Goal: Transaction & Acquisition: Purchase product/service

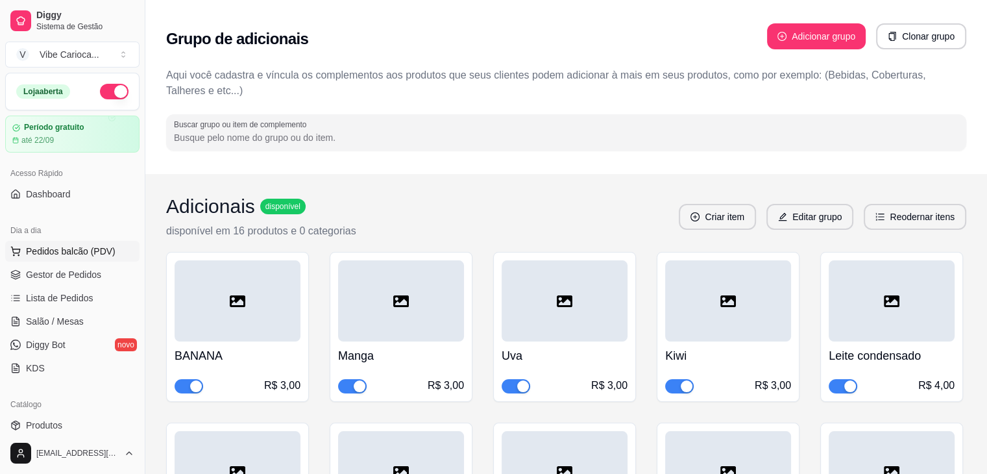
click at [78, 245] on span "Pedidos balcão (PDV)" at bounding box center [71, 251] width 90 height 13
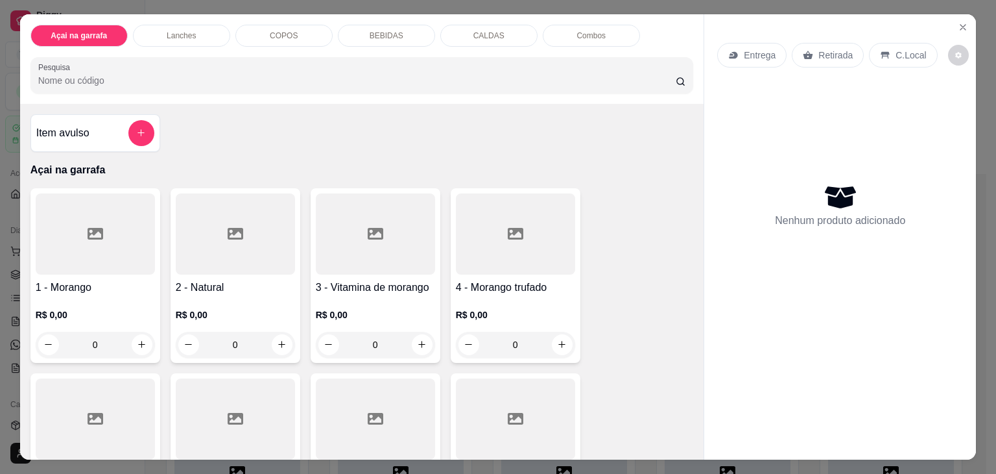
click at [134, 341] on div "0" at bounding box center [95, 344] width 119 height 26
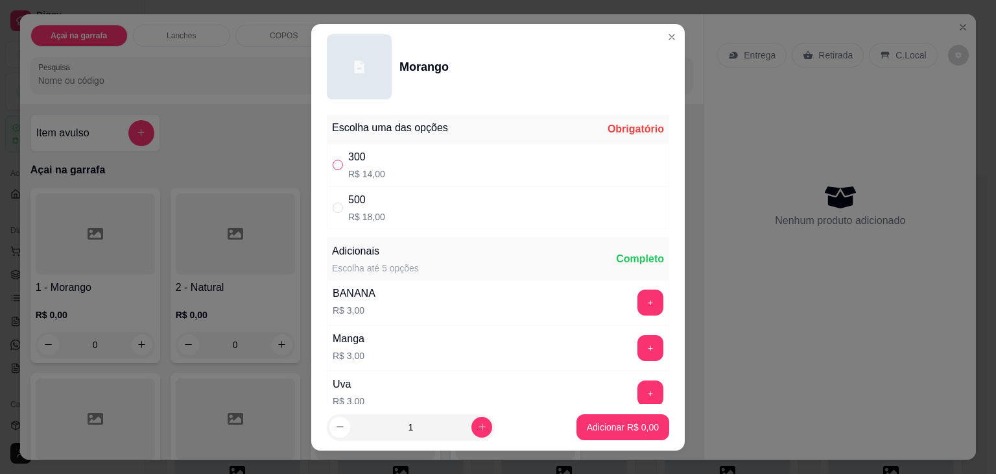
click at [333, 169] on label "" at bounding box center [338, 165] width 10 height 14
click at [333, 169] on input "" at bounding box center [338, 165] width 10 height 10
click at [333, 163] on input "" at bounding box center [338, 165] width 10 height 10
radio input "true"
click at [477, 426] on icon "increase-product-quantity" at bounding box center [482, 427] width 10 height 10
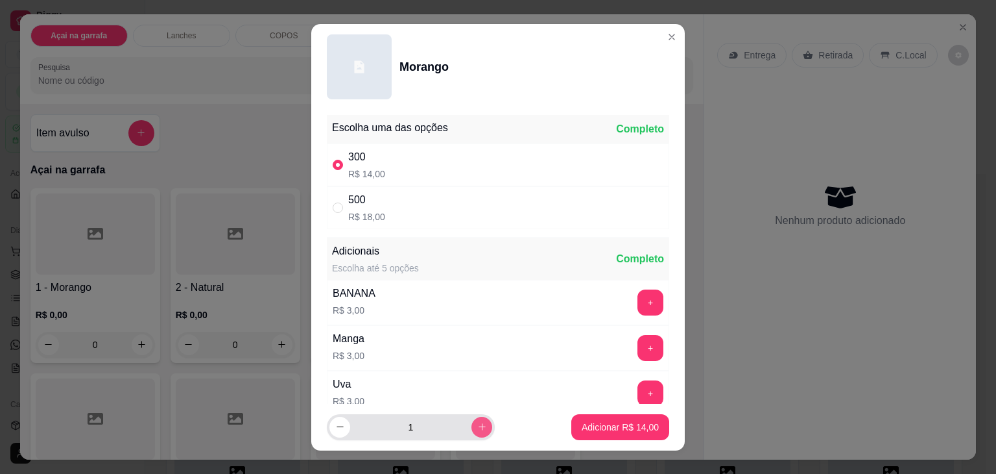
type input "2"
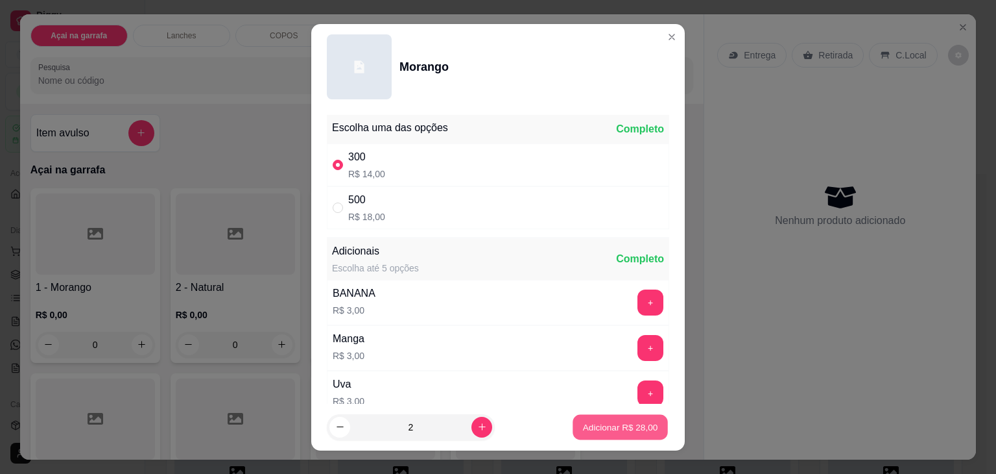
click at [583, 420] on p "Adicionar R$ 28,00" at bounding box center [620, 426] width 75 height 12
type input "2"
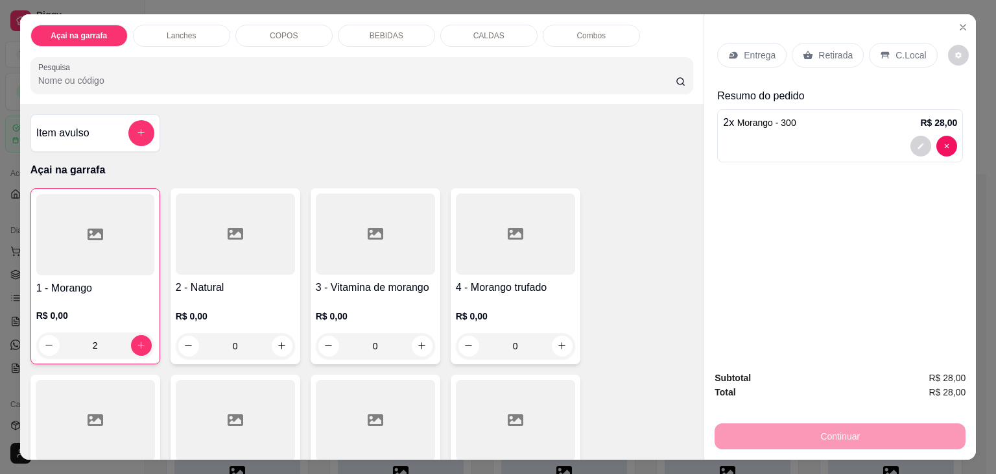
click at [274, 25] on div "COPOS" at bounding box center [283, 36] width 97 height 22
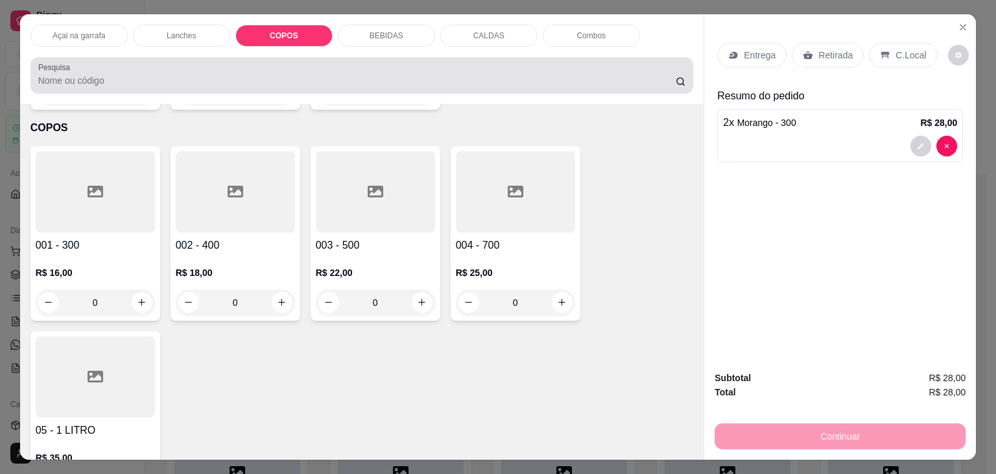
scroll to position [32, 0]
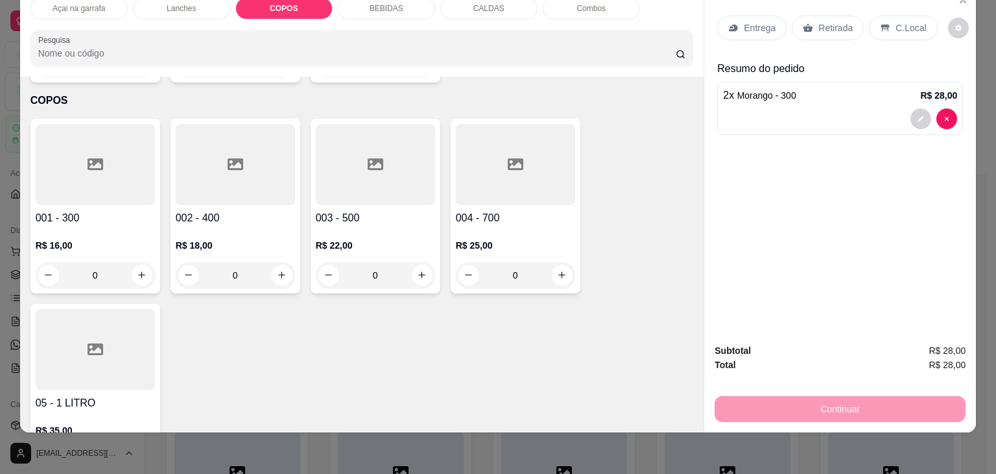
click at [98, 124] on div at bounding box center [95, 164] width 119 height 81
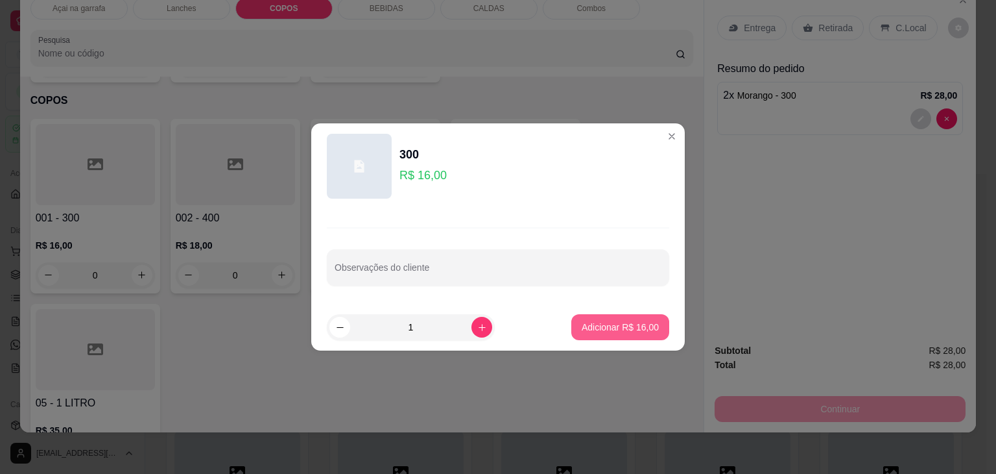
click at [655, 328] on button "Adicionar R$ 16,00" at bounding box center [621, 327] width 98 height 26
type input "1"
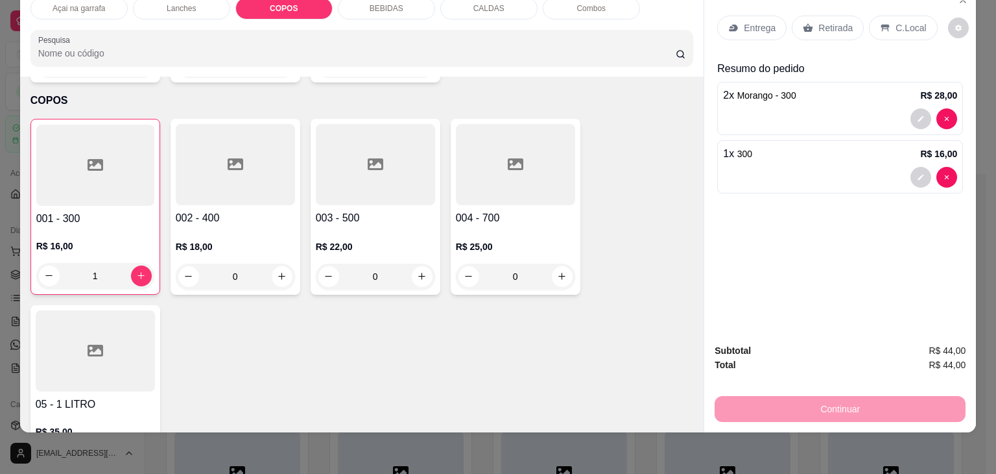
click at [904, 21] on p "C.Local" at bounding box center [911, 27] width 30 height 13
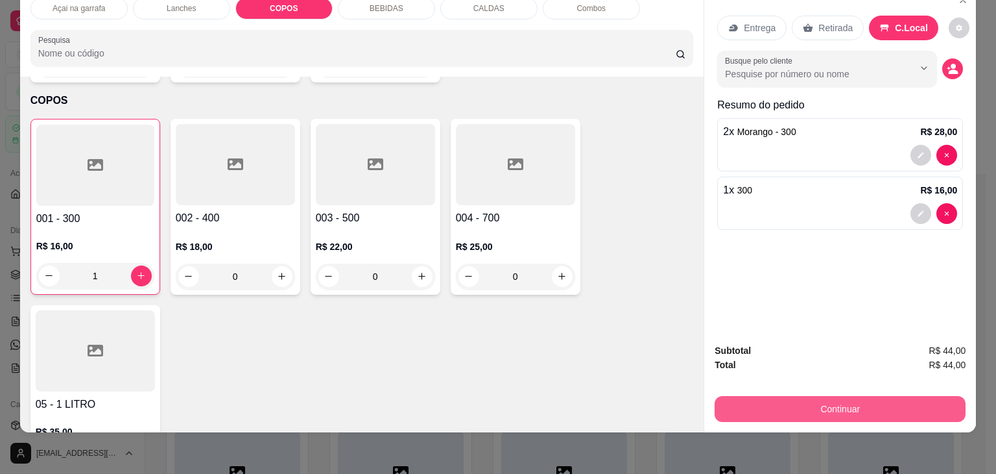
click at [832, 405] on button "Continuar" at bounding box center [840, 409] width 251 height 26
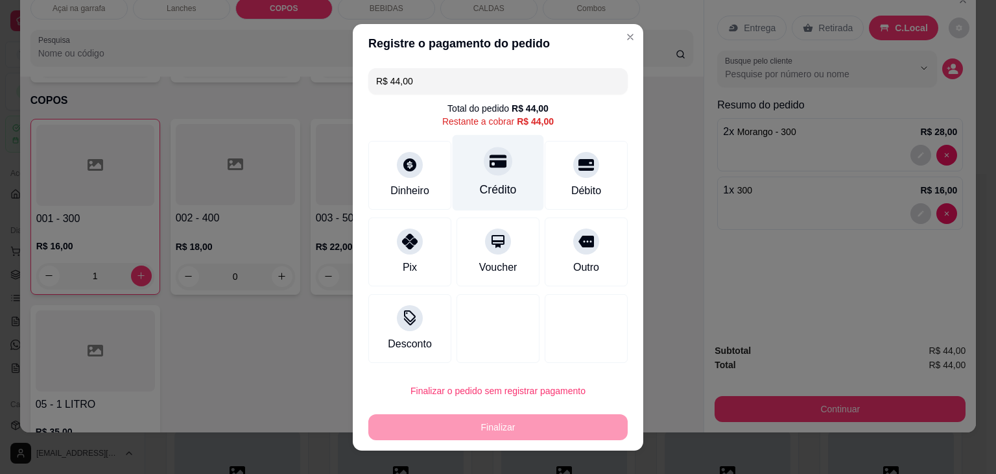
click at [484, 165] on div at bounding box center [498, 161] width 29 height 29
type input "R$ 0,00"
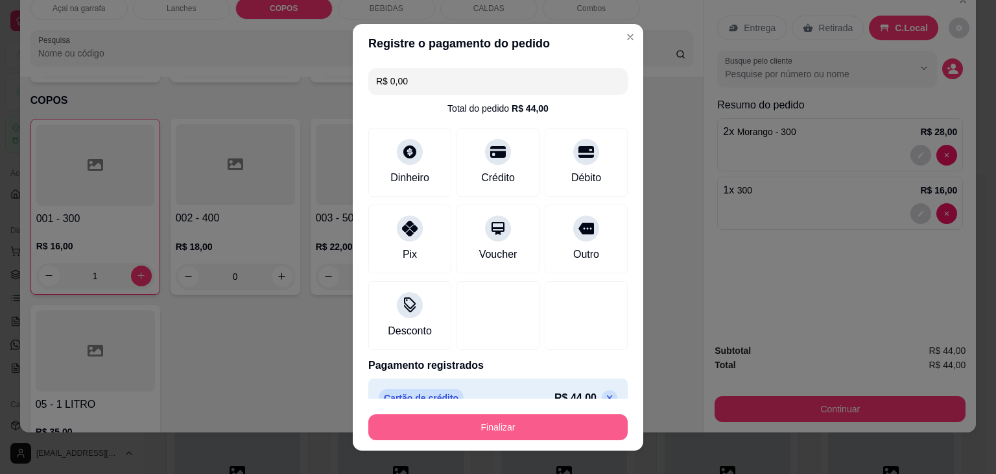
click at [451, 431] on button "Finalizar" at bounding box center [497, 427] width 259 height 26
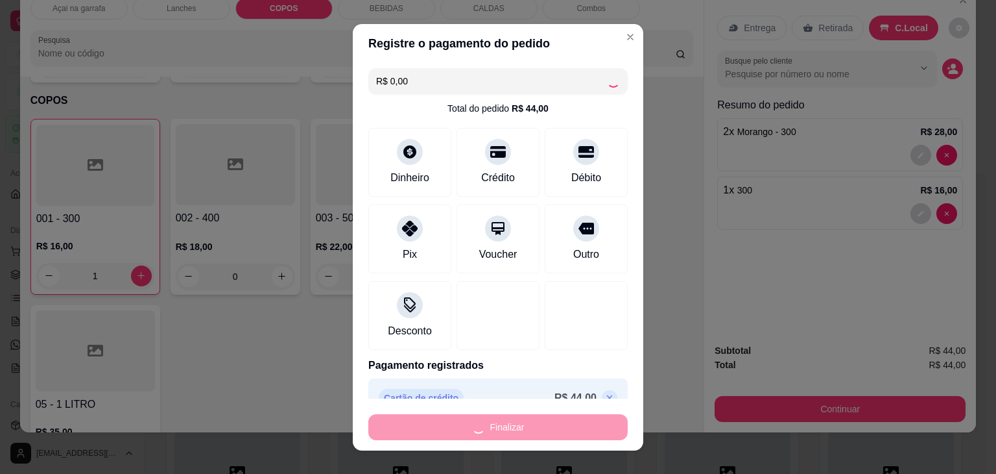
type input "0"
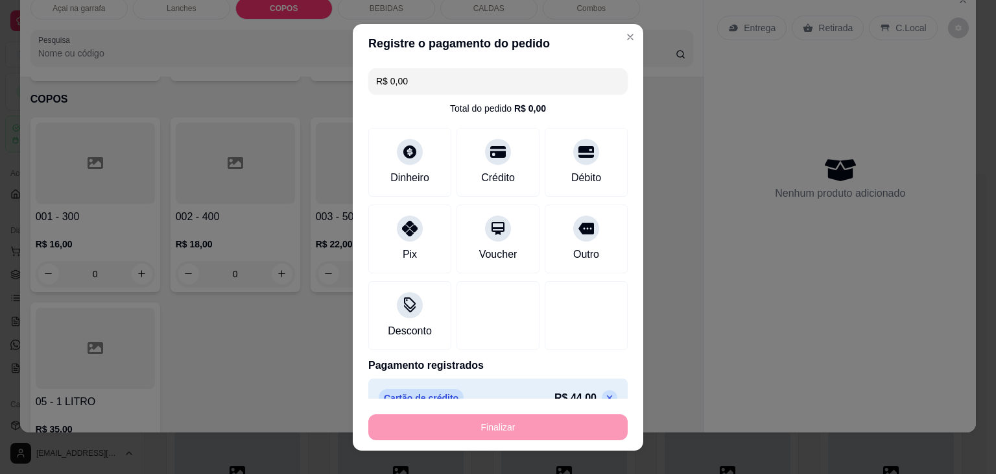
type input "-R$ 44,00"
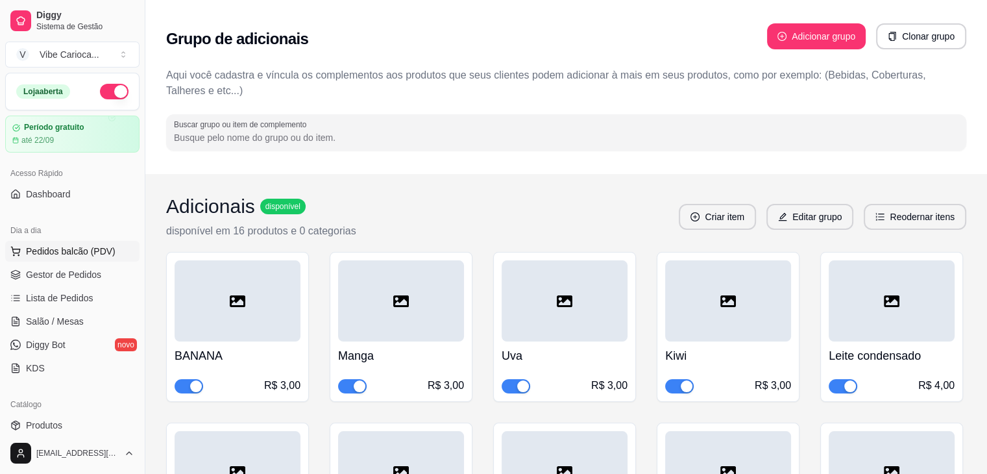
click at [16, 251] on icon at bounding box center [15, 251] width 10 height 10
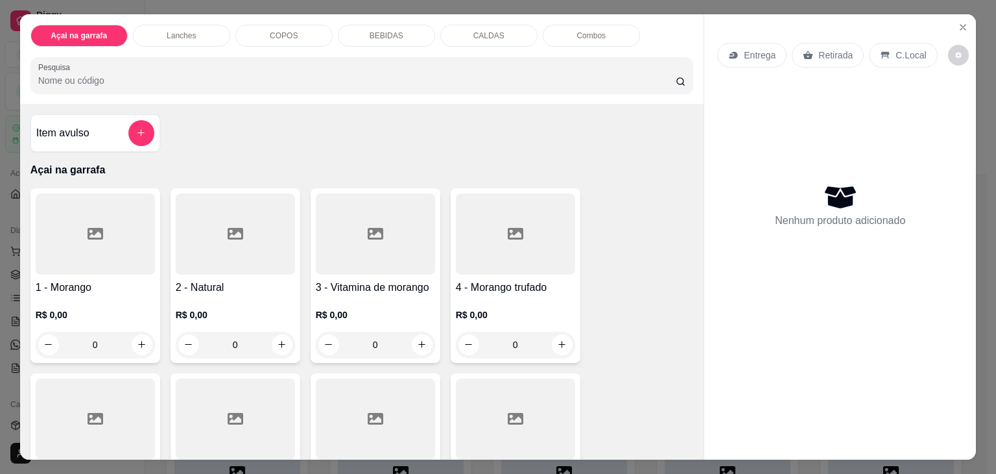
click at [387, 38] on div "BEBIDAS" at bounding box center [386, 36] width 97 height 22
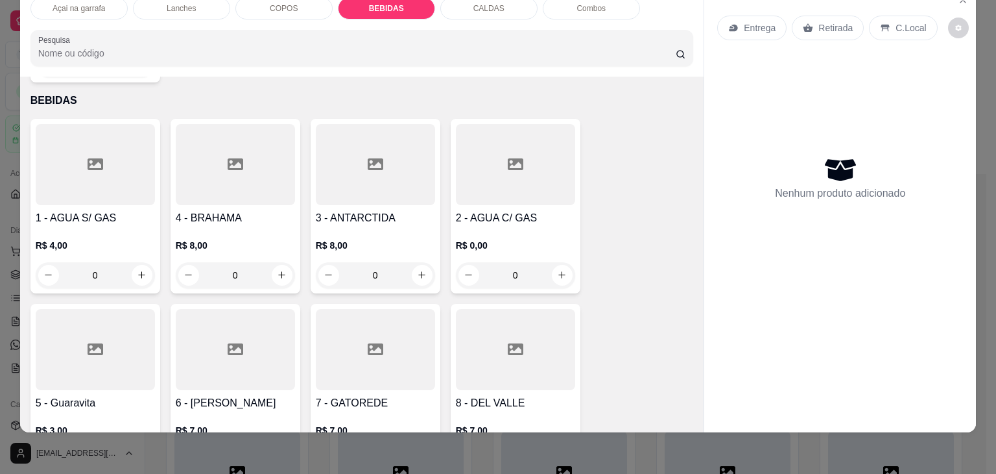
click at [80, 309] on div at bounding box center [95, 349] width 119 height 81
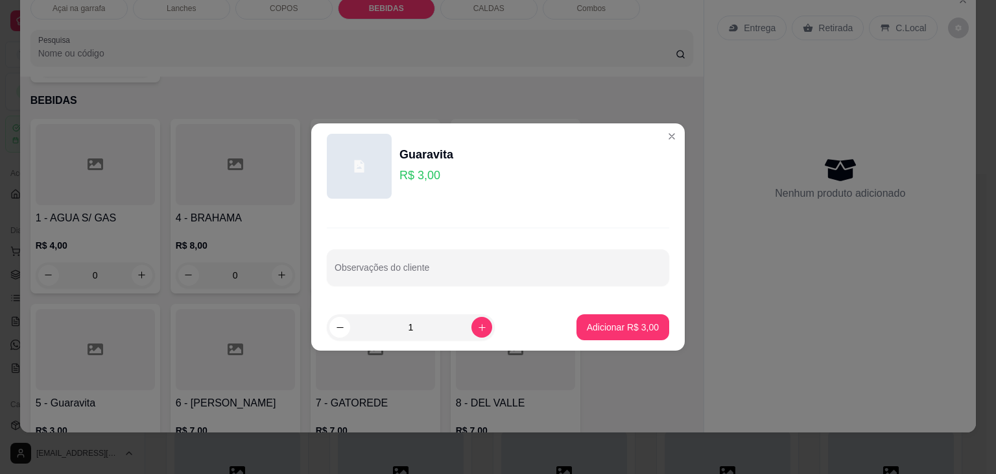
click at [611, 342] on footer "1 Adicionar R$ 3,00" at bounding box center [498, 327] width 374 height 47
click at [610, 334] on button "Adicionar R$ 3,00" at bounding box center [623, 327] width 93 height 26
type input "1"
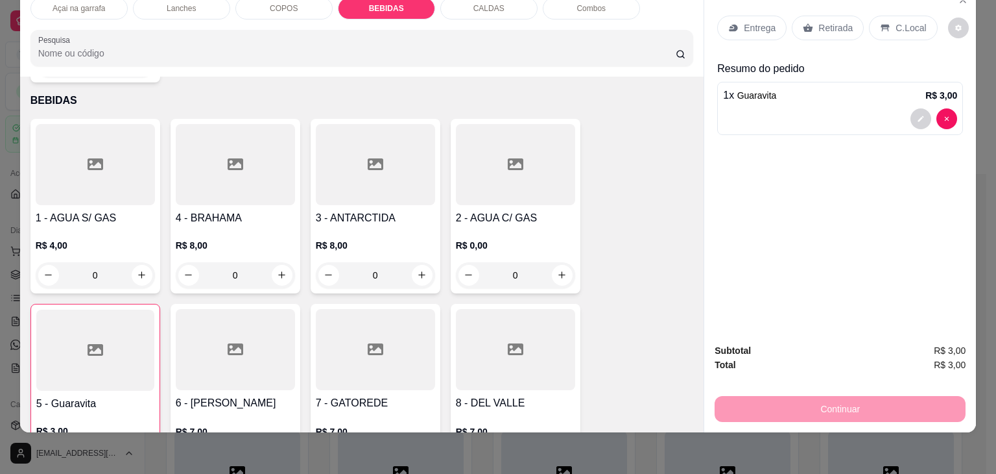
click at [882, 25] on icon at bounding box center [886, 28] width 8 height 7
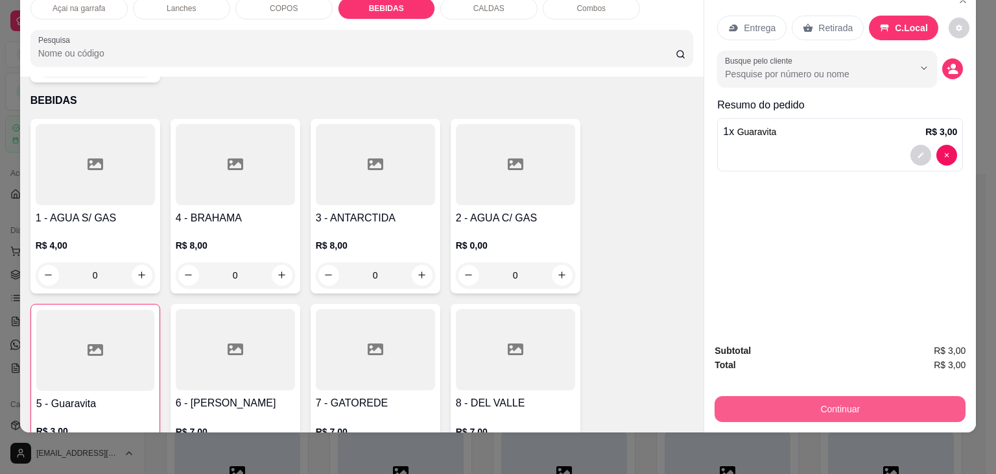
click at [794, 396] on button "Continuar" at bounding box center [840, 409] width 251 height 26
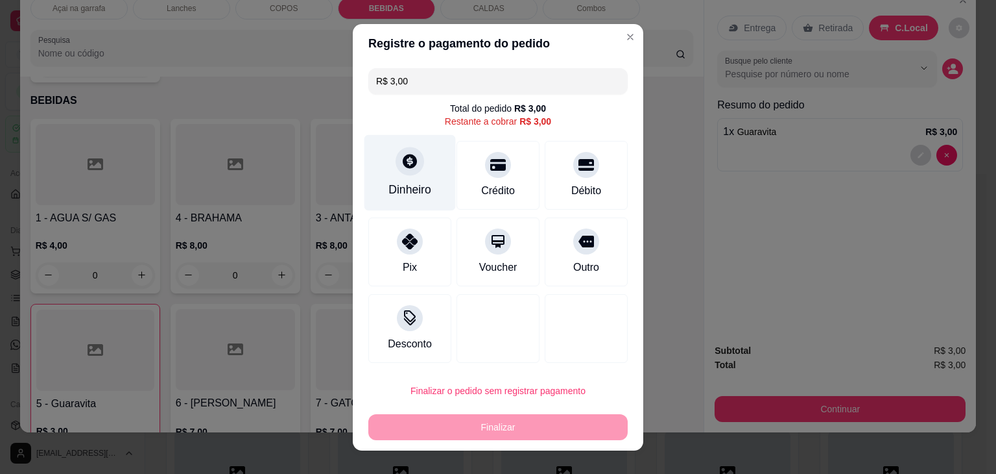
click at [407, 168] on icon at bounding box center [410, 160] width 17 height 17
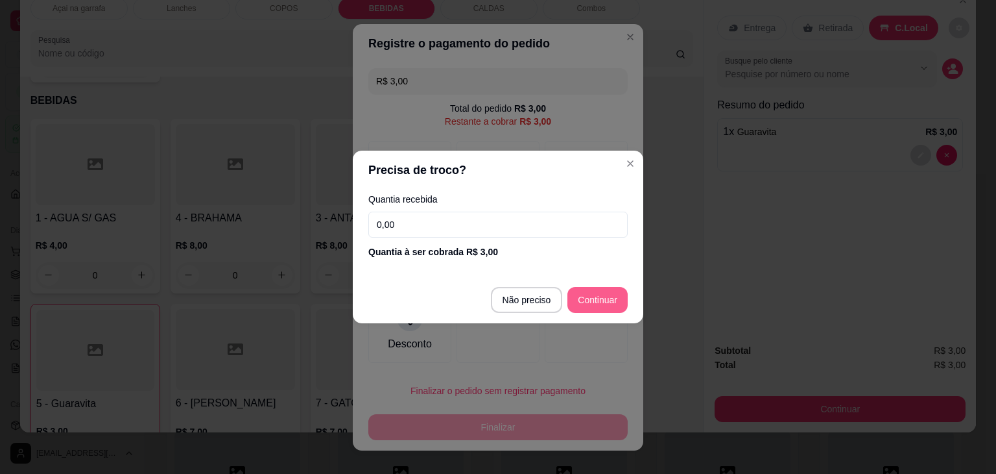
type input "R$ 0,00"
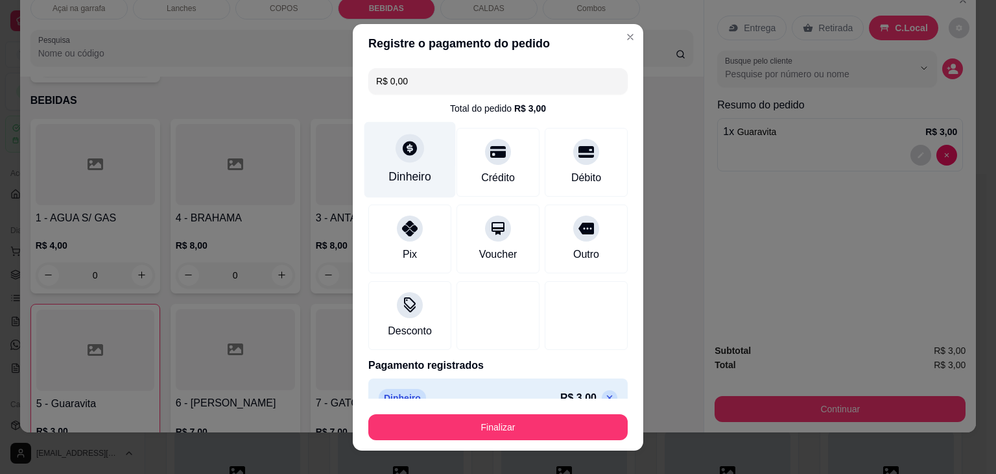
click at [386, 160] on div "Dinheiro" at bounding box center [410, 159] width 91 height 76
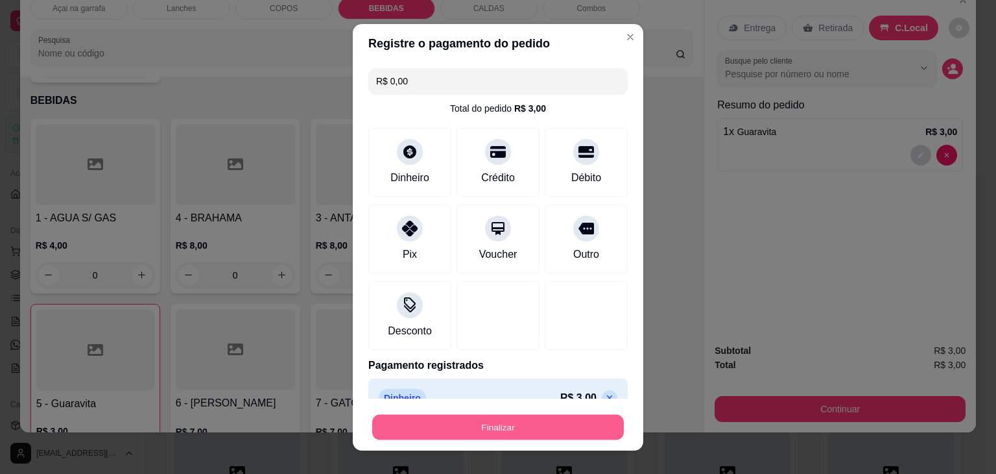
click at [481, 422] on button "Finalizar" at bounding box center [498, 426] width 252 height 25
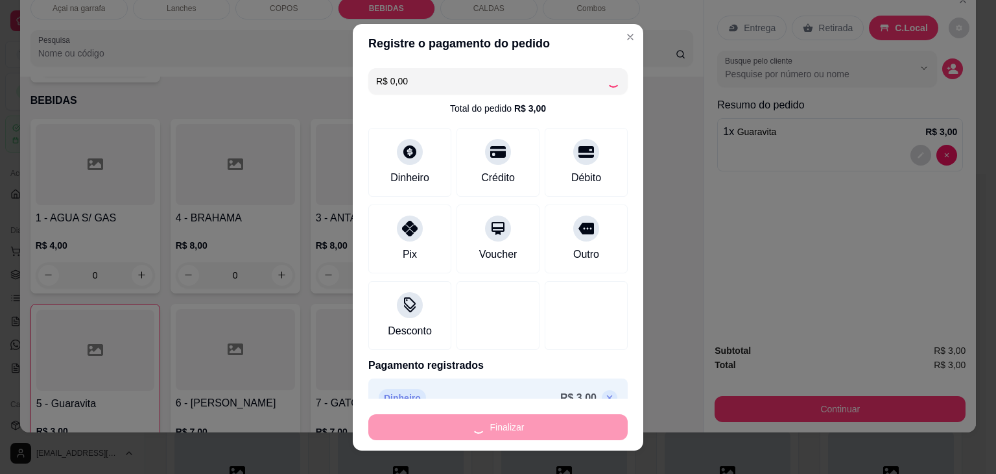
type input "0"
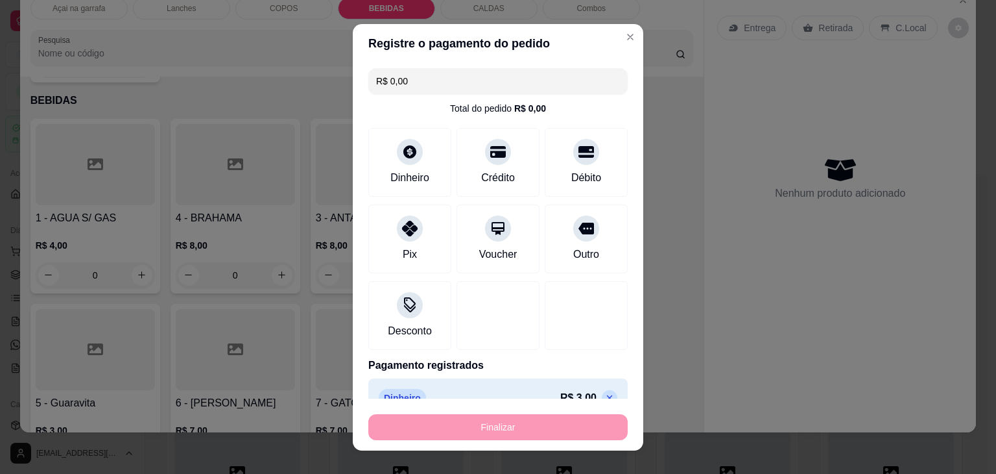
type input "-R$ 3,00"
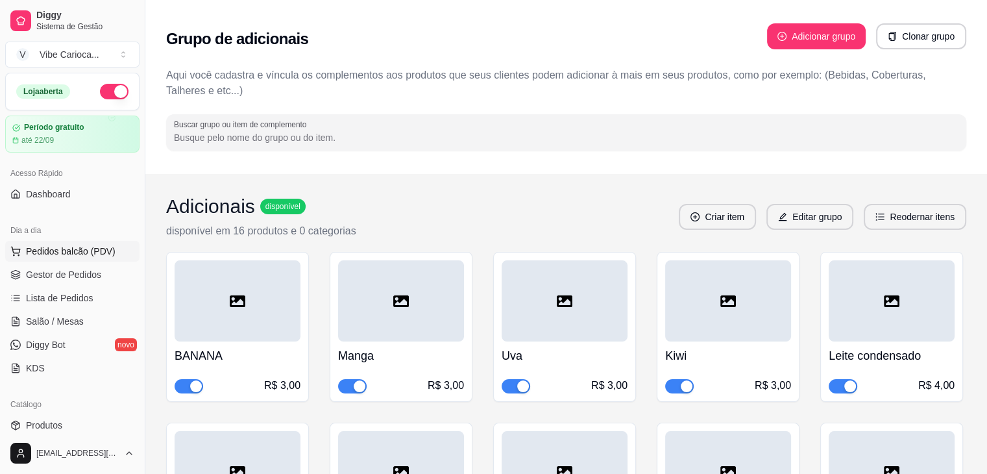
click at [82, 249] on span "Pedidos balcão (PDV)" at bounding box center [71, 251] width 90 height 13
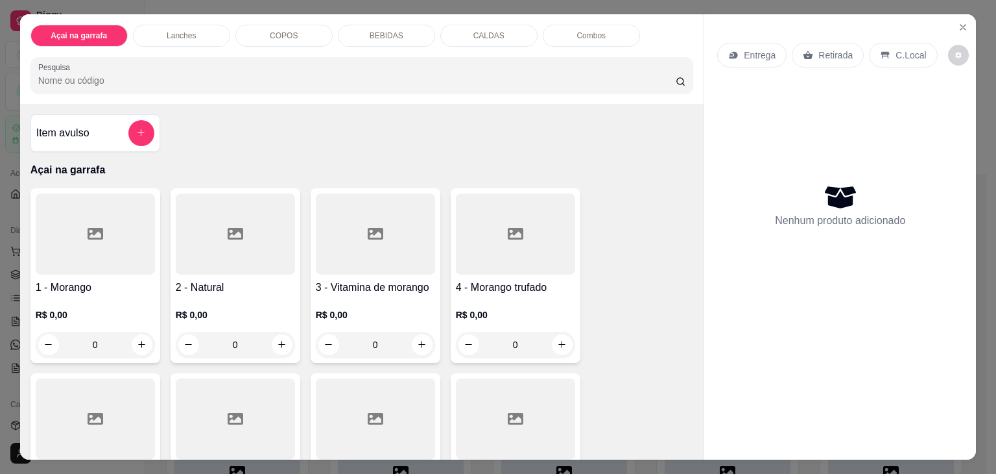
click at [357, 29] on div "BEBIDAS" at bounding box center [386, 36] width 97 height 22
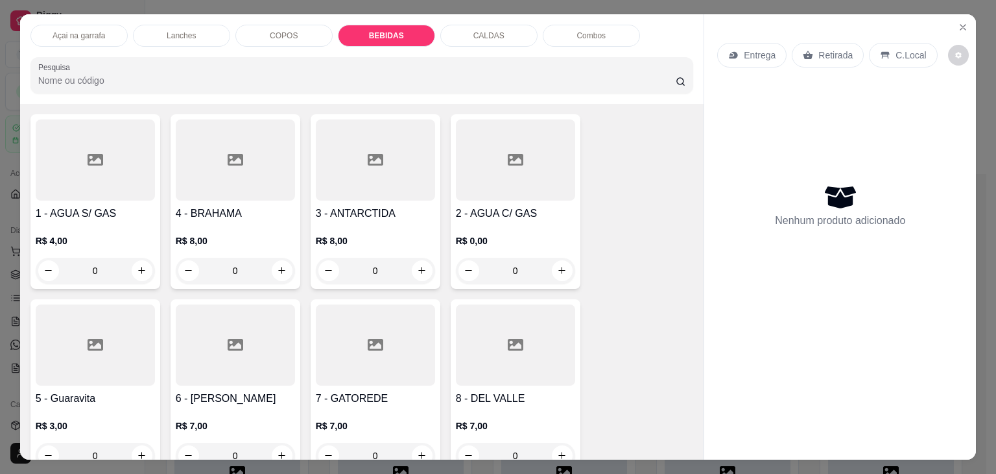
scroll to position [1630, 0]
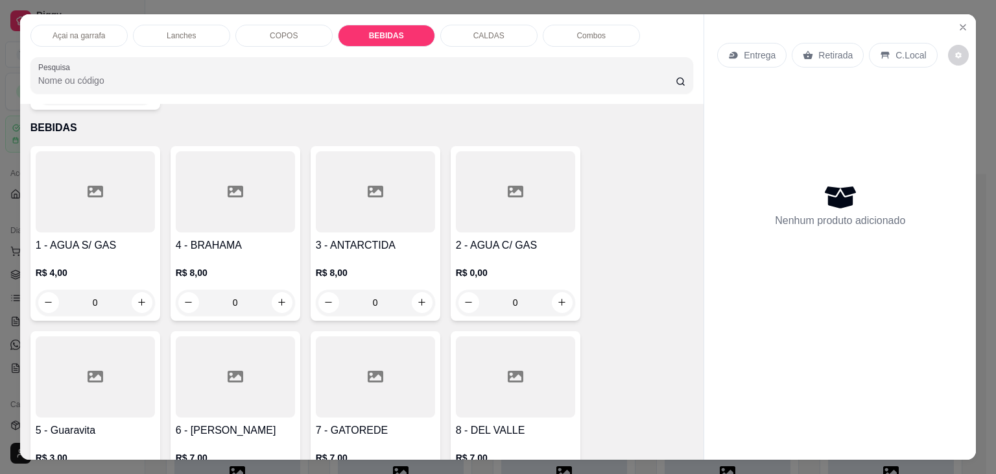
click at [86, 178] on div at bounding box center [95, 191] width 119 height 81
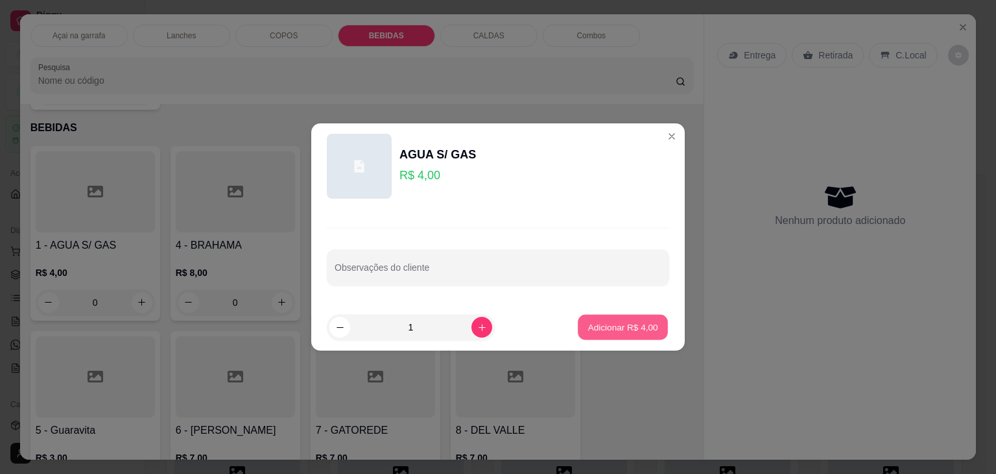
click at [588, 324] on p "Adicionar R$ 4,00" at bounding box center [623, 326] width 70 height 12
type input "1"
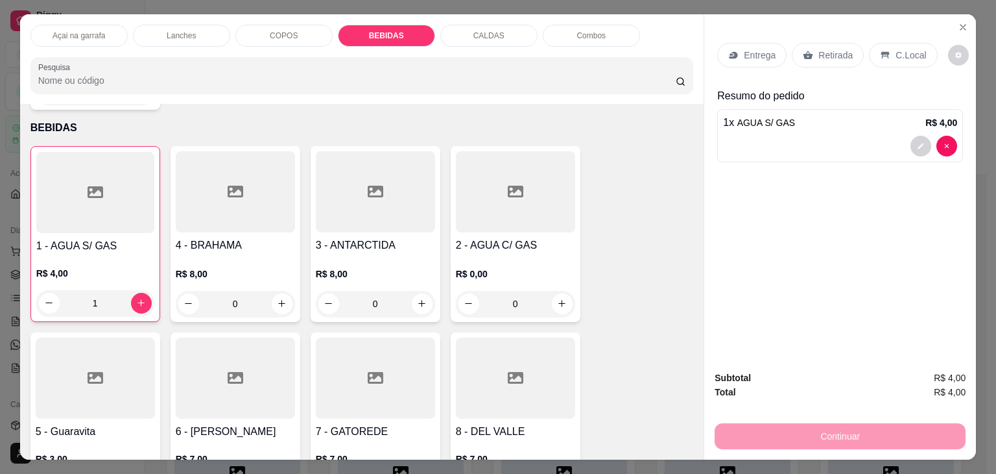
click at [886, 43] on div "C.Local" at bounding box center [903, 55] width 68 height 25
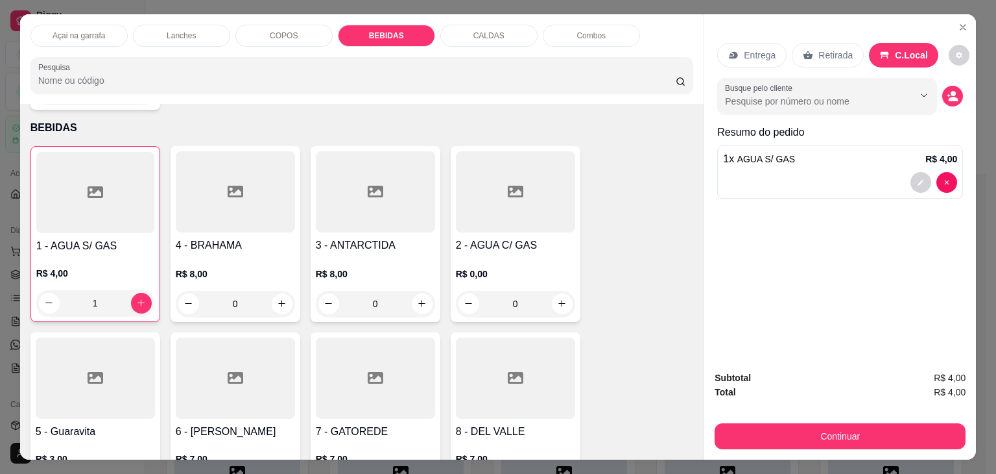
click at [828, 435] on button "Continuar" at bounding box center [840, 436] width 251 height 26
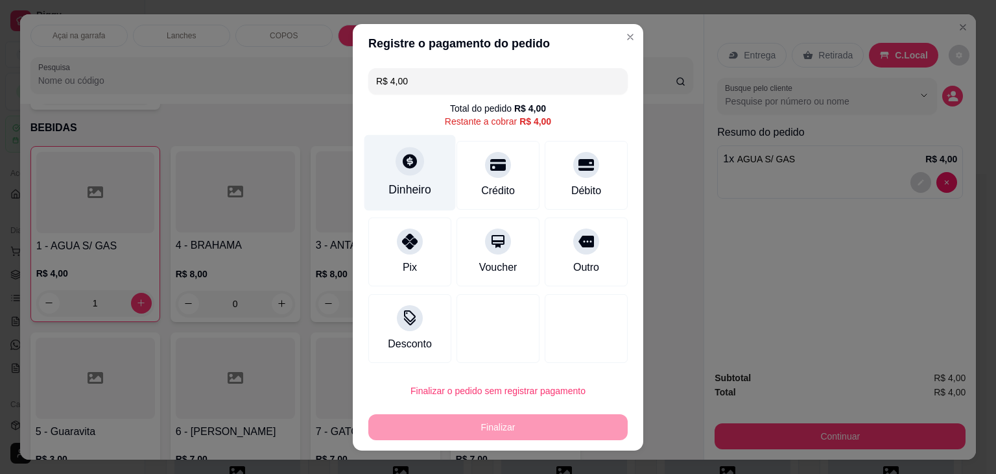
click at [409, 175] on div "Dinheiro" at bounding box center [410, 172] width 91 height 76
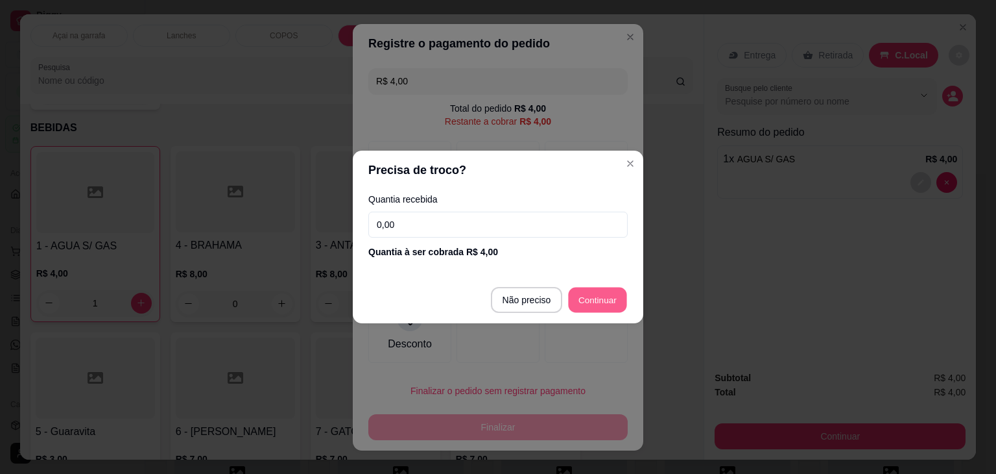
type input "R$ 0,00"
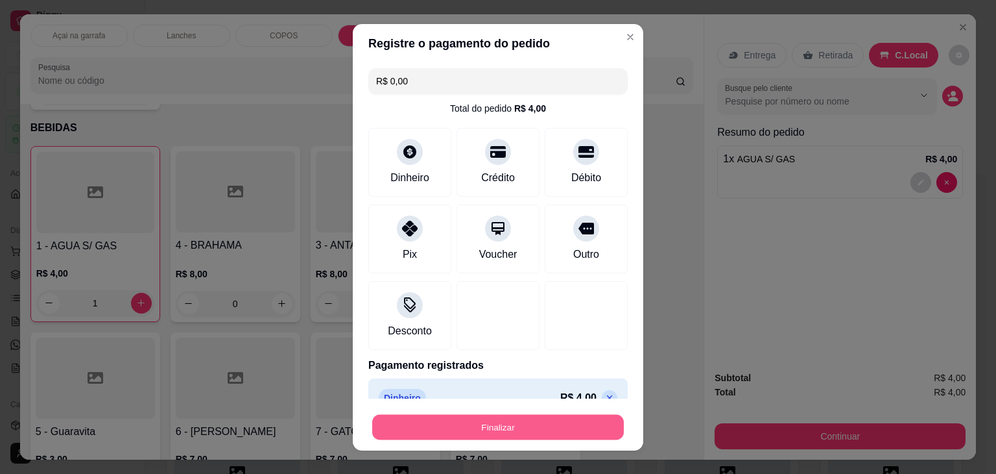
click at [453, 426] on button "Finalizar" at bounding box center [498, 426] width 252 height 25
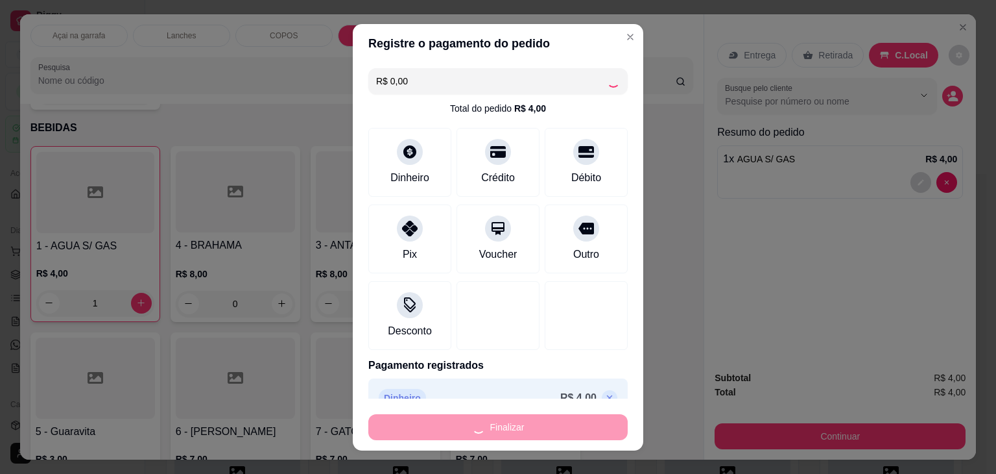
type input "0"
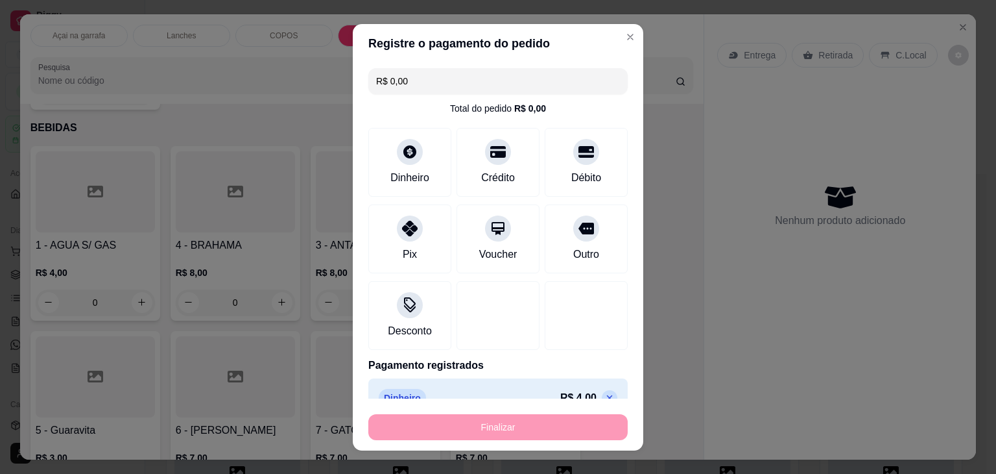
type input "-R$ 4,00"
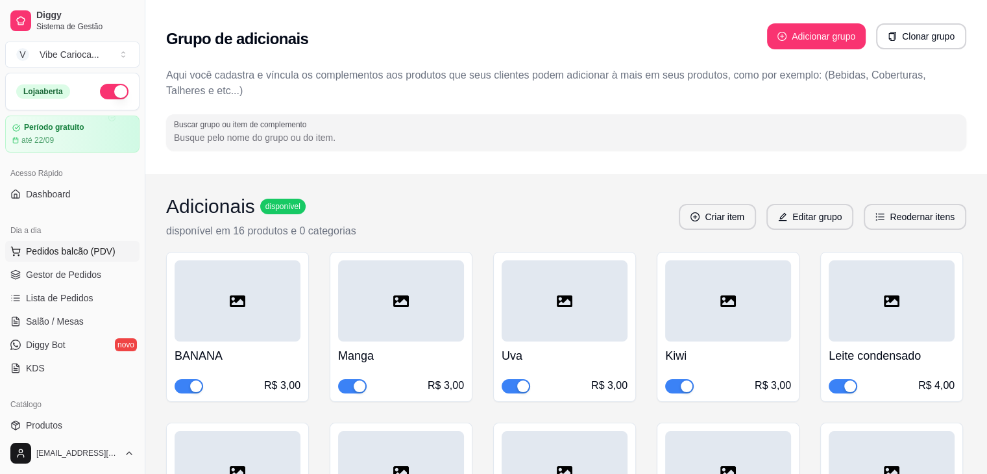
click at [83, 252] on span "Pedidos balcão (PDV)" at bounding box center [71, 251] width 90 height 13
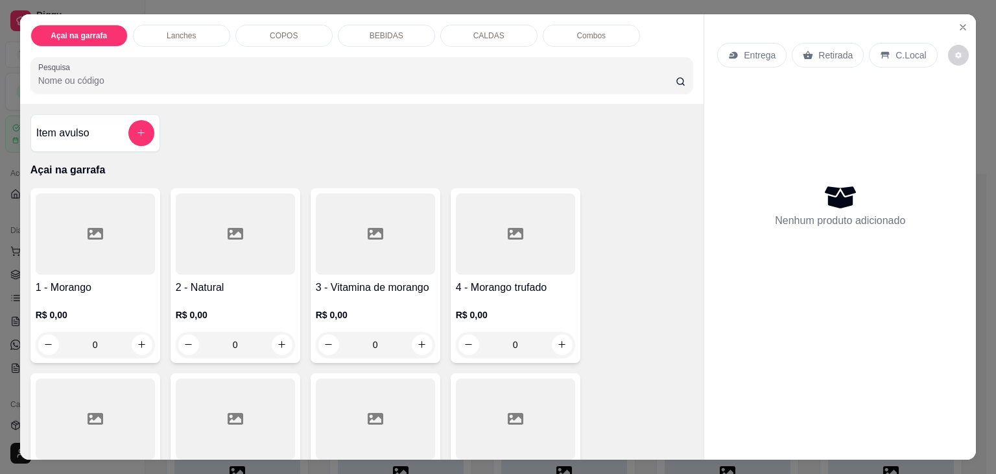
click at [288, 35] on p "COPOS" at bounding box center [284, 35] width 28 height 10
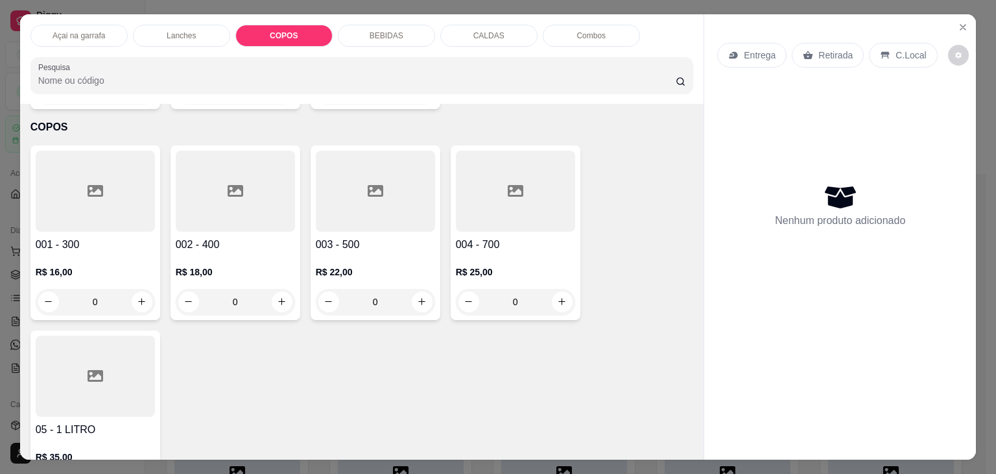
click at [370, 30] on p "BEBIDAS" at bounding box center [387, 35] width 34 height 10
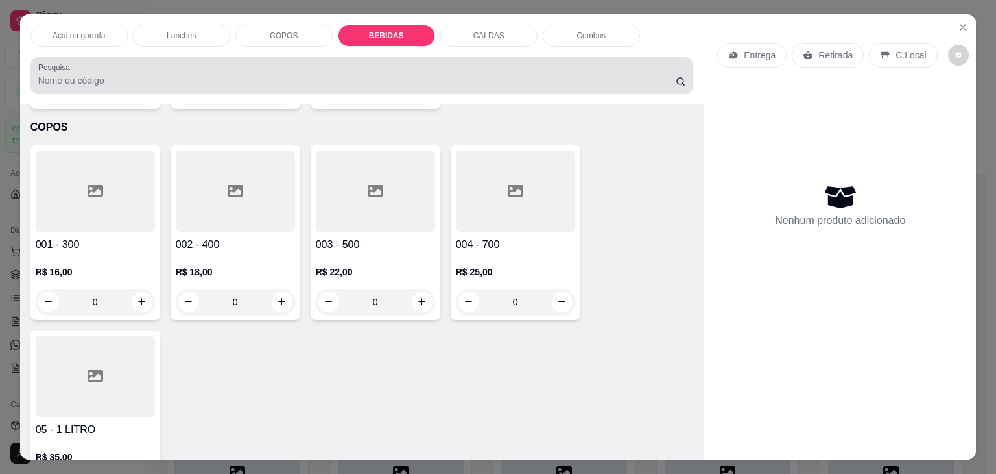
scroll to position [32, 0]
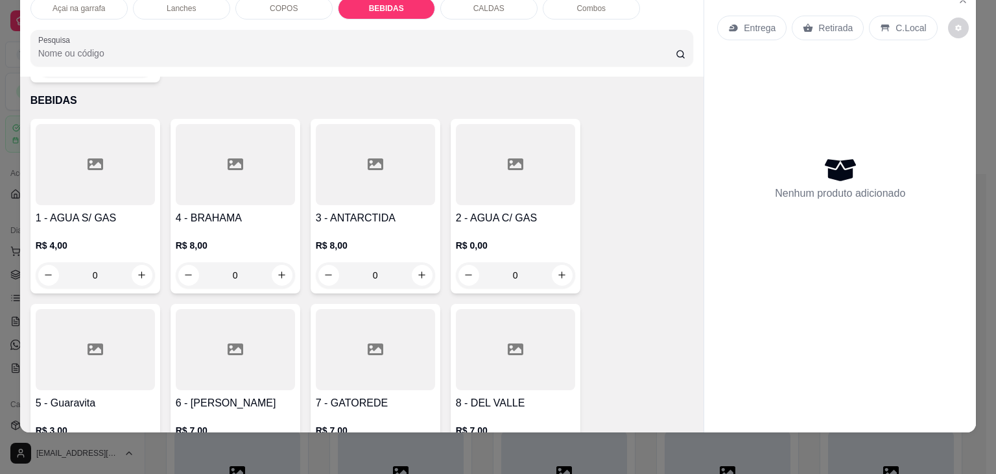
click at [101, 309] on div at bounding box center [95, 349] width 119 height 81
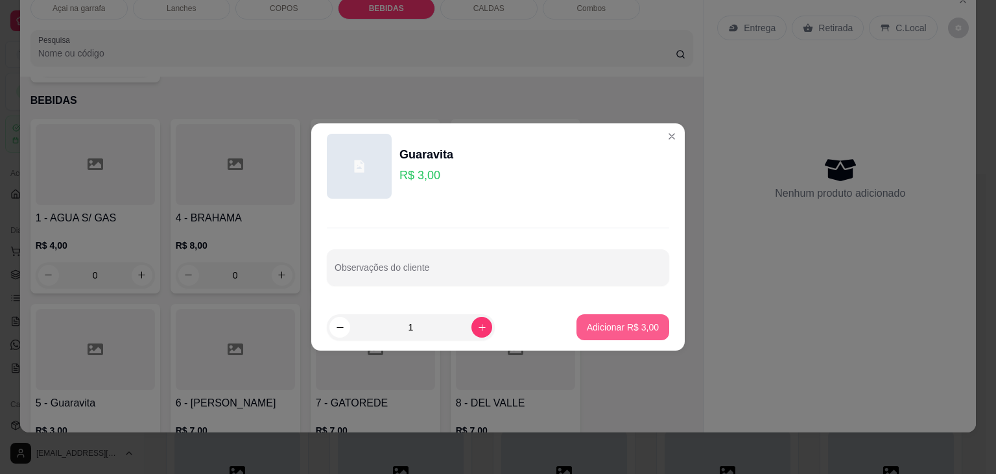
click at [592, 320] on button "Adicionar R$ 3,00" at bounding box center [623, 327] width 93 height 26
type input "1"
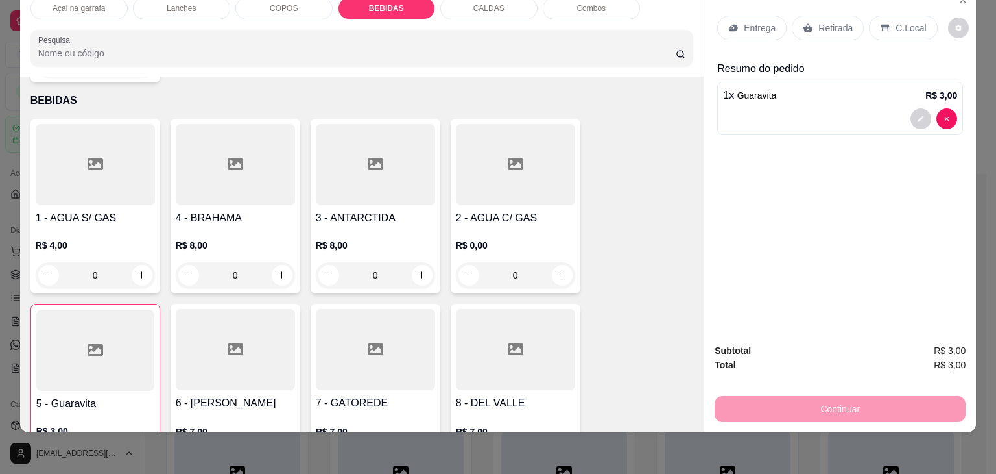
click at [911, 21] on p "C.Local" at bounding box center [911, 27] width 30 height 13
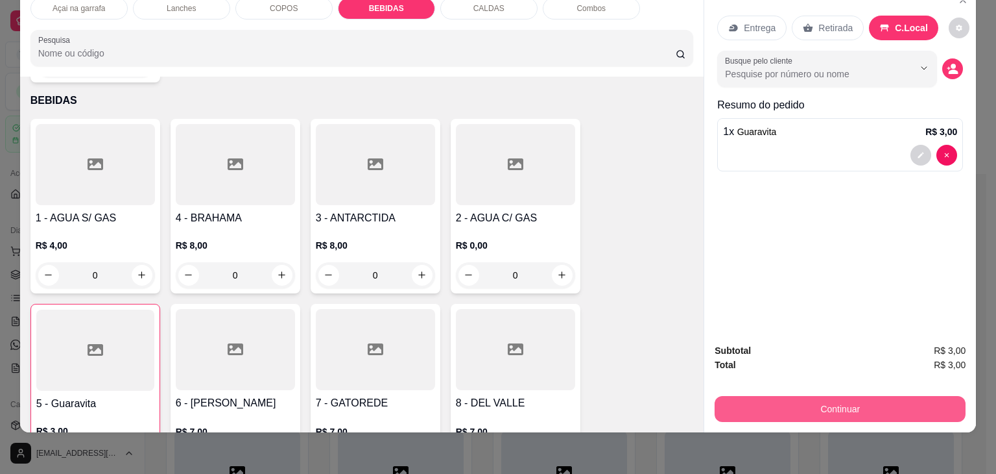
click at [770, 405] on button "Continuar" at bounding box center [840, 409] width 251 height 26
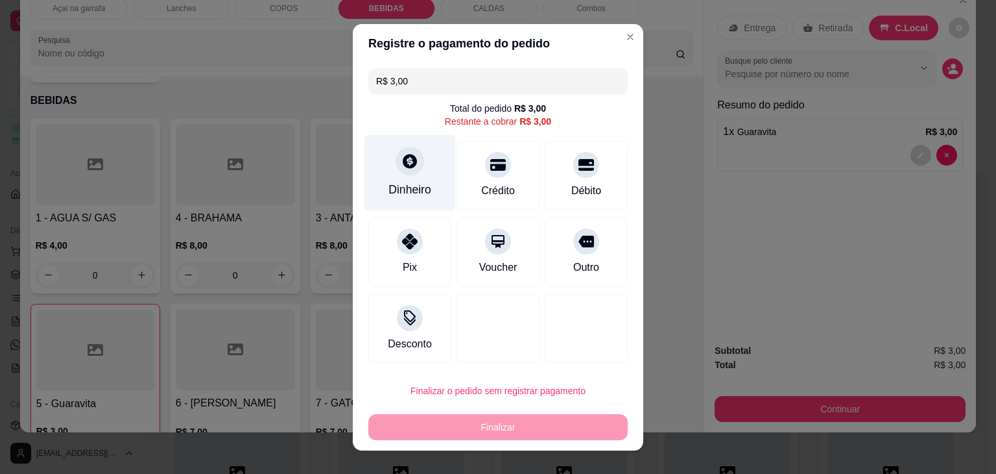
click at [405, 176] on div "Dinheiro" at bounding box center [410, 172] width 91 height 76
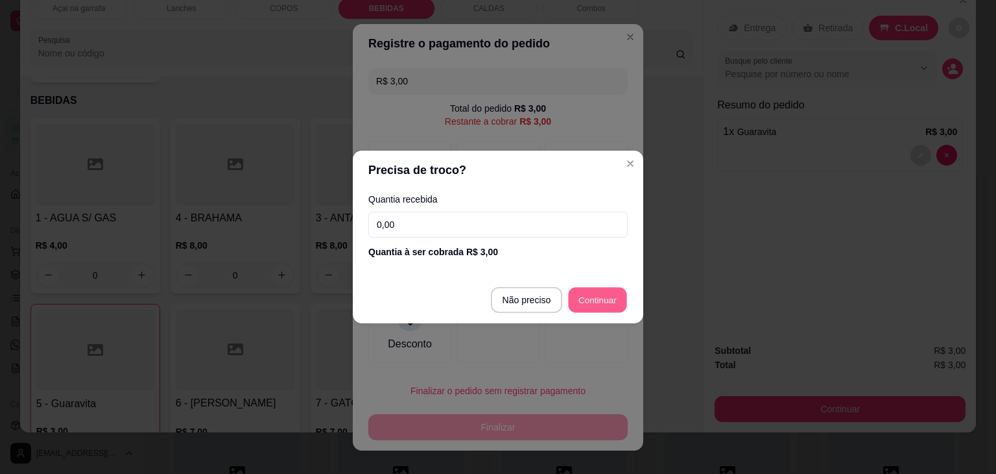
type input "R$ 0,00"
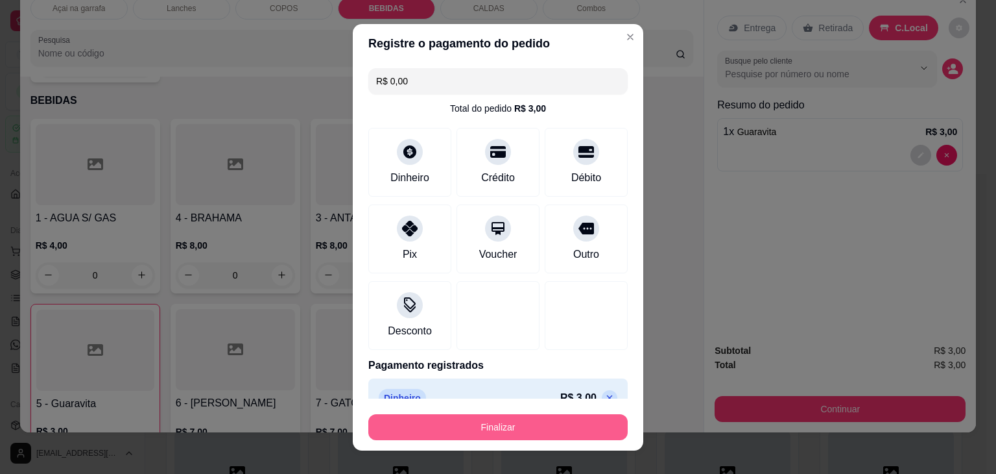
click at [483, 420] on button "Finalizar" at bounding box center [497, 427] width 259 height 26
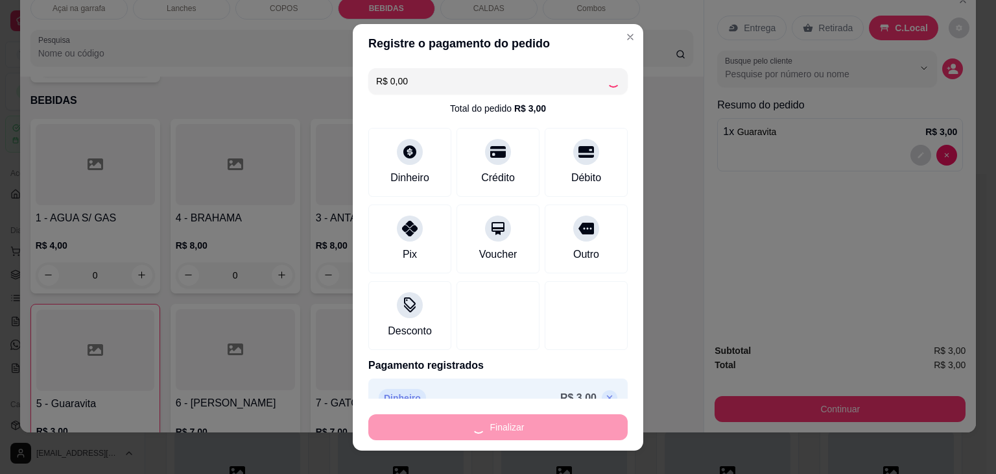
type input "0"
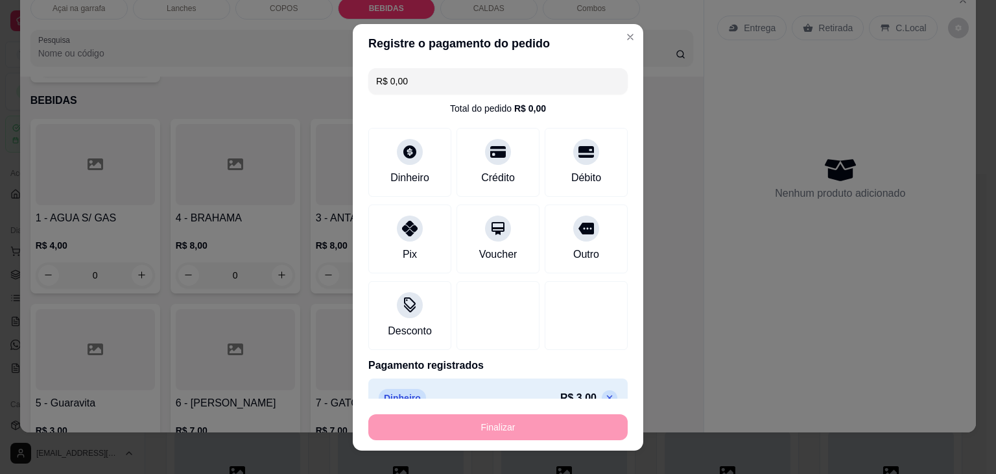
type input "-R$ 3,00"
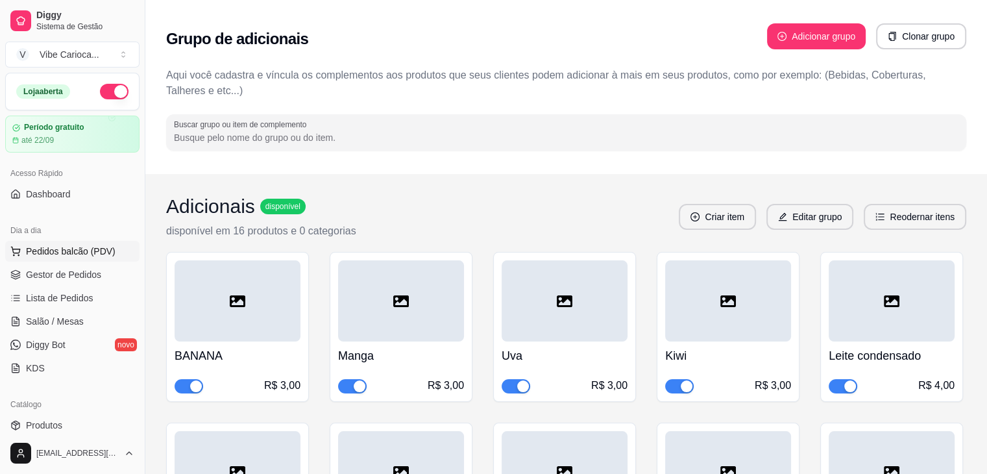
click at [71, 247] on span "Pedidos balcão (PDV)" at bounding box center [71, 251] width 90 height 13
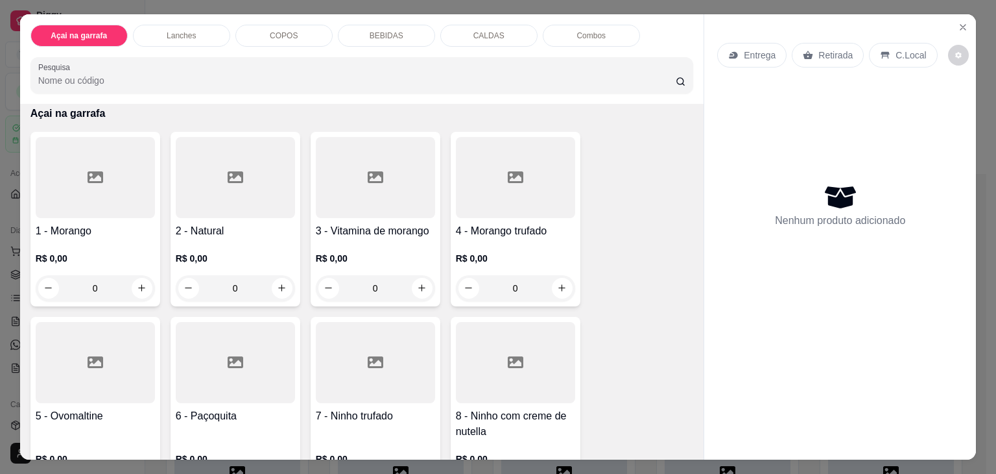
scroll to position [130, 0]
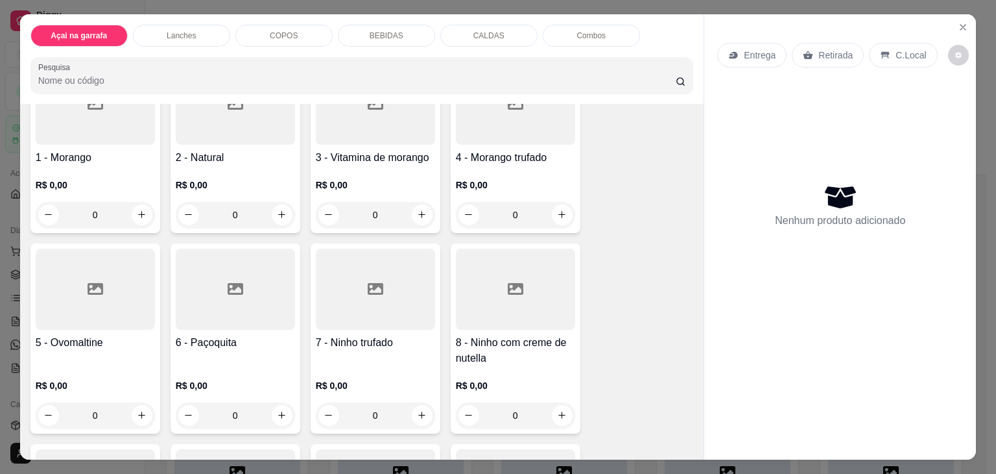
click at [121, 285] on div at bounding box center [95, 288] width 119 height 81
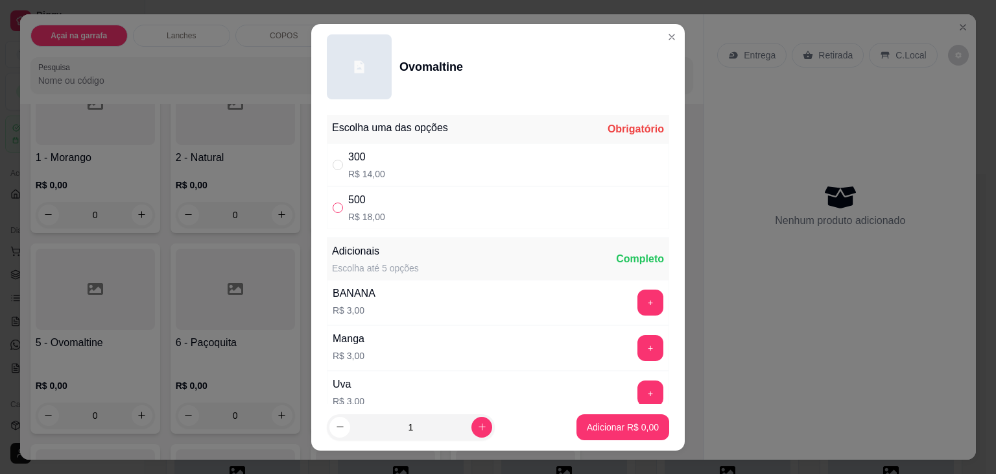
click at [337, 204] on input "" at bounding box center [338, 207] width 10 height 10
radio input "true"
click at [597, 430] on p "Adicionar R$ 18,00" at bounding box center [620, 426] width 75 height 12
type input "1"
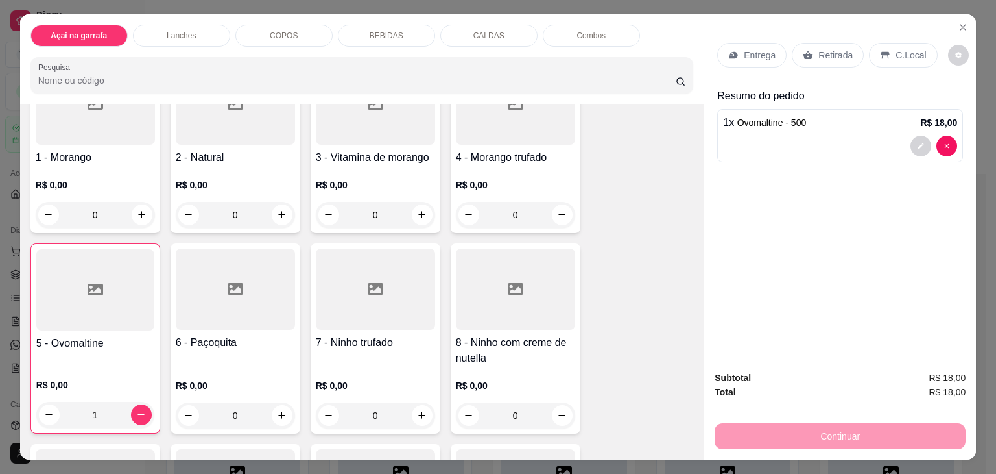
click at [887, 43] on div "C.Local" at bounding box center [903, 55] width 68 height 25
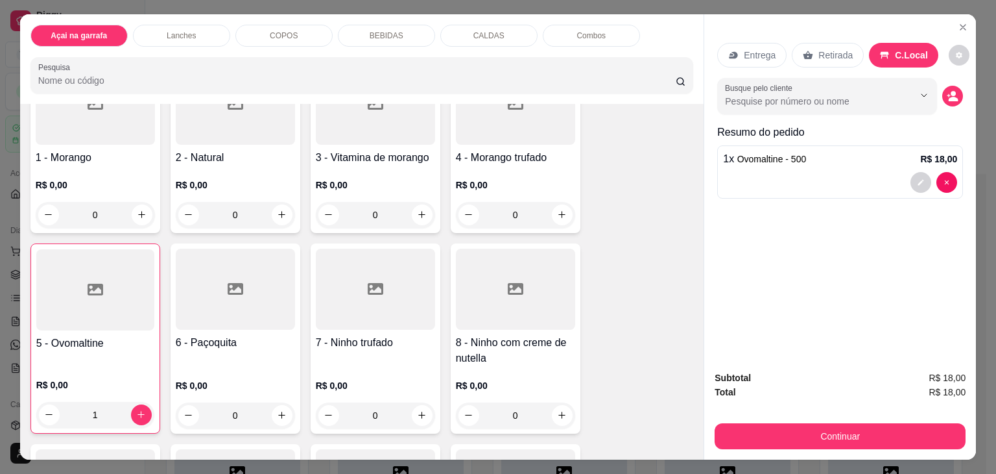
click at [885, 431] on button "Continuar" at bounding box center [840, 436] width 251 height 26
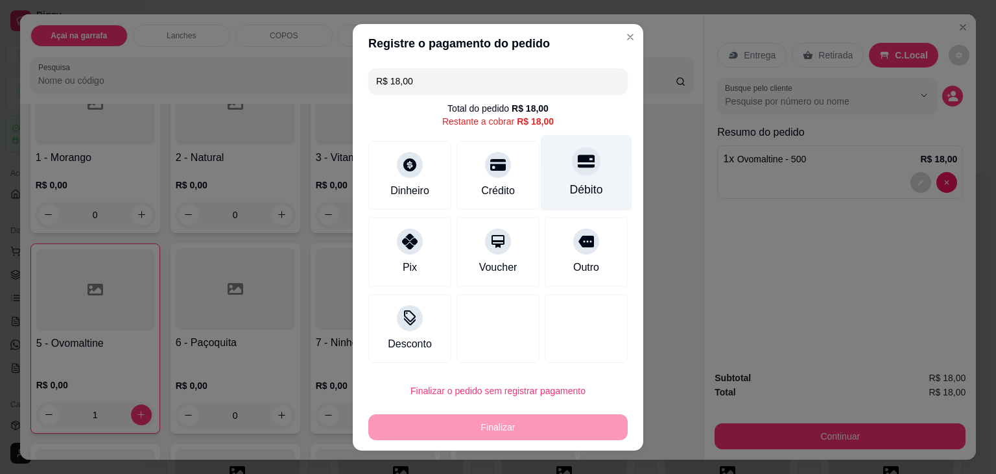
click at [572, 163] on div at bounding box center [586, 161] width 29 height 29
type input "R$ 0,00"
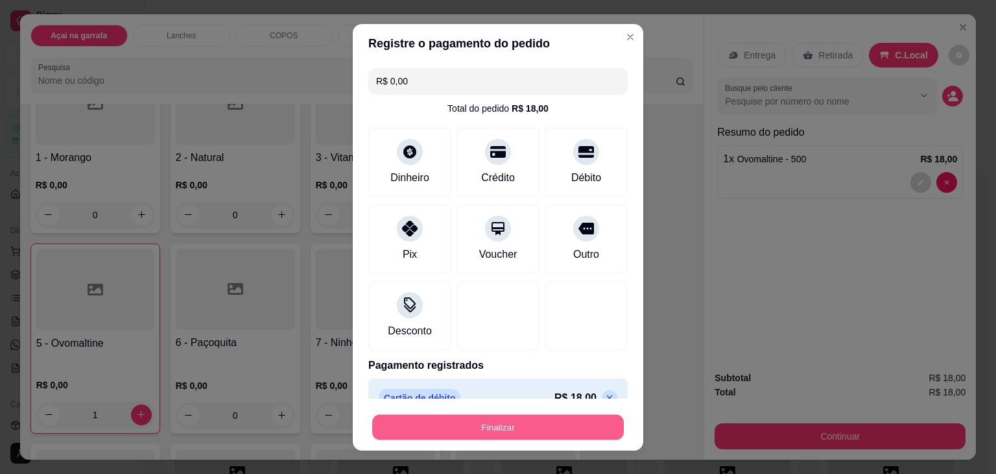
click at [479, 425] on button "Finalizar" at bounding box center [498, 426] width 252 height 25
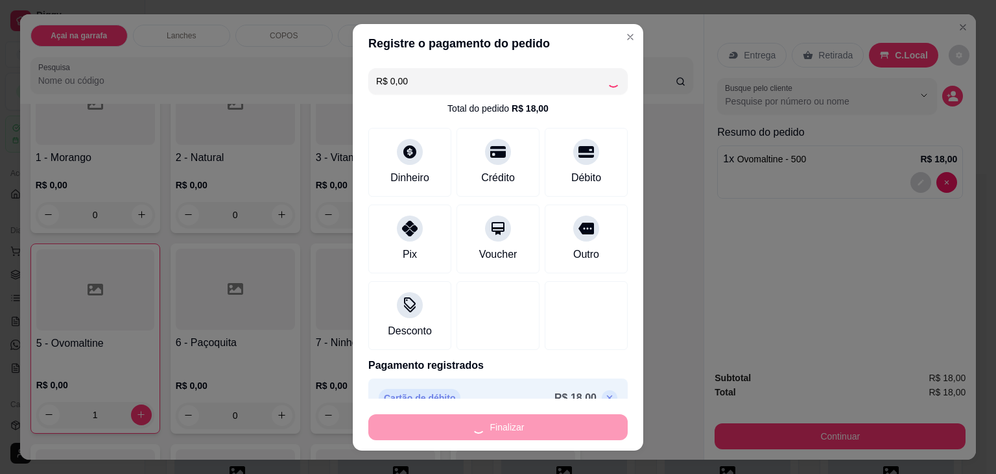
type input "0"
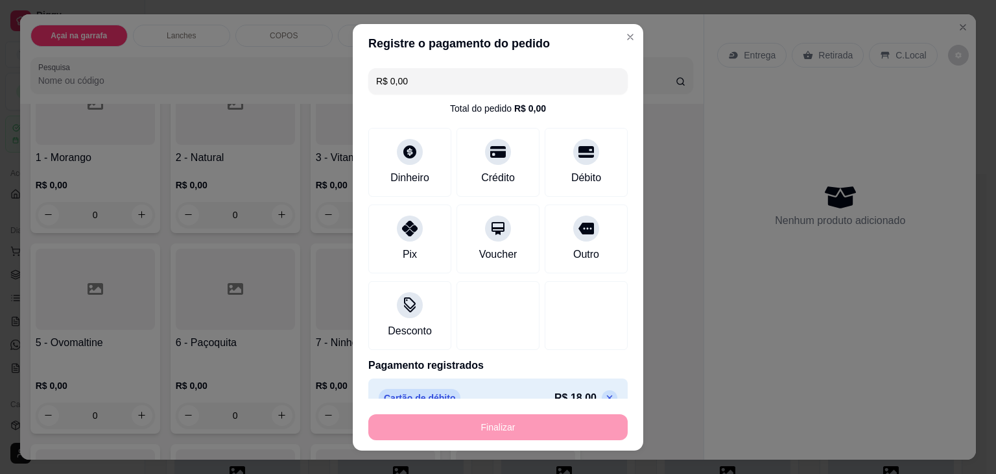
type input "-R$ 18,00"
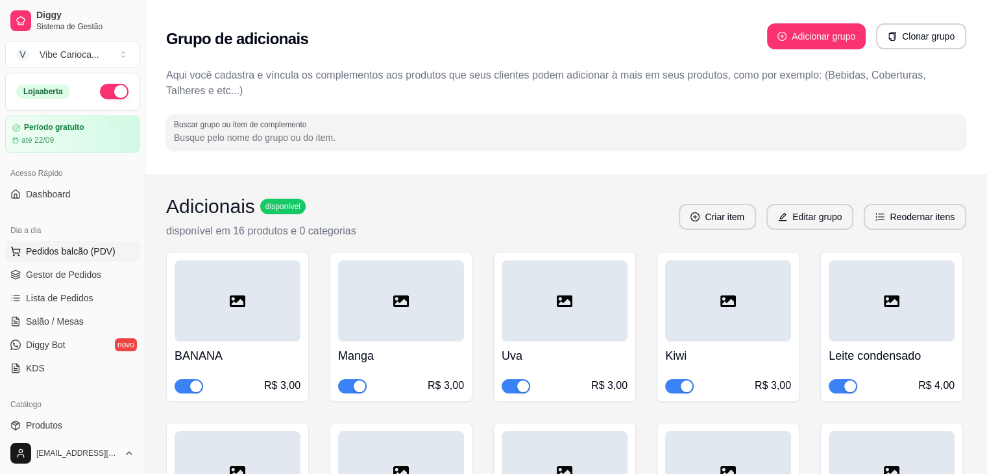
click at [62, 250] on span "Pedidos balcão (PDV)" at bounding box center [71, 251] width 90 height 13
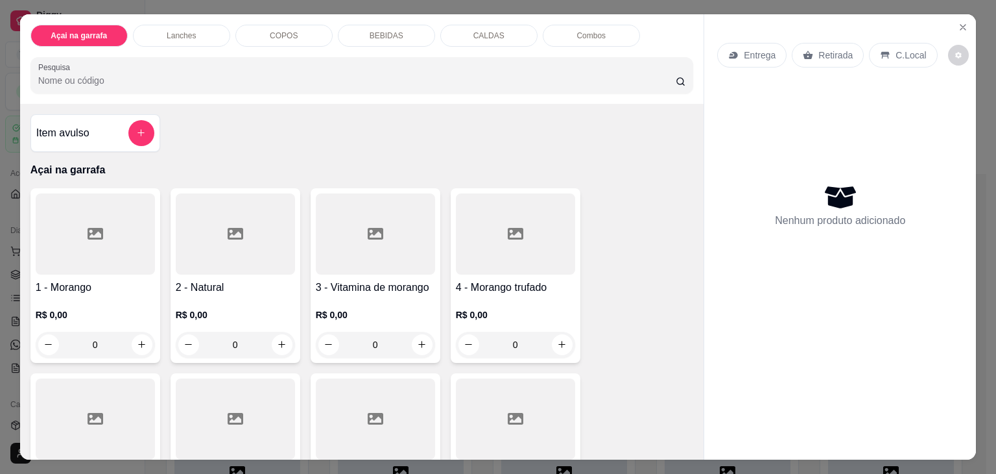
click at [291, 32] on p "COPOS" at bounding box center [284, 35] width 28 height 10
click at [282, 34] on p "COPOS" at bounding box center [284, 35] width 28 height 10
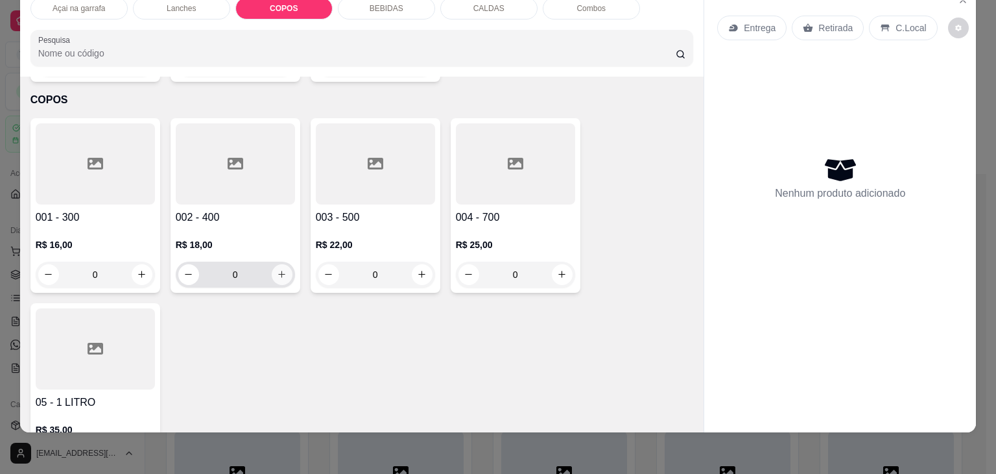
click at [272, 264] on button "increase-product-quantity" at bounding box center [282, 274] width 21 height 21
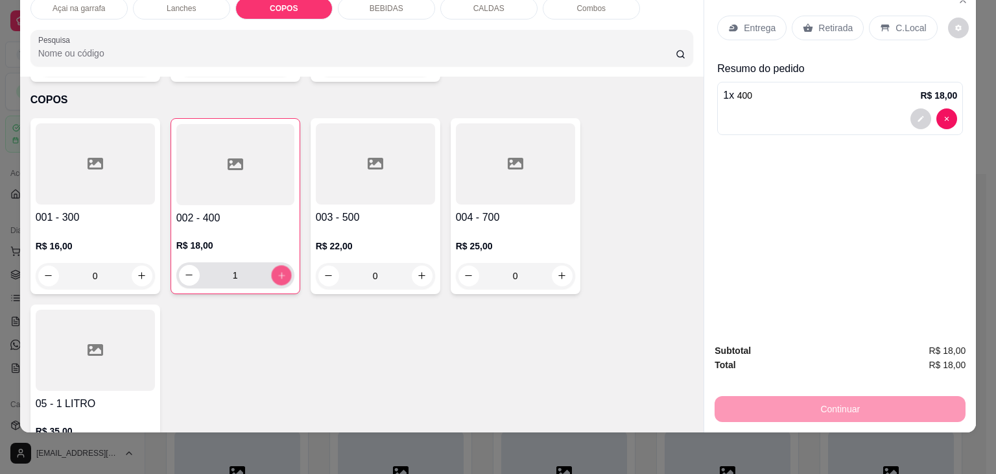
click at [276, 271] on icon "increase-product-quantity" at bounding box center [281, 276] width 10 height 10
type input "2"
click at [880, 23] on icon at bounding box center [885, 28] width 10 height 10
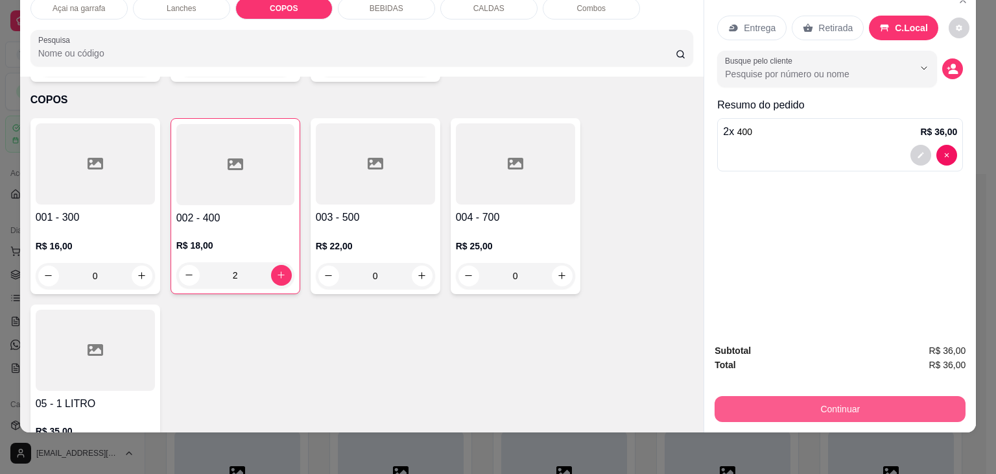
click at [903, 400] on button "Continuar" at bounding box center [840, 409] width 251 height 26
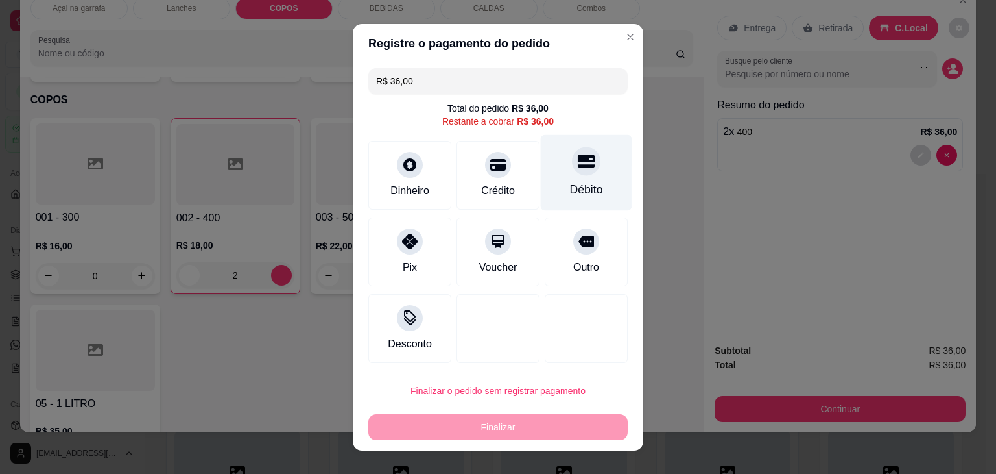
click at [579, 160] on icon at bounding box center [586, 160] width 17 height 13
type input "R$ 0,00"
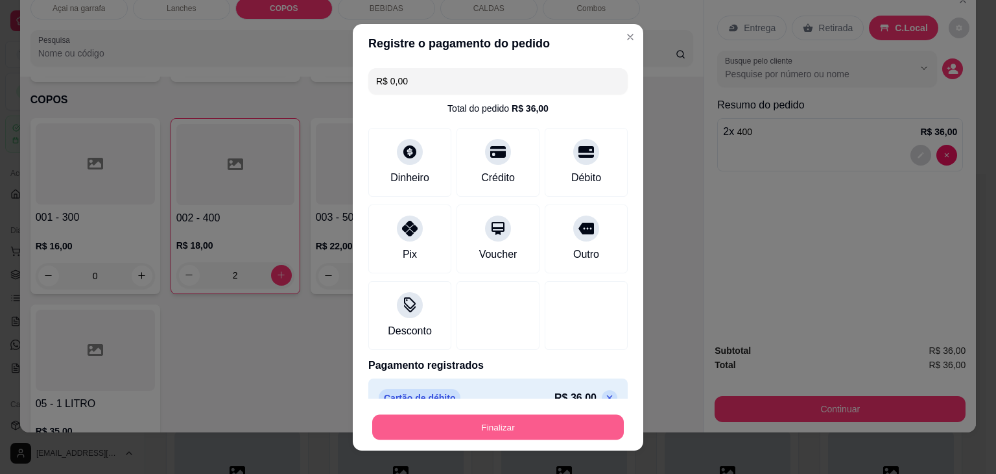
click at [510, 426] on button "Finalizar" at bounding box center [498, 426] width 252 height 25
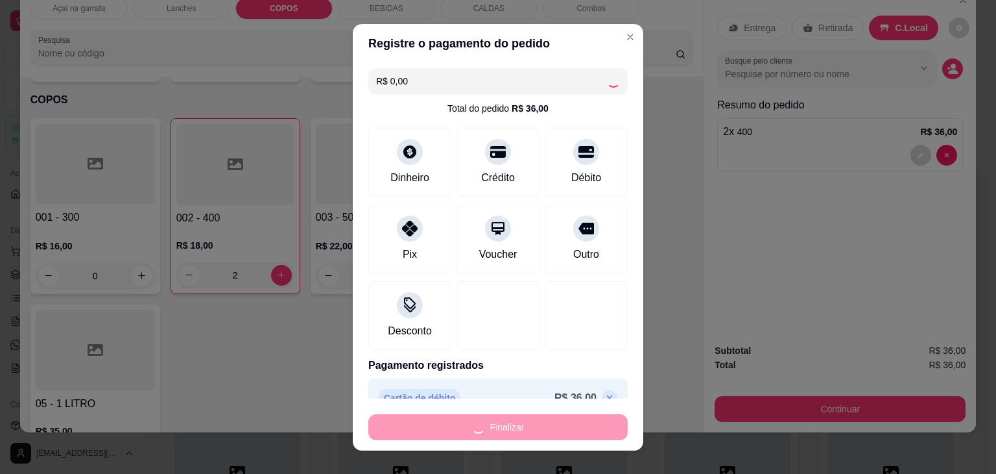
type input "0"
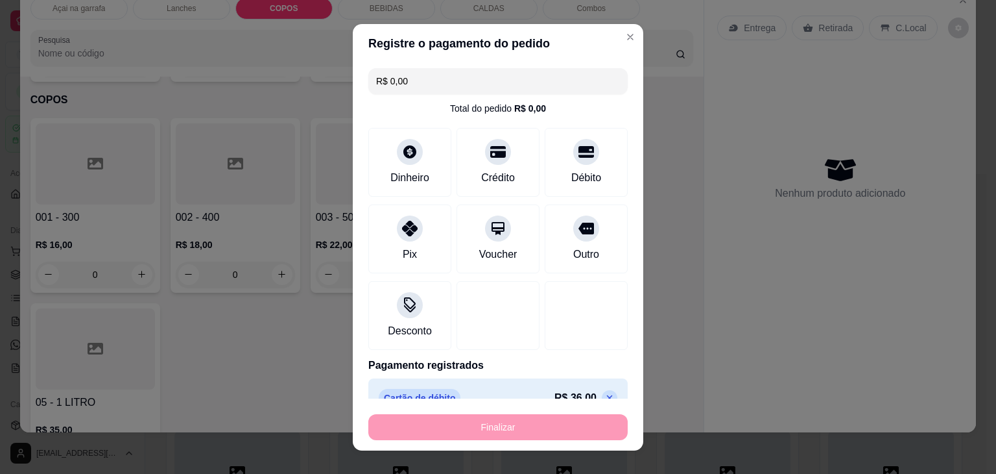
type input "-R$ 36,00"
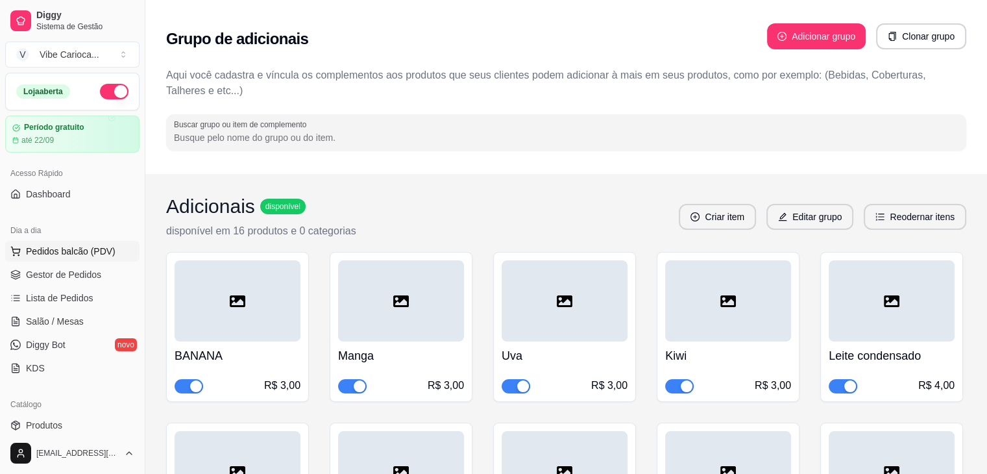
click at [52, 252] on span "Pedidos balcão (PDV)" at bounding box center [71, 251] width 90 height 13
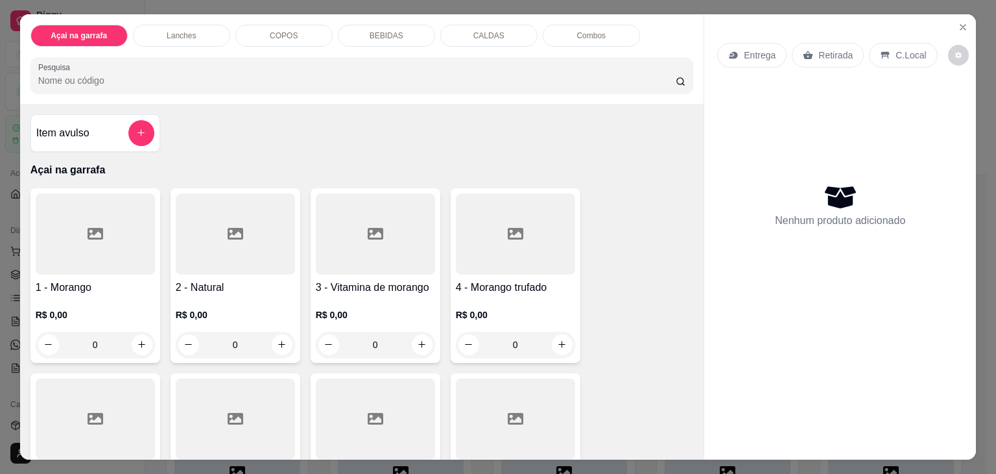
scroll to position [65, 0]
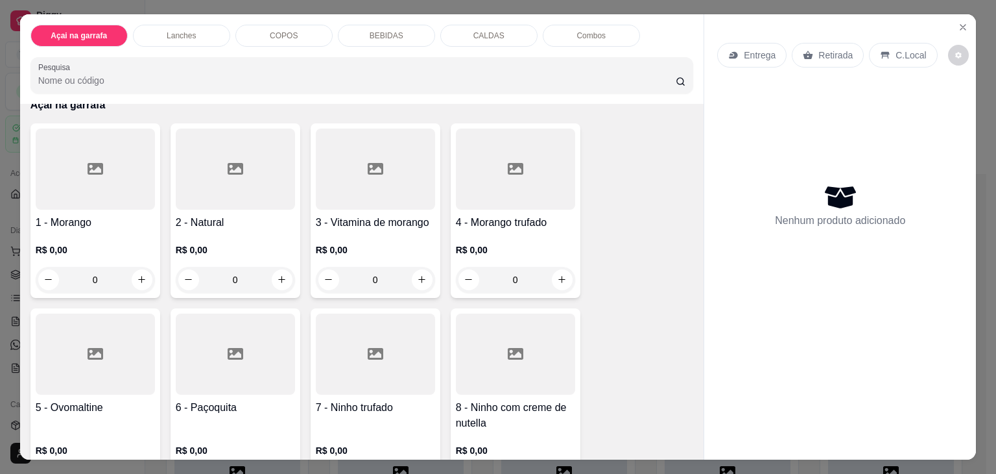
click at [246, 27] on div "COPOS" at bounding box center [283, 36] width 97 height 22
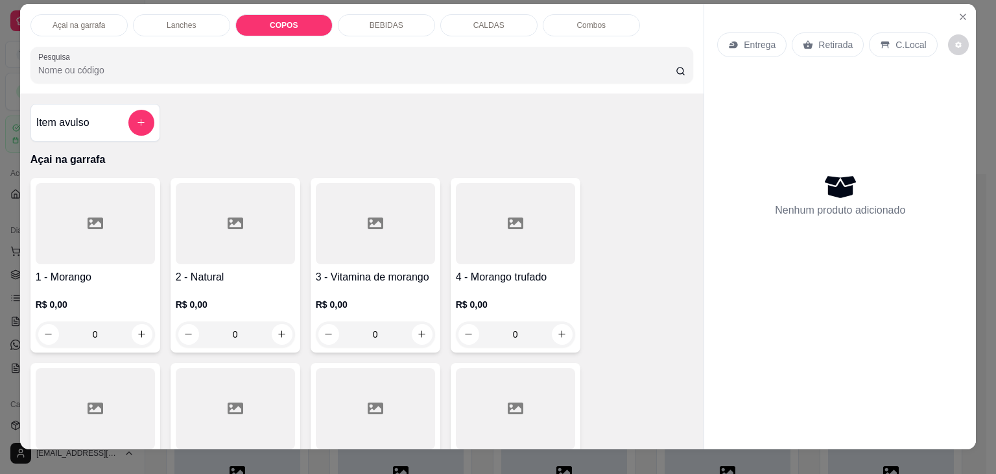
scroll to position [0, 0]
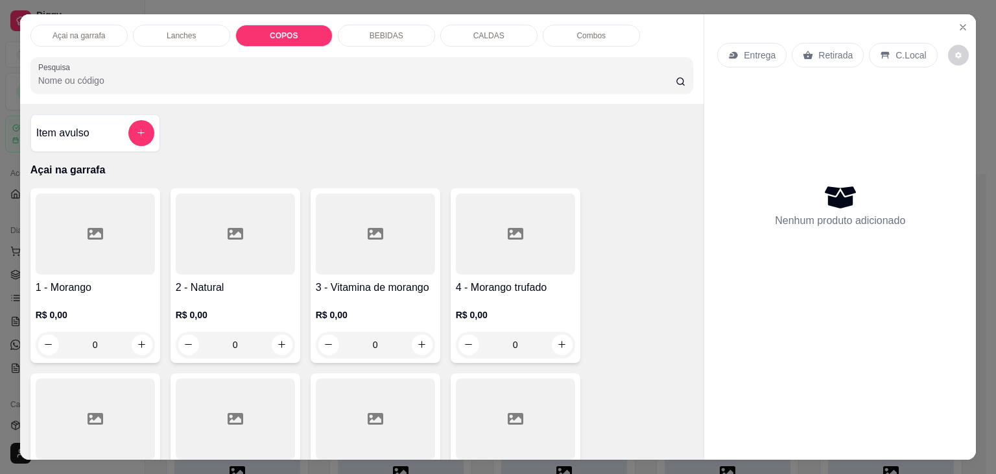
click at [451, 241] on div "4 - Morango trufado R$ 0,00 0" at bounding box center [516, 275] width 130 height 174
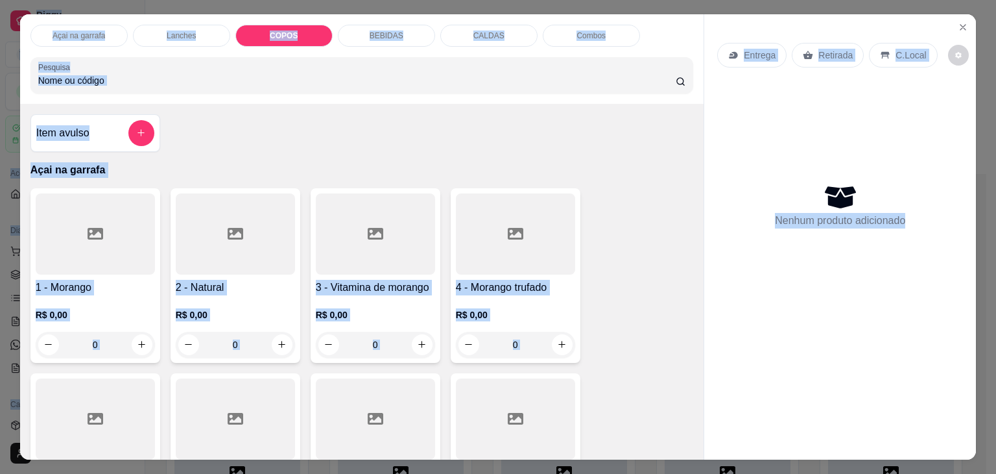
click at [448, 241] on div "Adicionais Escolha até 5 opções Completo" at bounding box center [498, 259] width 350 height 42
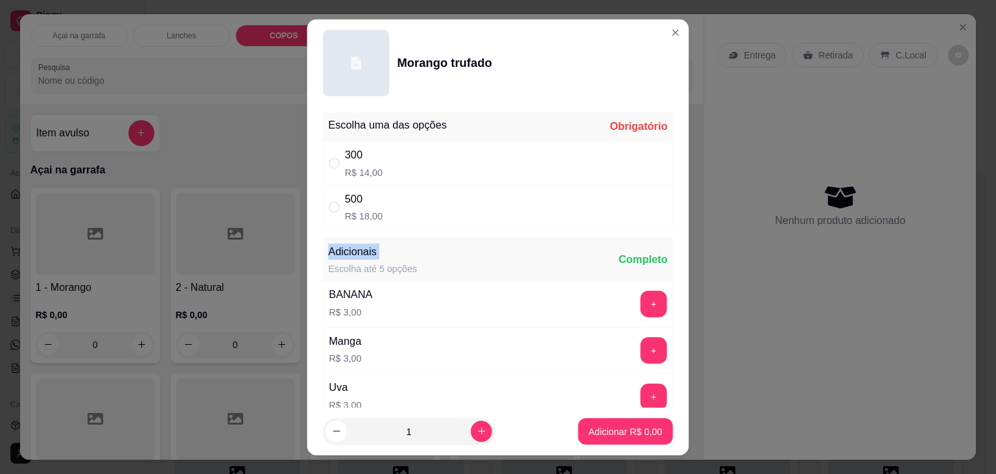
click at [448, 241] on div "Adicionais Escolha até 5 opções Completo" at bounding box center [498, 259] width 350 height 42
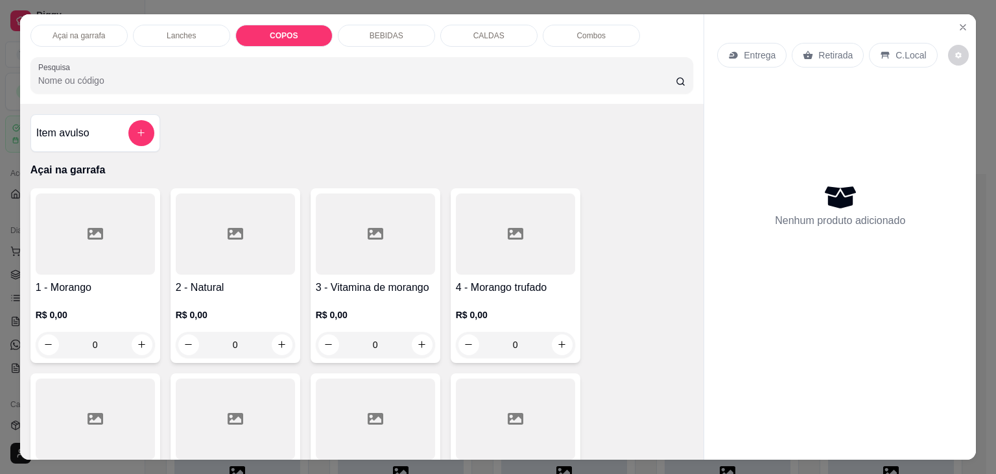
click at [448, 241] on div "Adicionais Escolha até 5 opções Completo" at bounding box center [498, 259] width 343 height 42
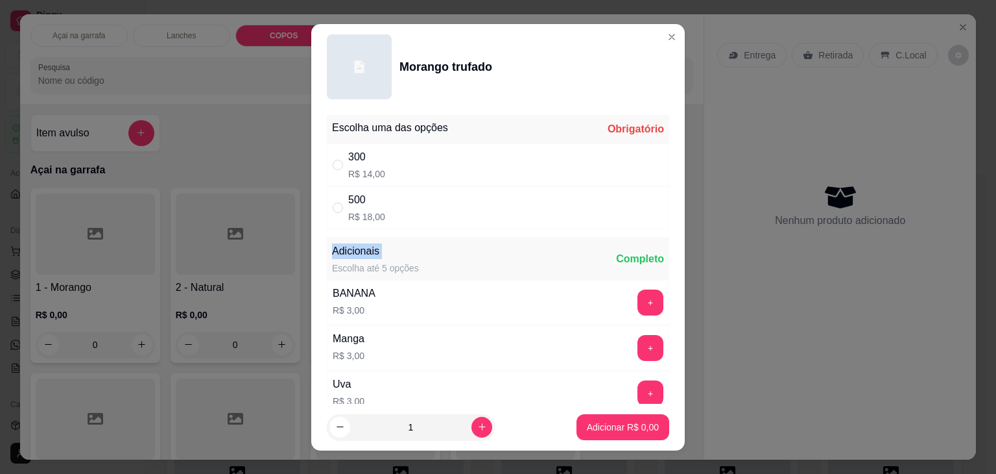
click at [448, 241] on div "Adicionais Escolha até 5 opções Completo" at bounding box center [498, 259] width 343 height 42
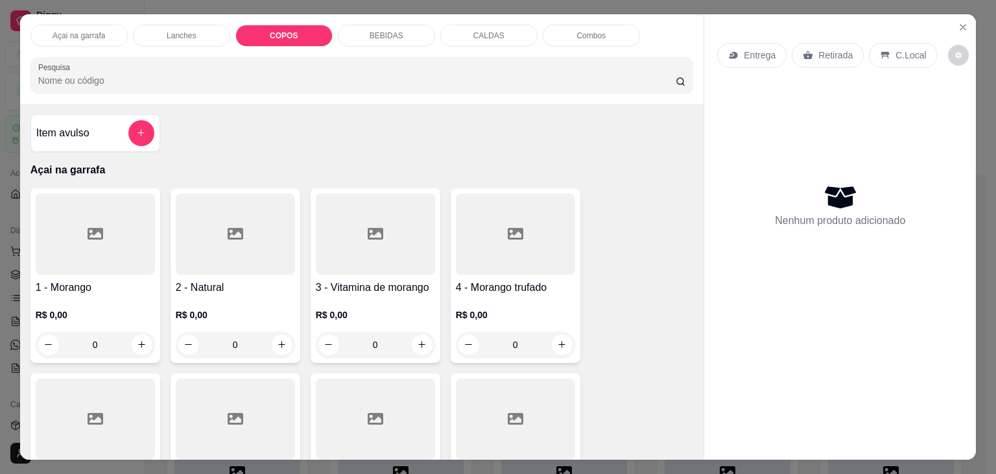
click at [282, 35] on p "COPOS" at bounding box center [284, 35] width 28 height 10
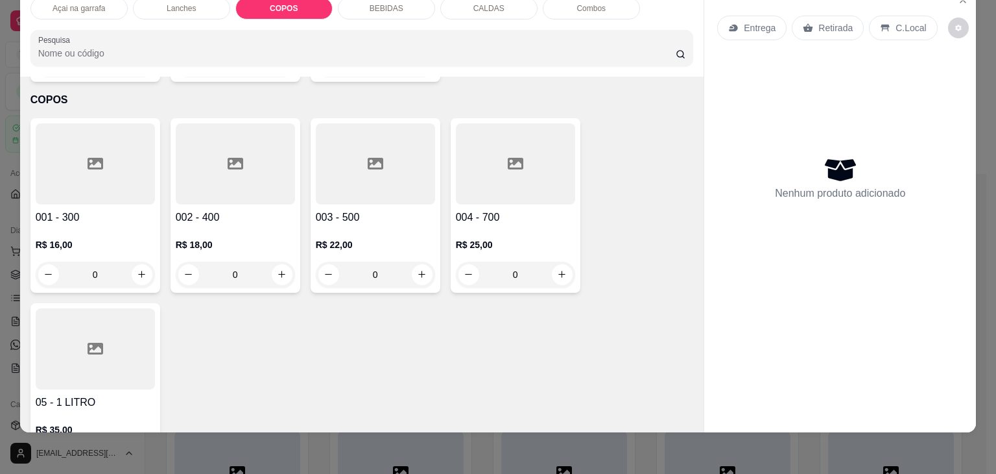
click at [101, 159] on div at bounding box center [95, 163] width 119 height 81
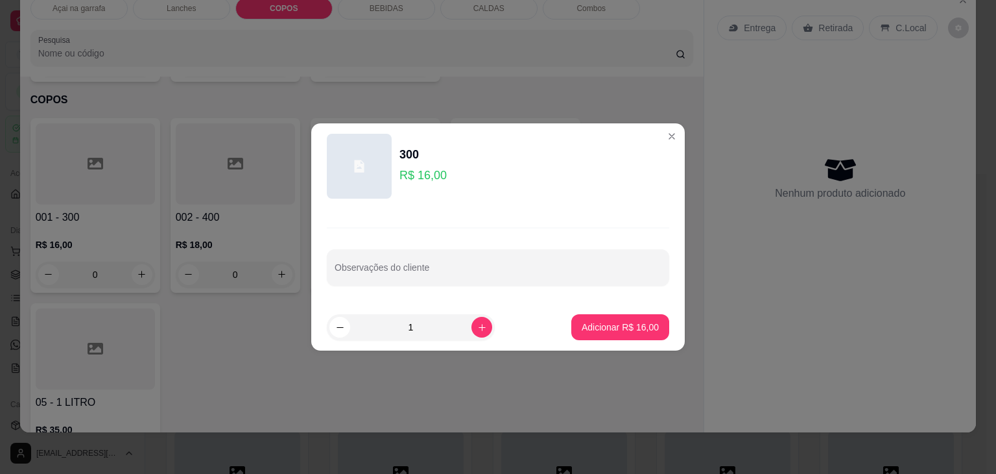
click at [459, 328] on input "1" at bounding box center [410, 327] width 121 height 26
click at [477, 322] on icon "increase-product-quantity" at bounding box center [482, 327] width 10 height 10
type input "2"
click at [612, 325] on p "Adicionar R$ 32,00" at bounding box center [620, 326] width 77 height 13
type input "2"
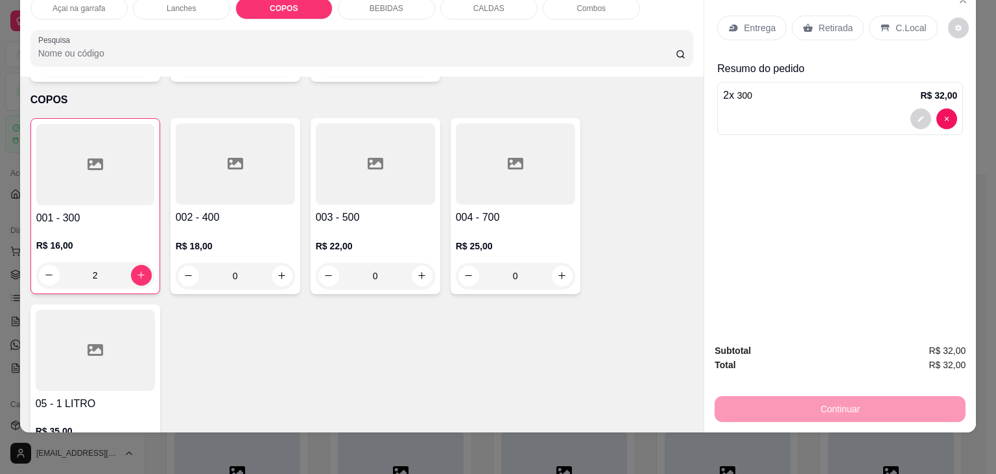
click at [896, 21] on p "C.Local" at bounding box center [911, 27] width 30 height 13
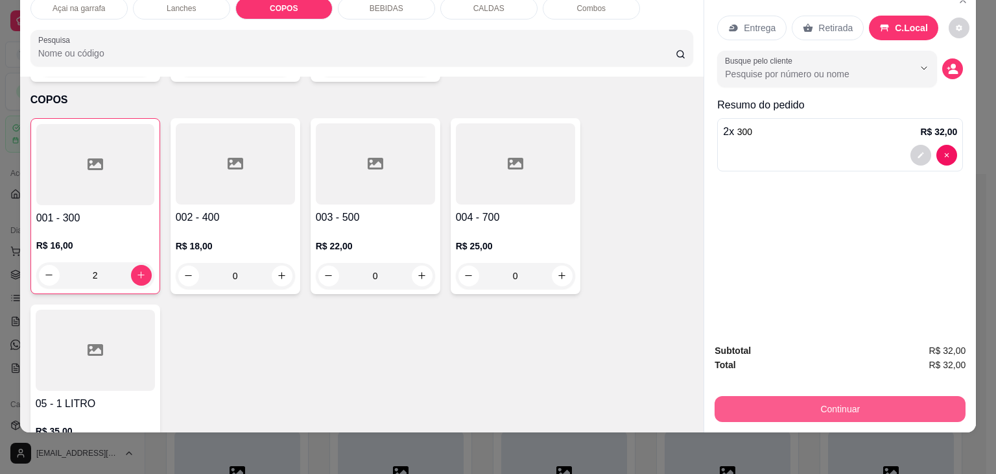
click at [869, 396] on button "Continuar" at bounding box center [840, 409] width 251 height 26
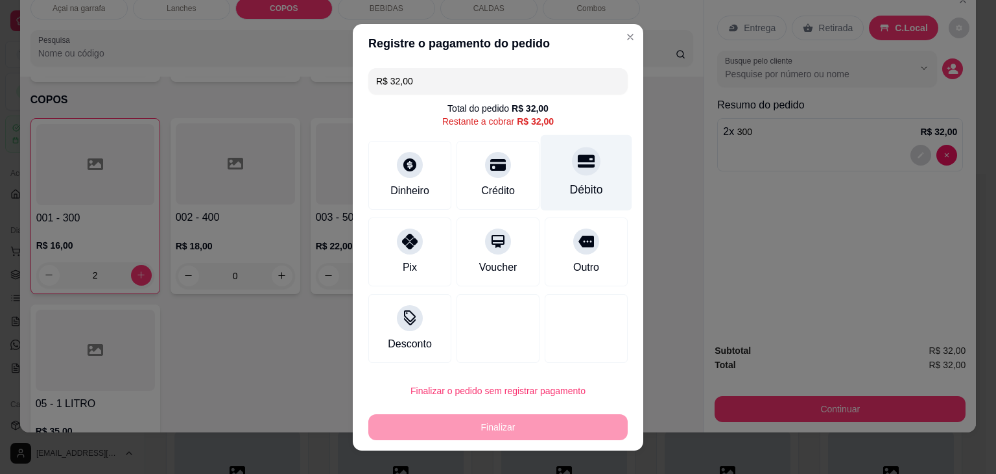
click at [590, 171] on div "Débito" at bounding box center [586, 172] width 91 height 76
type input "R$ 0,00"
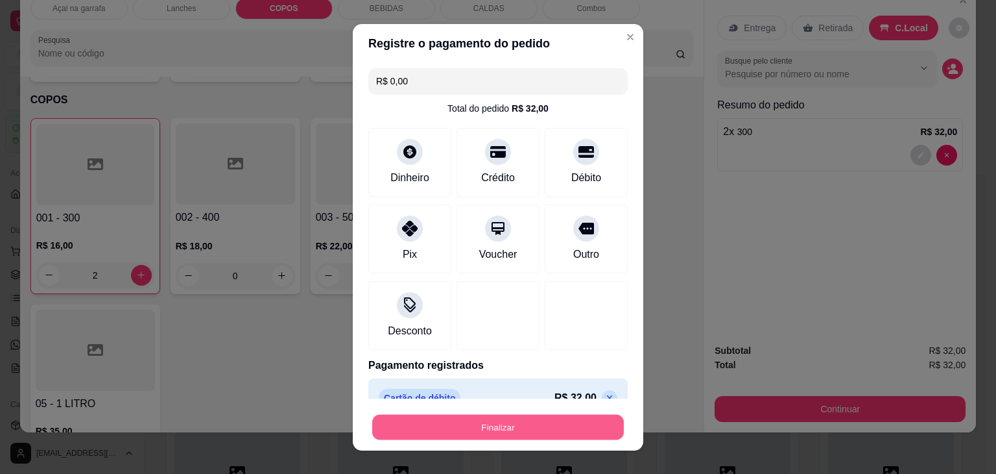
click at [517, 420] on button "Finalizar" at bounding box center [498, 426] width 252 height 25
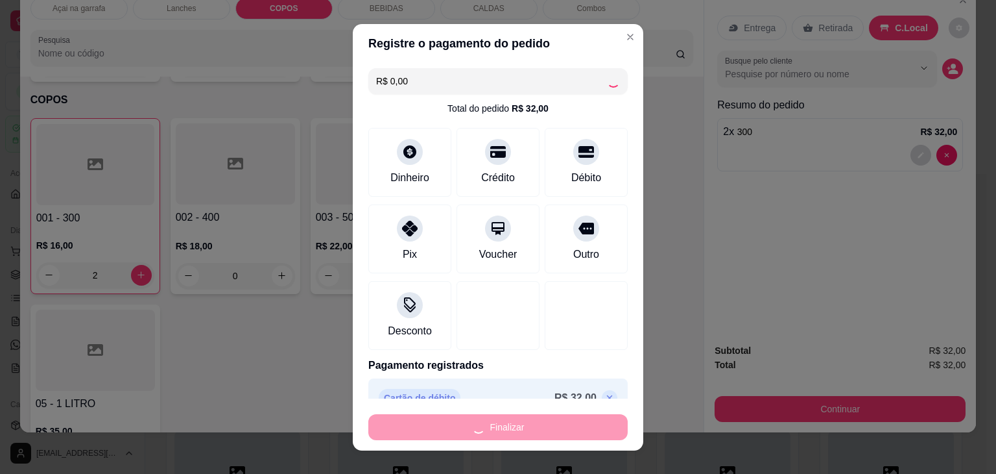
type input "0"
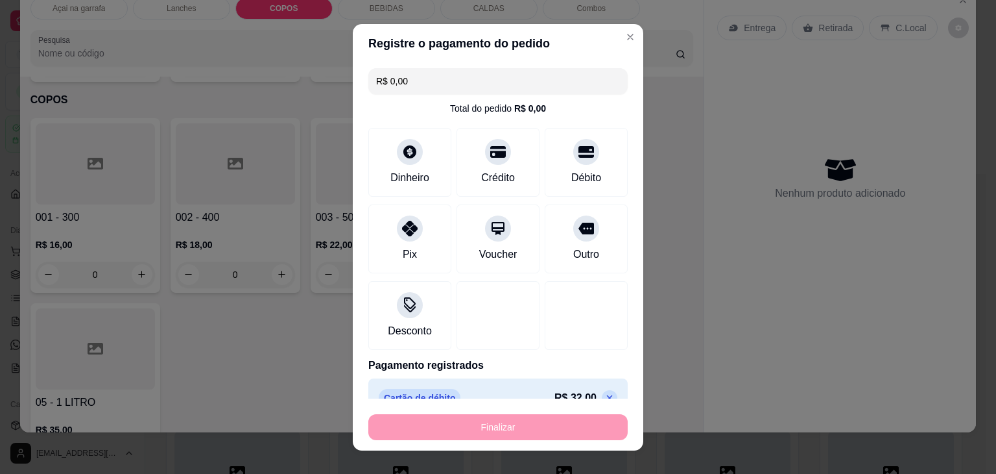
type input "-R$ 32,00"
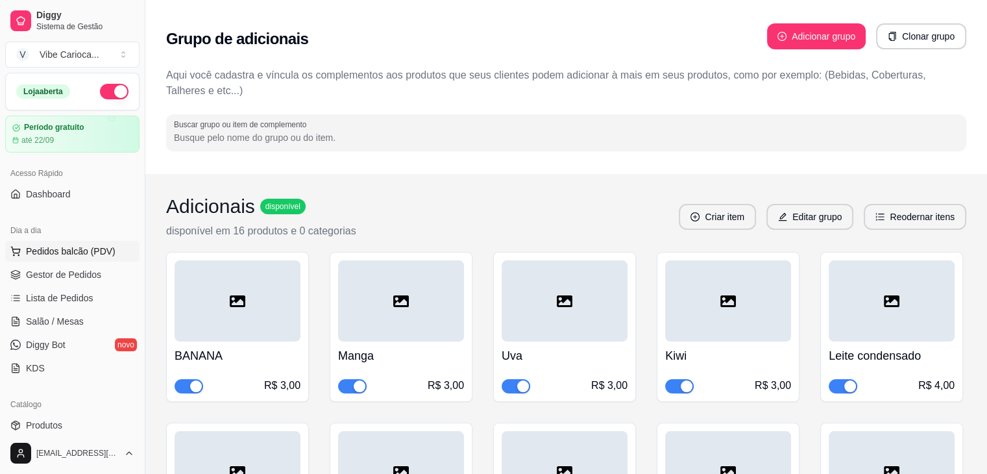
click at [14, 246] on icon at bounding box center [15, 251] width 10 height 10
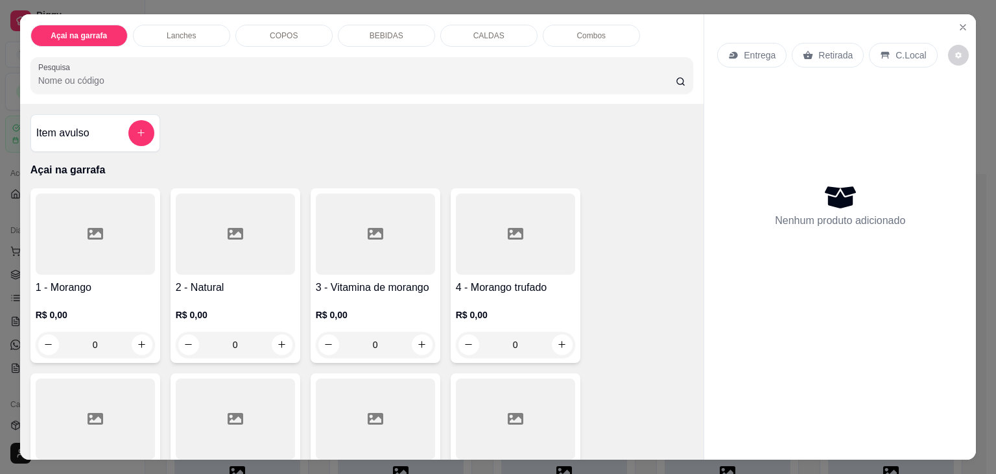
click at [239, 25] on div "COPOS" at bounding box center [283, 36] width 97 height 22
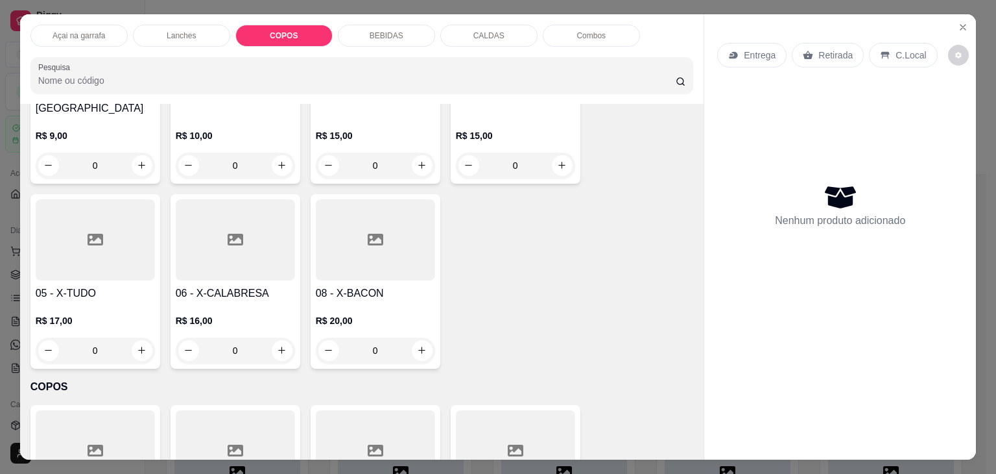
click at [74, 30] on p "Açai na garrafa" at bounding box center [79, 35] width 53 height 10
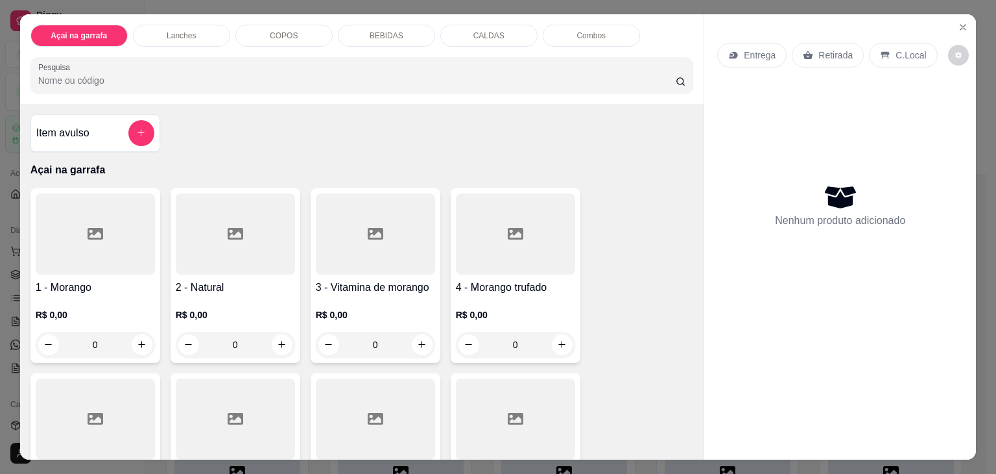
click at [309, 34] on div "COPOS" at bounding box center [283, 36] width 97 height 22
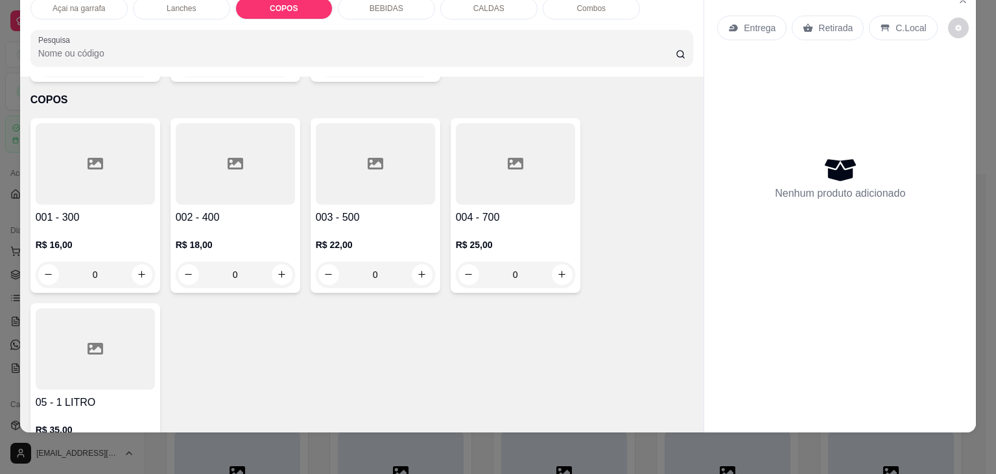
click at [232, 154] on div at bounding box center [235, 163] width 119 height 81
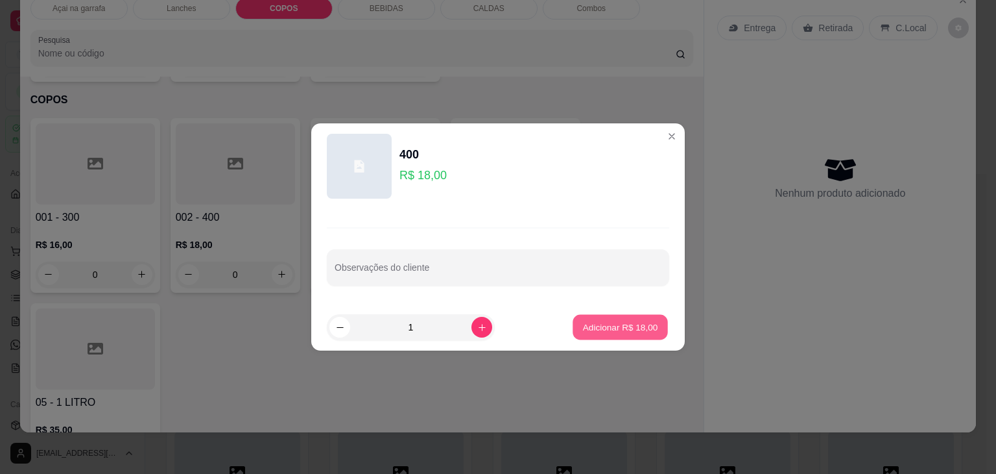
click at [574, 331] on button "Adicionar R$ 18,00" at bounding box center [620, 327] width 95 height 25
type input "1"
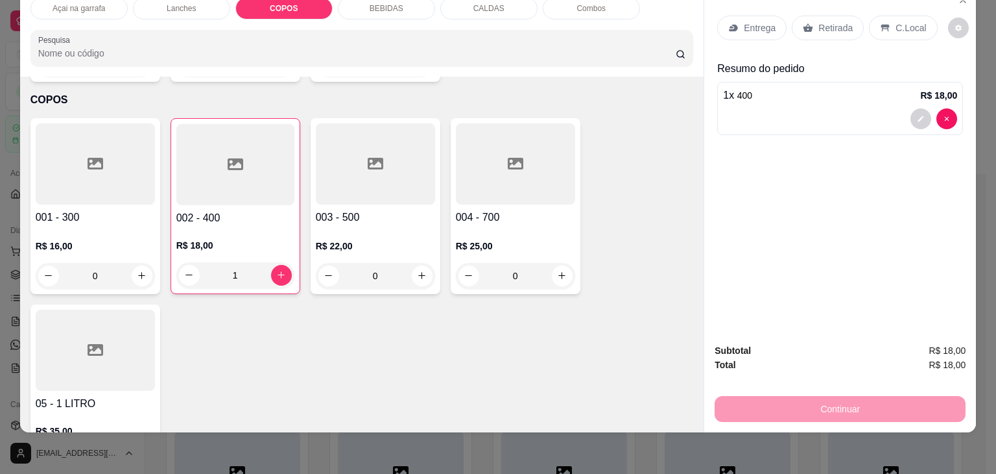
click at [348, 147] on div at bounding box center [375, 163] width 119 height 81
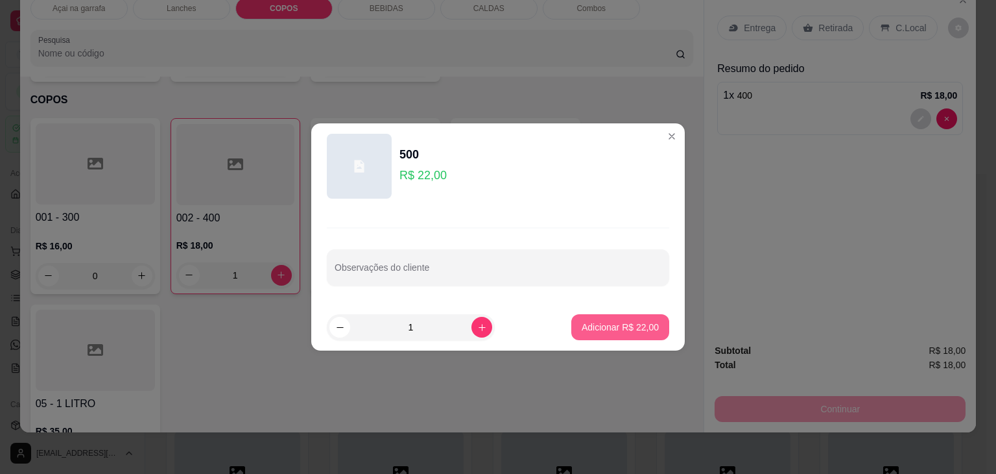
click at [611, 324] on p "Adicionar R$ 22,00" at bounding box center [620, 326] width 77 height 13
type input "1"
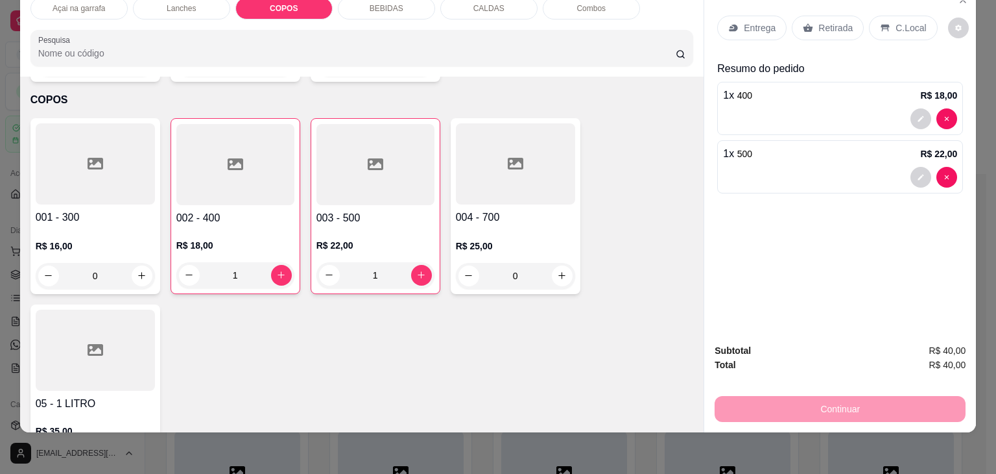
click at [896, 21] on p "C.Local" at bounding box center [911, 27] width 30 height 13
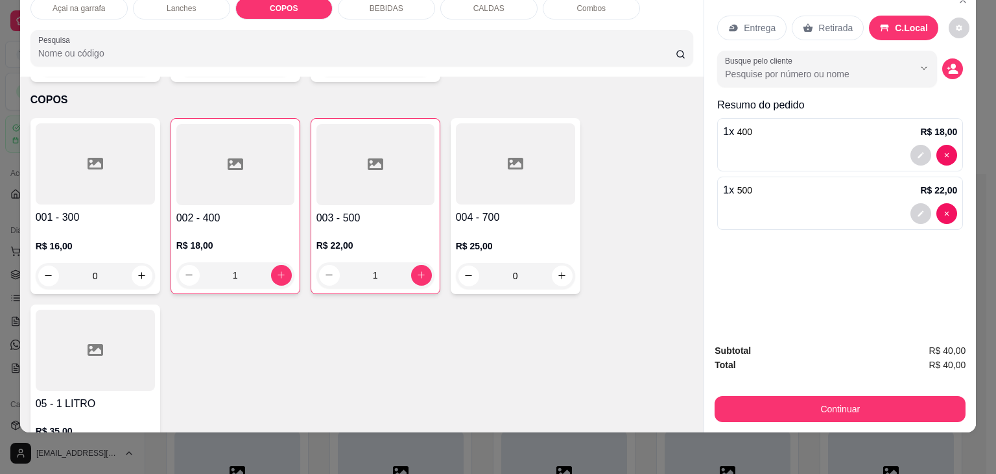
click at [880, 412] on div "Subtotal R$ 40,00 Total R$ 40,00 Continuar" at bounding box center [840, 382] width 272 height 99
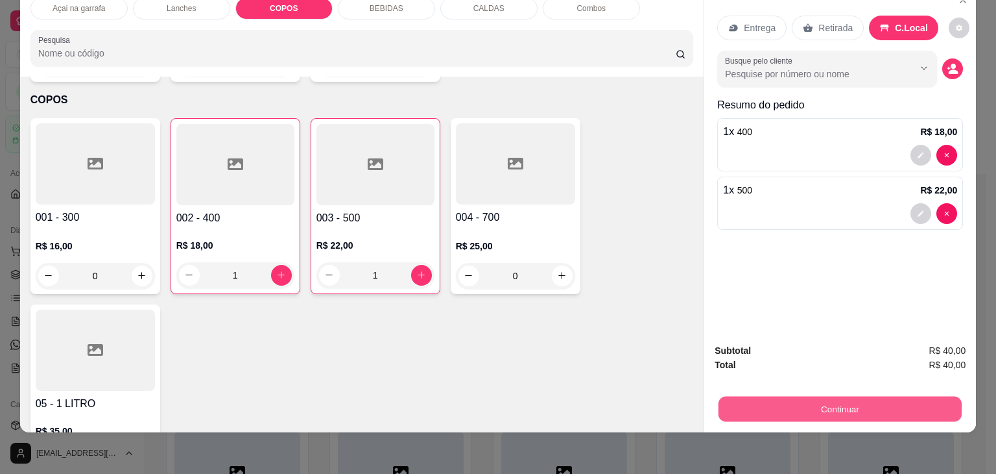
click at [830, 398] on button "Continuar" at bounding box center [840, 408] width 243 height 25
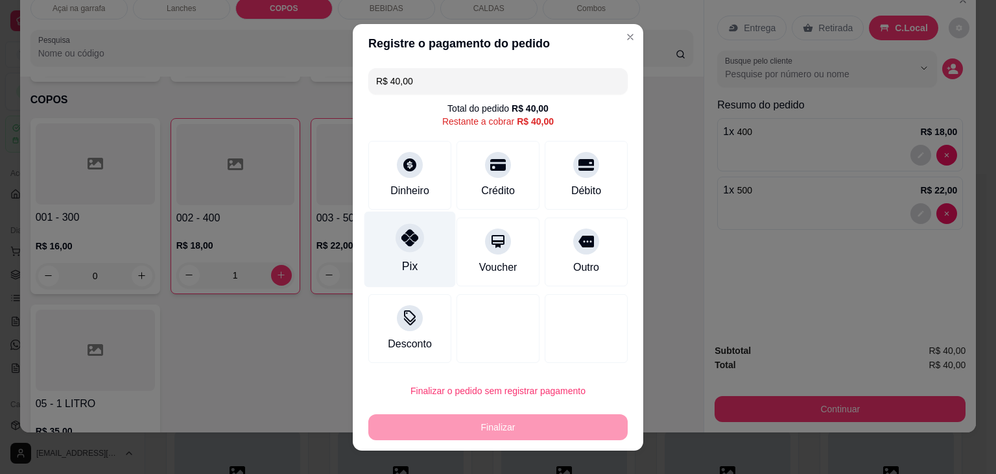
click at [402, 252] on div "Pix" at bounding box center [410, 249] width 91 height 76
type input "R$ 0,00"
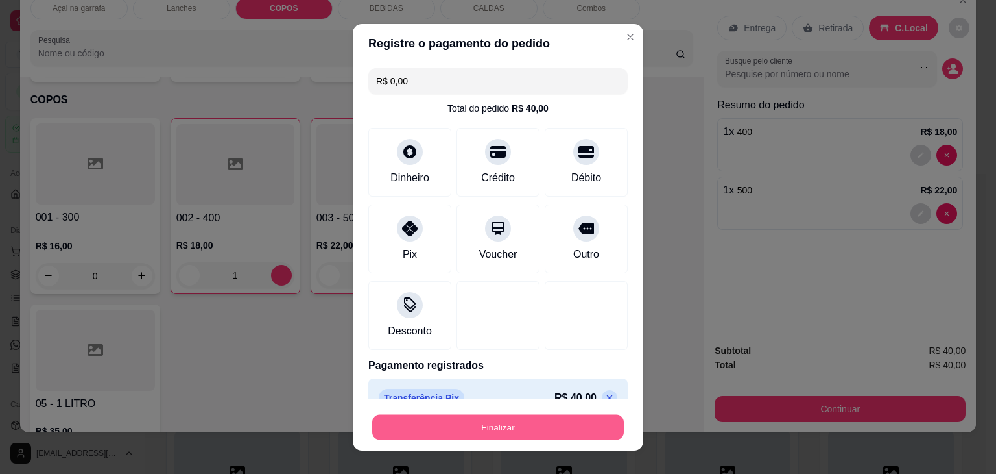
click at [493, 422] on button "Finalizar" at bounding box center [498, 426] width 252 height 25
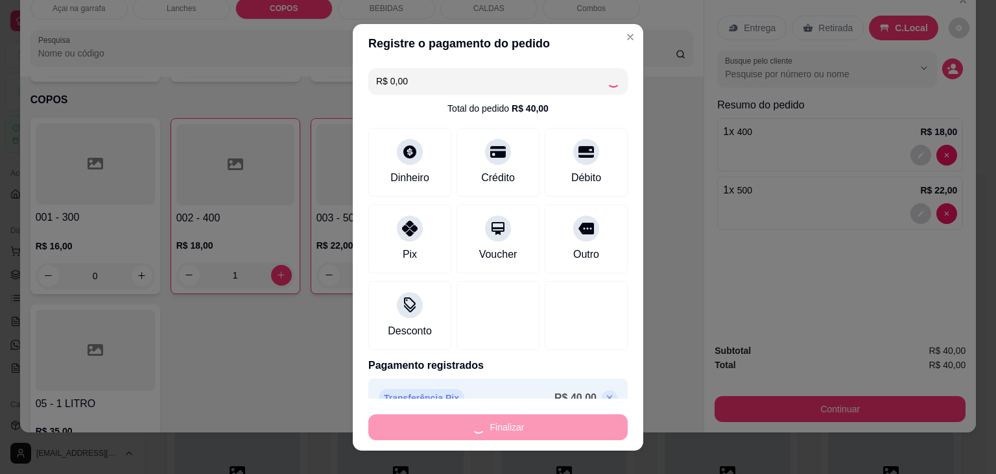
type input "0"
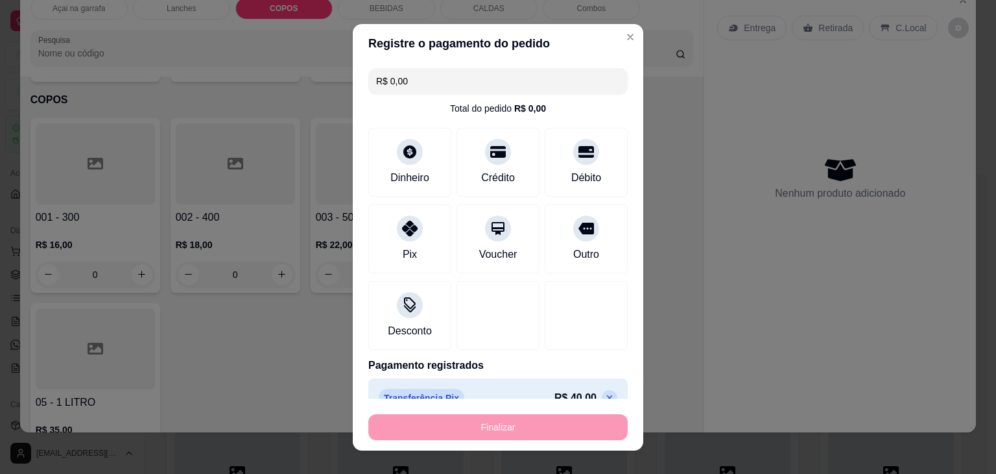
type input "-R$ 40,00"
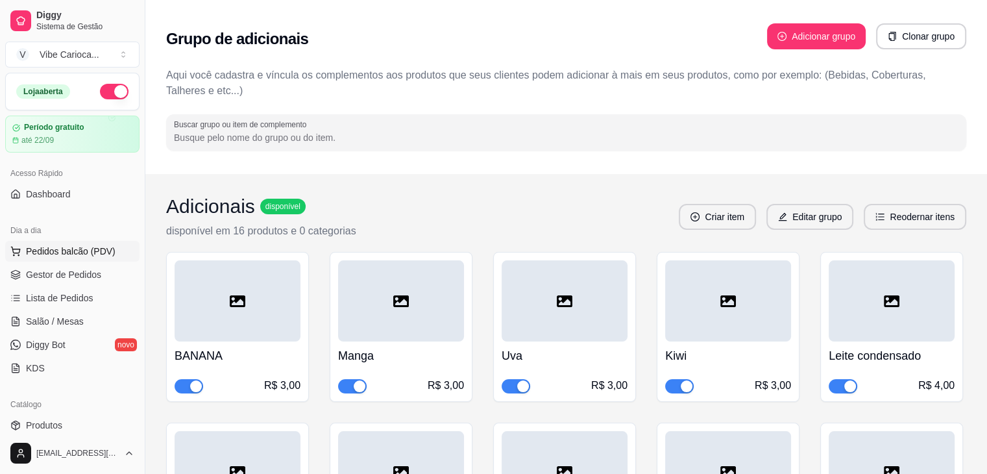
click at [36, 252] on span "Pedidos balcão (PDV)" at bounding box center [71, 251] width 90 height 13
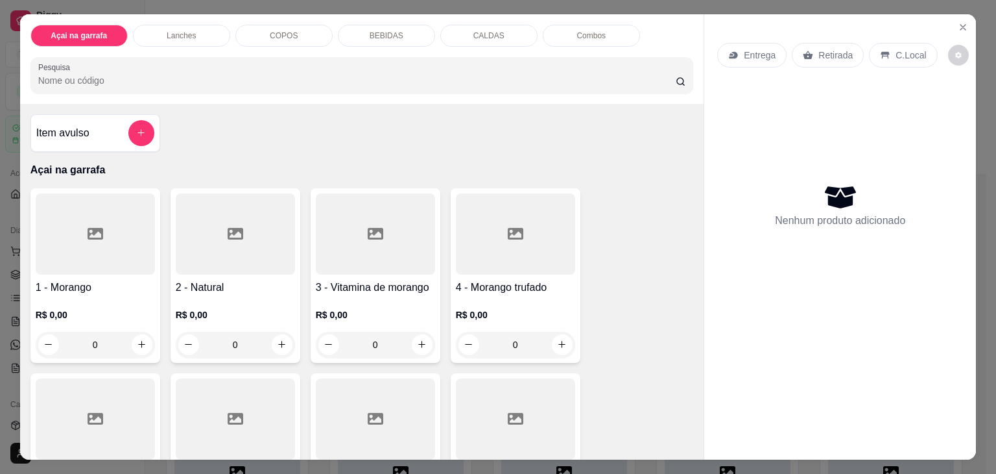
click at [248, 74] on input "Pesquisa" at bounding box center [357, 80] width 638 height 13
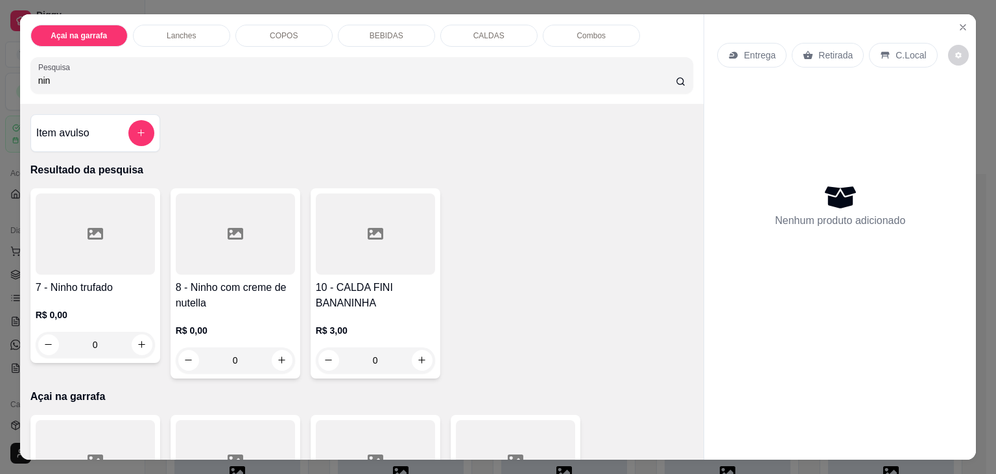
type input "nin"
click at [131, 341] on div "0" at bounding box center [95, 344] width 119 height 26
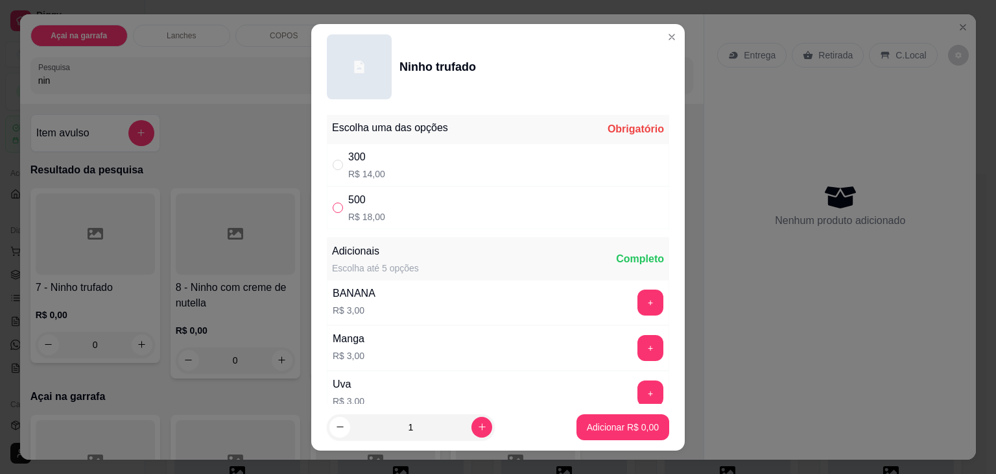
click at [336, 208] on input "" at bounding box center [338, 207] width 10 height 10
radio input "true"
click at [472, 422] on button "increase-product-quantity" at bounding box center [482, 426] width 21 height 21
type input "2"
click at [625, 427] on p "Adicionar R$ 36,00" at bounding box center [620, 426] width 75 height 12
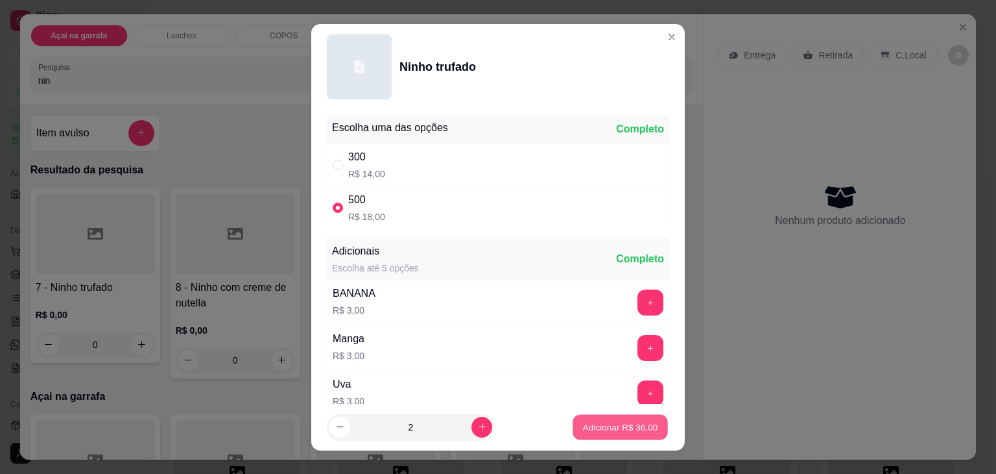
type input "2"
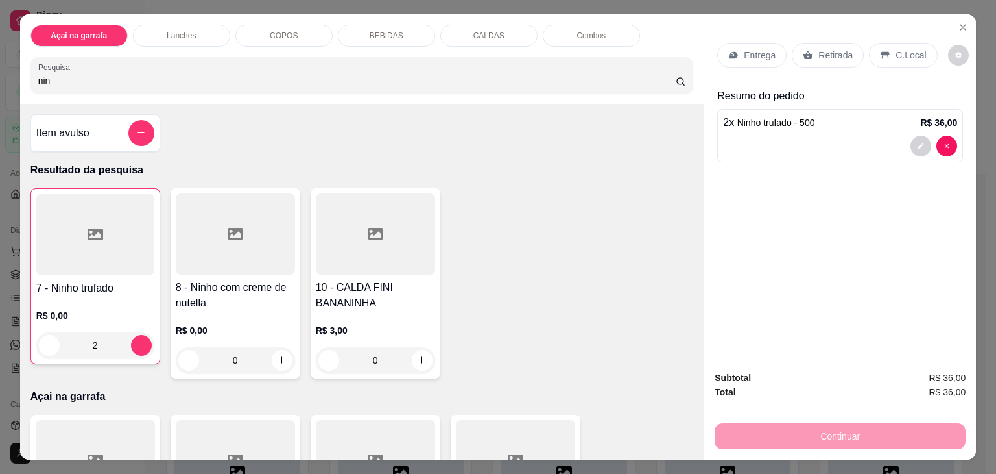
click at [913, 43] on div "C.Local" at bounding box center [903, 55] width 68 height 25
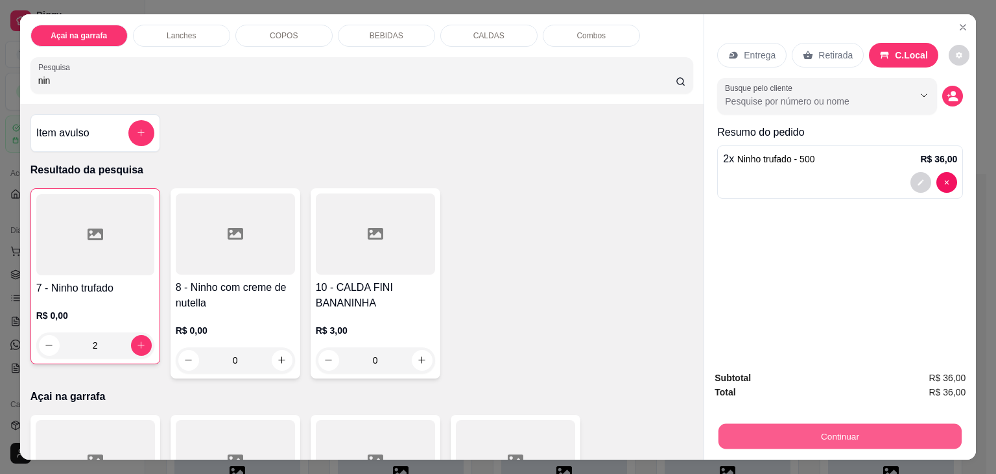
click at [793, 424] on button "Continuar" at bounding box center [840, 436] width 243 height 25
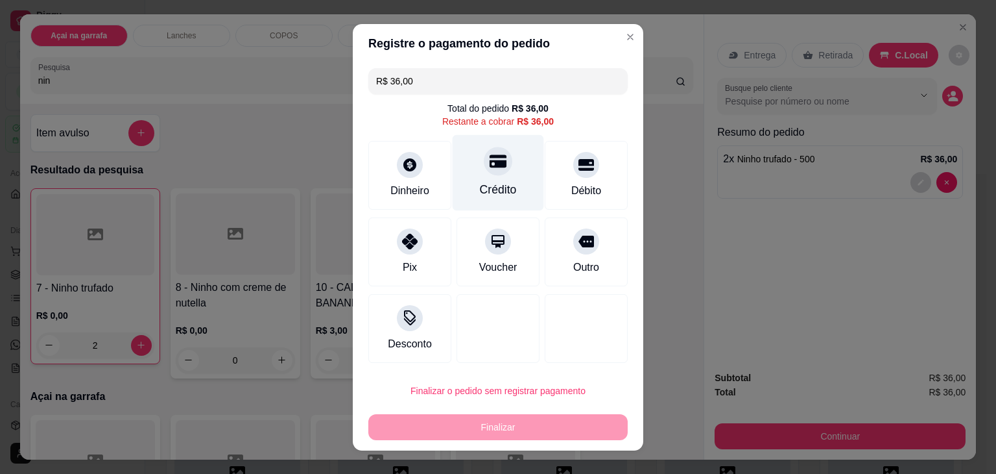
click at [483, 180] on div "Crédito" at bounding box center [498, 172] width 91 height 76
type input "R$ 0,00"
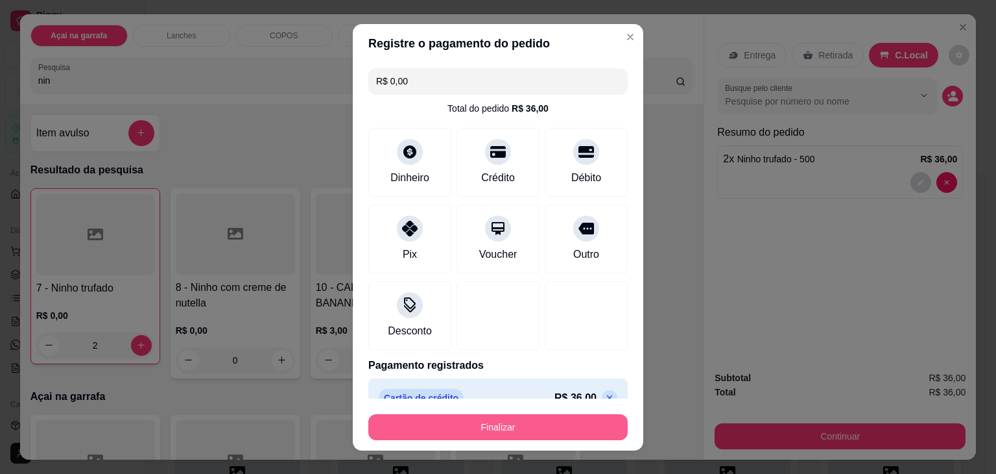
click at [498, 435] on button "Finalizar" at bounding box center [497, 427] width 259 height 26
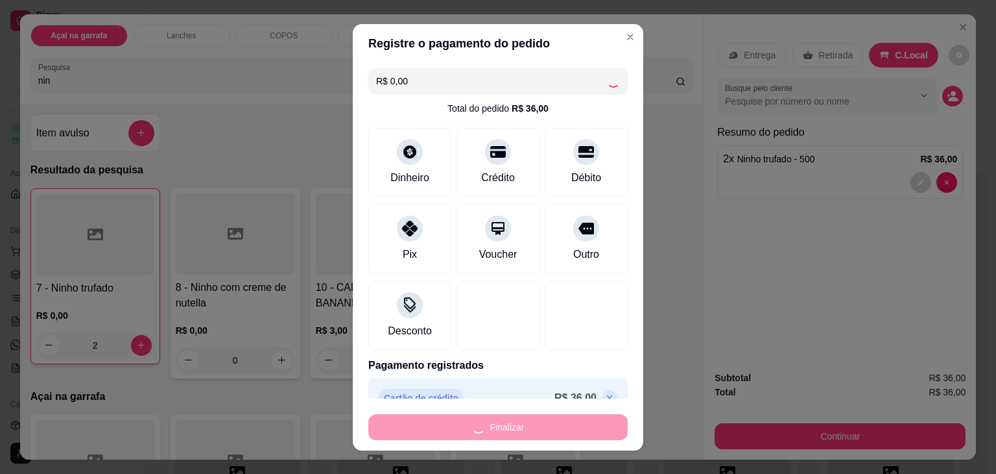
type input "0"
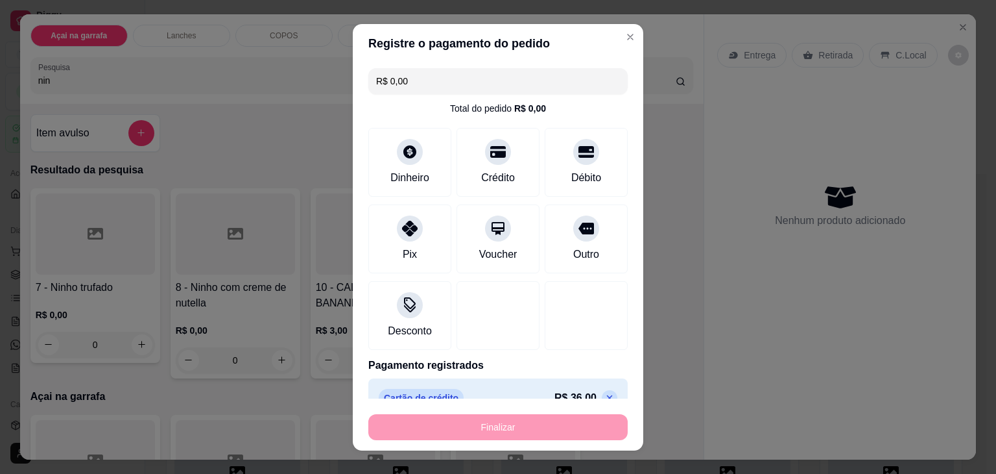
type input "-R$ 36,00"
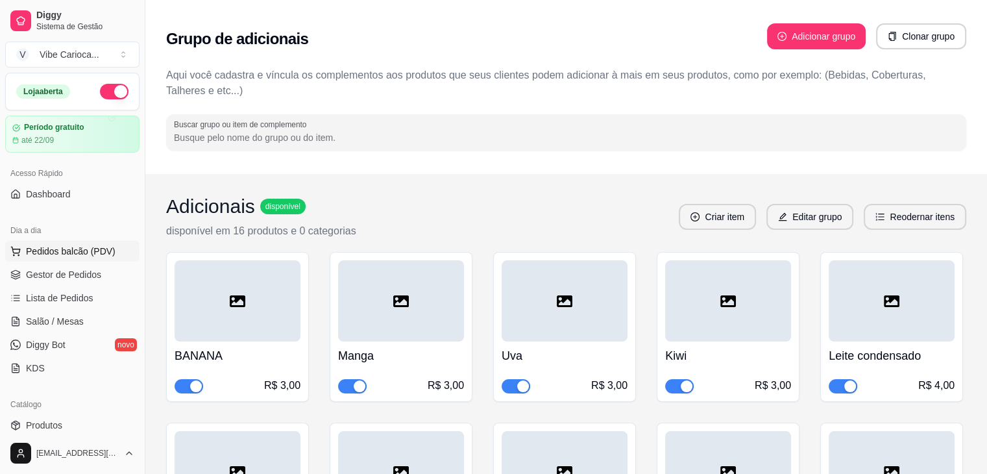
click at [35, 250] on span "Pedidos balcão (PDV)" at bounding box center [71, 251] width 90 height 13
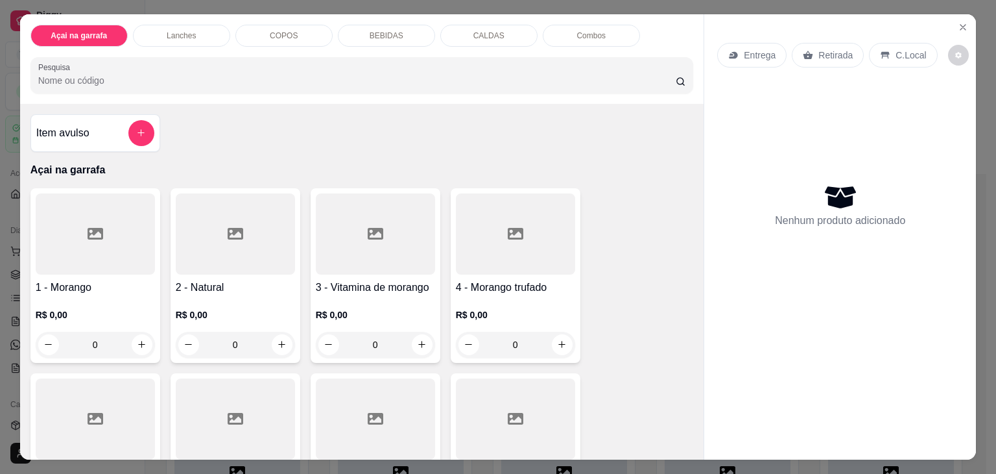
click at [233, 236] on div at bounding box center [235, 233] width 119 height 81
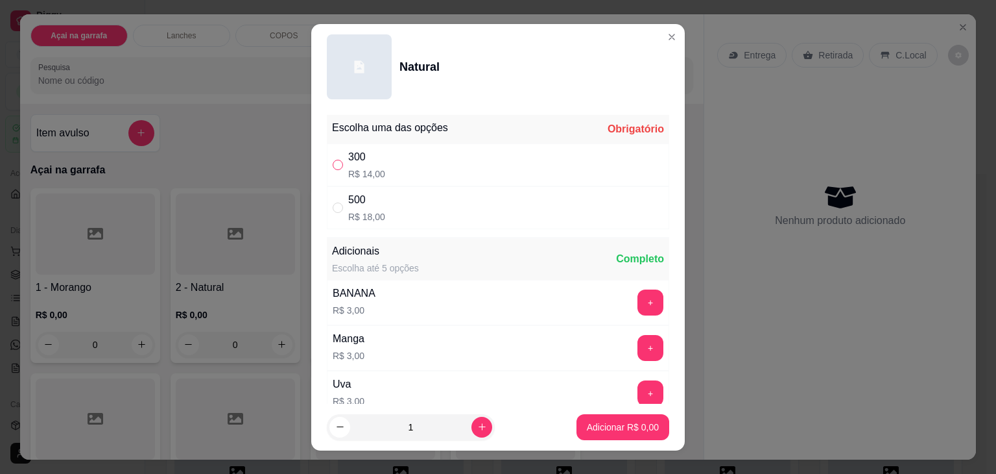
click at [333, 168] on input "" at bounding box center [338, 165] width 10 height 10
radio input "true"
click at [607, 411] on footer "1 Adicionar R$ 14,00" at bounding box center [498, 426] width 374 height 47
click at [602, 421] on p "Adicionar R$ 14,00" at bounding box center [620, 426] width 77 height 13
type input "1"
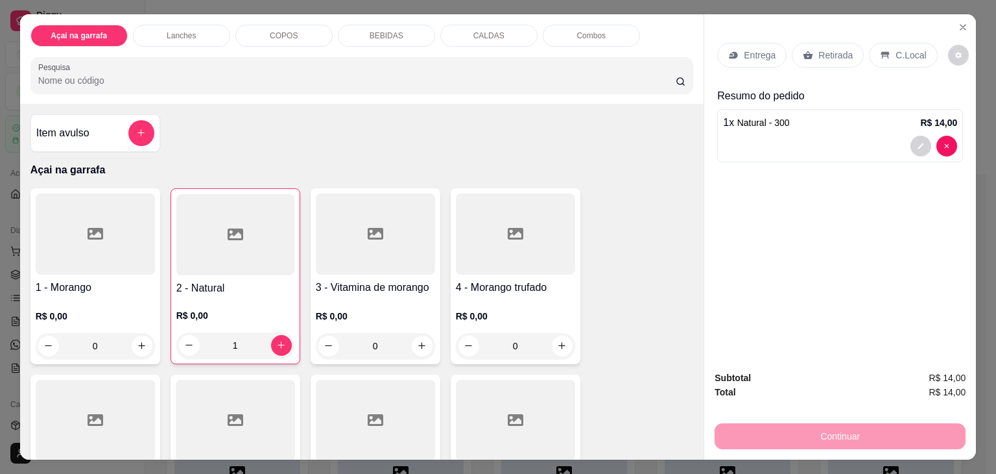
click at [296, 35] on div "COPOS" at bounding box center [283, 36] width 97 height 22
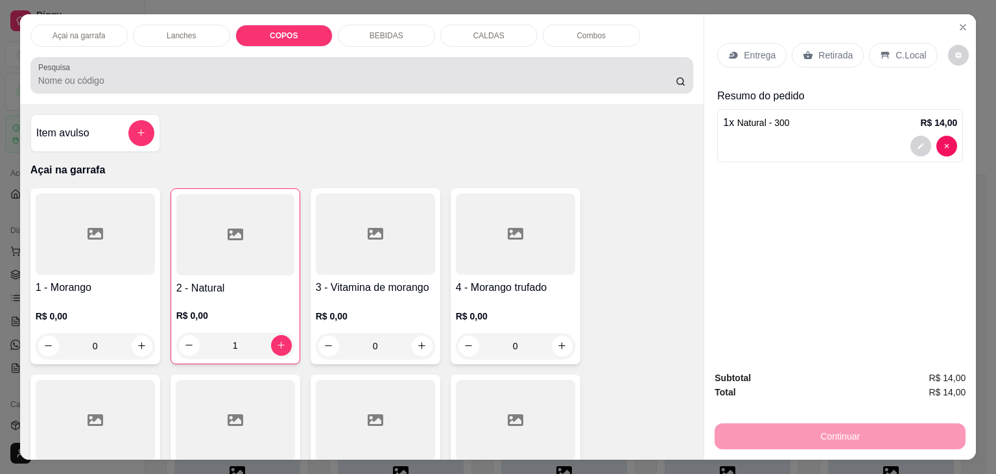
scroll to position [32, 0]
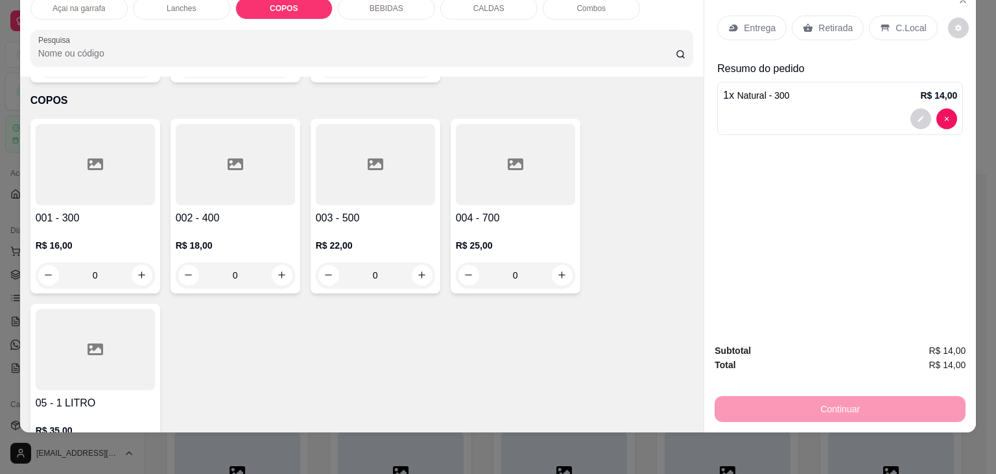
click at [352, 146] on div at bounding box center [375, 164] width 119 height 81
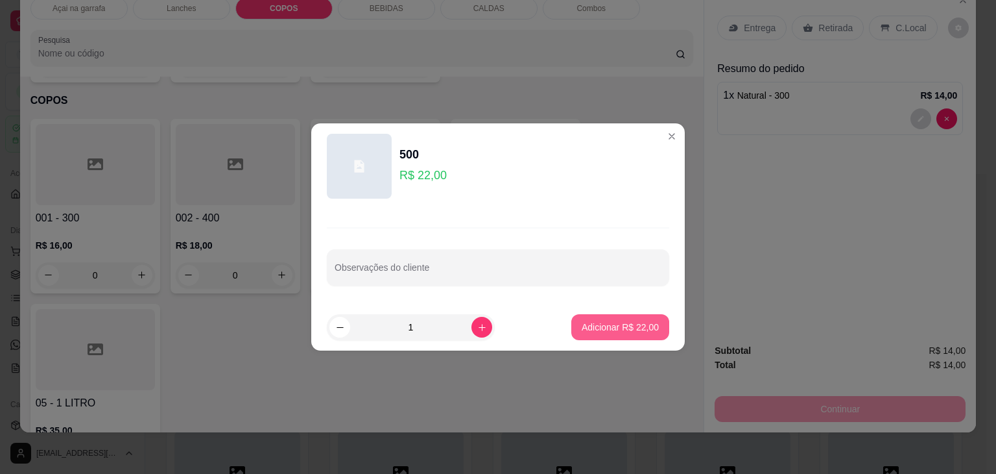
click at [599, 328] on p "Adicionar R$ 22,00" at bounding box center [620, 326] width 77 height 13
type input "1"
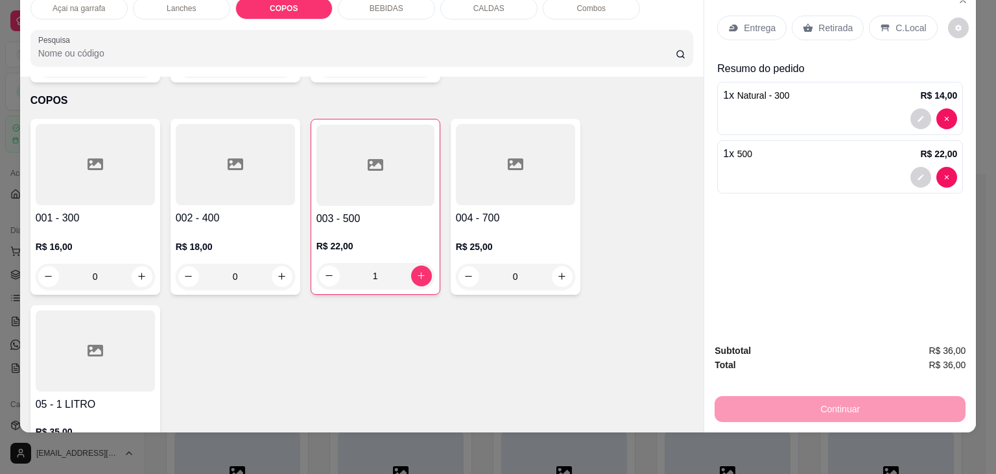
click at [883, 16] on div "C.Local" at bounding box center [903, 28] width 68 height 25
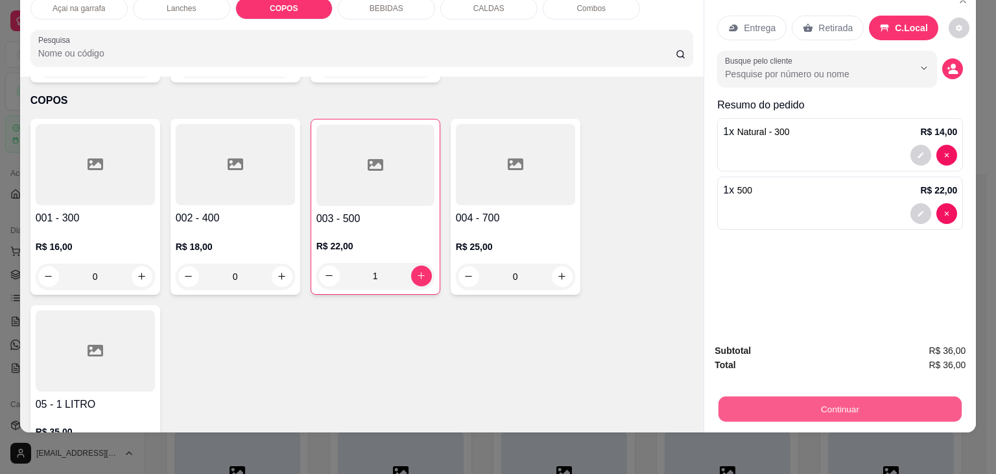
click at [828, 397] on button "Continuar" at bounding box center [840, 408] width 243 height 25
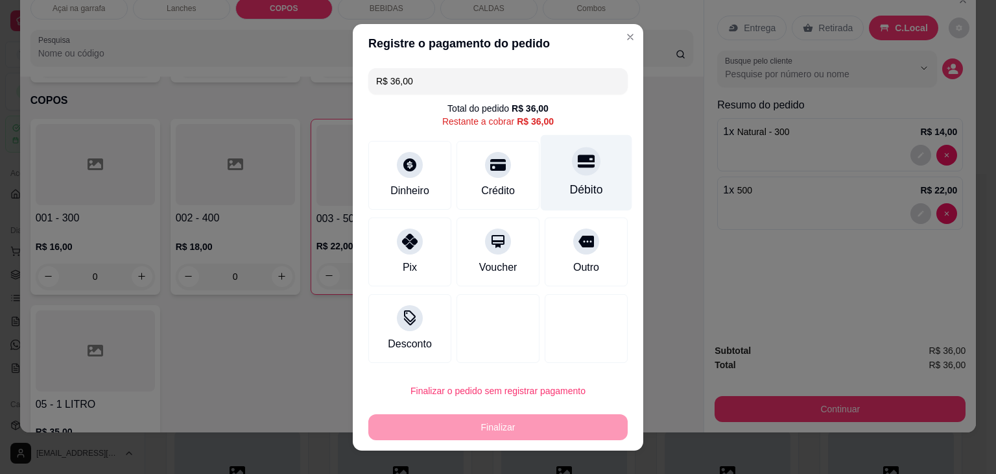
click at [578, 167] on icon at bounding box center [586, 160] width 17 height 17
type input "R$ 0,00"
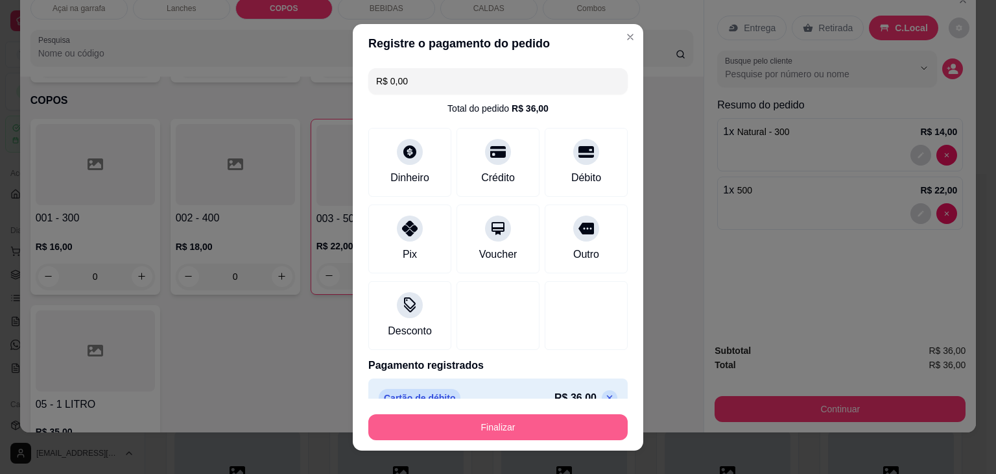
click at [550, 426] on button "Finalizar" at bounding box center [497, 427] width 259 height 26
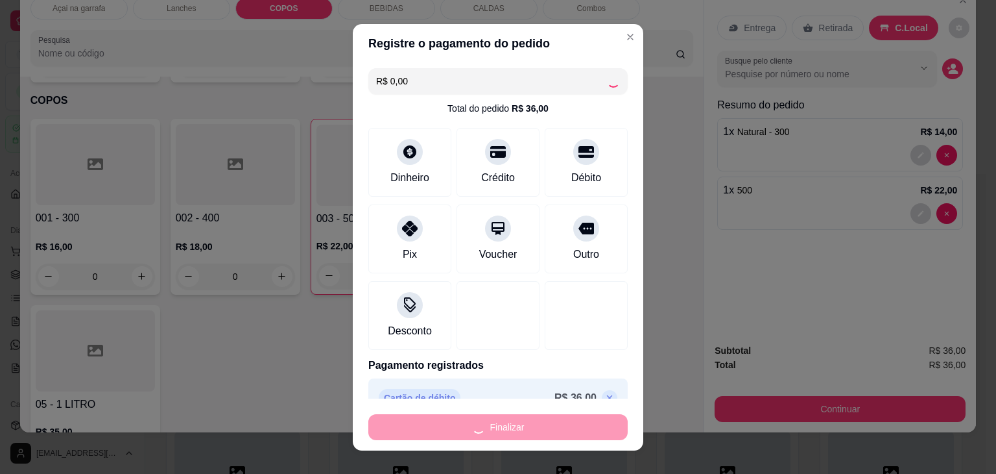
type input "0"
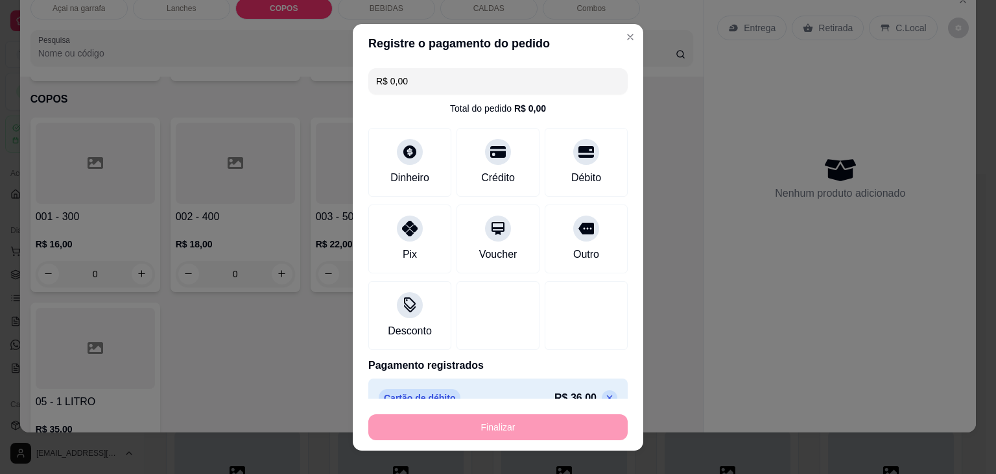
type input "-R$ 36,00"
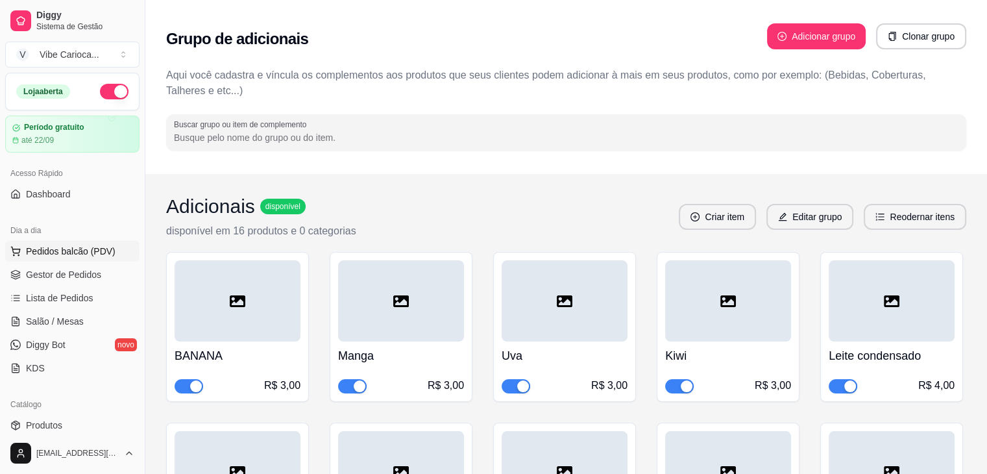
click at [114, 247] on button "Pedidos balcão (PDV)" at bounding box center [72, 251] width 134 height 21
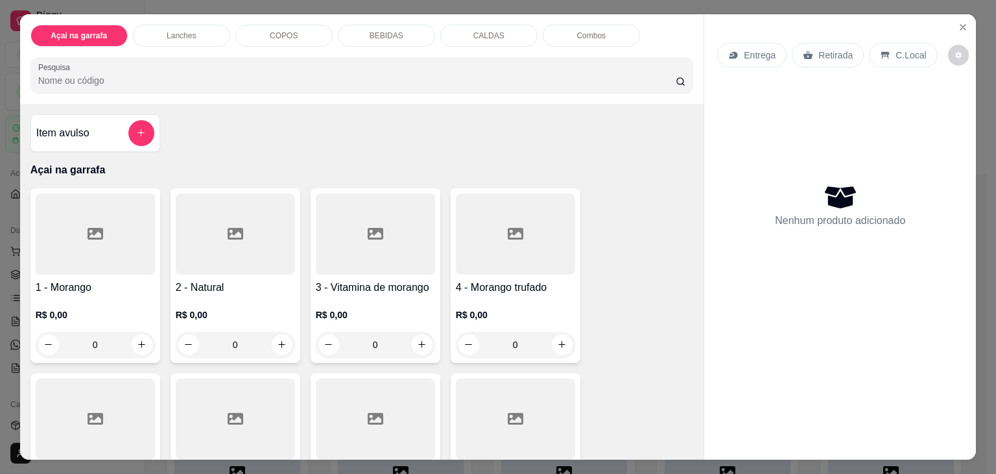
click at [270, 78] on input "Pesquisa" at bounding box center [357, 80] width 638 height 13
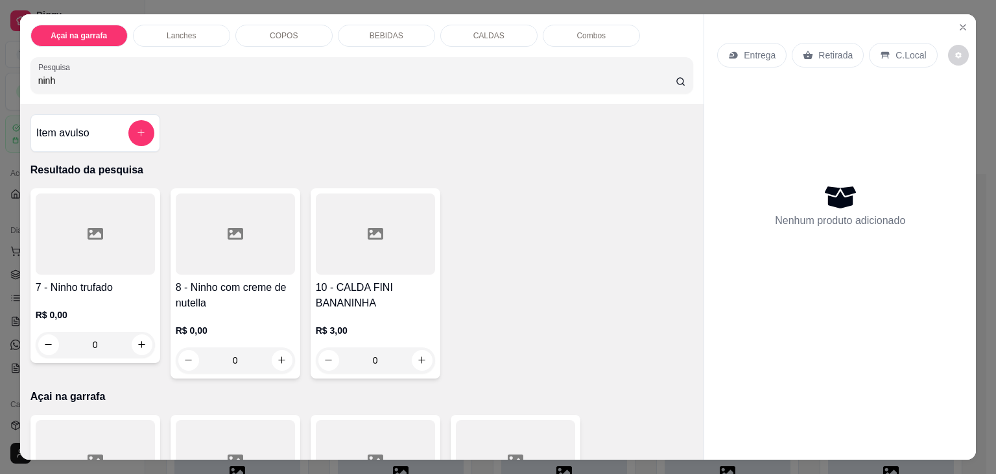
type input "ninh"
click at [74, 222] on div at bounding box center [95, 233] width 119 height 81
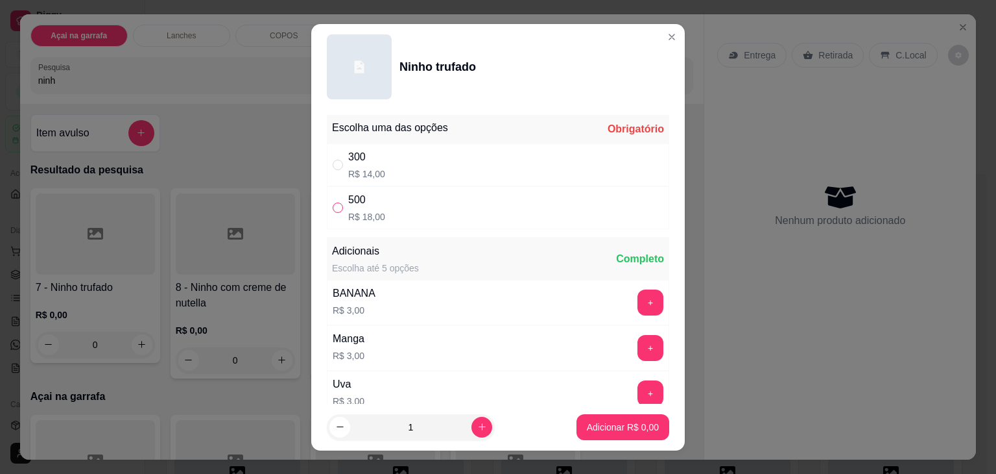
click at [333, 202] on input "" at bounding box center [338, 207] width 10 height 10
radio input "true"
click at [583, 431] on p "Adicionar R$ 18,00" at bounding box center [620, 426] width 75 height 12
type input "1"
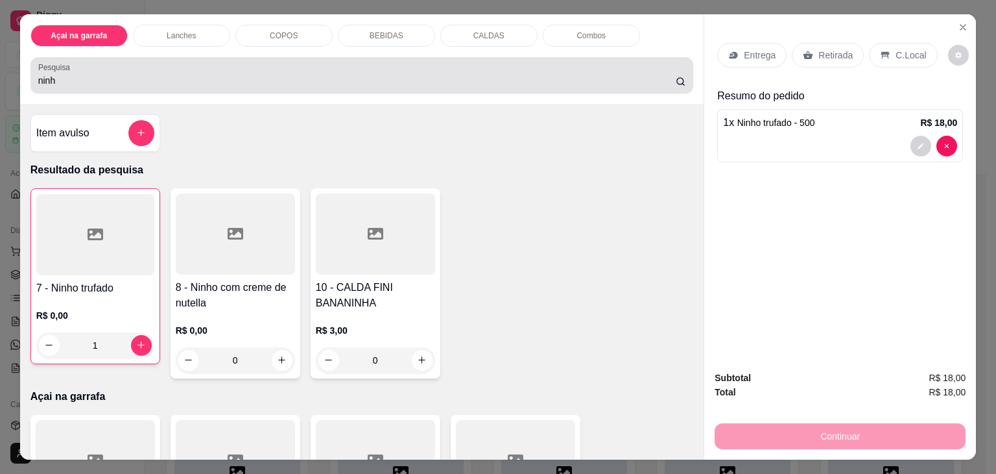
click at [501, 62] on div "ninh" at bounding box center [362, 75] width 648 height 26
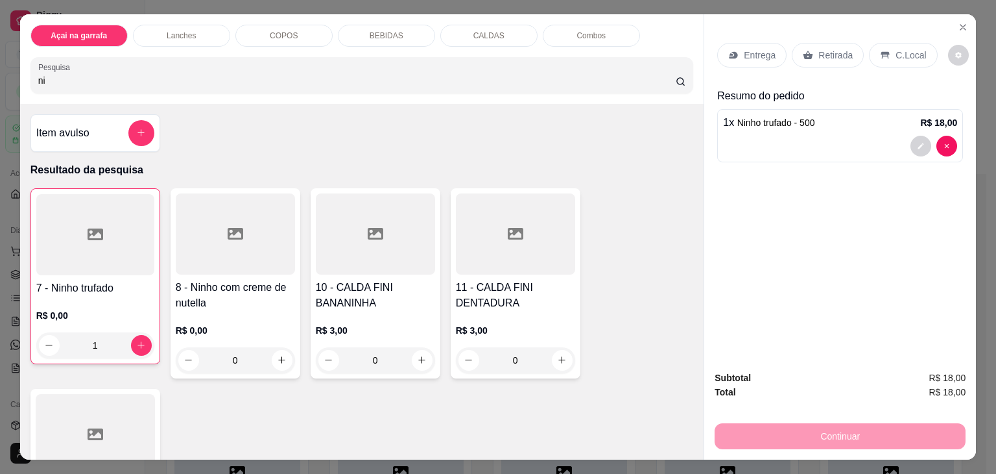
type input "n"
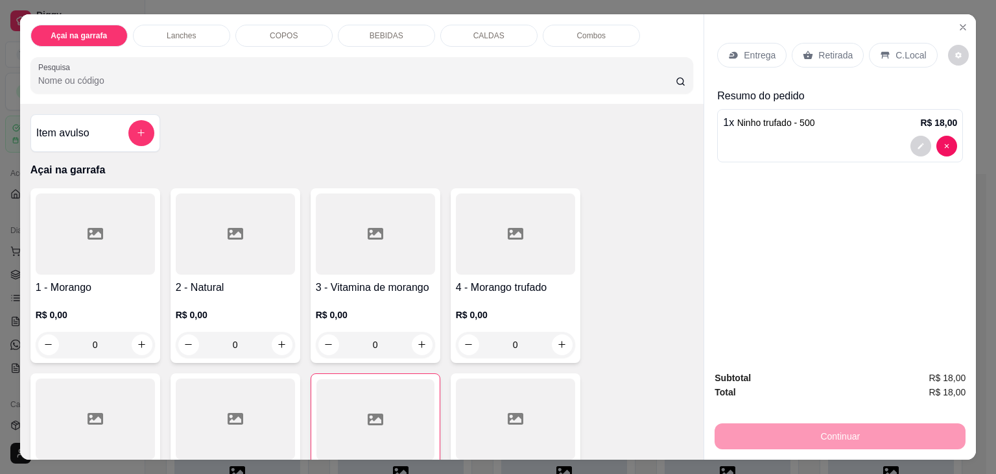
click at [270, 34] on p "COPOS" at bounding box center [284, 35] width 28 height 10
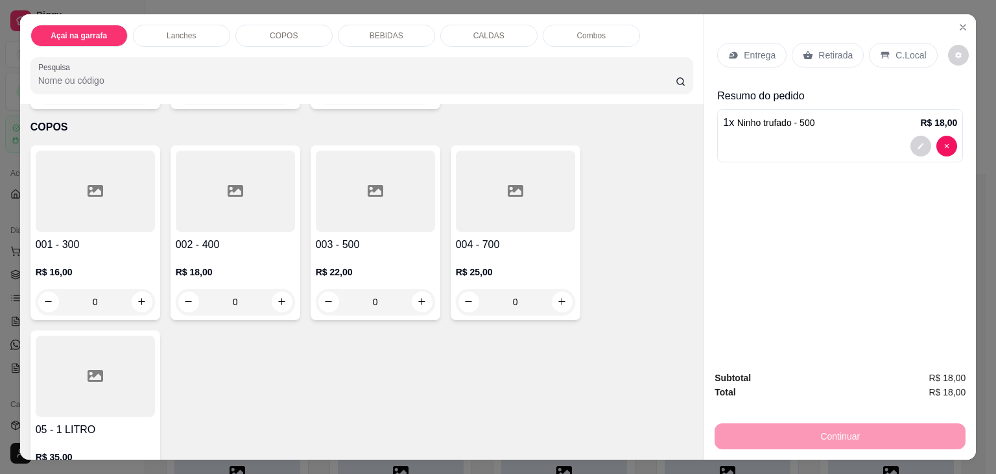
scroll to position [32, 0]
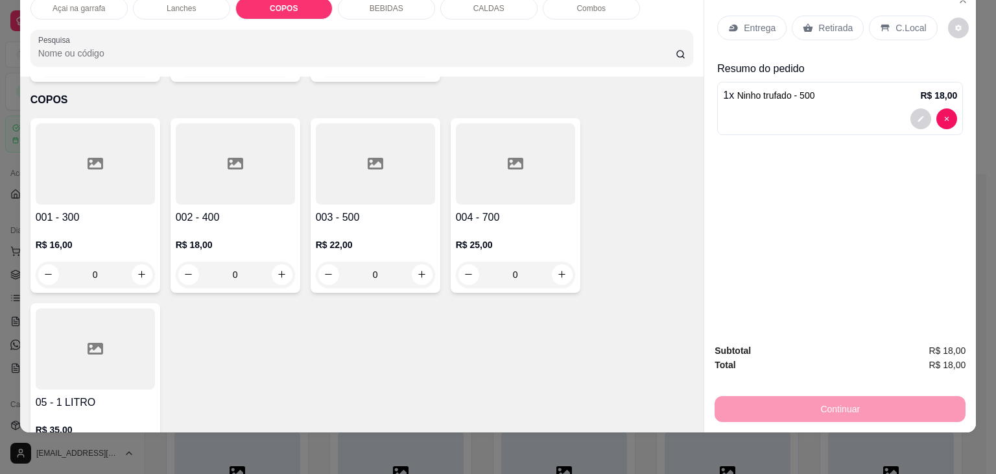
click at [217, 146] on div at bounding box center [235, 163] width 119 height 81
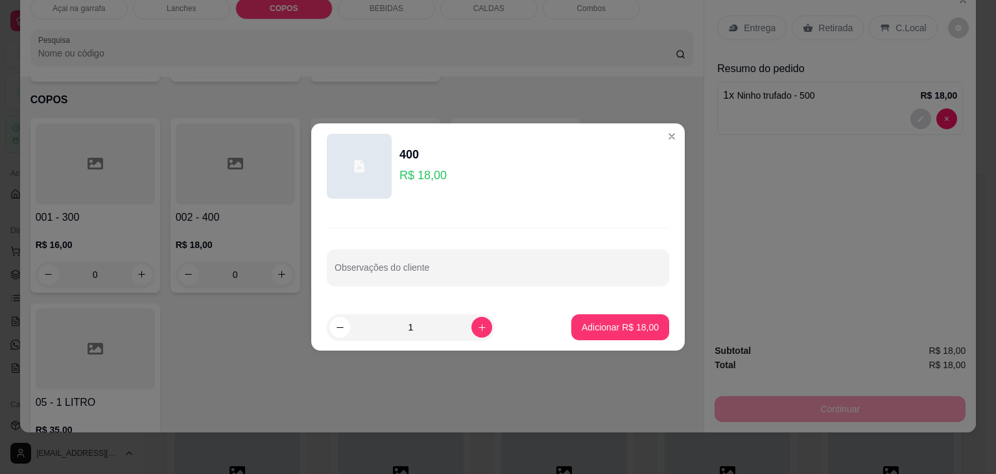
click at [603, 309] on footer "1 Adicionar R$ 18,00" at bounding box center [498, 327] width 374 height 47
click at [597, 320] on button "Adicionar R$ 18,00" at bounding box center [621, 327] width 98 height 26
type input "1"
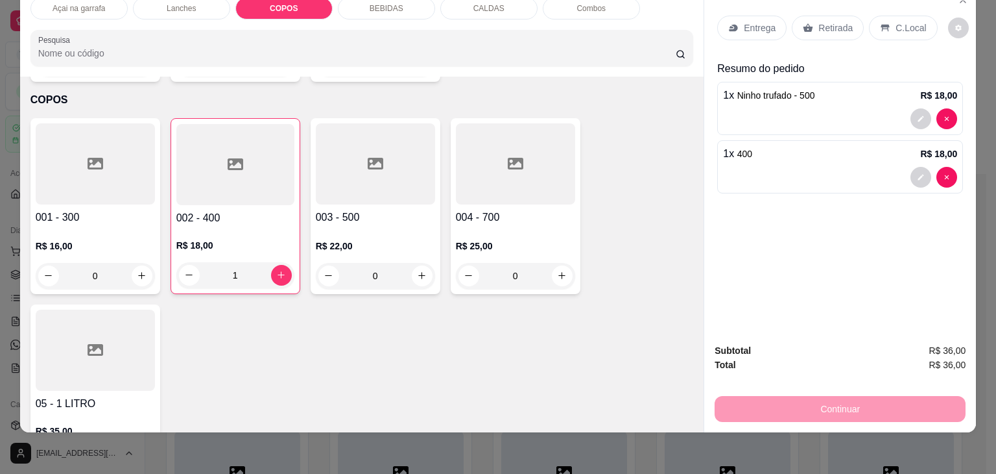
click at [900, 21] on p "C.Local" at bounding box center [911, 27] width 30 height 13
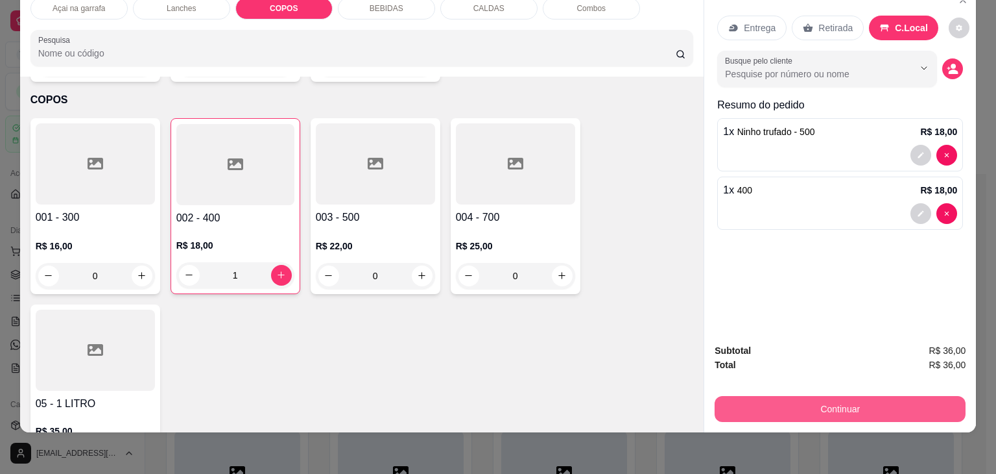
click at [890, 405] on button "Continuar" at bounding box center [840, 409] width 251 height 26
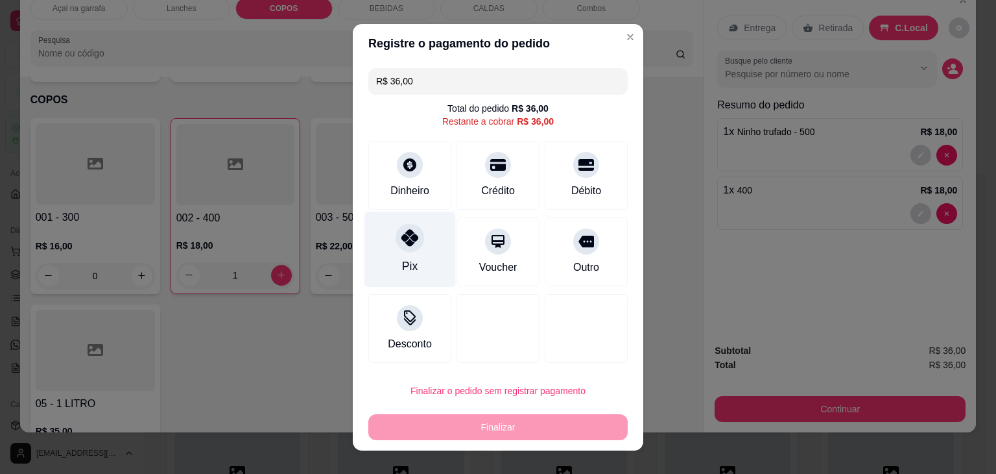
click at [407, 252] on div "Pix" at bounding box center [410, 249] width 91 height 76
type input "R$ 0,00"
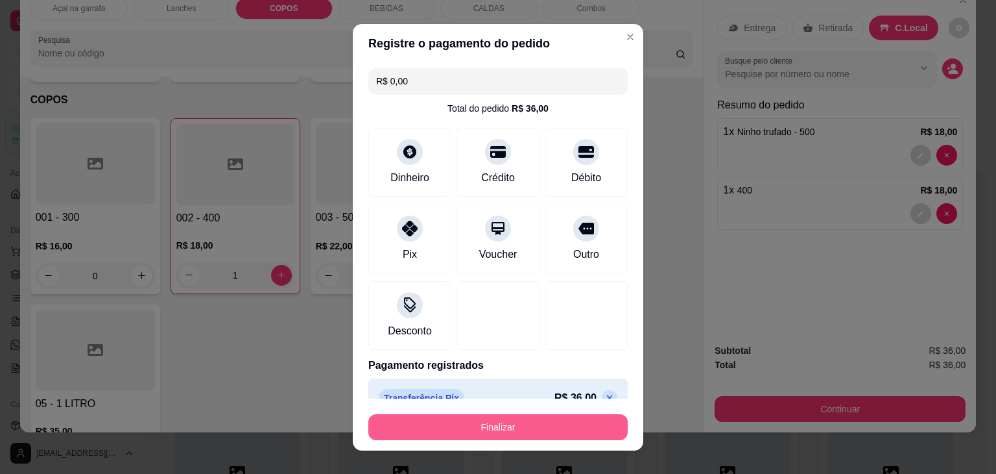
click at [573, 437] on button "Finalizar" at bounding box center [497, 427] width 259 height 26
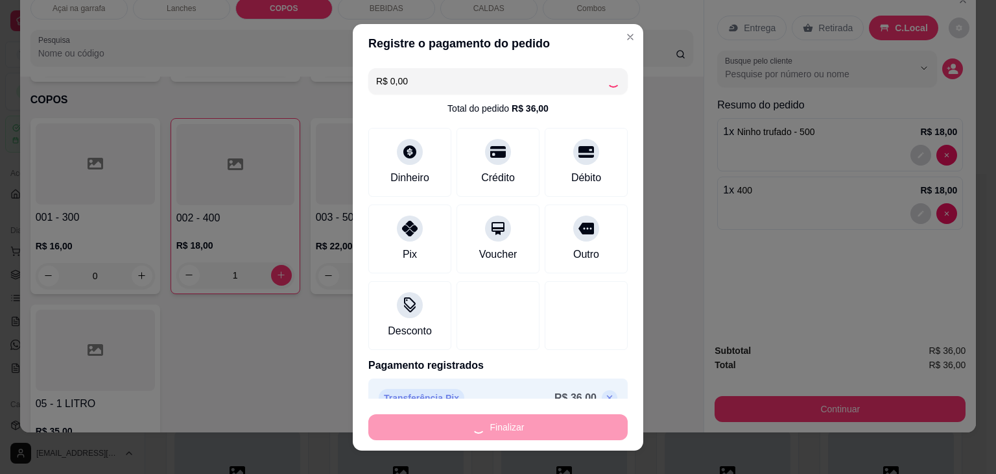
type input "0"
type input "-R$ 36,00"
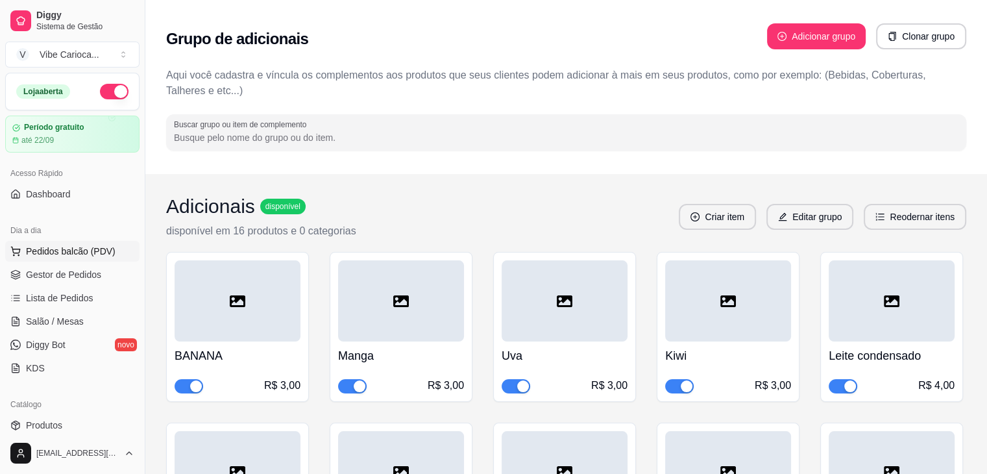
click at [72, 252] on span "Pedidos balcão (PDV)" at bounding box center [71, 251] width 90 height 13
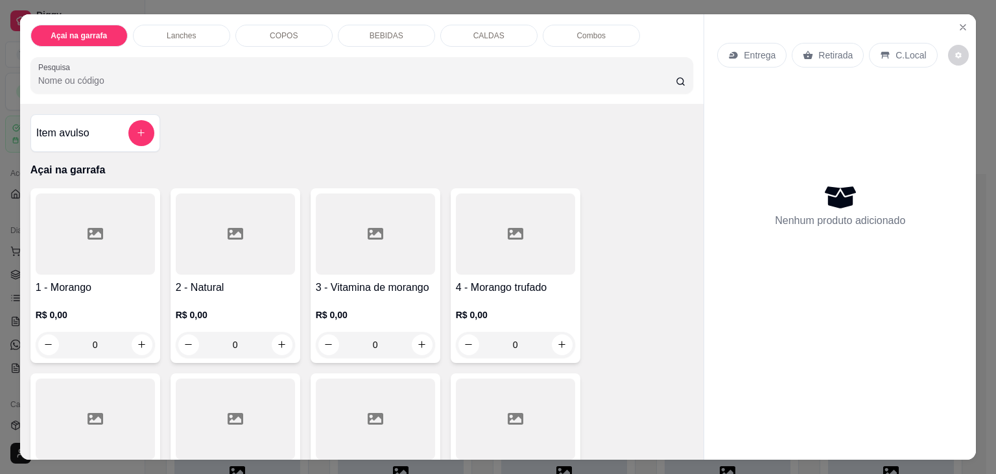
click at [262, 34] on div "COPOS" at bounding box center [283, 36] width 97 height 22
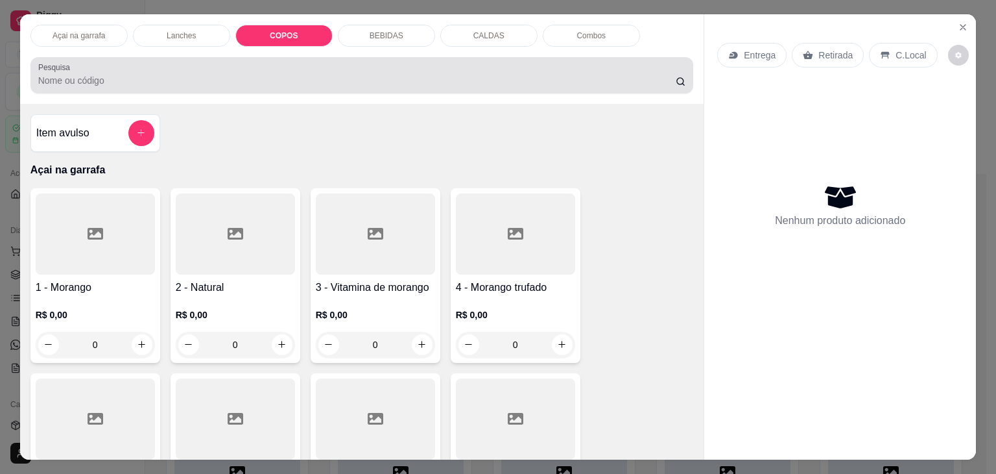
scroll to position [32, 0]
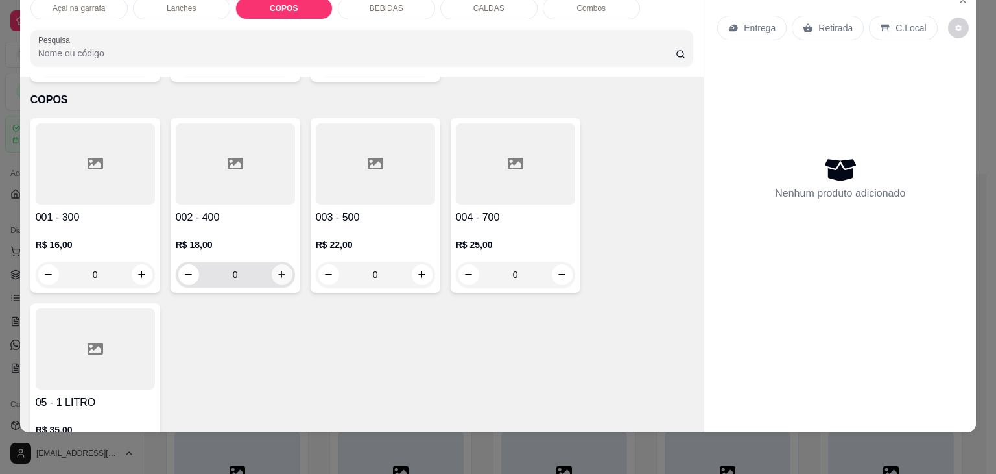
click at [277, 269] on icon "increase-product-quantity" at bounding box center [282, 274] width 10 height 10
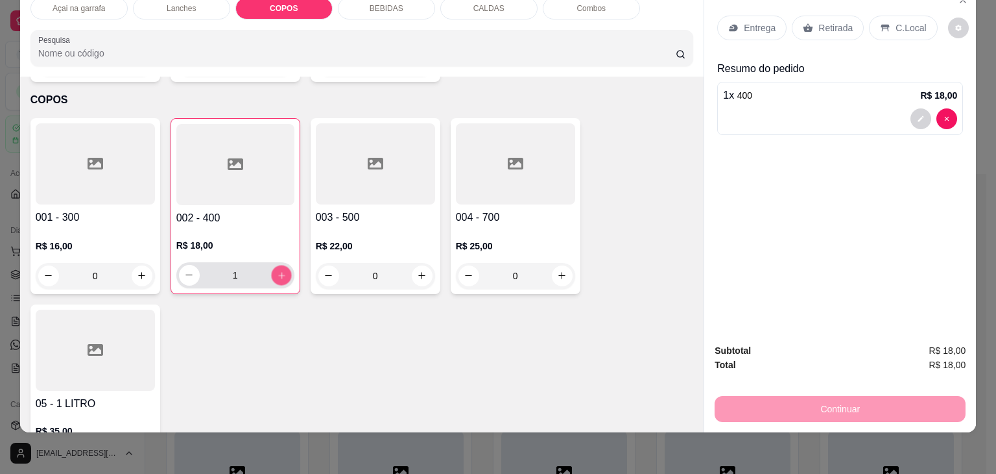
click at [276, 271] on icon "increase-product-quantity" at bounding box center [281, 276] width 10 height 10
type input "2"
click at [885, 16] on div "C.Local" at bounding box center [903, 28] width 68 height 25
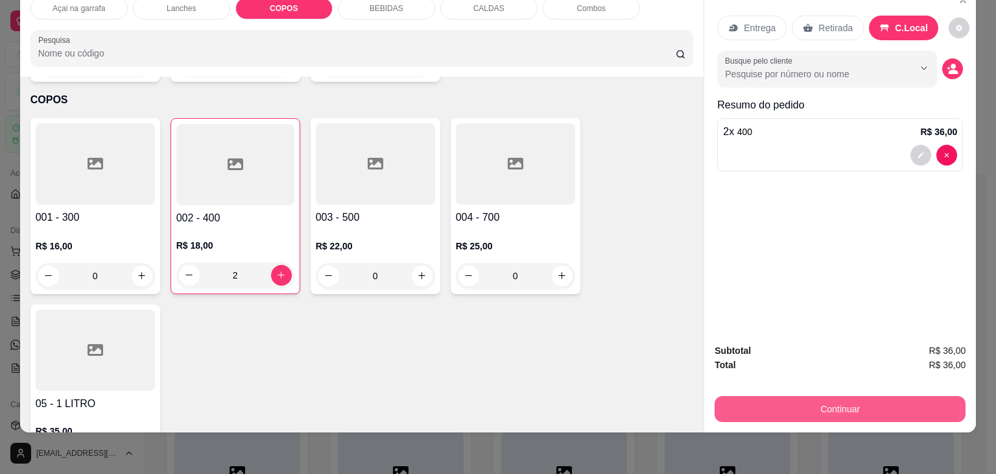
click at [856, 398] on button "Continuar" at bounding box center [840, 409] width 251 height 26
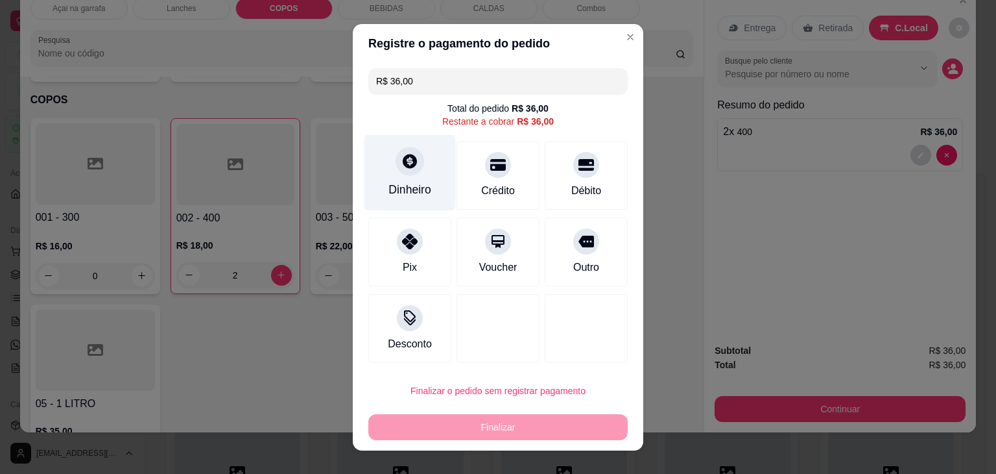
click at [407, 164] on icon at bounding box center [410, 161] width 14 height 14
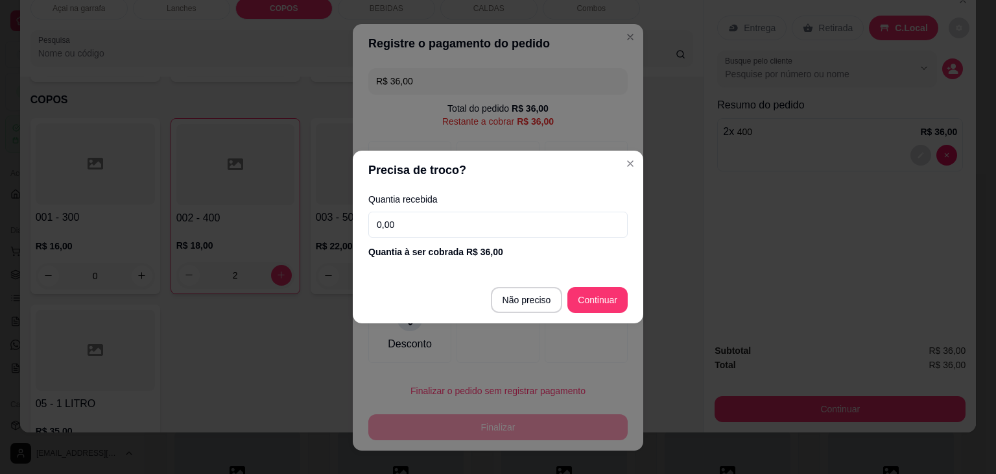
click at [470, 217] on input "0,00" at bounding box center [497, 224] width 259 height 26
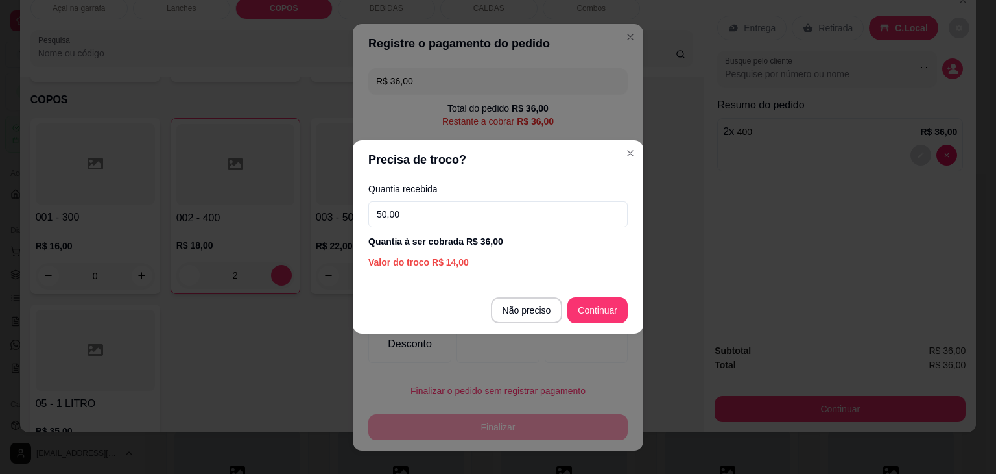
type input "50,00"
type input "R$ 0,00"
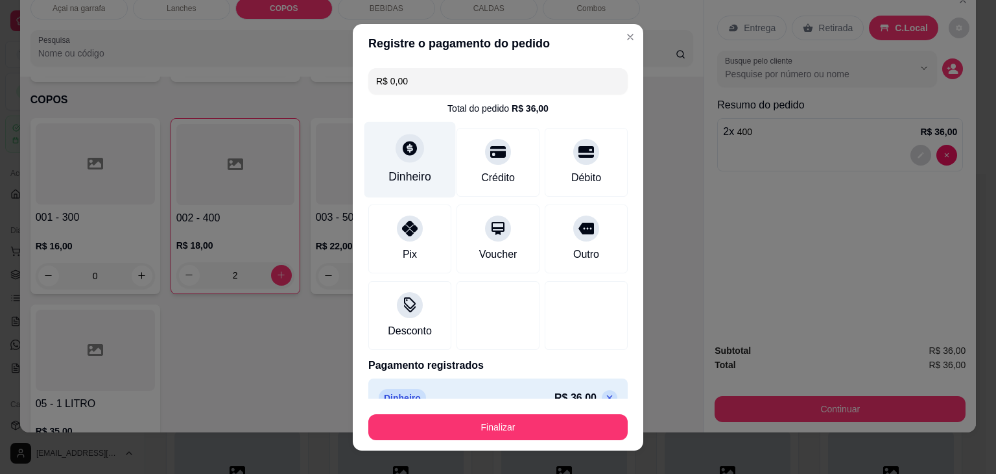
click at [402, 171] on div "Dinheiro" at bounding box center [410, 176] width 43 height 17
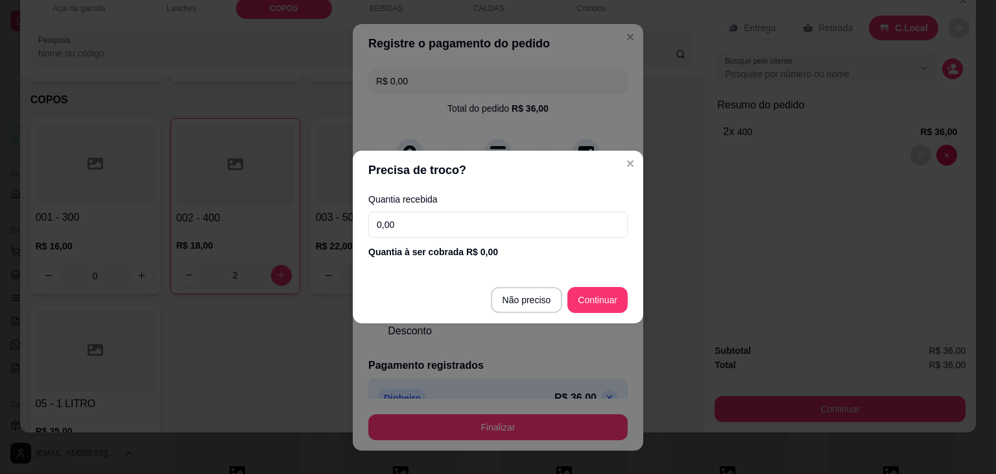
click at [453, 227] on input "0,00" at bounding box center [497, 224] width 259 height 26
type input "0,00"
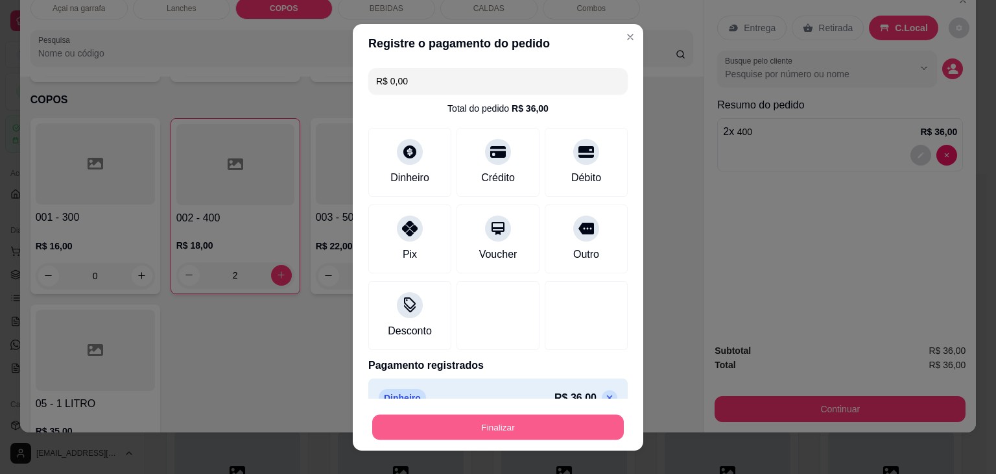
click at [479, 430] on button "Finalizar" at bounding box center [498, 426] width 252 height 25
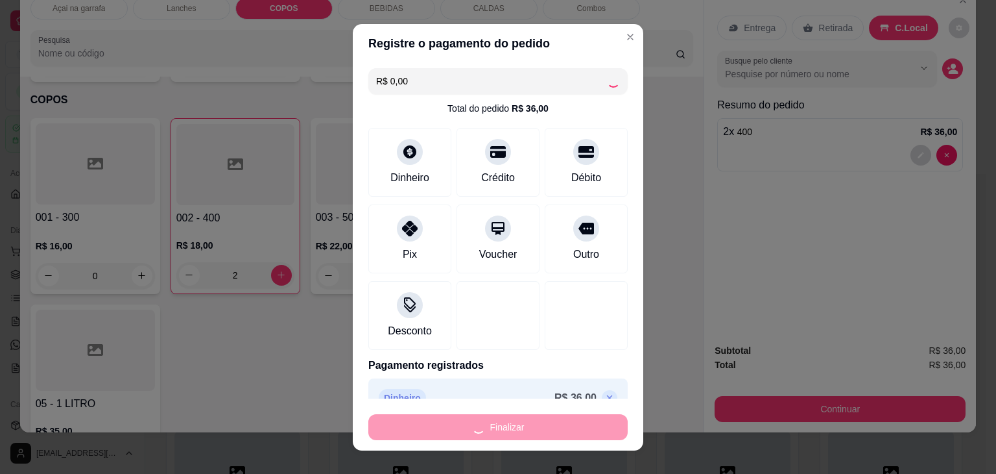
type input "0"
type input "-R$ 36,00"
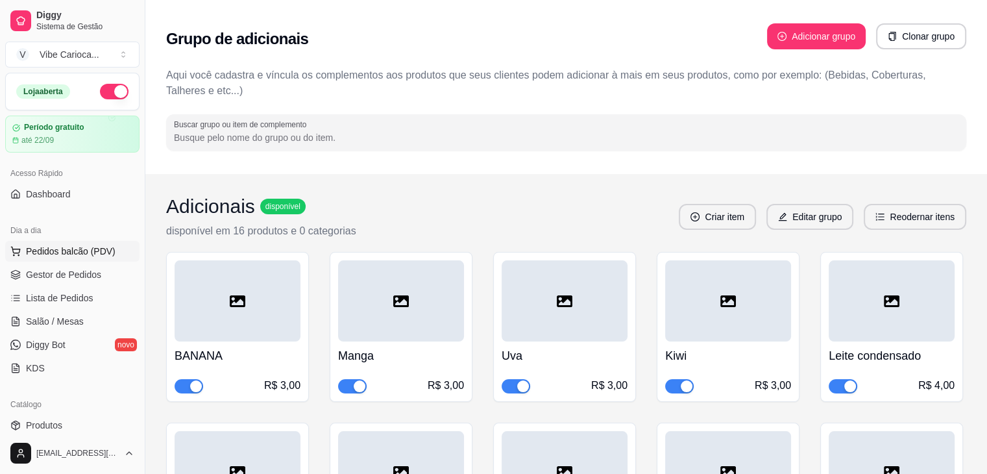
click at [66, 252] on span "Pedidos balcão (PDV)" at bounding box center [71, 251] width 90 height 13
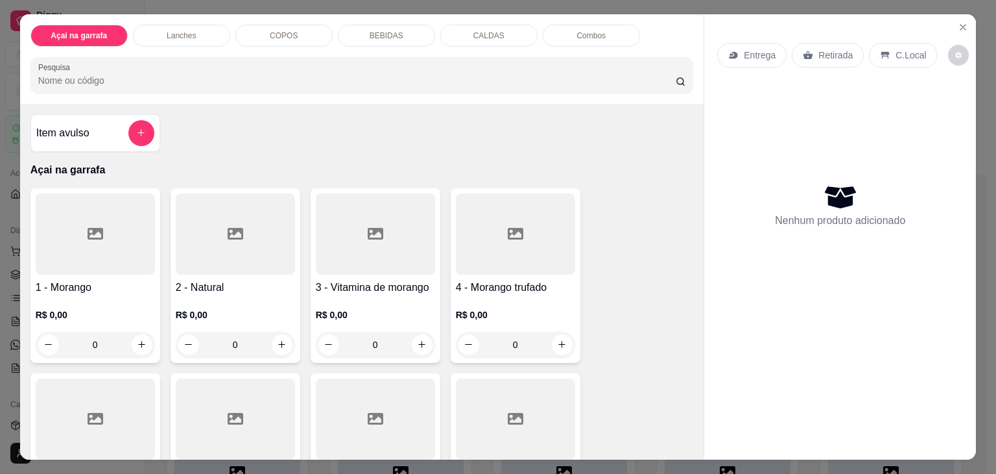
click at [302, 42] on div "Açai na garrafa Lanches COPOS BEBIDAS CALDAS Combos Pesquisa" at bounding box center [362, 59] width 684 height 90
click at [295, 34] on div "COPOS" at bounding box center [283, 36] width 97 height 22
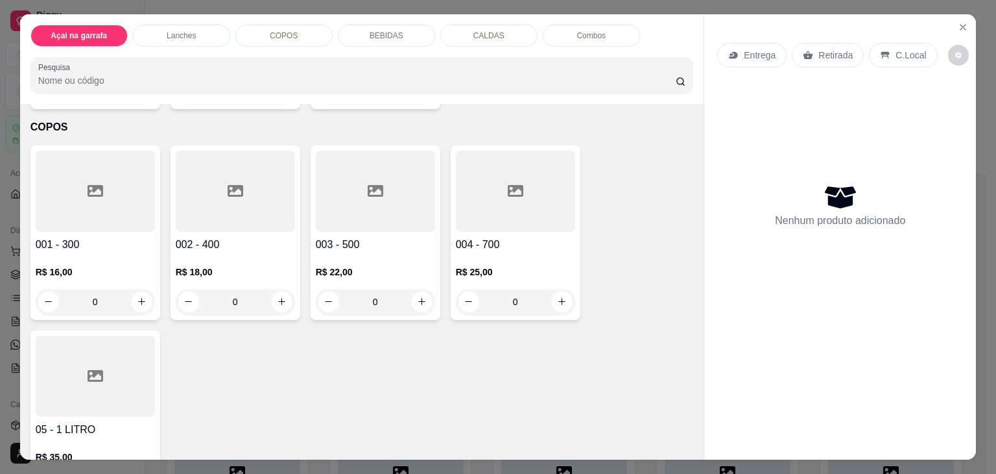
scroll to position [32, 0]
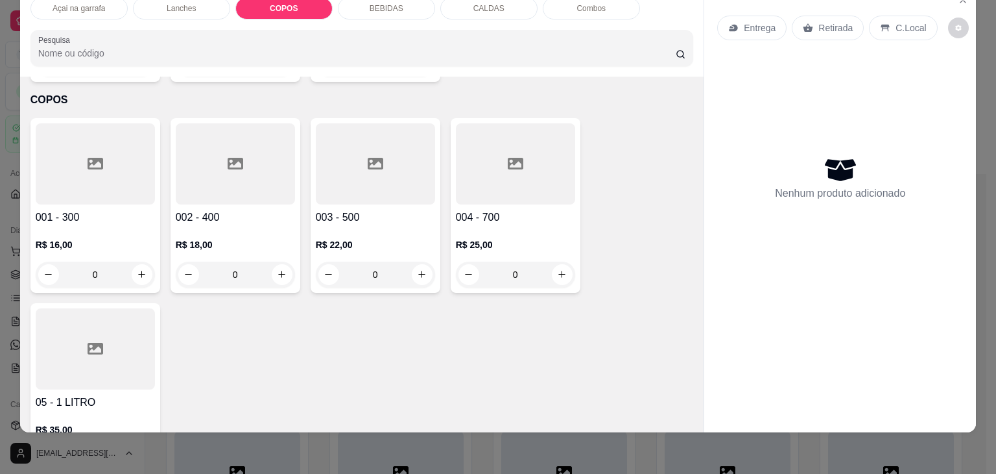
click at [217, 138] on div at bounding box center [235, 163] width 119 height 81
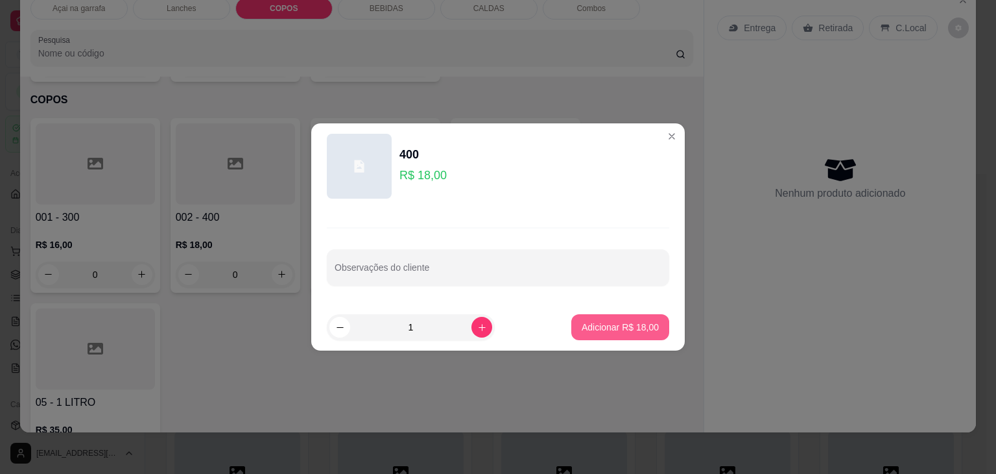
click at [605, 319] on button "Adicionar R$ 18,00" at bounding box center [621, 327] width 98 height 26
type input "1"
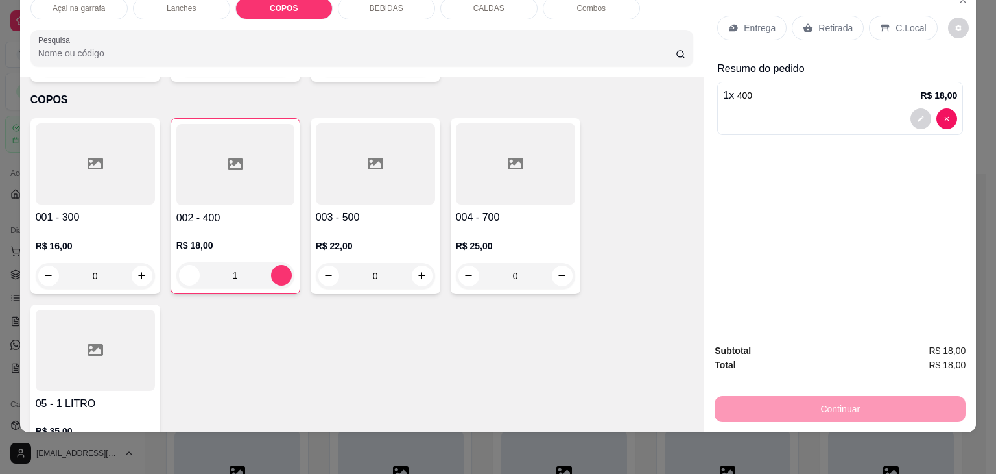
click at [882, 25] on icon at bounding box center [886, 28] width 8 height 7
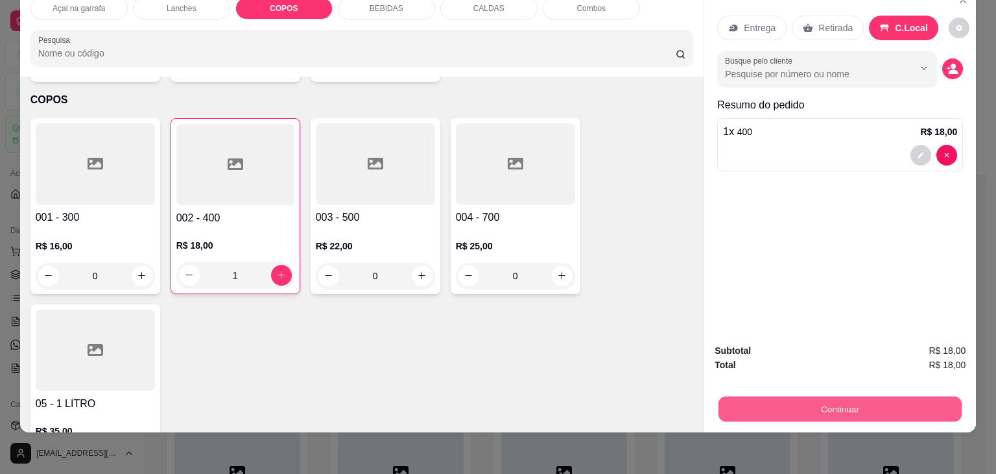
click at [762, 401] on button "Continuar" at bounding box center [840, 408] width 243 height 25
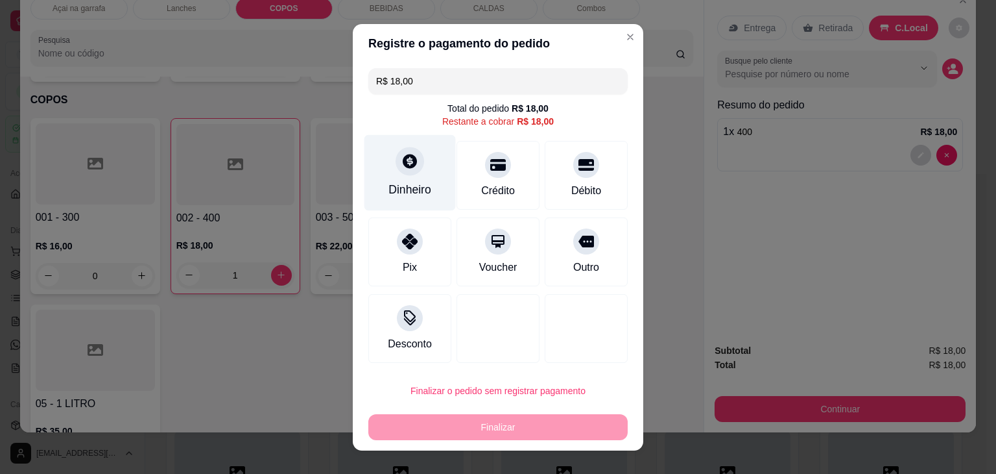
click at [409, 159] on icon at bounding box center [410, 161] width 14 height 14
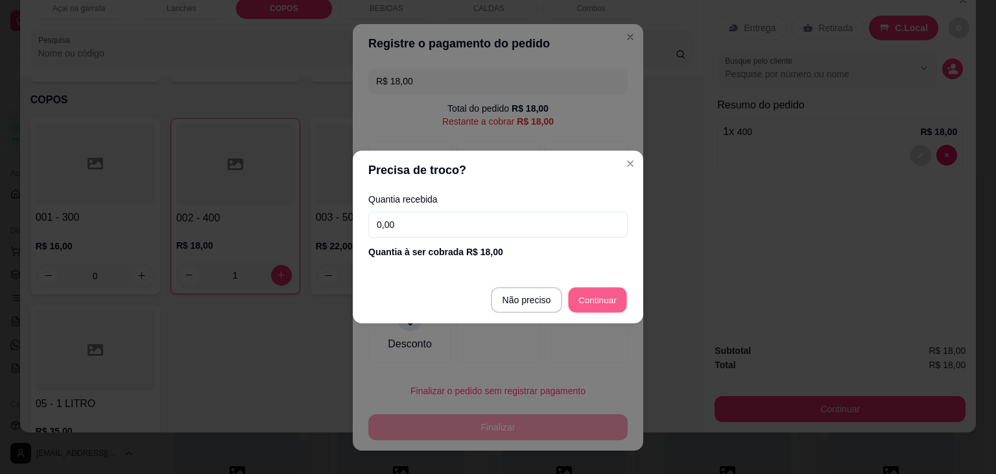
type input "R$ 0,00"
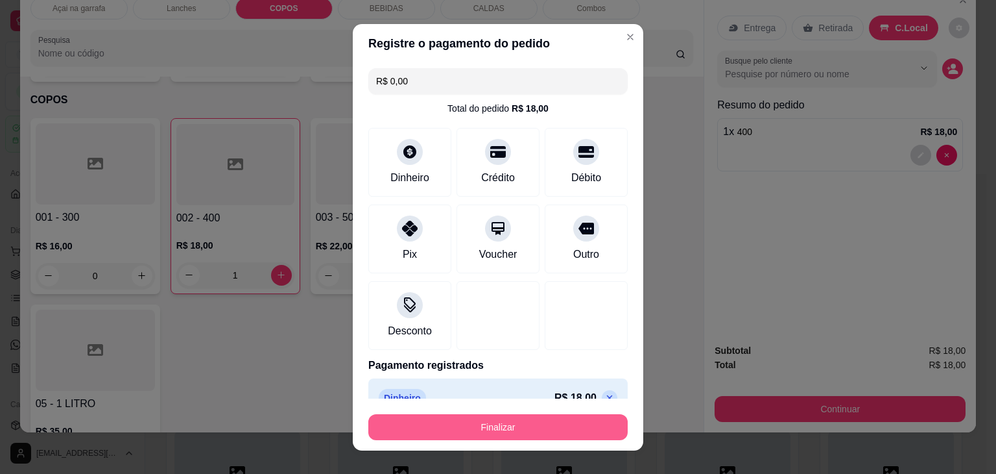
click at [527, 424] on button "Finalizar" at bounding box center [497, 427] width 259 height 26
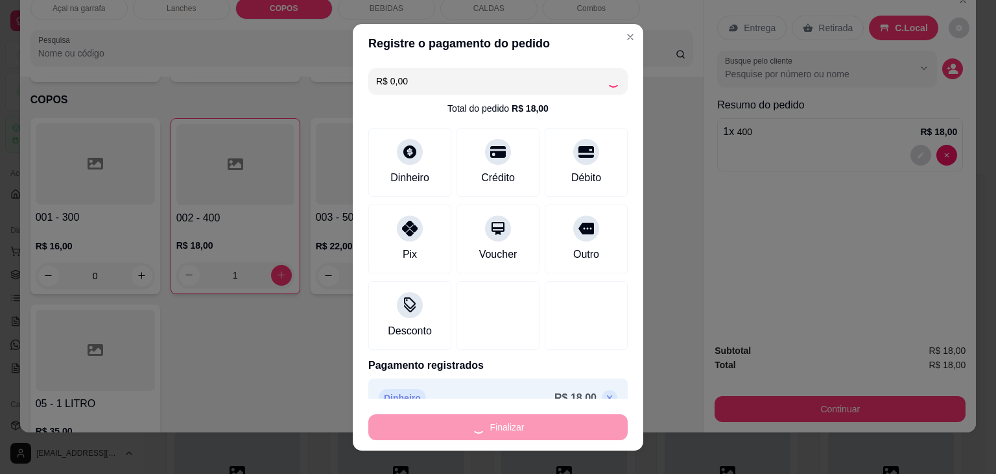
type input "0"
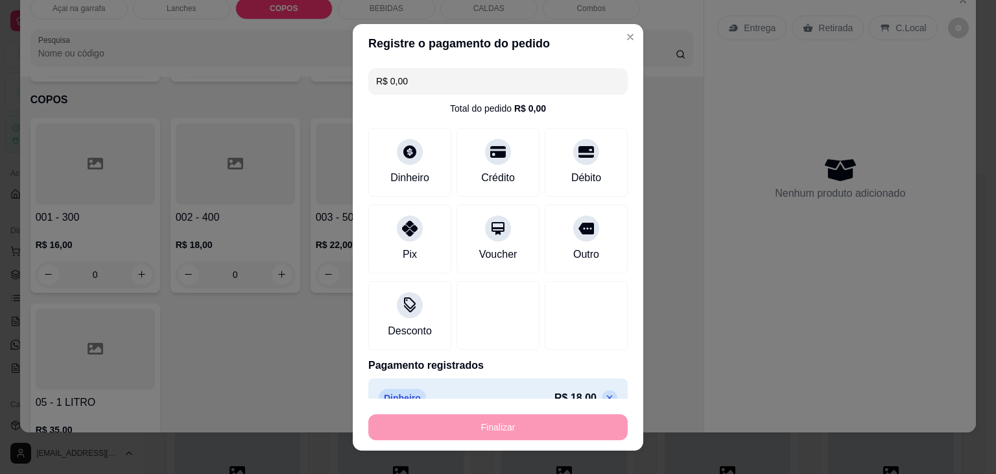
type input "-R$ 18,00"
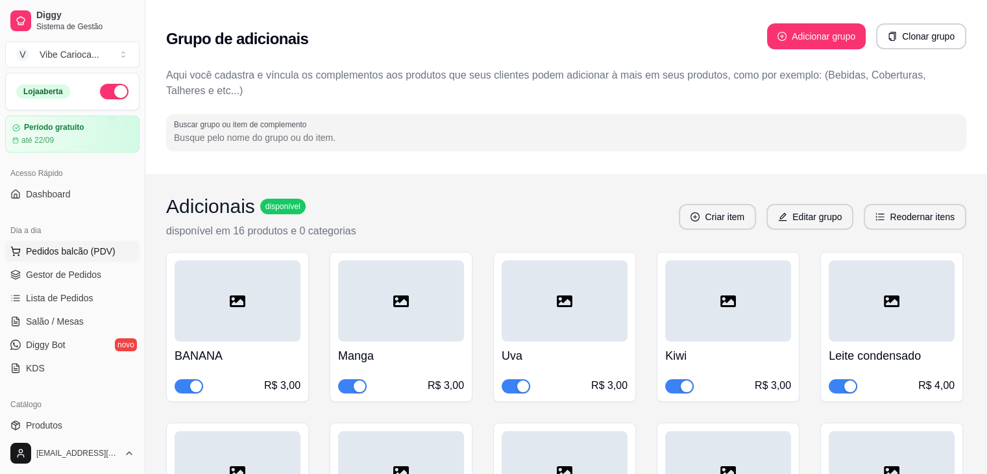
click at [58, 250] on span "Pedidos balcão (PDV)" at bounding box center [71, 251] width 90 height 13
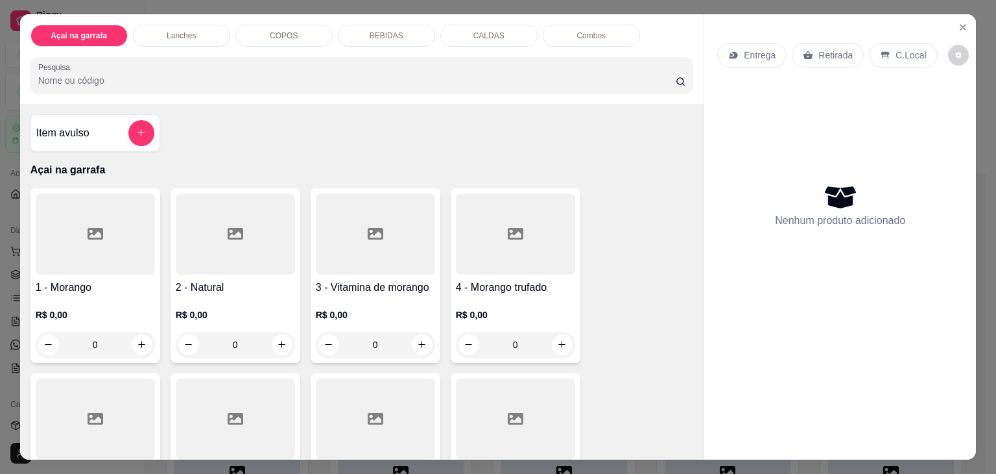
click at [289, 30] on p "COPOS" at bounding box center [284, 35] width 28 height 10
click at [253, 25] on div "COPOS" at bounding box center [283, 36] width 97 height 22
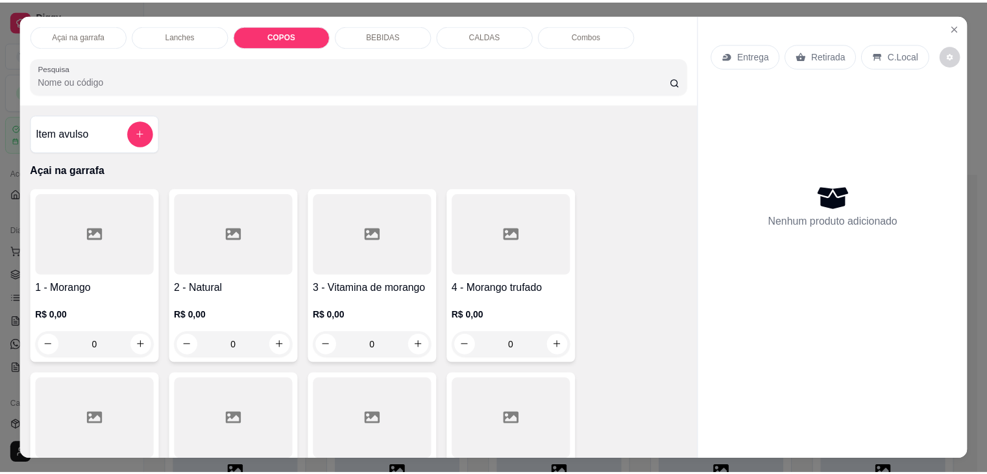
scroll to position [32, 0]
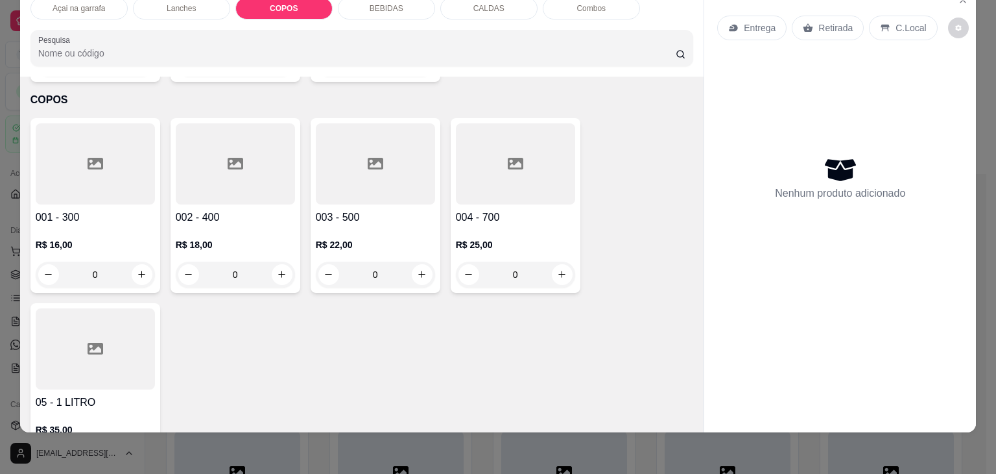
click at [368, 127] on div at bounding box center [375, 163] width 119 height 81
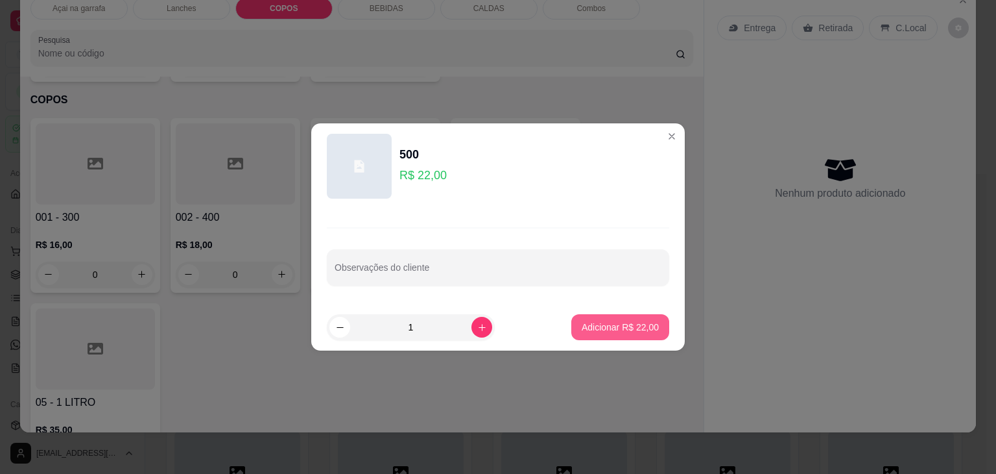
click at [595, 326] on p "Adicionar R$ 22,00" at bounding box center [620, 326] width 77 height 13
type input "1"
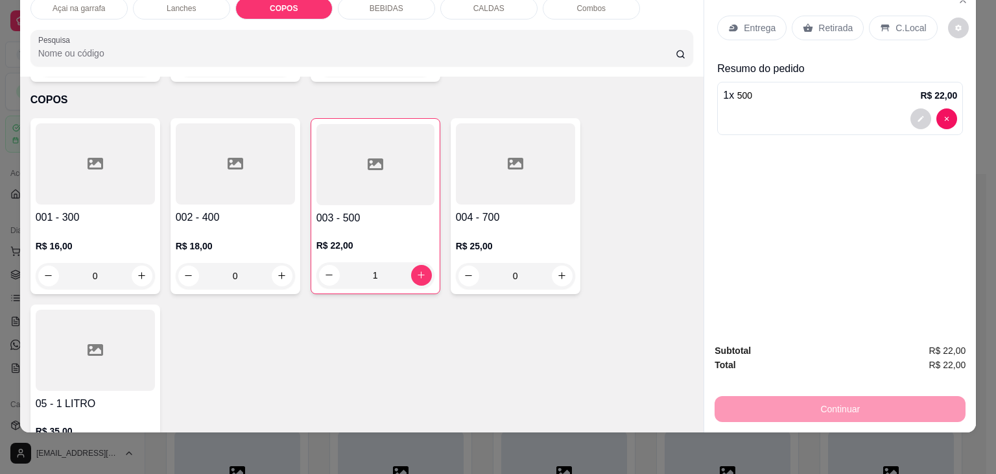
click at [919, 19] on div "C.Local" at bounding box center [903, 28] width 68 height 25
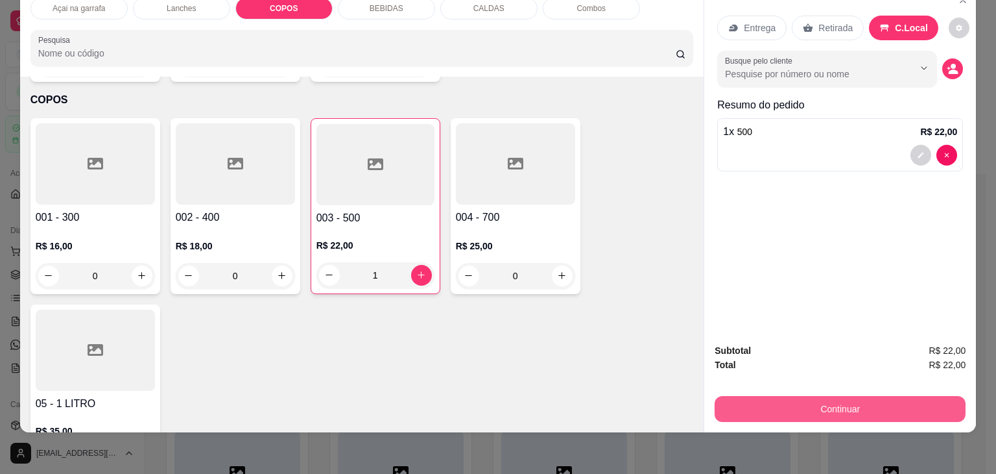
click at [830, 398] on button "Continuar" at bounding box center [840, 409] width 251 height 26
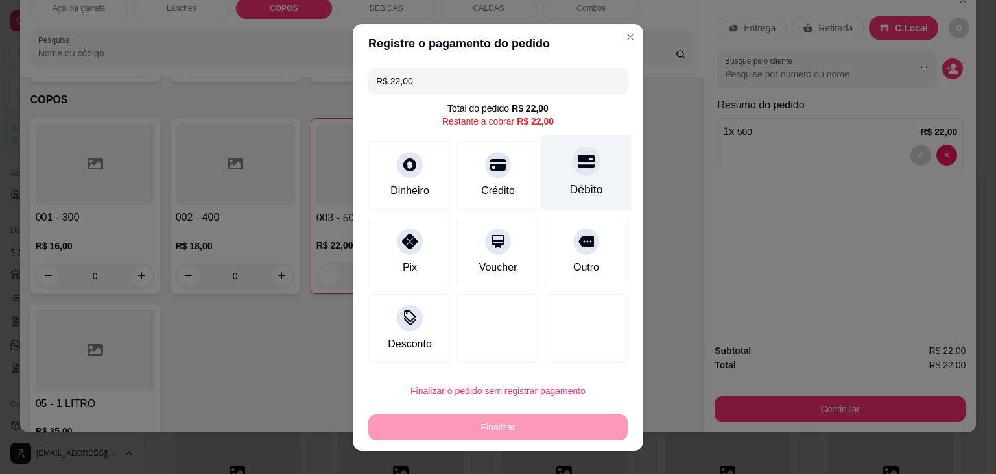
click at [586, 177] on div "Débito" at bounding box center [586, 172] width 91 height 76
type input "R$ 0,00"
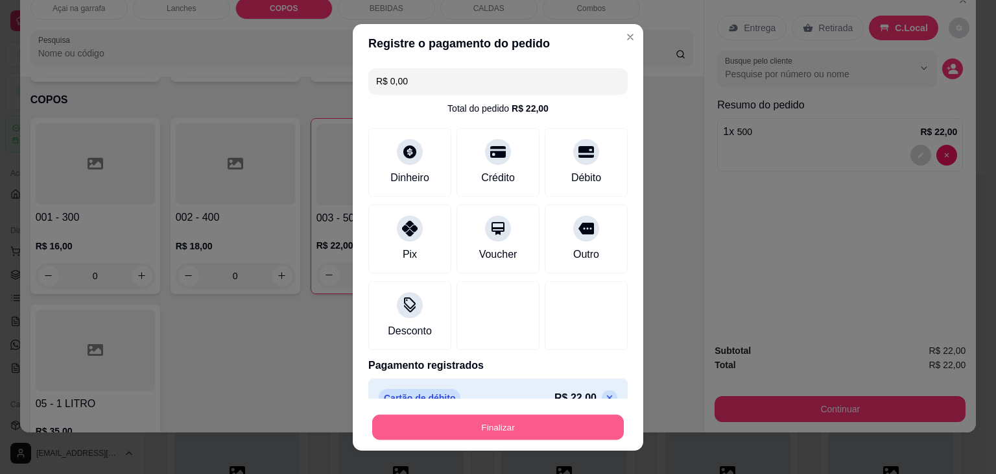
click at [492, 415] on button "Finalizar" at bounding box center [498, 426] width 252 height 25
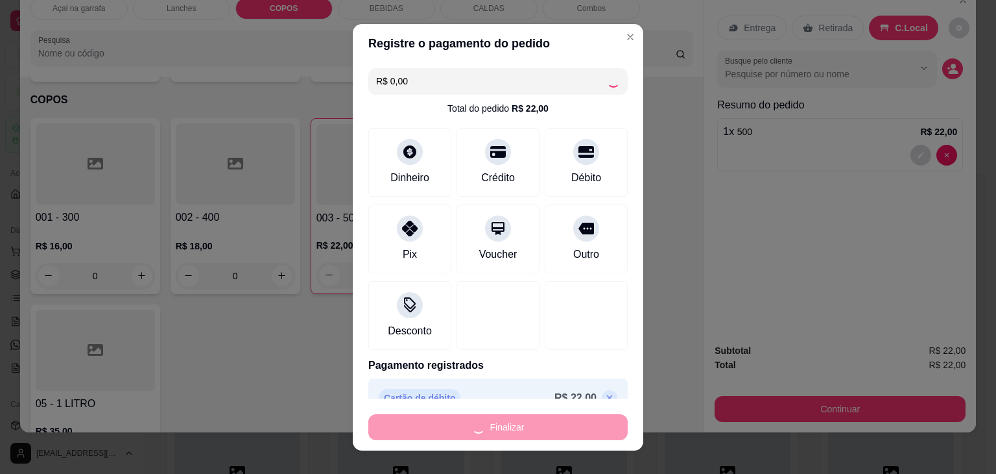
type input "0"
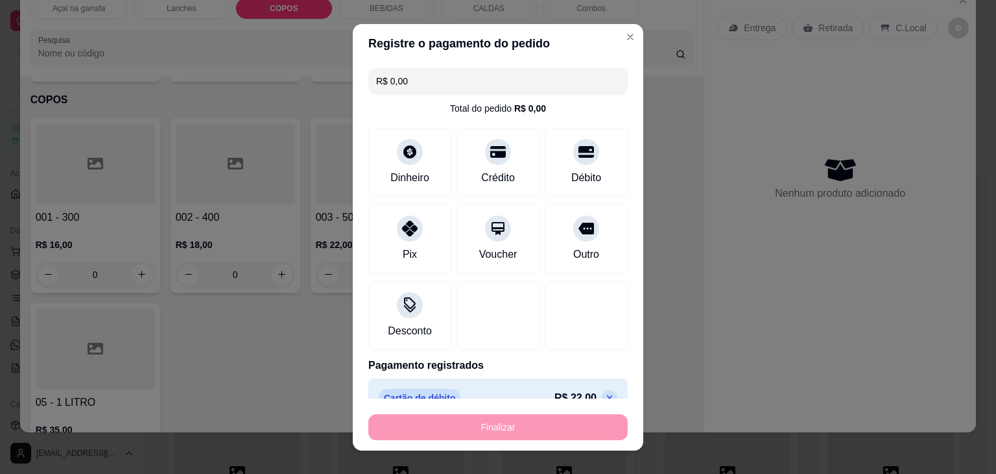
type input "-R$ 22,00"
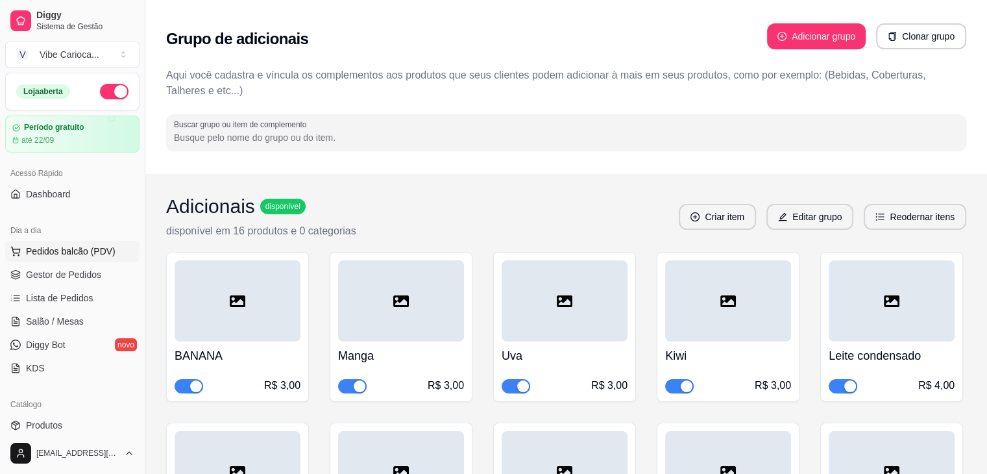
click at [76, 245] on span "Pedidos balcão (PDV)" at bounding box center [71, 251] width 90 height 13
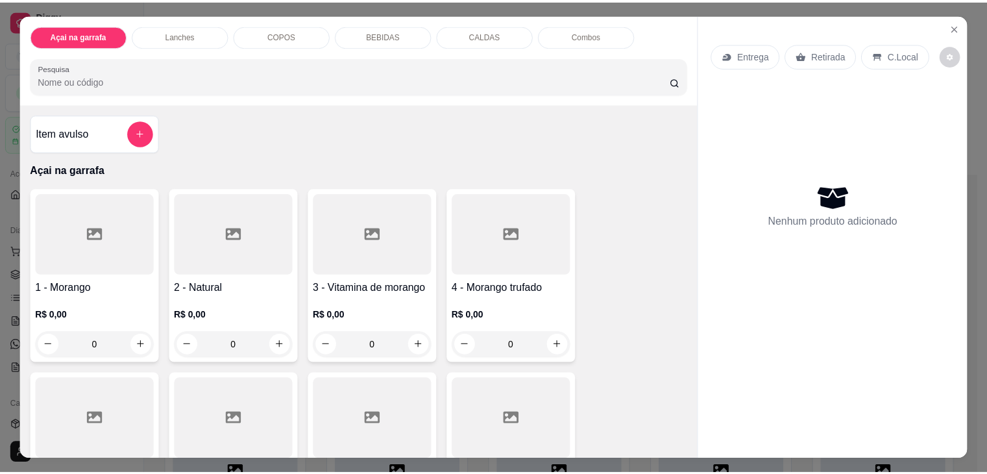
scroll to position [195, 0]
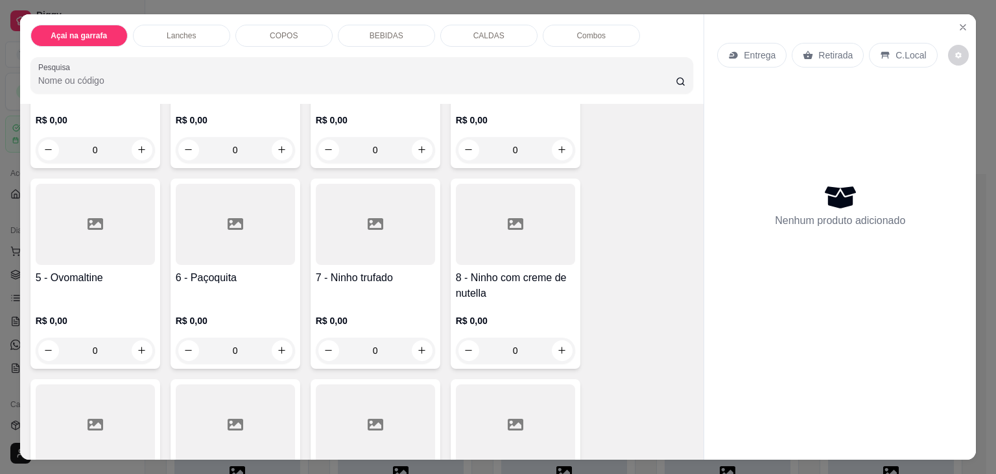
click at [65, 204] on div at bounding box center [95, 224] width 119 height 81
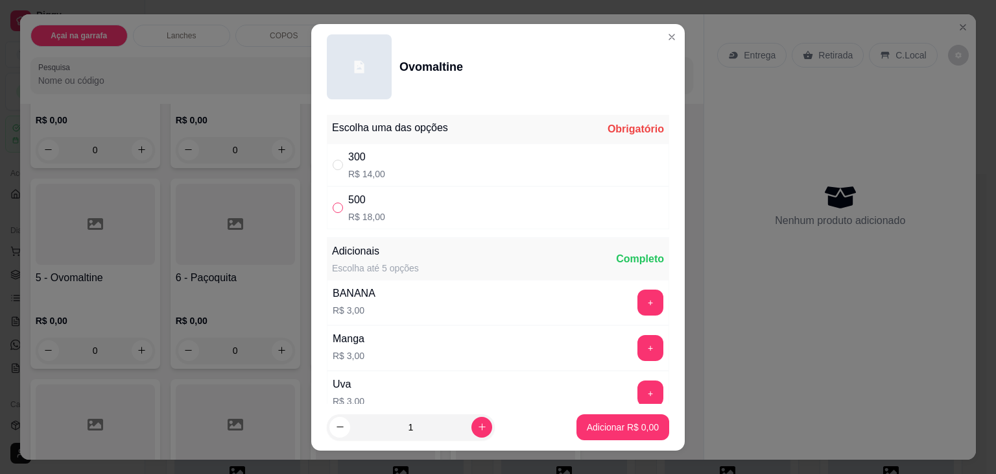
click at [333, 206] on input "" at bounding box center [338, 207] width 10 height 10
radio input "true"
click at [584, 416] on button "Adicionar R$ 18,00" at bounding box center [620, 426] width 95 height 25
type input "1"
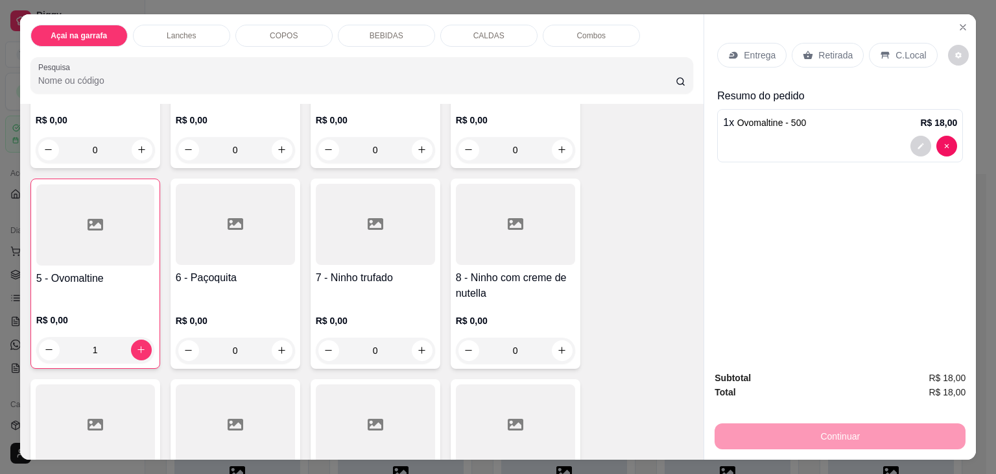
click at [899, 53] on p "C.Local" at bounding box center [911, 55] width 30 height 13
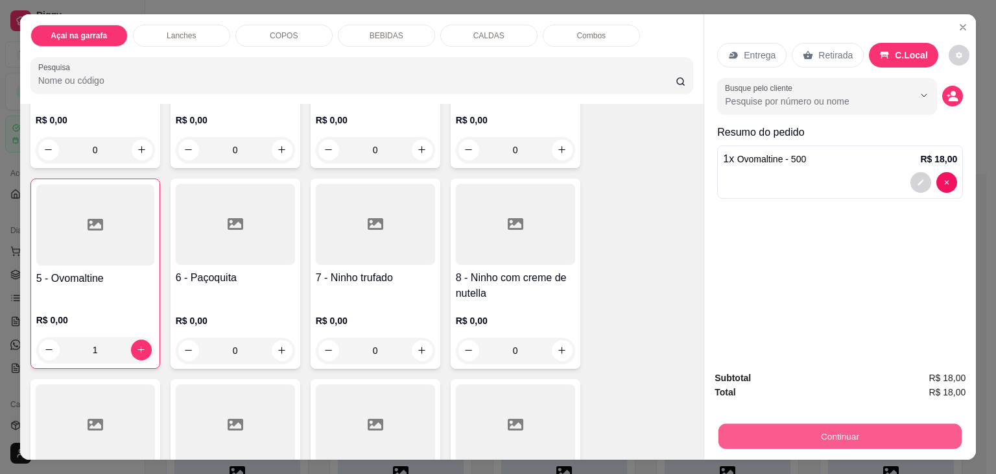
click at [819, 427] on button "Continuar" at bounding box center [840, 436] width 243 height 25
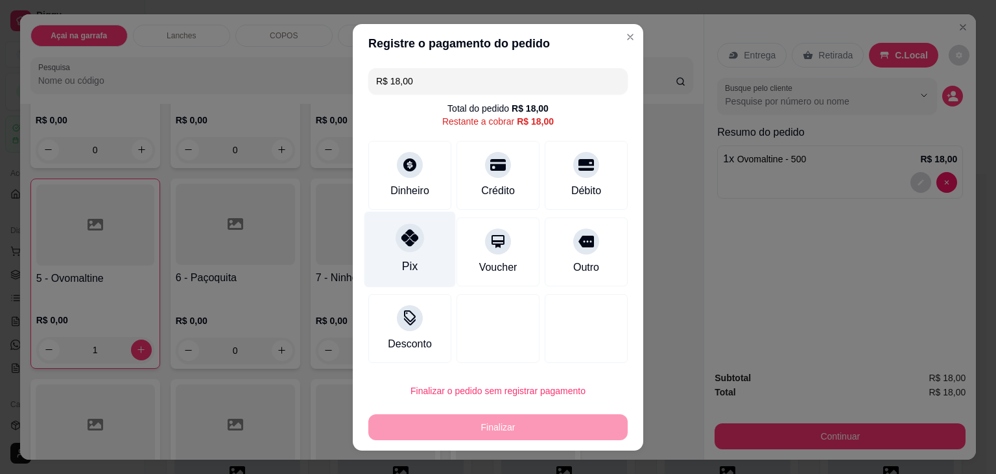
click at [407, 243] on icon at bounding box center [410, 237] width 17 height 17
type input "R$ 0,00"
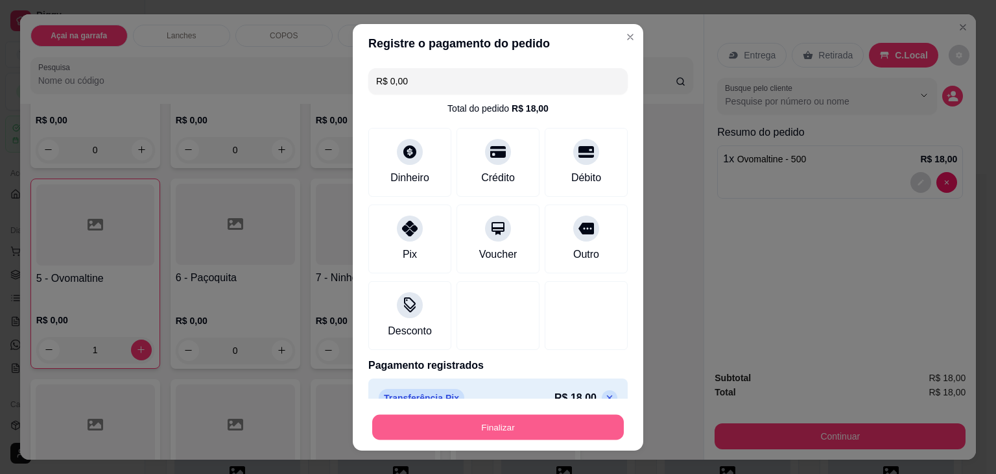
click at [519, 418] on button "Finalizar" at bounding box center [498, 426] width 252 height 25
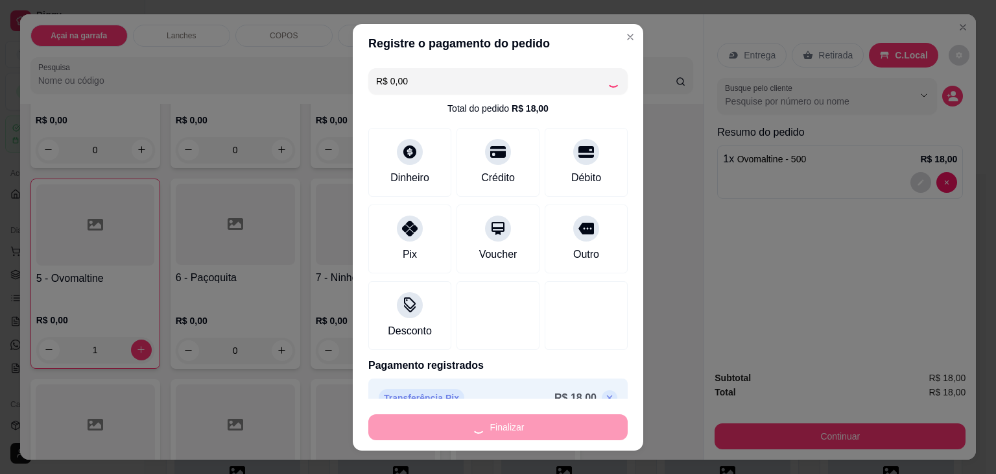
type input "0"
type input "-R$ 18,00"
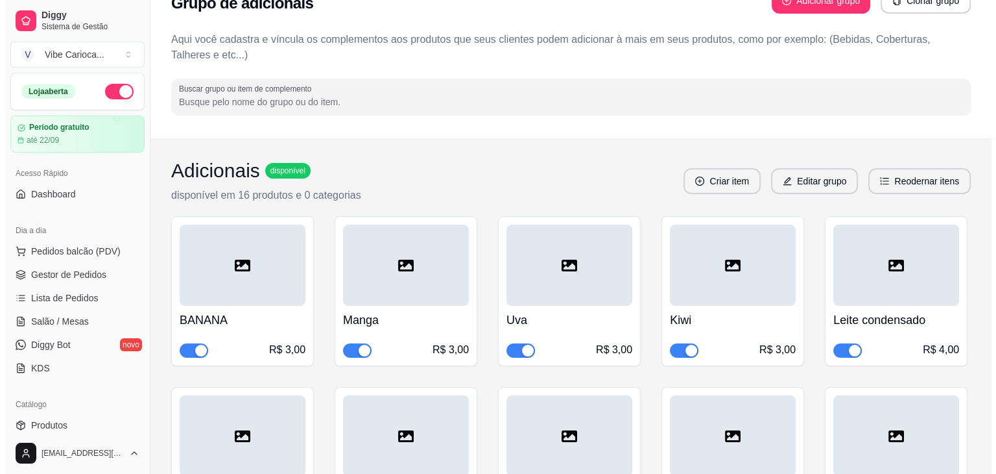
scroll to position [65, 0]
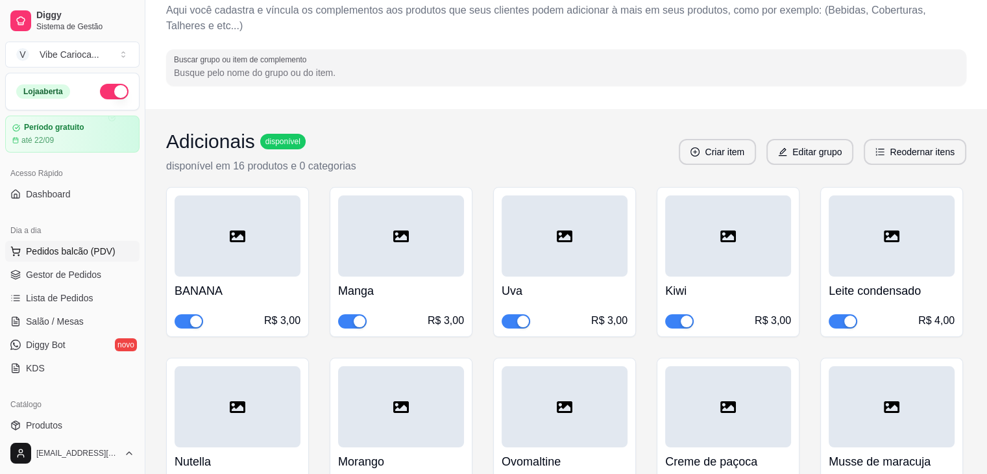
click at [57, 245] on span "Pedidos balcão (PDV)" at bounding box center [71, 251] width 90 height 13
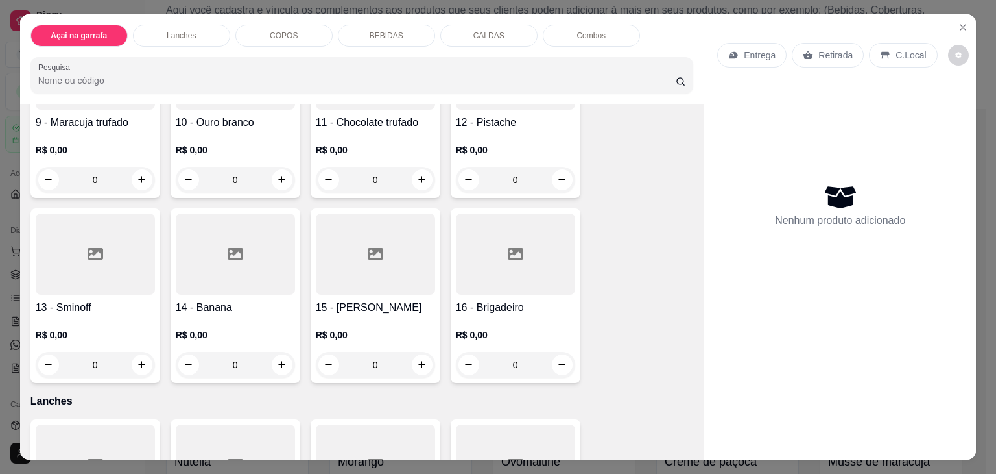
scroll to position [584, 0]
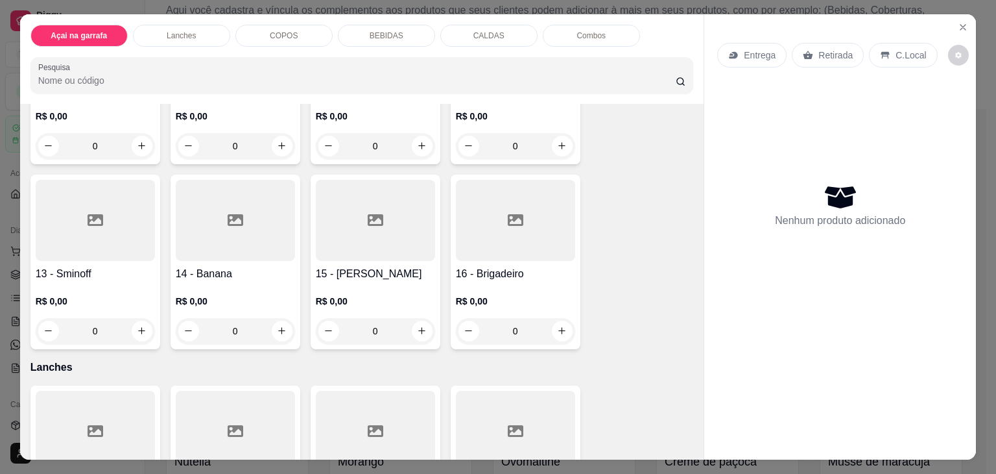
click at [231, 220] on icon at bounding box center [236, 220] width 16 height 12
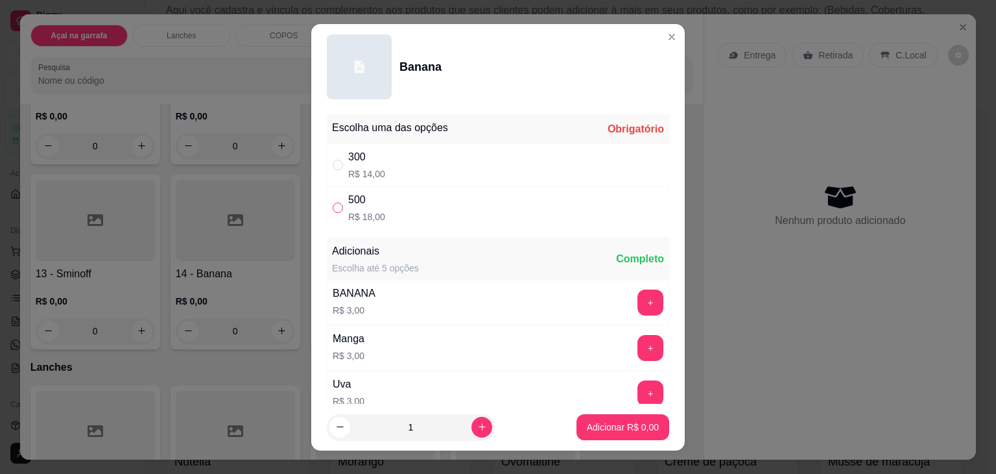
click at [333, 205] on input "" at bounding box center [338, 207] width 10 height 10
radio input "true"
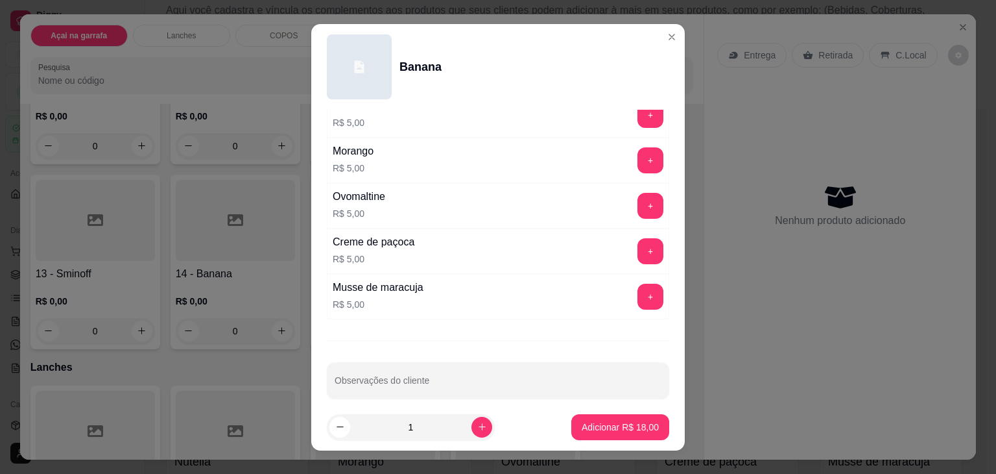
scroll to position [559, 0]
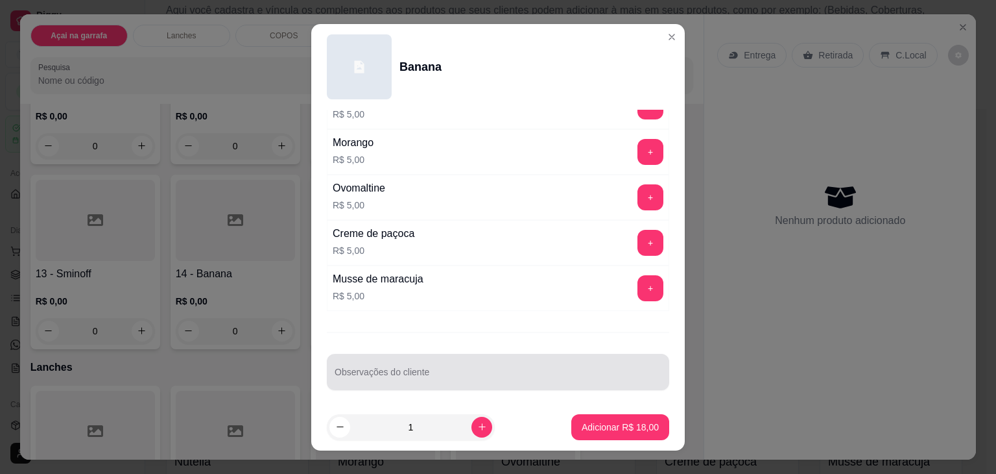
click at [429, 370] on input "Observações do cliente" at bounding box center [498, 376] width 327 height 13
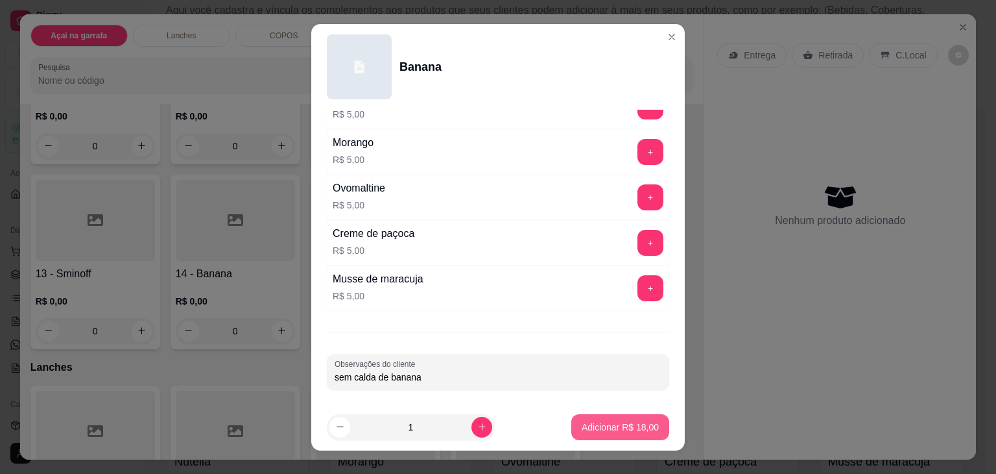
type input "sem calda de banana"
click at [591, 424] on p "Adicionar R$ 18,00" at bounding box center [620, 426] width 75 height 12
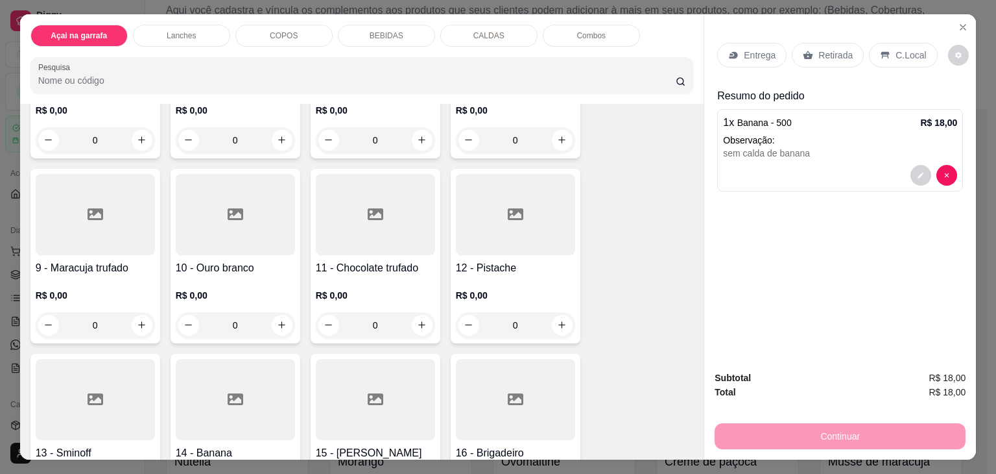
scroll to position [519, 0]
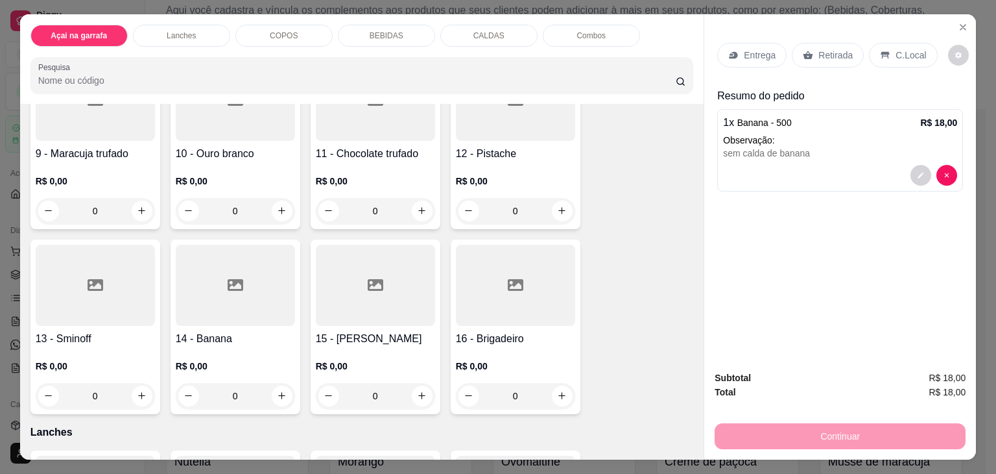
click at [237, 293] on div at bounding box center [235, 285] width 119 height 81
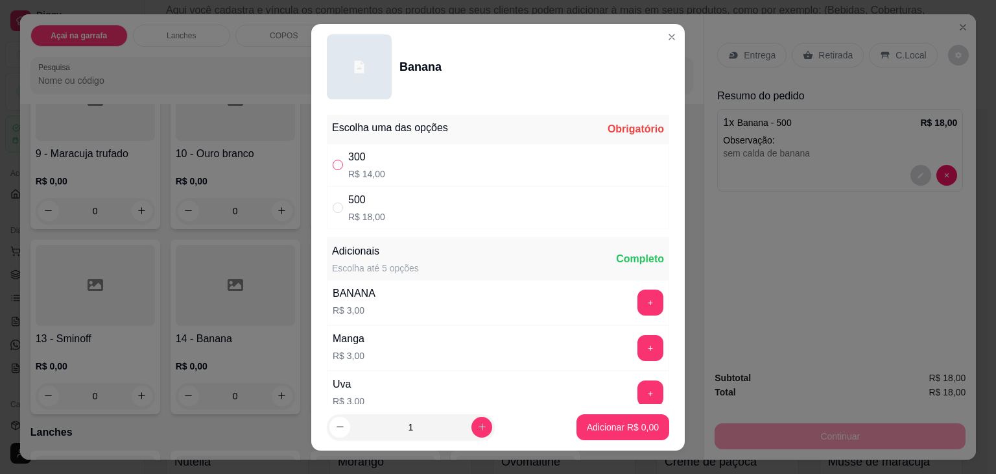
click at [336, 163] on input "" at bounding box center [338, 165] width 10 height 10
radio input "true"
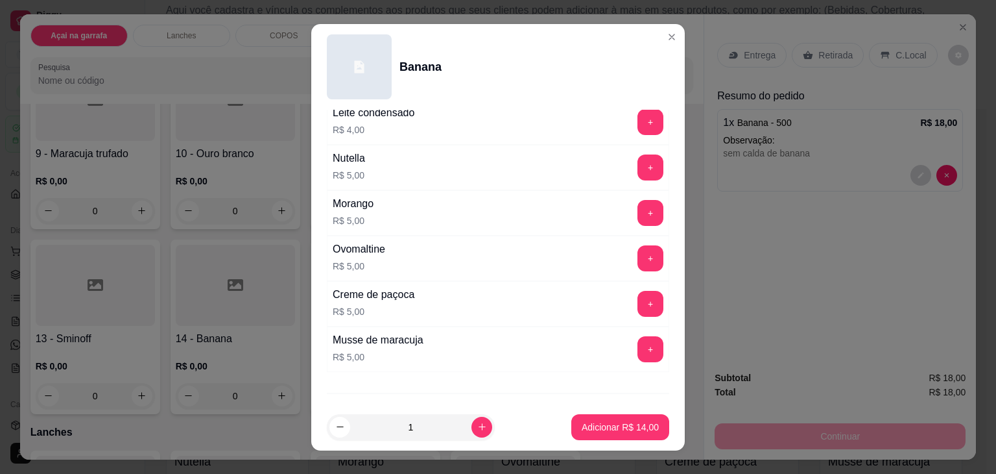
scroll to position [559, 0]
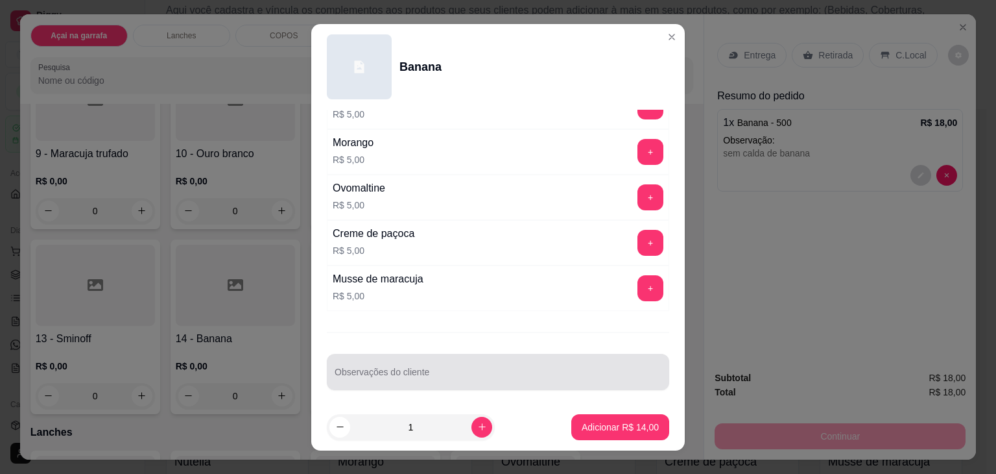
click at [449, 362] on div at bounding box center [498, 372] width 327 height 26
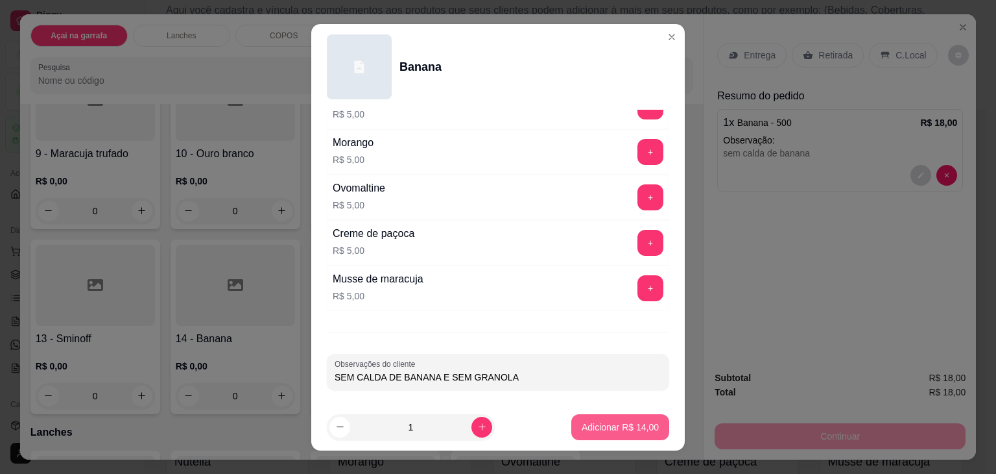
type input "SEM CALDA DE BANANA E SEM GRANOLA"
click at [603, 426] on p "Adicionar R$ 14,00" at bounding box center [620, 426] width 77 height 13
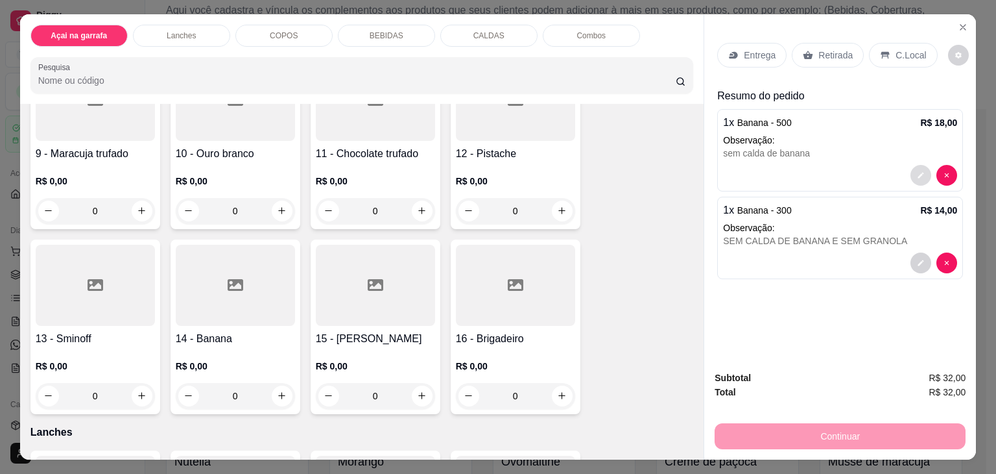
click at [921, 169] on button "decrease-product-quantity" at bounding box center [921, 175] width 21 height 21
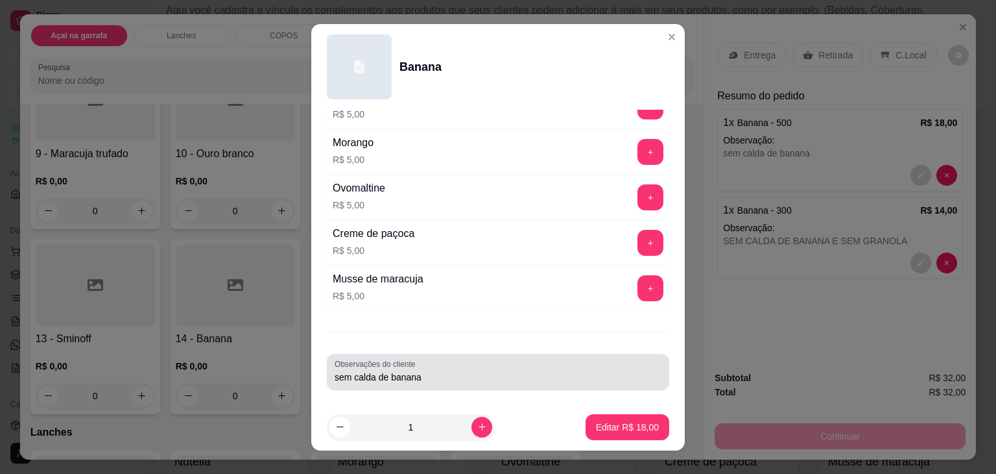
click at [441, 359] on div "sem calda de banana" at bounding box center [498, 372] width 327 height 26
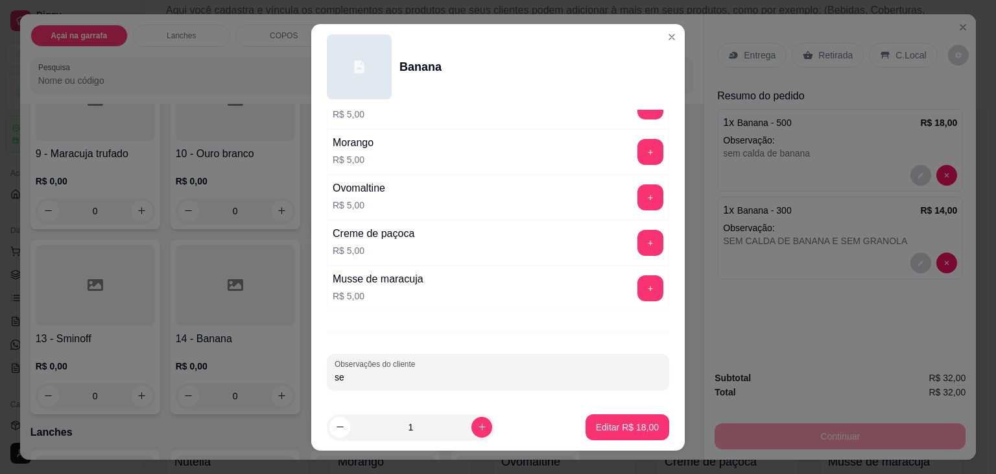
type input "s"
type input "SEM CALDA DE BANANA"
click at [573, 409] on footer "1 Editar R$ 18,00" at bounding box center [498, 426] width 374 height 47
click at [587, 414] on button "Editar R$ 18,00" at bounding box center [627, 426] width 81 height 25
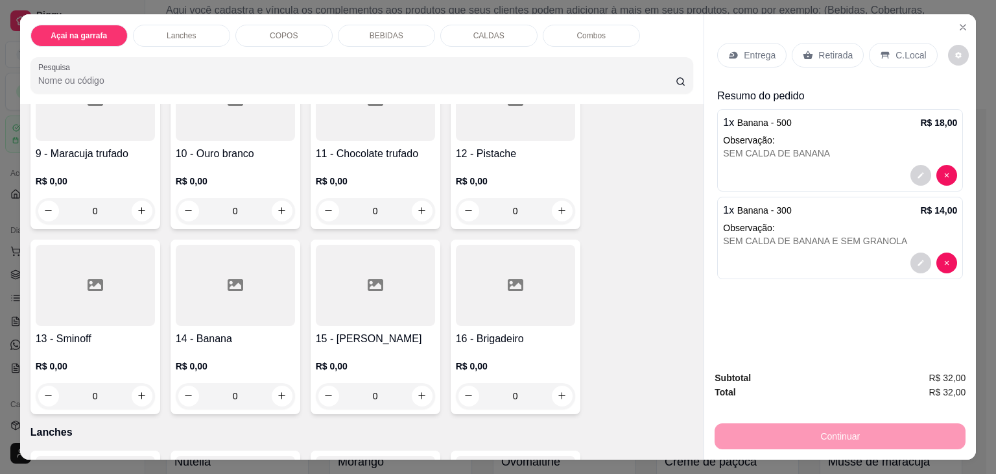
click at [902, 43] on div "C.Local" at bounding box center [903, 55] width 68 height 25
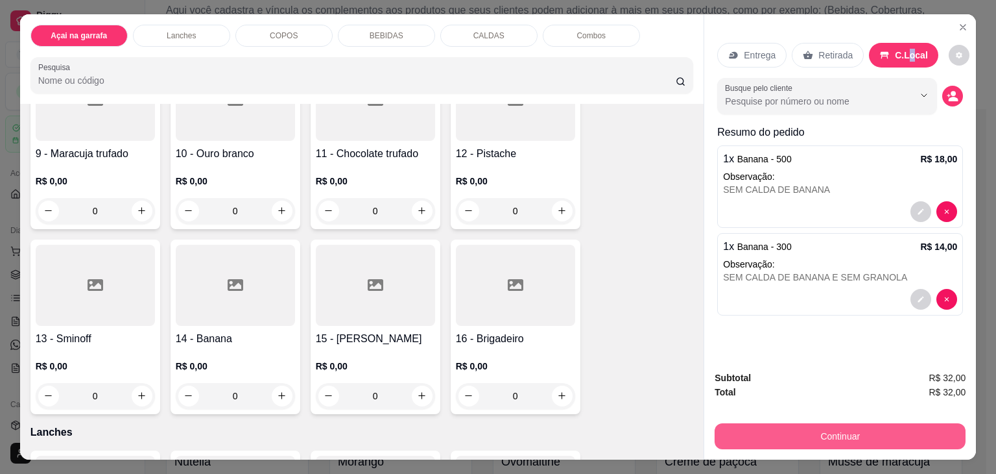
click at [810, 435] on button "Continuar" at bounding box center [840, 436] width 251 height 26
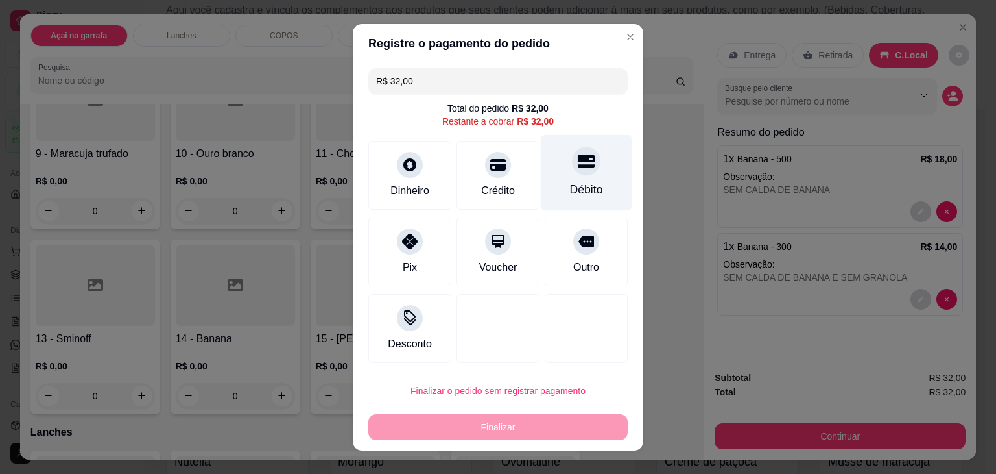
click at [572, 167] on div at bounding box center [586, 161] width 29 height 29
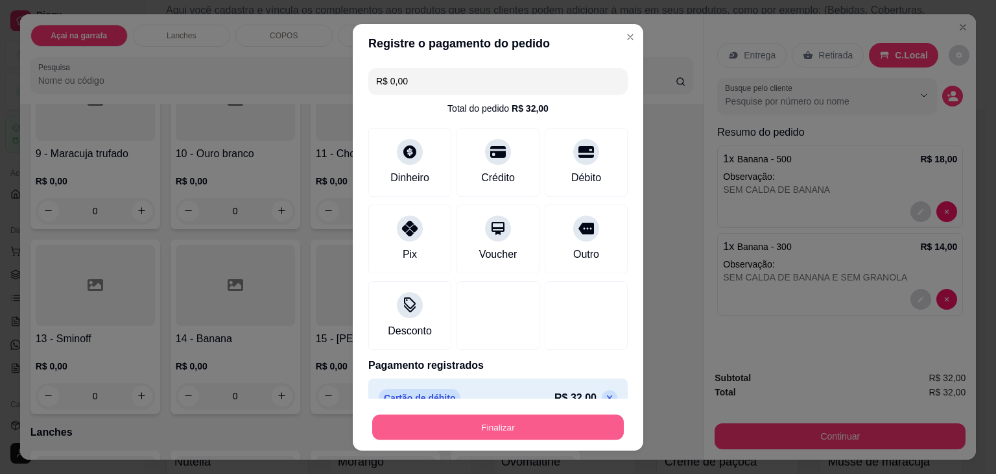
click at [549, 438] on button "Finalizar" at bounding box center [498, 426] width 252 height 25
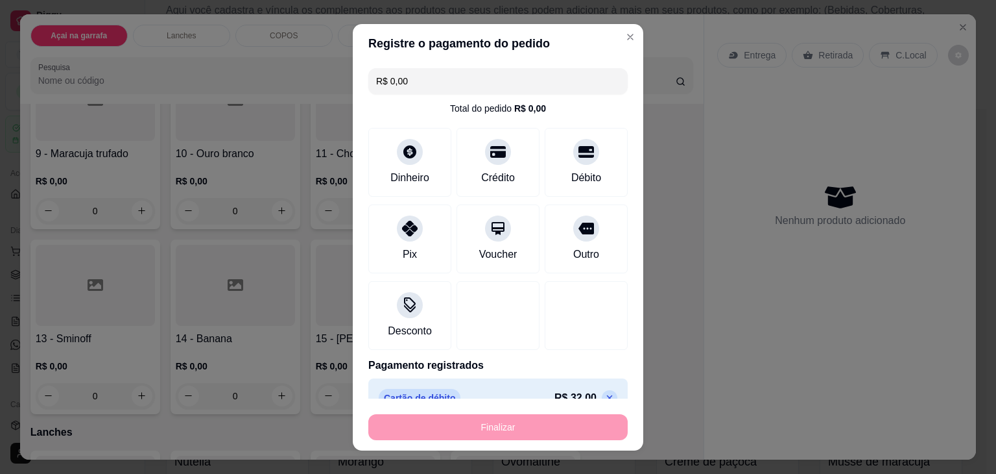
type input "-R$ 32,00"
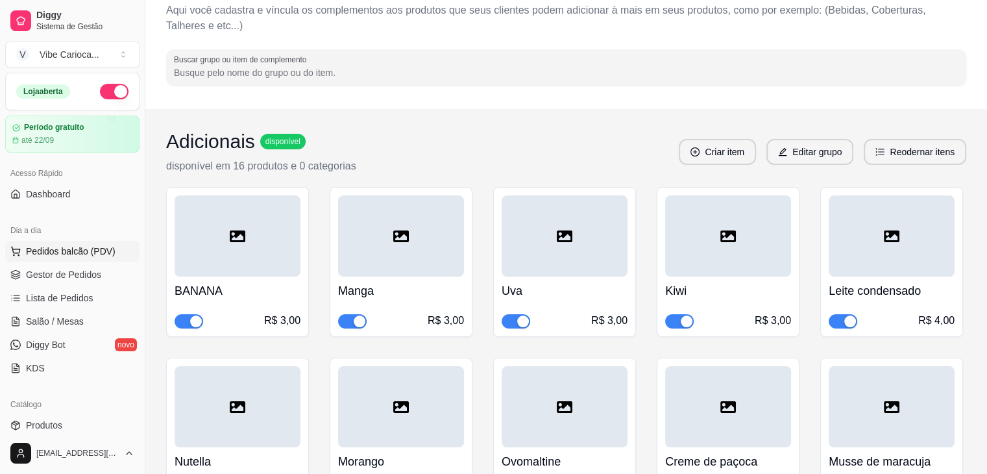
click at [70, 257] on button "Pedidos balcão (PDV)" at bounding box center [72, 251] width 134 height 21
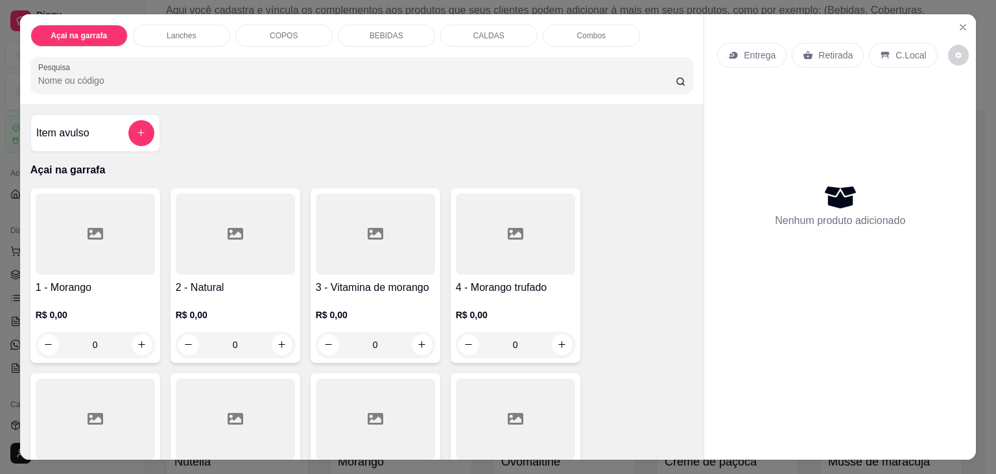
click at [247, 38] on div "COPOS" at bounding box center [283, 36] width 97 height 22
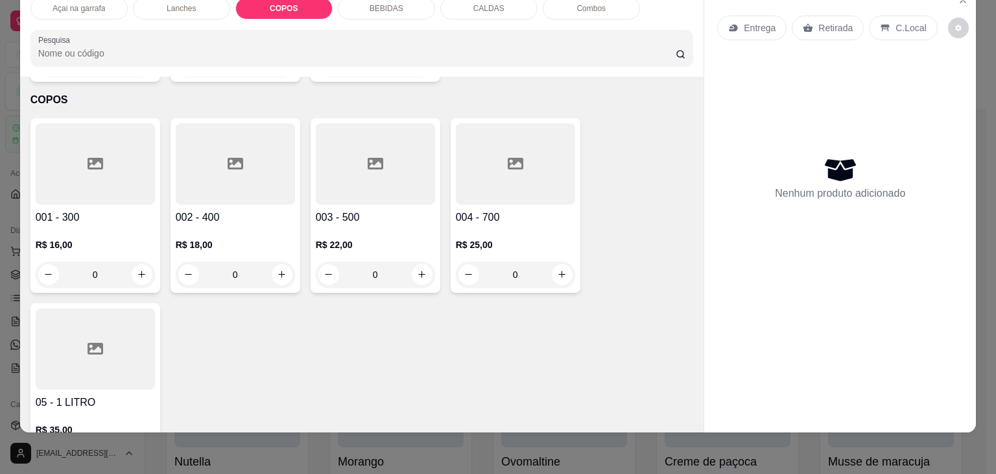
click at [332, 161] on div at bounding box center [375, 163] width 119 height 81
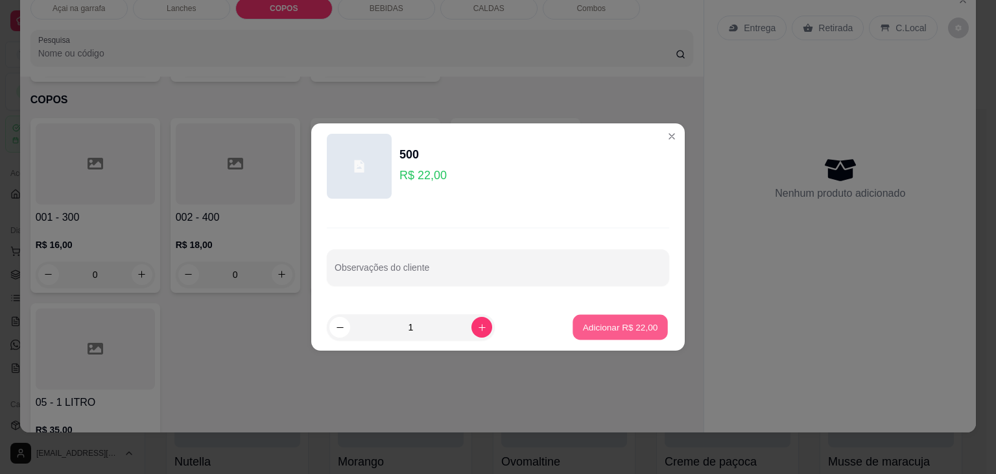
click at [605, 328] on p "Adicionar R$ 22,00" at bounding box center [620, 326] width 75 height 12
type input "1"
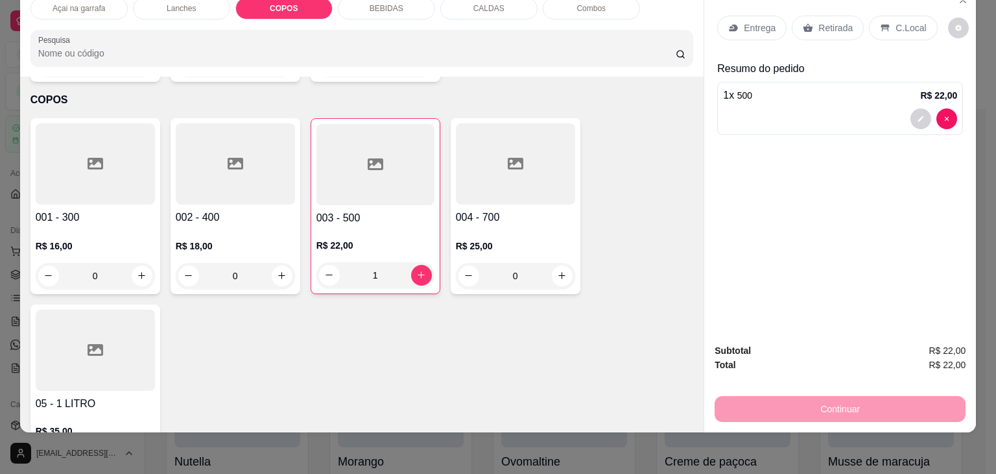
click at [228, 156] on icon at bounding box center [236, 164] width 16 height 16
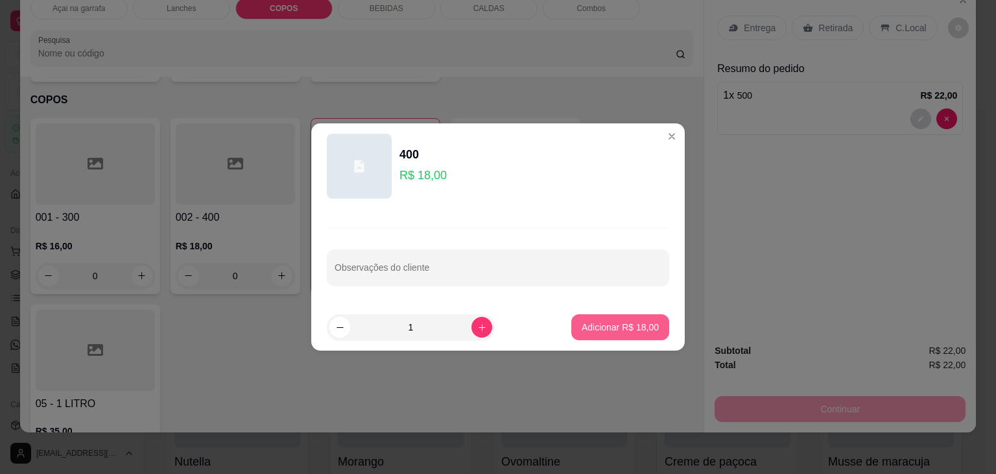
click at [625, 328] on p "Adicionar R$ 18,00" at bounding box center [620, 326] width 77 height 13
type input "1"
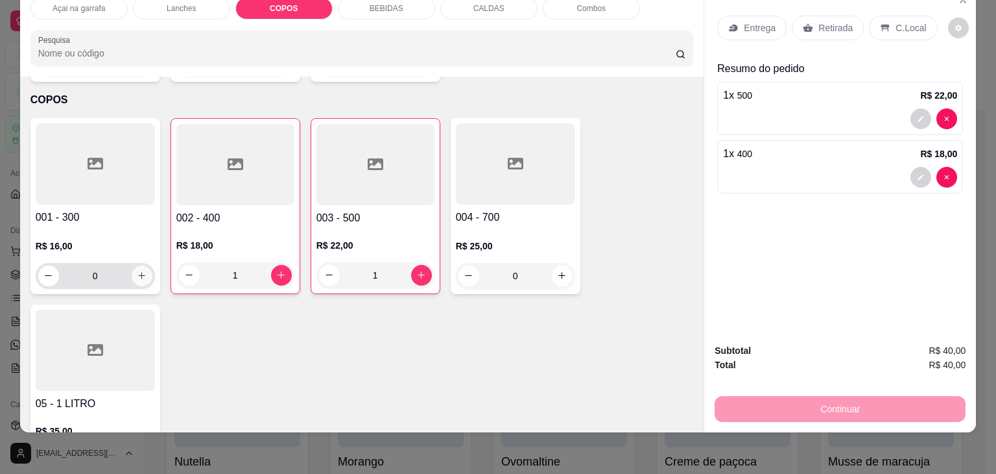
click at [137, 271] on icon "increase-product-quantity" at bounding box center [142, 276] width 10 height 10
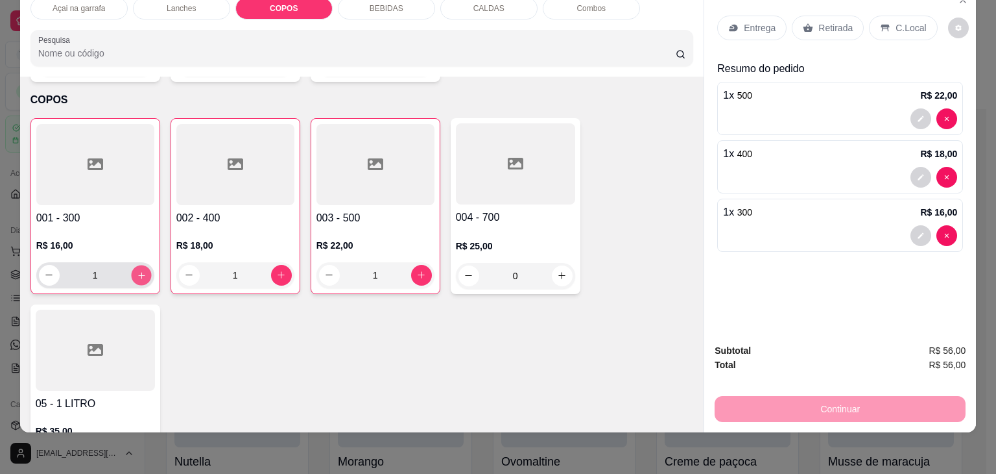
click at [136, 271] on icon "increase-product-quantity" at bounding box center [141, 276] width 10 height 10
click at [136, 270] on icon "increase-product-quantity" at bounding box center [141, 275] width 10 height 10
type input "3"
click at [221, 149] on div at bounding box center [235, 164] width 118 height 81
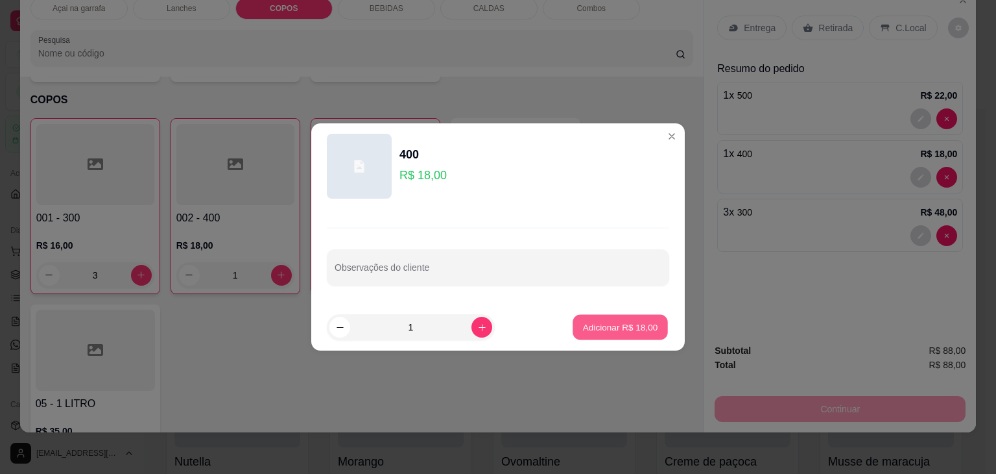
click at [594, 330] on p "Adicionar R$ 18,00" at bounding box center [620, 326] width 75 height 12
type input "2"
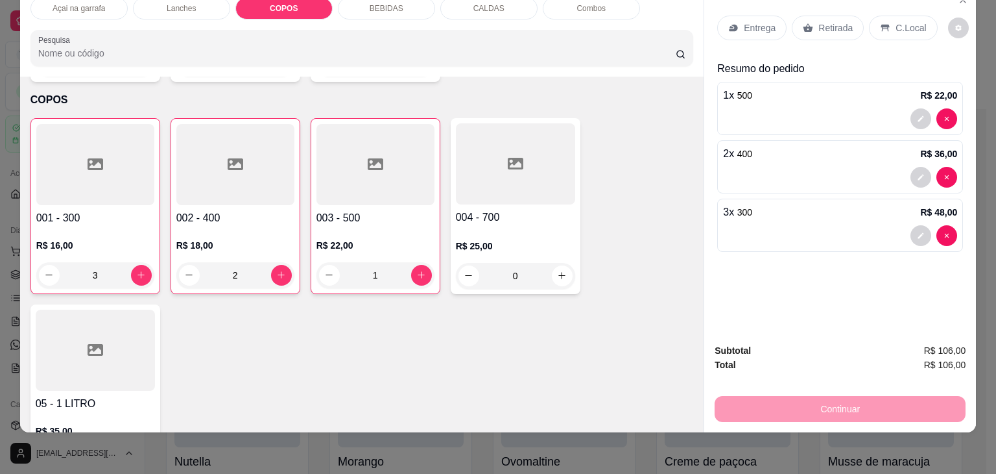
click at [900, 21] on p "C.Local" at bounding box center [911, 27] width 30 height 13
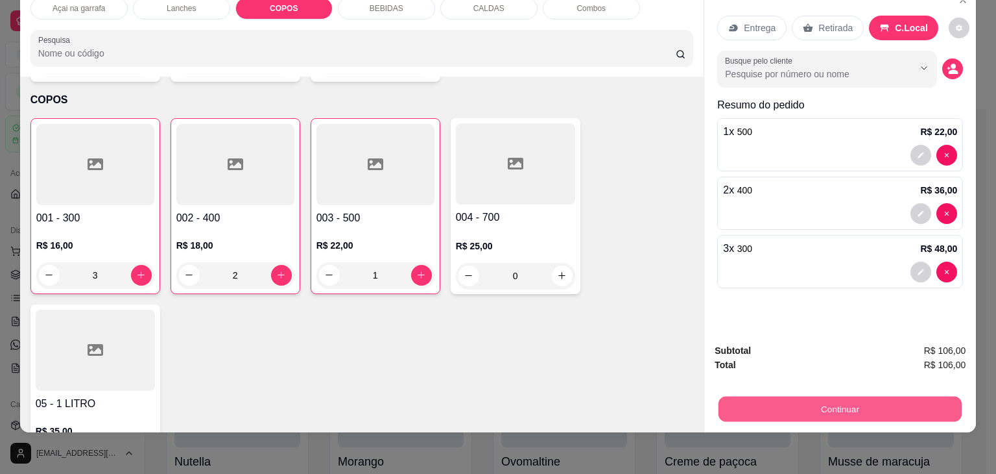
click at [810, 396] on button "Continuar" at bounding box center [840, 408] width 243 height 25
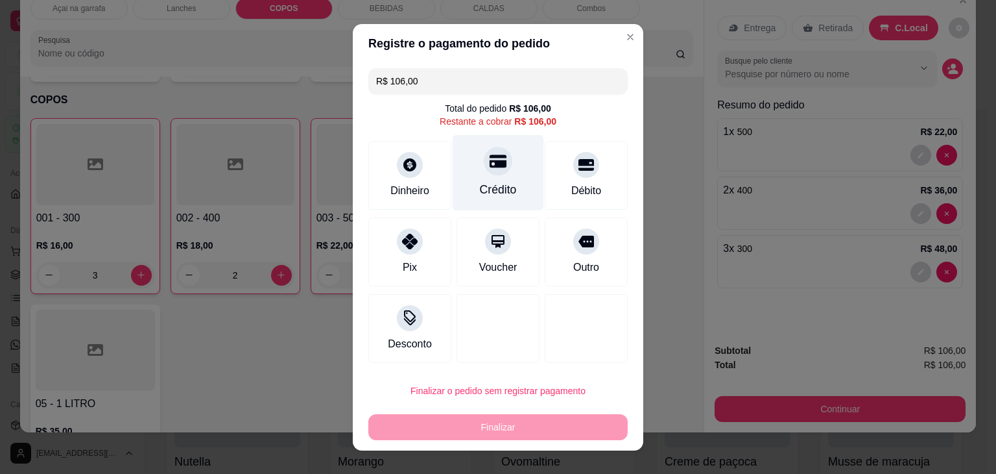
click at [492, 167] on icon at bounding box center [498, 160] width 17 height 13
type input "R$ 0,00"
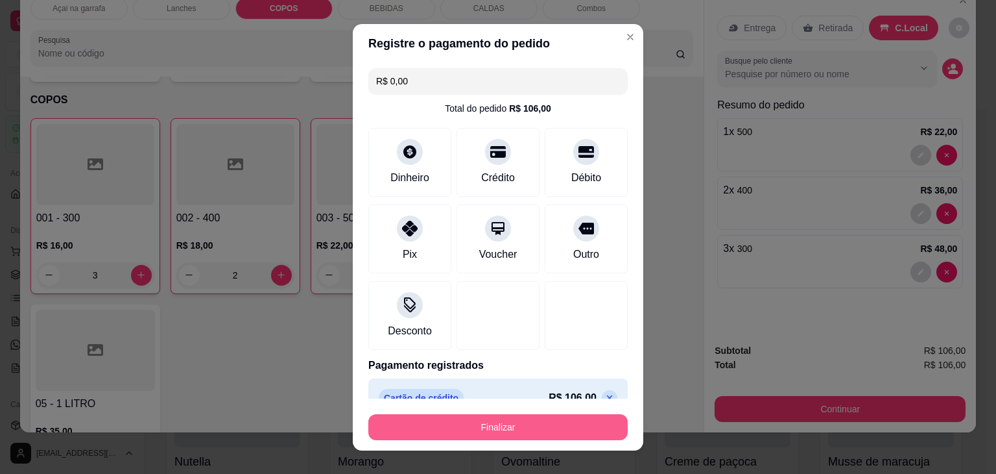
click at [499, 426] on button "Finalizar" at bounding box center [497, 427] width 259 height 26
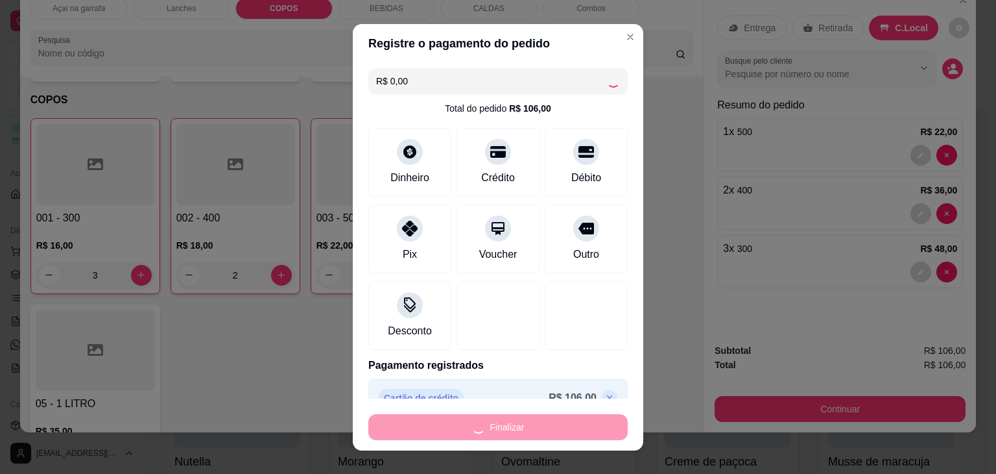
type input "0"
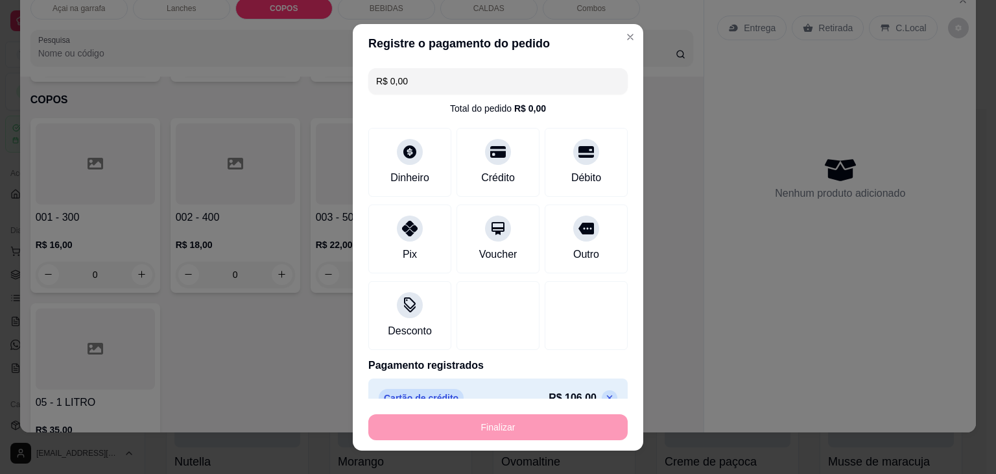
type input "-R$ 106,00"
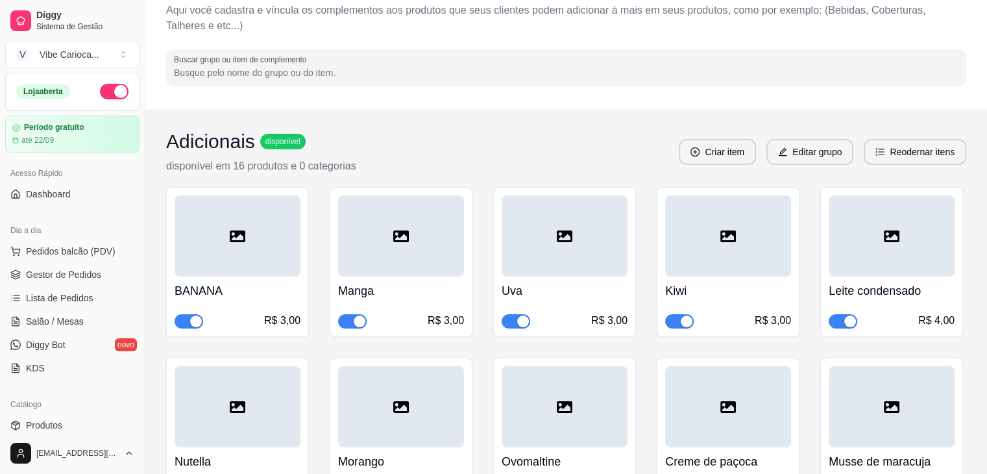
click at [76, 235] on div "Dia a dia" at bounding box center [72, 230] width 134 height 21
click at [78, 250] on span "Pedidos balcão (PDV)" at bounding box center [71, 251] width 90 height 13
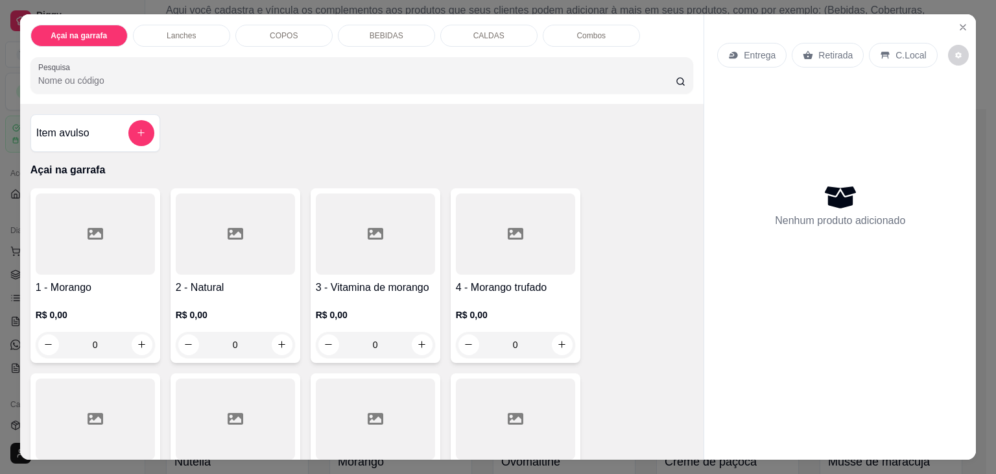
click at [270, 30] on p "COPOS" at bounding box center [284, 35] width 28 height 10
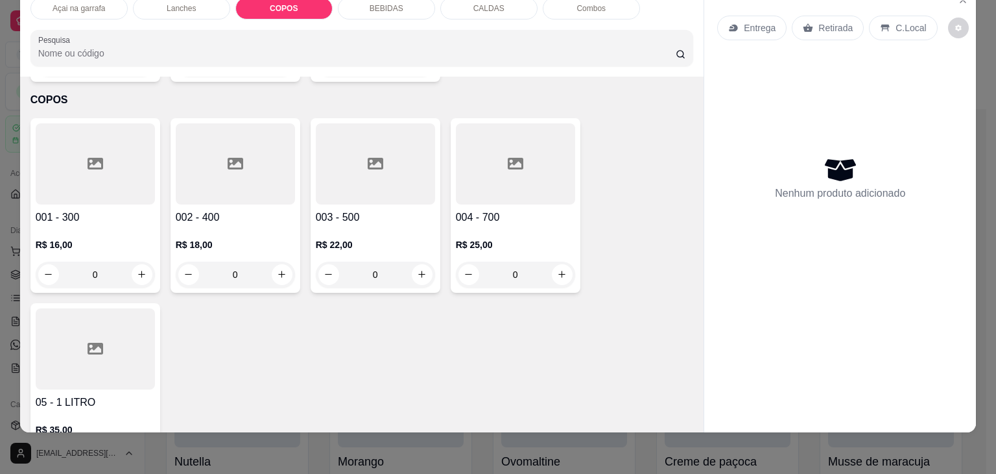
click at [104, 125] on div at bounding box center [95, 163] width 119 height 81
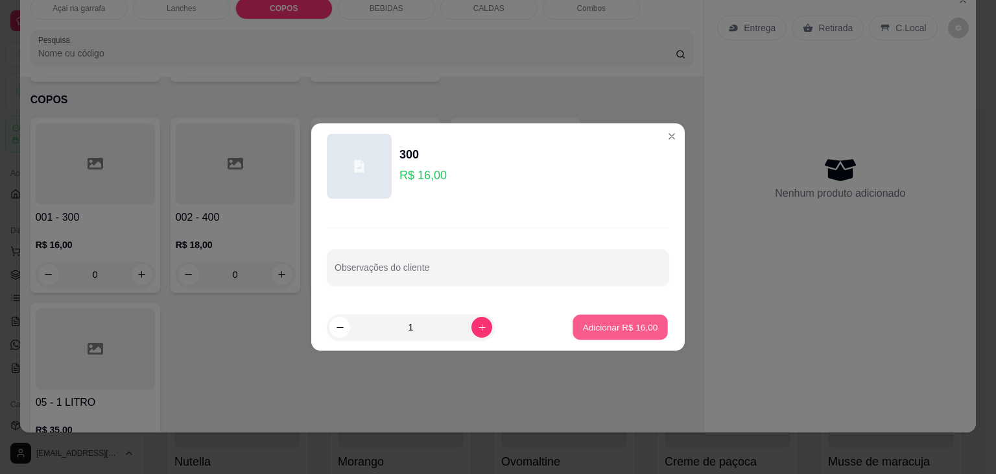
click at [646, 333] on button "Adicionar R$ 16,00" at bounding box center [620, 327] width 95 height 25
type input "1"
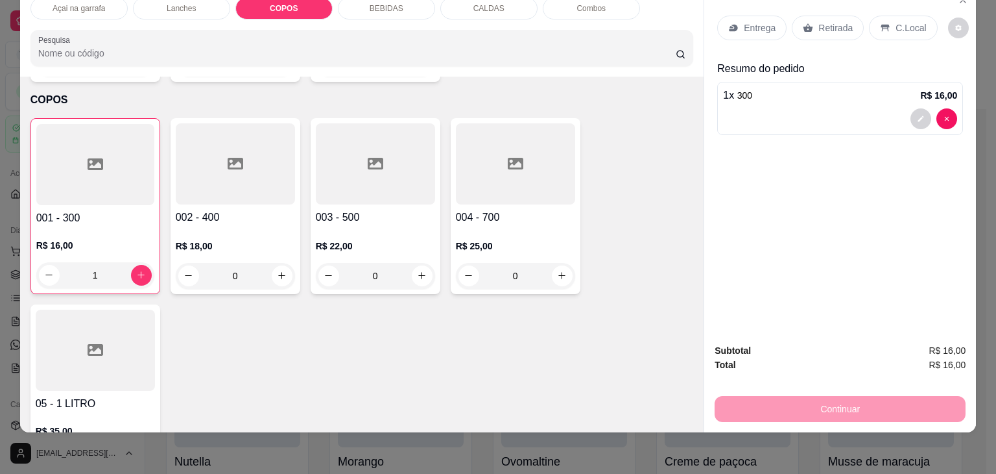
click at [245, 125] on div at bounding box center [235, 163] width 119 height 81
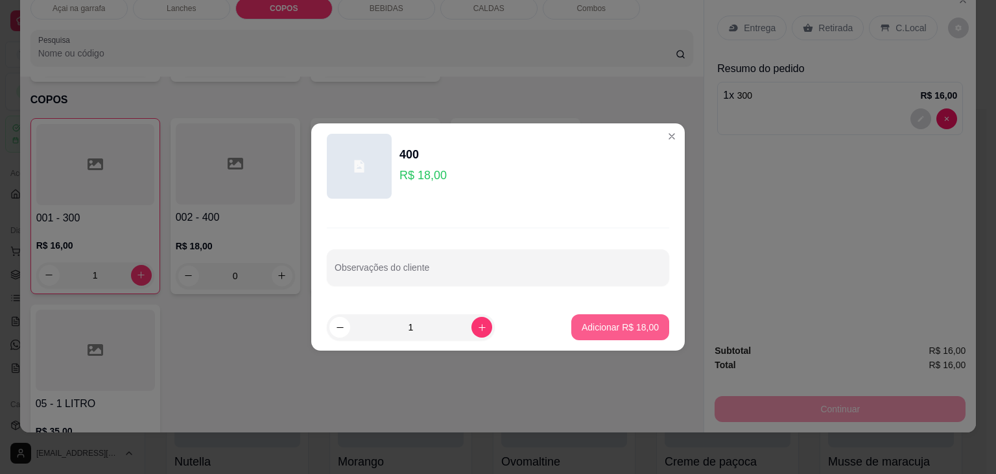
click at [610, 320] on p "Adicionar R$ 18,00" at bounding box center [620, 326] width 77 height 13
type input "1"
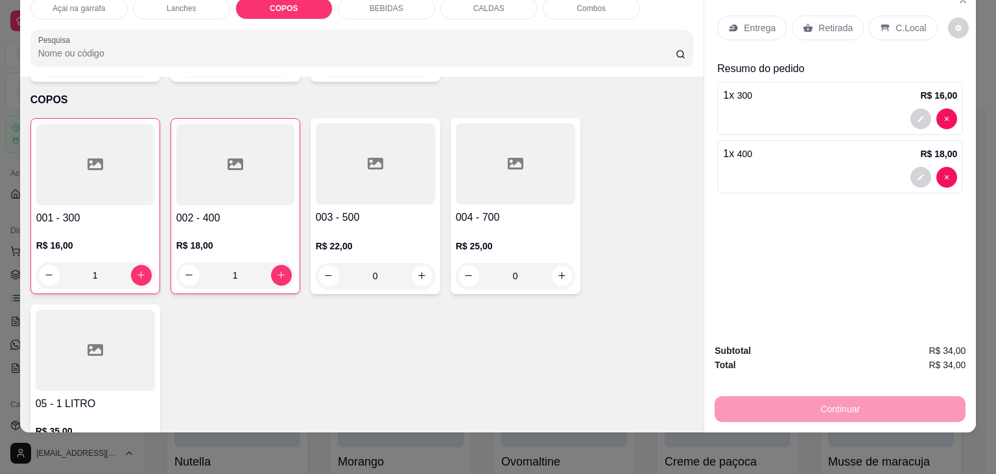
click at [342, 142] on div at bounding box center [375, 163] width 119 height 81
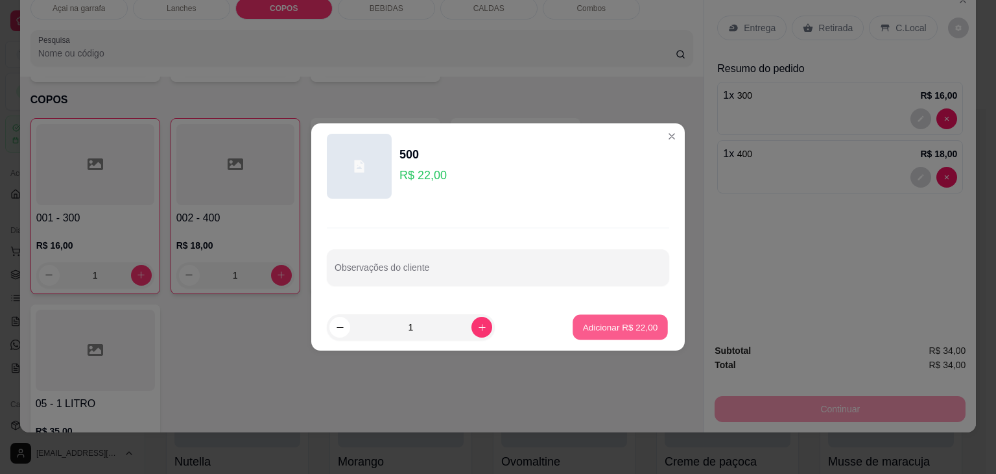
click at [594, 329] on p "Adicionar R$ 22,00" at bounding box center [620, 326] width 75 height 12
type input "1"
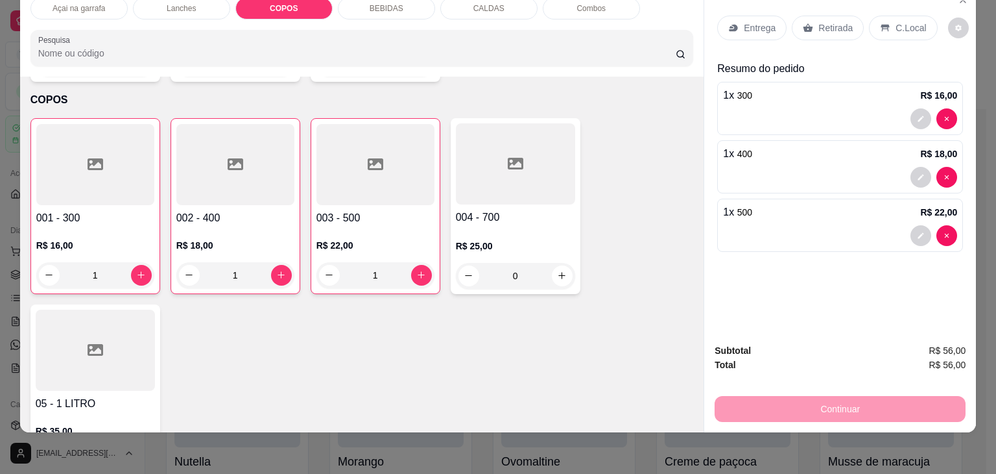
click at [896, 21] on p "C.Local" at bounding box center [911, 27] width 30 height 13
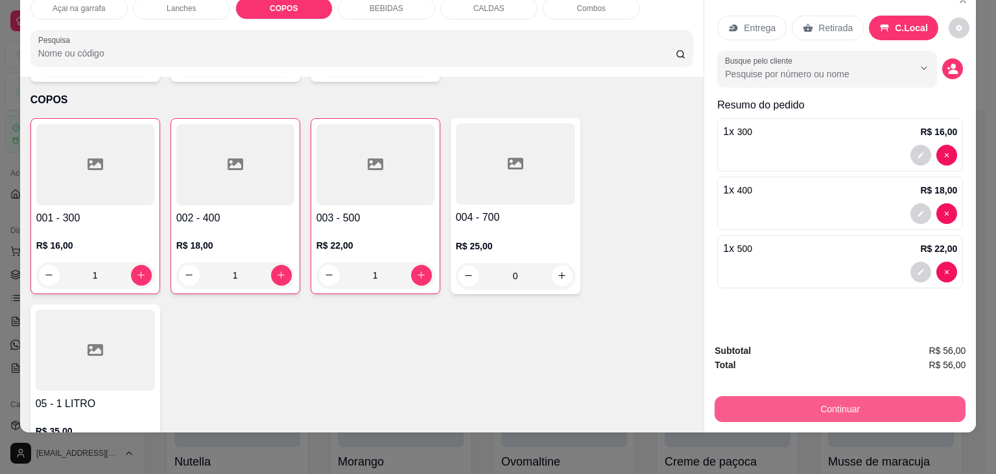
click at [817, 407] on button "Continuar" at bounding box center [840, 409] width 251 height 26
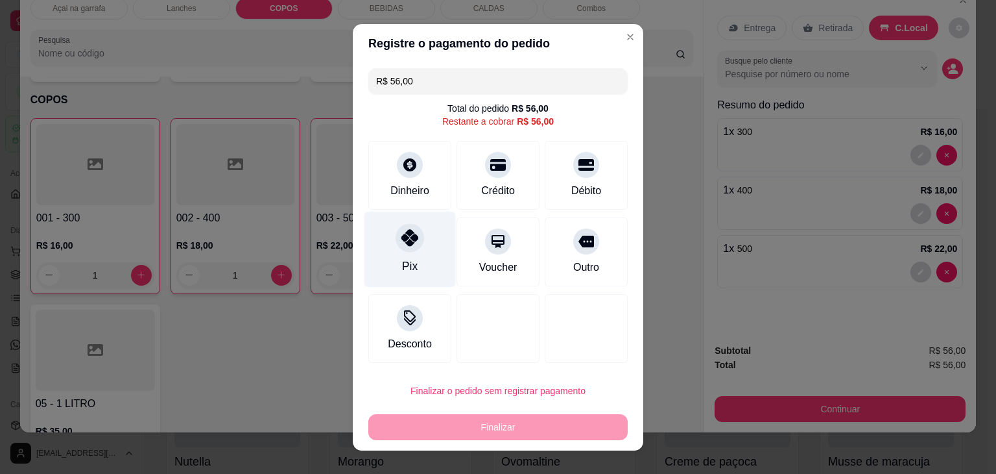
click at [420, 257] on div "Pix" at bounding box center [410, 249] width 91 height 76
type input "R$ 0,00"
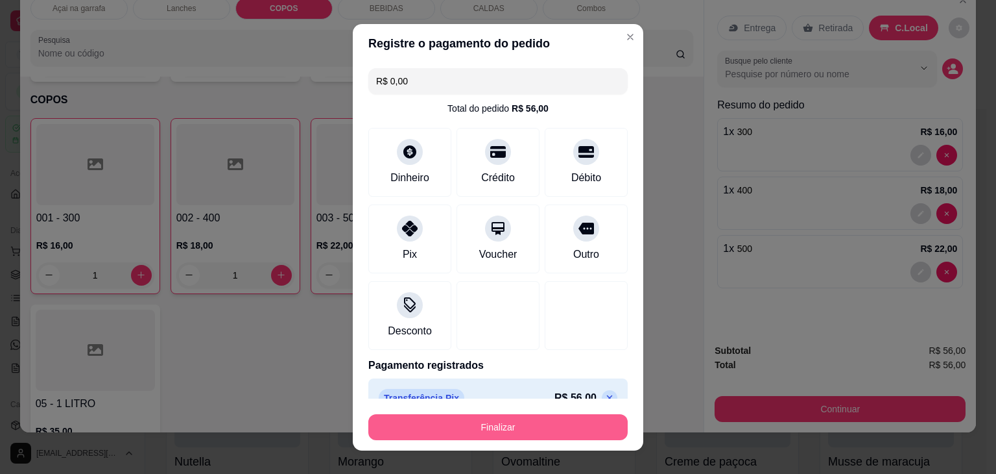
click at [472, 435] on button "Finalizar" at bounding box center [497, 427] width 259 height 26
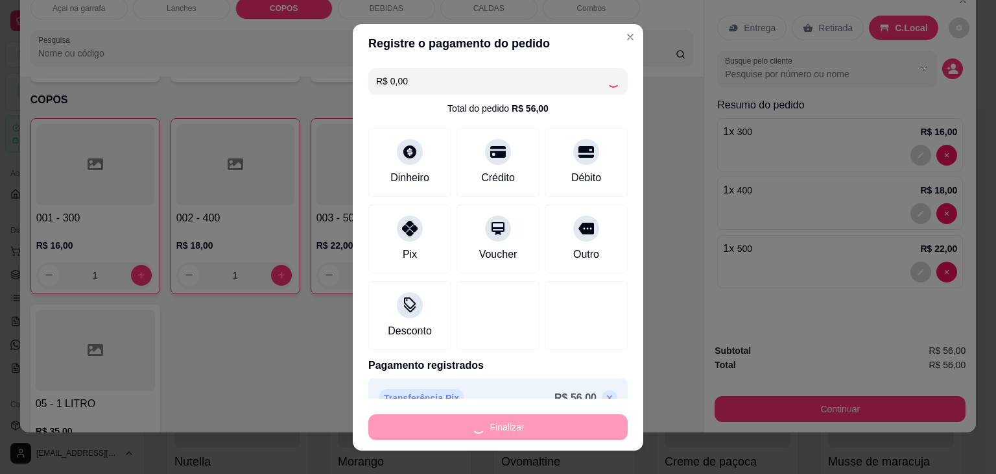
type input "0"
type input "-R$ 56,00"
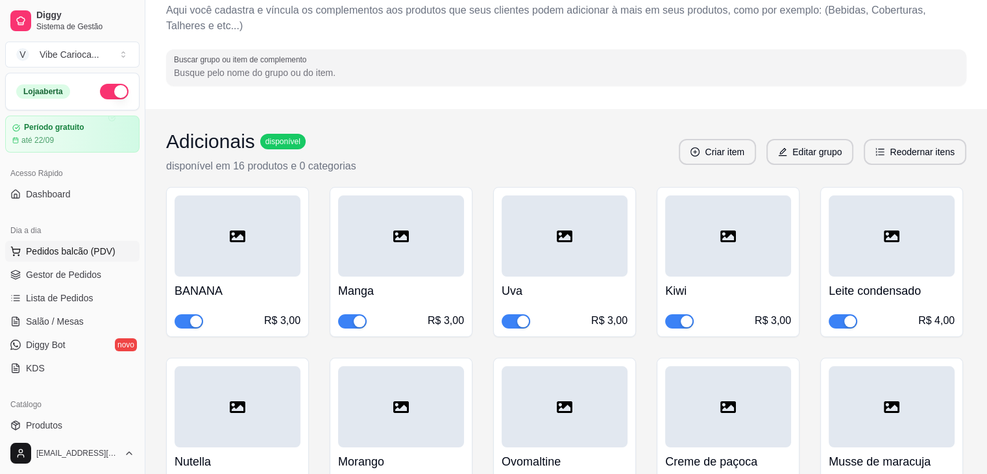
click at [29, 258] on button "Pedidos balcão (PDV)" at bounding box center [72, 251] width 134 height 21
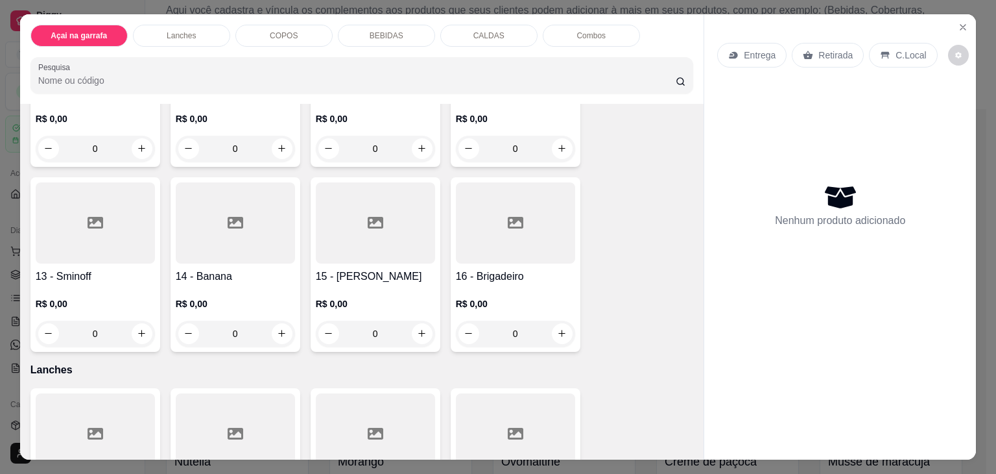
scroll to position [584, 0]
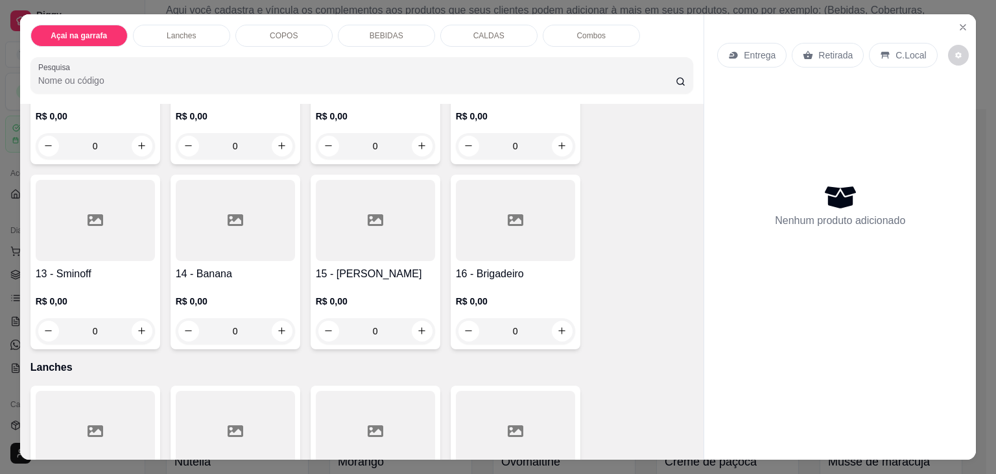
click at [235, 214] on icon at bounding box center [236, 220] width 16 height 12
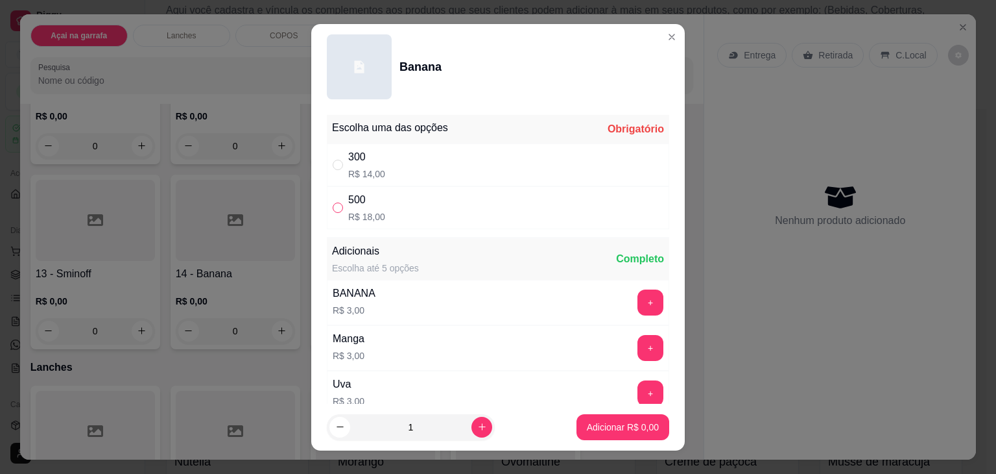
click at [333, 210] on input "" at bounding box center [338, 207] width 10 height 10
radio input "true"
click at [602, 424] on p "Adicionar R$ 18,00" at bounding box center [620, 426] width 77 height 13
type input "1"
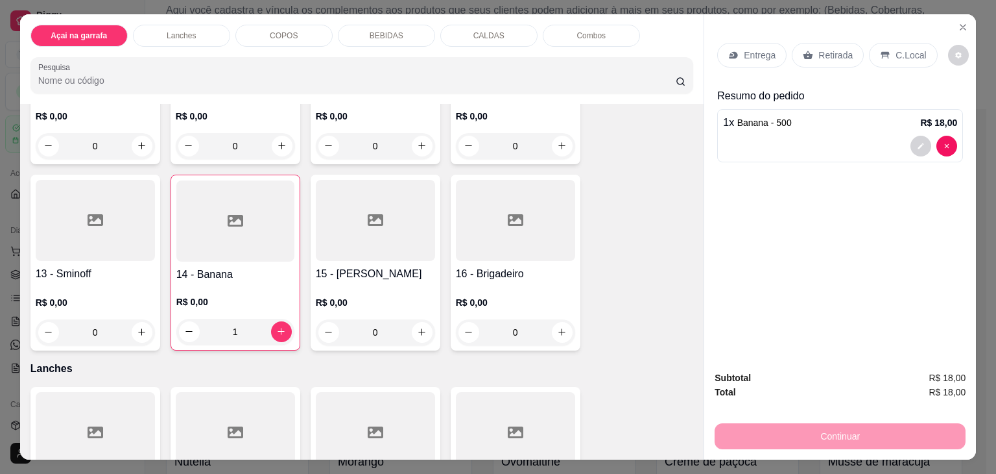
click at [280, 30] on p "COPOS" at bounding box center [284, 35] width 28 height 10
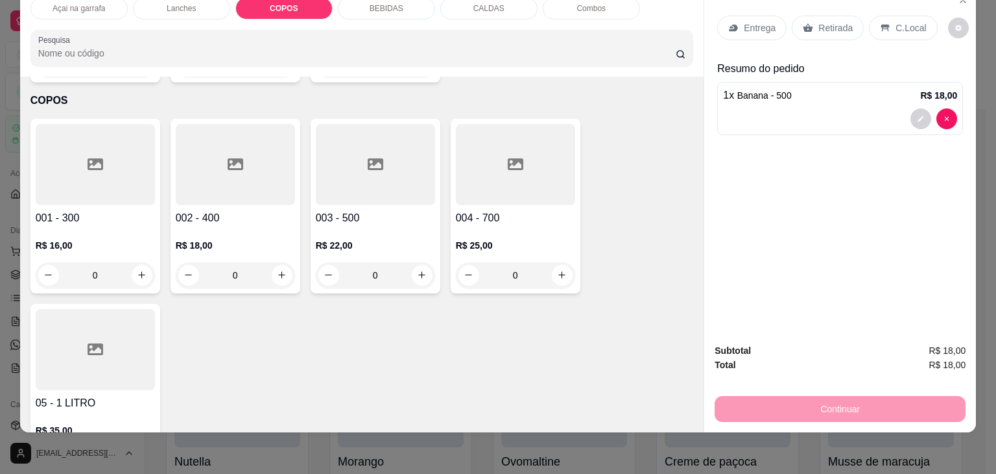
click at [43, 124] on div at bounding box center [95, 164] width 119 height 81
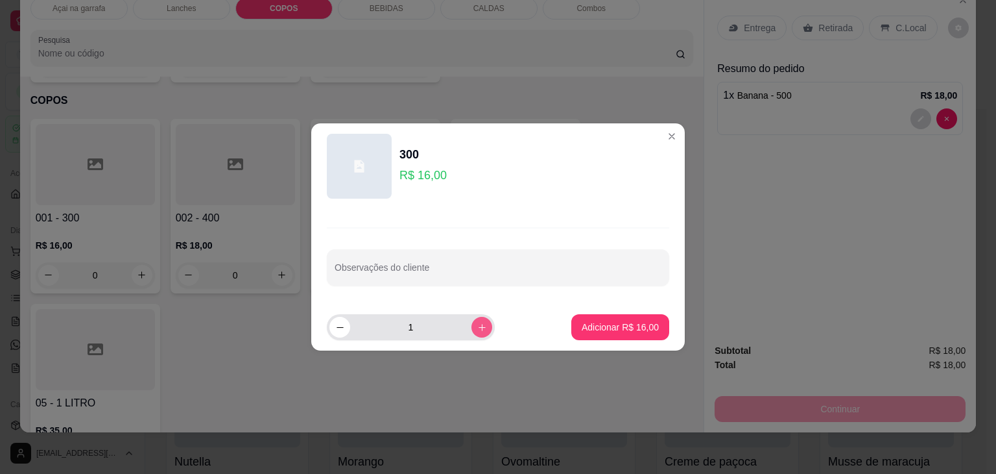
click at [477, 324] on icon "increase-product-quantity" at bounding box center [482, 327] width 10 height 10
type input "2"
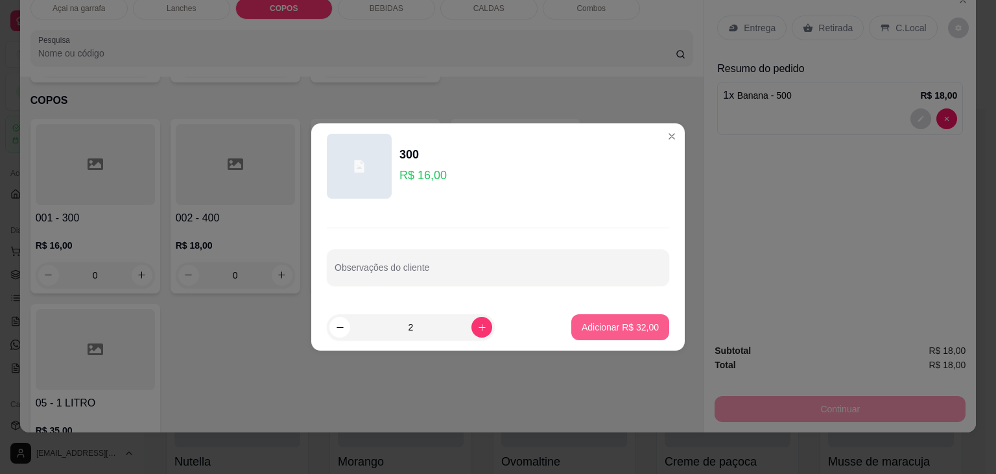
click at [594, 315] on button "Adicionar R$ 32,00" at bounding box center [621, 327] width 98 height 26
type input "2"
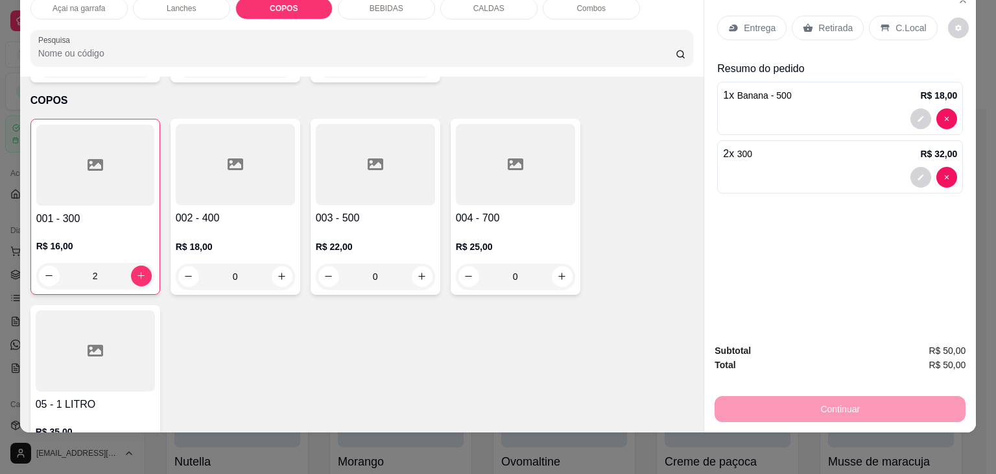
click at [905, 21] on p "C.Local" at bounding box center [911, 27] width 30 height 13
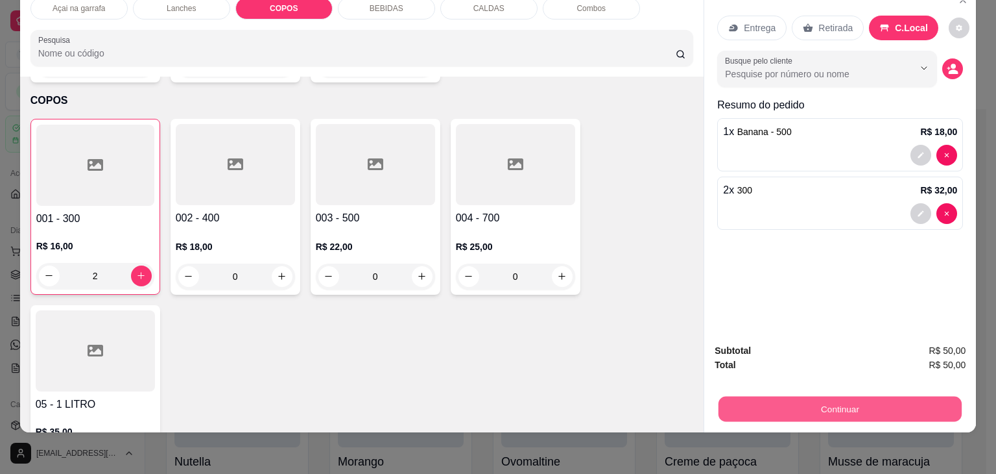
click at [821, 396] on button "Continuar" at bounding box center [840, 408] width 243 height 25
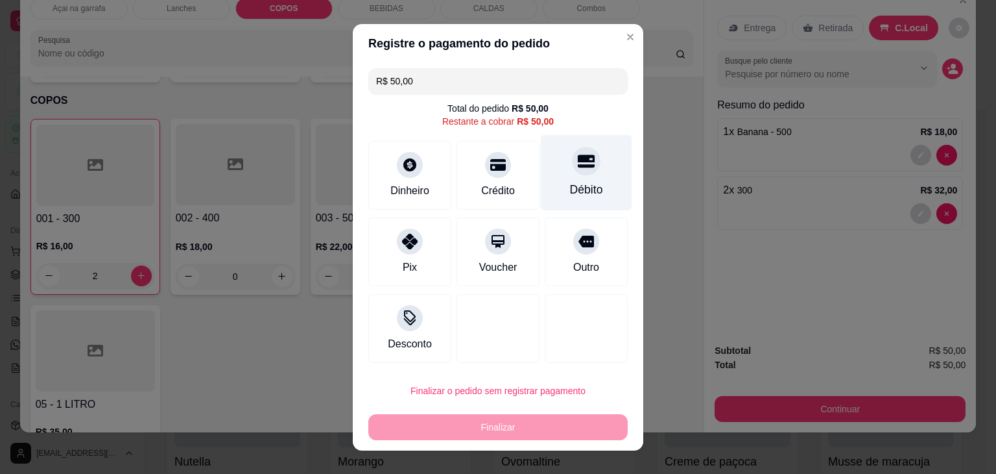
click at [575, 173] on div at bounding box center [586, 161] width 29 height 29
type input "R$ 0,00"
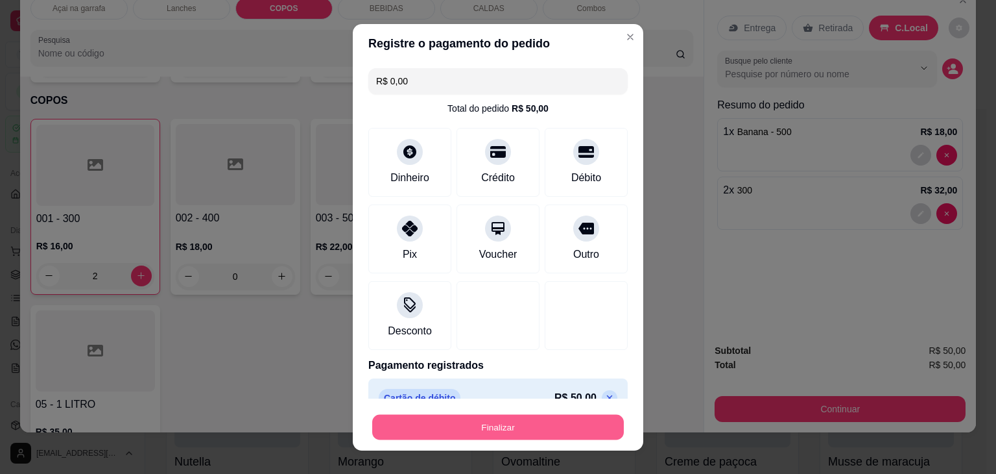
click at [472, 426] on button "Finalizar" at bounding box center [498, 426] width 252 height 25
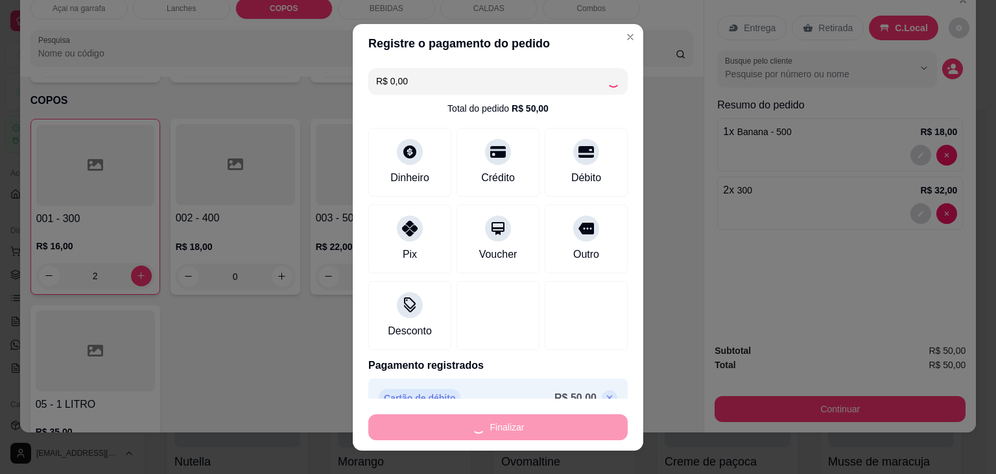
type input "0"
type input "-R$ 50,00"
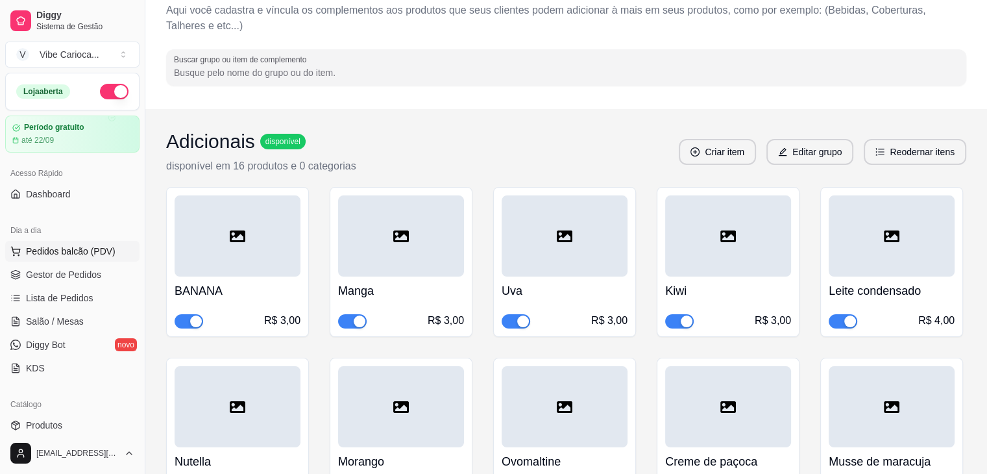
click at [83, 242] on button "Pedidos balcão (PDV)" at bounding box center [72, 251] width 134 height 21
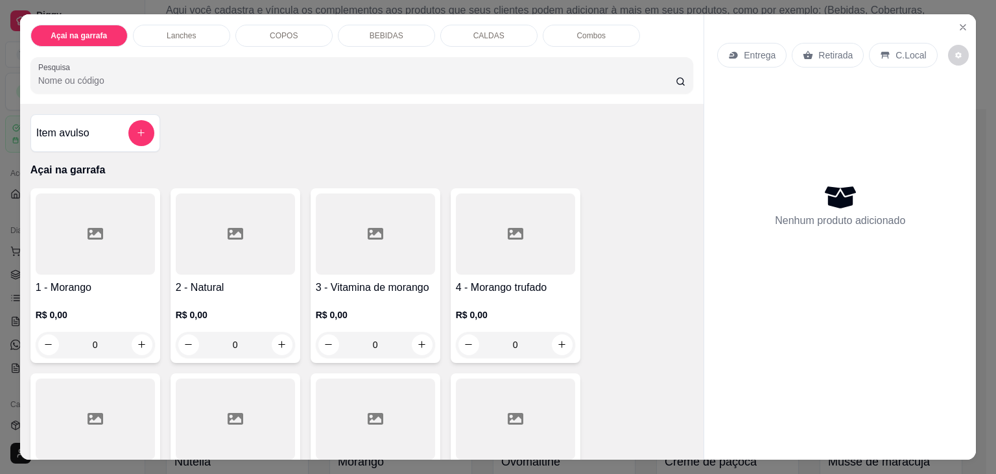
click at [235, 33] on div "COPOS" at bounding box center [283, 36] width 97 height 22
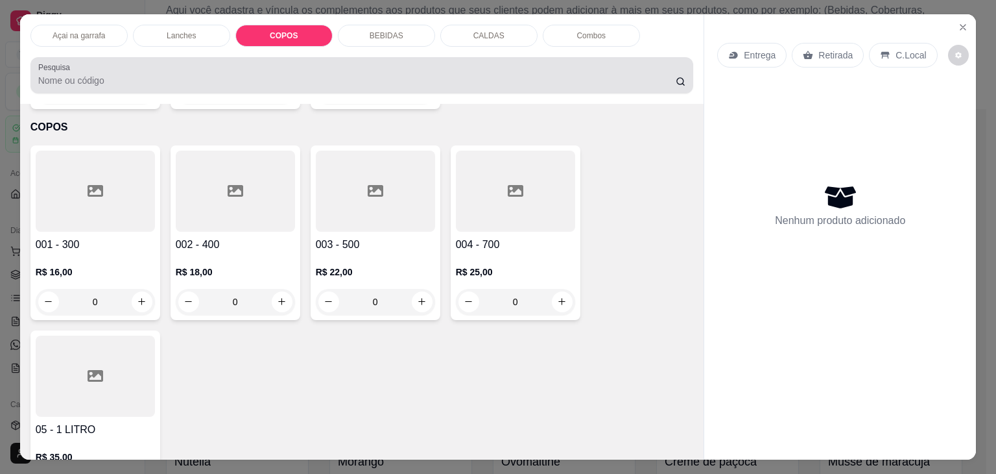
scroll to position [32, 0]
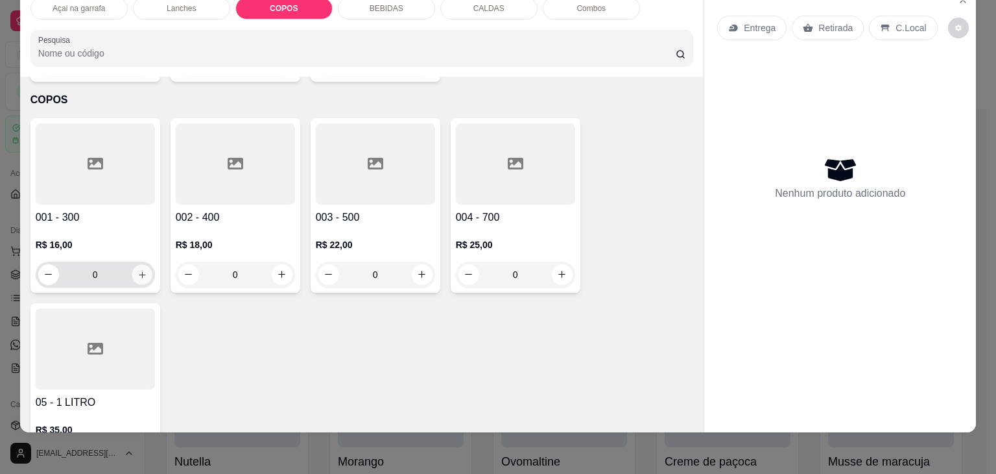
click at [132, 264] on button "increase-product-quantity" at bounding box center [142, 274] width 20 height 20
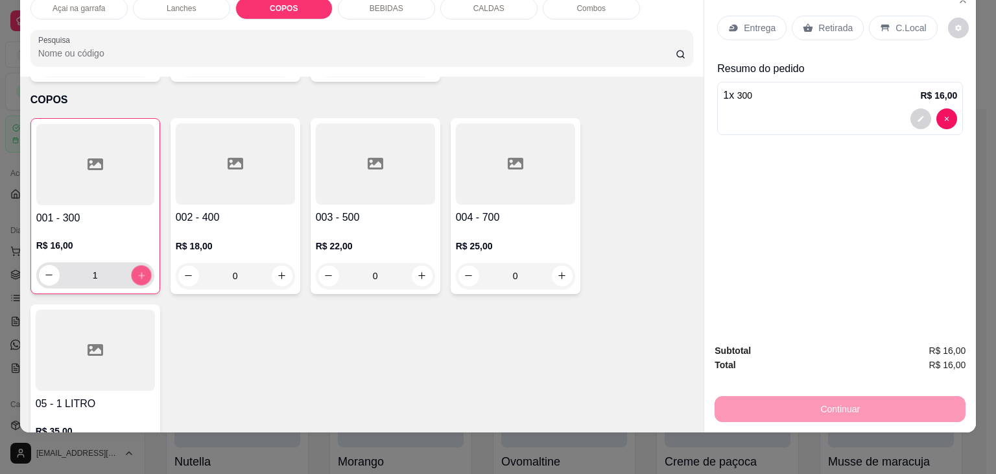
click at [131, 265] on button "increase-product-quantity" at bounding box center [141, 275] width 20 height 20
type input "2"
click at [897, 21] on p "C.Local" at bounding box center [911, 27] width 30 height 13
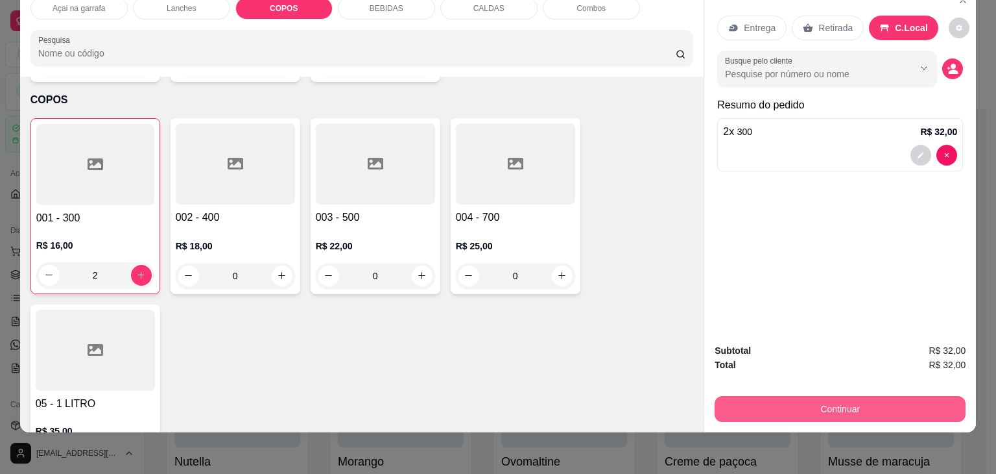
click at [755, 396] on button "Continuar" at bounding box center [840, 409] width 251 height 26
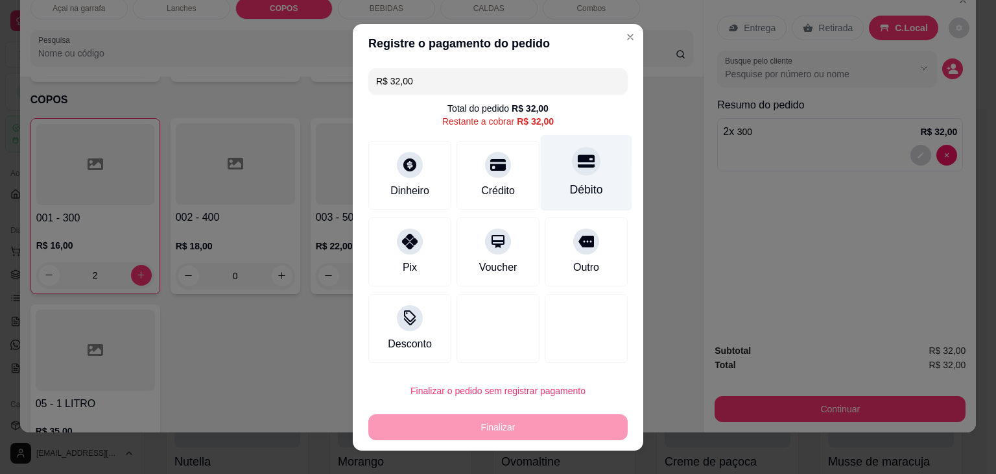
click at [578, 169] on icon at bounding box center [586, 160] width 17 height 17
type input "R$ 0,00"
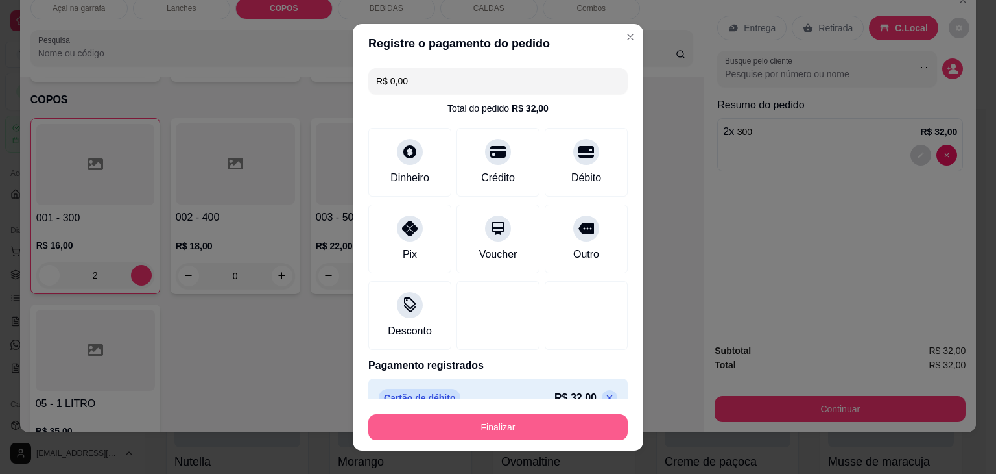
click at [483, 429] on button "Finalizar" at bounding box center [497, 427] width 259 height 26
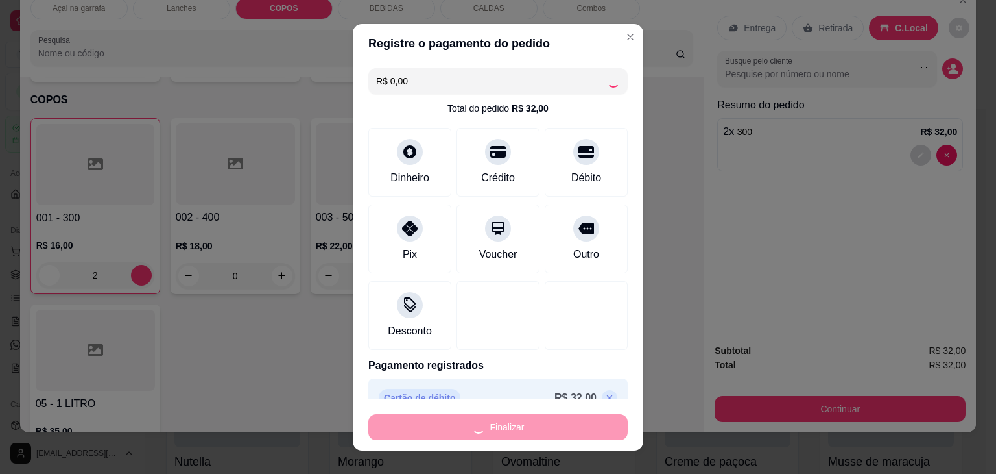
type input "0"
type input "-R$ 32,00"
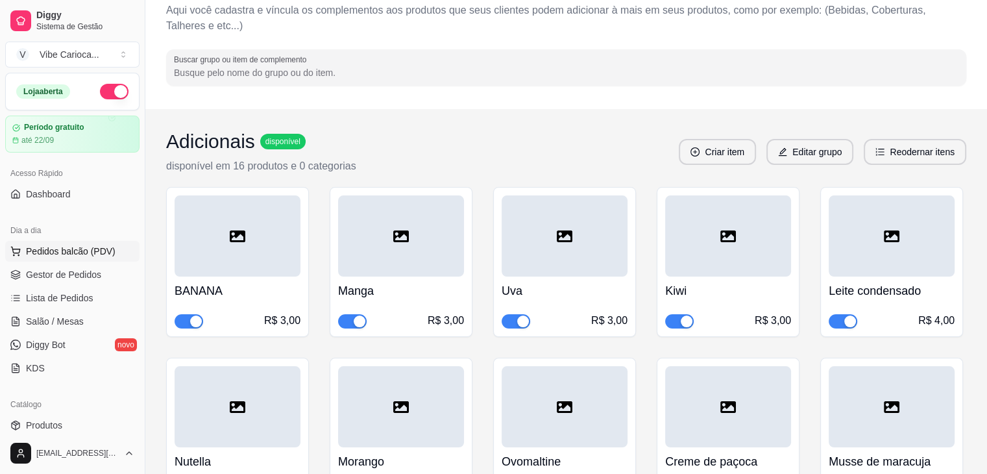
click at [47, 247] on span "Pedidos balcão (PDV)" at bounding box center [71, 251] width 90 height 13
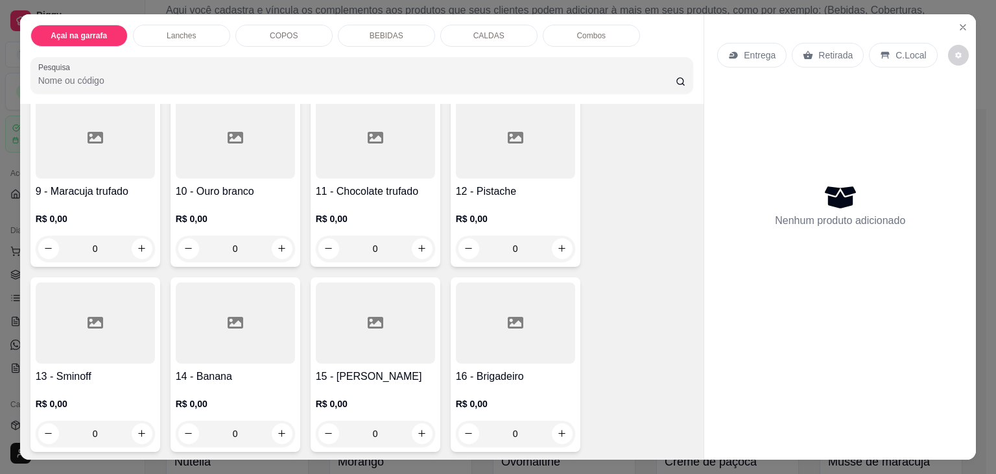
scroll to position [584, 0]
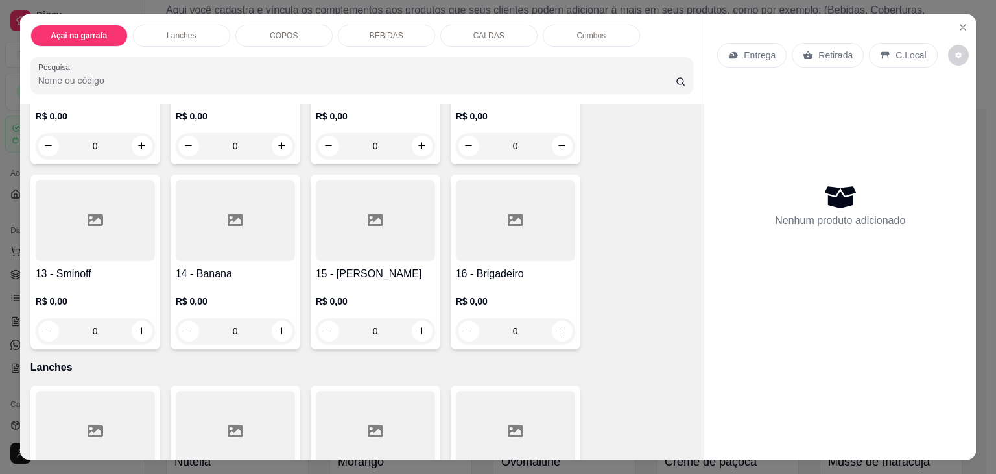
click at [233, 219] on icon at bounding box center [236, 220] width 16 height 12
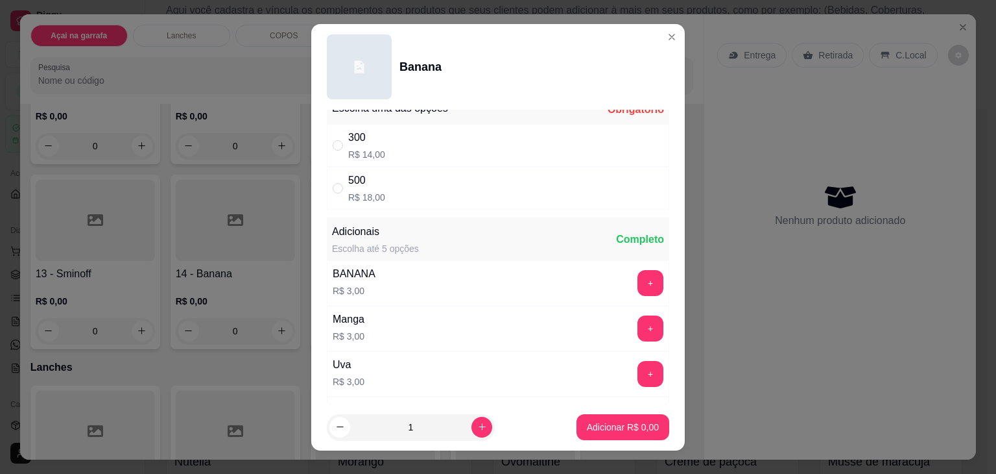
scroll to position [0, 0]
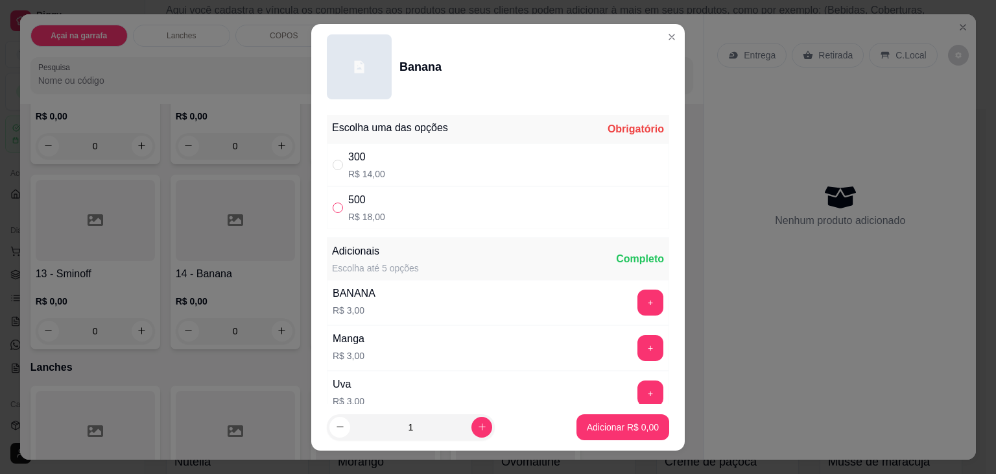
click at [333, 205] on input "" at bounding box center [338, 207] width 10 height 10
radio input "true"
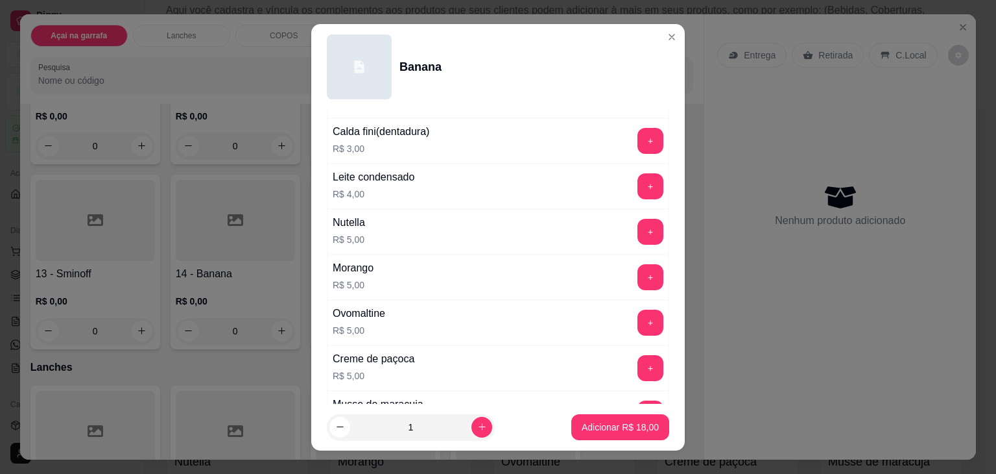
scroll to position [559, 0]
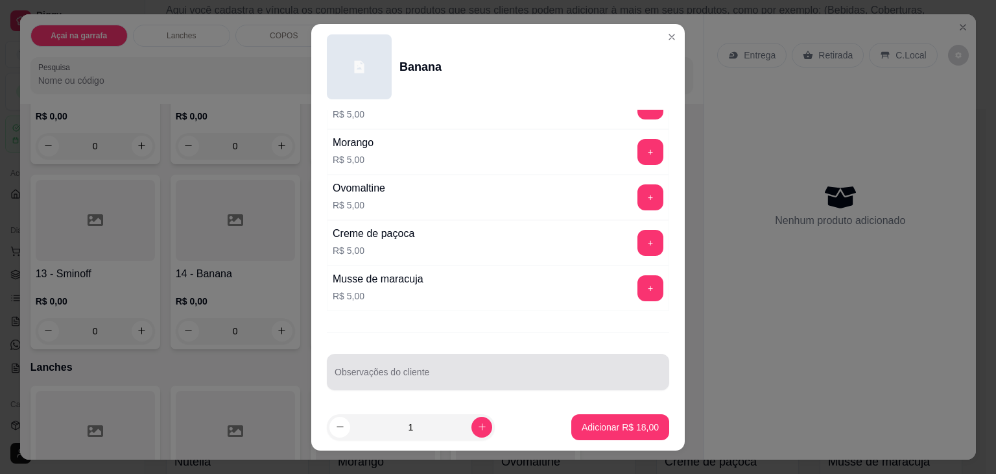
click at [408, 363] on div at bounding box center [498, 372] width 327 height 26
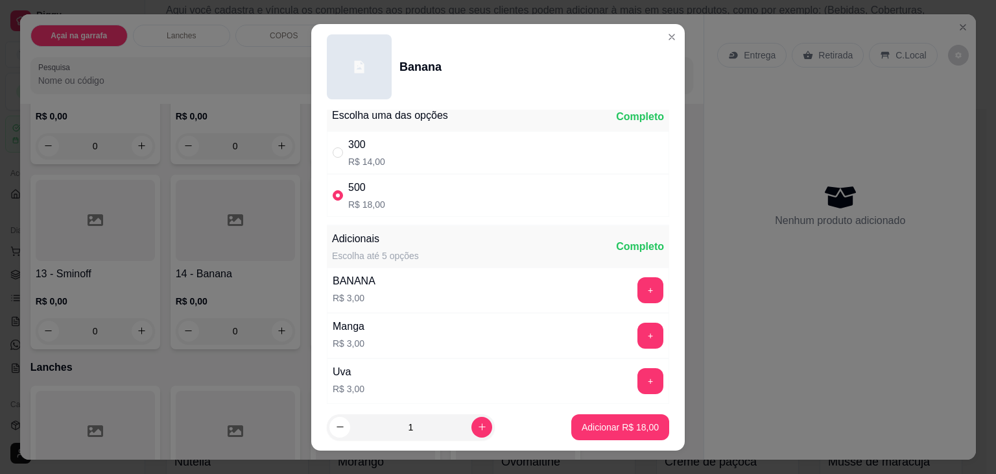
scroll to position [0, 0]
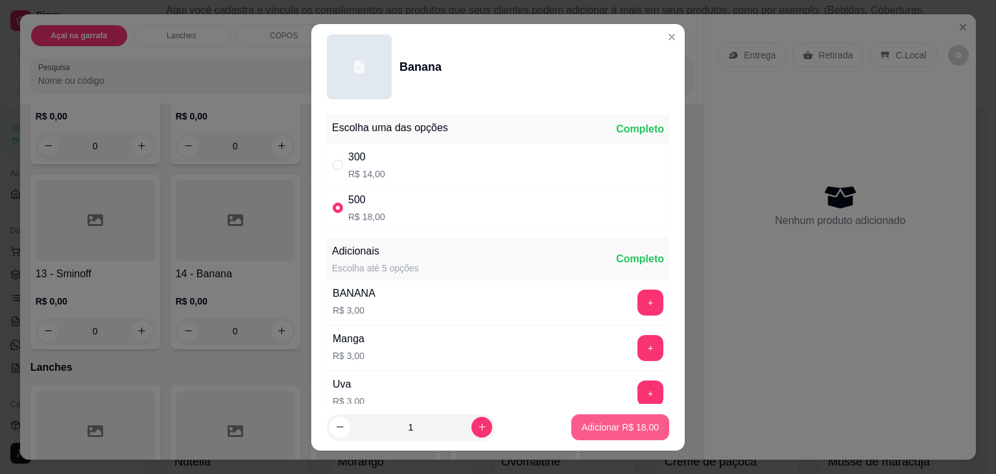
type input "SEM LEITE EM PO COM PACOCA"
click at [604, 429] on p "Adicionar R$ 18,00" at bounding box center [620, 426] width 75 height 12
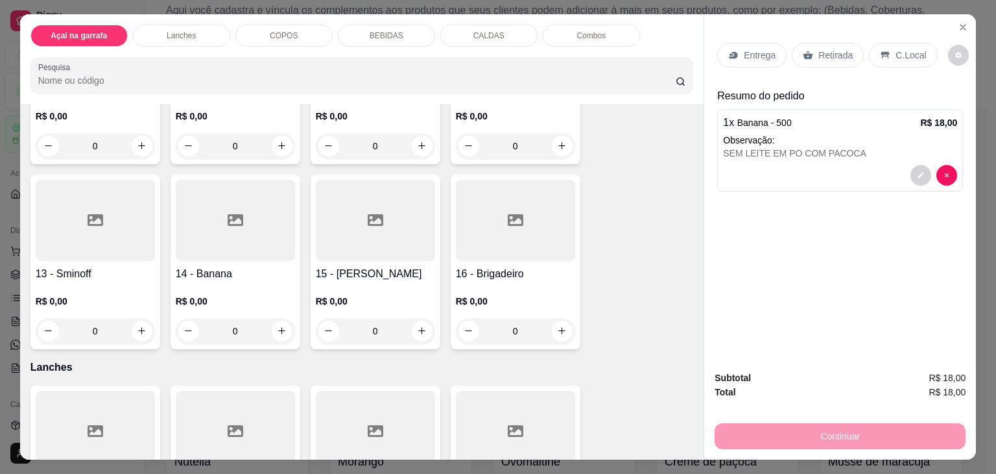
click at [257, 35] on div "COPOS" at bounding box center [283, 36] width 97 height 22
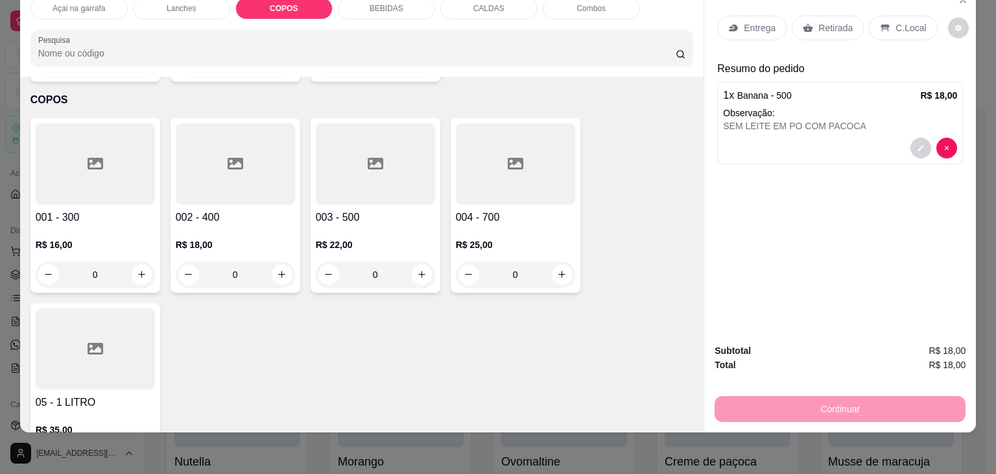
click at [200, 125] on div at bounding box center [235, 163] width 119 height 81
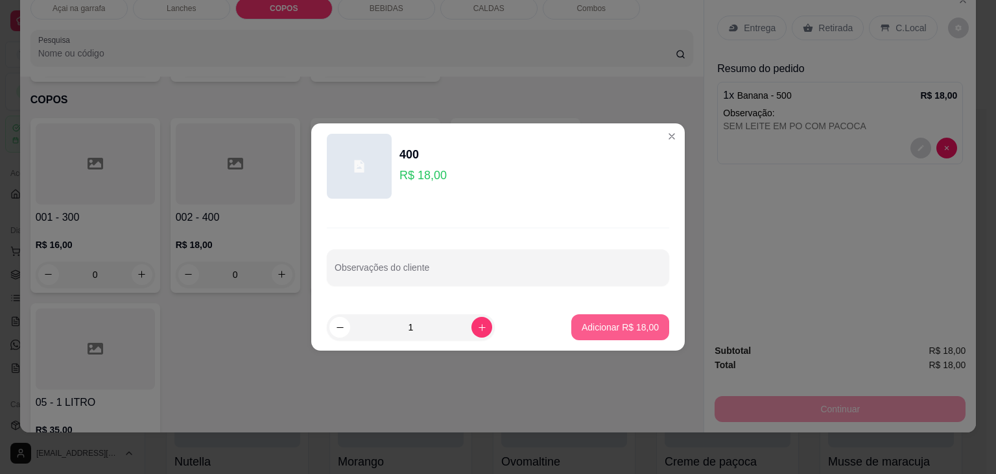
click at [597, 322] on p "Adicionar R$ 18,00" at bounding box center [620, 326] width 77 height 13
type input "1"
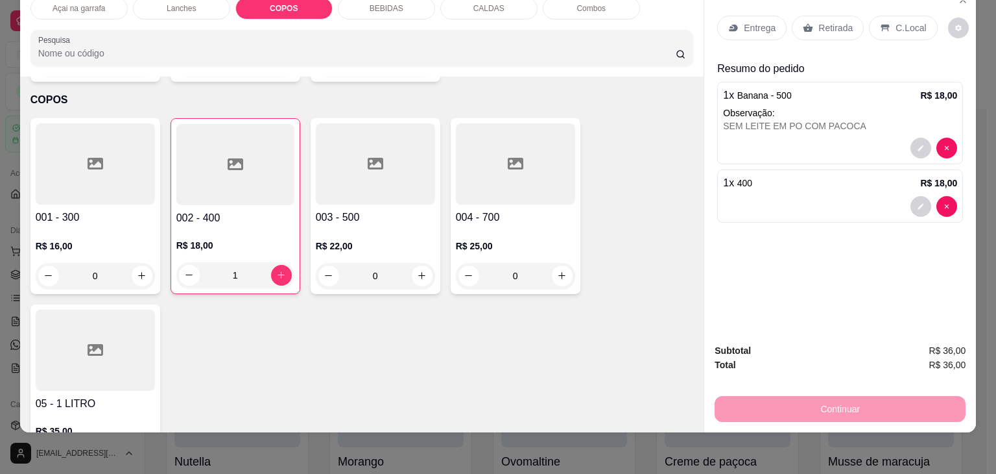
click at [898, 21] on p "C.Local" at bounding box center [911, 27] width 30 height 13
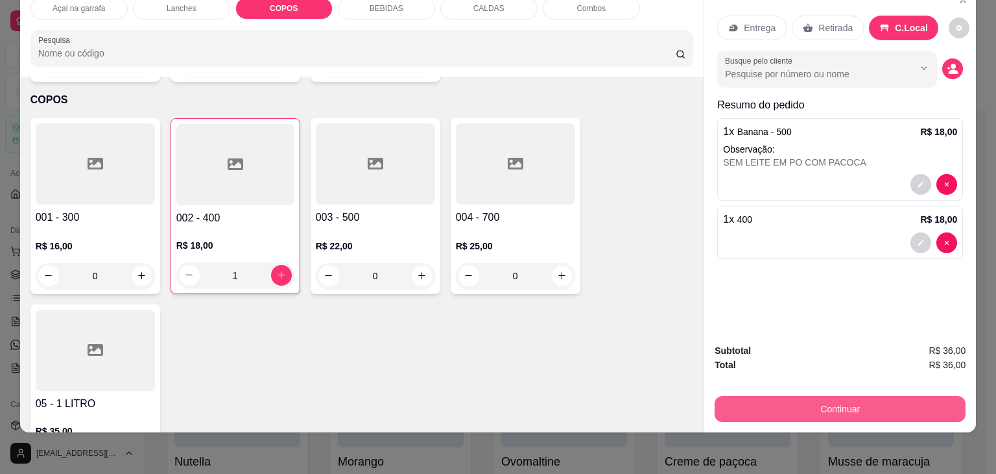
click at [817, 396] on button "Continuar" at bounding box center [840, 409] width 251 height 26
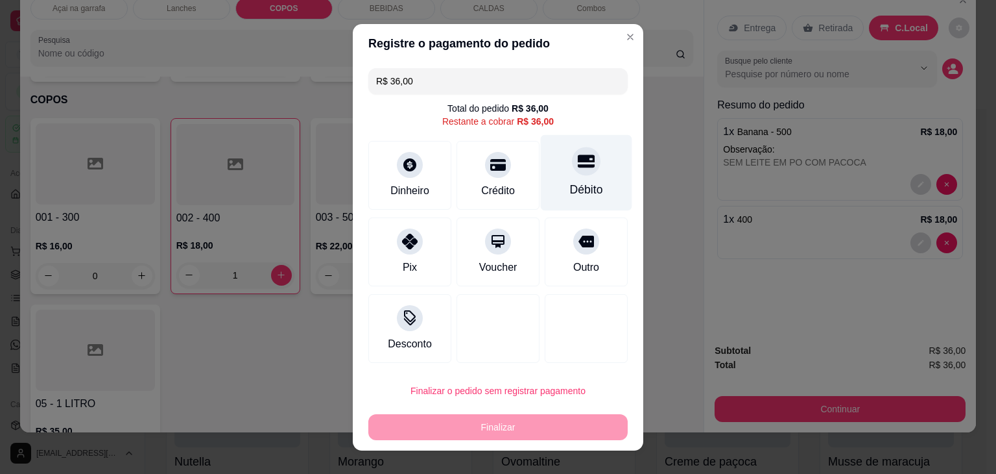
click at [579, 174] on div "Débito" at bounding box center [586, 172] width 91 height 76
type input "R$ 0,00"
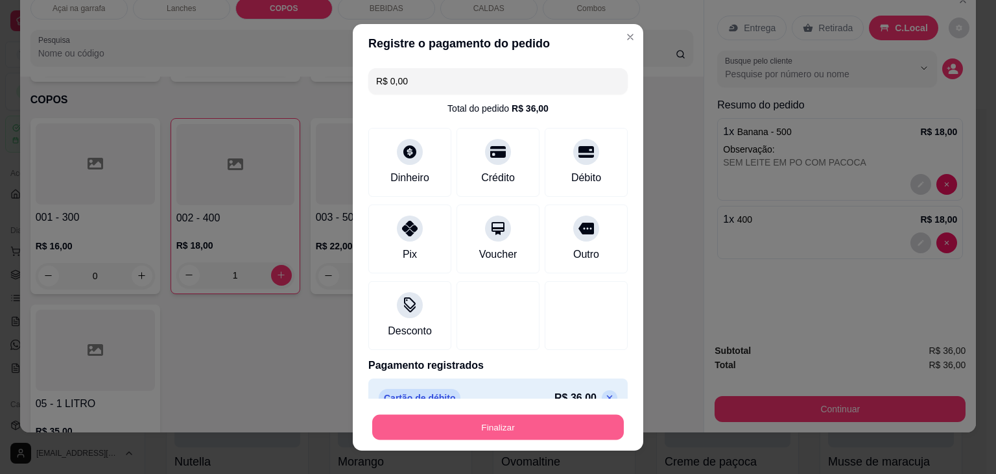
click at [508, 433] on button "Finalizar" at bounding box center [498, 426] width 252 height 25
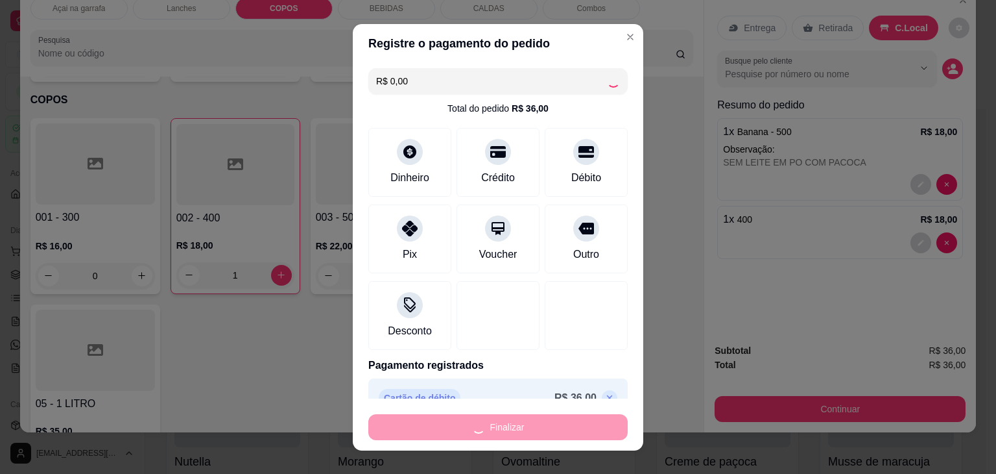
type input "0"
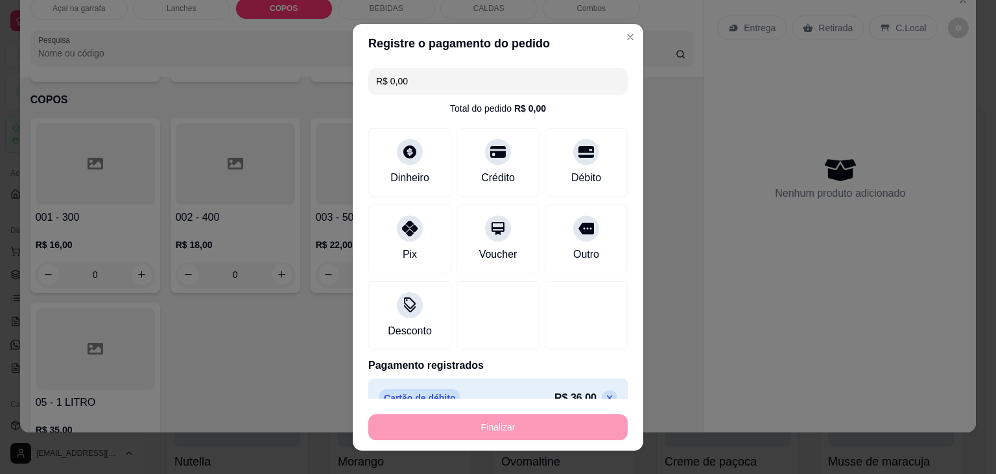
type input "-R$ 36,00"
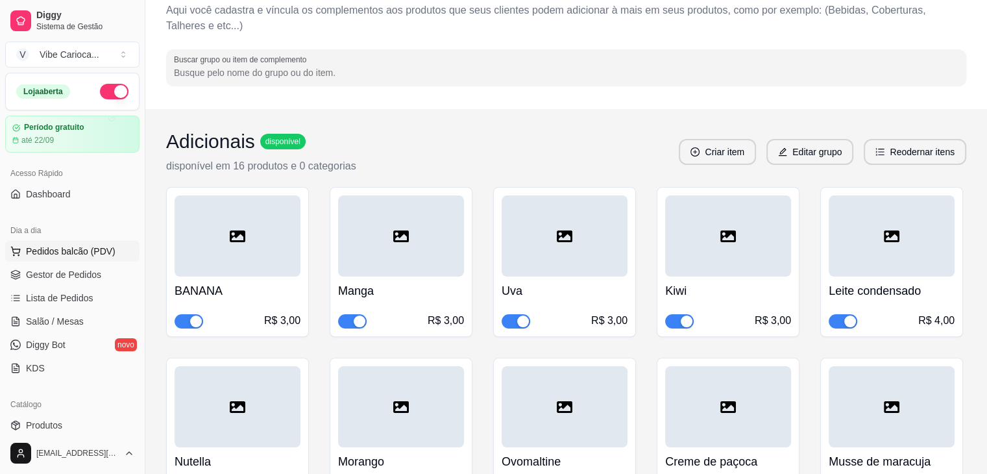
click at [99, 247] on span "Pedidos balcão (PDV)" at bounding box center [71, 251] width 90 height 13
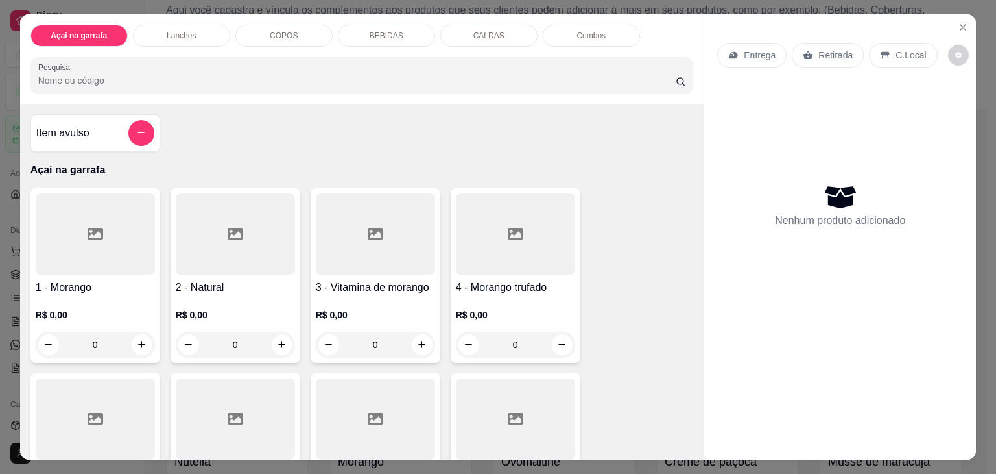
click at [109, 232] on div at bounding box center [95, 233] width 119 height 81
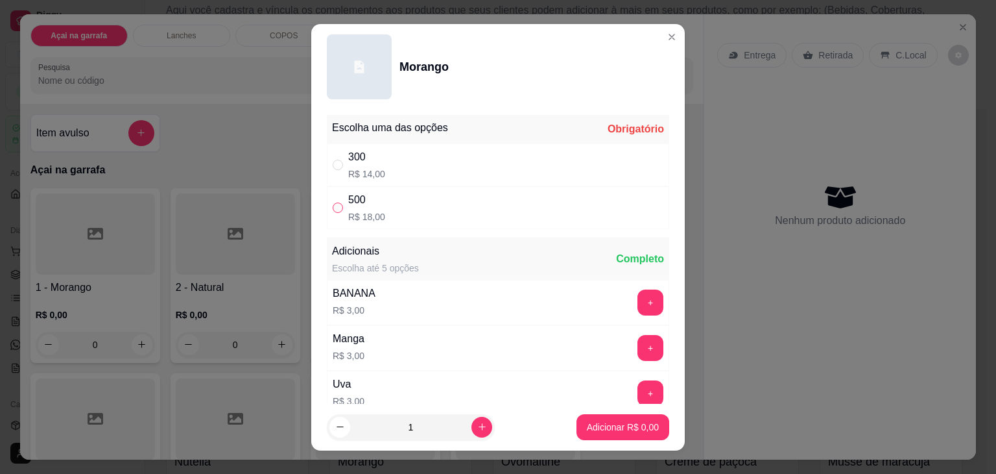
click at [333, 203] on input "" at bounding box center [338, 207] width 10 height 10
radio input "true"
click at [583, 429] on p "Adicionar R$ 18,00" at bounding box center [620, 426] width 75 height 12
type input "1"
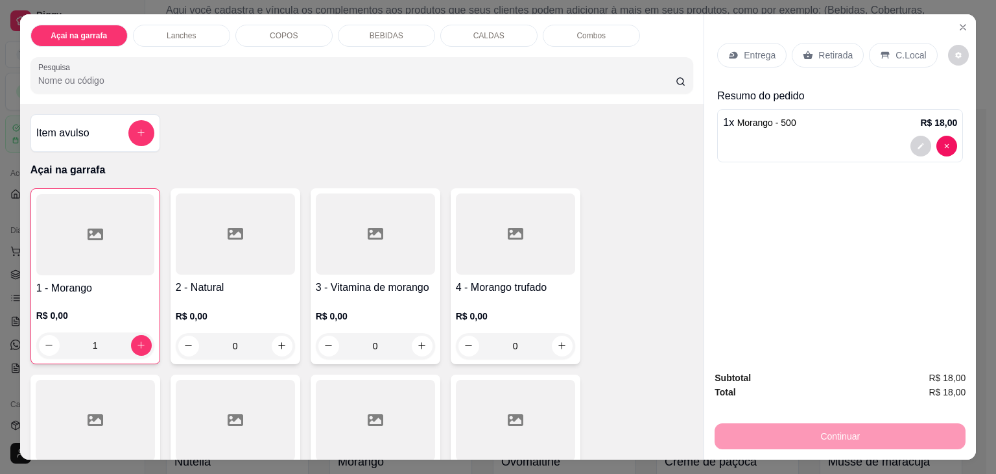
click at [80, 216] on div at bounding box center [95, 234] width 118 height 81
click at [952, 136] on div at bounding box center [934, 146] width 47 height 21
click at [47, 243] on div at bounding box center [95, 234] width 118 height 81
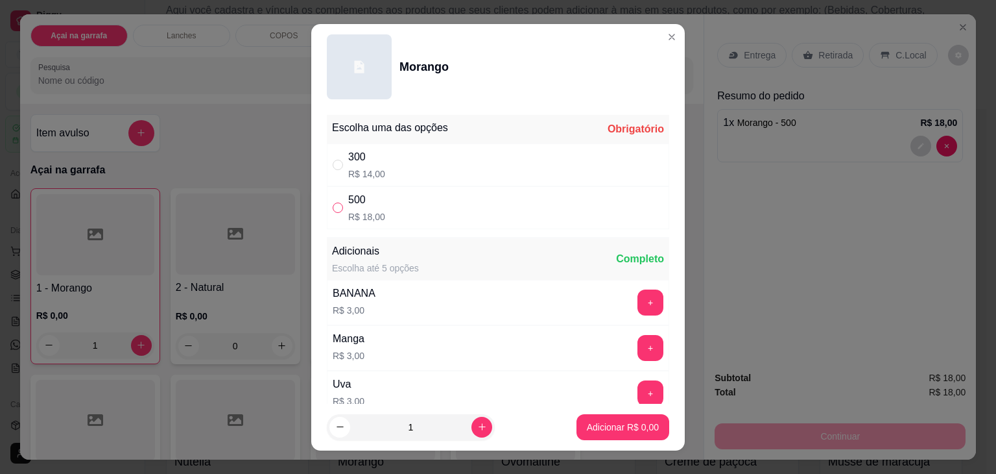
click at [333, 208] on input "" at bounding box center [338, 207] width 10 height 10
radio input "true"
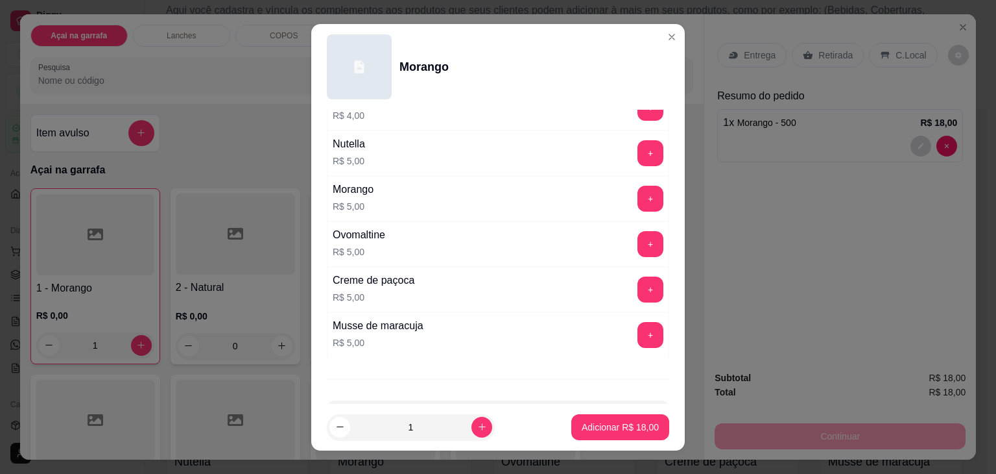
scroll to position [559, 0]
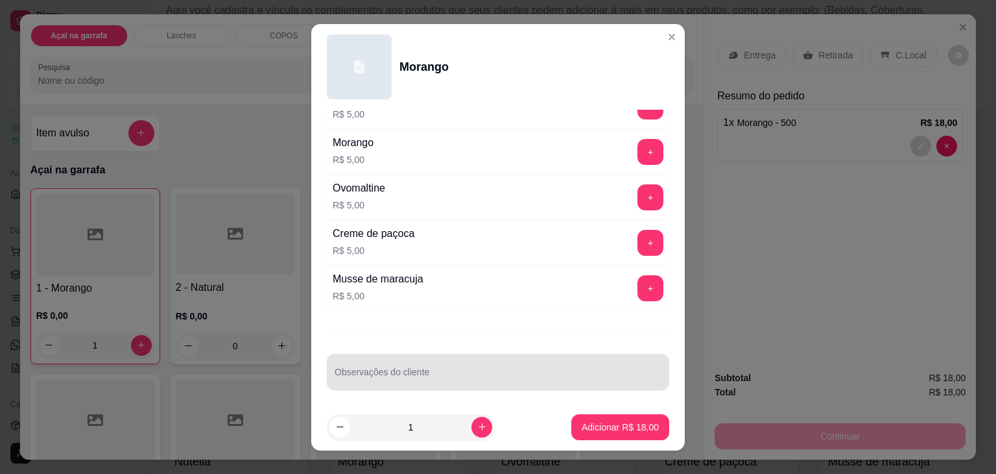
click at [407, 363] on div at bounding box center [498, 372] width 327 height 26
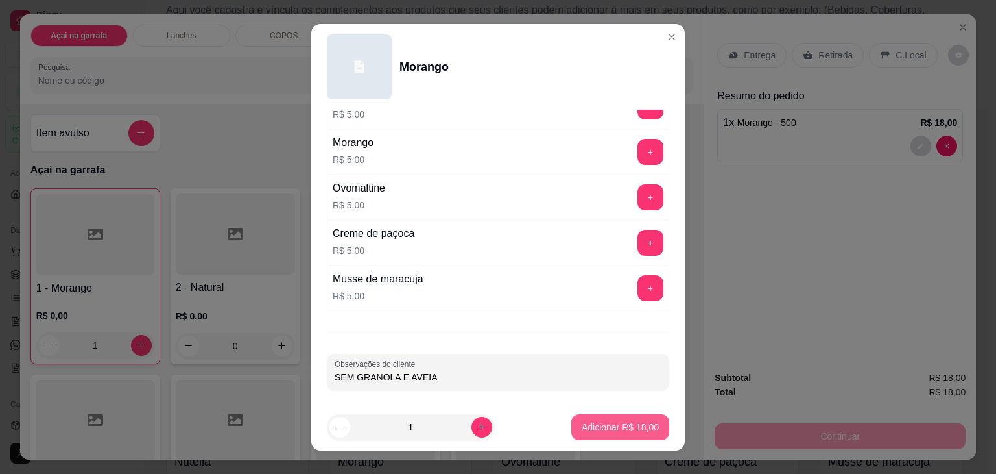
type input "SEM GRANOLA E AVEIA"
click at [582, 423] on p "Adicionar R$ 18,00" at bounding box center [620, 426] width 77 height 13
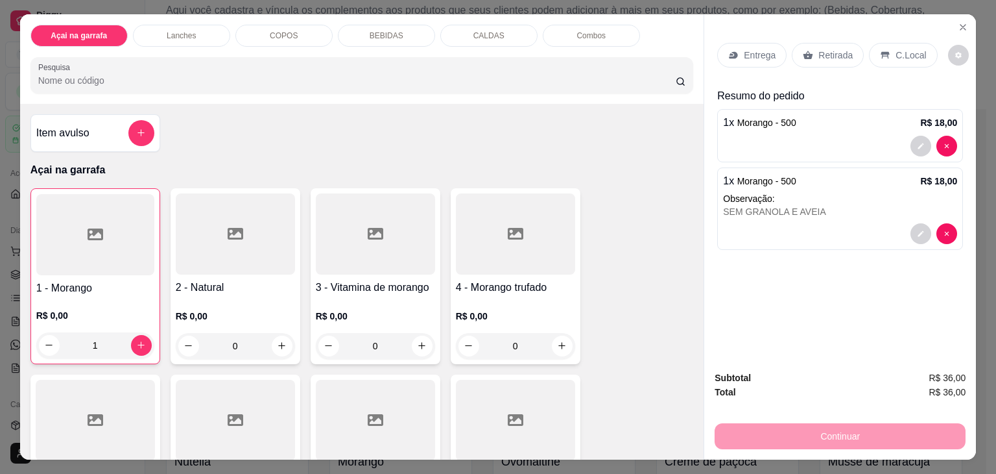
click at [104, 219] on div at bounding box center [95, 234] width 118 height 81
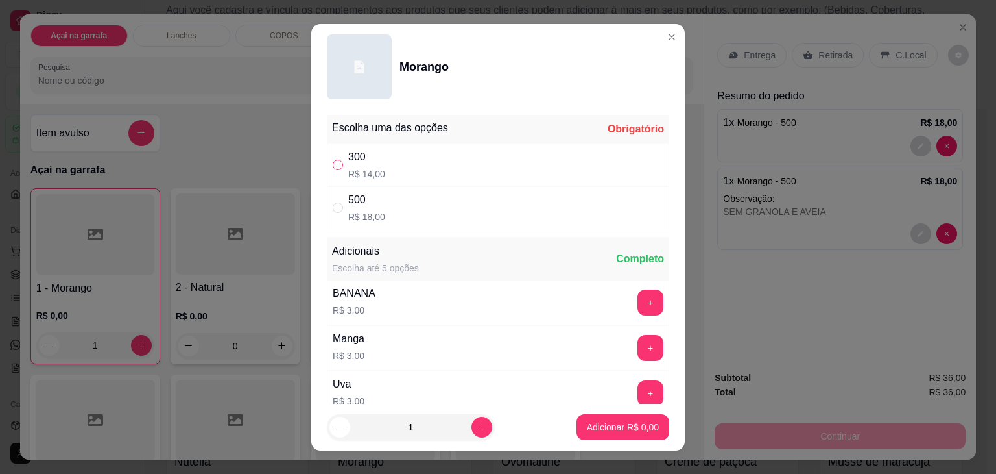
click at [333, 162] on input "" at bounding box center [338, 165] width 10 height 10
radio input "true"
click at [600, 429] on p "Adicionar R$ 14,00" at bounding box center [620, 426] width 75 height 12
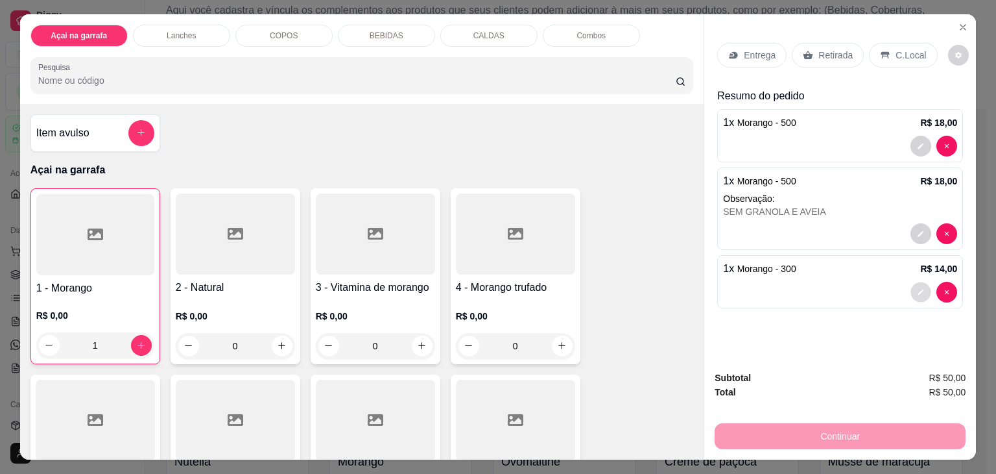
click at [917, 288] on icon "decrease-product-quantity" at bounding box center [921, 292] width 8 height 8
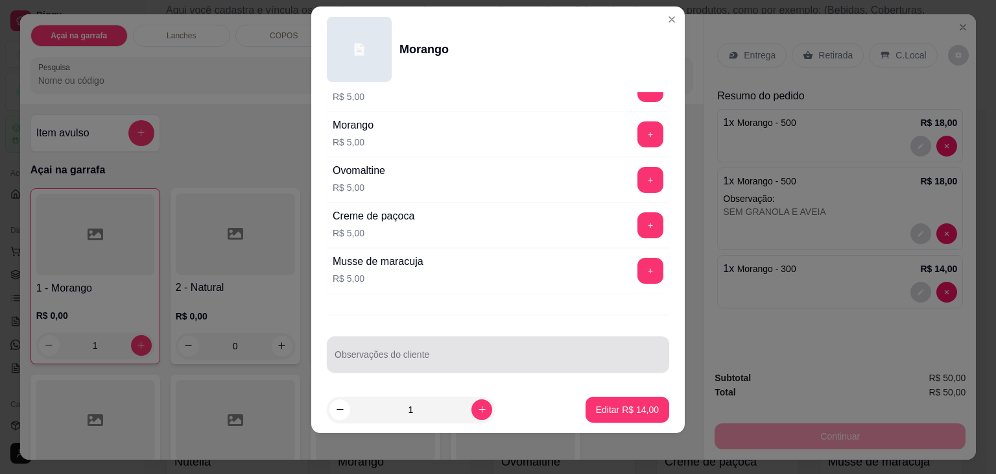
click at [389, 341] on div at bounding box center [498, 354] width 327 height 26
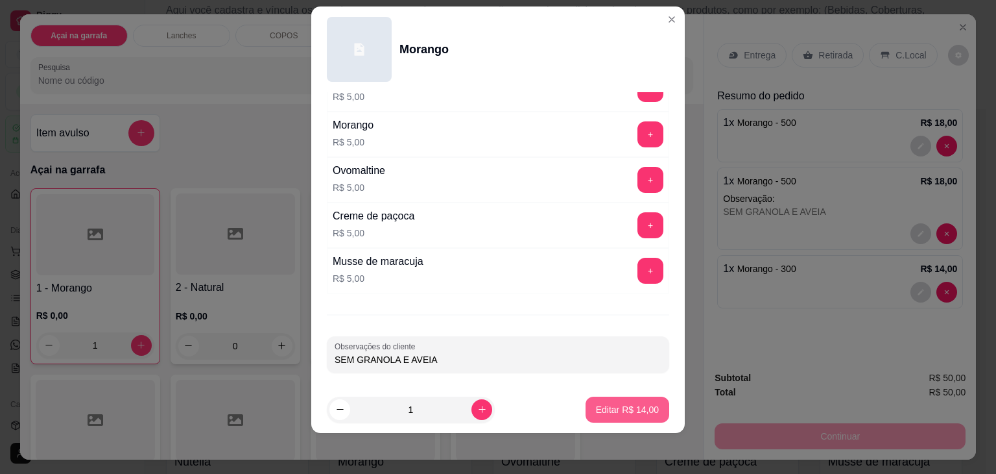
type input "SEM GRANOLA E AVEIA"
click at [608, 413] on p "Editar R$ 14,00" at bounding box center [627, 409] width 63 height 13
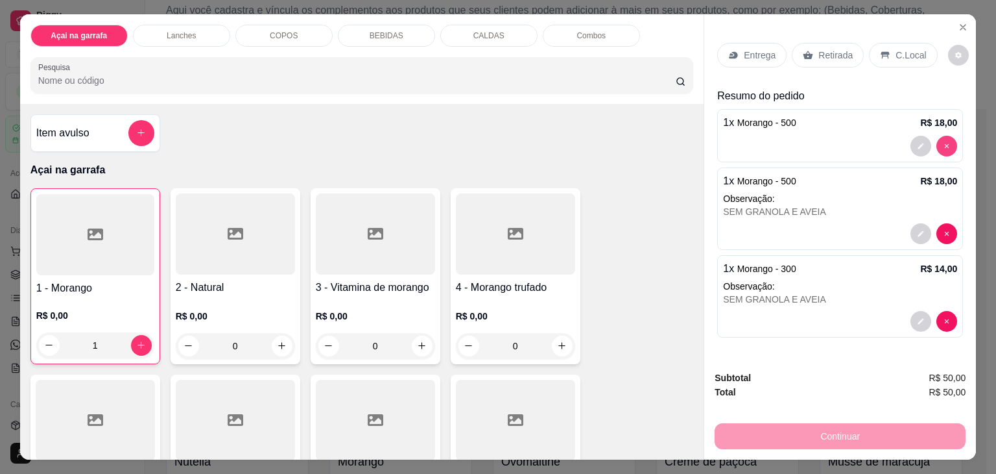
type input "0"
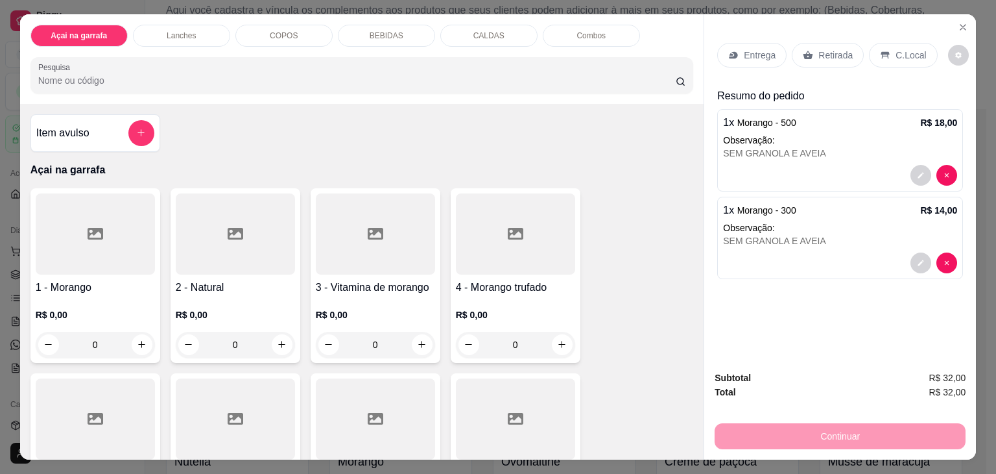
click at [876, 43] on div "C.Local" at bounding box center [903, 55] width 68 height 25
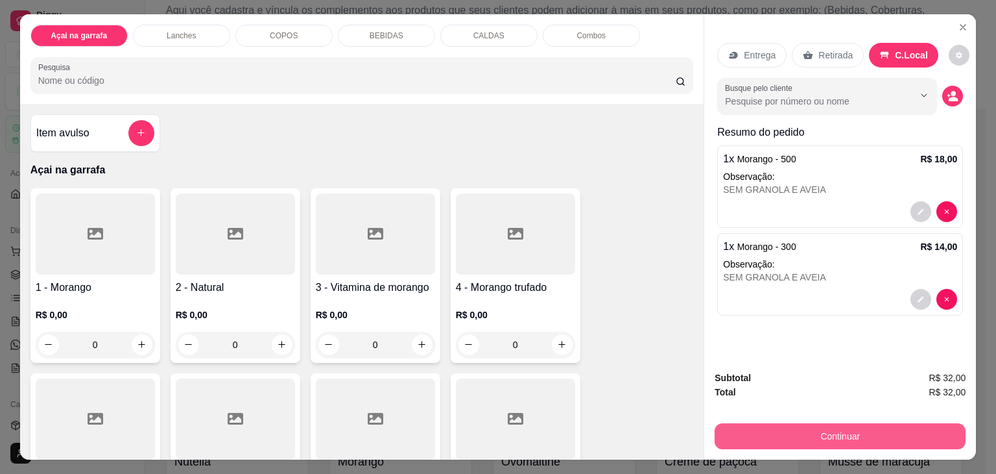
click at [815, 424] on button "Continuar" at bounding box center [840, 436] width 251 height 26
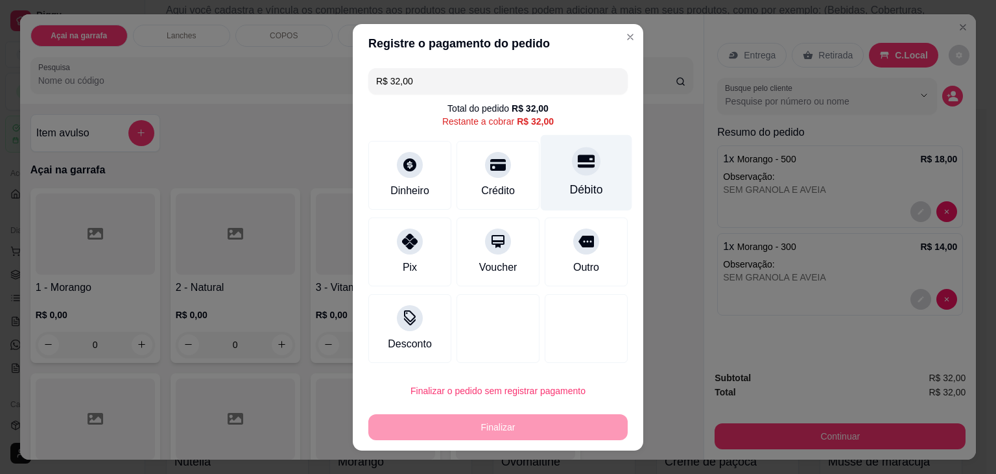
click at [586, 167] on div "Débito" at bounding box center [586, 172] width 91 height 76
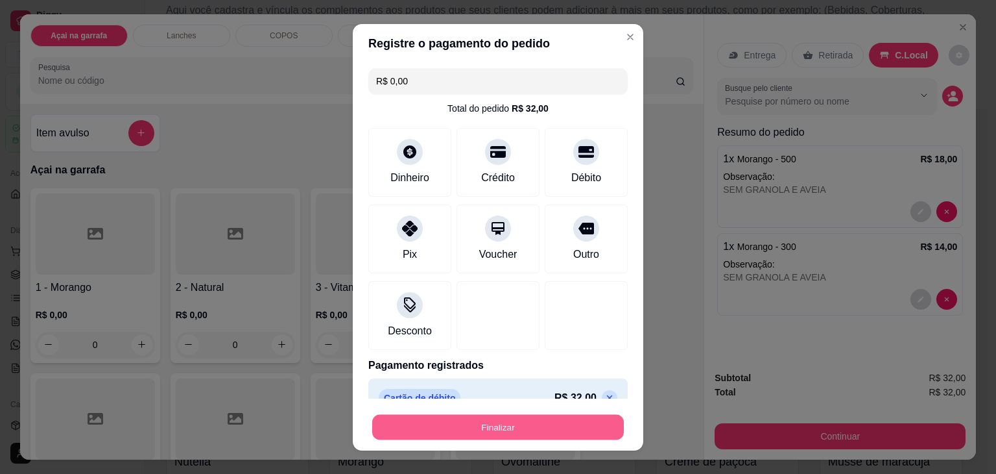
click at [492, 418] on button "Finalizar" at bounding box center [498, 426] width 252 height 25
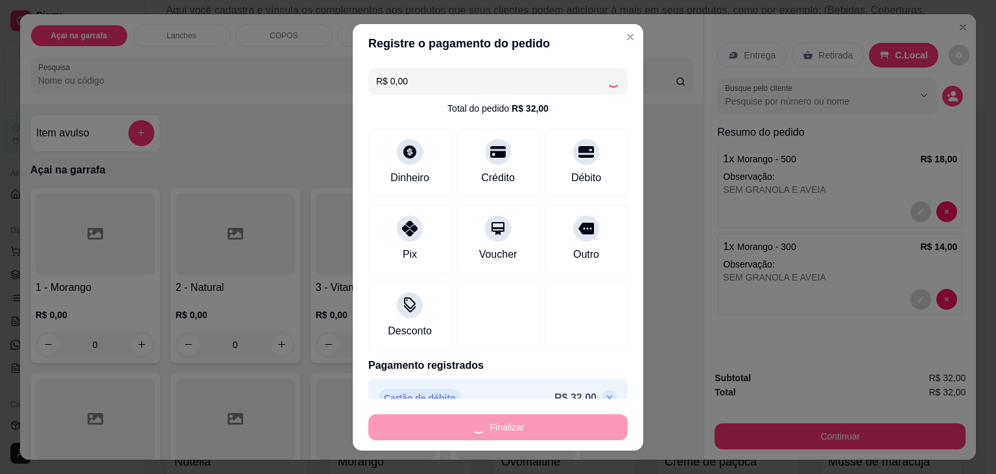
type input "-R$ 32,00"
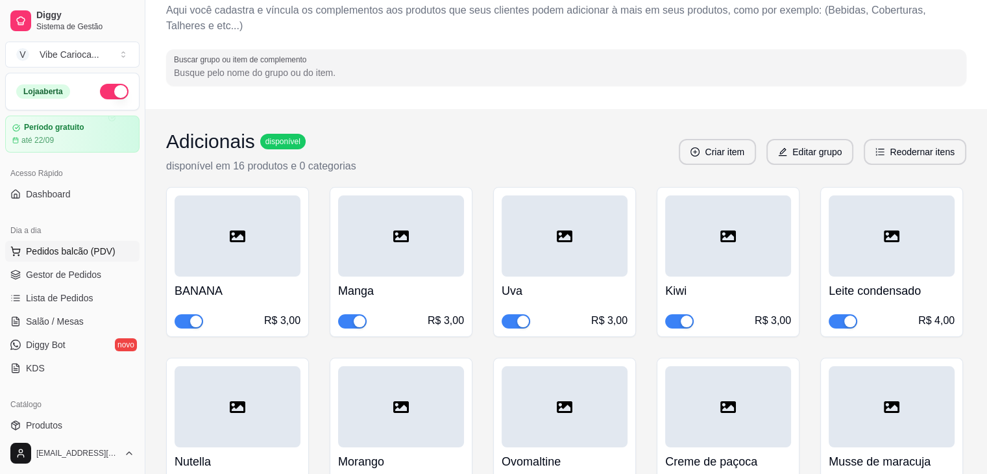
click at [102, 248] on span "Pedidos balcão (PDV)" at bounding box center [71, 251] width 90 height 13
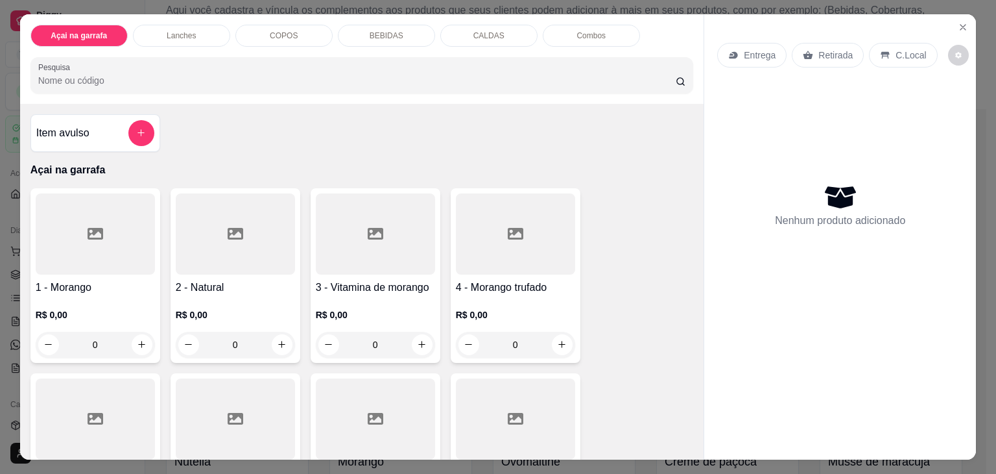
click at [285, 31] on p "COPOS" at bounding box center [284, 35] width 28 height 10
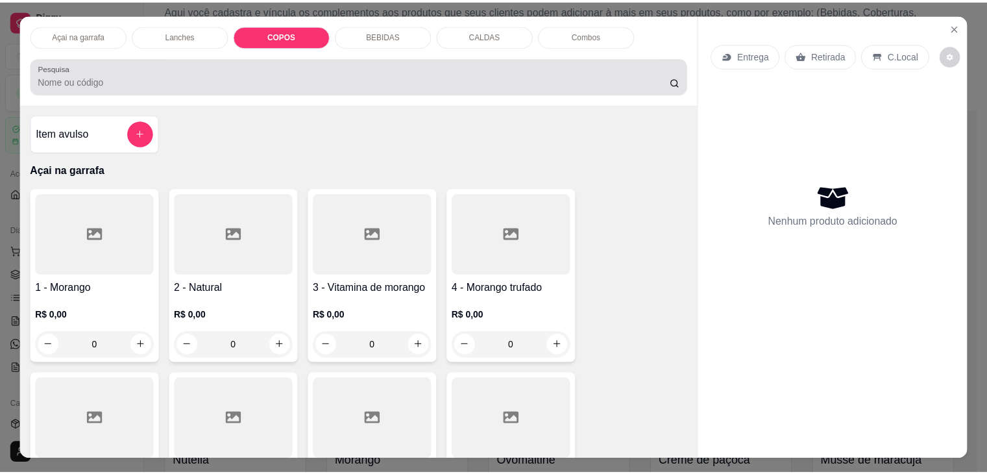
scroll to position [32, 0]
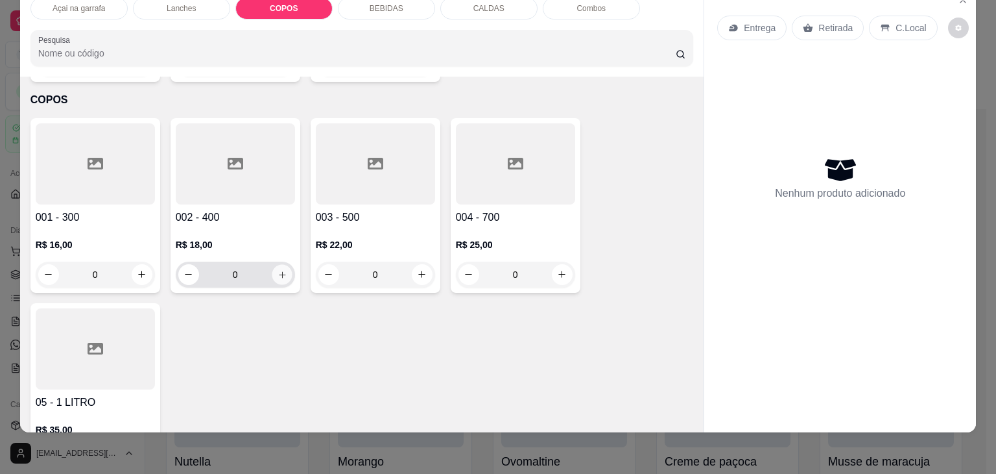
click at [280, 270] on icon "increase-product-quantity" at bounding box center [282, 275] width 10 height 10
type input "2"
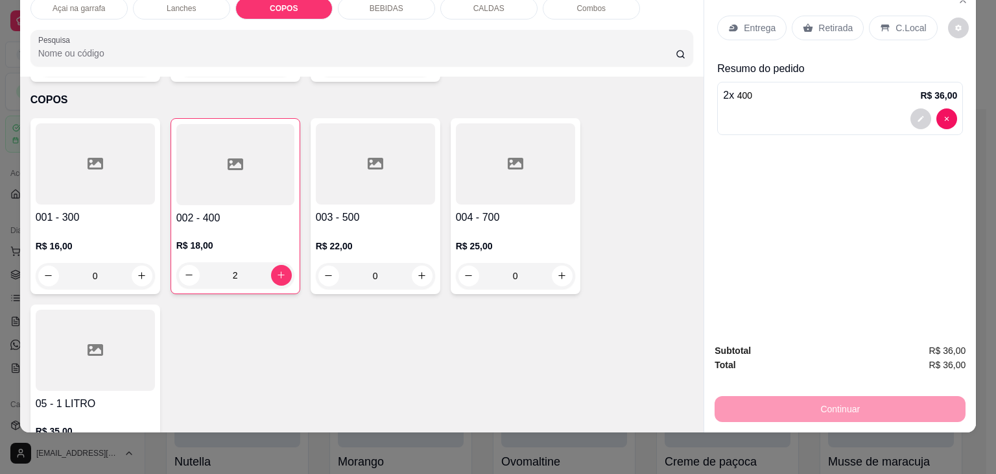
click at [880, 23] on icon at bounding box center [885, 28] width 10 height 10
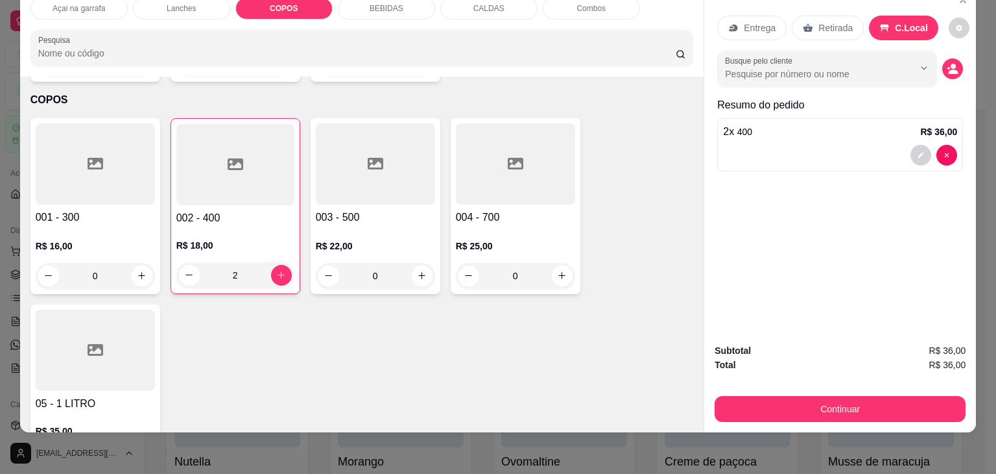
click at [761, 392] on div "Continuar" at bounding box center [840, 406] width 251 height 29
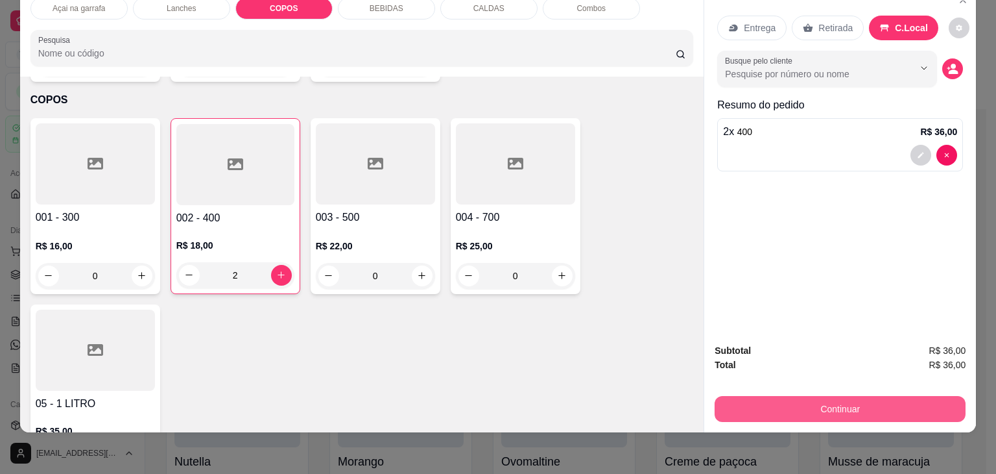
click at [779, 396] on button "Continuar" at bounding box center [840, 409] width 251 height 26
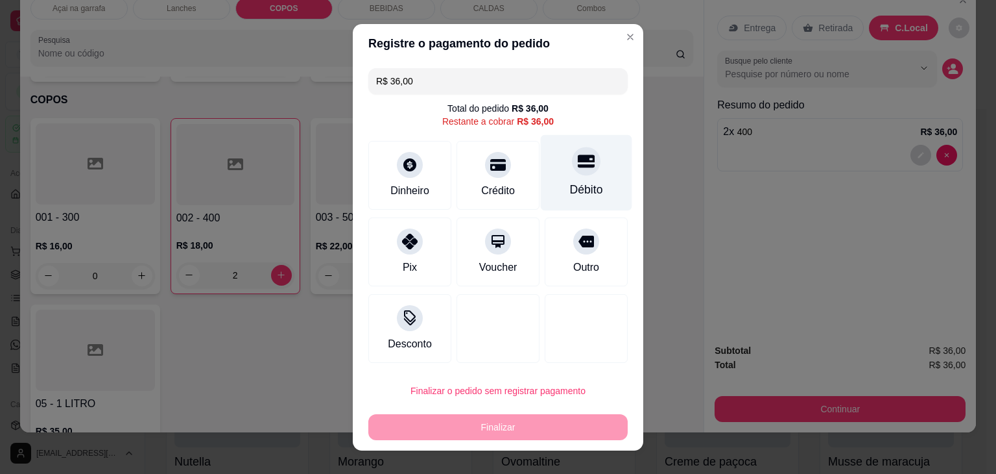
click at [578, 159] on icon at bounding box center [586, 160] width 17 height 13
type input "R$ 0,00"
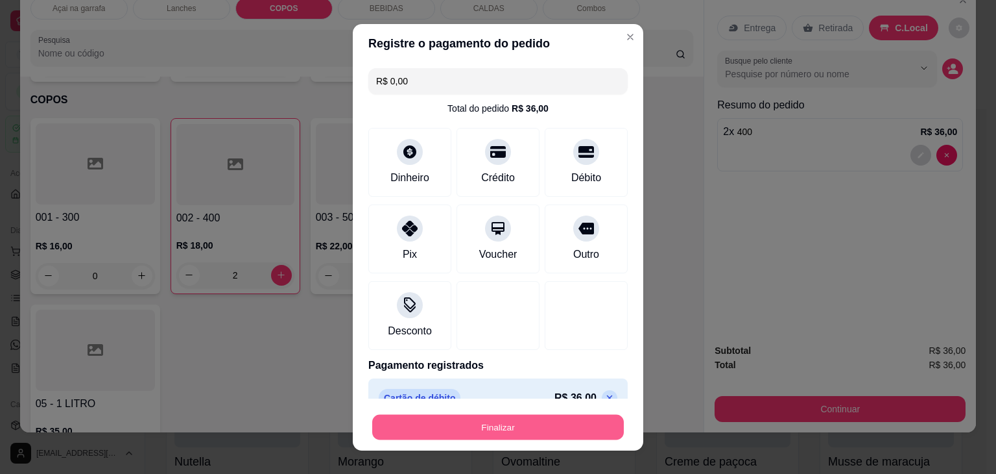
click at [429, 424] on button "Finalizar" at bounding box center [498, 426] width 252 height 25
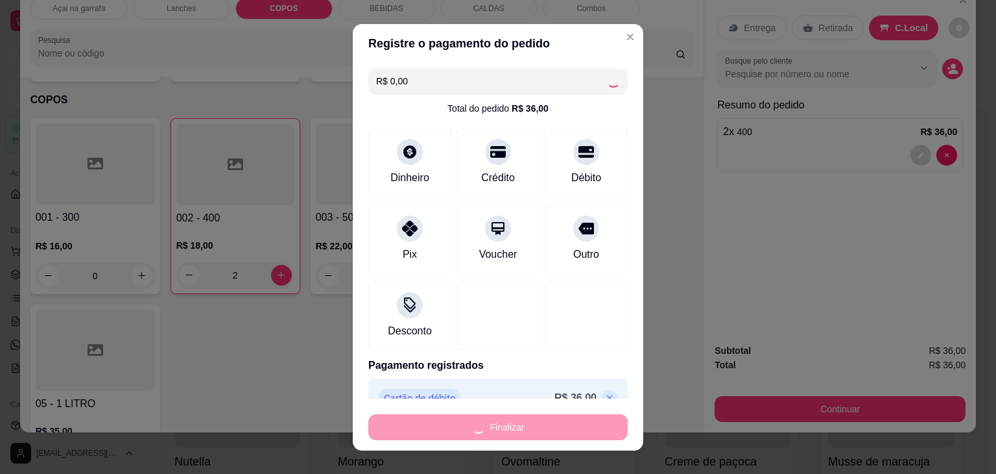
type input "0"
type input "-R$ 36,00"
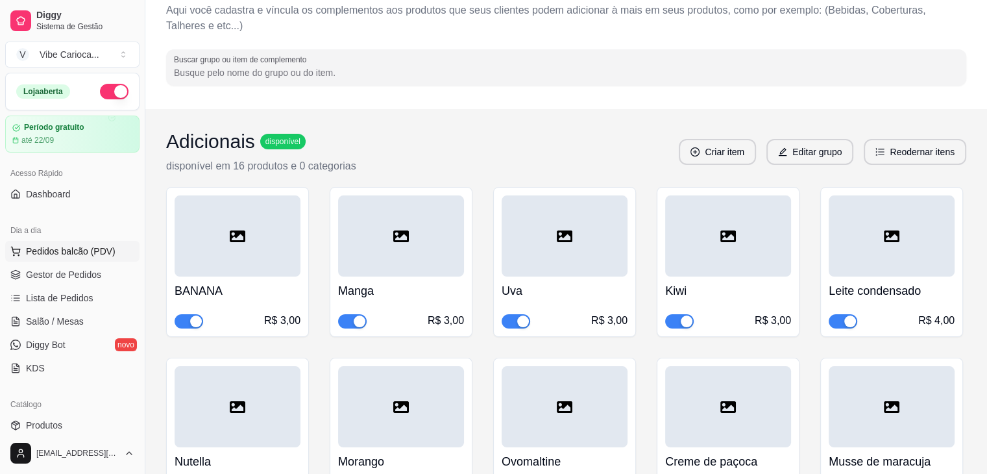
click at [64, 249] on span "Pedidos balcão (PDV)" at bounding box center [71, 251] width 90 height 13
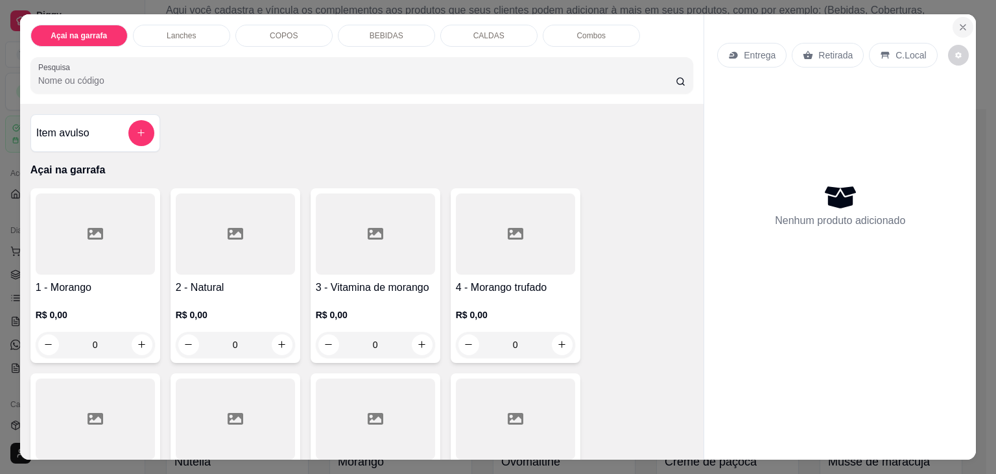
click at [958, 23] on icon "Close" at bounding box center [963, 27] width 10 height 10
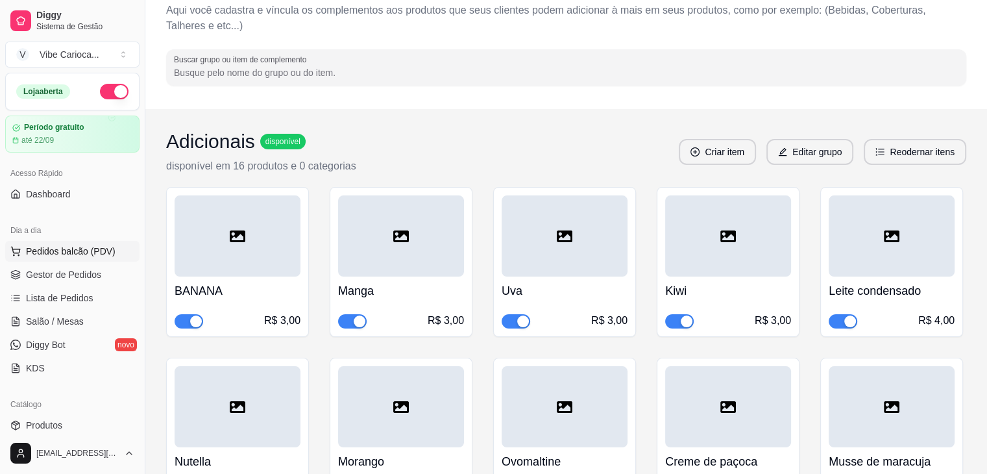
click at [75, 248] on span "Pedidos balcão (PDV)" at bounding box center [71, 251] width 90 height 13
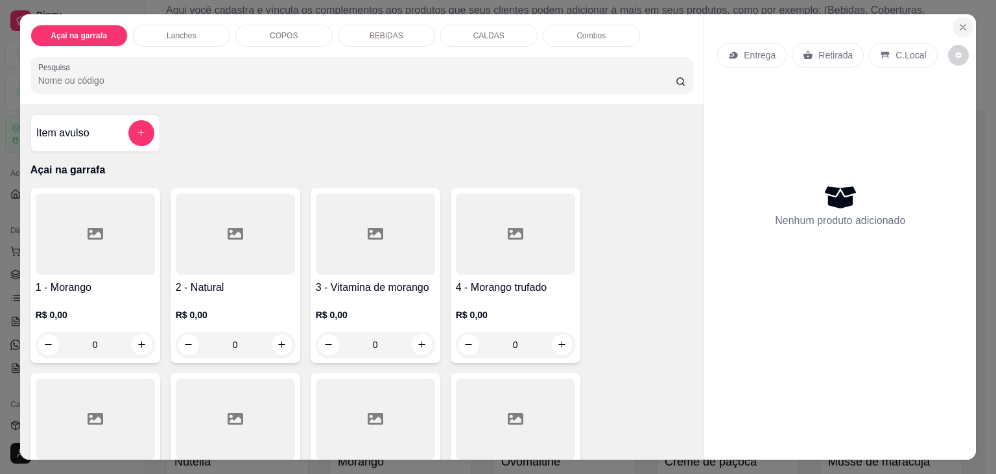
click at [961, 25] on icon "Close" at bounding box center [963, 27] width 5 height 5
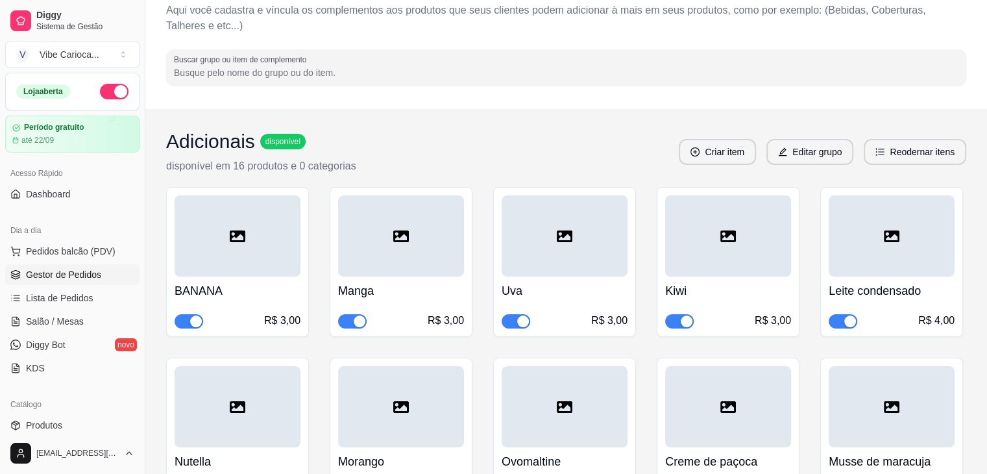
click at [95, 275] on span "Gestor de Pedidos" at bounding box center [63, 274] width 75 height 13
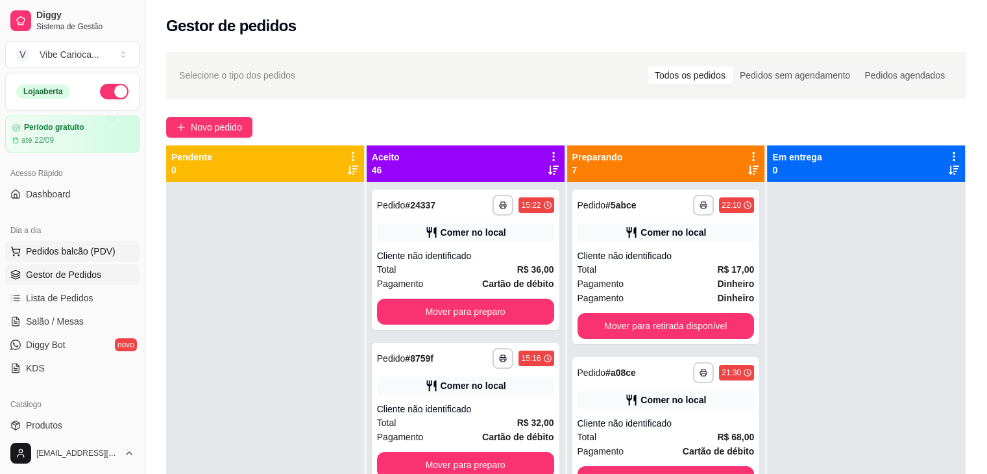
click at [37, 250] on span "Pedidos balcão (PDV)" at bounding box center [71, 251] width 90 height 13
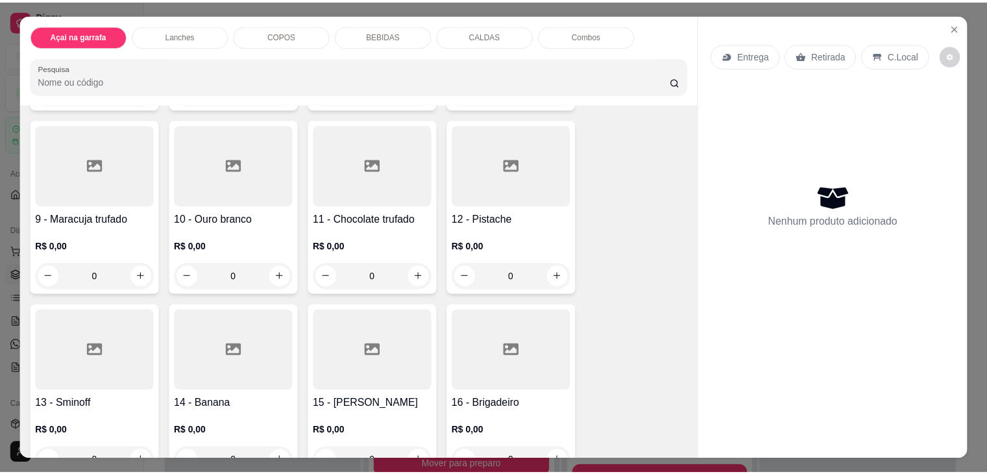
scroll to position [649, 0]
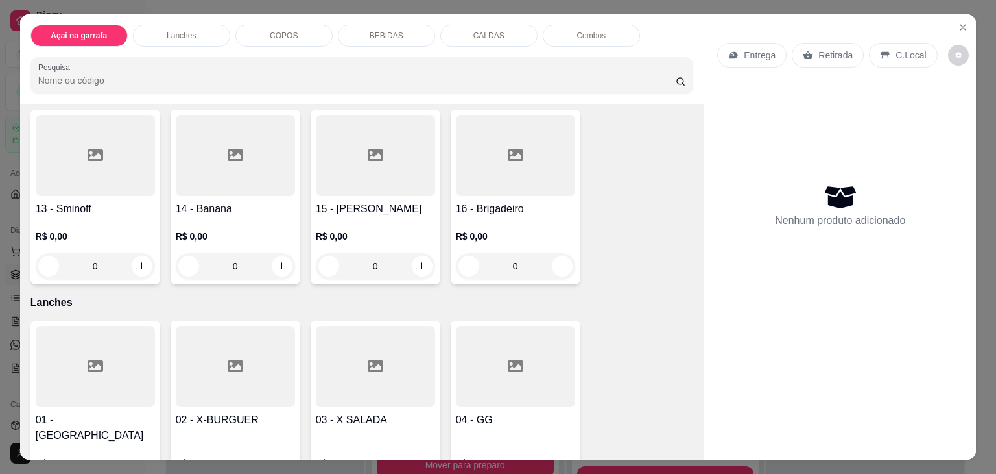
click at [201, 147] on div at bounding box center [235, 155] width 119 height 81
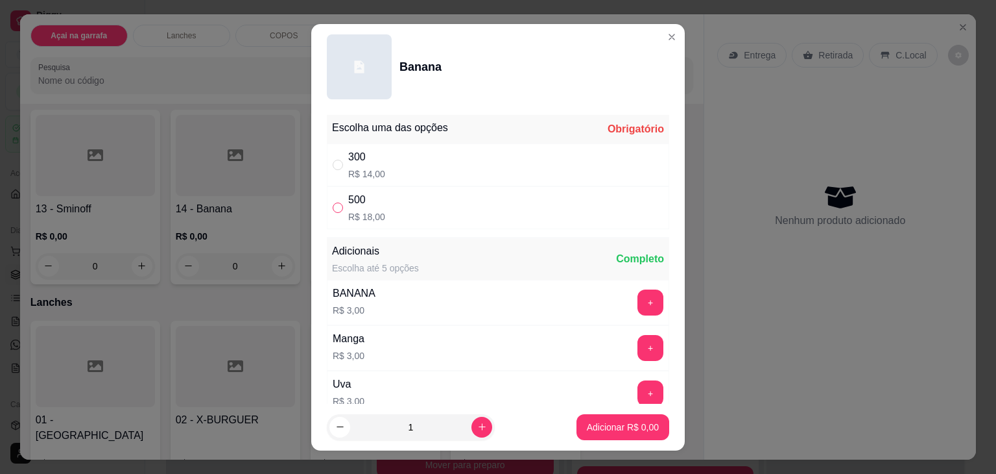
click at [337, 200] on label "" at bounding box center [338, 207] width 10 height 14
click at [337, 202] on input "" at bounding box center [338, 207] width 10 height 10
click at [336, 206] on input "" at bounding box center [338, 207] width 10 height 10
radio input "true"
click at [608, 429] on p "Adicionar R$ 18,00" at bounding box center [620, 426] width 77 height 13
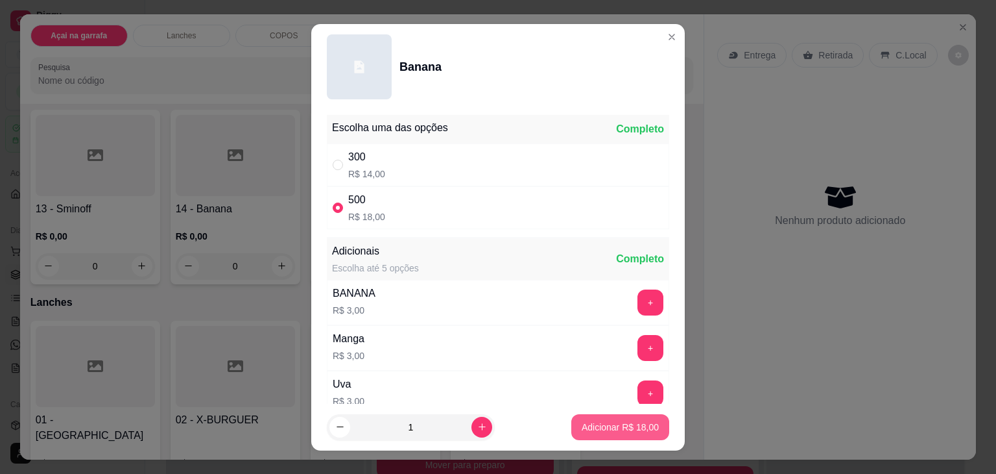
type input "1"
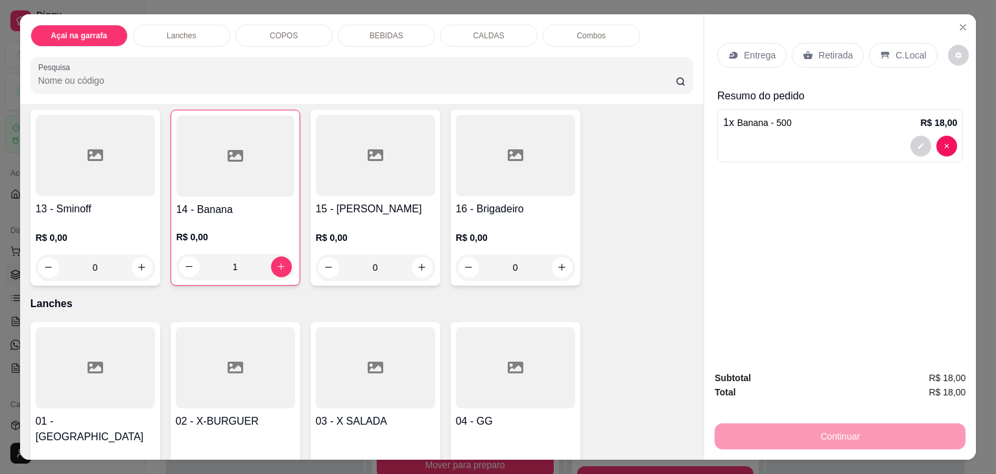
click at [896, 54] on p "C.Local" at bounding box center [911, 55] width 30 height 13
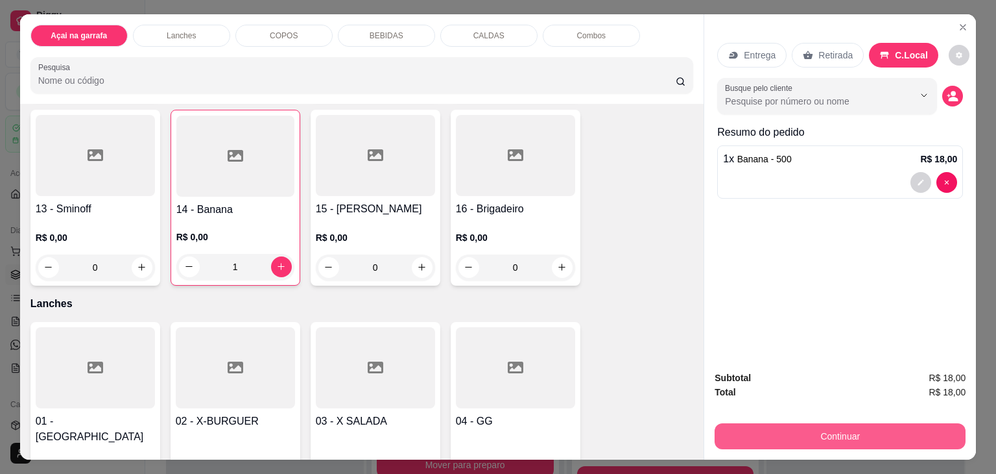
click at [763, 428] on button "Continuar" at bounding box center [840, 436] width 251 height 26
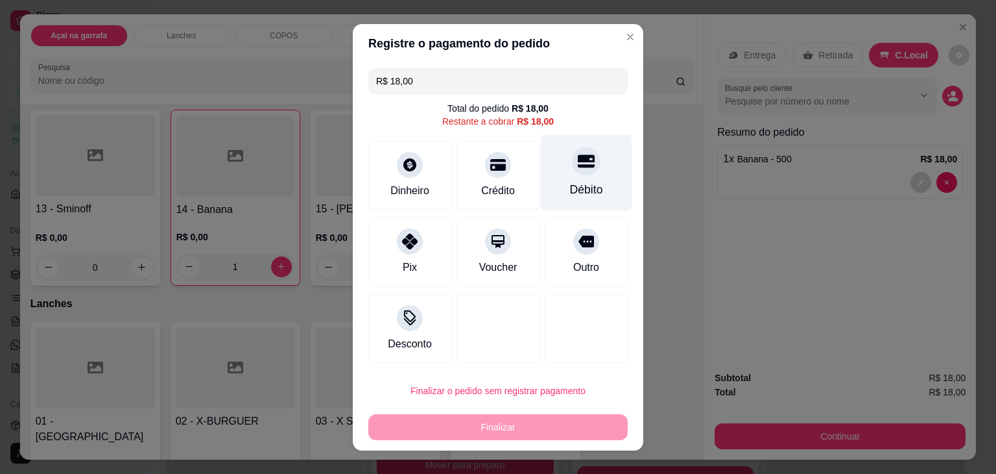
click at [579, 180] on div "Débito" at bounding box center [586, 172] width 91 height 76
type input "R$ 0,00"
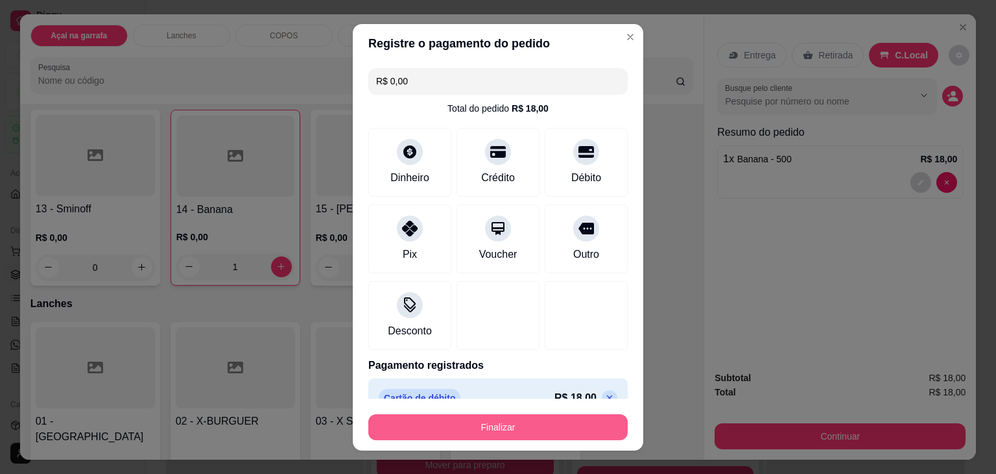
click at [546, 433] on button "Finalizar" at bounding box center [497, 427] width 259 height 26
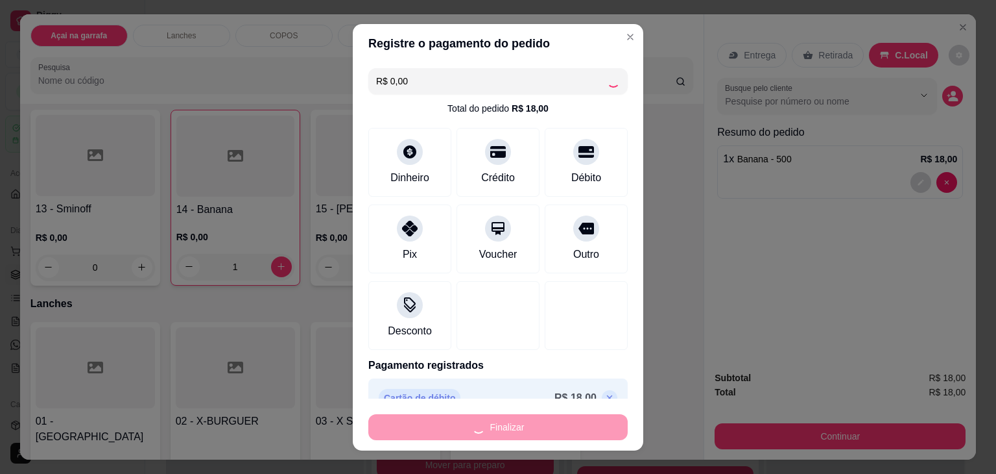
type input "0"
type input "-R$ 18,00"
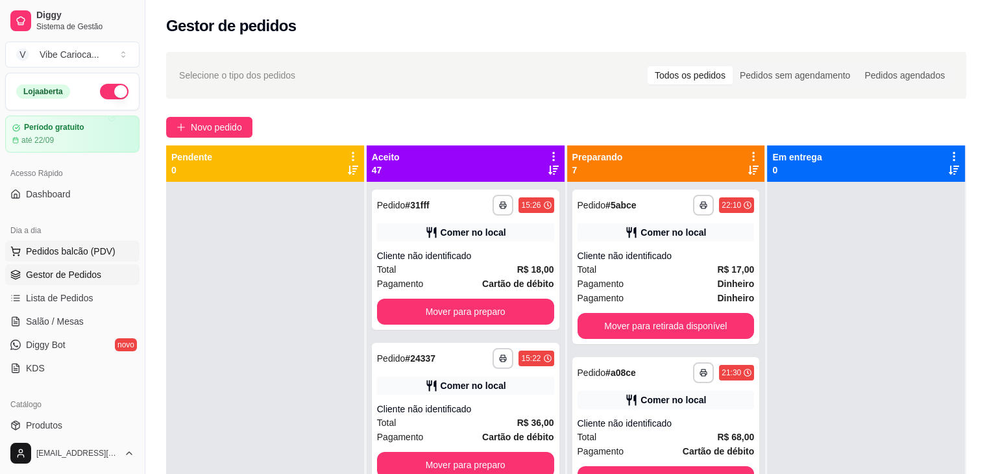
click at [57, 241] on button "Pedidos balcão (PDV)" at bounding box center [72, 251] width 134 height 21
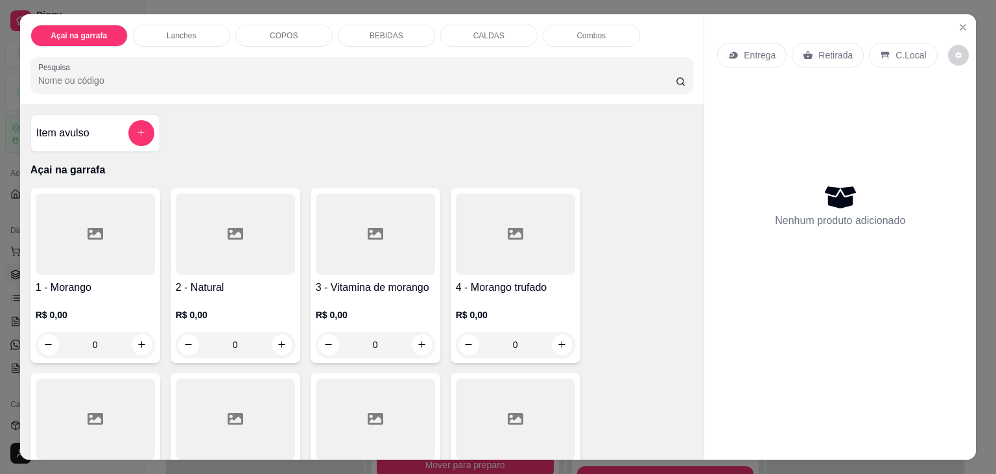
click at [293, 33] on div "COPOS" at bounding box center [283, 36] width 97 height 22
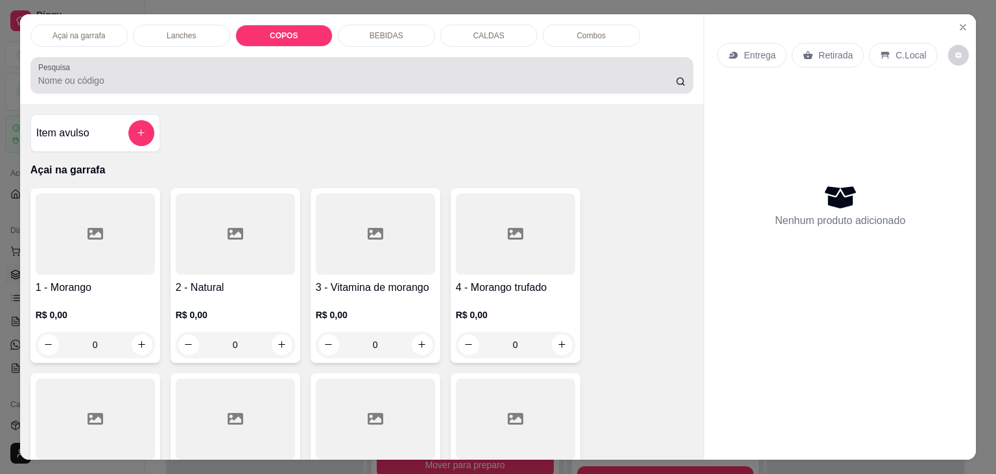
scroll to position [32, 0]
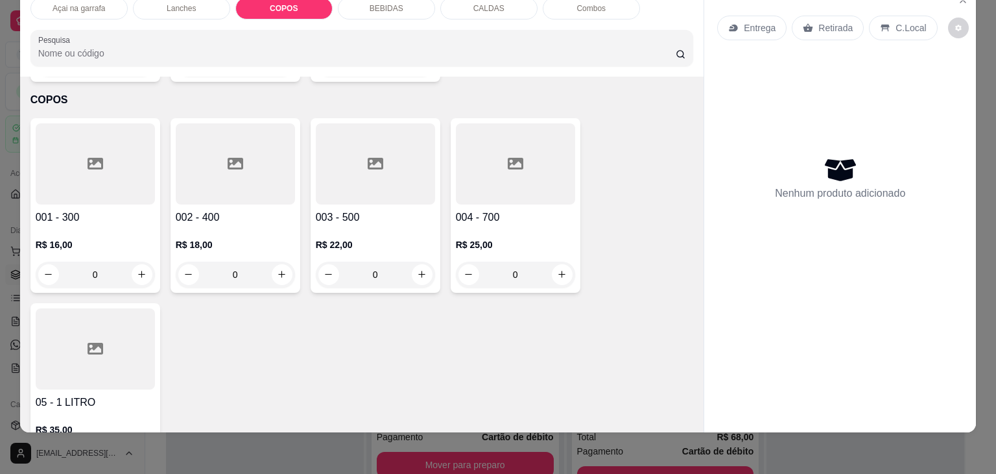
click at [88, 154] on div at bounding box center [95, 163] width 119 height 81
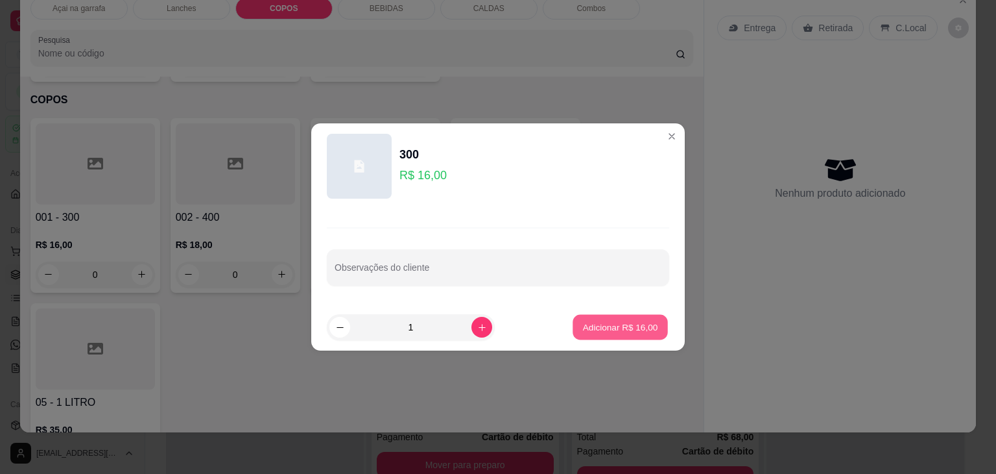
click at [627, 328] on p "Adicionar R$ 16,00" at bounding box center [620, 326] width 75 height 12
type input "1"
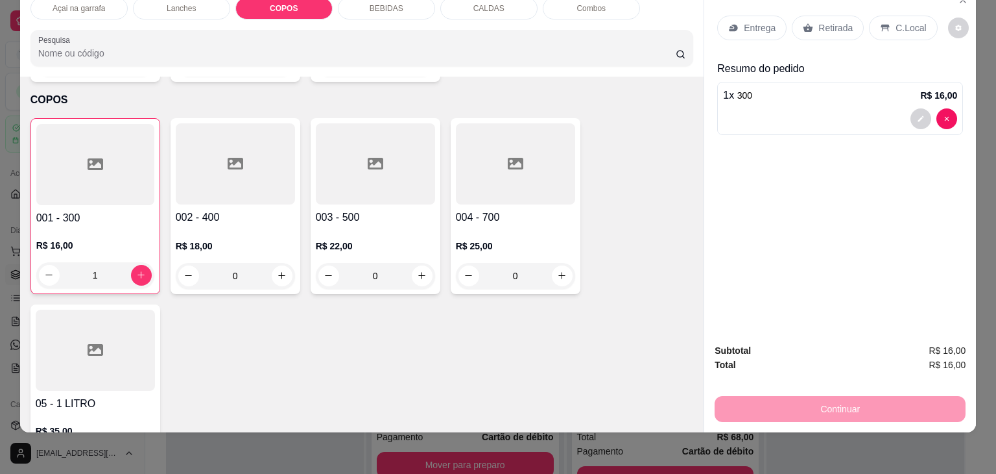
click at [255, 154] on div at bounding box center [235, 163] width 119 height 81
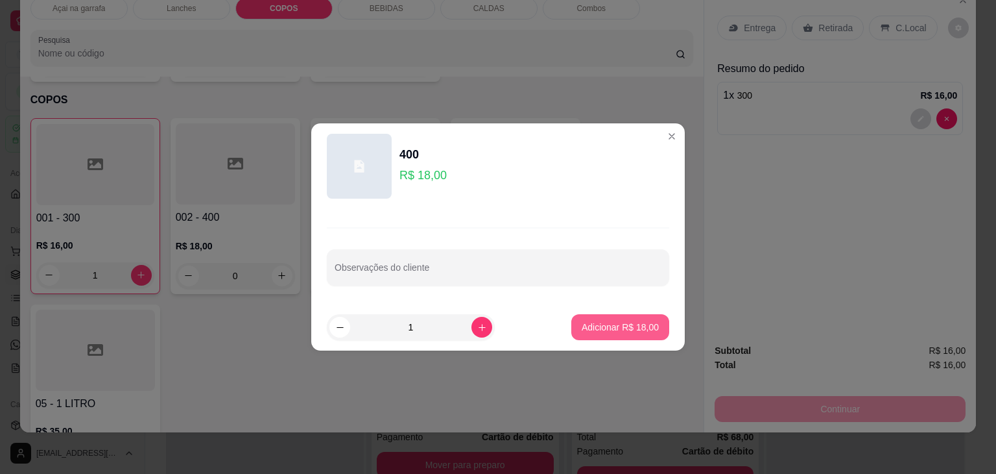
click at [613, 324] on p "Adicionar R$ 18,00" at bounding box center [620, 326] width 77 height 13
type input "1"
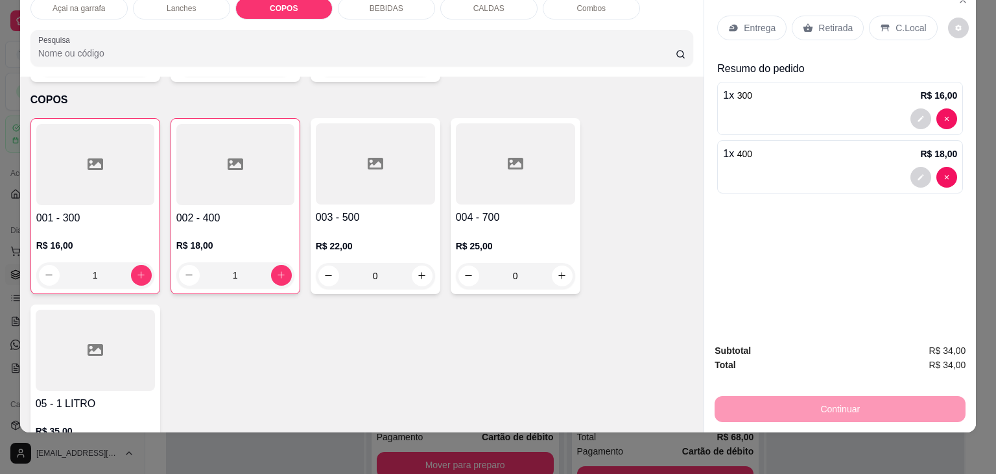
click at [359, 138] on div at bounding box center [375, 163] width 119 height 81
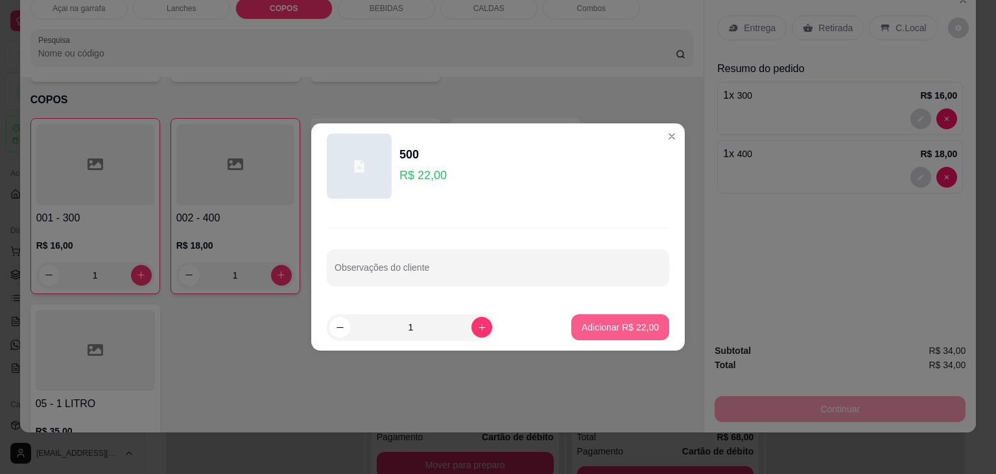
click at [609, 339] on button "Adicionar R$ 22,00" at bounding box center [621, 327] width 98 height 26
type input "1"
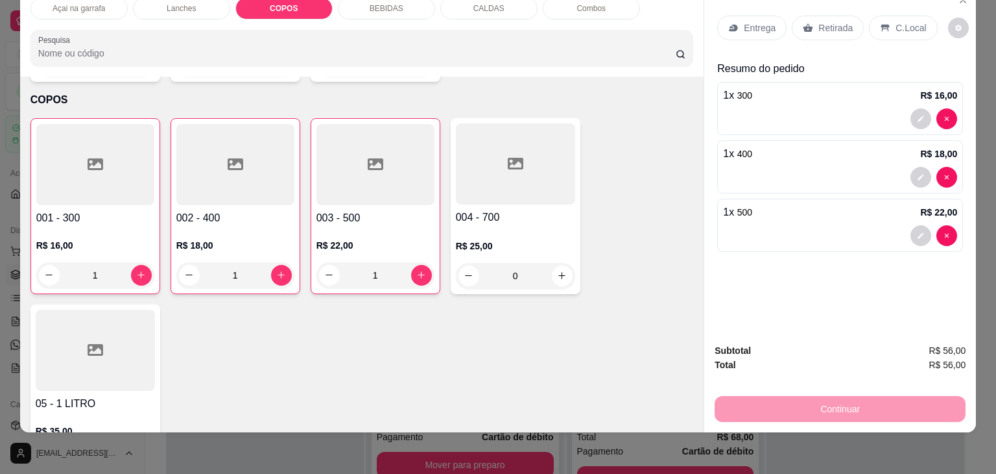
click at [623, 328] on div "001 - 300 R$ 16,00 1 002 - 400 R$ 18,00 1 003 - 500 R$ 22,00 1 004 - 700 R$ 25,…" at bounding box center [362, 298] width 664 height 361
click at [911, 21] on p "C.Local" at bounding box center [911, 27] width 30 height 13
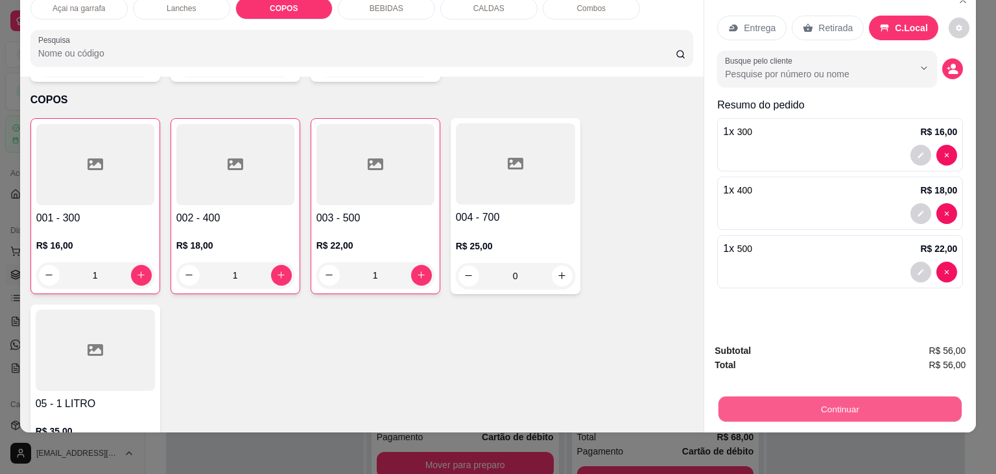
click at [810, 396] on button "Continuar" at bounding box center [840, 408] width 243 height 25
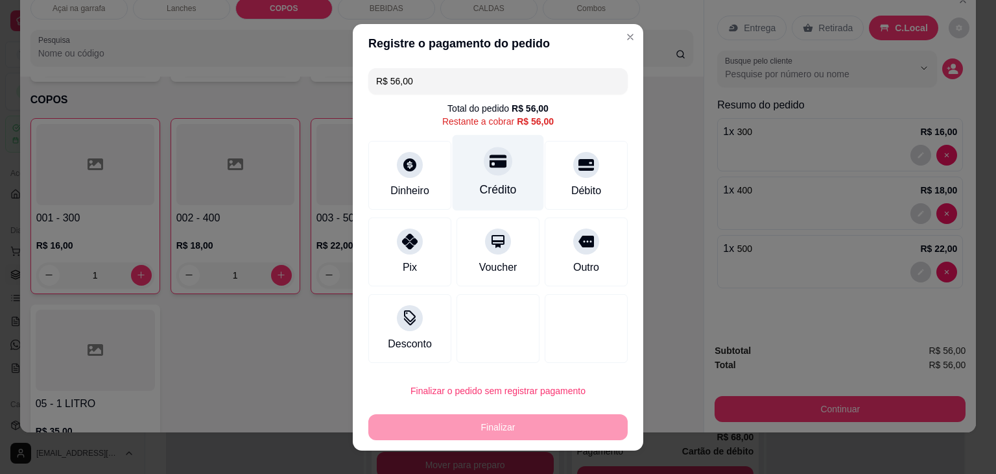
click at [467, 184] on div "Crédito" at bounding box center [498, 172] width 91 height 76
type input "R$ 0,00"
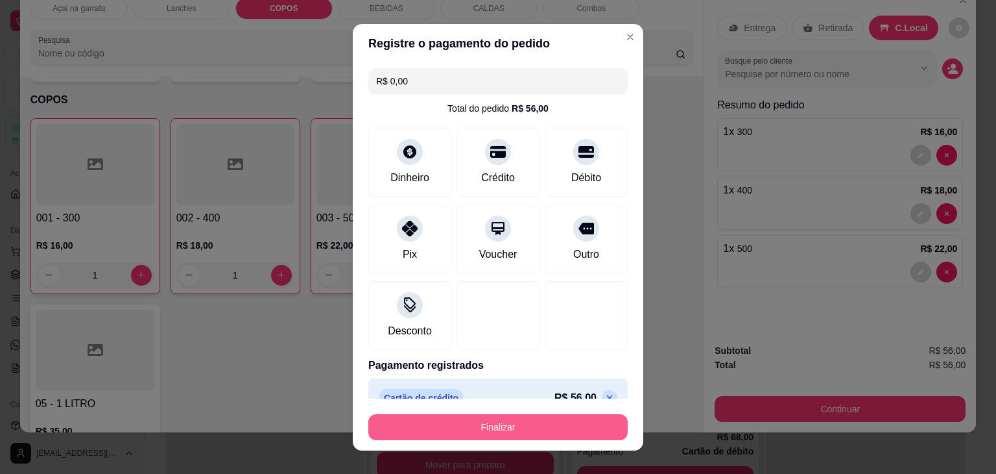
click at [457, 430] on button "Finalizar" at bounding box center [497, 427] width 259 height 26
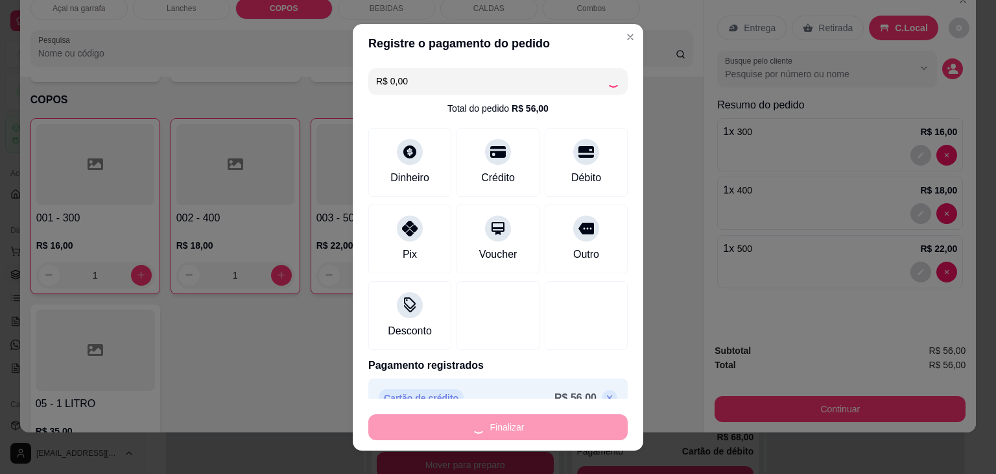
type input "0"
type input "-R$ 56,00"
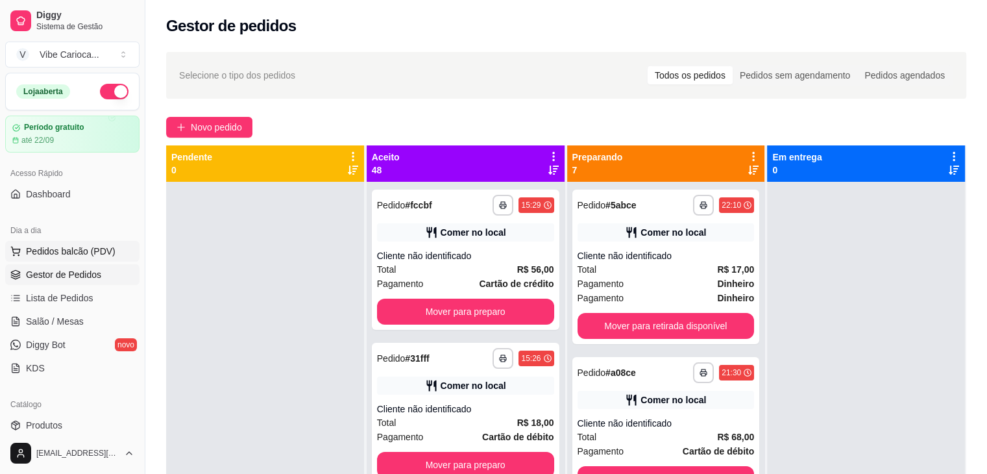
click at [41, 245] on span "Pedidos balcão (PDV)" at bounding box center [71, 251] width 90 height 13
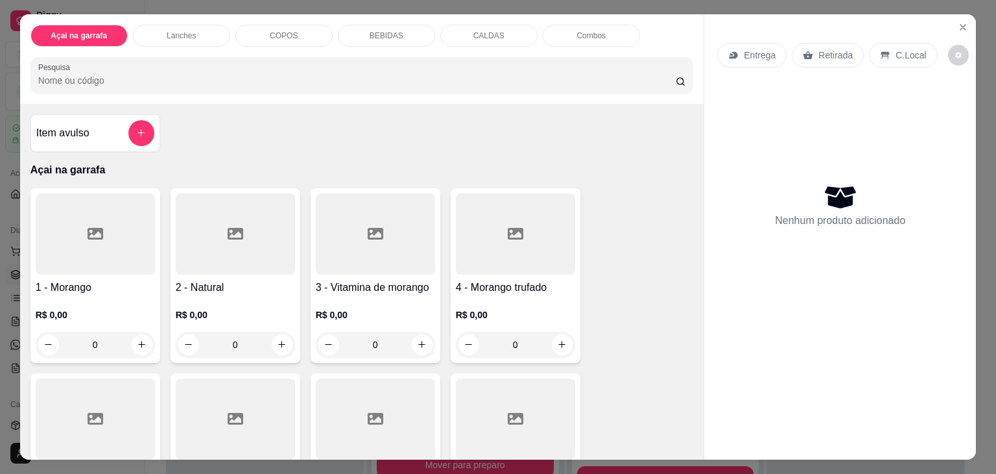
click at [415, 27] on div "BEBIDAS" at bounding box center [386, 36] width 97 height 22
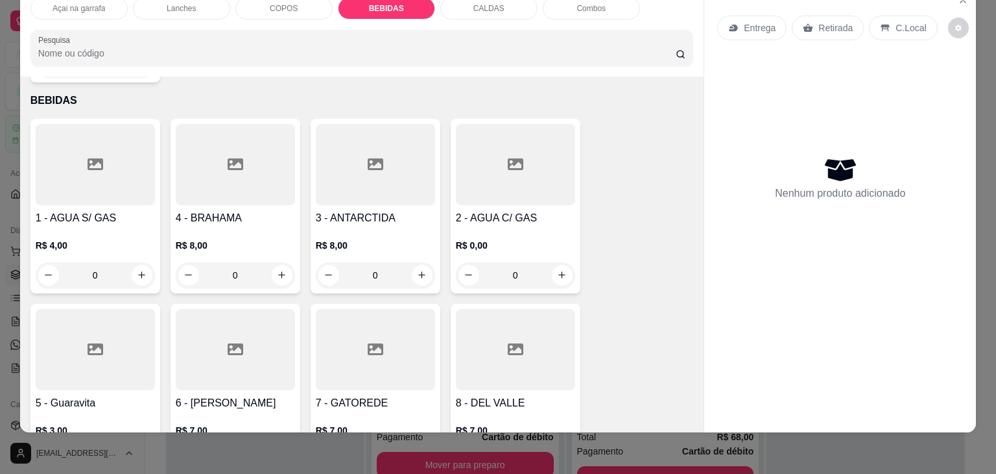
click at [69, 143] on div at bounding box center [95, 164] width 119 height 81
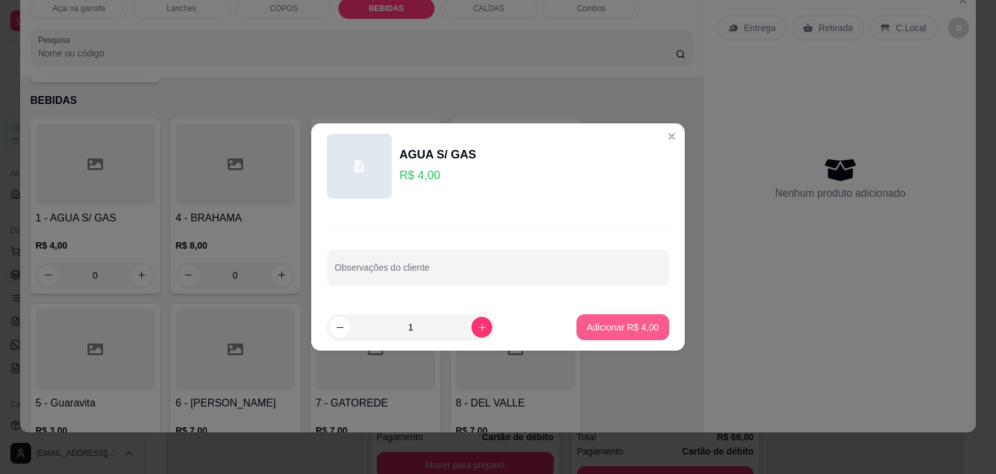
click at [620, 317] on button "Adicionar R$ 4,00" at bounding box center [623, 327] width 93 height 26
type input "1"
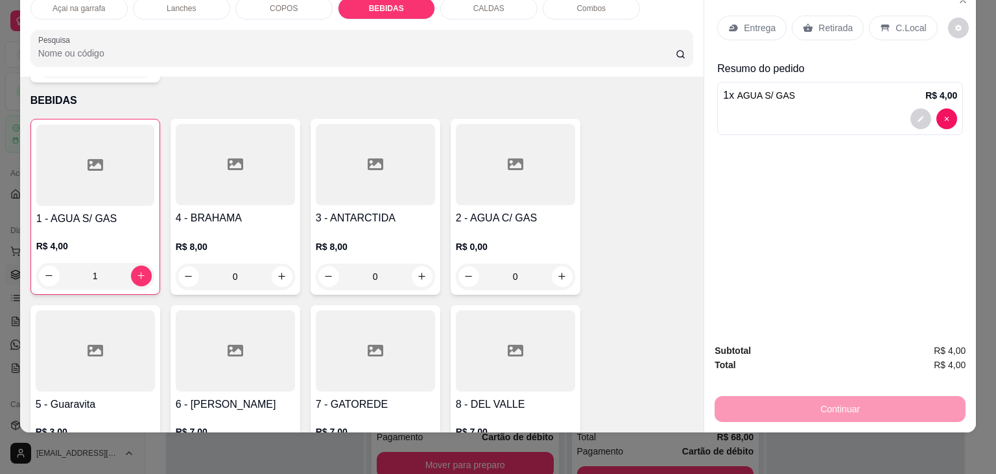
click at [897, 24] on p "C.Local" at bounding box center [911, 27] width 30 height 13
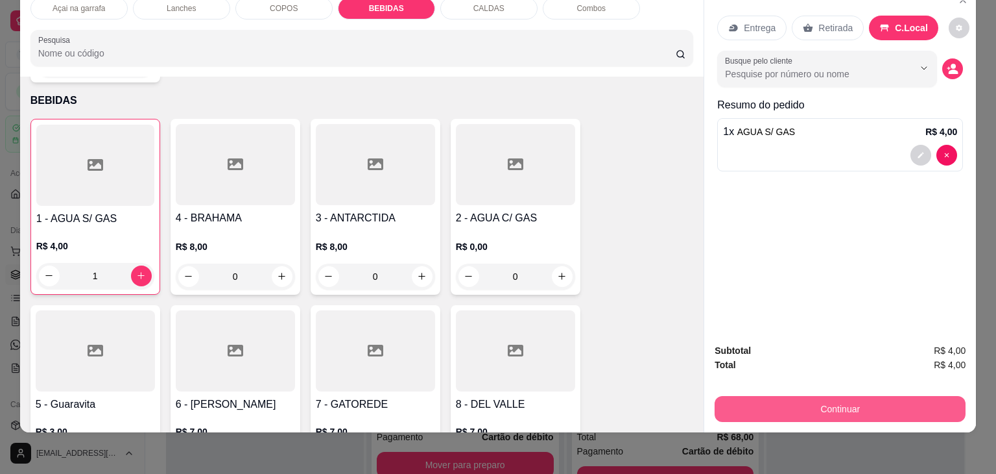
click at [810, 411] on button "Continuar" at bounding box center [840, 409] width 251 height 26
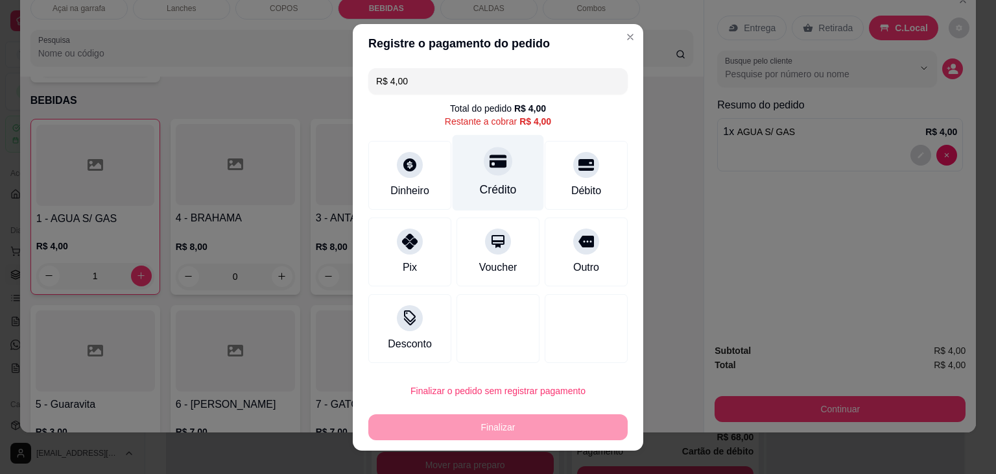
click at [511, 181] on div "Crédito" at bounding box center [498, 172] width 91 height 76
type input "R$ 0,00"
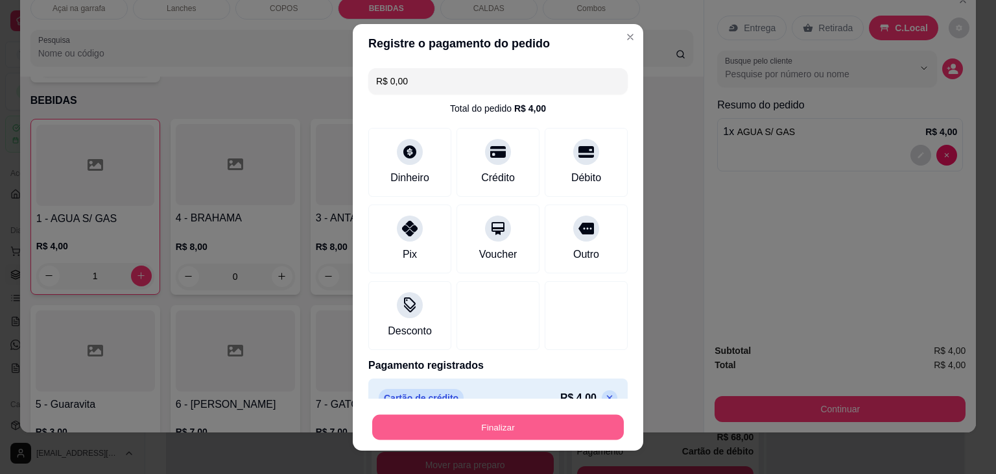
click at [483, 433] on button "Finalizar" at bounding box center [498, 426] width 252 height 25
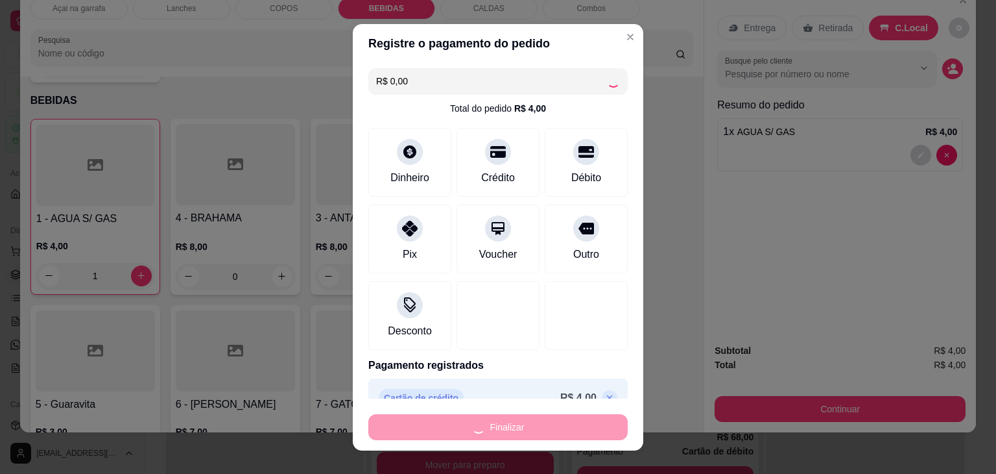
type input "0"
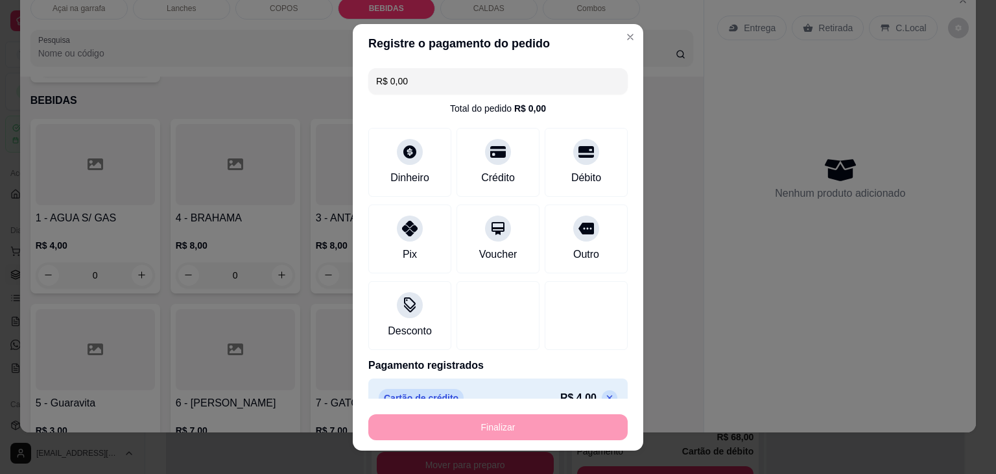
type input "-R$ 4,00"
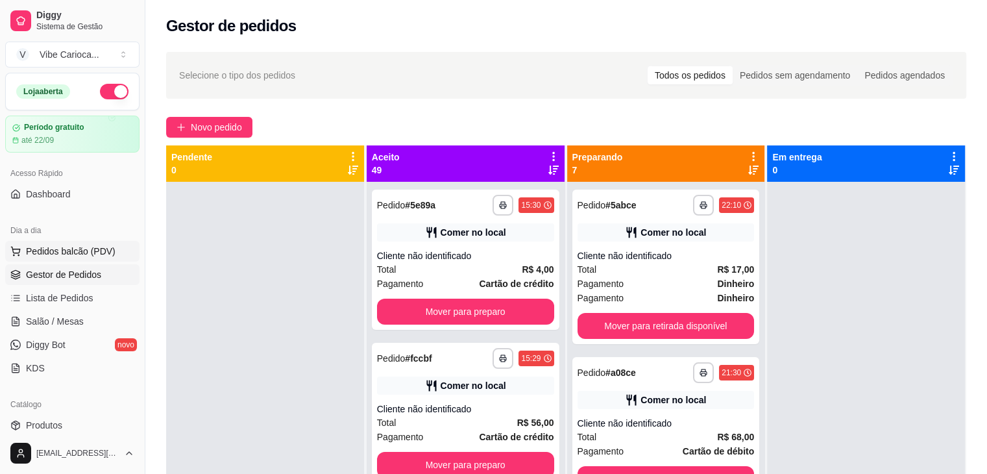
click at [67, 248] on span "Pedidos balcão (PDV)" at bounding box center [71, 251] width 90 height 13
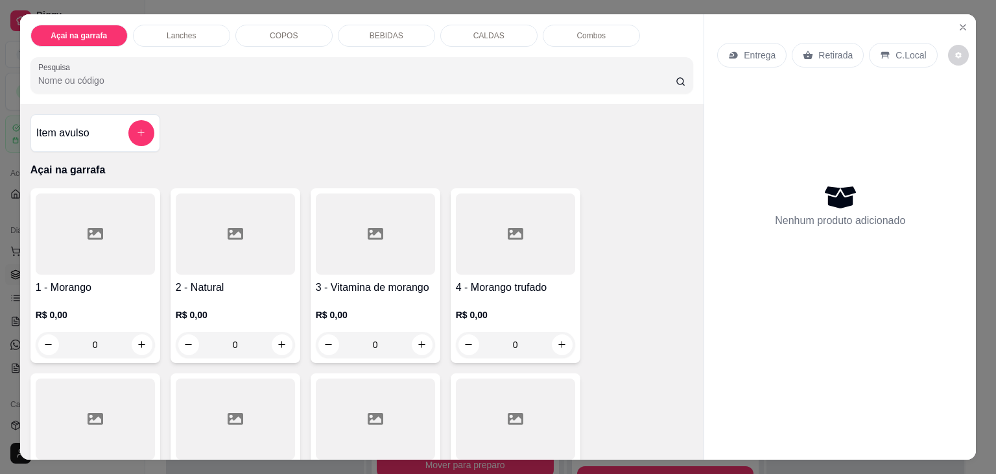
click at [276, 37] on div "COPOS" at bounding box center [283, 36] width 97 height 22
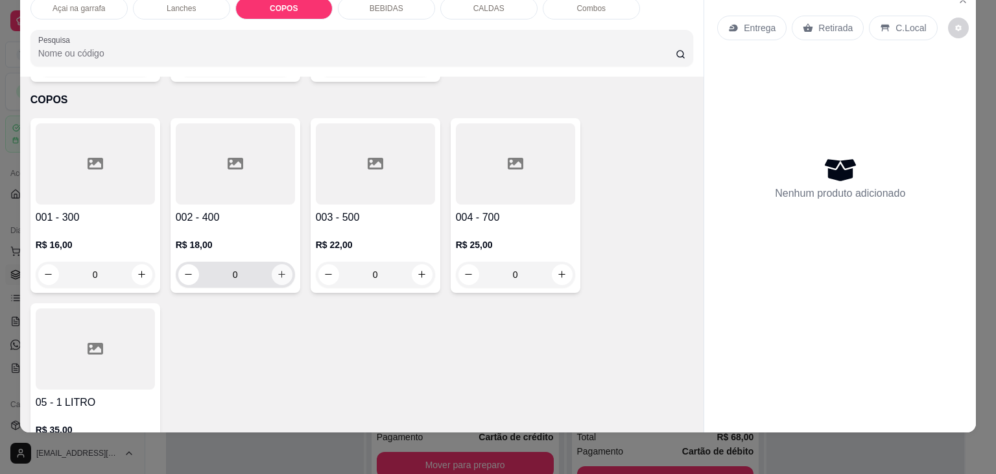
click at [277, 269] on icon "increase-product-quantity" at bounding box center [282, 274] width 10 height 10
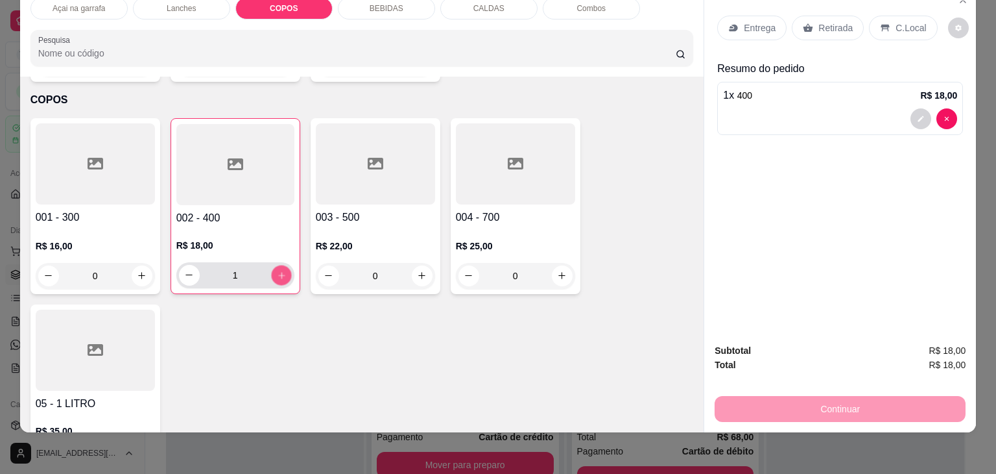
click at [276, 271] on icon "increase-product-quantity" at bounding box center [281, 276] width 10 height 10
type input "2"
click at [908, 21] on p "C.Local" at bounding box center [911, 27] width 30 height 13
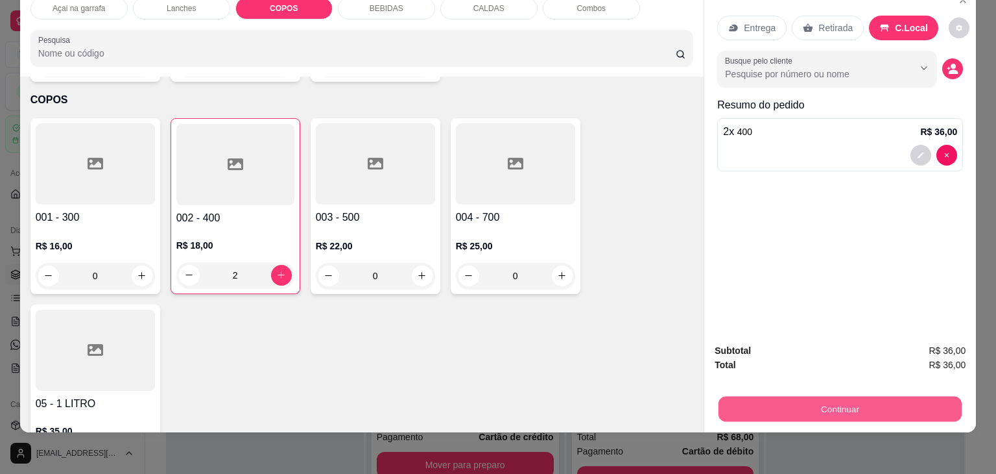
click at [821, 400] on button "Continuar" at bounding box center [840, 408] width 243 height 25
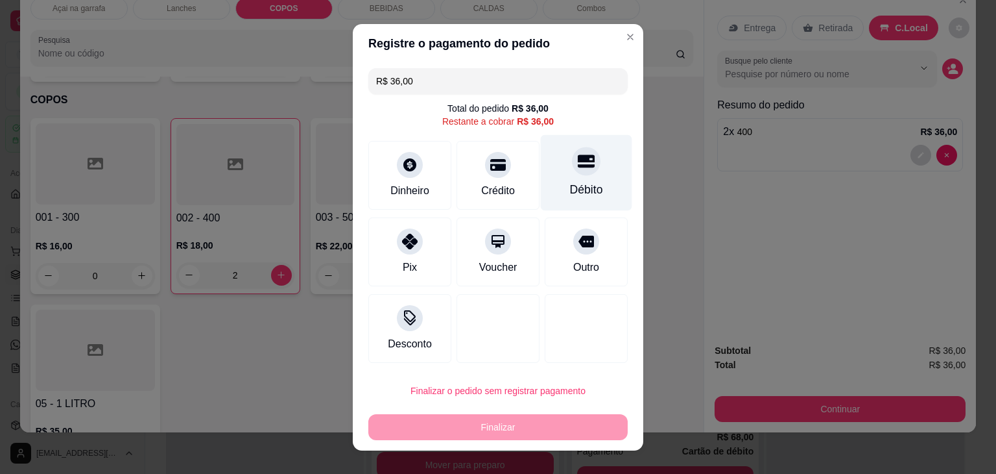
click at [568, 177] on div "Débito" at bounding box center [586, 172] width 91 height 76
type input "R$ 0,00"
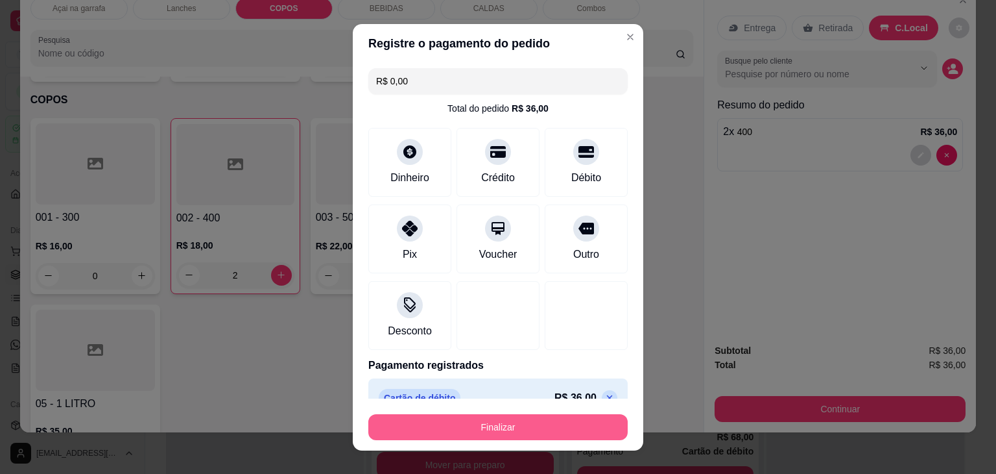
click at [470, 422] on button "Finalizar" at bounding box center [497, 427] width 259 height 26
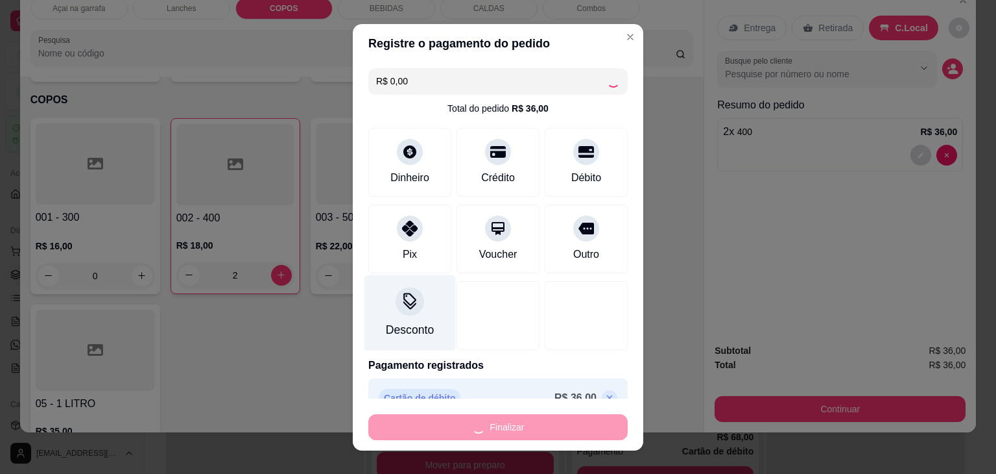
type input "0"
type input "-R$ 36,00"
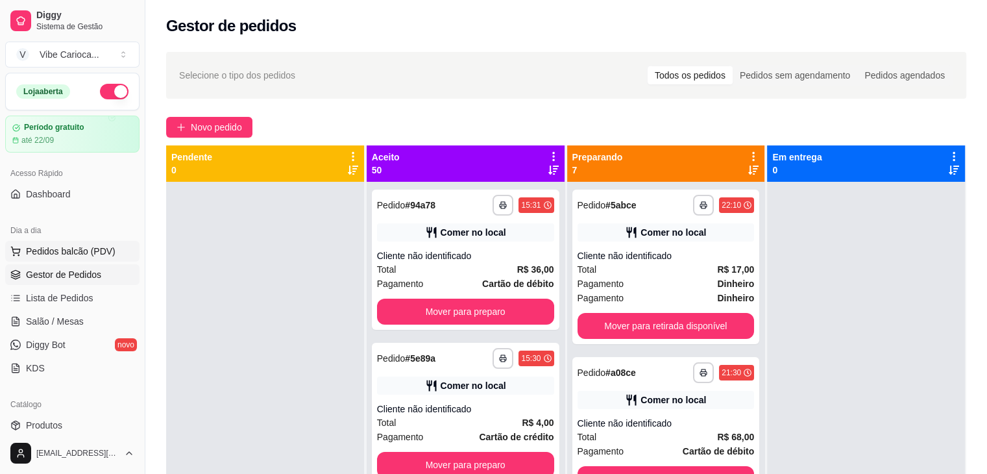
click at [65, 255] on span "Pedidos balcão (PDV)" at bounding box center [71, 251] width 90 height 13
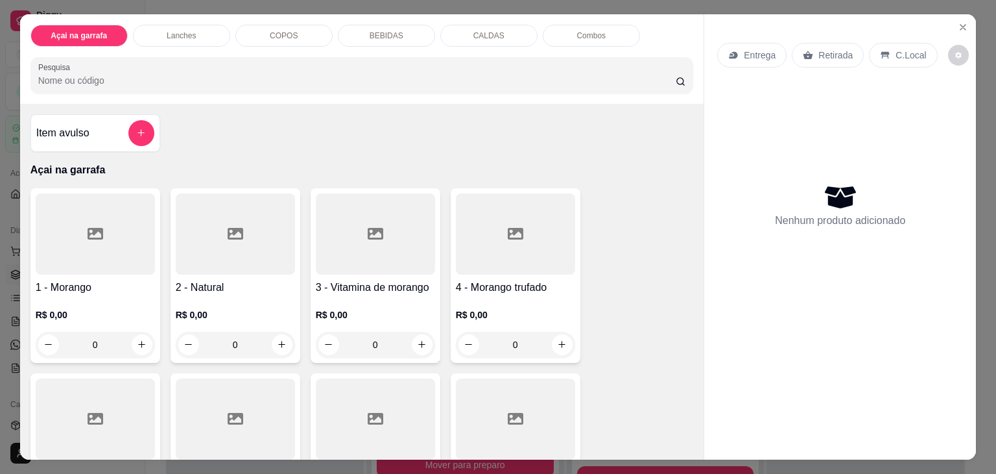
click at [285, 36] on div "COPOS" at bounding box center [283, 36] width 97 height 22
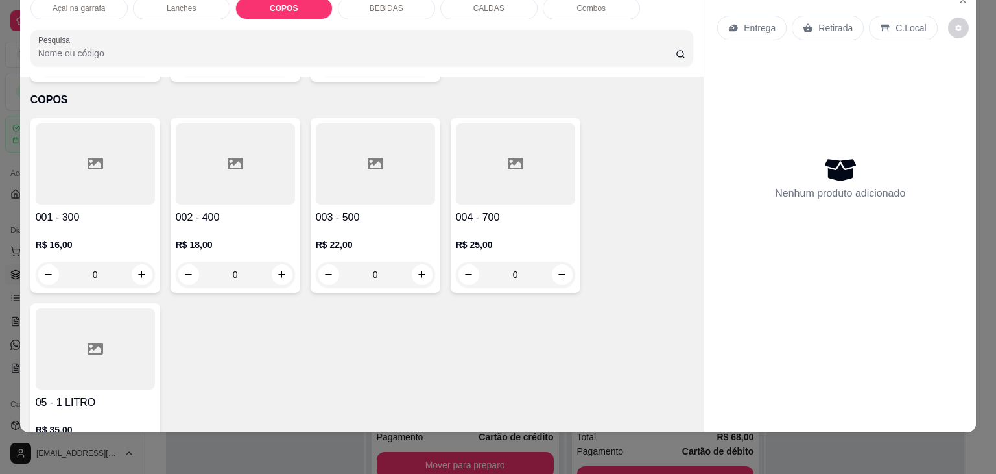
click at [114, 136] on div at bounding box center [95, 163] width 119 height 81
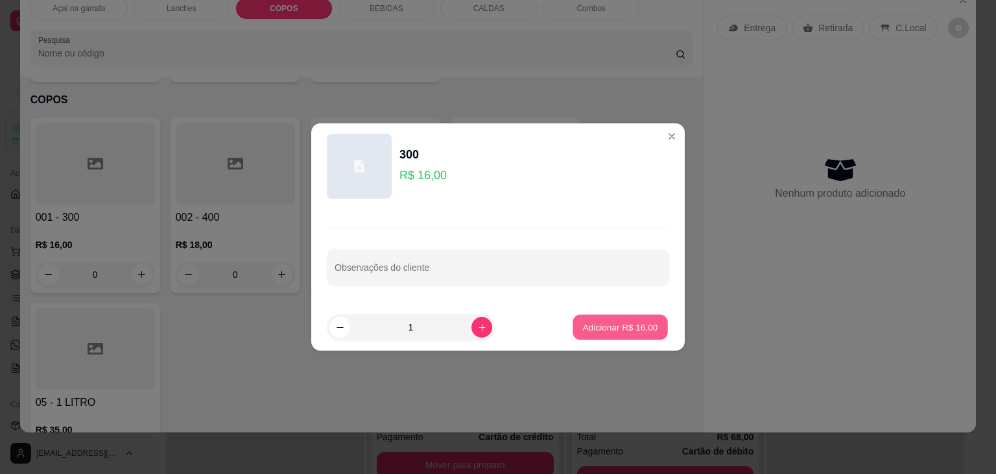
click at [626, 330] on p "Adicionar R$ 16,00" at bounding box center [620, 326] width 75 height 12
type input "1"
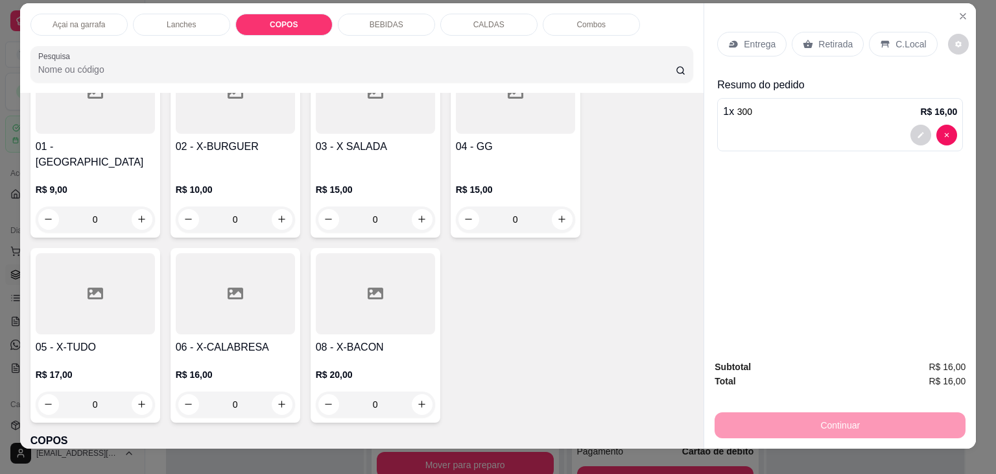
scroll to position [0, 0]
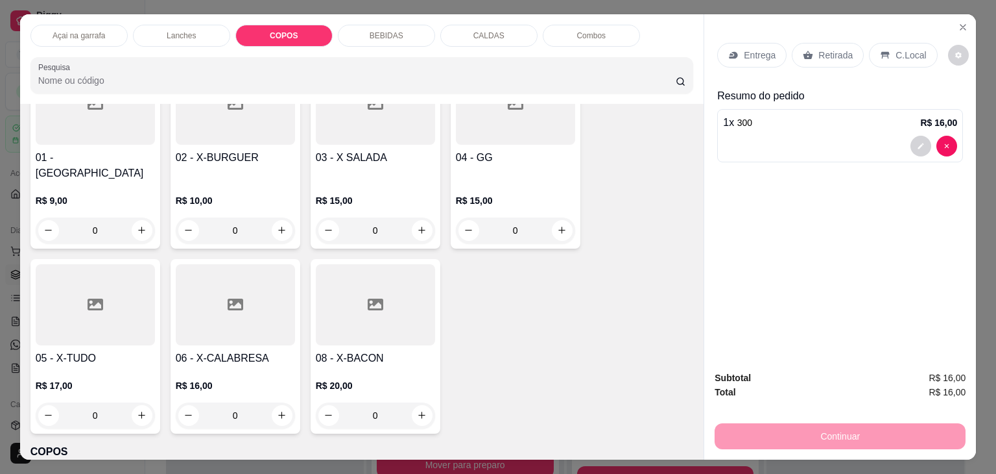
click at [88, 30] on p "Açai na garrafa" at bounding box center [79, 35] width 53 height 10
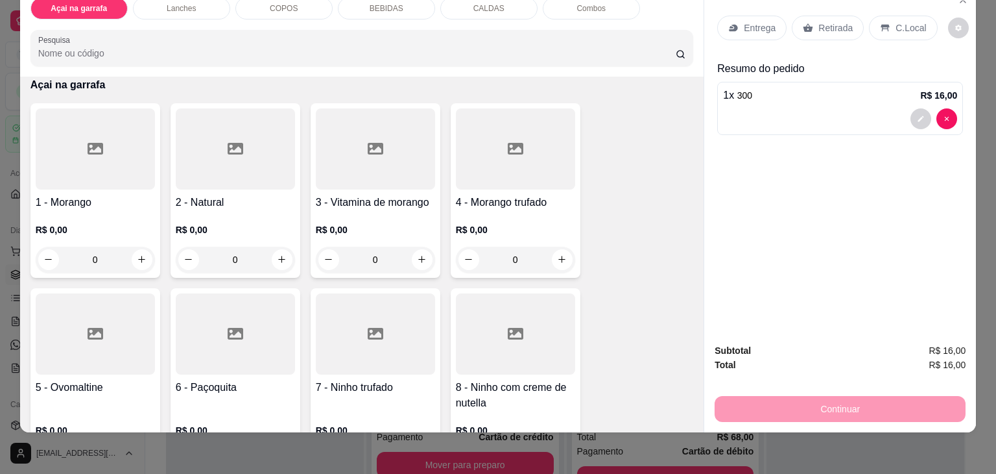
click at [493, 325] on div at bounding box center [515, 333] width 119 height 81
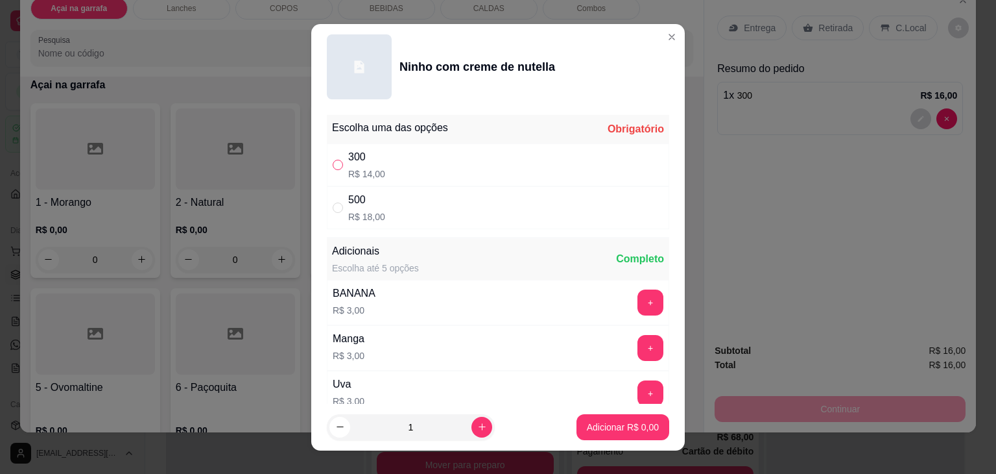
click at [337, 158] on div "" at bounding box center [341, 165] width 16 height 14
radio input "true"
click at [629, 424] on p "Adicionar R$ 14,00" at bounding box center [620, 426] width 77 height 13
type input "1"
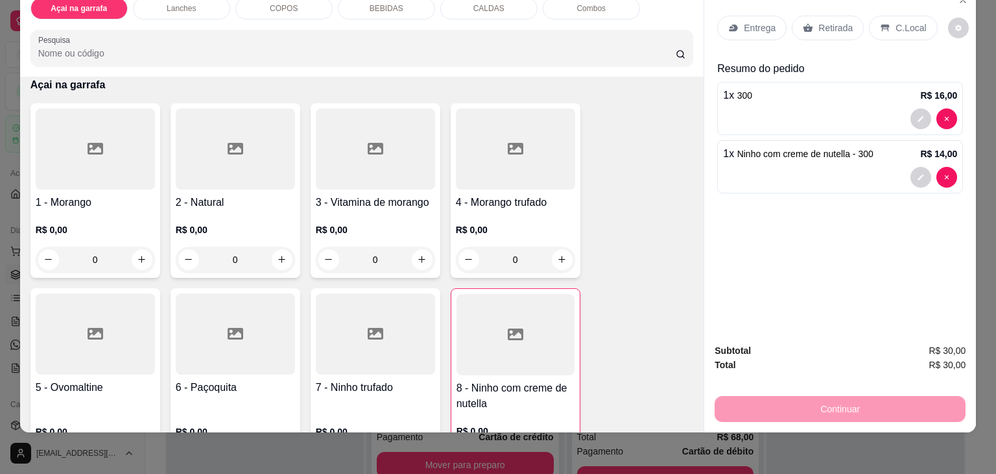
click at [884, 16] on div "C.Local" at bounding box center [903, 28] width 68 height 25
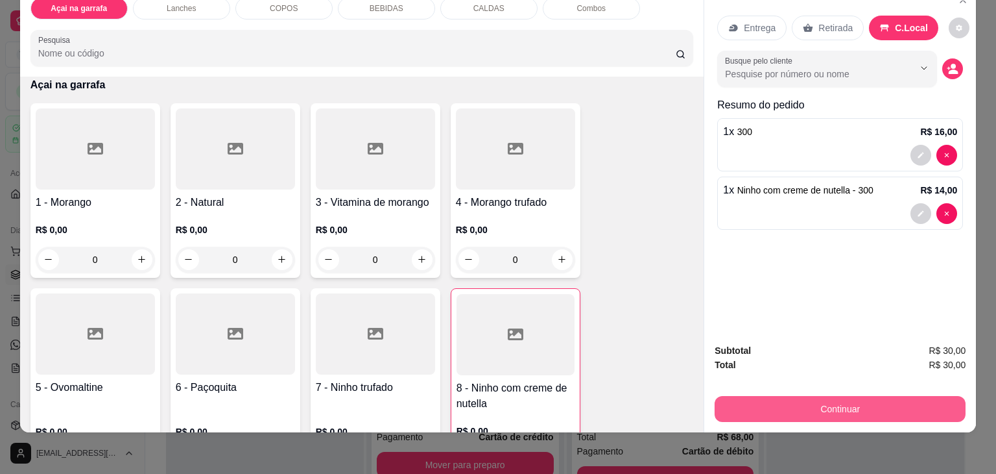
click at [830, 397] on button "Continuar" at bounding box center [840, 409] width 251 height 26
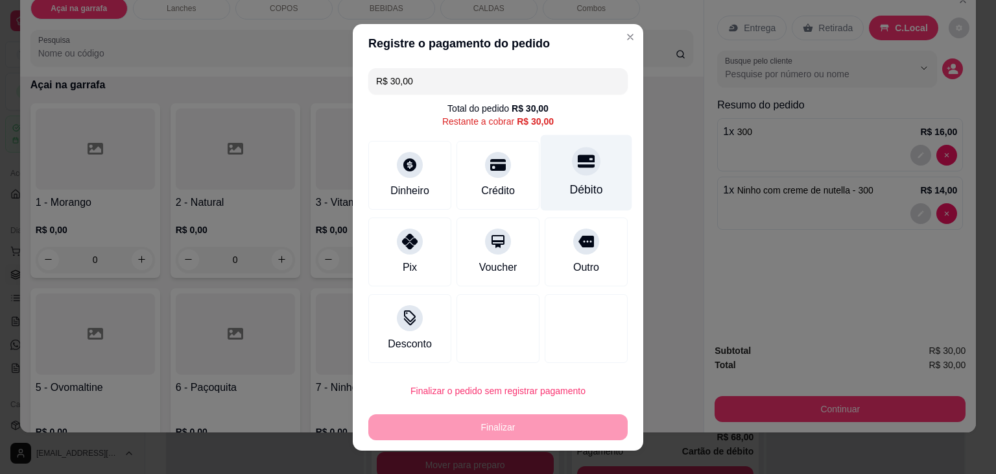
click at [570, 178] on div "Débito" at bounding box center [586, 172] width 91 height 76
type input "R$ 0,00"
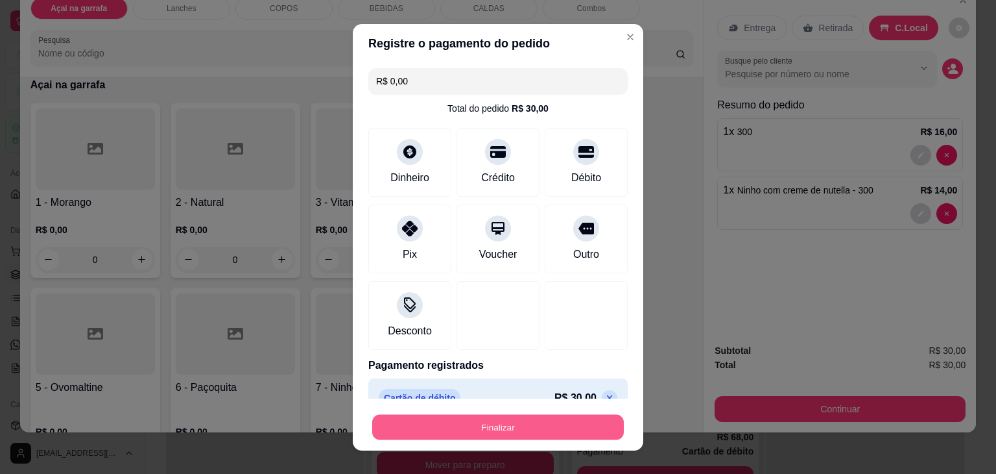
click at [442, 427] on button "Finalizar" at bounding box center [498, 426] width 252 height 25
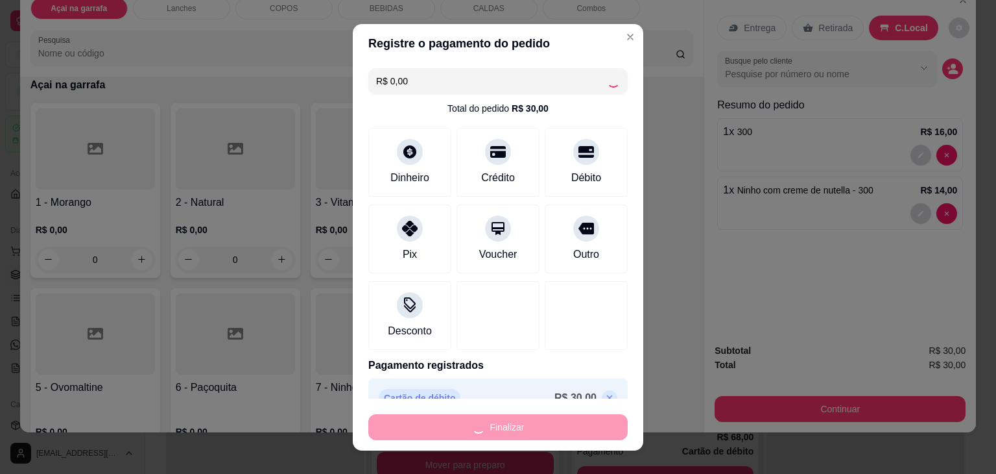
type input "0"
type input "-R$ 30,00"
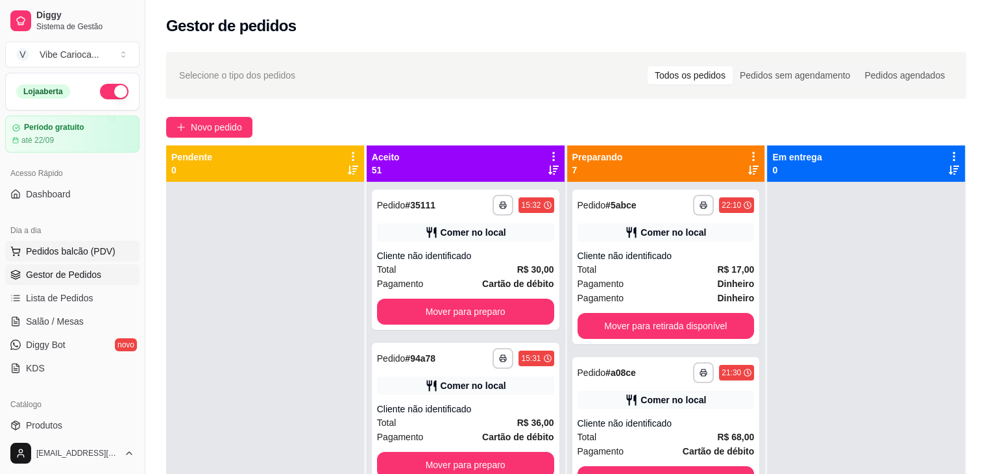
click at [40, 250] on span "Pedidos balcão (PDV)" at bounding box center [71, 251] width 90 height 13
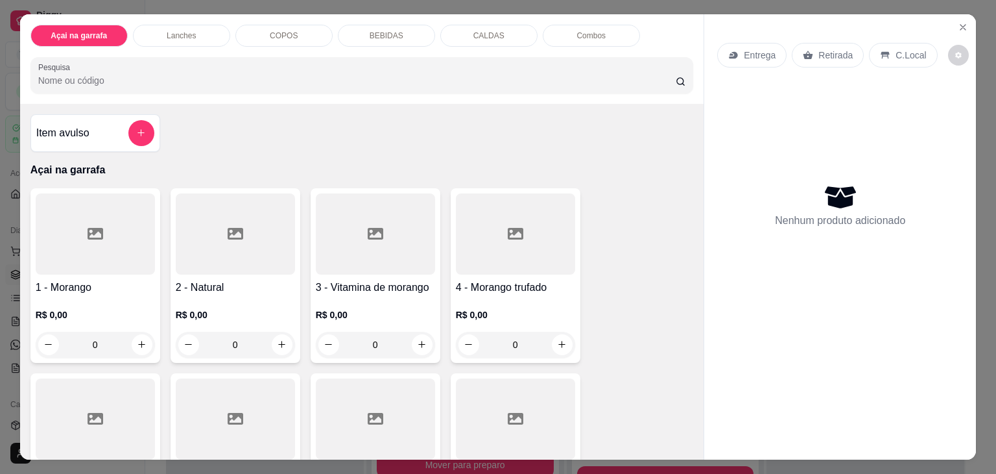
click at [272, 31] on p "COPOS" at bounding box center [284, 35] width 28 height 10
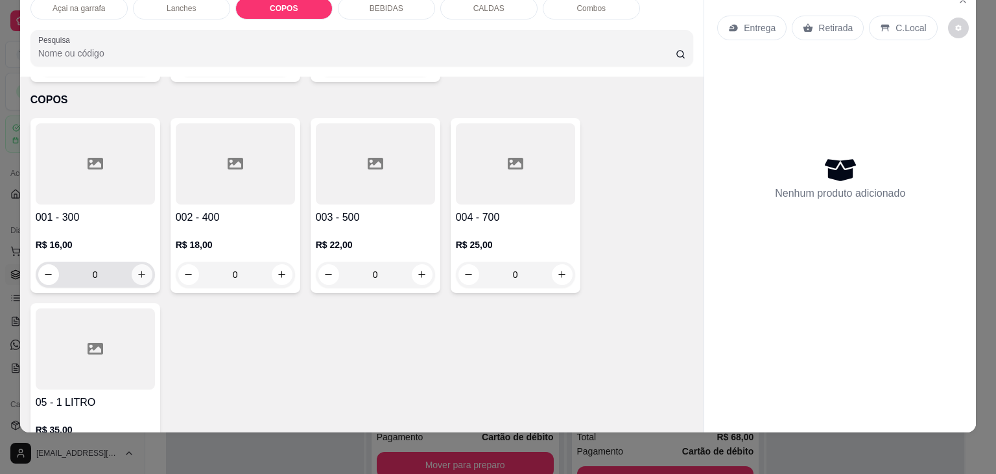
click at [140, 269] on icon "increase-product-quantity" at bounding box center [142, 274] width 10 height 10
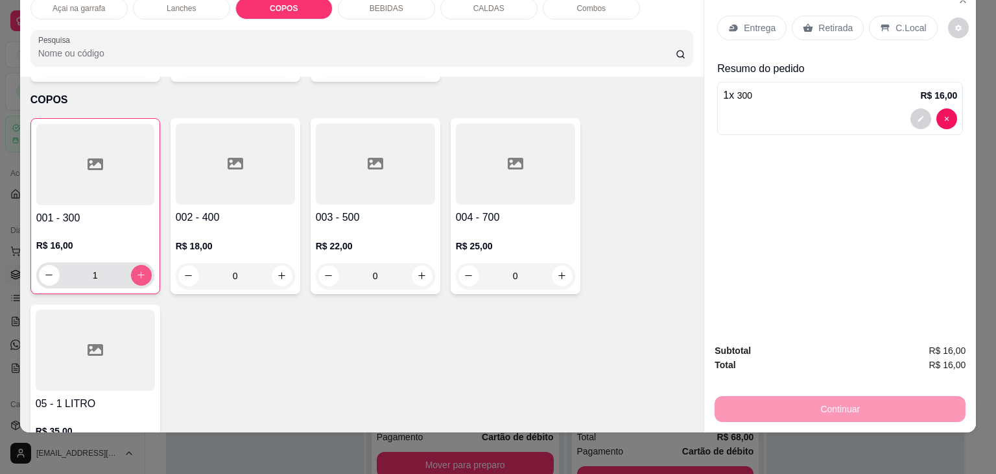
click at [140, 270] on icon "increase-product-quantity" at bounding box center [141, 275] width 10 height 10
click at [884, 19] on div "C.Local" at bounding box center [903, 28] width 68 height 25
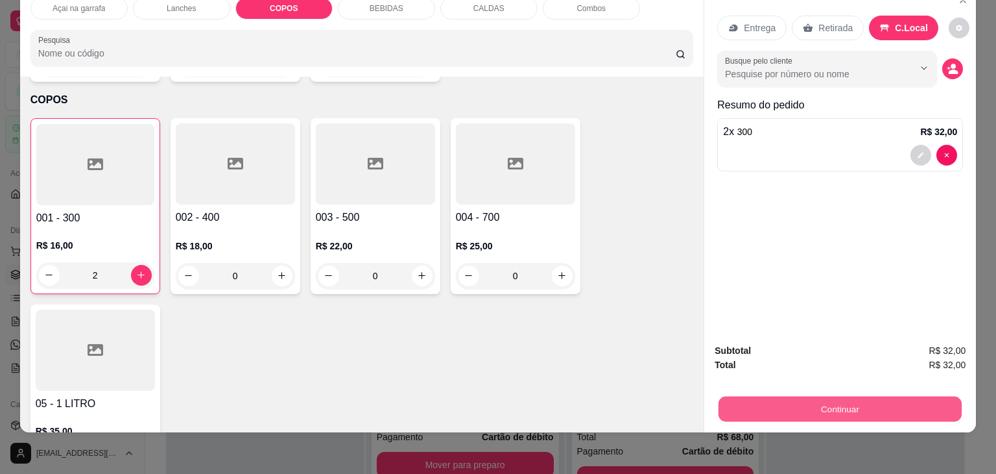
click at [857, 396] on button "Continuar" at bounding box center [840, 408] width 243 height 25
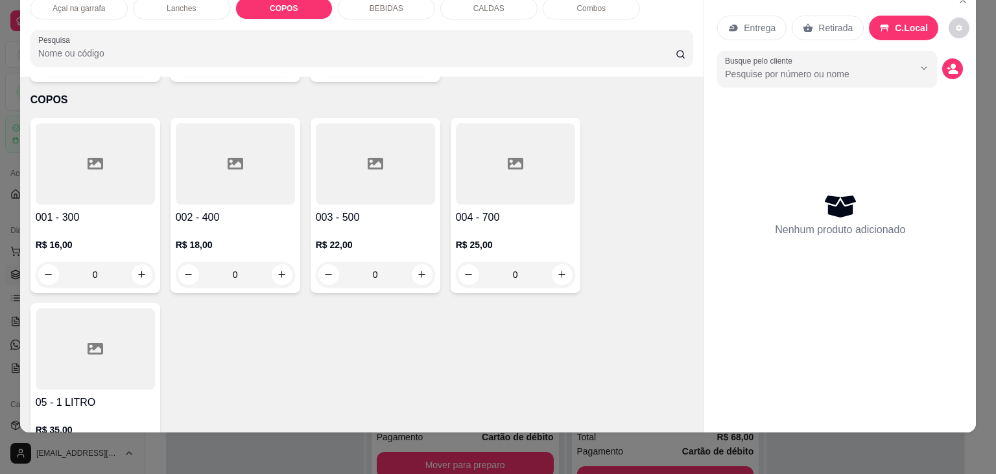
click at [126, 146] on div at bounding box center [95, 163] width 119 height 81
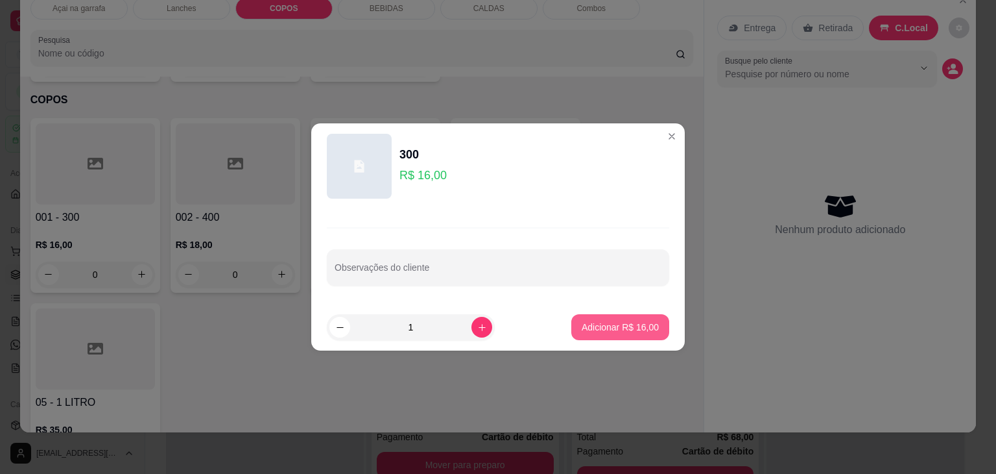
click at [593, 337] on button "Adicionar R$ 16,00" at bounding box center [621, 327] width 98 height 26
type input "1"
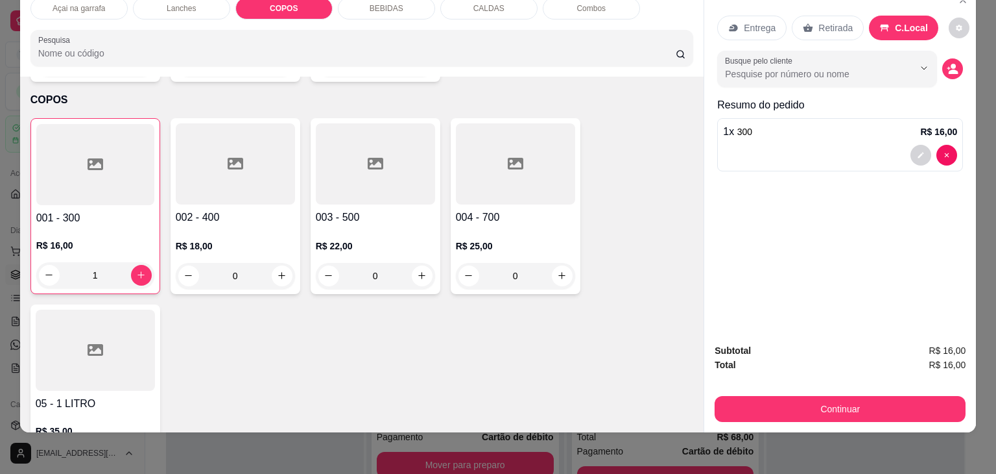
click at [228, 156] on icon at bounding box center [236, 164] width 16 height 16
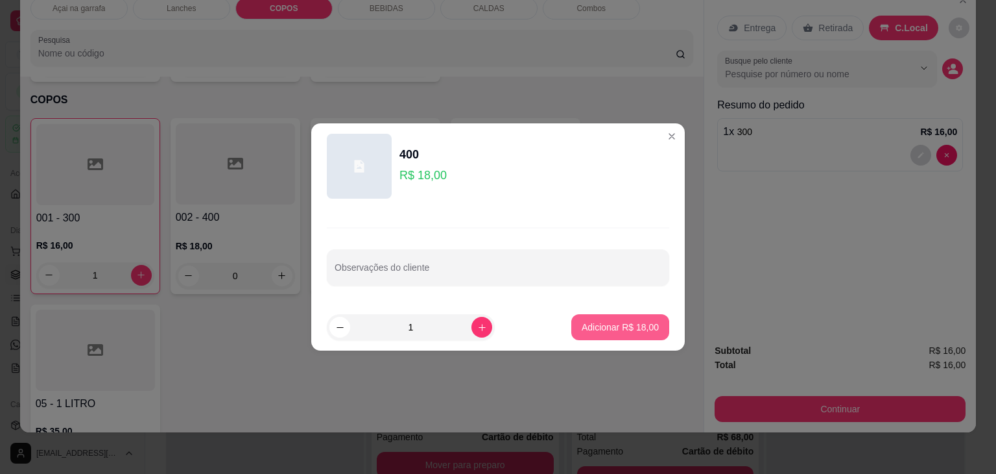
click at [625, 327] on p "Adicionar R$ 18,00" at bounding box center [620, 326] width 77 height 13
type input "1"
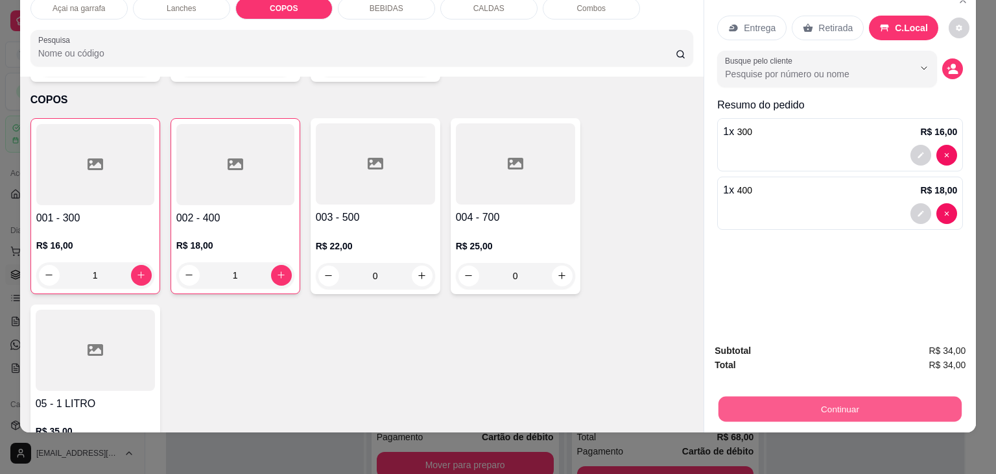
click at [854, 396] on button "Continuar" at bounding box center [840, 408] width 243 height 25
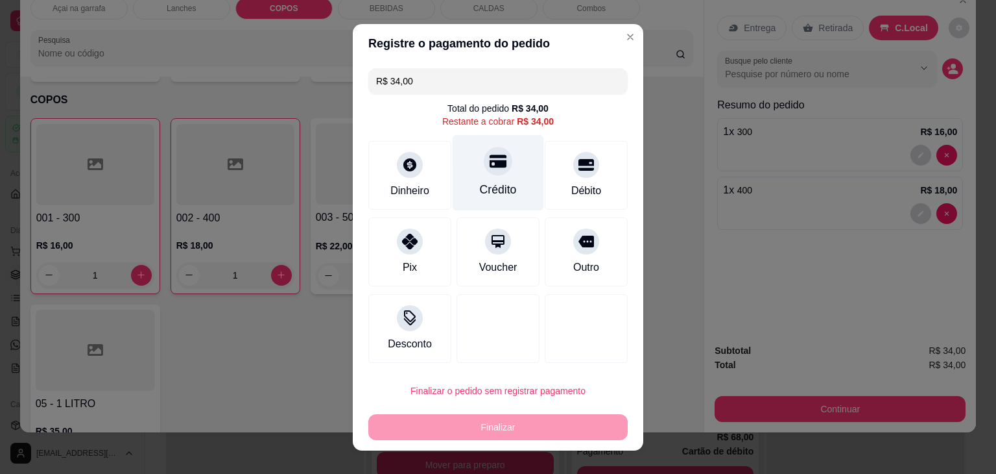
click at [496, 185] on div "Crédito" at bounding box center [498, 189] width 37 height 17
type input "R$ 0,00"
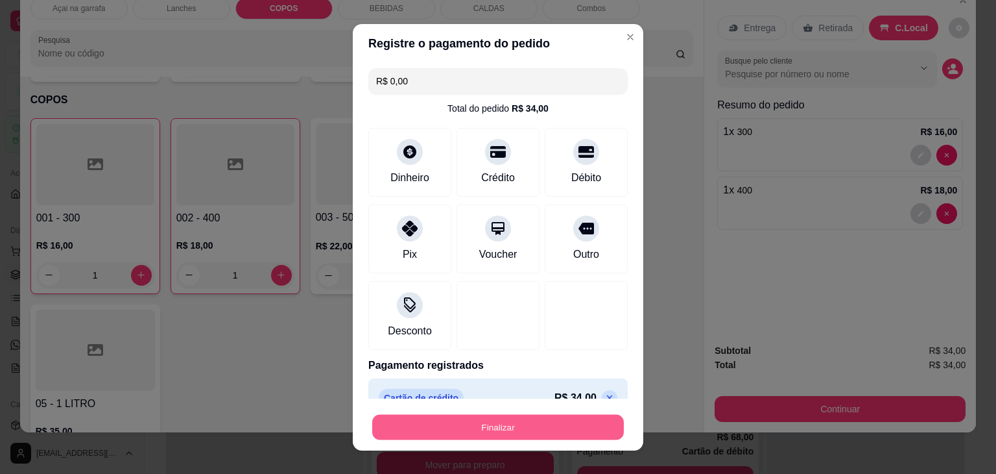
click at [472, 420] on button "Finalizar" at bounding box center [498, 426] width 252 height 25
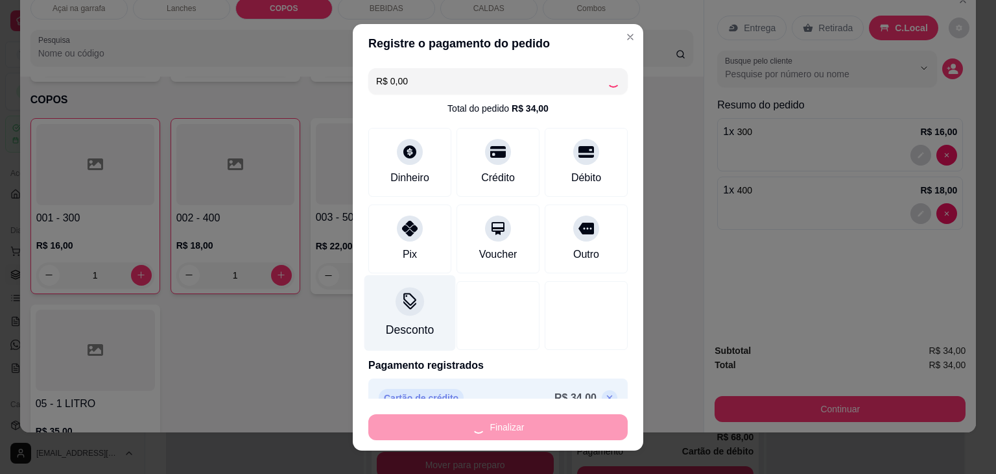
type input "0"
type input "-R$ 34,00"
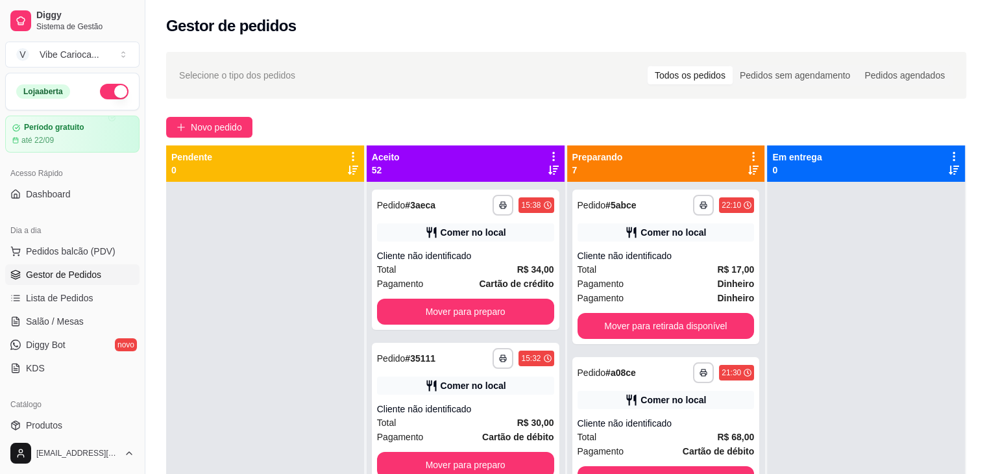
click at [54, 236] on div "Dia a dia" at bounding box center [72, 230] width 134 height 21
click at [51, 250] on span "Pedidos balcão (PDV)" at bounding box center [71, 251] width 90 height 13
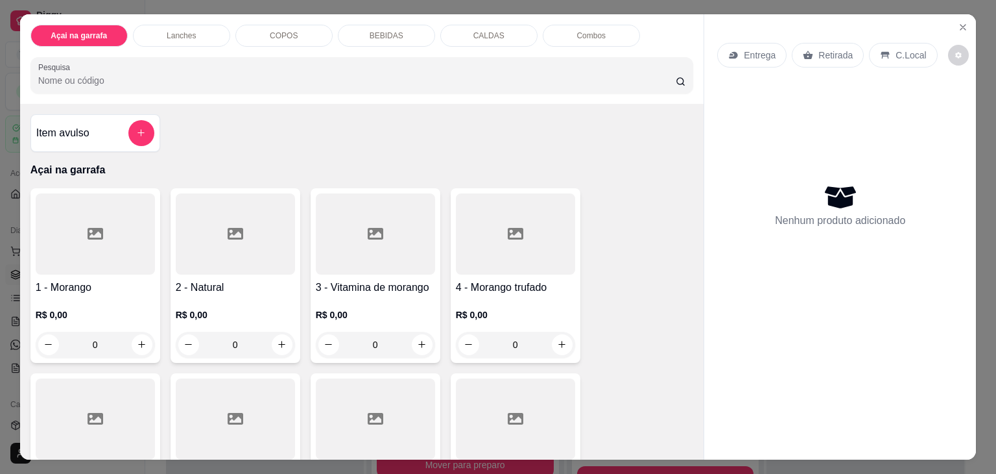
click at [258, 29] on div "COPOS" at bounding box center [283, 36] width 97 height 22
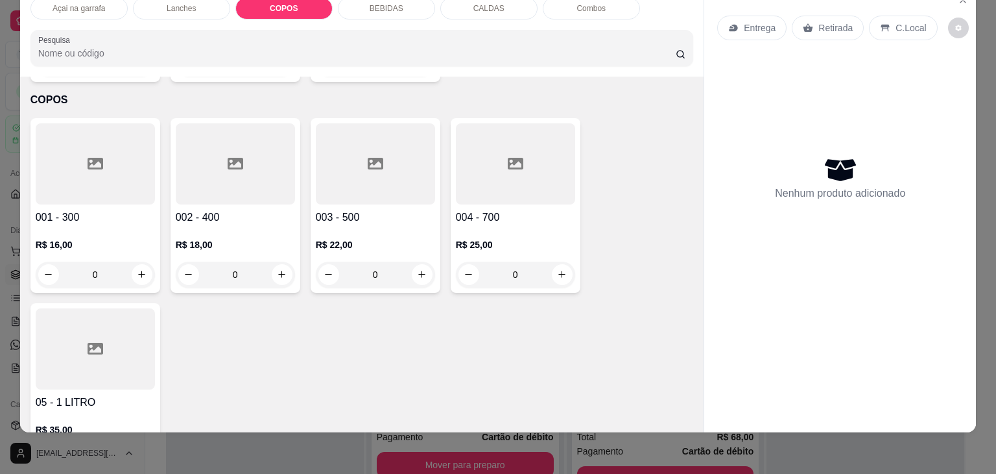
click at [150, 243] on div "001 - 300 R$ 16,00 0" at bounding box center [95, 205] width 130 height 174
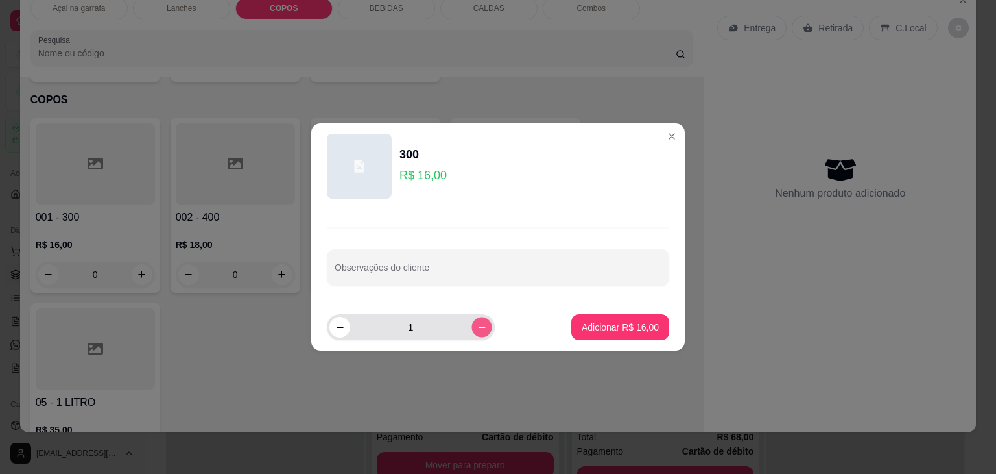
click at [476, 328] on button "increase-product-quantity" at bounding box center [482, 327] width 20 height 20
click at [476, 328] on button "increase-product-quantity" at bounding box center [482, 327] width 21 height 21
type input "4"
click at [632, 323] on p "Adicionar R$ 64,00" at bounding box center [620, 326] width 77 height 13
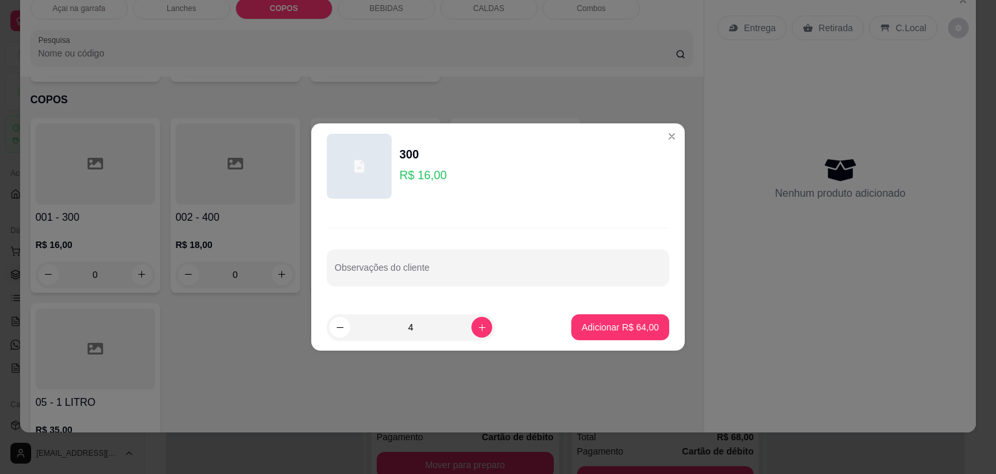
type input "4"
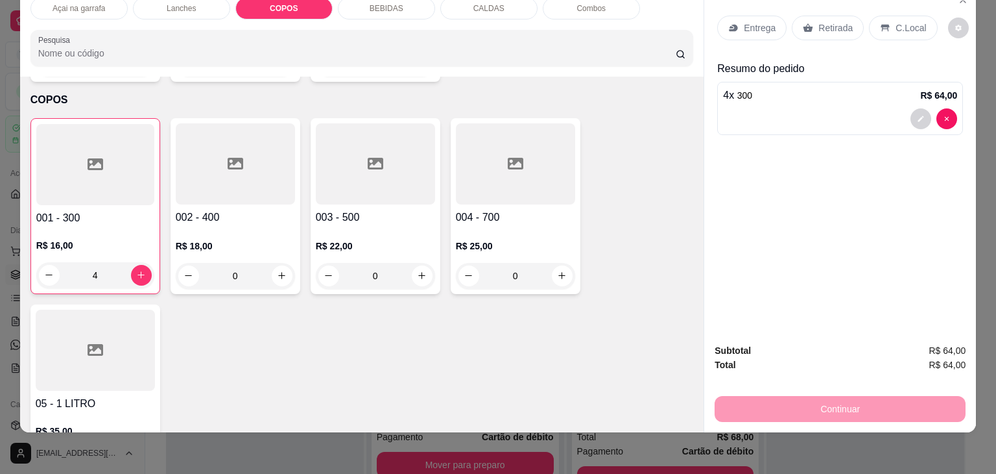
click at [896, 21] on p "C.Local" at bounding box center [911, 27] width 30 height 13
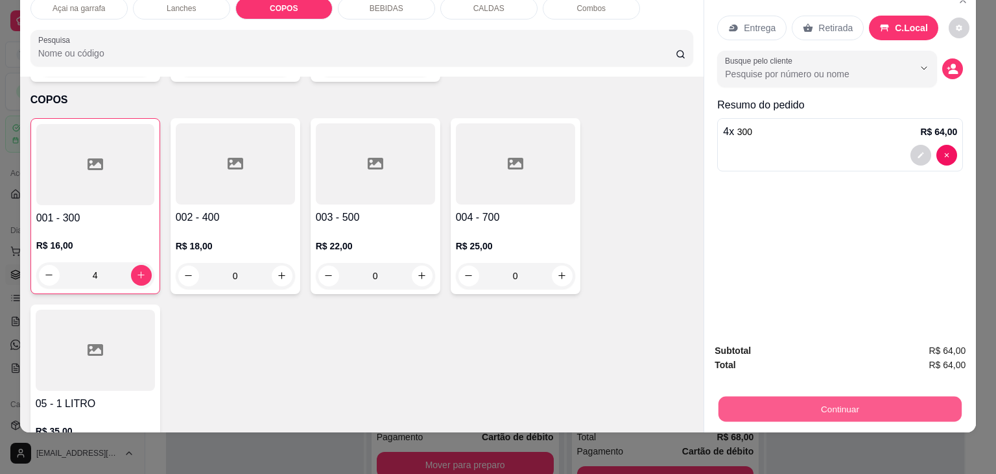
click at [763, 403] on button "Continuar" at bounding box center [840, 408] width 243 height 25
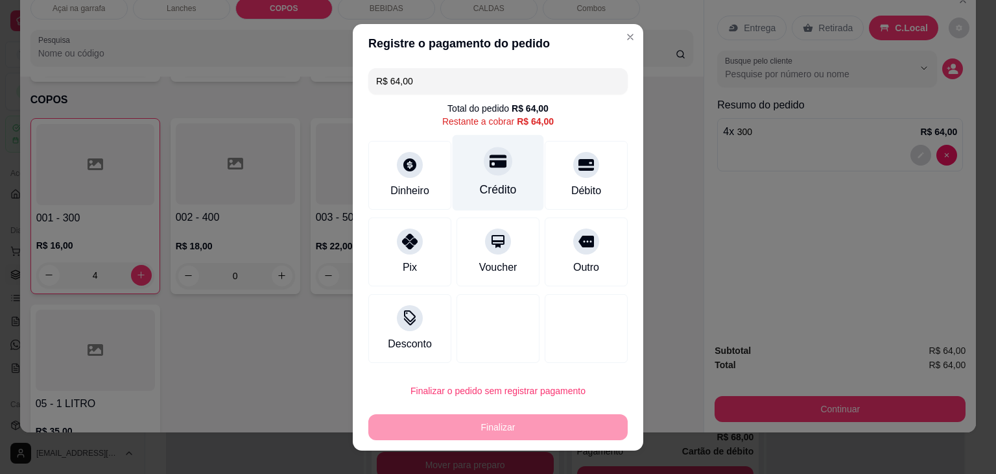
click at [490, 169] on icon at bounding box center [498, 160] width 17 height 17
type input "R$ 0,00"
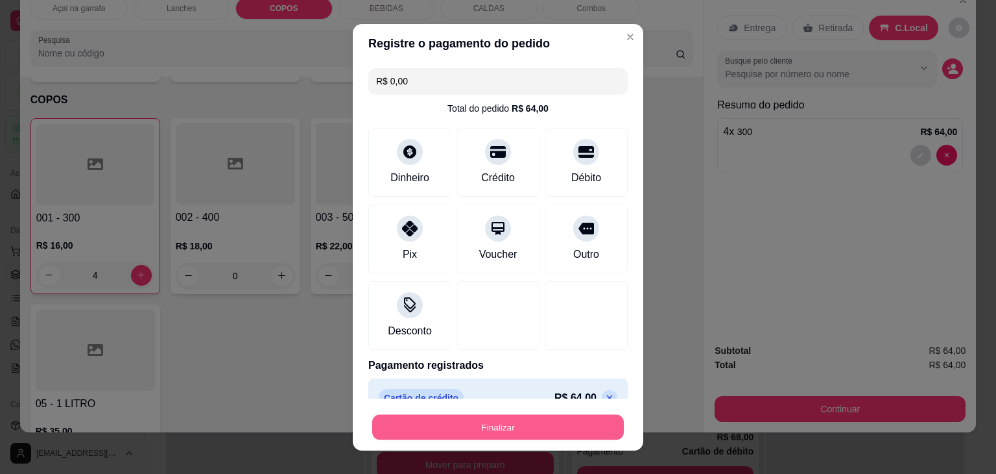
click at [529, 418] on button "Finalizar" at bounding box center [498, 426] width 252 height 25
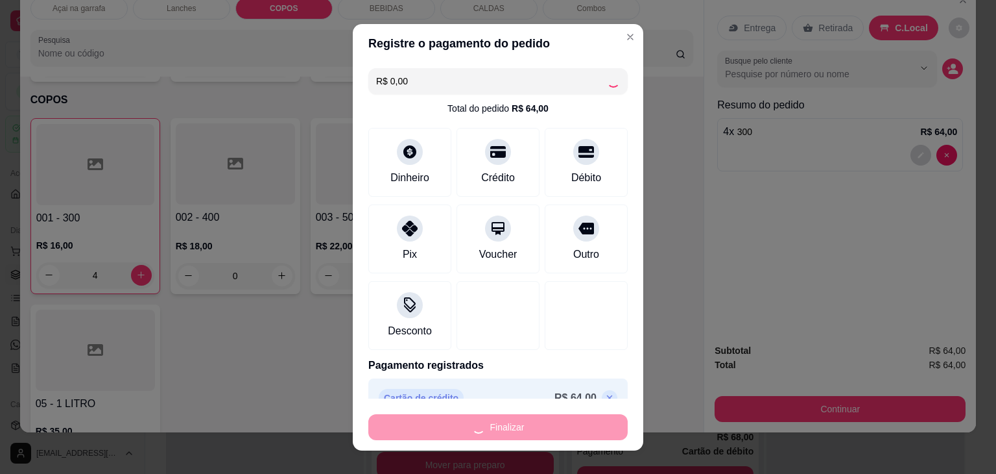
type input "0"
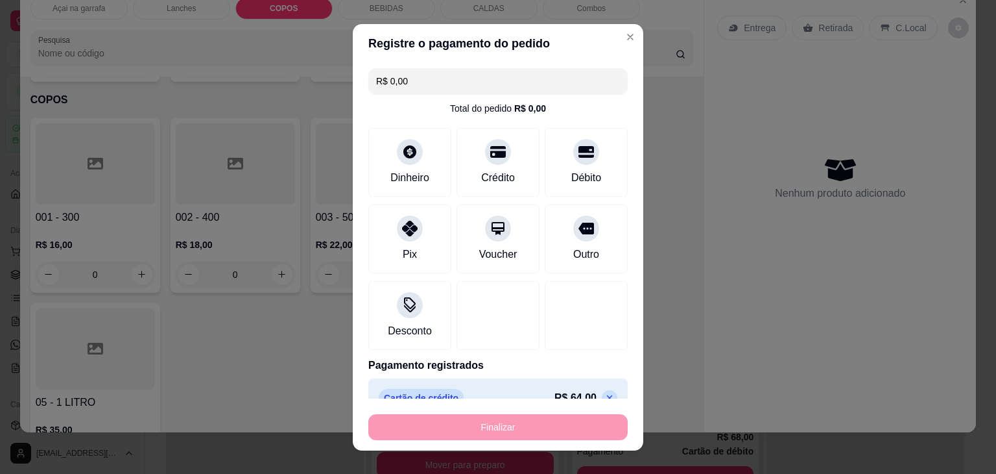
type input "-R$ 64,00"
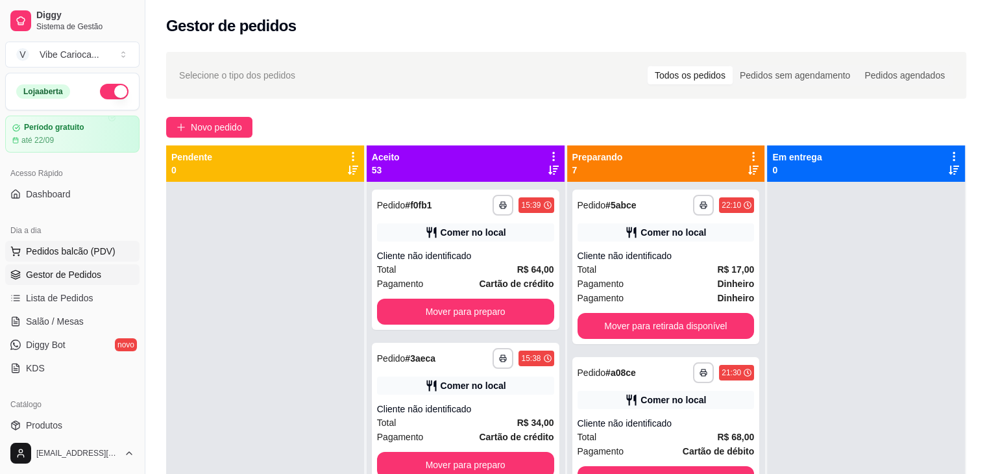
click at [25, 252] on button "Pedidos balcão (PDV)" at bounding box center [72, 251] width 134 height 21
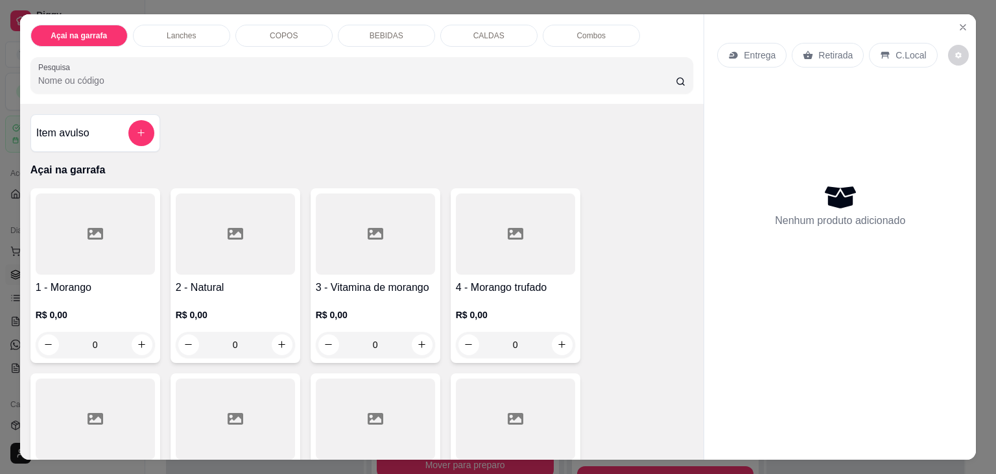
click at [269, 40] on div "COPOS" at bounding box center [283, 36] width 97 height 22
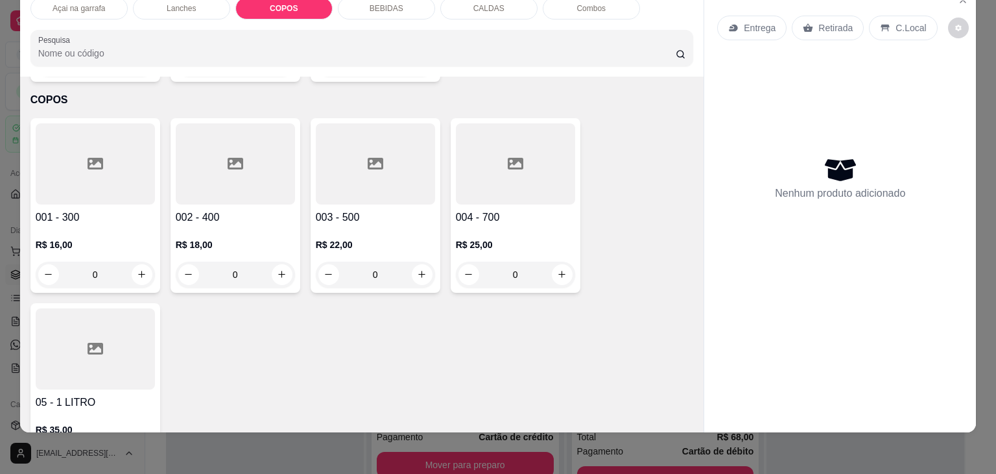
click at [353, 152] on div at bounding box center [375, 163] width 119 height 81
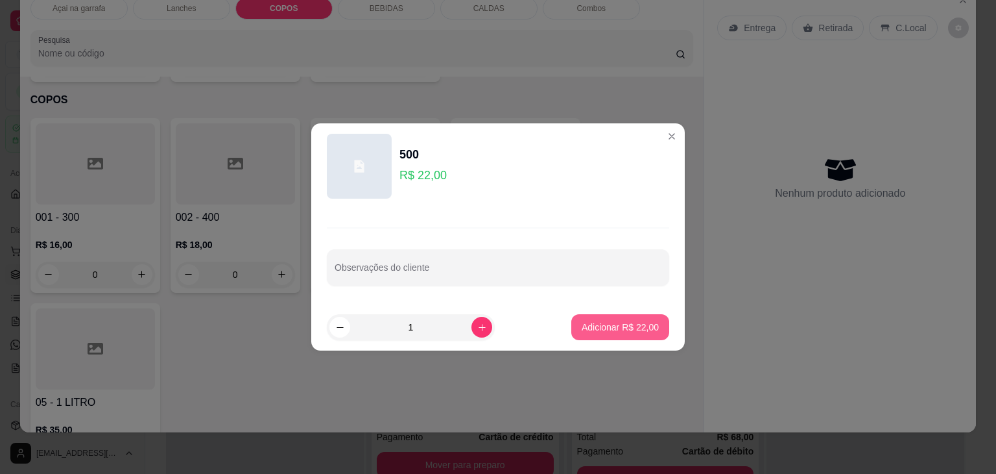
click at [584, 337] on button "Adicionar R$ 22,00" at bounding box center [621, 327] width 98 height 26
type input "1"
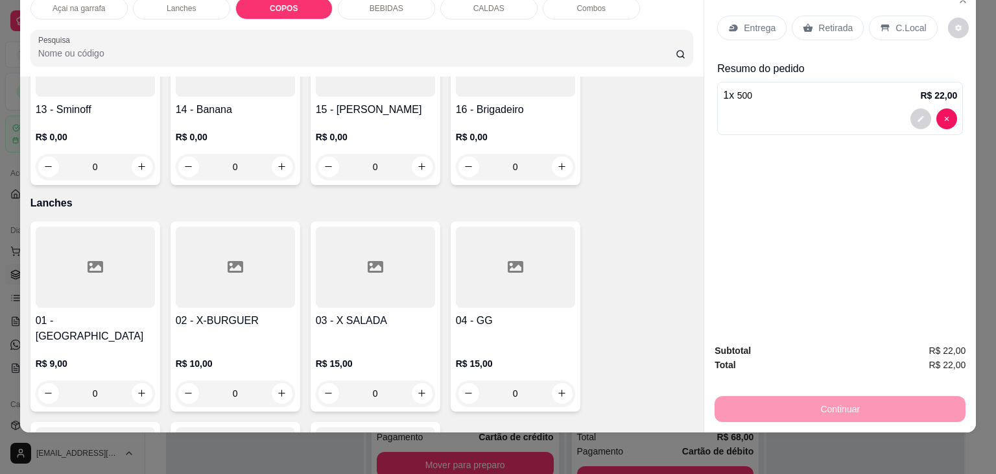
scroll to position [716, 0]
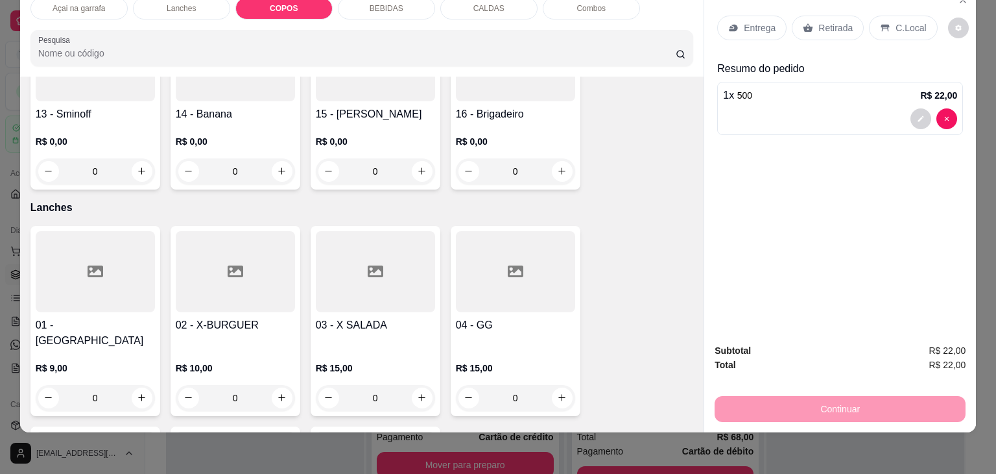
click at [216, 106] on h4 "14 - Banana" at bounding box center [235, 114] width 119 height 16
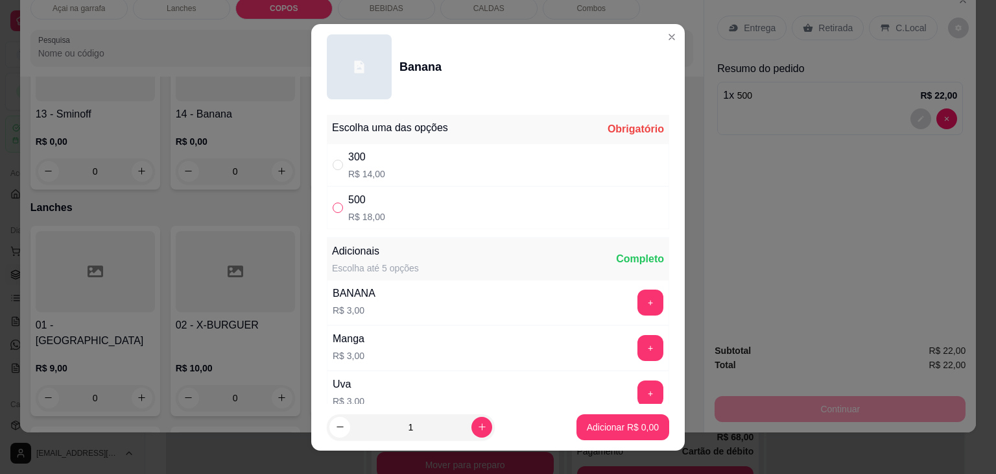
click at [333, 210] on input "" at bounding box center [338, 207] width 10 height 10
radio input "true"
click at [582, 424] on p "Adicionar R$ 18,00" at bounding box center [620, 426] width 77 height 13
type input "1"
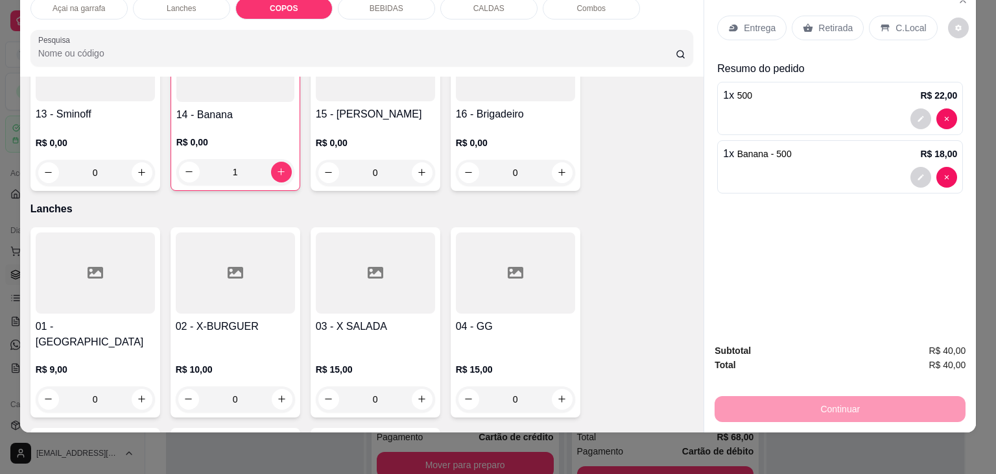
click at [911, 21] on p "C.Local" at bounding box center [911, 27] width 30 height 13
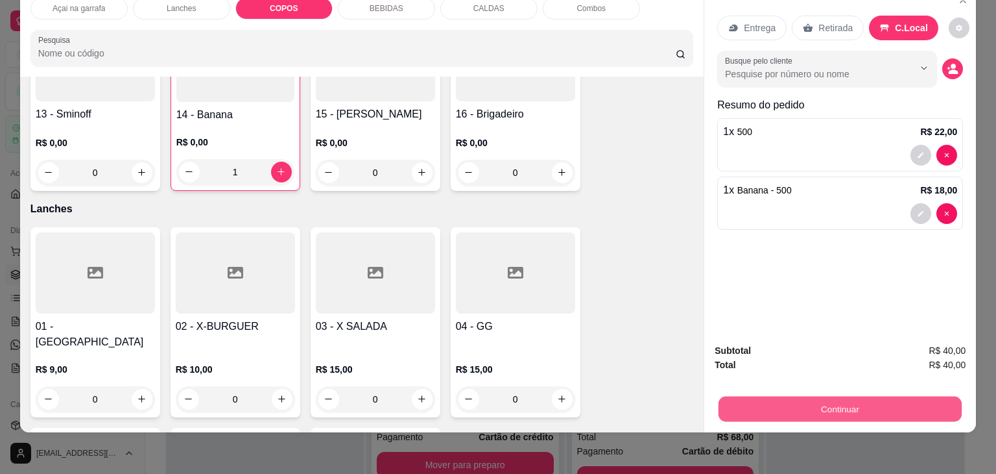
click at [898, 400] on button "Continuar" at bounding box center [840, 408] width 243 height 25
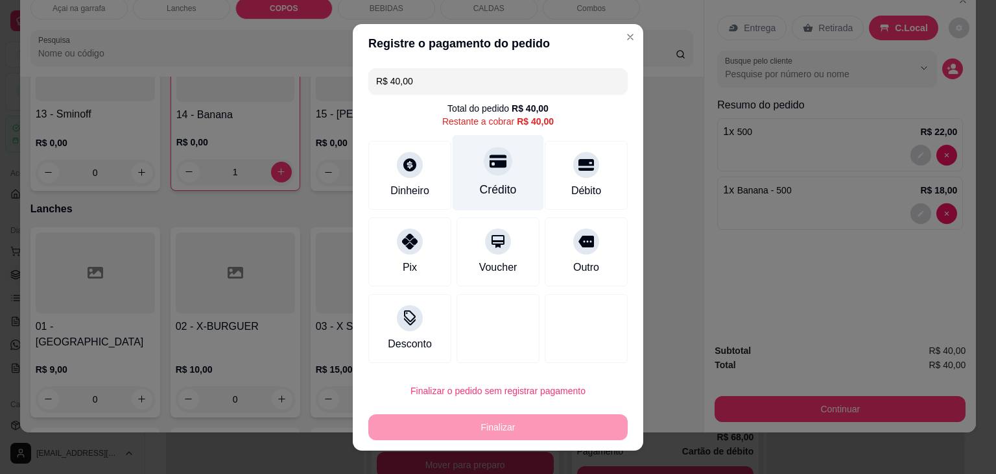
click at [472, 163] on div "Crédito" at bounding box center [498, 172] width 91 height 76
type input "R$ 0,00"
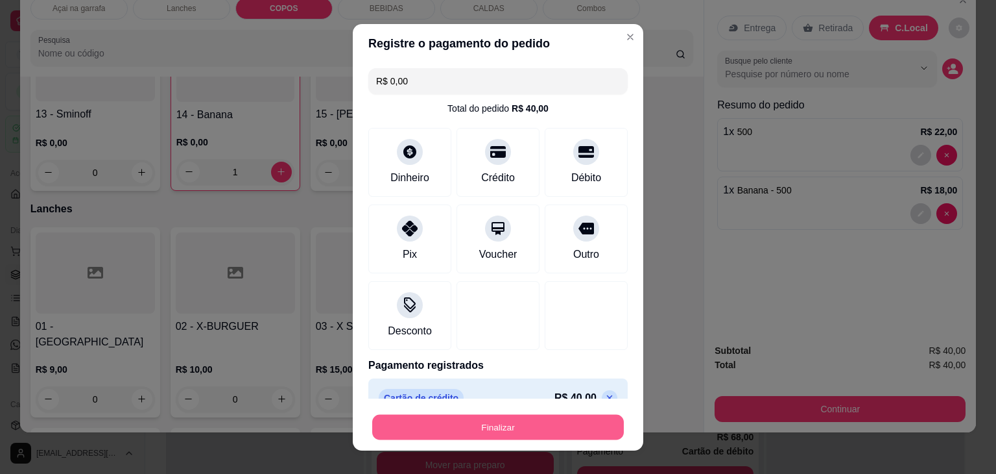
click at [496, 427] on button "Finalizar" at bounding box center [498, 426] width 252 height 25
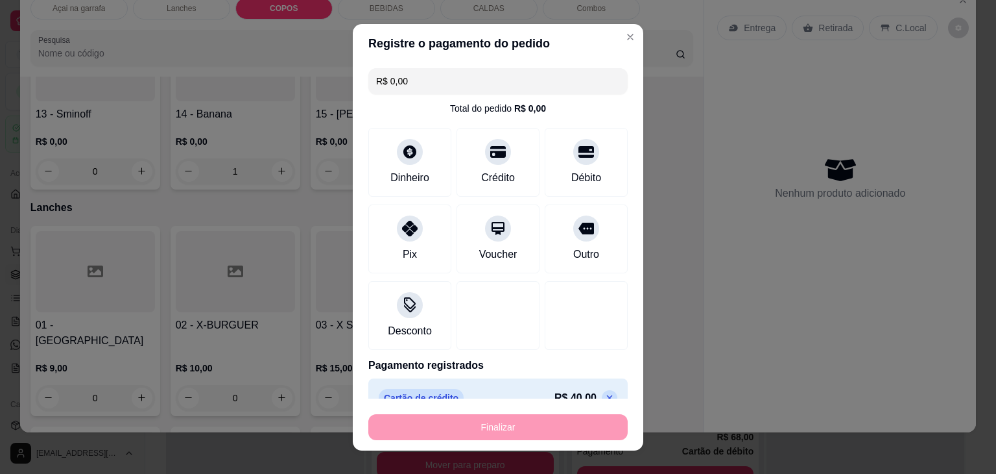
type input "0"
type input "-R$ 40,00"
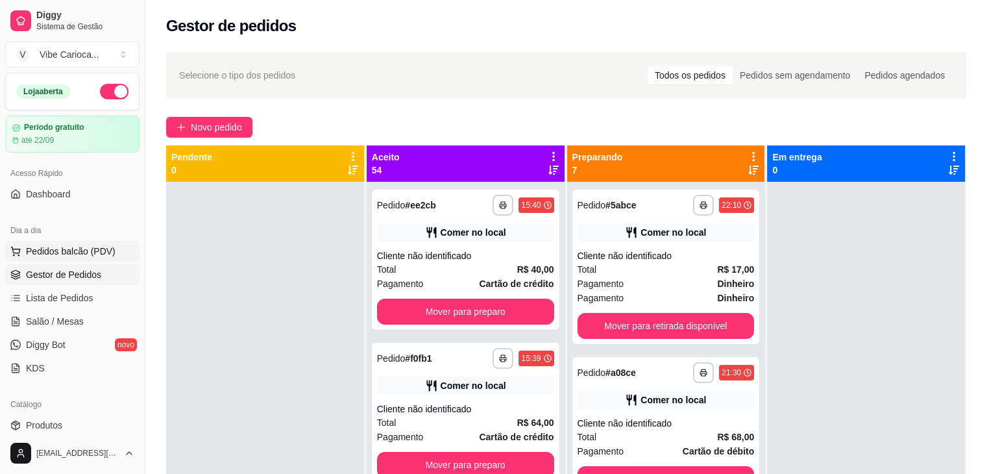
click at [26, 258] on button "Pedidos balcão (PDV)" at bounding box center [72, 251] width 134 height 21
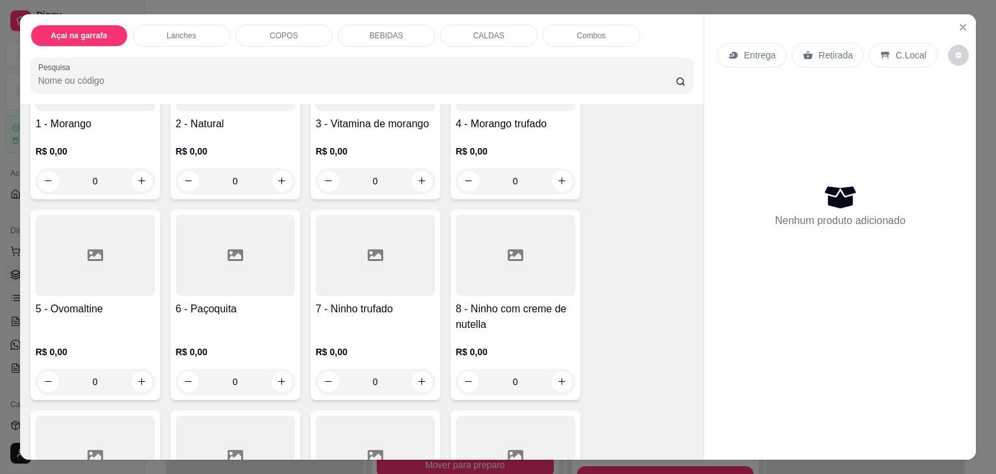
scroll to position [195, 0]
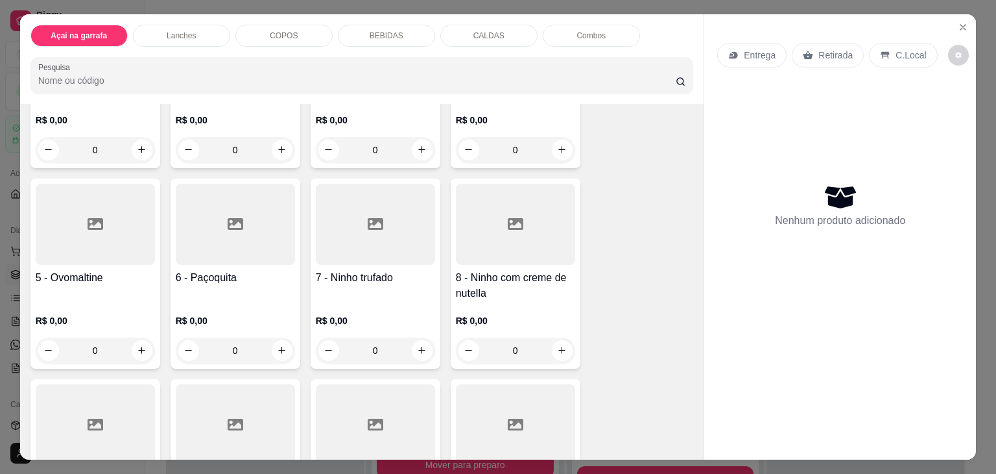
click at [366, 240] on div at bounding box center [375, 224] width 119 height 81
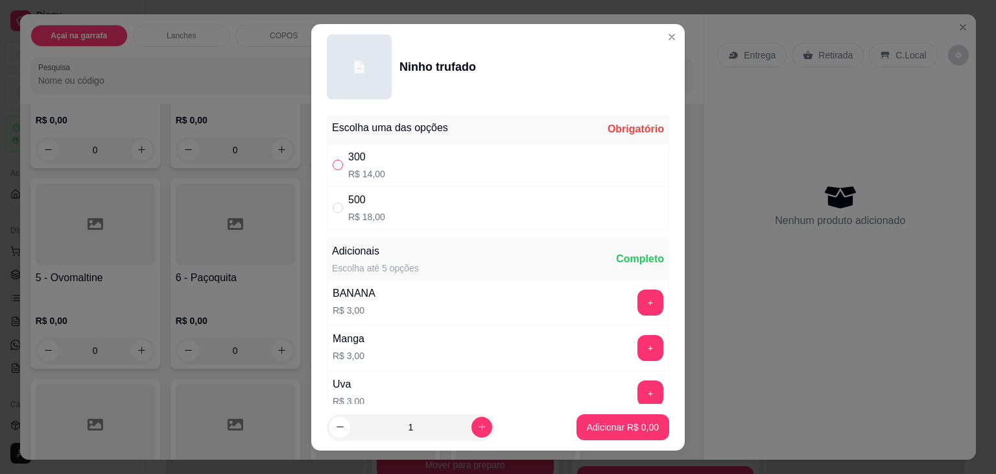
click at [333, 163] on input "" at bounding box center [338, 165] width 10 height 10
radio input "true"
click at [604, 429] on p "Adicionar R$ 14,00" at bounding box center [620, 426] width 77 height 13
type input "1"
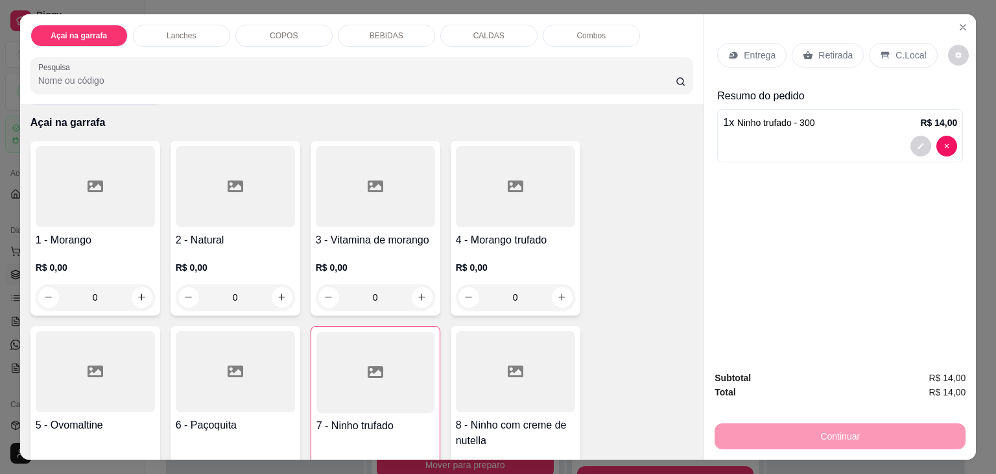
scroll to position [0, 0]
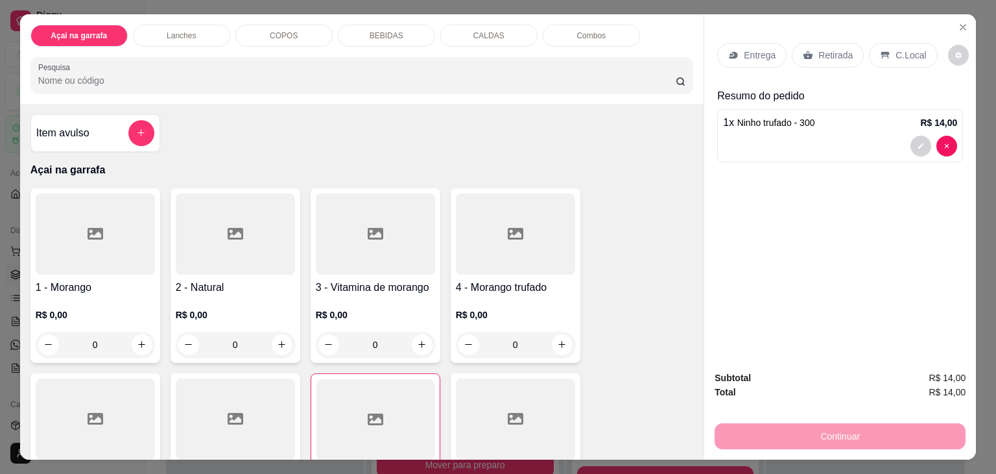
click at [280, 35] on p "COPOS" at bounding box center [284, 35] width 28 height 10
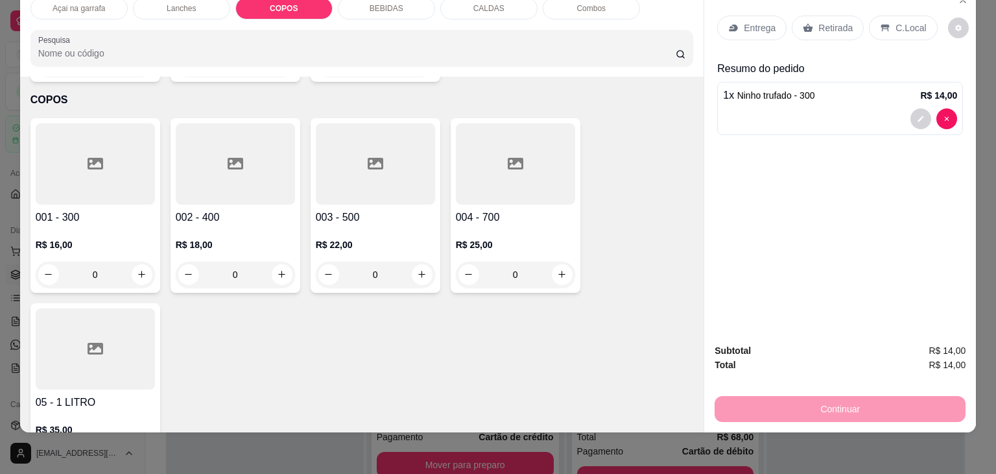
click at [57, 140] on div at bounding box center [95, 163] width 119 height 81
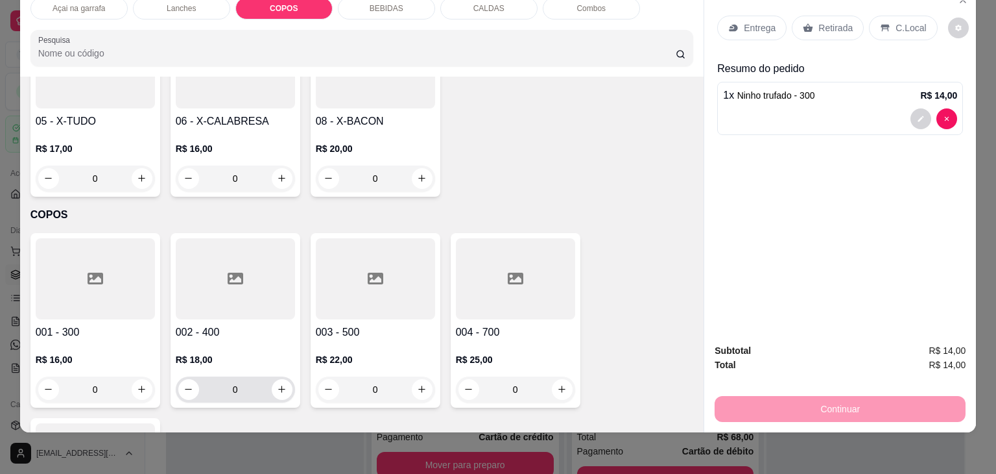
scroll to position [1170, 0]
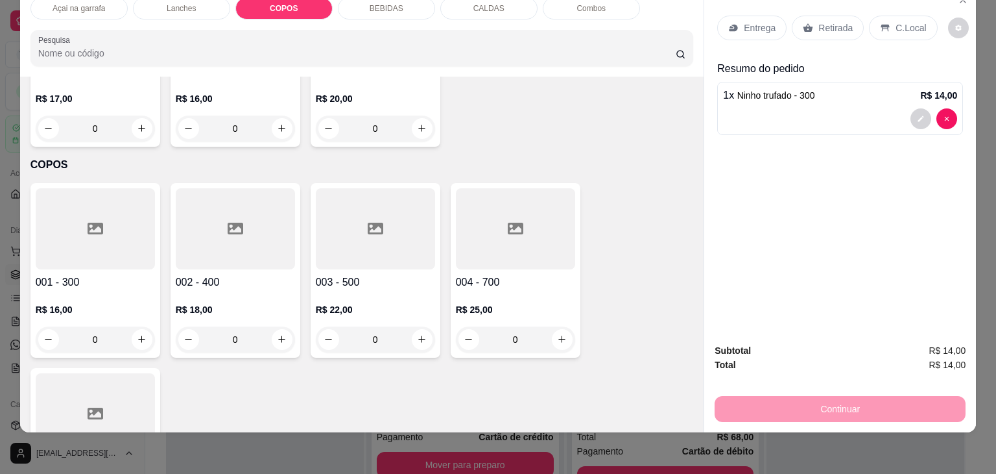
click at [223, 211] on div at bounding box center [235, 228] width 119 height 81
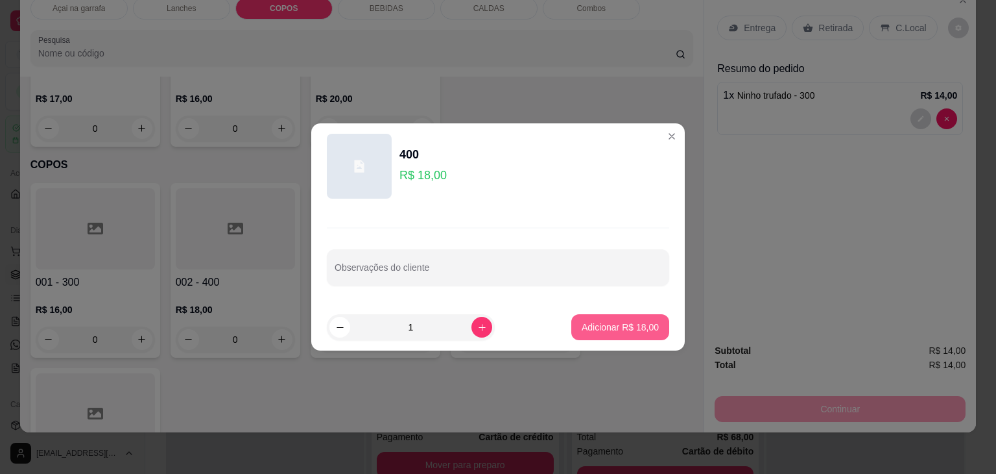
click at [609, 326] on p "Adicionar R$ 18,00" at bounding box center [620, 326] width 77 height 13
type input "1"
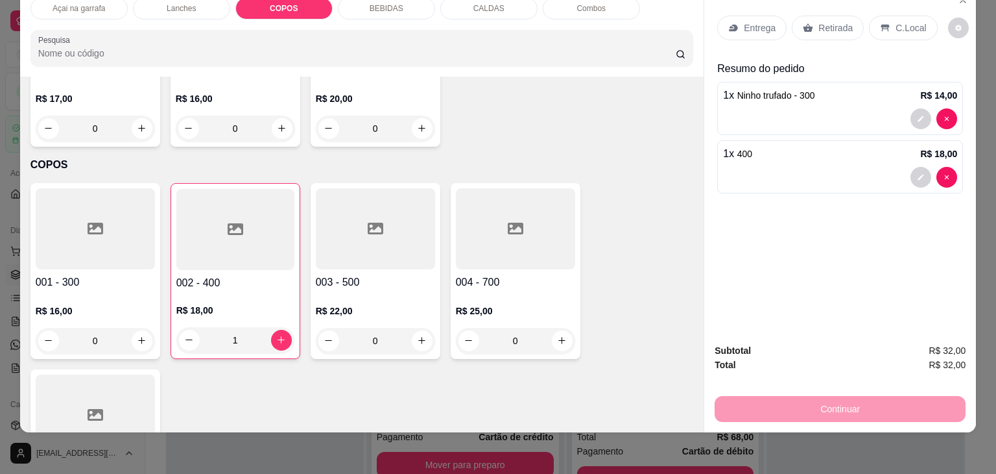
click at [896, 21] on p "C.Local" at bounding box center [911, 27] width 30 height 13
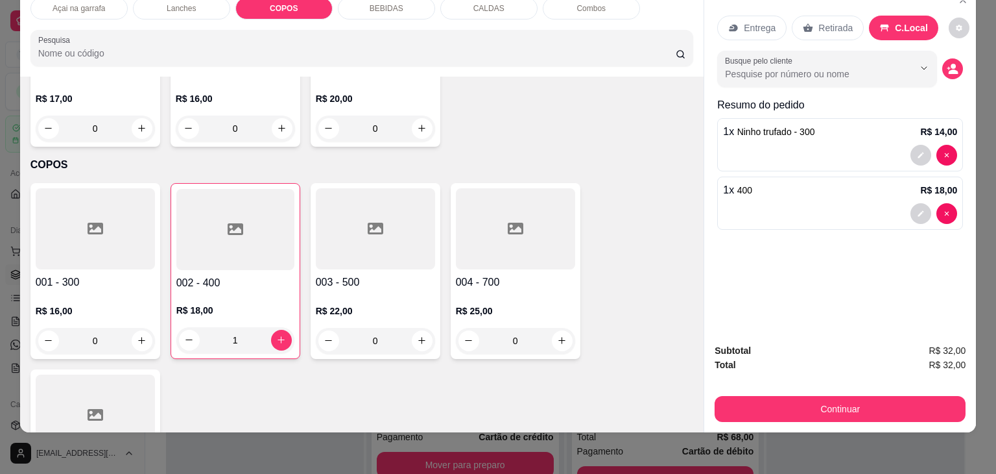
click at [749, 392] on div "Continuar" at bounding box center [840, 406] width 251 height 29
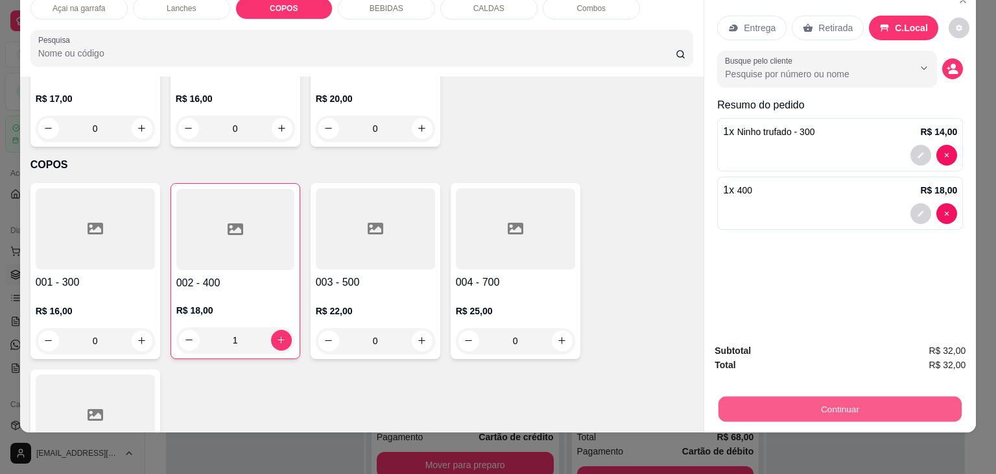
click at [745, 396] on button "Continuar" at bounding box center [840, 408] width 243 height 25
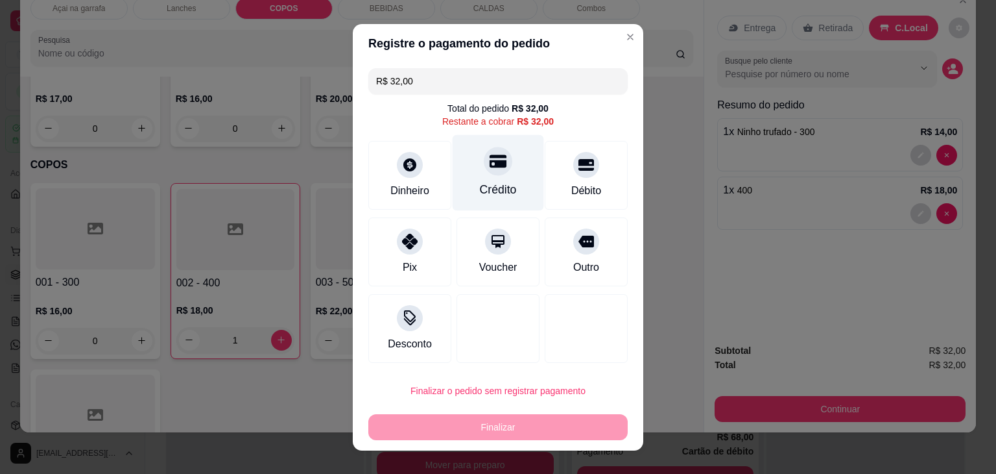
click at [493, 176] on div "Crédito" at bounding box center [498, 172] width 91 height 76
type input "R$ 0,00"
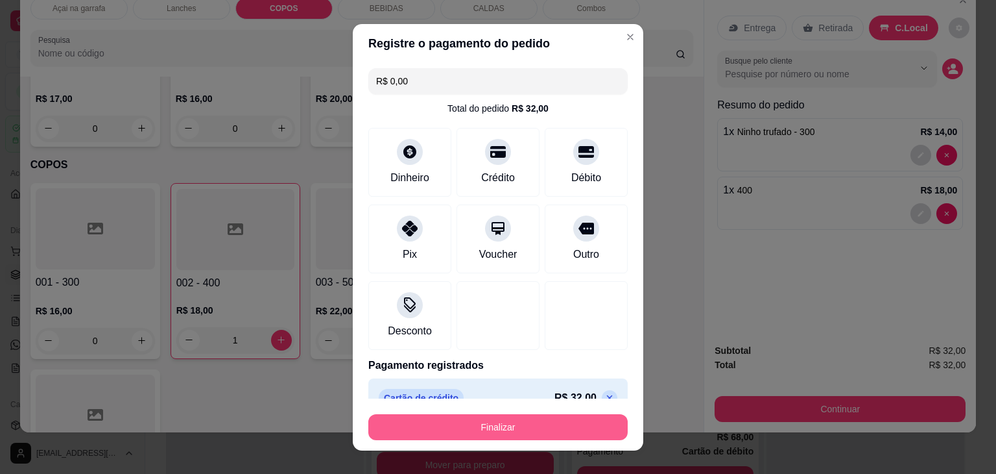
click at [564, 429] on button "Finalizar" at bounding box center [497, 427] width 259 height 26
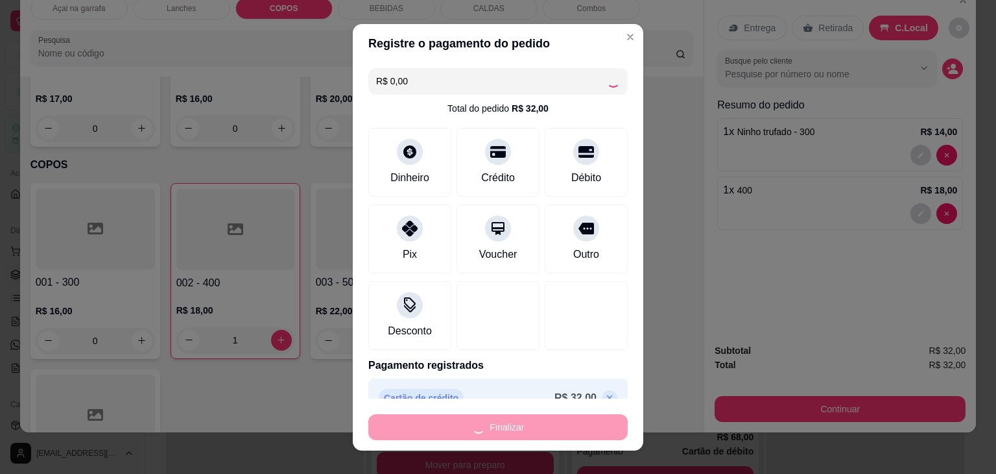
type input "0"
type input "-R$ 32,00"
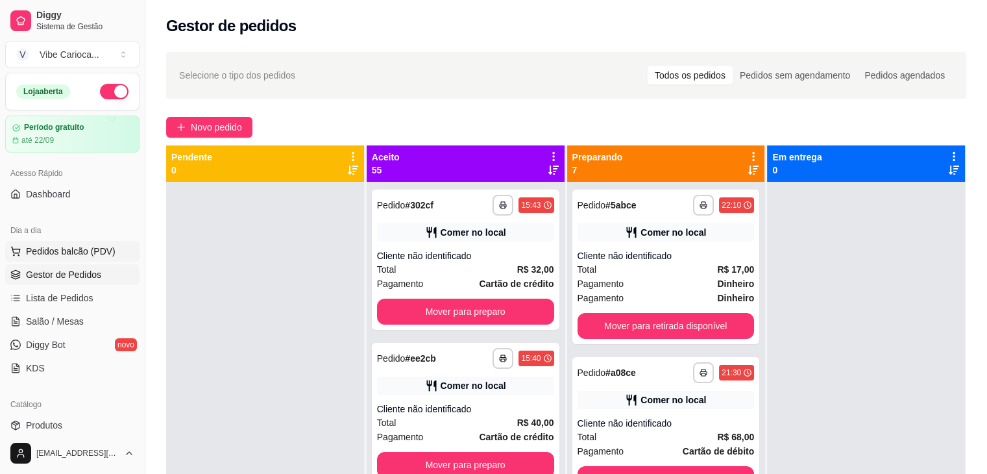
click at [48, 245] on span "Pedidos balcão (PDV)" at bounding box center [71, 251] width 90 height 13
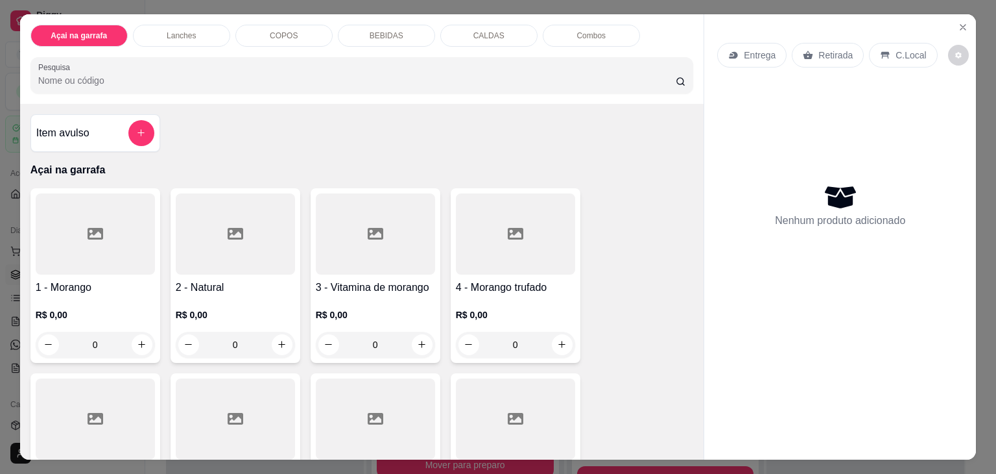
click at [285, 34] on p "COPOS" at bounding box center [284, 35] width 28 height 10
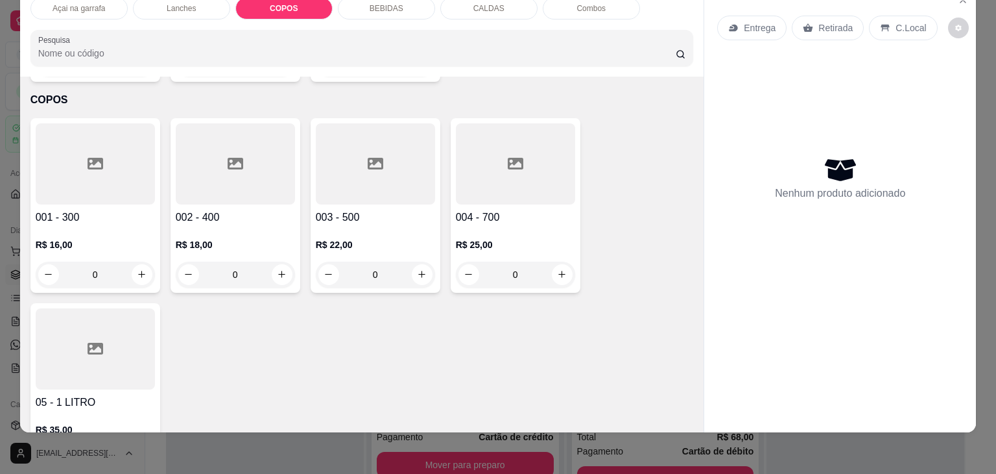
click at [256, 145] on div at bounding box center [235, 163] width 119 height 81
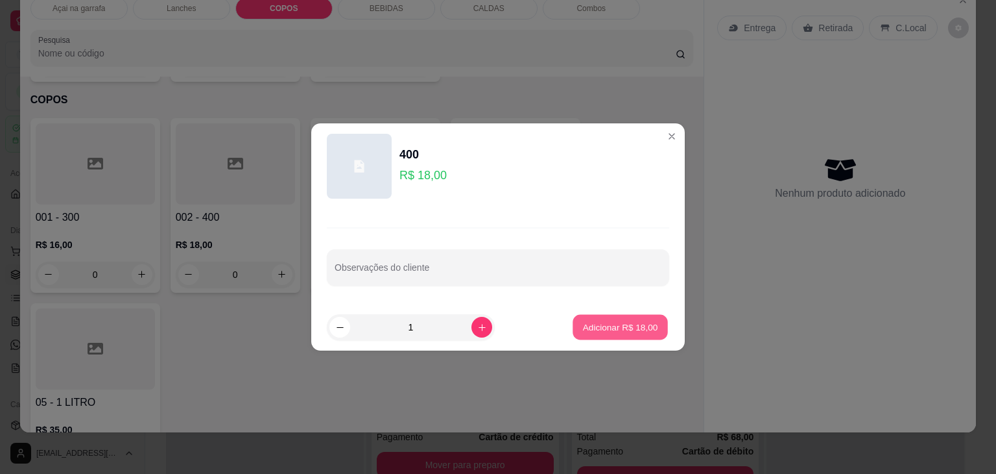
click at [640, 330] on p "Adicionar R$ 18,00" at bounding box center [620, 326] width 75 height 12
type input "1"
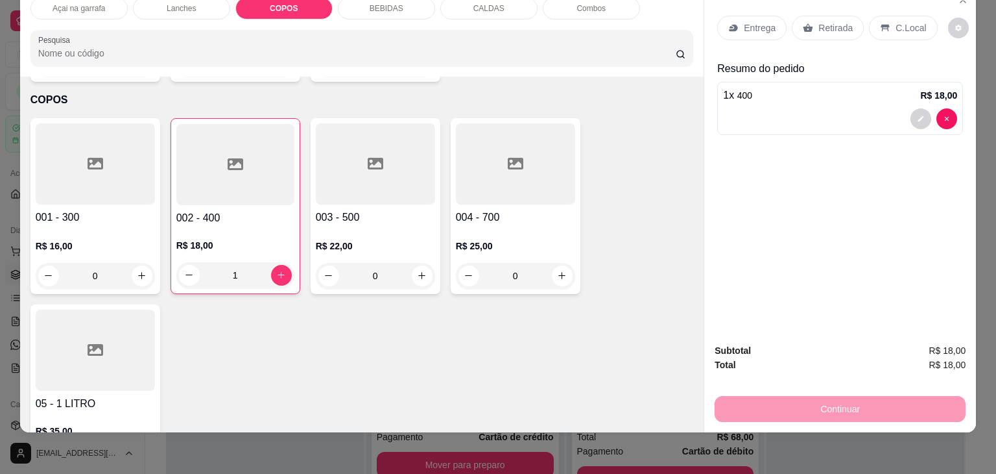
click at [881, 16] on div "C.Local" at bounding box center [903, 28] width 68 height 25
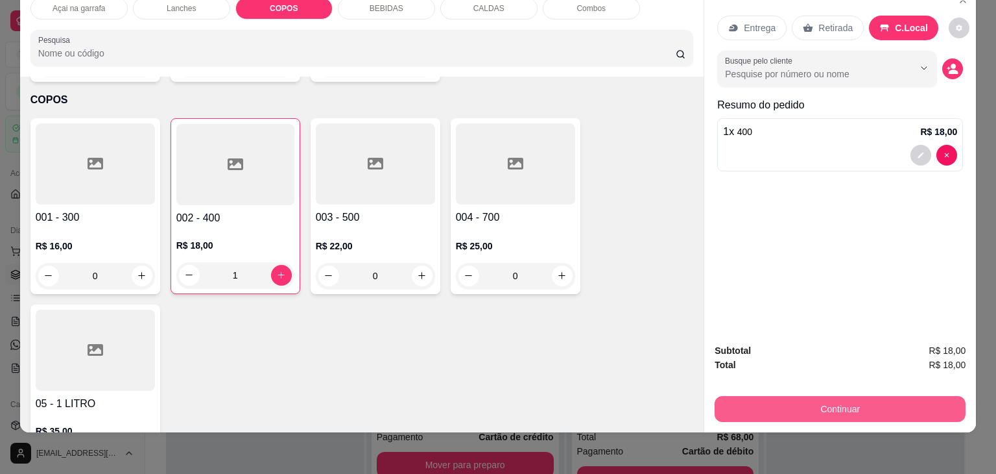
click at [843, 403] on button "Continuar" at bounding box center [840, 409] width 251 height 26
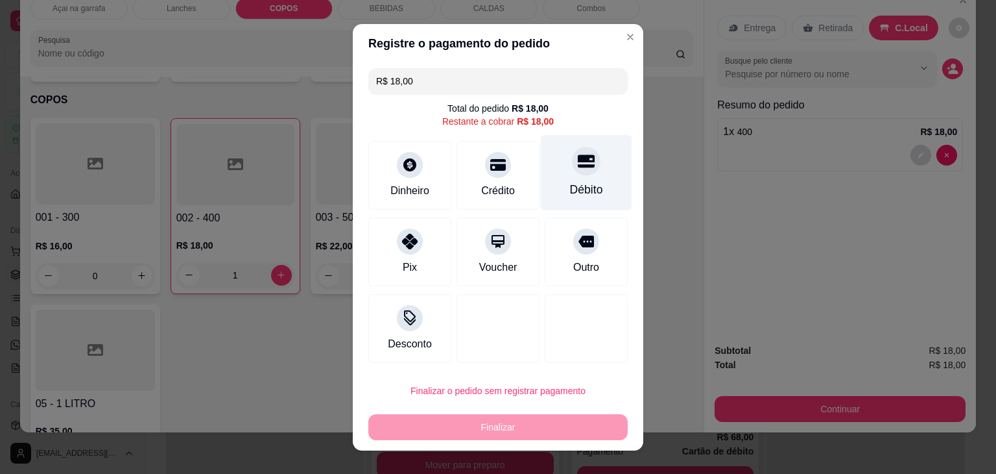
click at [579, 171] on div at bounding box center [586, 161] width 29 height 29
type input "R$ 0,00"
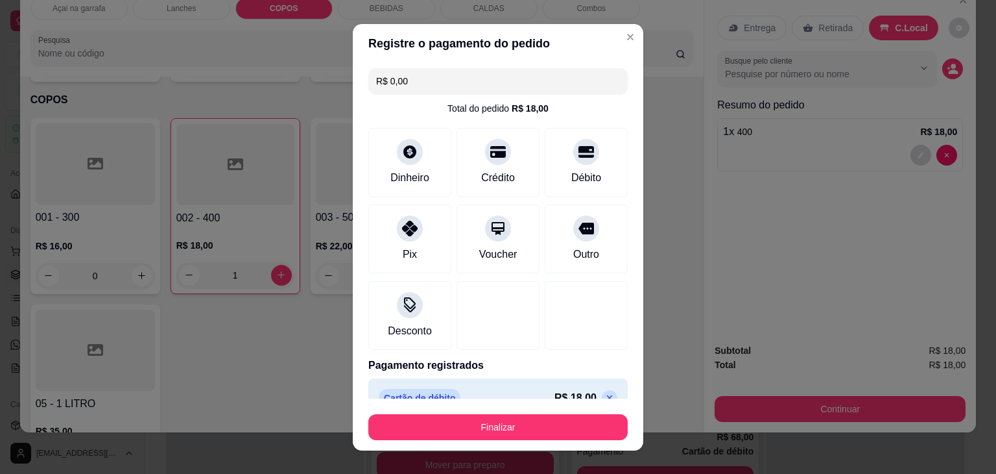
click at [490, 414] on button "Finalizar" at bounding box center [497, 427] width 259 height 26
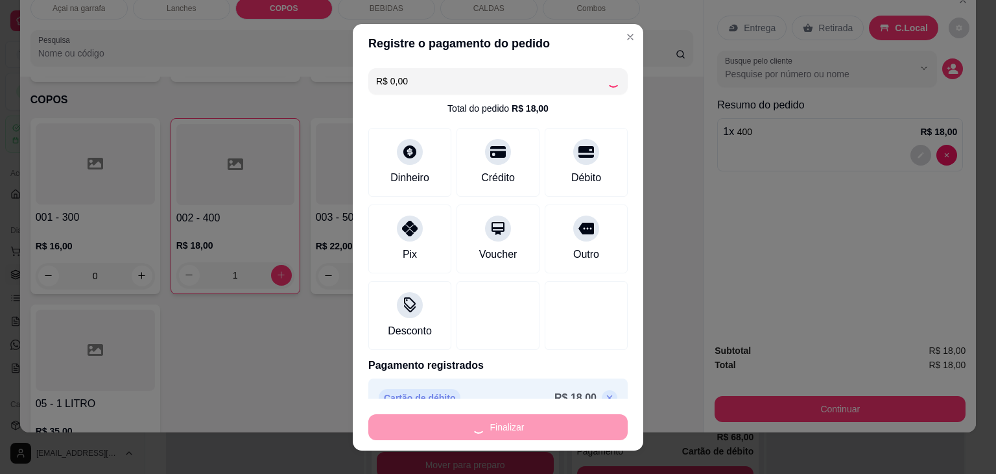
type input "0"
type input "-R$ 18,00"
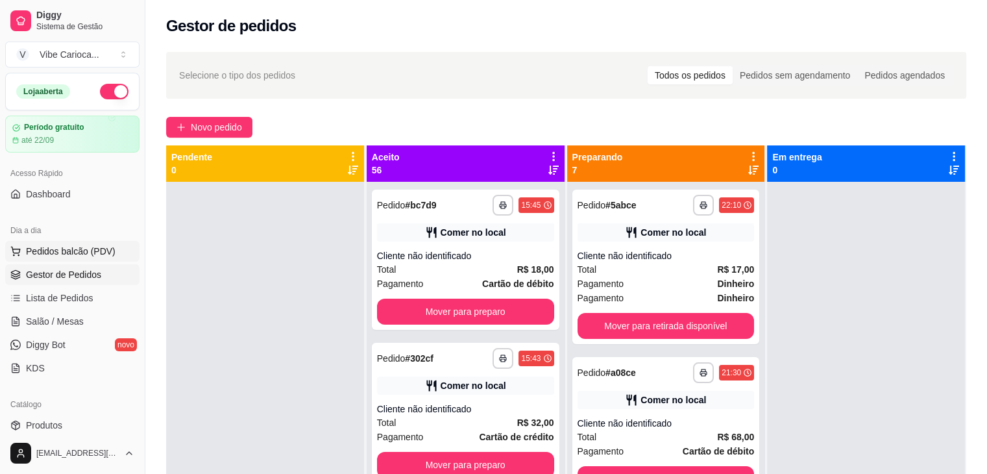
click at [42, 257] on button "Pedidos balcão (PDV)" at bounding box center [72, 251] width 134 height 21
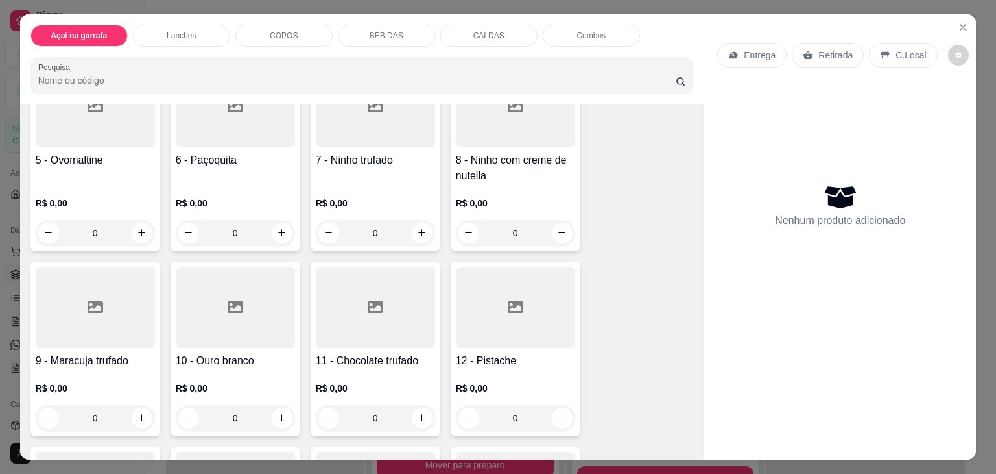
scroll to position [324, 0]
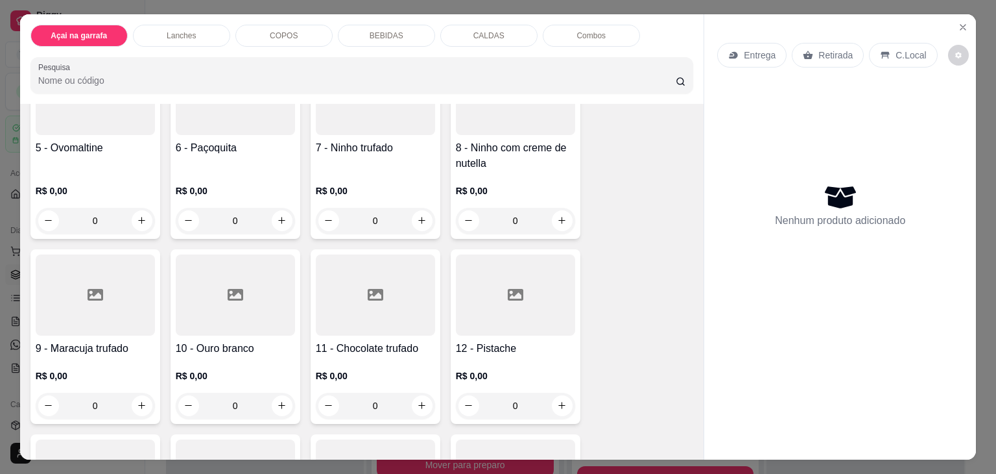
click at [99, 130] on div "5 - Ovomaltine R$ 0,00 0" at bounding box center [95, 144] width 130 height 190
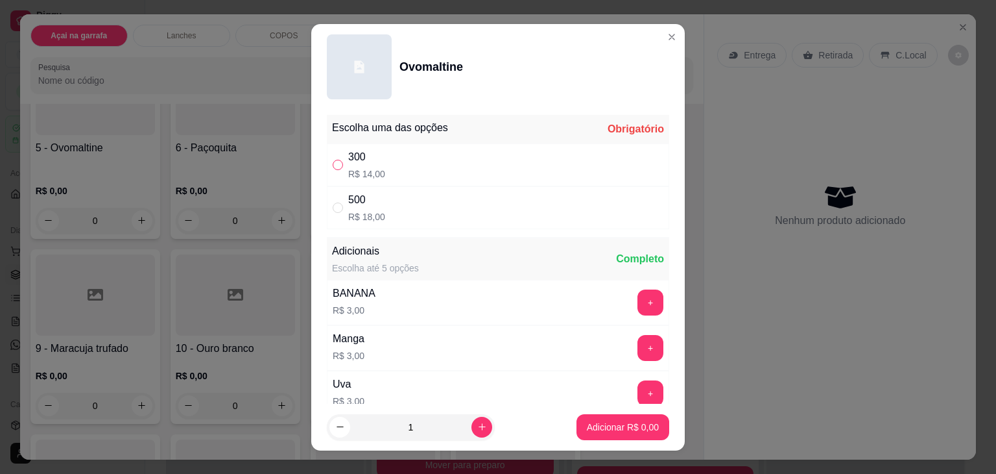
click at [334, 169] on input "" at bounding box center [338, 165] width 10 height 10
radio input "true"
click at [592, 432] on button "Adicionar R$ 14,00" at bounding box center [621, 427] width 98 height 26
type input "1"
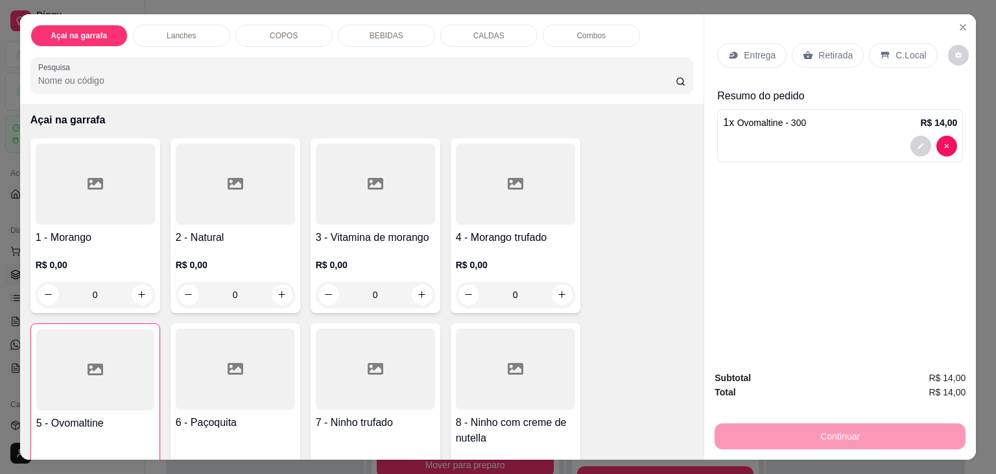
scroll to position [0, 0]
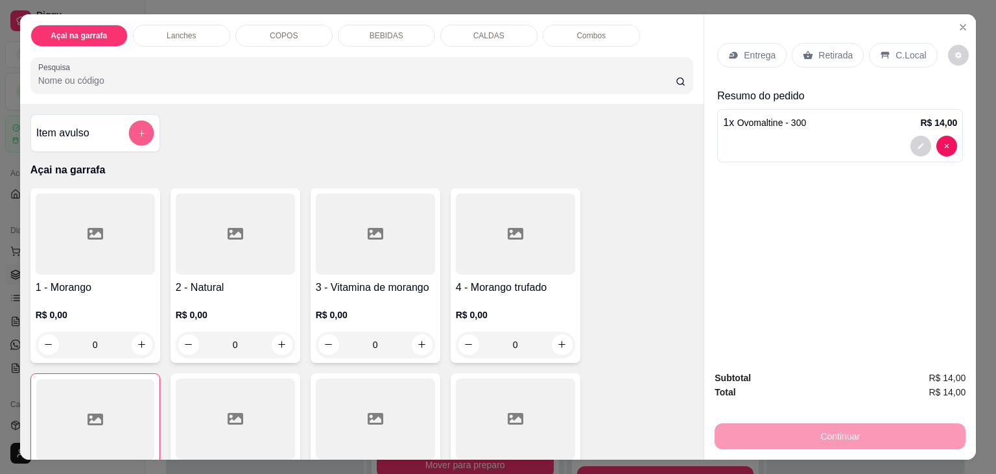
click at [138, 134] on button "add-separate-item" at bounding box center [140, 133] width 25 height 25
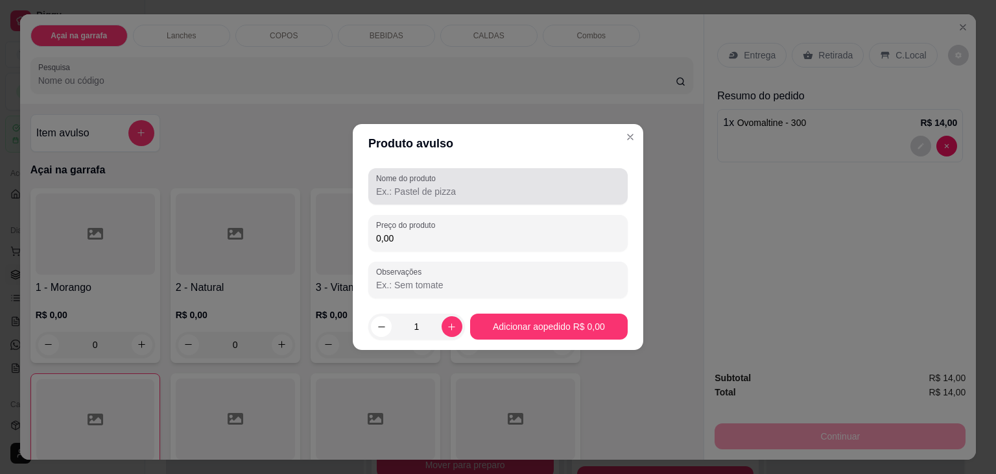
click at [437, 190] on input "Nome do produto" at bounding box center [498, 191] width 244 height 13
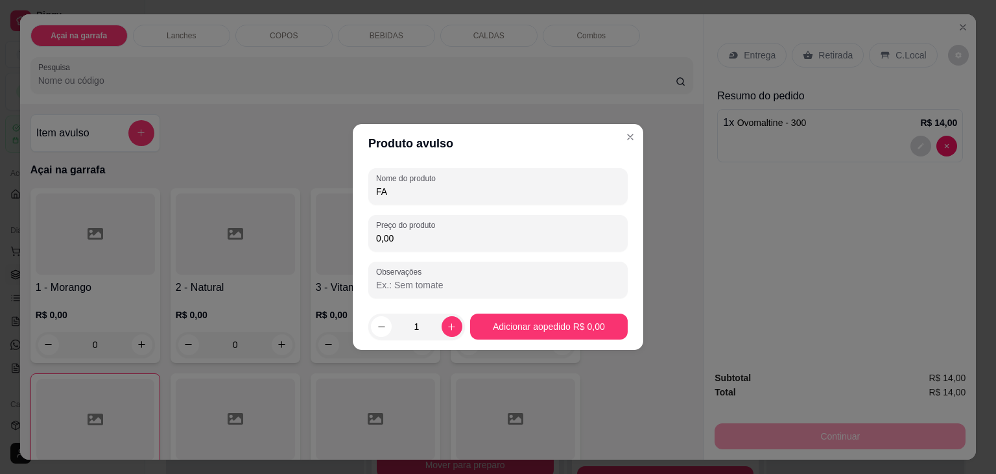
type input "F"
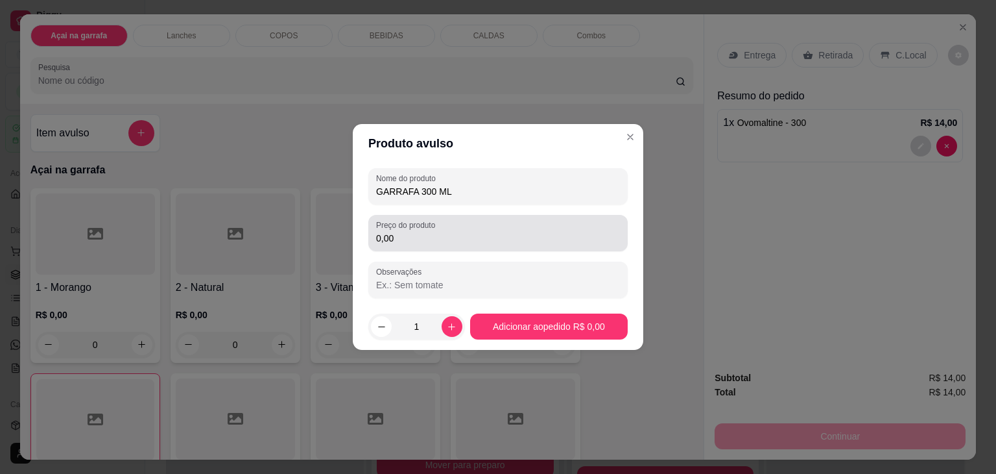
click at [429, 242] on input "0,00" at bounding box center [498, 238] width 244 height 13
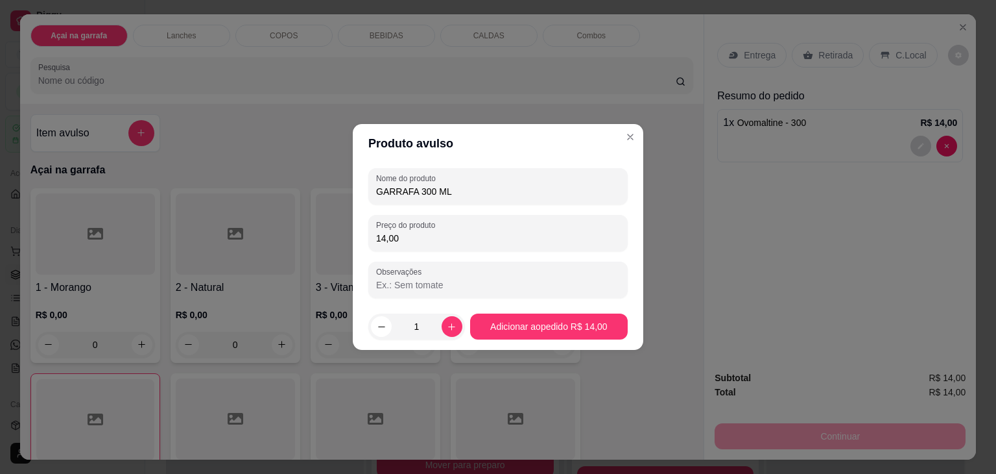
click at [410, 283] on input "Observações" at bounding box center [498, 284] width 244 height 13
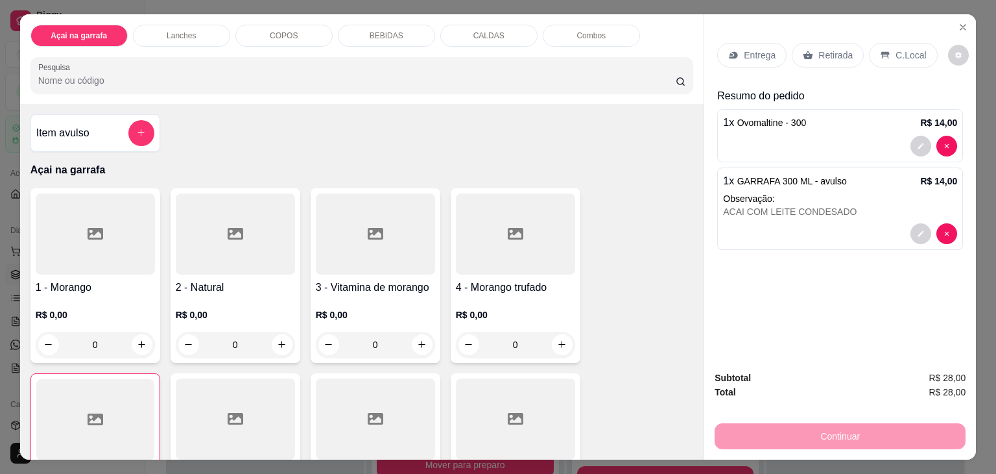
click at [897, 49] on p "C.Local" at bounding box center [911, 55] width 30 height 13
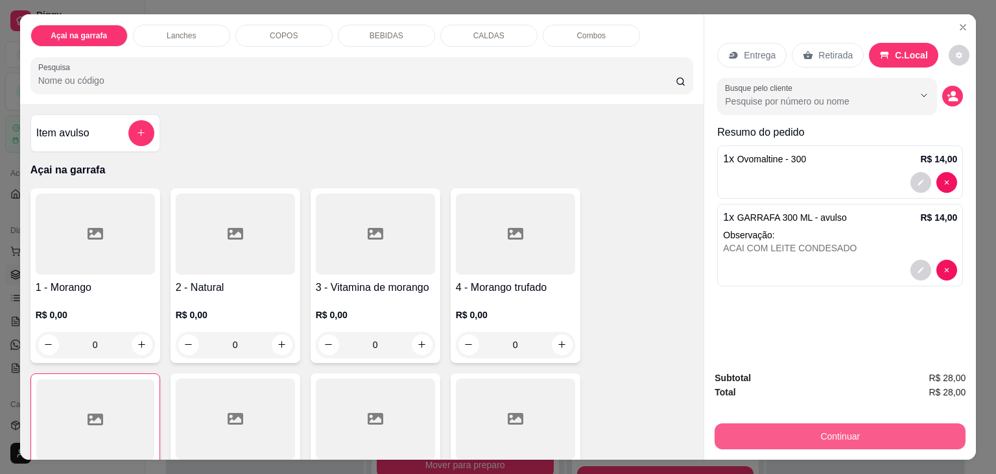
click at [834, 435] on button "Continuar" at bounding box center [840, 436] width 251 height 26
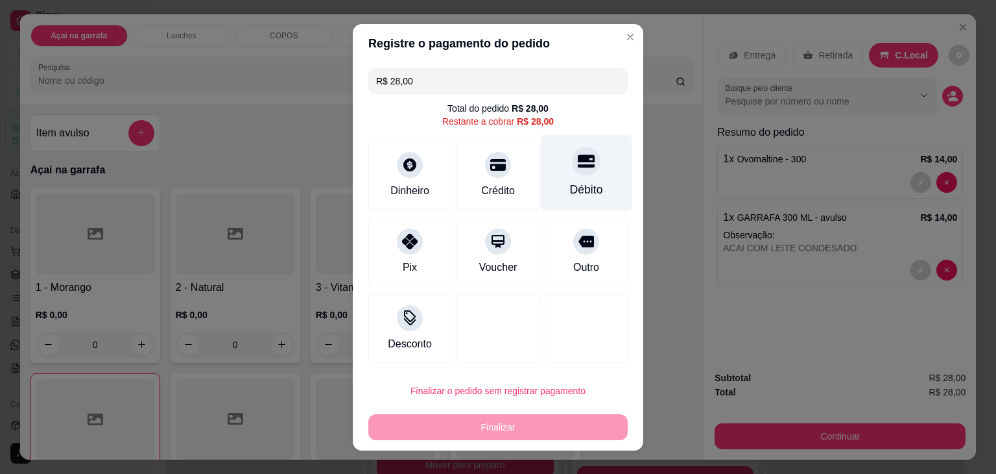
click at [584, 179] on div "Débito" at bounding box center [586, 172] width 91 height 76
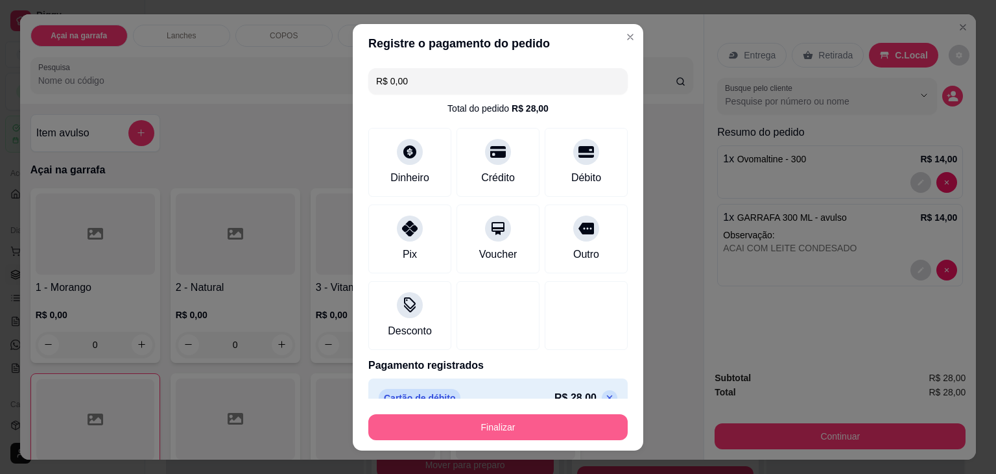
click at [526, 424] on button "Finalizar" at bounding box center [497, 427] width 259 height 26
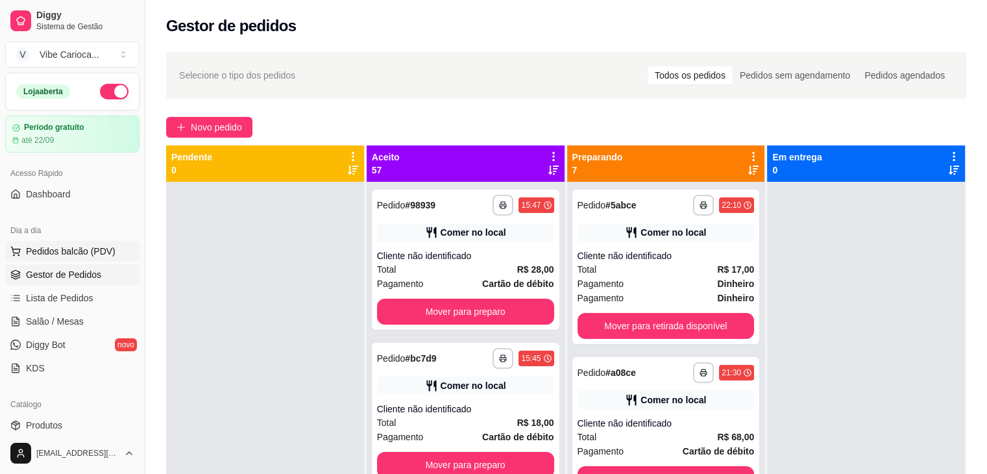
click at [96, 250] on span "Pedidos balcão (PDV)" at bounding box center [71, 251] width 90 height 13
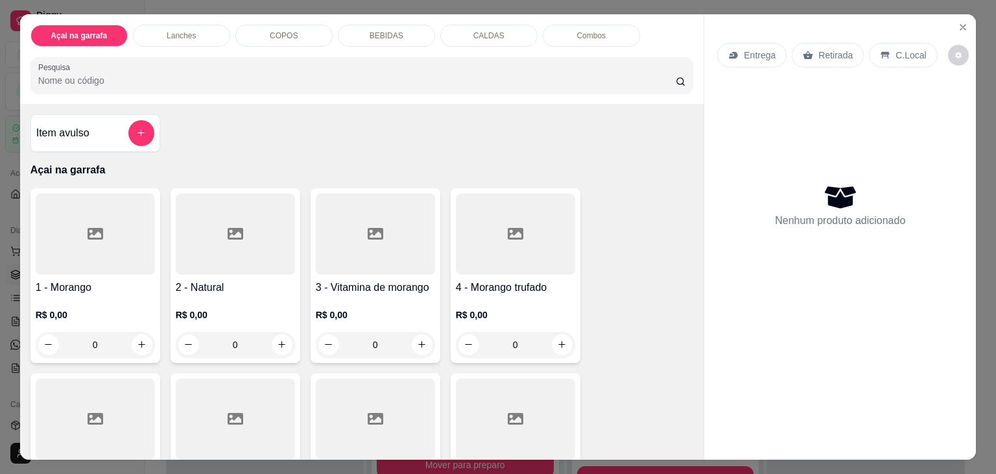
click at [527, 250] on div at bounding box center [515, 233] width 119 height 81
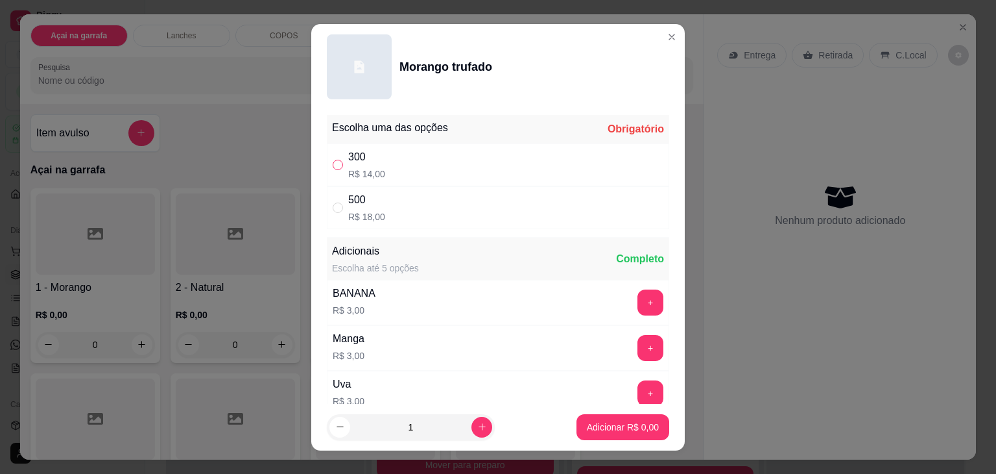
click at [335, 165] on input "" at bounding box center [338, 165] width 10 height 10
click at [584, 426] on p "Adicionar R$ 14,00" at bounding box center [620, 426] width 75 height 12
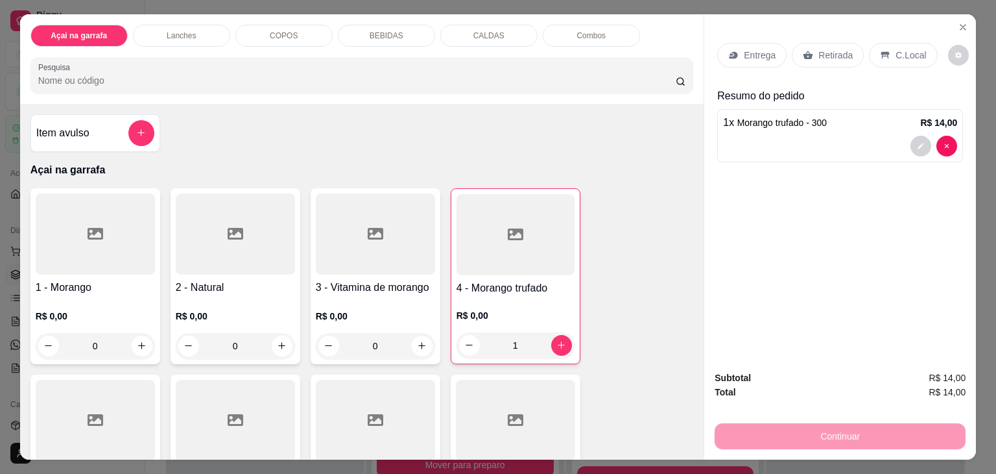
click at [883, 48] on div "C.Local" at bounding box center [903, 55] width 68 height 25
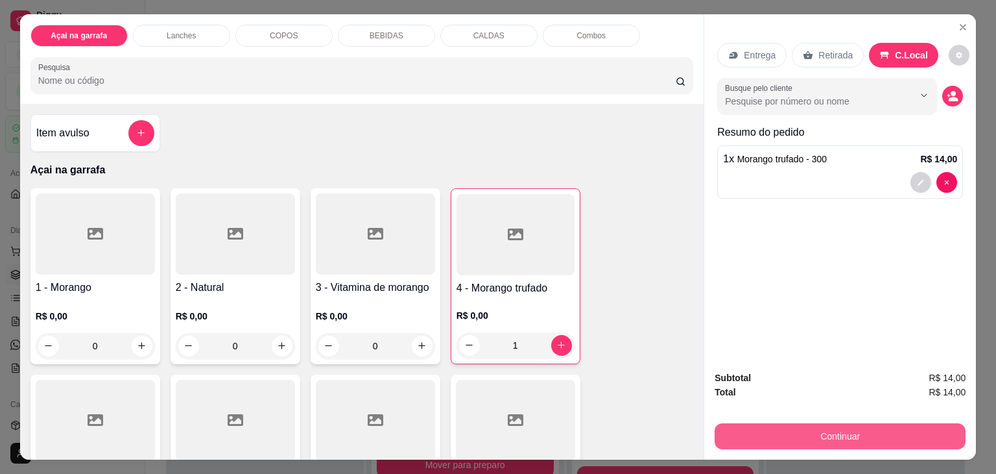
click at [748, 423] on button "Continuar" at bounding box center [840, 436] width 251 height 26
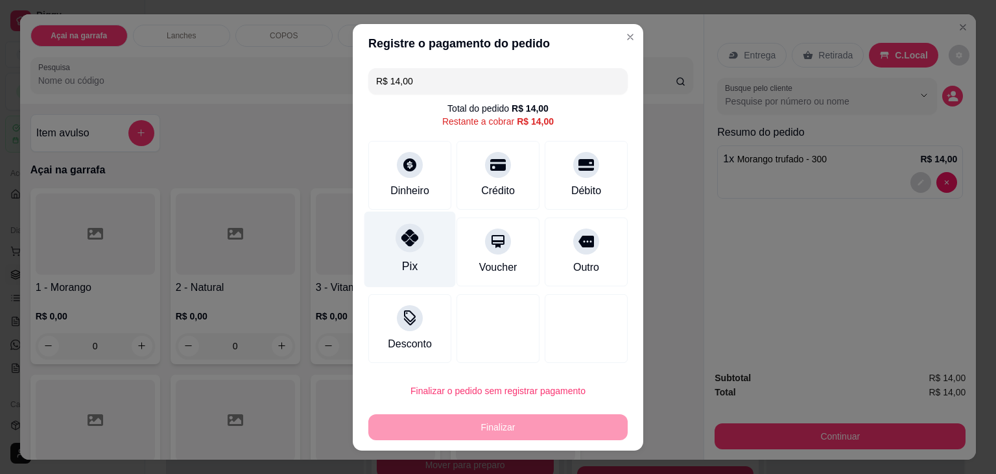
click at [408, 255] on div "Pix" at bounding box center [410, 249] width 91 height 76
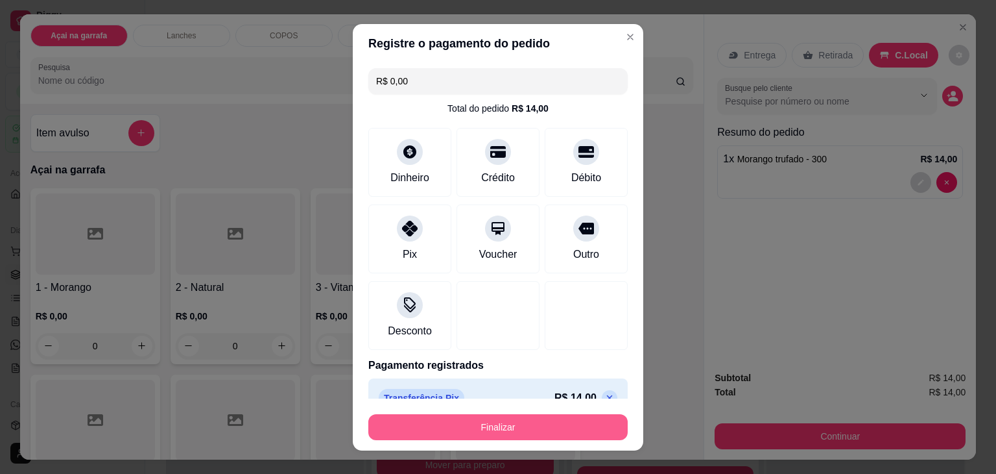
click at [477, 426] on button "Finalizar" at bounding box center [497, 427] width 259 height 26
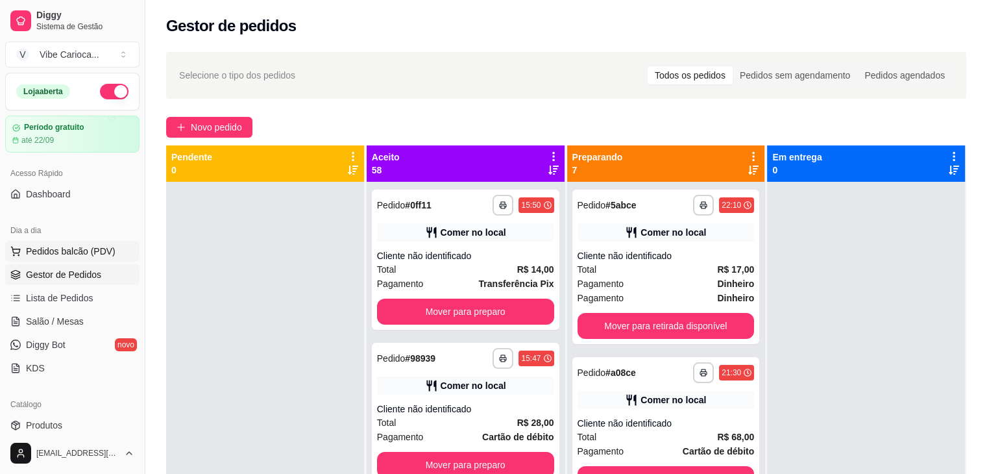
click at [66, 252] on span "Pedidos balcão (PDV)" at bounding box center [71, 251] width 90 height 13
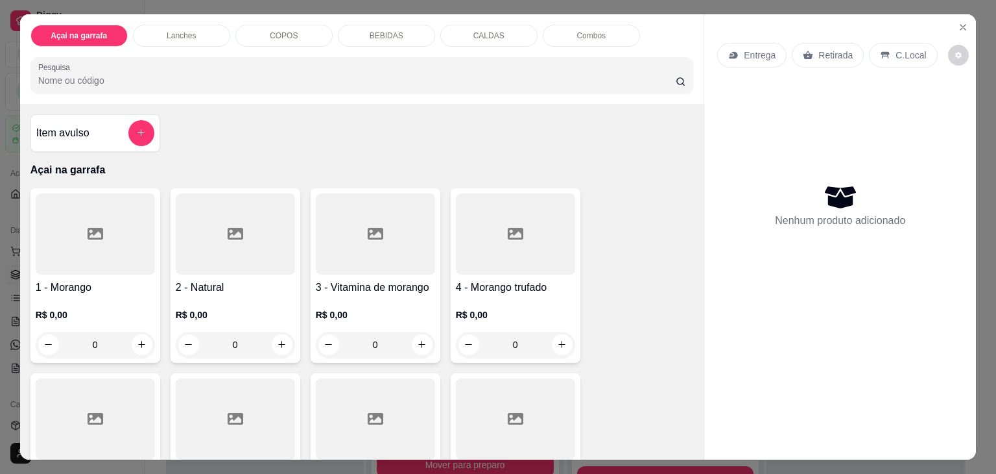
click at [258, 37] on div "COPOS" at bounding box center [283, 36] width 97 height 22
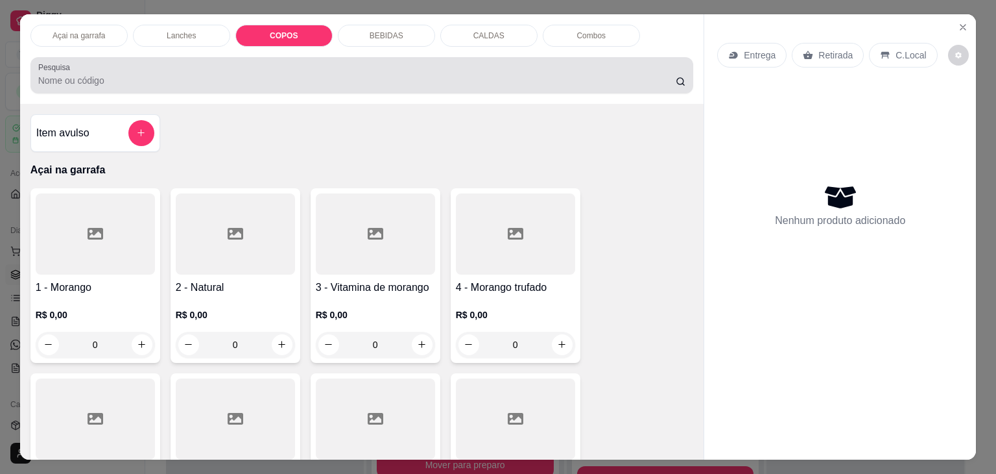
scroll to position [32, 0]
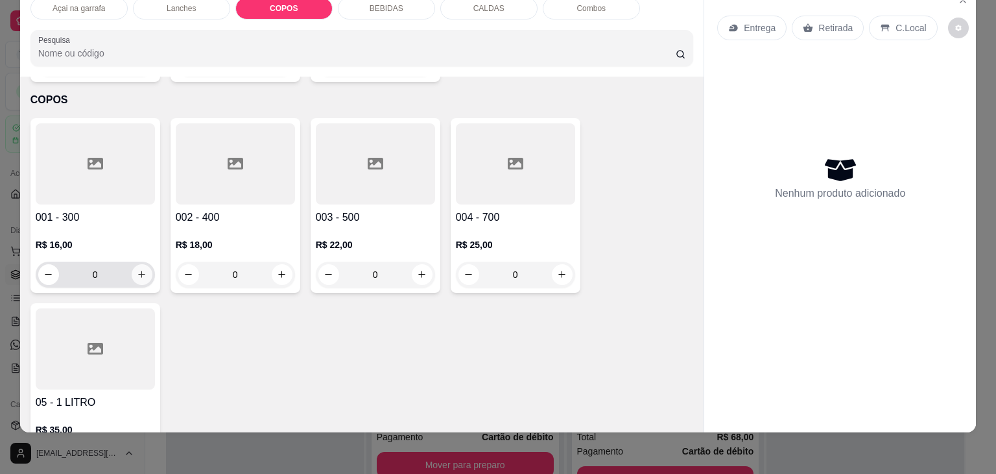
click at [140, 269] on icon "increase-product-quantity" at bounding box center [142, 274] width 10 height 10
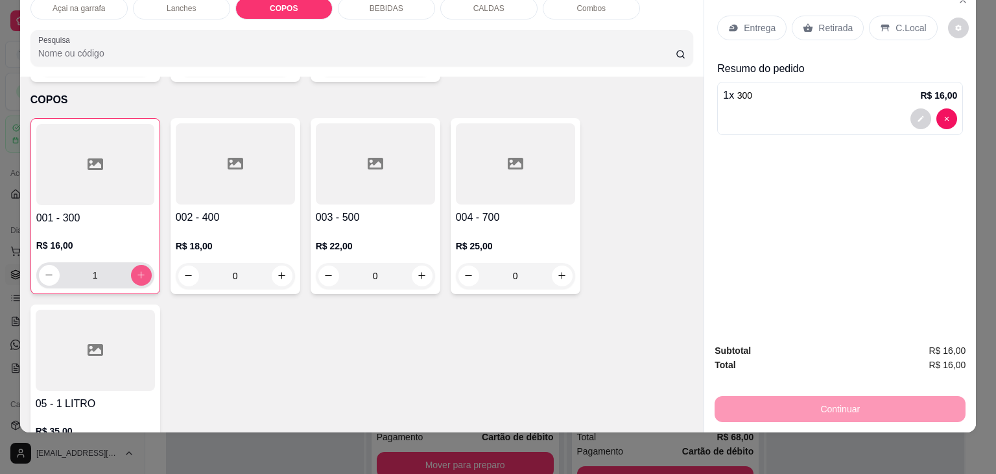
click at [140, 270] on icon "increase-product-quantity" at bounding box center [141, 275] width 10 height 10
click at [911, 21] on p "C.Local" at bounding box center [911, 27] width 30 height 13
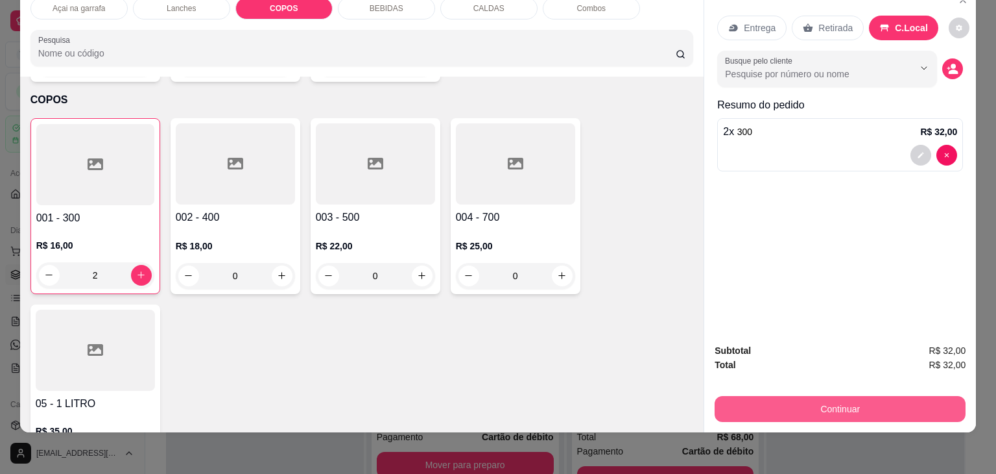
click at [860, 409] on button "Continuar" at bounding box center [840, 409] width 251 height 26
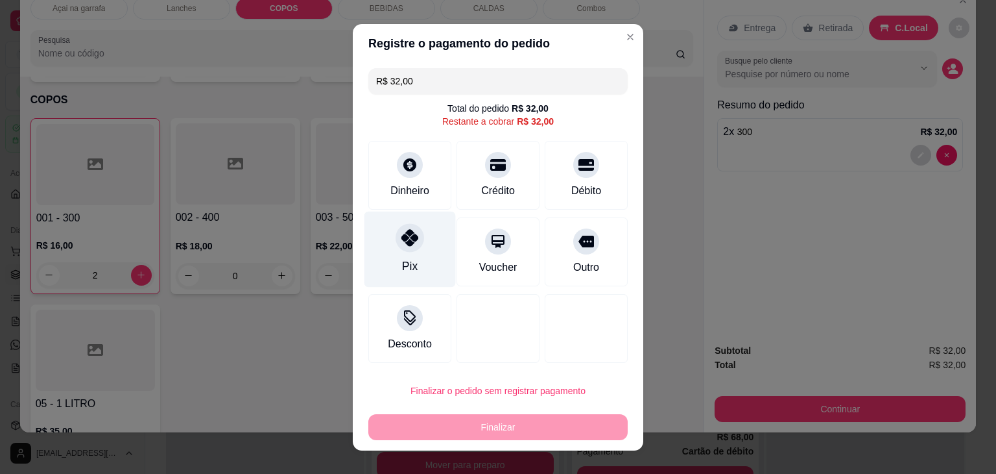
click at [397, 253] on div "Pix" at bounding box center [410, 249] width 91 height 76
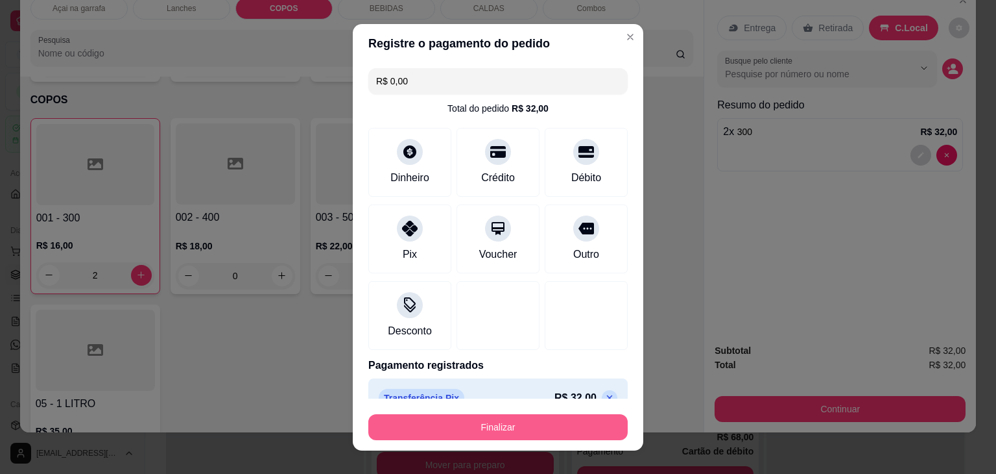
click at [482, 421] on button "Finalizar" at bounding box center [497, 427] width 259 height 26
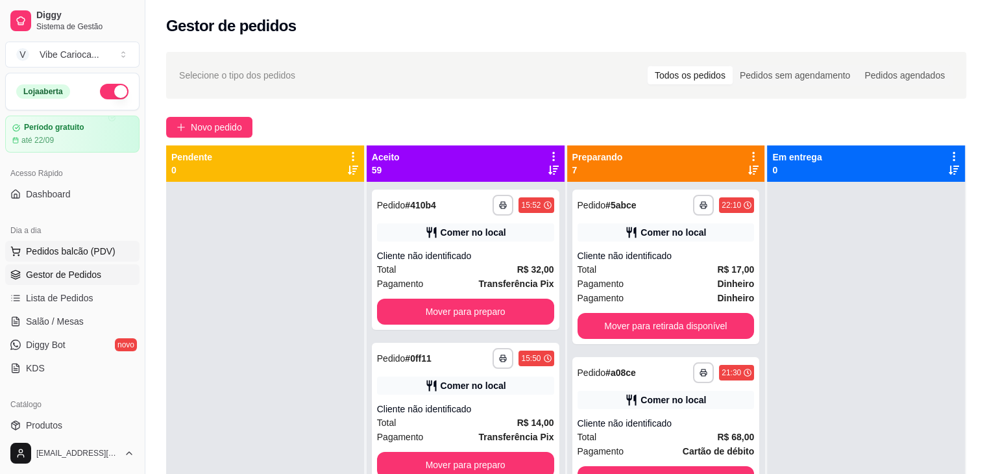
click at [88, 257] on button "Pedidos balcão (PDV)" at bounding box center [72, 251] width 134 height 21
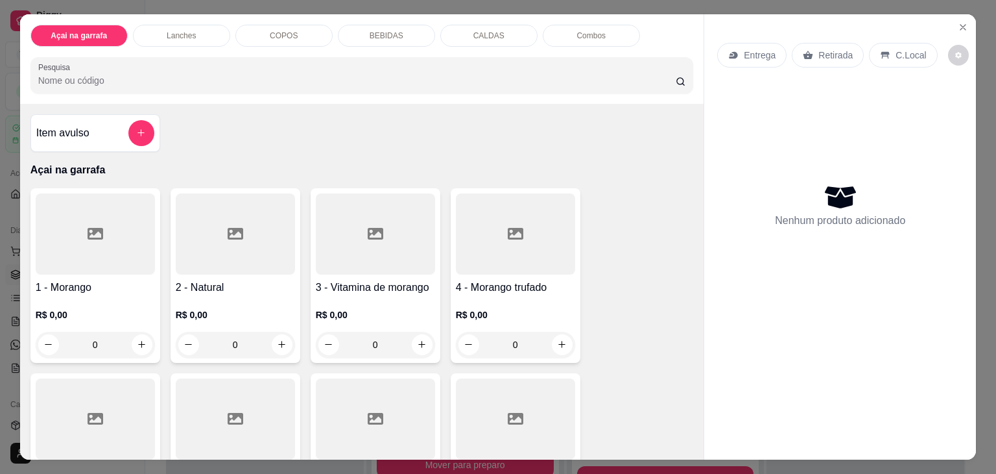
click at [485, 234] on div at bounding box center [515, 233] width 119 height 81
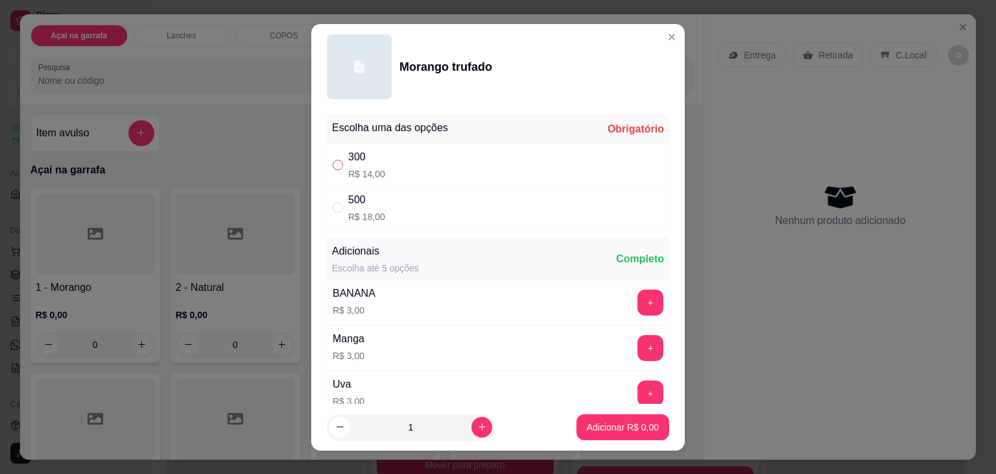
click at [333, 164] on input "" at bounding box center [338, 165] width 10 height 10
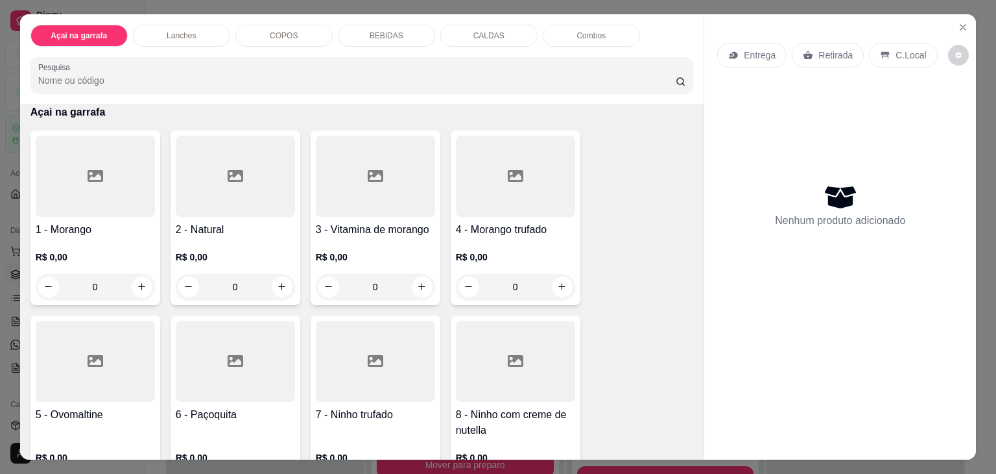
scroll to position [195, 0]
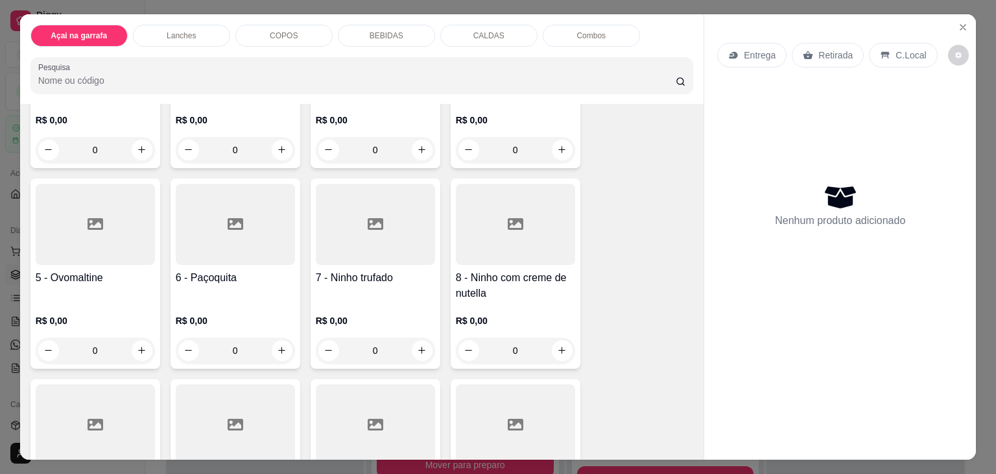
click at [500, 235] on div at bounding box center [515, 224] width 119 height 81
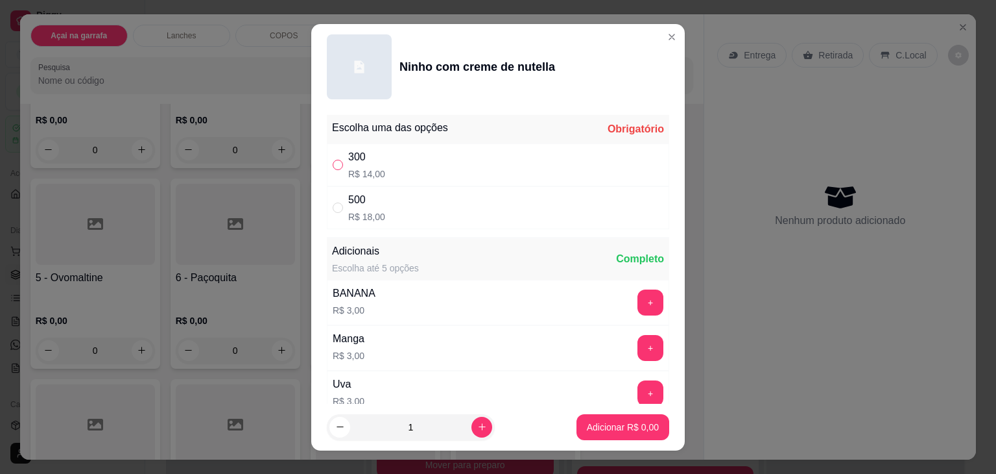
click at [333, 166] on input "" at bounding box center [338, 165] width 10 height 10
click at [582, 421] on p "Adicionar R$ 14,00" at bounding box center [620, 426] width 77 height 13
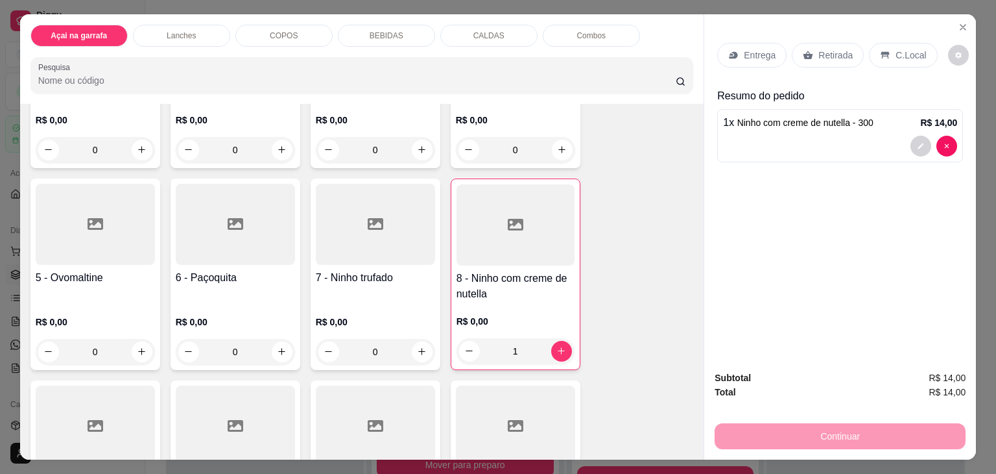
click at [915, 49] on p "C.Local" at bounding box center [911, 55] width 30 height 13
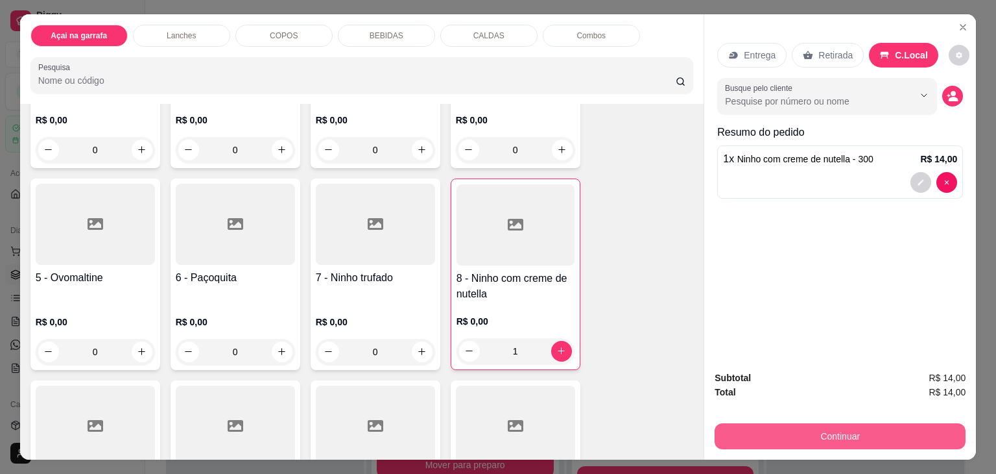
click at [836, 428] on button "Continuar" at bounding box center [840, 436] width 251 height 26
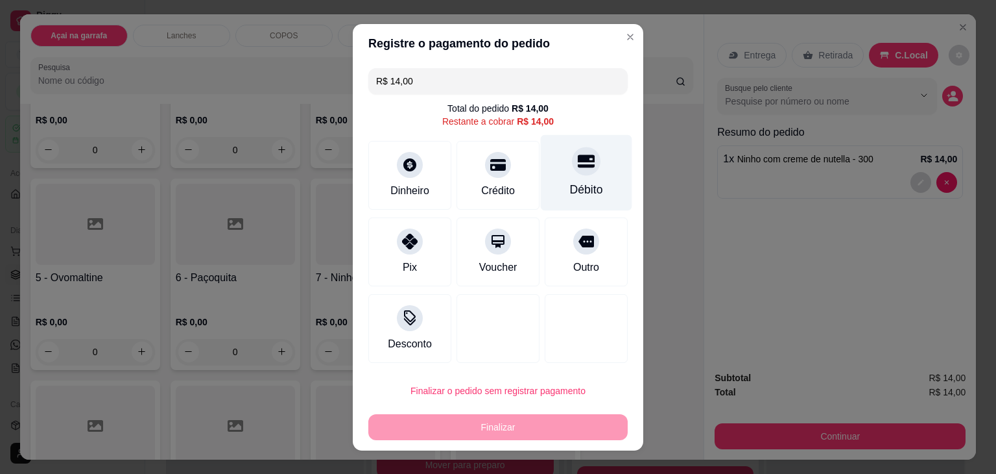
click at [579, 176] on div "Débito" at bounding box center [586, 172] width 91 height 76
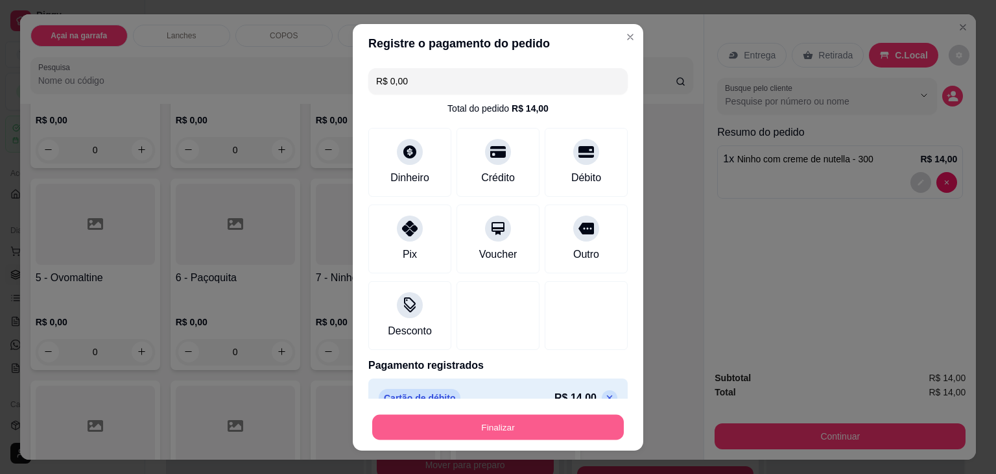
click at [532, 422] on button "Finalizar" at bounding box center [498, 426] width 252 height 25
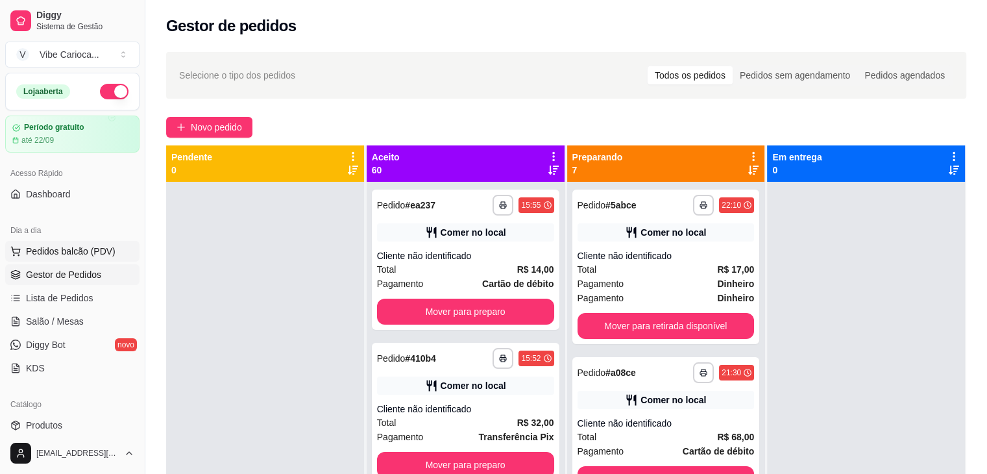
click at [84, 253] on span "Pedidos balcão (PDV)" at bounding box center [71, 251] width 90 height 13
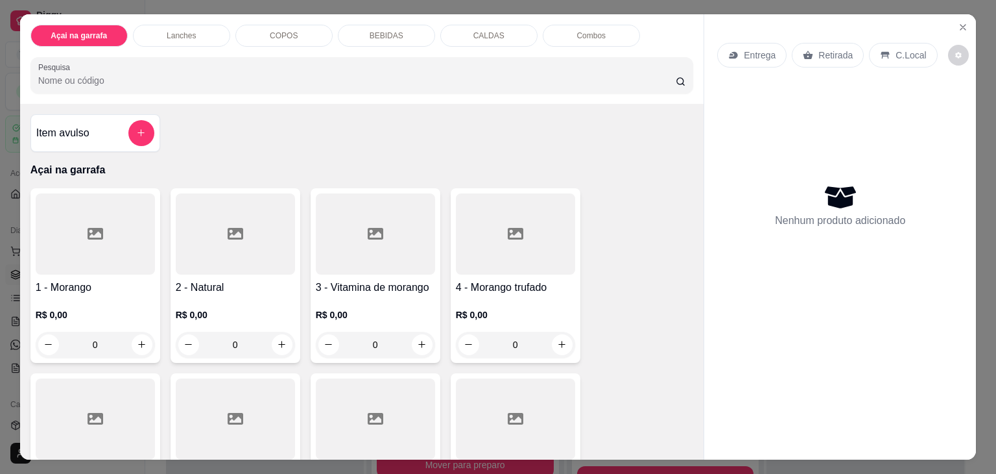
click at [280, 31] on p "COPOS" at bounding box center [284, 35] width 28 height 10
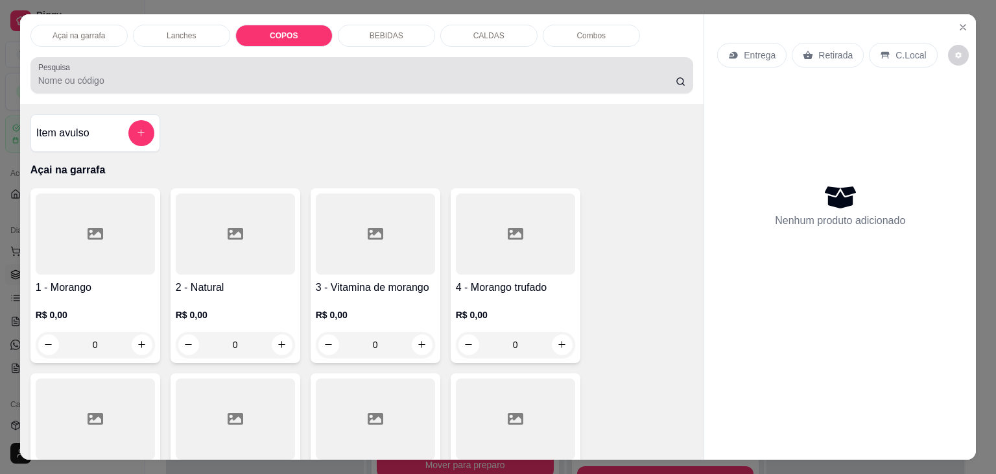
scroll to position [32, 0]
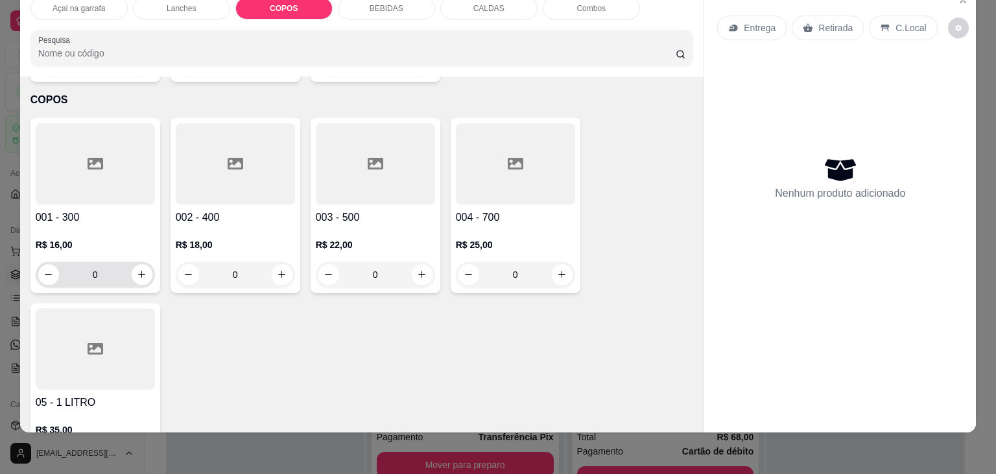
click at [124, 261] on input "0" at bounding box center [95, 274] width 73 height 26
click at [132, 264] on button "increase-product-quantity" at bounding box center [142, 274] width 21 height 21
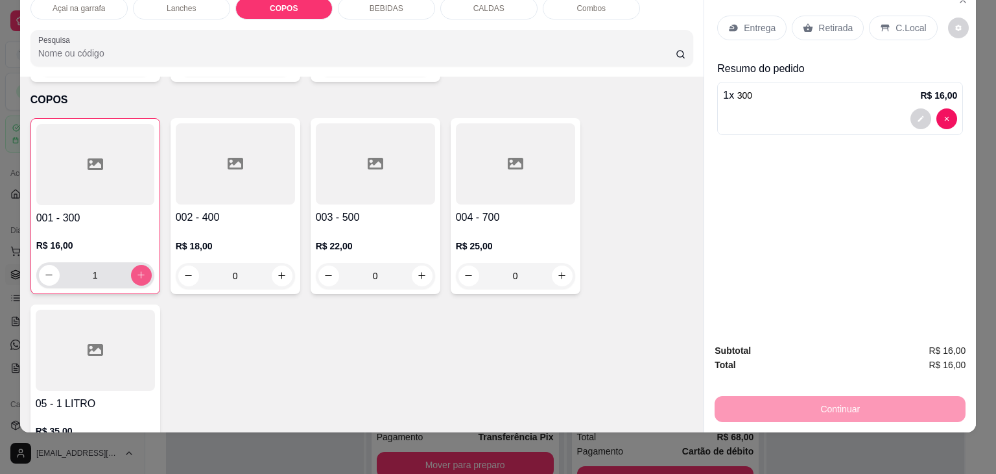
click at [136, 270] on icon "increase-product-quantity" at bounding box center [141, 275] width 10 height 10
click at [896, 21] on p "C.Local" at bounding box center [911, 27] width 30 height 13
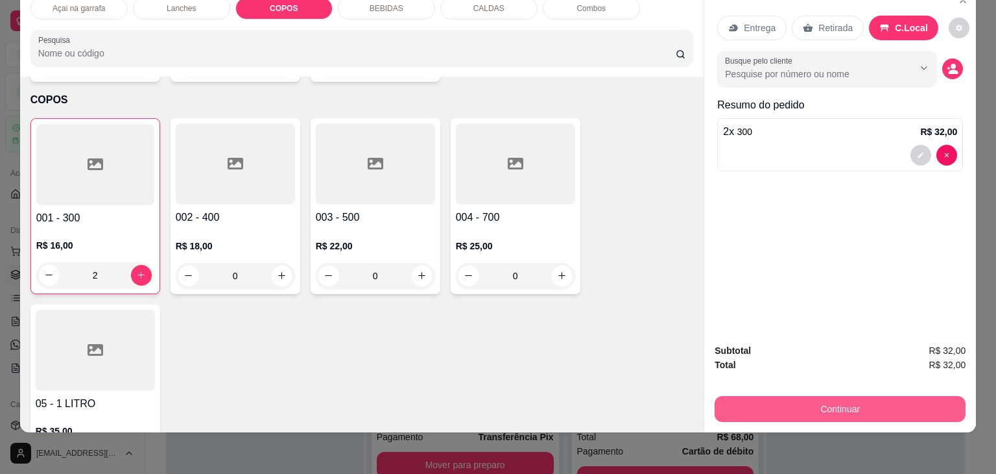
click at [782, 396] on button "Continuar" at bounding box center [840, 409] width 251 height 26
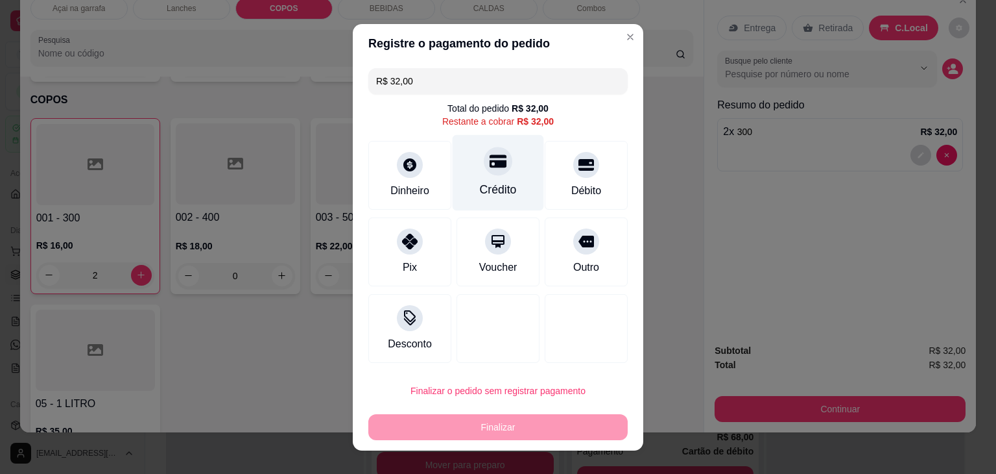
click at [505, 168] on div "Crédito" at bounding box center [498, 172] width 91 height 76
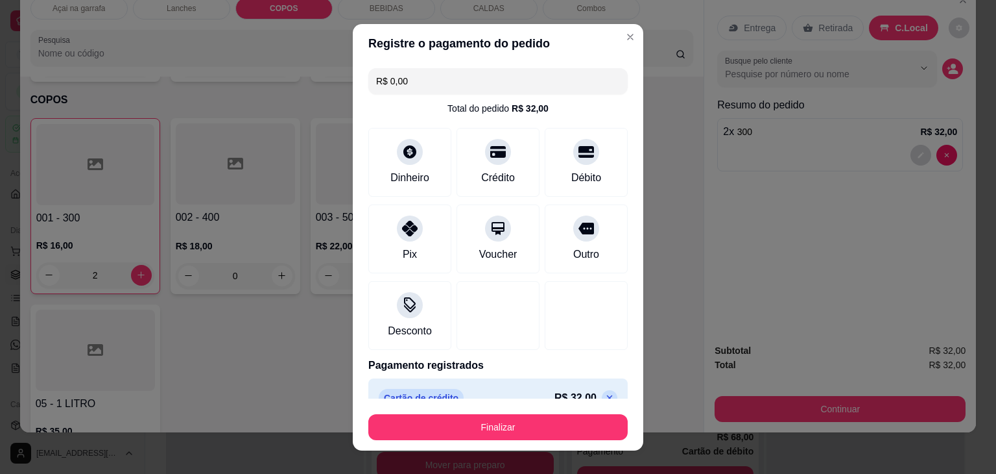
click at [566, 439] on footer "Finalizar" at bounding box center [498, 424] width 291 height 52
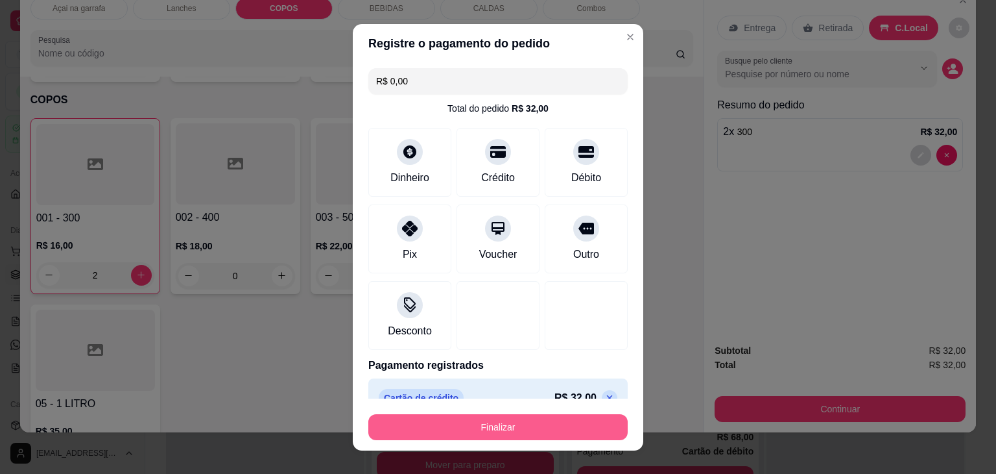
click at [571, 423] on button "Finalizar" at bounding box center [497, 427] width 259 height 26
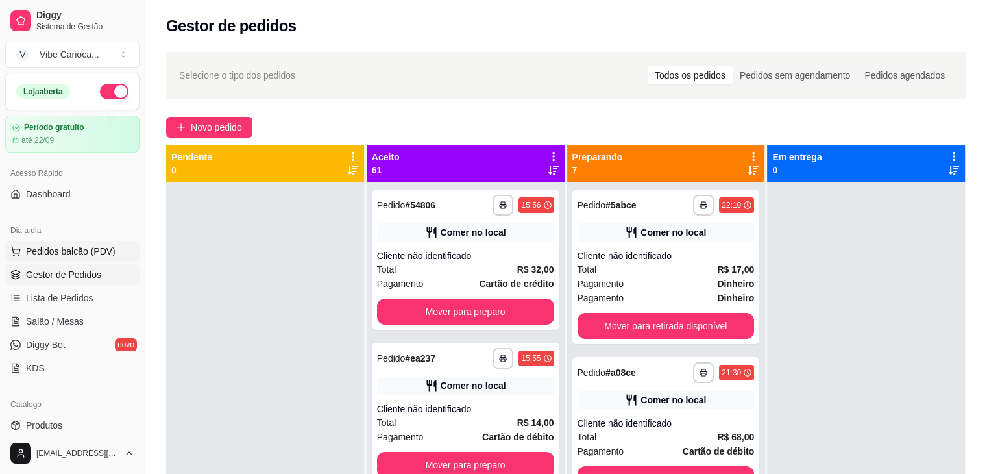
click at [58, 243] on button "Pedidos balcão (PDV)" at bounding box center [72, 251] width 134 height 21
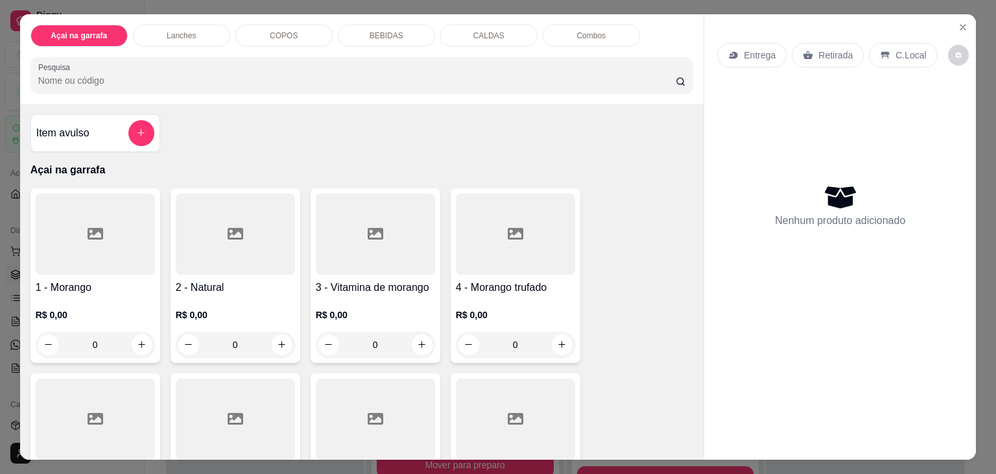
click at [283, 30] on p "COPOS" at bounding box center [284, 35] width 28 height 10
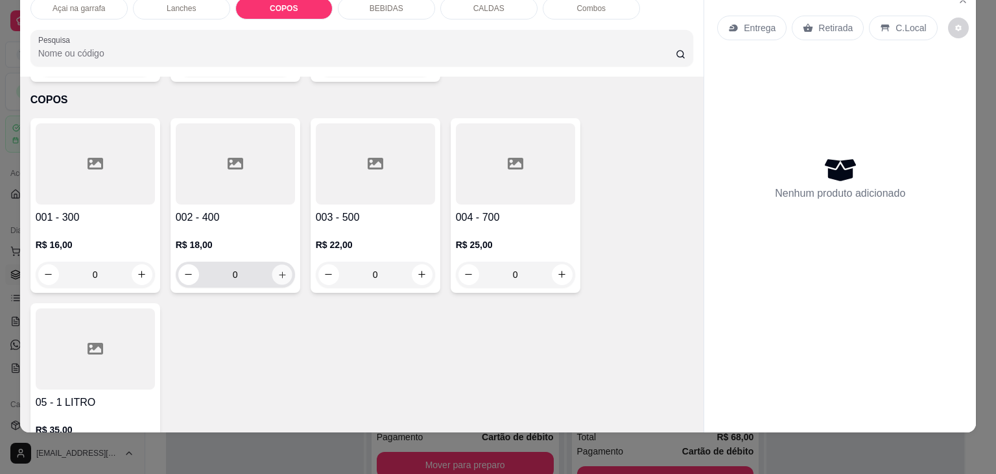
click at [280, 264] on button "increase-product-quantity" at bounding box center [282, 274] width 20 height 20
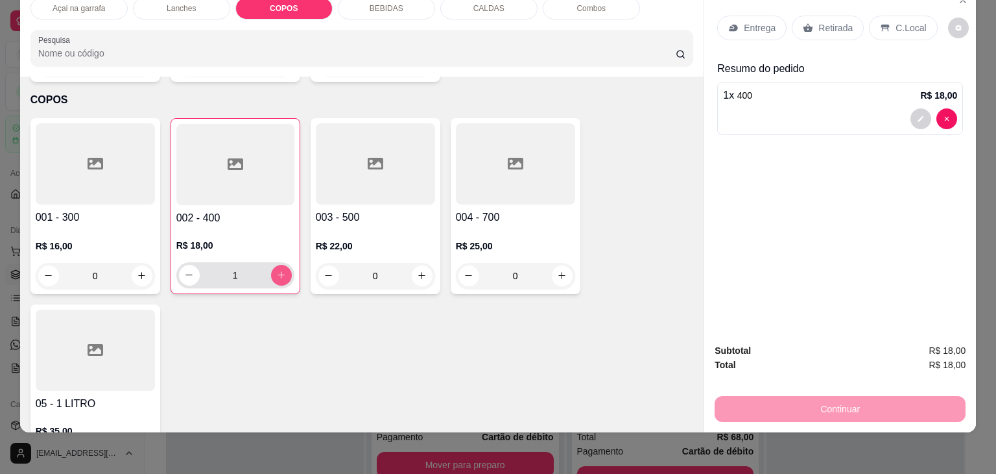
click at [280, 265] on button "increase-product-quantity" at bounding box center [281, 275] width 21 height 21
click at [882, 25] on icon at bounding box center [886, 28] width 8 height 7
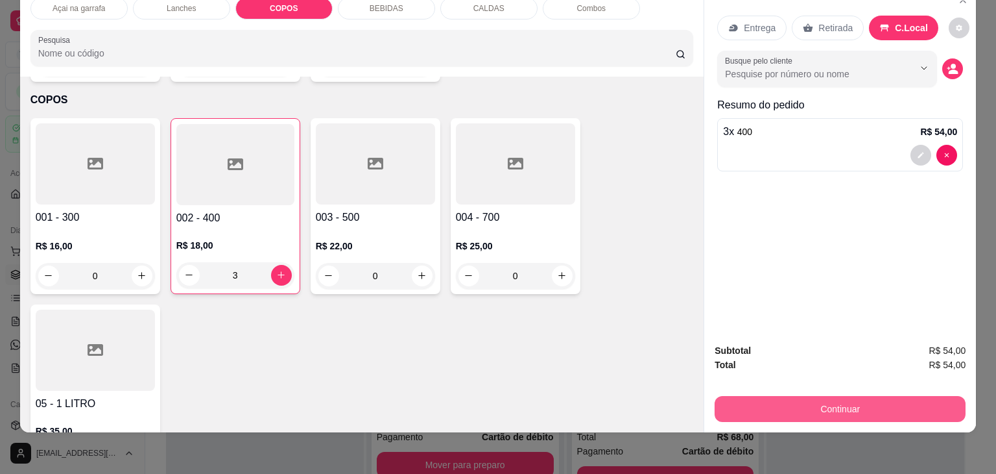
click at [776, 396] on button "Continuar" at bounding box center [840, 409] width 251 height 26
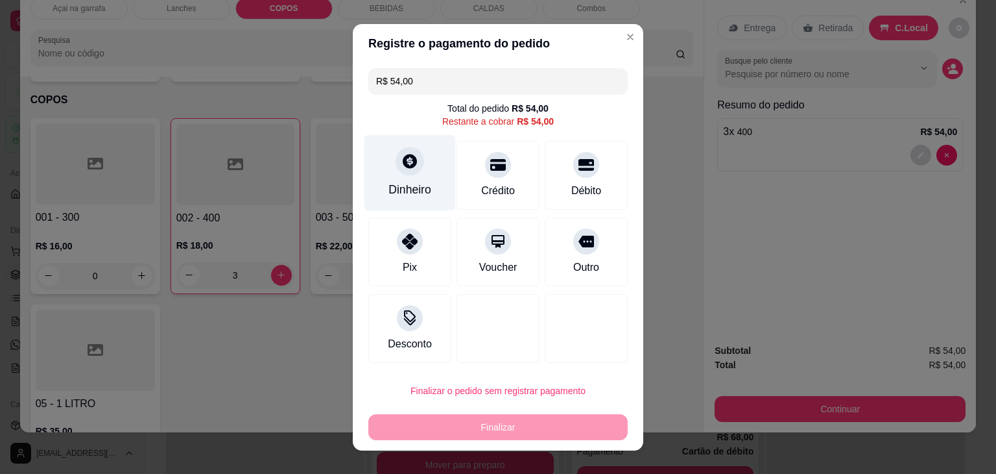
click at [379, 174] on div "Dinheiro" at bounding box center [410, 172] width 91 height 76
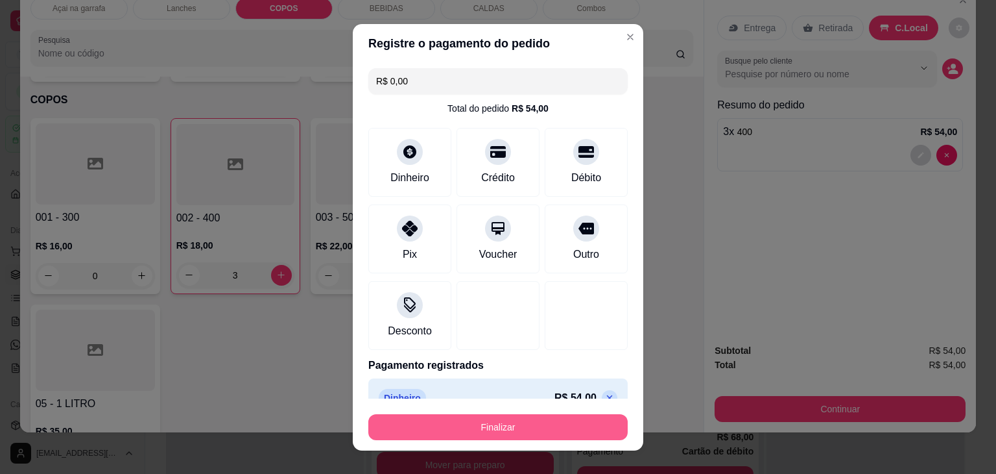
click at [481, 431] on button "Finalizar" at bounding box center [497, 427] width 259 height 26
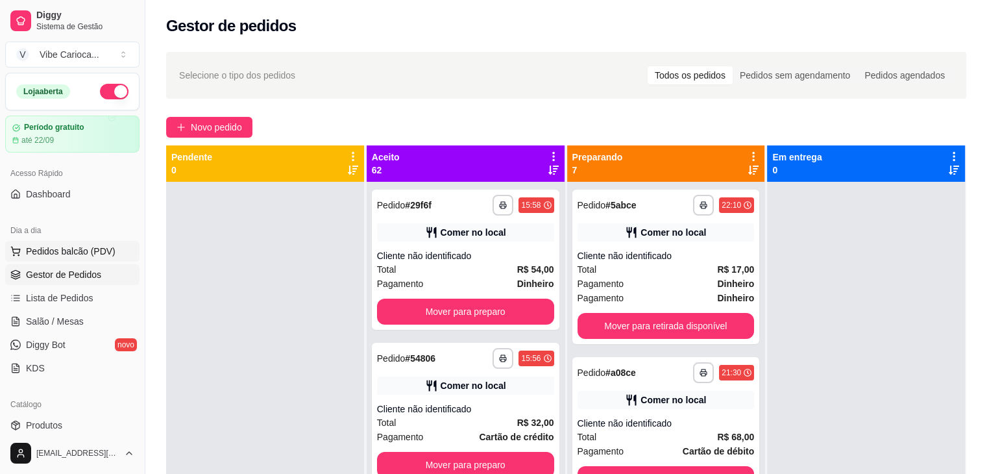
click at [31, 250] on span "Pedidos balcão (PDV)" at bounding box center [71, 251] width 90 height 13
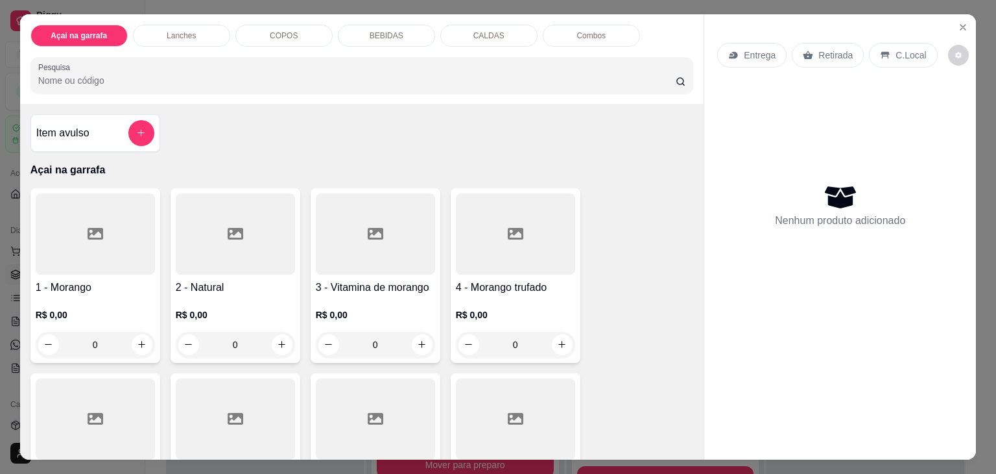
click at [254, 36] on div "COPOS" at bounding box center [283, 36] width 97 height 22
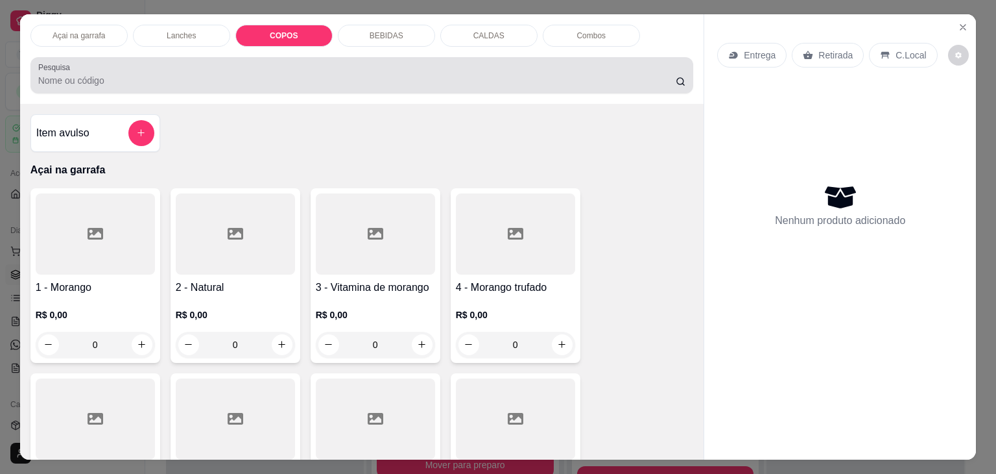
scroll to position [32, 0]
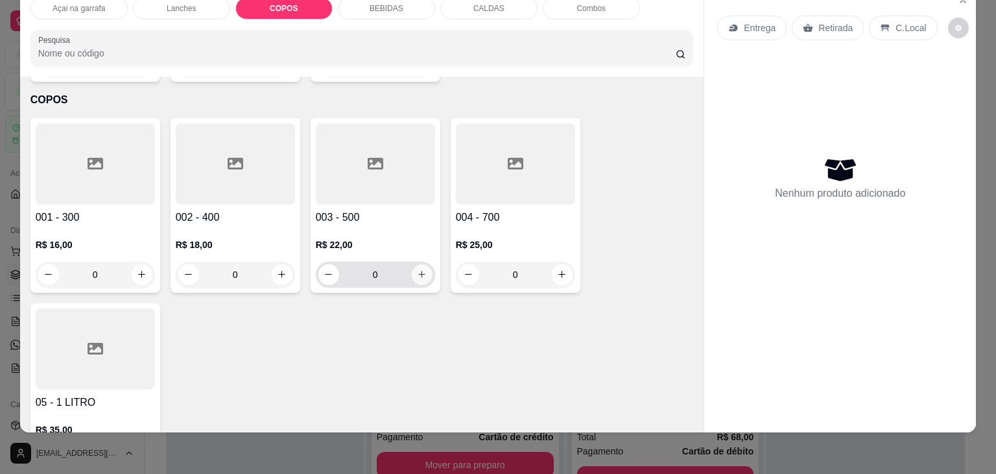
click at [417, 269] on icon "increase-product-quantity" at bounding box center [422, 274] width 10 height 10
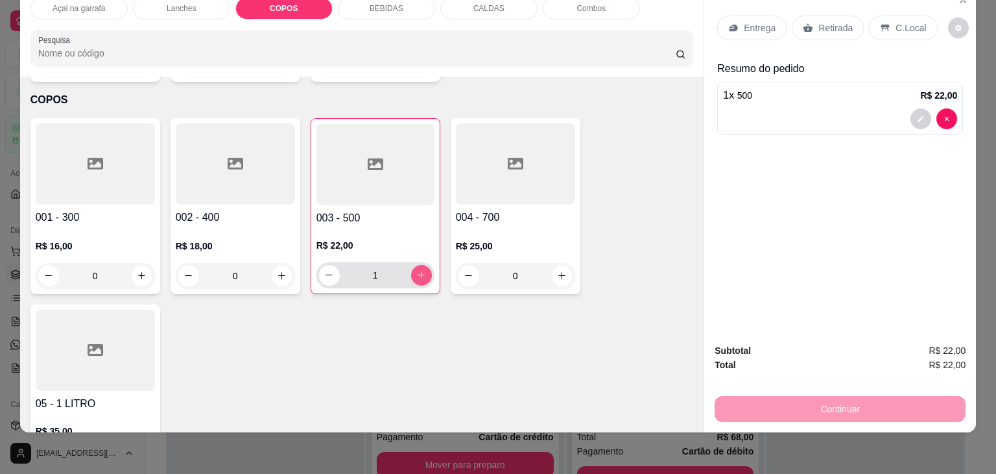
click at [416, 270] on icon "increase-product-quantity" at bounding box center [421, 275] width 10 height 10
click at [283, 265] on button "increase-product-quantity" at bounding box center [282, 275] width 20 height 20
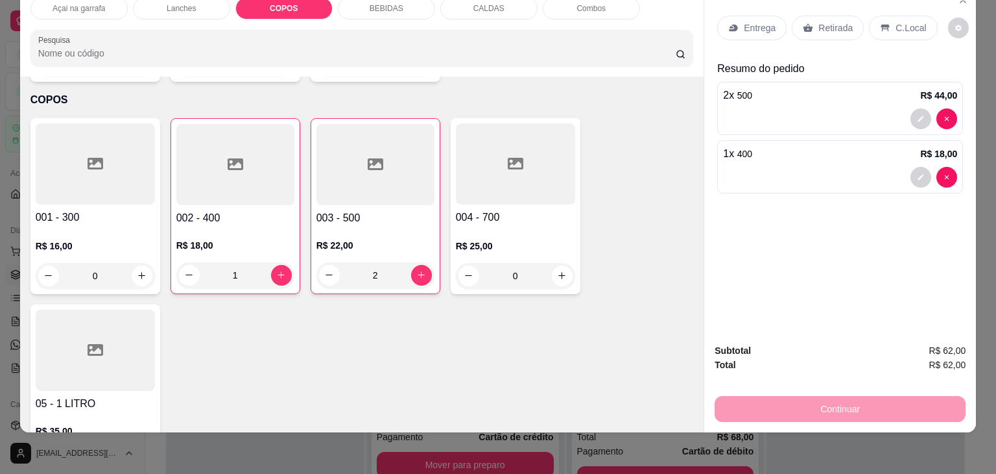
click at [896, 21] on p "C.Local" at bounding box center [911, 27] width 30 height 13
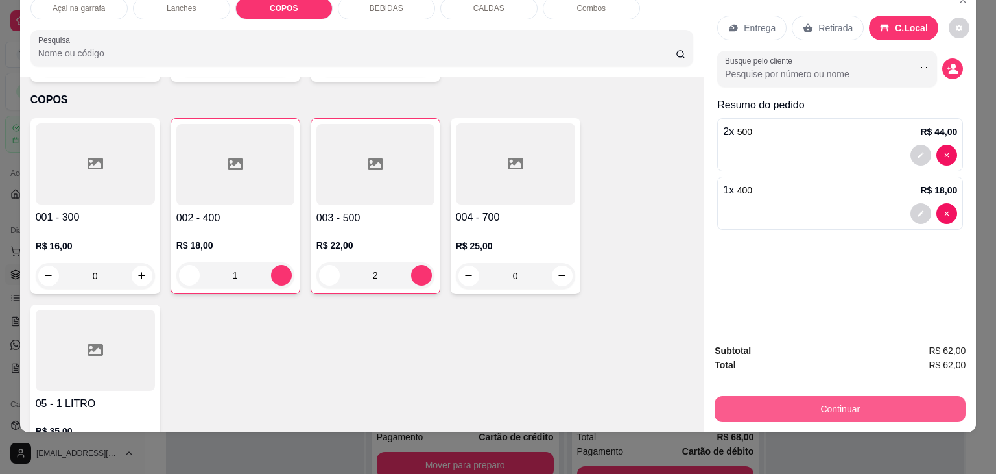
click at [771, 396] on button "Continuar" at bounding box center [840, 409] width 251 height 26
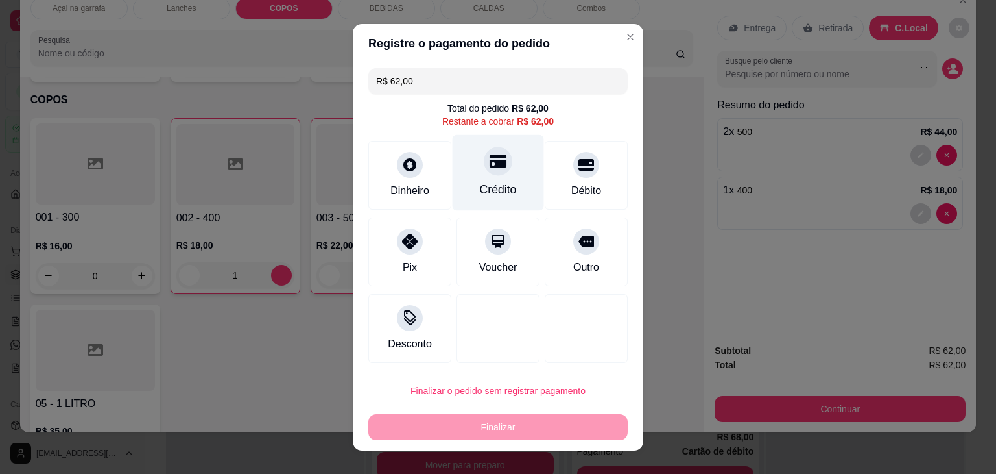
click at [490, 176] on div "Crédito" at bounding box center [498, 172] width 91 height 76
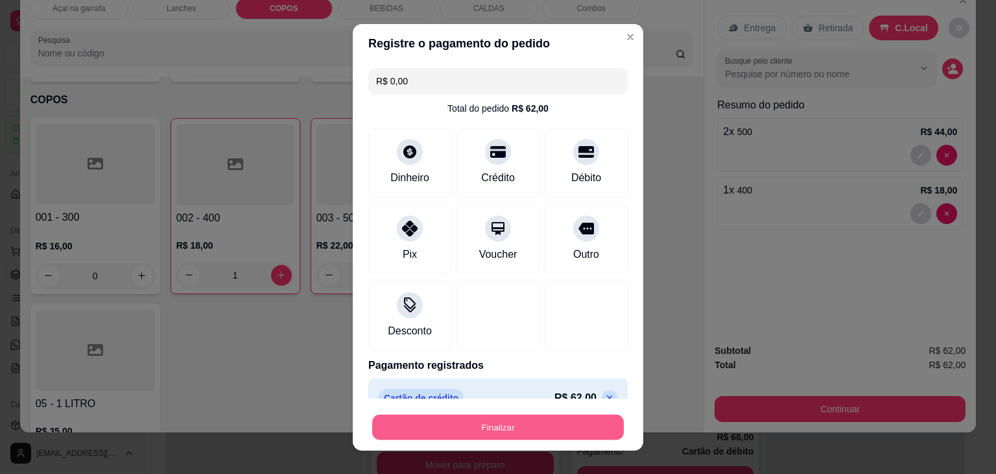
click at [507, 433] on button "Finalizar" at bounding box center [498, 426] width 252 height 25
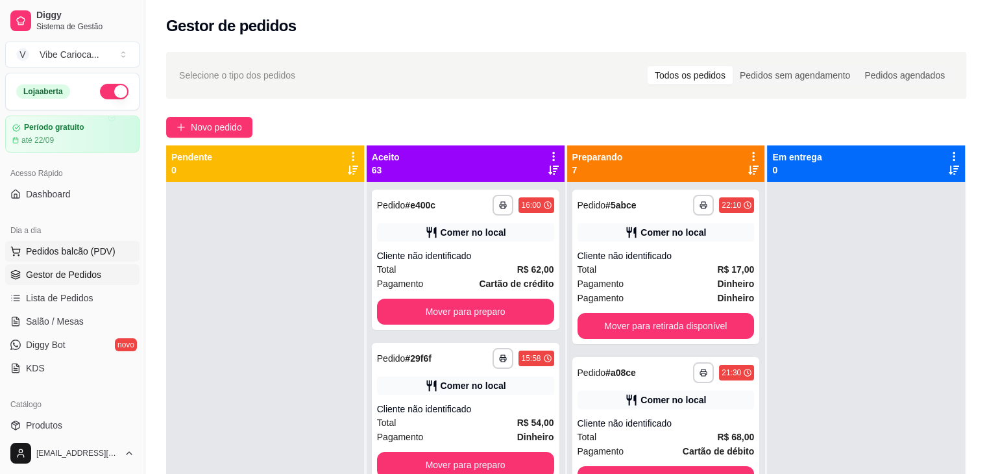
click at [55, 242] on button "Pedidos balcão (PDV)" at bounding box center [72, 251] width 134 height 21
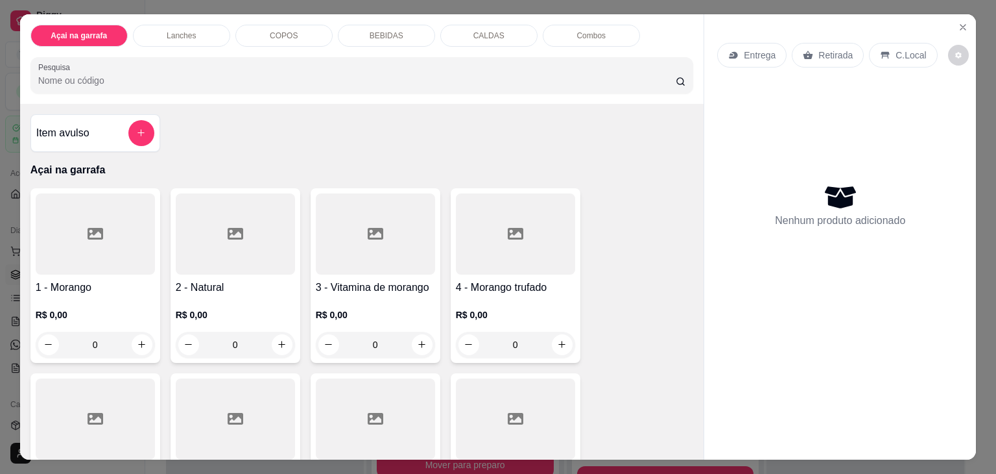
click at [256, 28] on div "COPOS" at bounding box center [283, 36] width 97 height 22
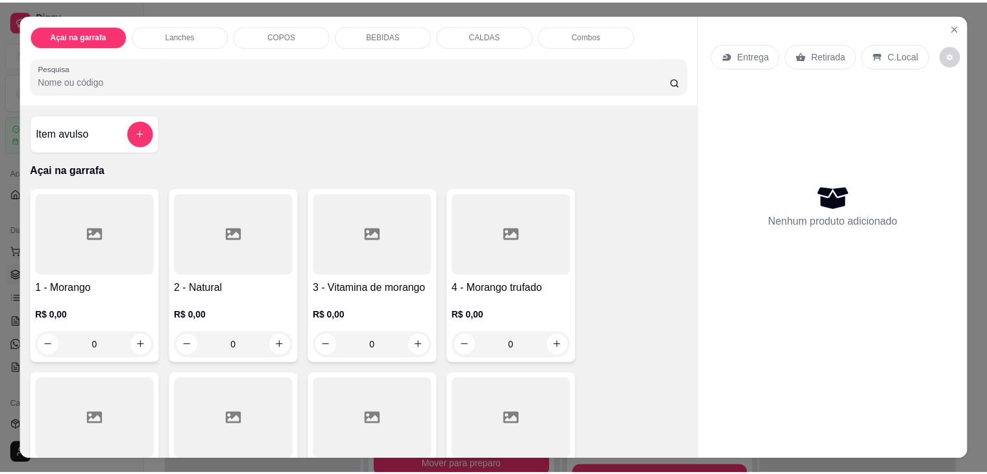
scroll to position [32, 0]
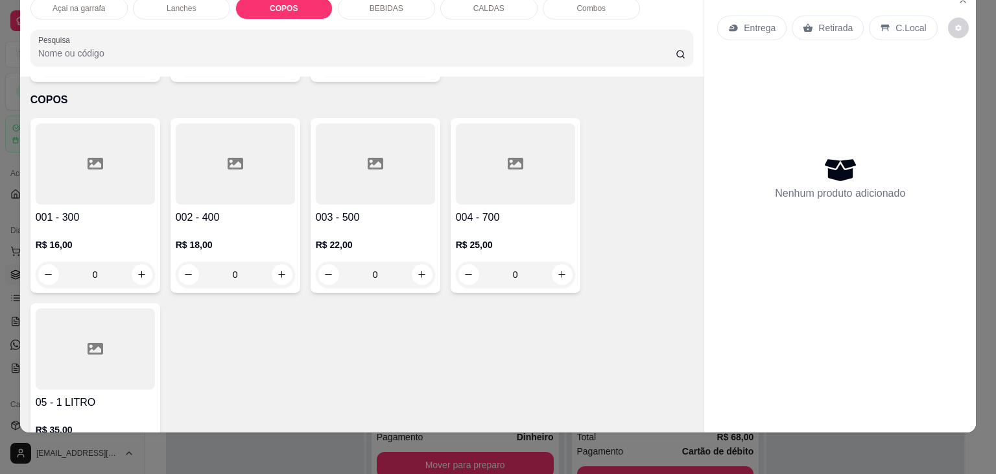
click at [56, 140] on div at bounding box center [95, 163] width 119 height 81
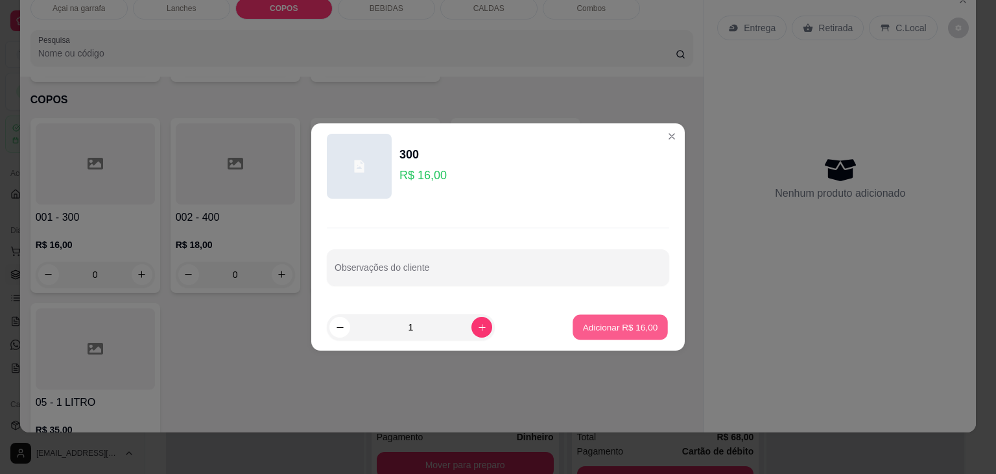
click at [629, 331] on p "Adicionar R$ 16,00" at bounding box center [620, 326] width 75 height 12
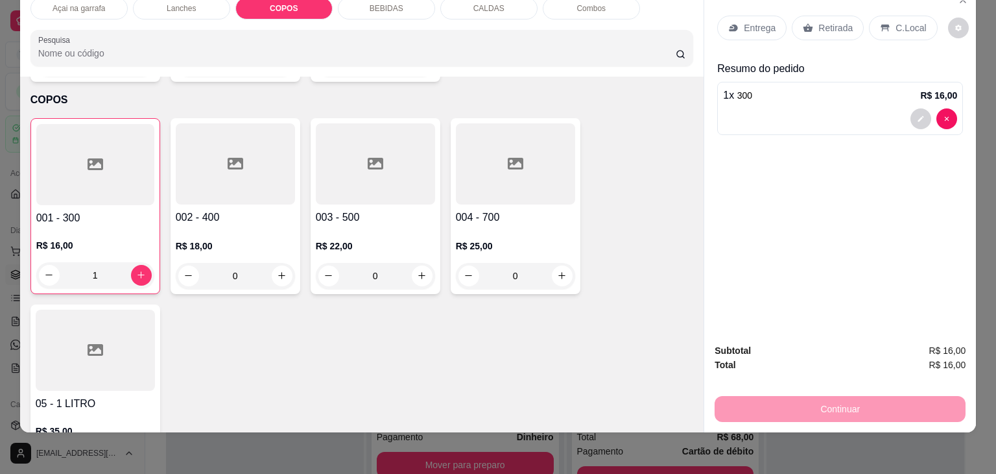
click at [882, 25] on icon at bounding box center [886, 28] width 8 height 7
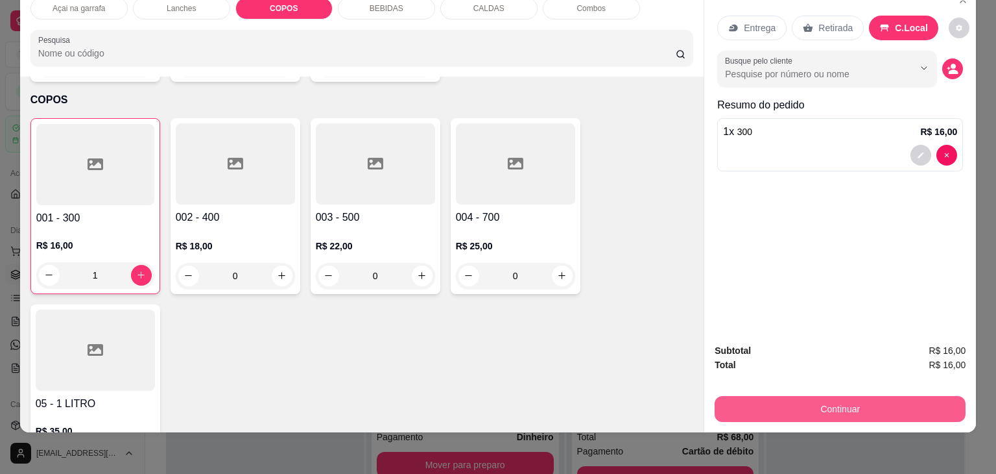
click at [808, 396] on button "Continuar" at bounding box center [840, 409] width 251 height 26
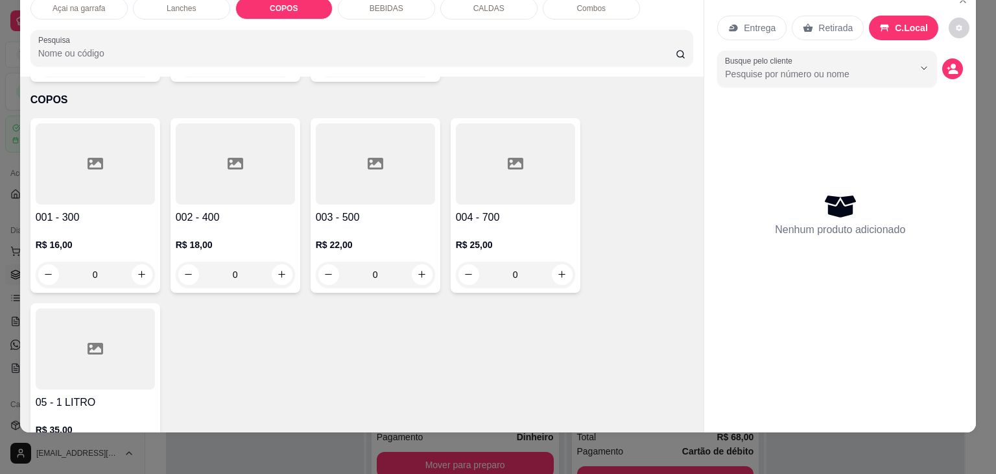
click at [215, 123] on div at bounding box center [235, 163] width 119 height 81
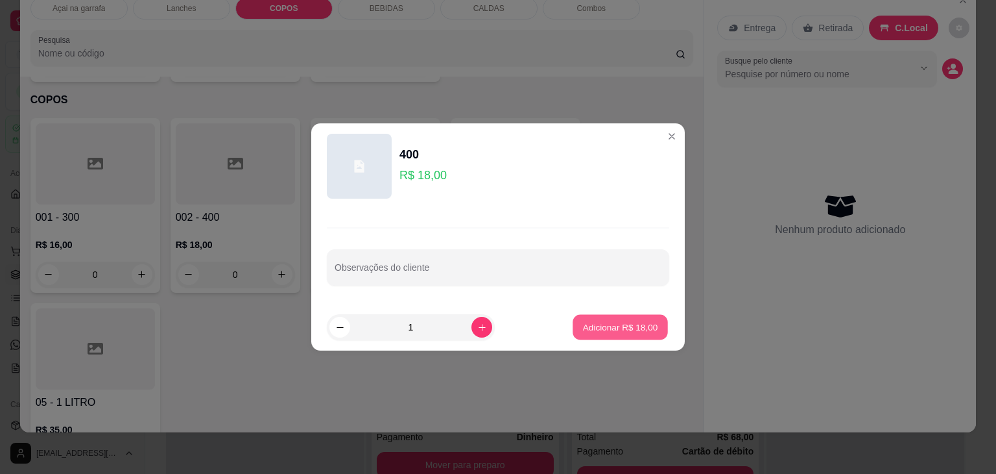
click at [592, 333] on p "Adicionar R$ 18,00" at bounding box center [620, 326] width 75 height 12
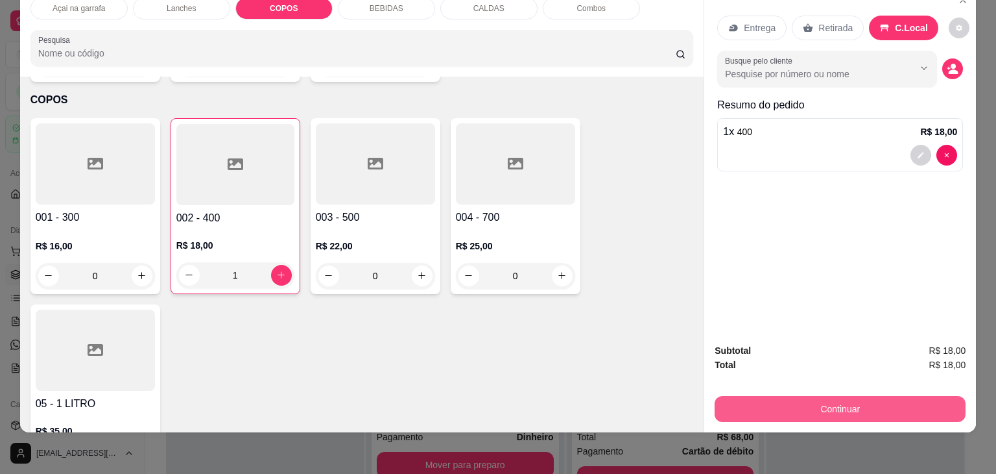
click at [885, 396] on button "Continuar" at bounding box center [840, 409] width 251 height 26
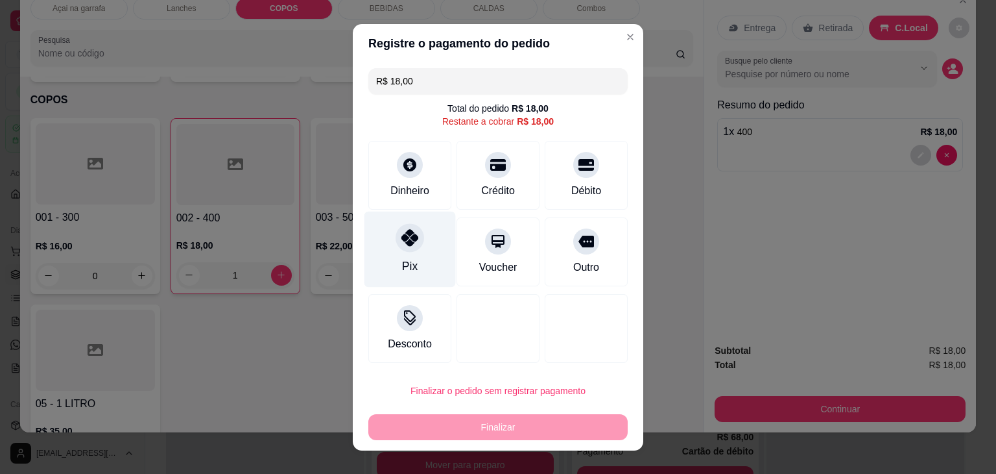
click at [427, 246] on div "Pix" at bounding box center [410, 249] width 91 height 76
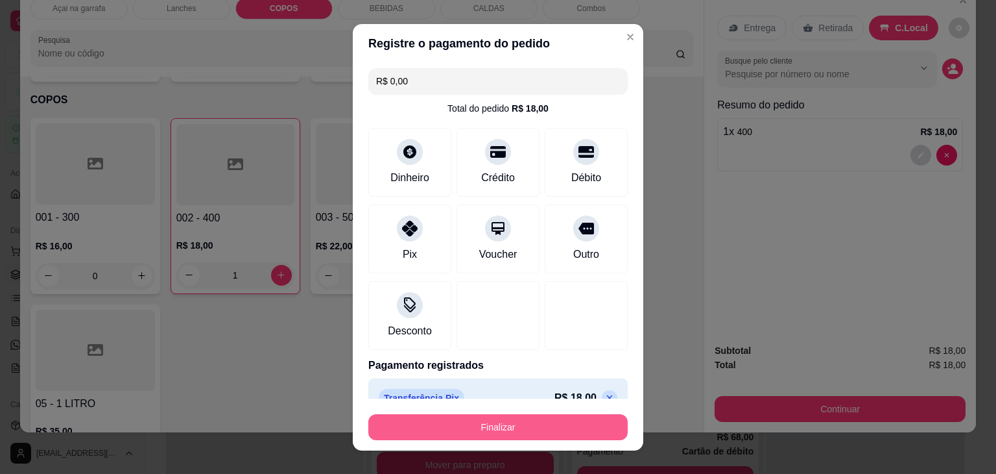
click at [460, 421] on button "Finalizar" at bounding box center [497, 427] width 259 height 26
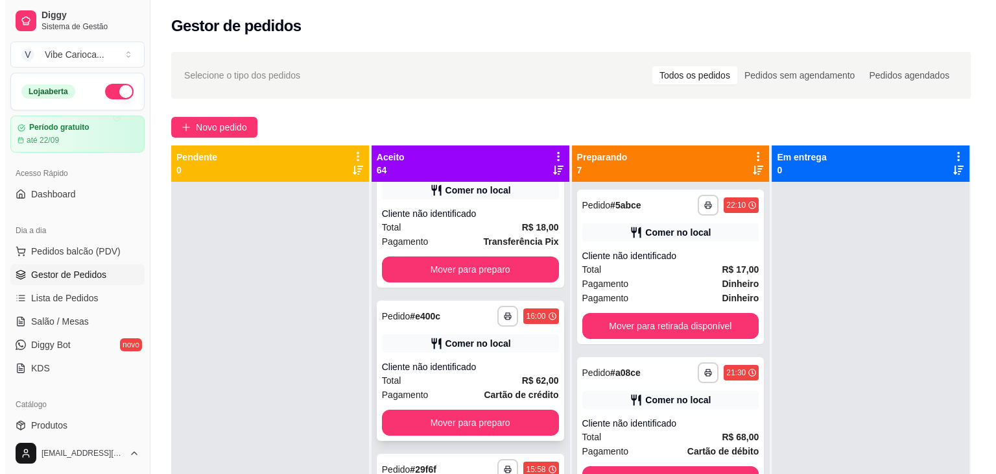
scroll to position [65, 0]
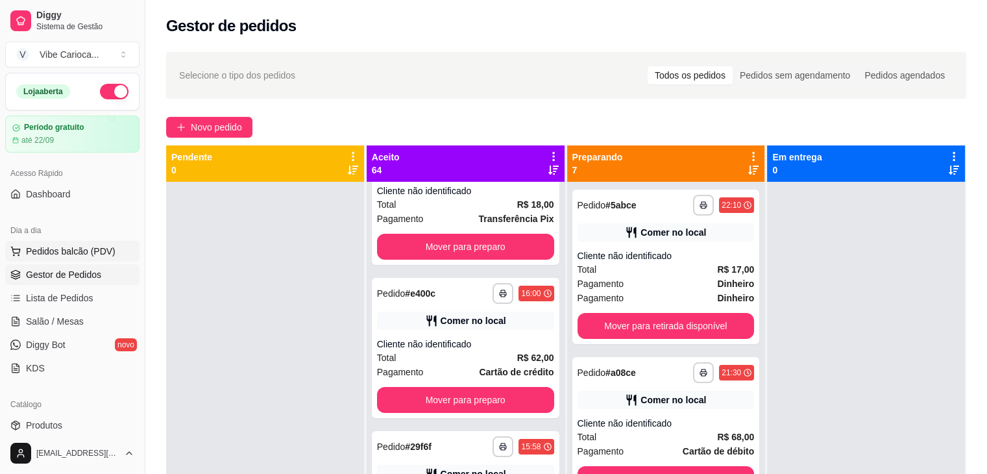
click at [42, 251] on span "Pedidos balcão (PDV)" at bounding box center [71, 251] width 90 height 13
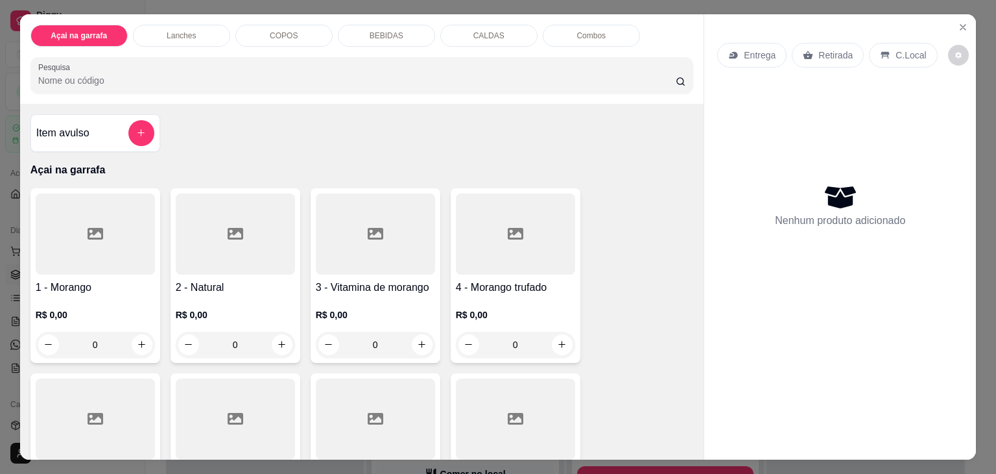
click at [287, 30] on p "COPOS" at bounding box center [284, 35] width 28 height 10
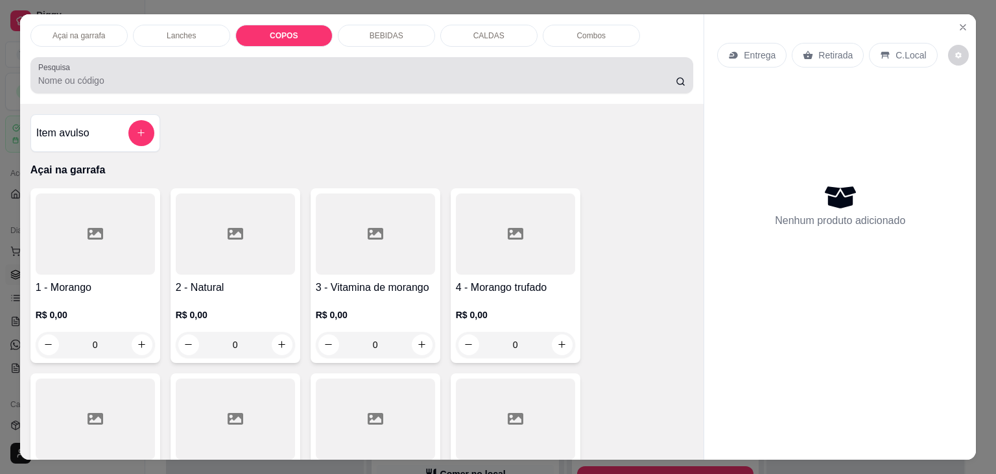
scroll to position [32, 0]
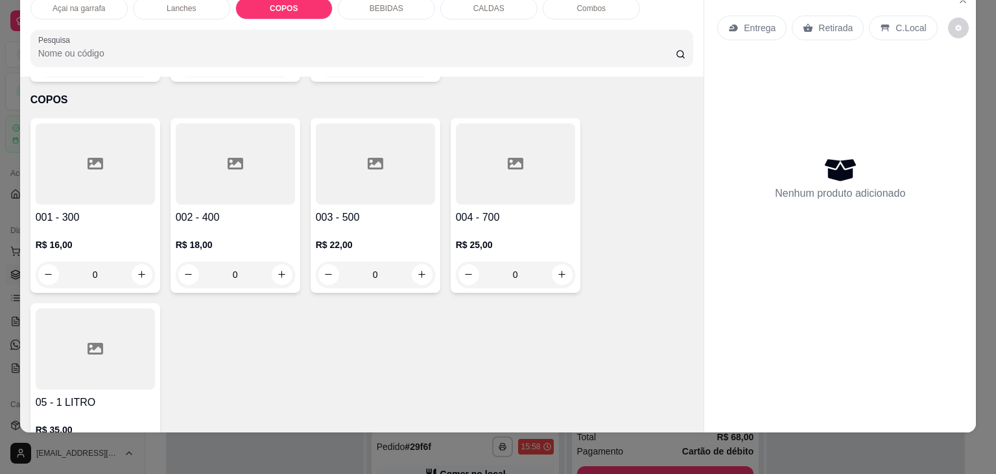
click at [228, 156] on icon at bounding box center [236, 164] width 16 height 16
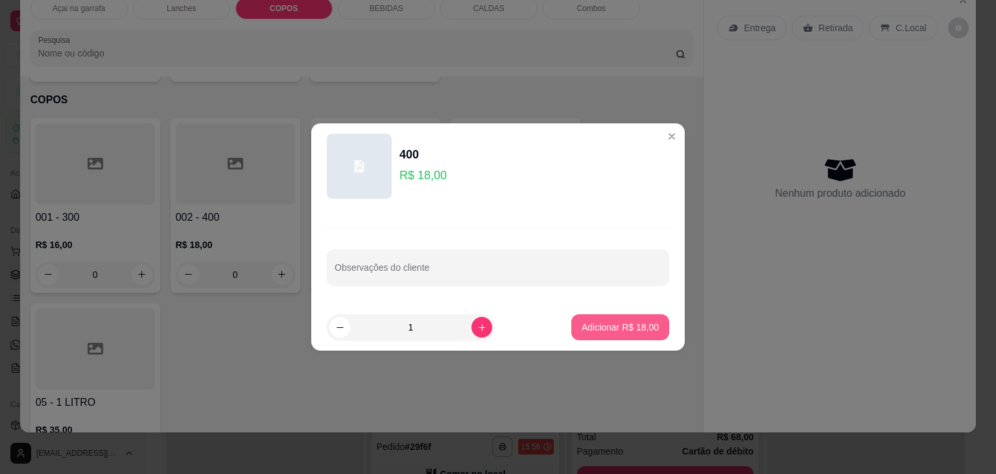
click at [584, 321] on p "Adicionar R$ 18,00" at bounding box center [620, 326] width 77 height 13
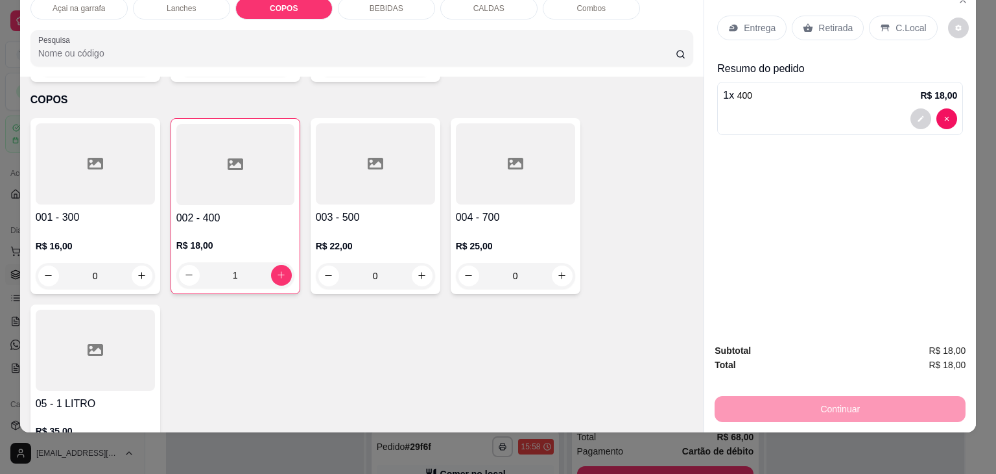
click at [898, 21] on p "C.Local" at bounding box center [911, 27] width 30 height 13
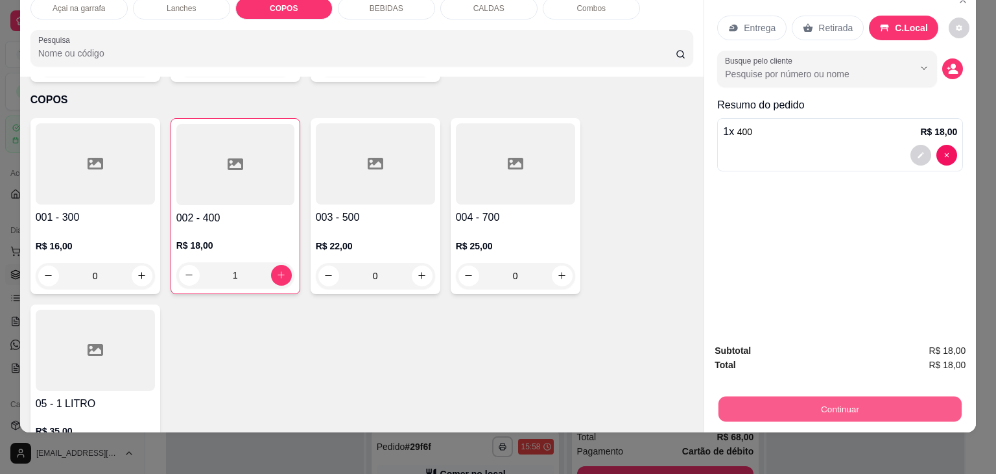
click at [822, 396] on button "Continuar" at bounding box center [840, 408] width 243 height 25
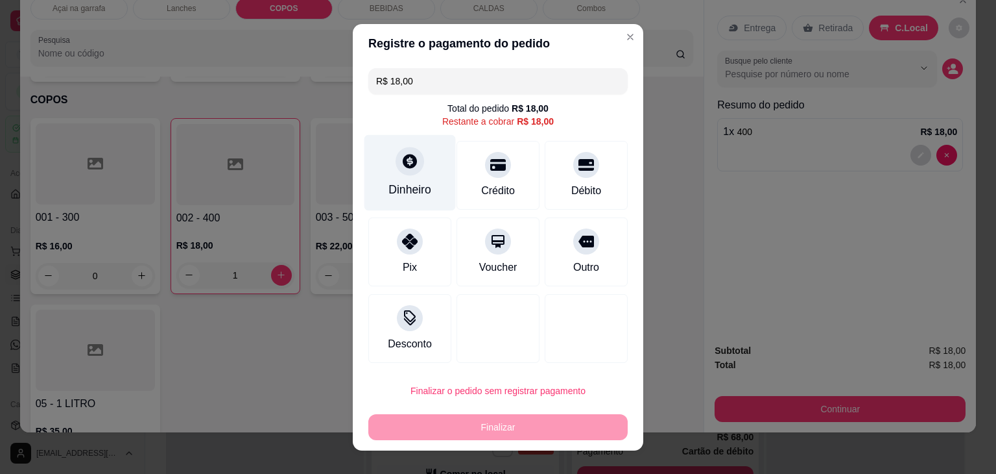
click at [421, 195] on div "Dinheiro" at bounding box center [410, 189] width 43 height 17
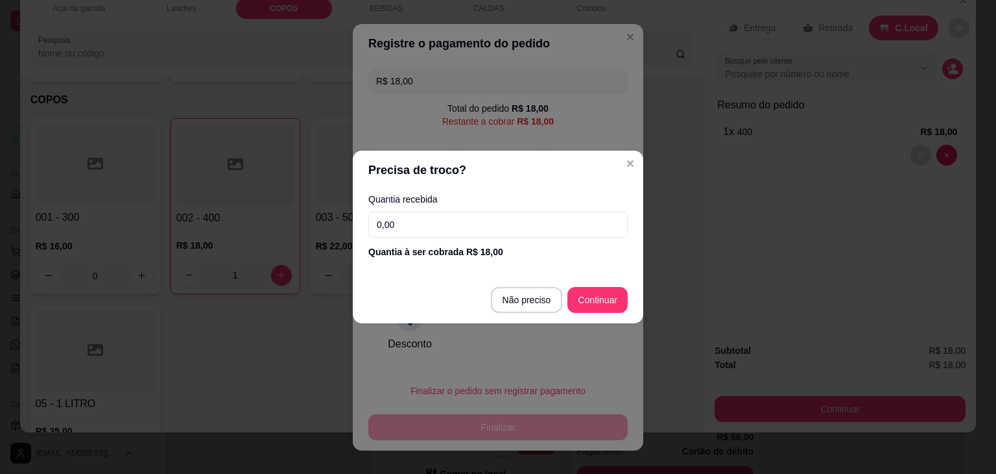
click at [430, 217] on input "0,00" at bounding box center [497, 224] width 259 height 26
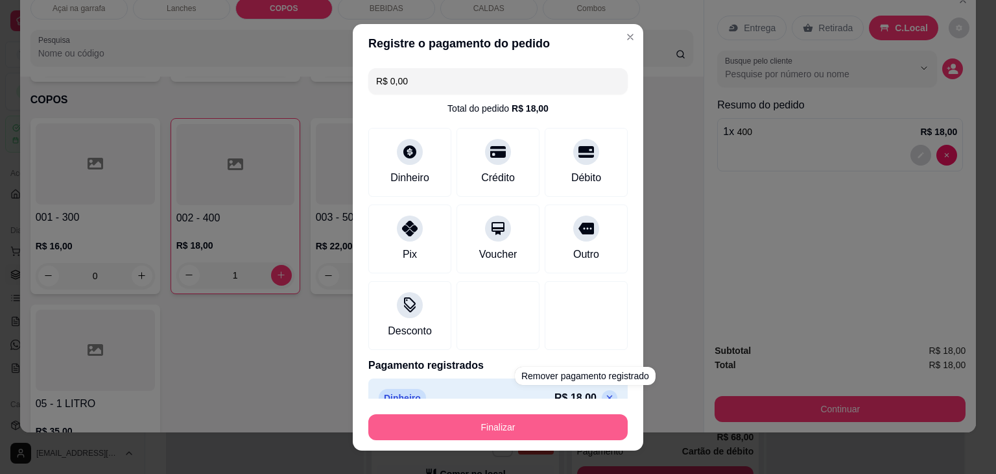
click at [511, 435] on button "Finalizar" at bounding box center [497, 427] width 259 height 26
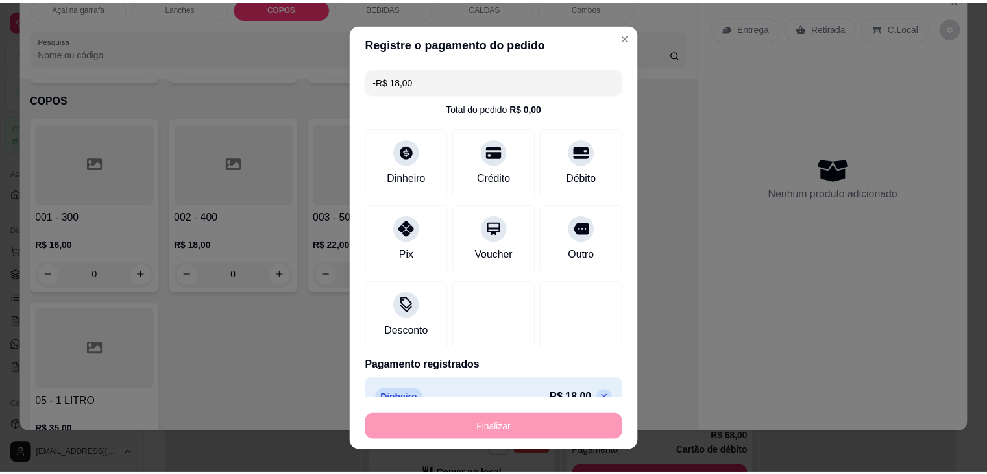
scroll to position [218, 0]
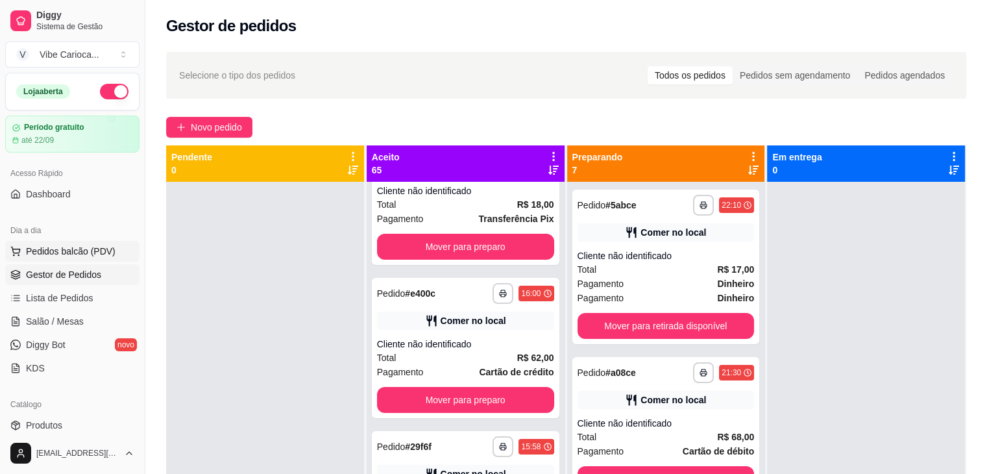
click at [105, 241] on button "Pedidos balcão (PDV)" at bounding box center [72, 251] width 134 height 21
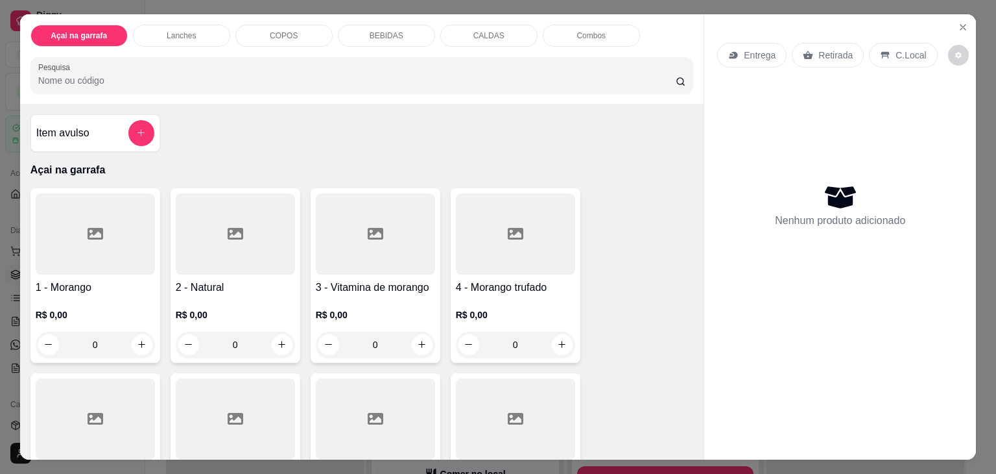
click at [269, 37] on div "COPOS" at bounding box center [283, 36] width 97 height 22
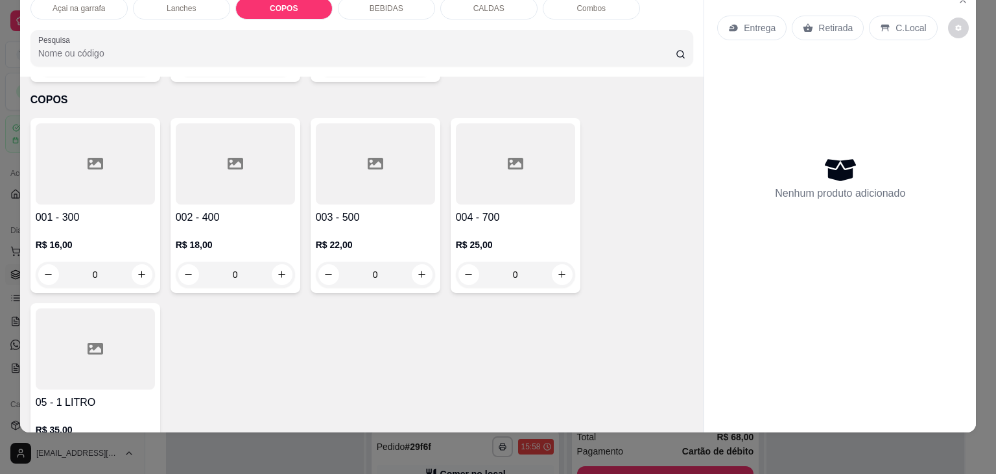
click at [236, 126] on div at bounding box center [235, 163] width 119 height 81
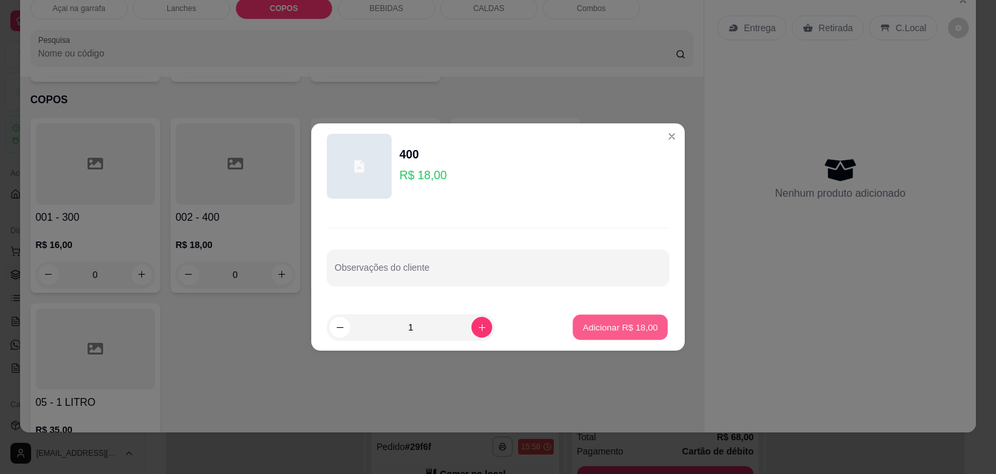
click at [625, 329] on p "Adicionar R$ 18,00" at bounding box center [620, 326] width 75 height 12
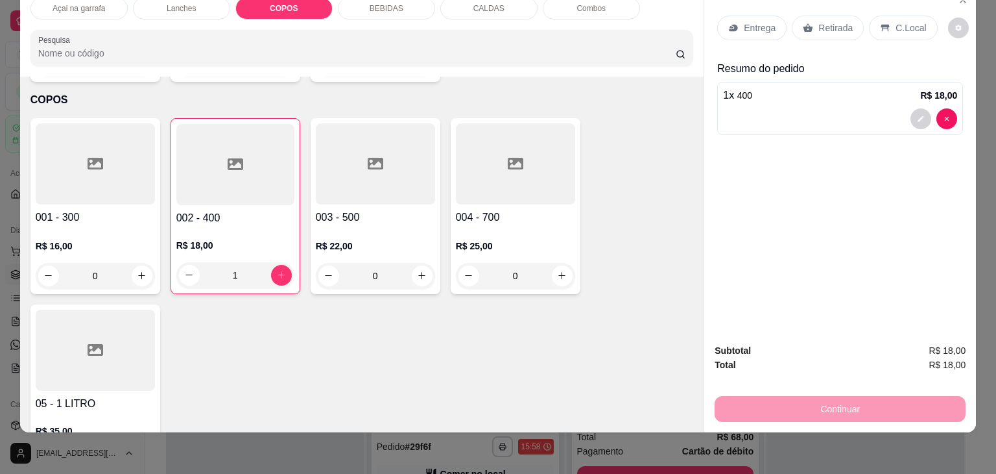
click at [902, 21] on p "C.Local" at bounding box center [911, 27] width 30 height 13
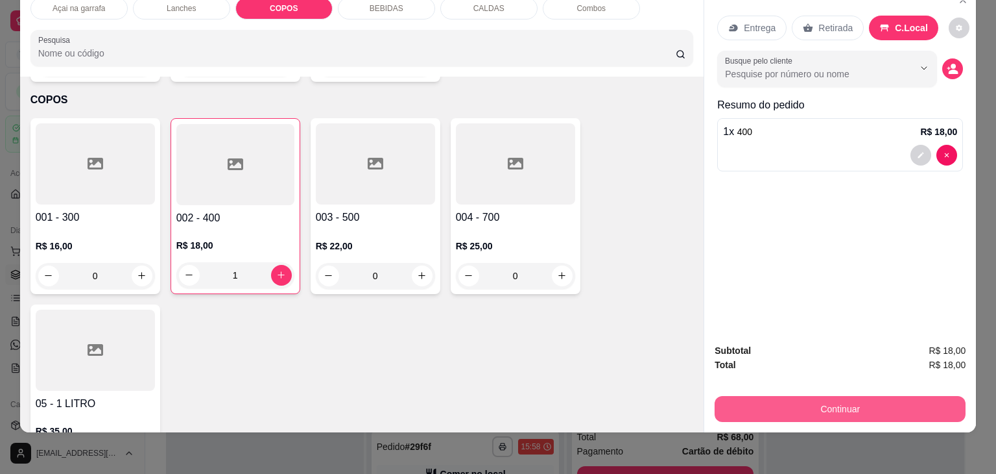
click at [854, 396] on button "Continuar" at bounding box center [840, 409] width 251 height 26
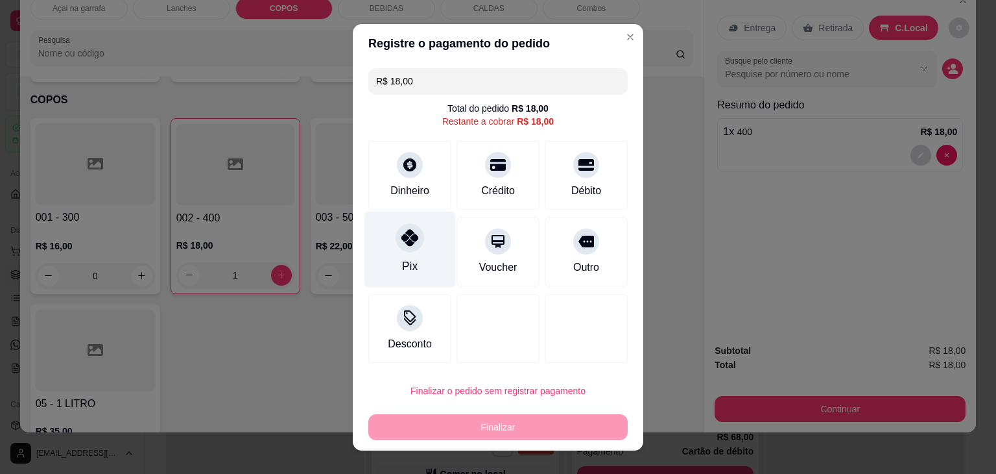
click at [385, 264] on div "Pix" at bounding box center [410, 249] width 91 height 76
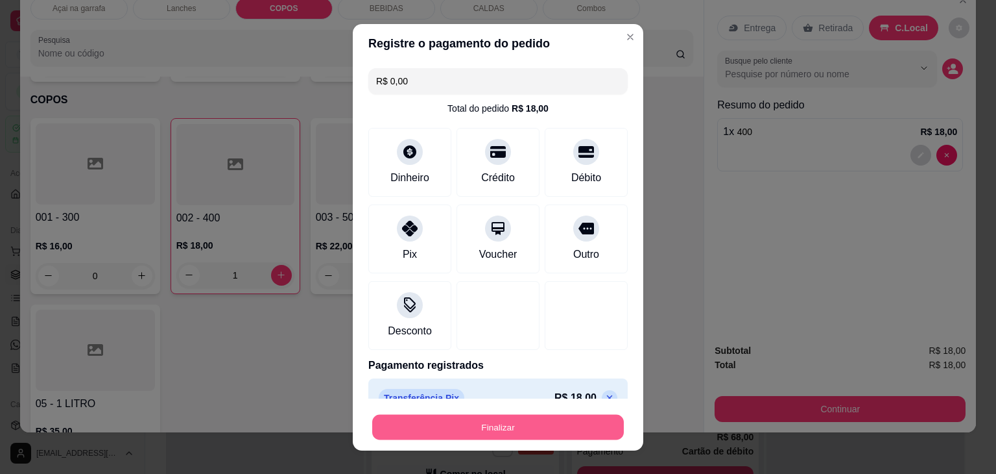
click at [515, 434] on button "Finalizar" at bounding box center [498, 426] width 252 height 25
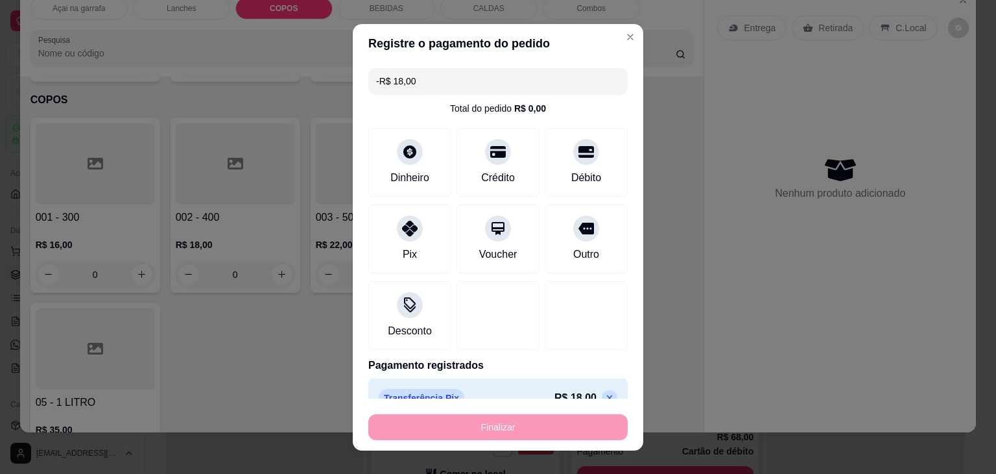
scroll to position [371, 0]
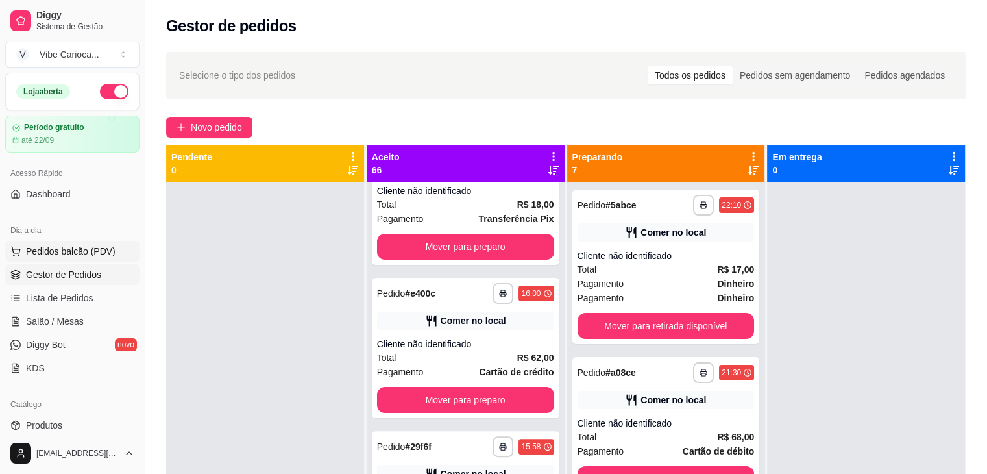
click at [63, 256] on span "Pedidos balcão (PDV)" at bounding box center [71, 251] width 90 height 13
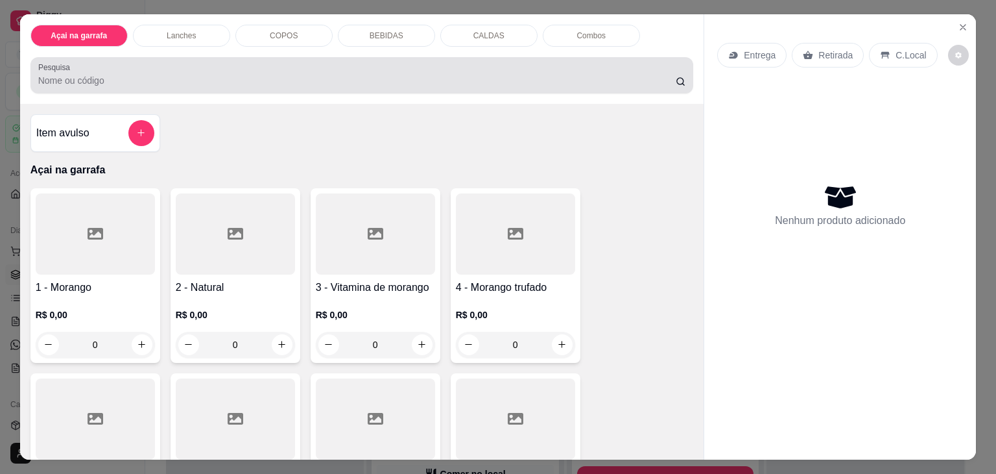
click at [141, 62] on div at bounding box center [362, 75] width 648 height 26
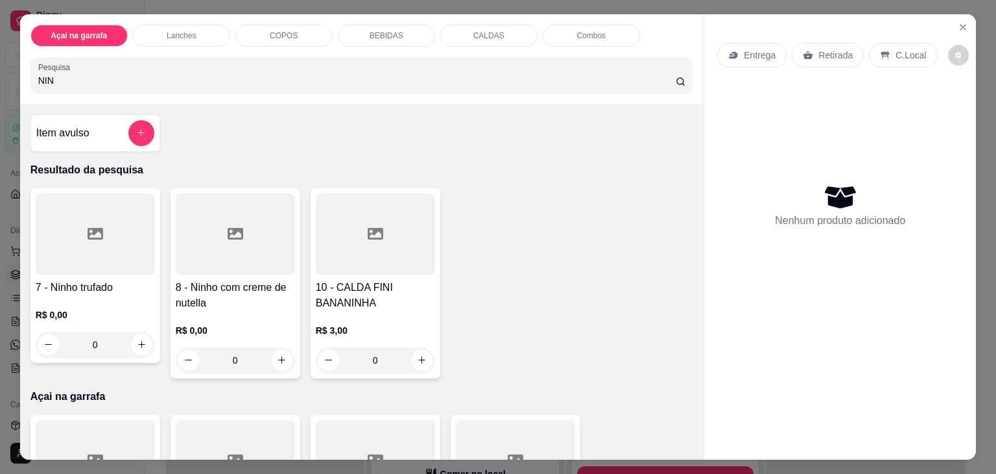
click at [57, 209] on div at bounding box center [95, 233] width 119 height 81
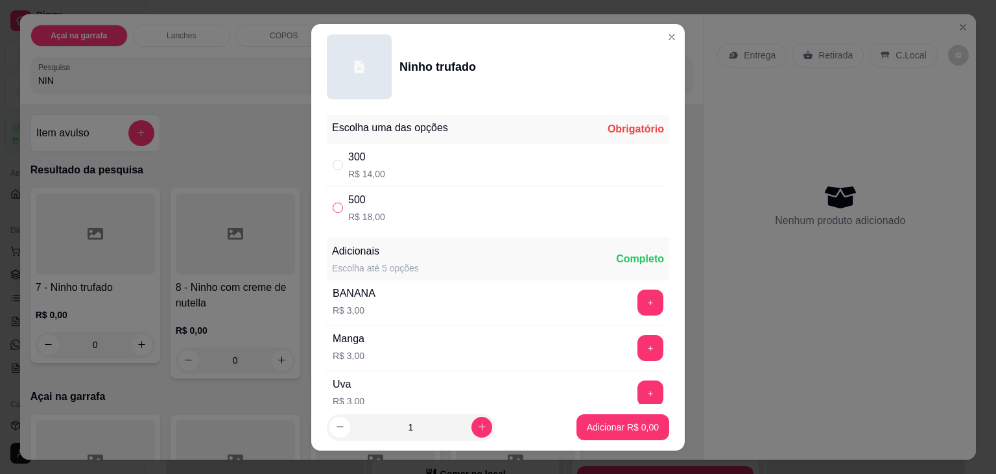
click at [333, 206] on input "" at bounding box center [338, 207] width 10 height 10
click at [582, 429] on p "Adicionar R$ 18,00" at bounding box center [620, 426] width 77 height 13
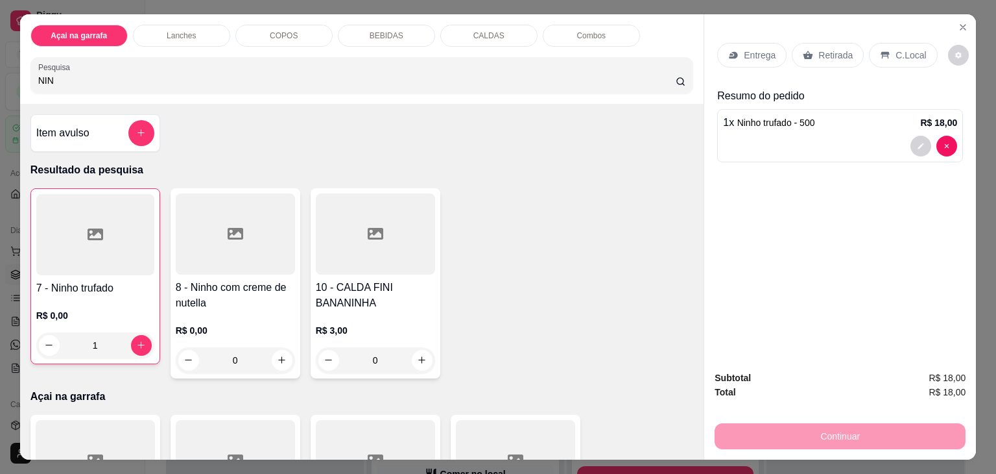
click at [896, 49] on p "C.Local" at bounding box center [911, 55] width 30 height 13
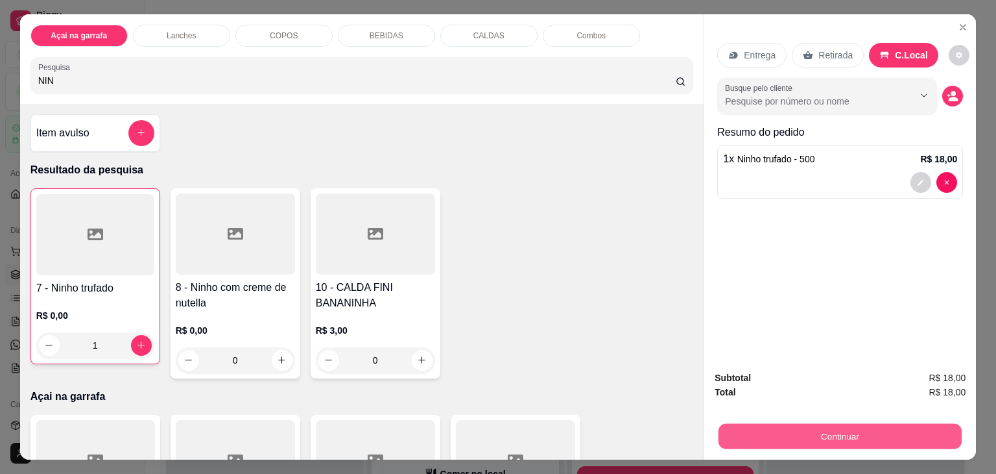
click at [826, 427] on button "Continuar" at bounding box center [840, 436] width 243 height 25
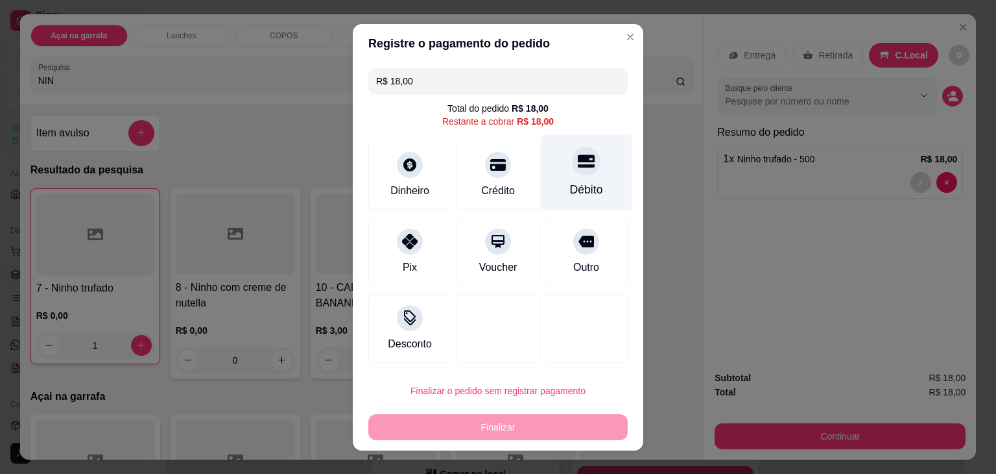
click at [577, 181] on div "Débito" at bounding box center [586, 189] width 33 height 17
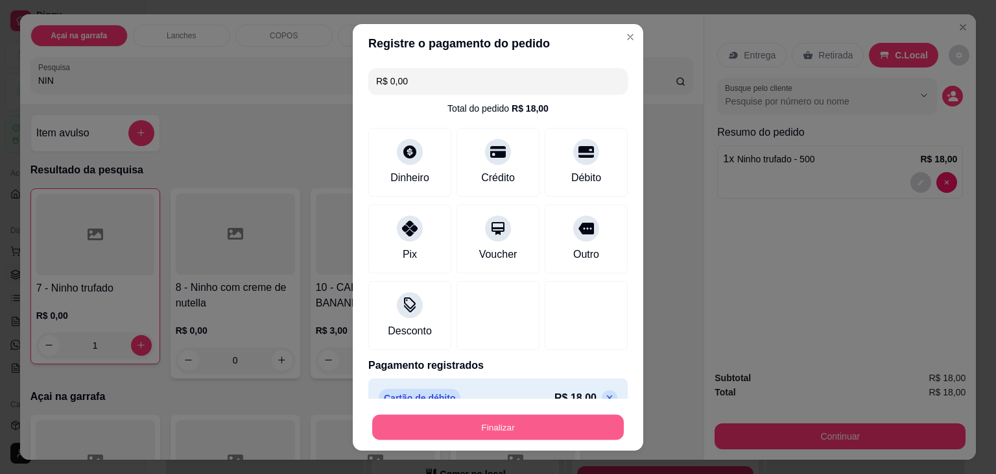
click at [540, 420] on button "Finalizar" at bounding box center [498, 426] width 252 height 25
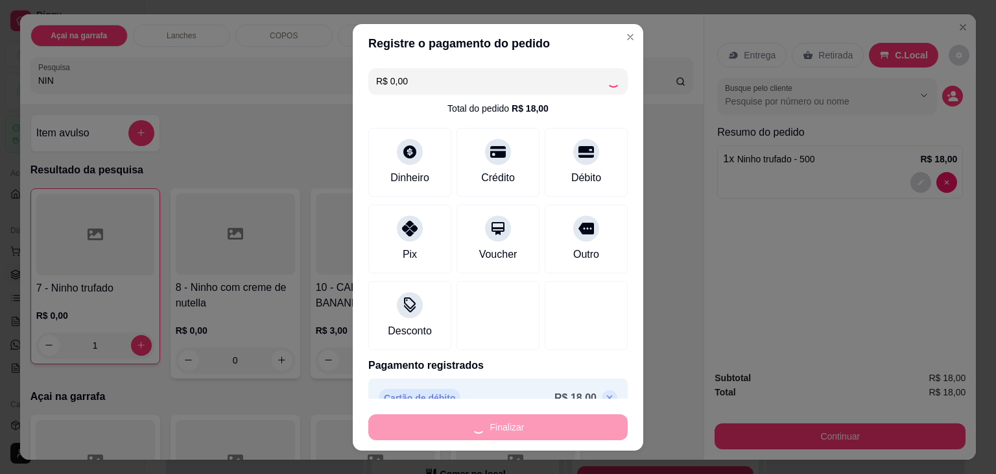
scroll to position [524, 0]
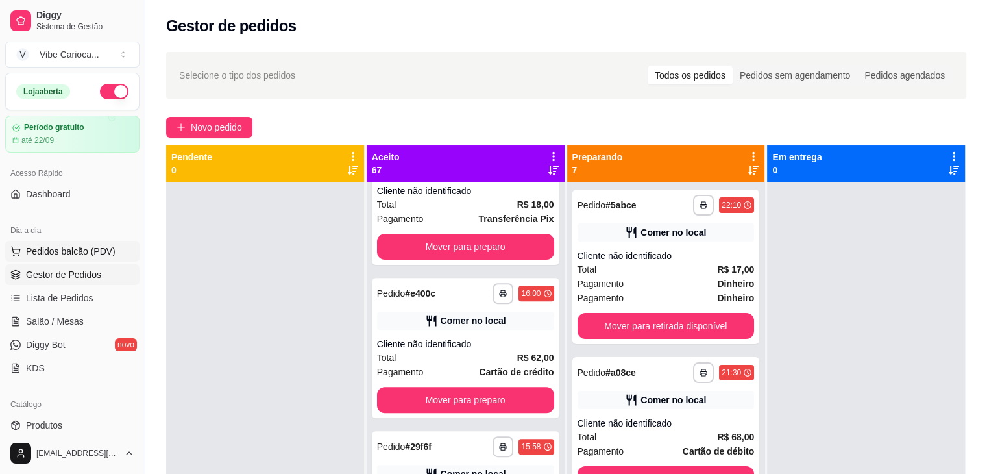
click at [84, 249] on span "Pedidos balcão (PDV)" at bounding box center [71, 251] width 90 height 13
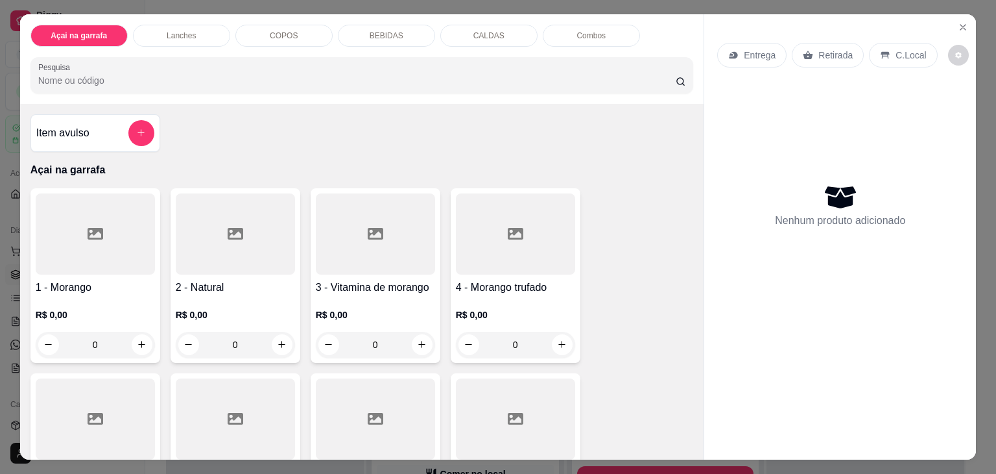
click at [0, 384] on div "Açai na garrafa Lanches COPOS BEBIDAS CALDAS Combos Pesquisa Item avulso Açai n…" at bounding box center [498, 237] width 996 height 474
click at [47, 385] on div at bounding box center [95, 418] width 119 height 81
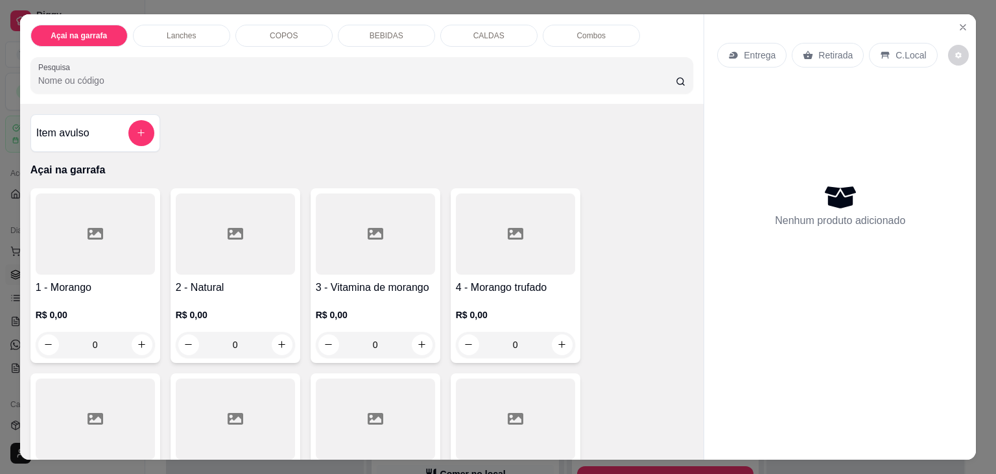
click at [250, 38] on div "COPOS" at bounding box center [283, 36] width 97 height 22
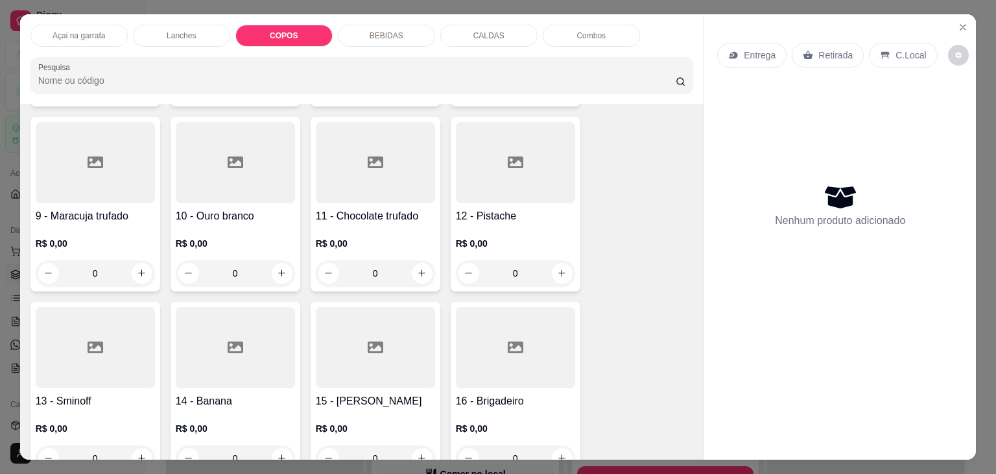
click at [39, 32] on div "Açai na garrafa" at bounding box center [78, 36] width 97 height 22
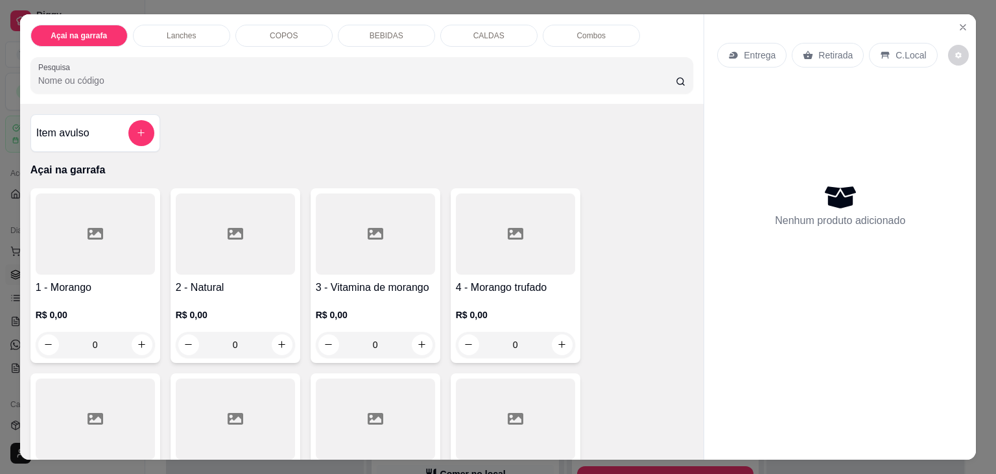
click at [296, 35] on div "COPOS" at bounding box center [283, 36] width 97 height 22
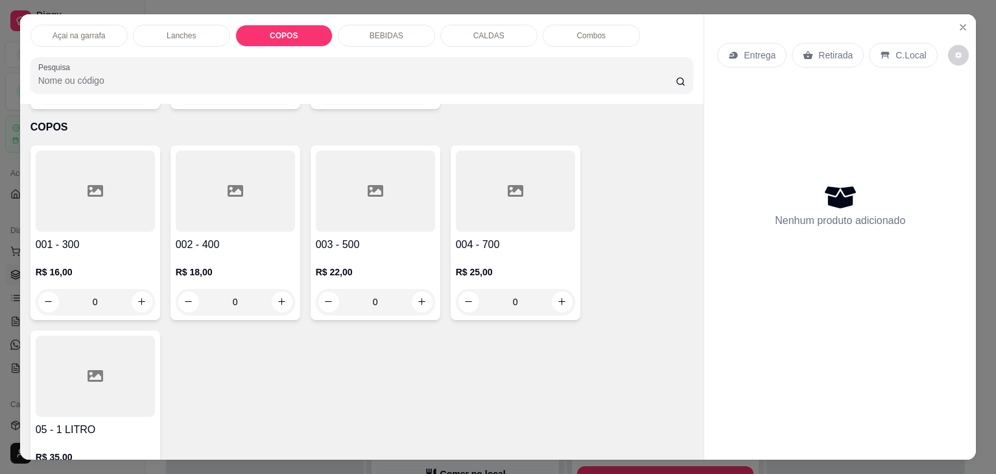
scroll to position [32, 0]
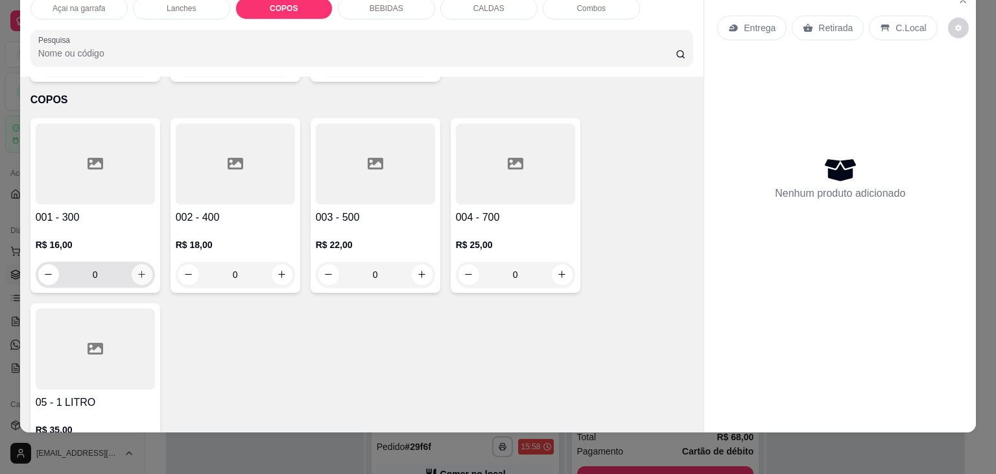
click at [139, 269] on icon "increase-product-quantity" at bounding box center [142, 274] width 10 height 10
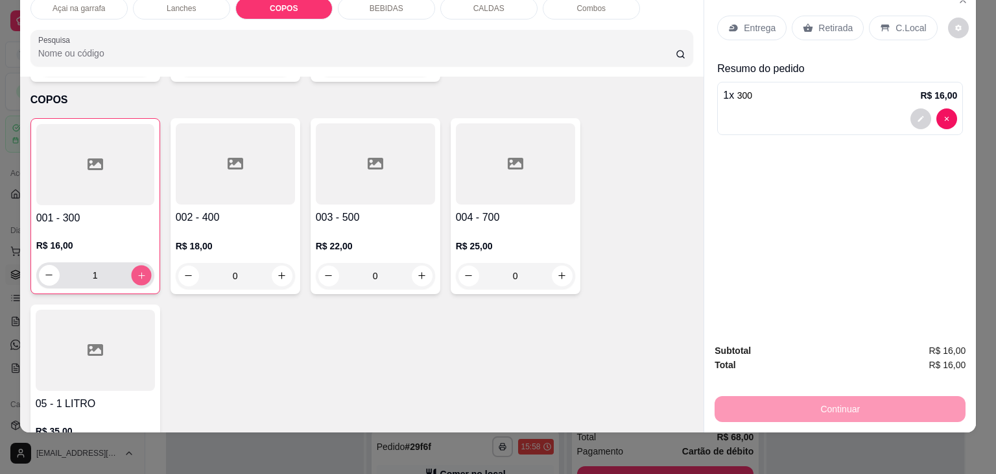
click at [139, 271] on icon "increase-product-quantity" at bounding box center [141, 276] width 10 height 10
click at [139, 270] on icon "increase-product-quantity" at bounding box center [141, 275] width 10 height 10
click at [900, 21] on p "C.Local" at bounding box center [911, 27] width 30 height 13
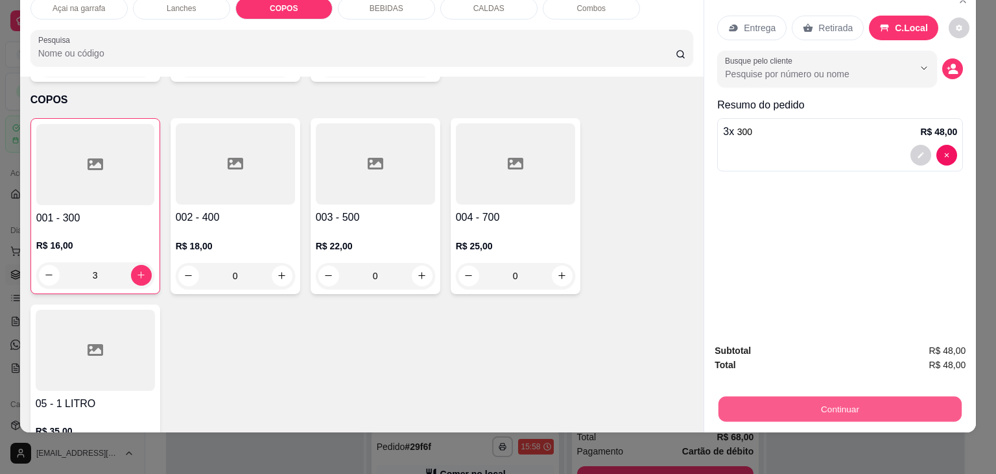
click at [798, 396] on button "Continuar" at bounding box center [840, 408] width 243 height 25
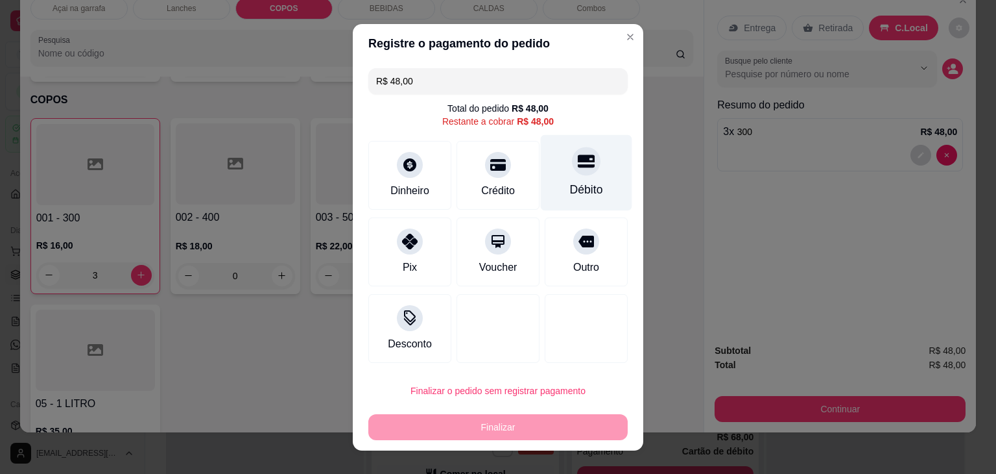
click at [589, 184] on div "Débito" at bounding box center [586, 189] width 33 height 17
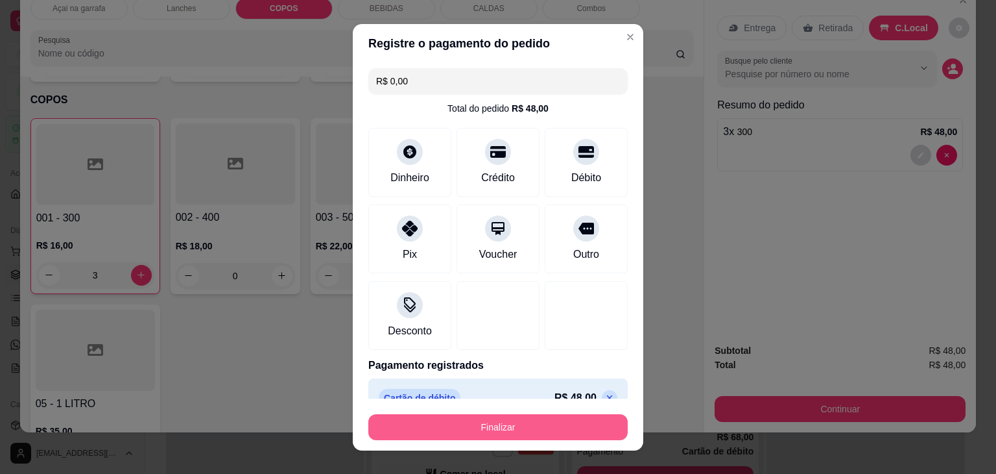
click at [523, 434] on button "Finalizar" at bounding box center [497, 427] width 259 height 26
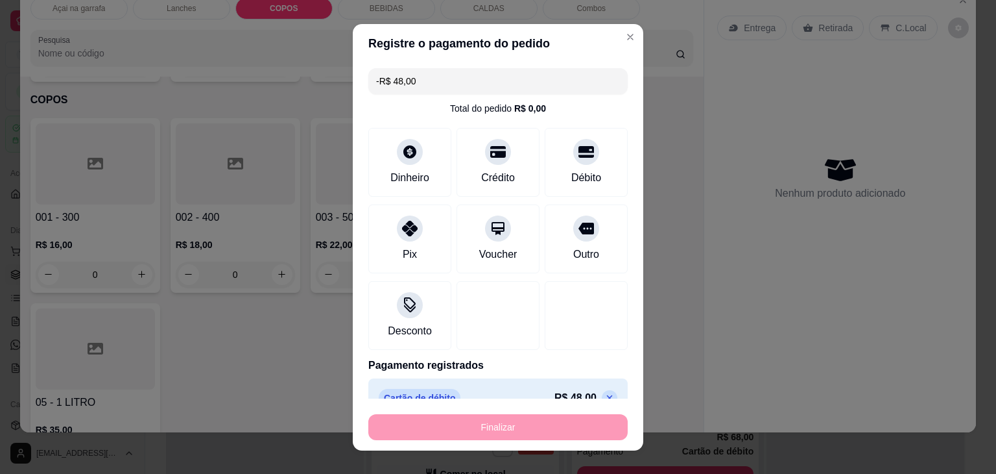
scroll to position [677, 0]
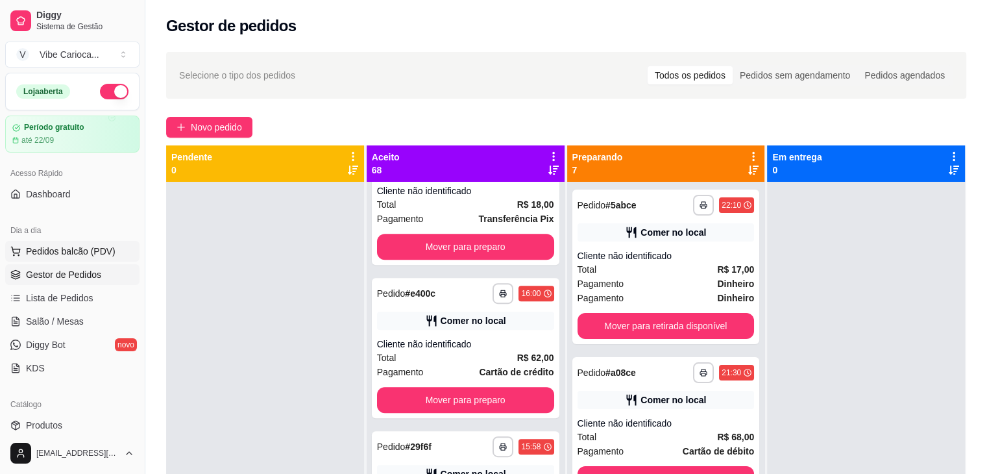
click at [55, 256] on span "Pedidos balcão (PDV)" at bounding box center [71, 251] width 90 height 13
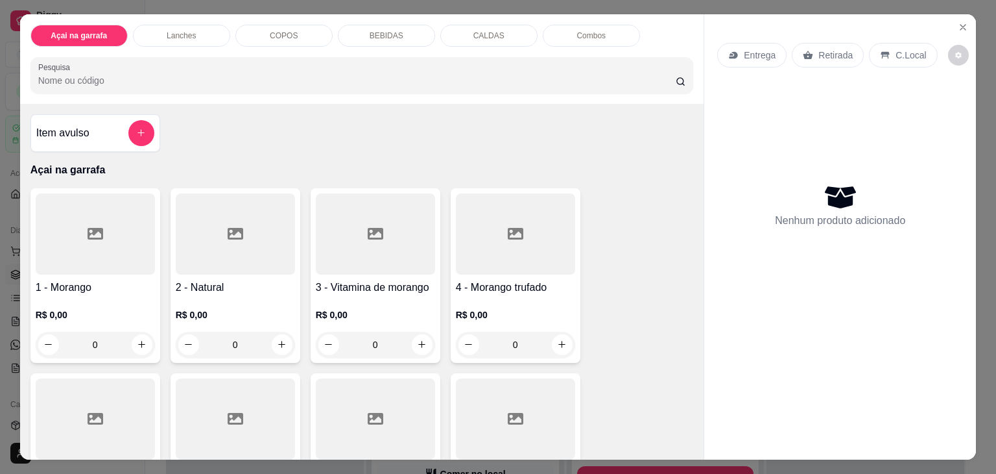
click at [273, 37] on div "COPOS" at bounding box center [283, 36] width 97 height 22
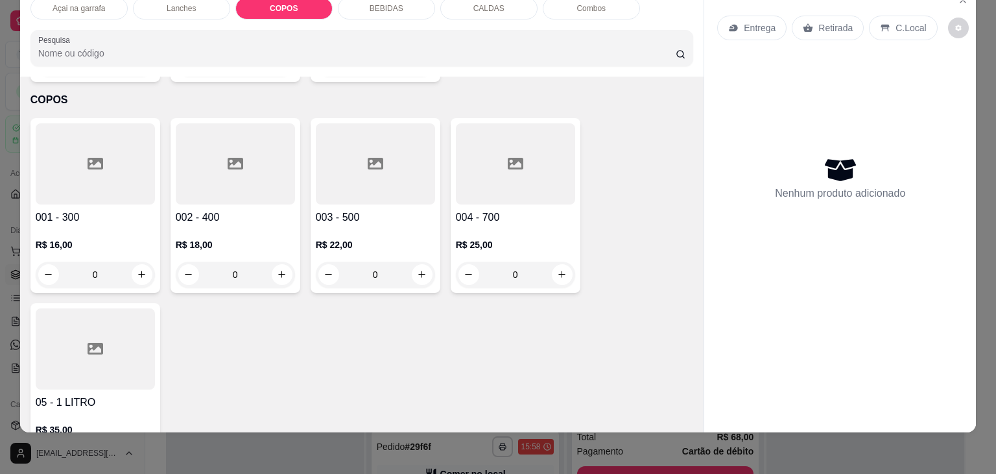
click at [84, 147] on div at bounding box center [95, 163] width 119 height 81
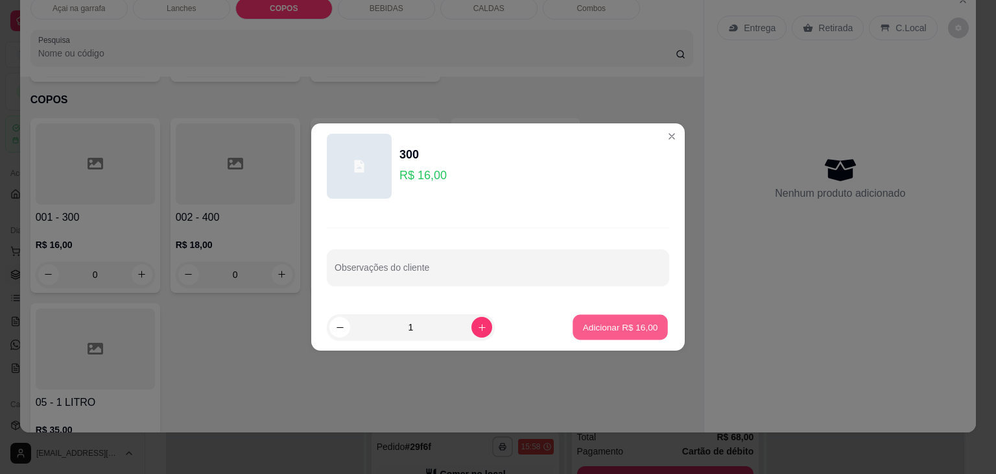
click at [620, 315] on button "Adicionar R$ 16,00" at bounding box center [620, 327] width 95 height 25
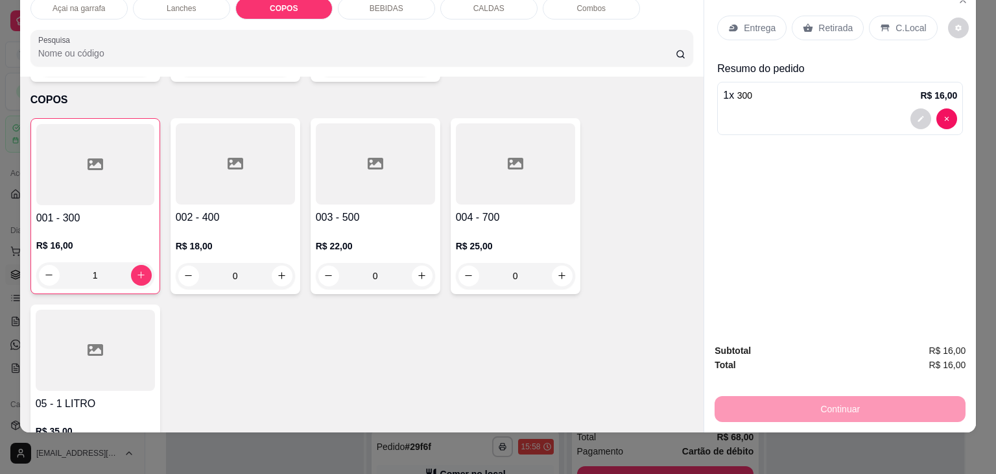
click at [203, 138] on div at bounding box center [235, 163] width 119 height 81
click at [798, 405] on div "Continuar" at bounding box center [840, 406] width 251 height 29
click at [898, 16] on div "C.Local" at bounding box center [903, 28] width 68 height 25
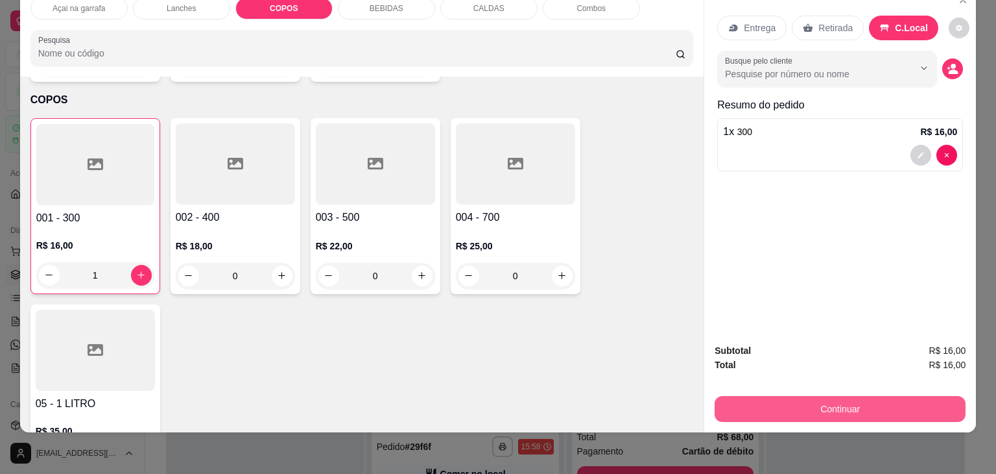
click at [801, 396] on button "Continuar" at bounding box center [840, 409] width 251 height 26
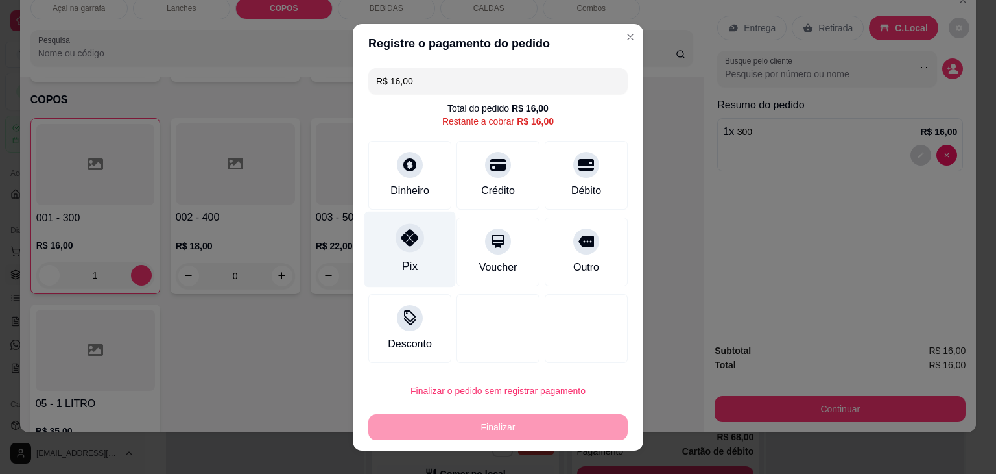
click at [412, 255] on div "Pix" at bounding box center [410, 249] width 91 height 76
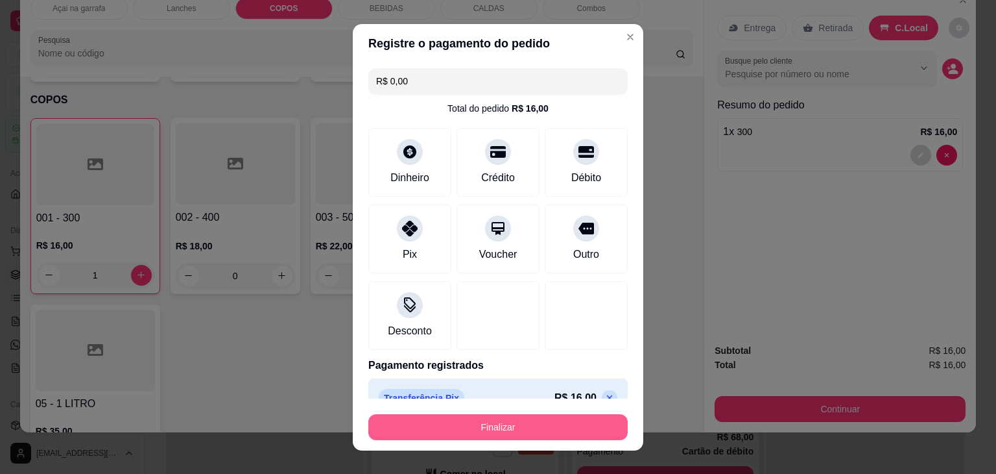
click at [443, 410] on div "Finalizar" at bounding box center [497, 424] width 259 height 31
click at [430, 439] on button "Finalizar" at bounding box center [497, 427] width 259 height 26
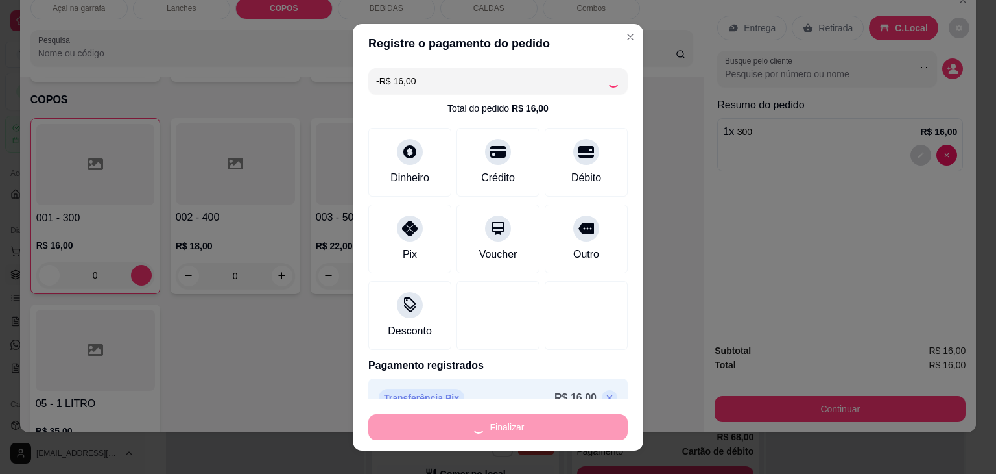
scroll to position [830, 0]
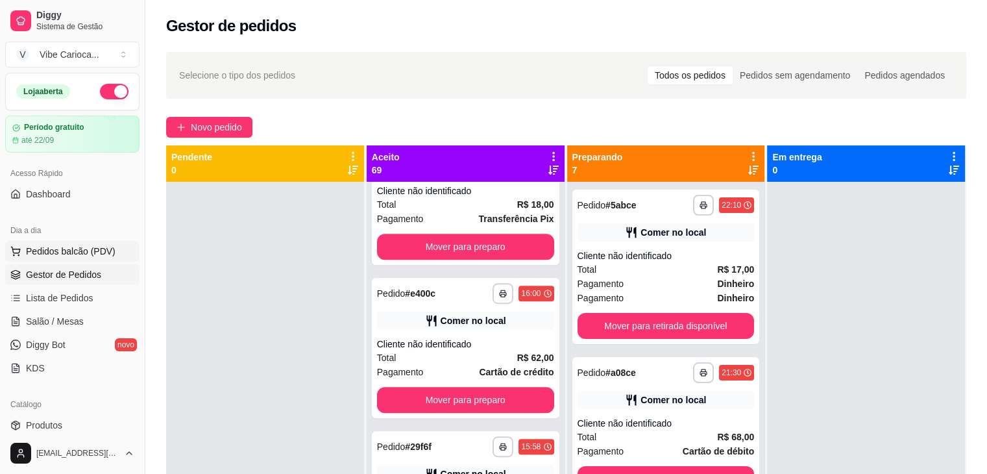
click at [106, 242] on button "Pedidos balcão (PDV)" at bounding box center [72, 251] width 134 height 21
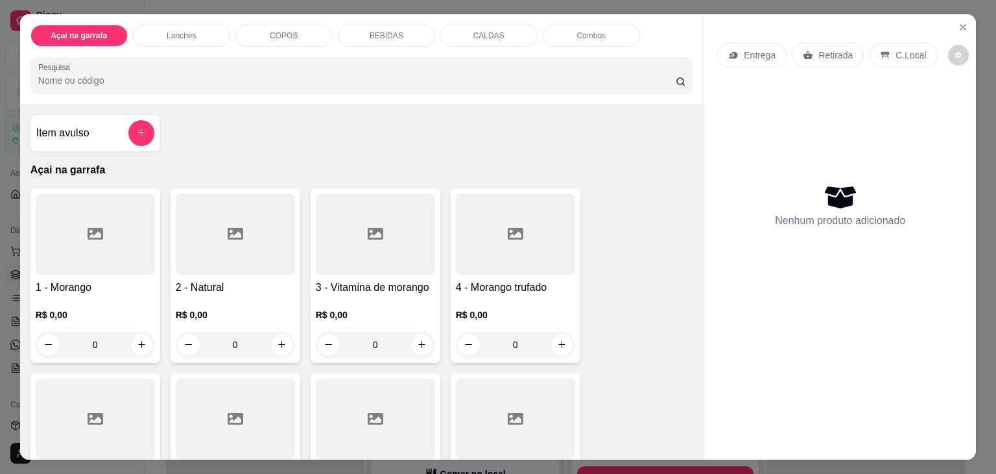
click at [290, 30] on p "COPOS" at bounding box center [284, 35] width 28 height 10
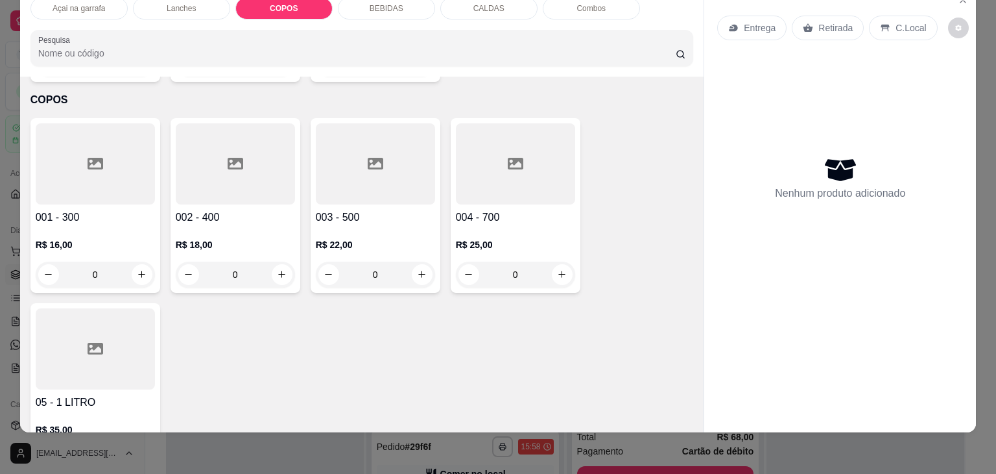
click at [210, 152] on div at bounding box center [235, 163] width 119 height 81
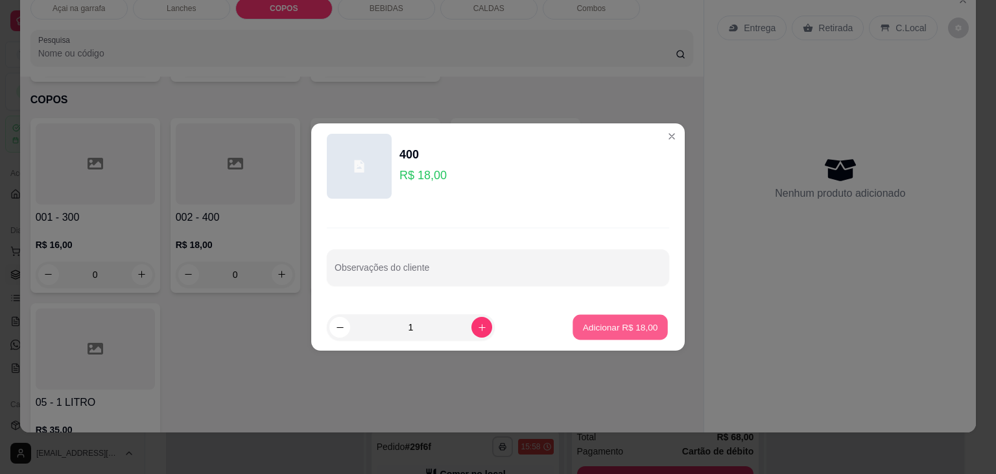
click at [638, 329] on p "Adicionar R$ 18,00" at bounding box center [620, 326] width 75 height 12
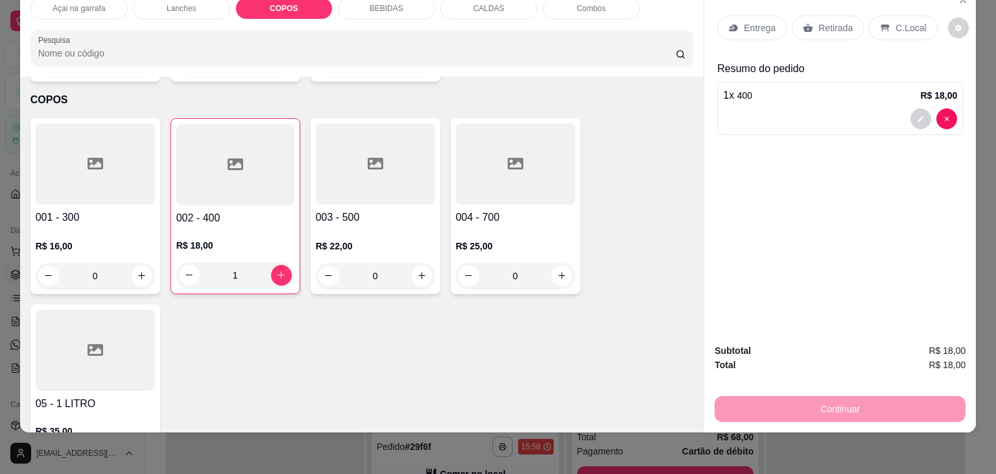
click at [896, 21] on p "C.Local" at bounding box center [911, 27] width 30 height 13
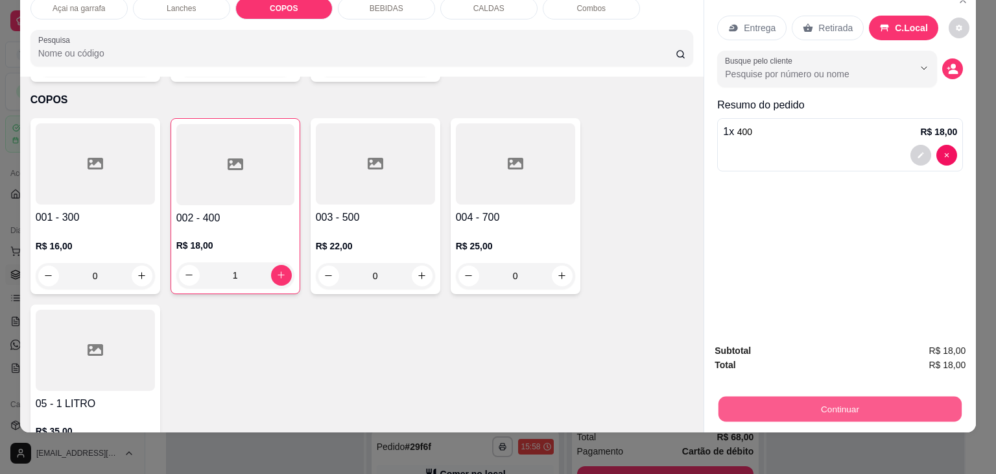
click at [838, 396] on button "Continuar" at bounding box center [840, 408] width 243 height 25
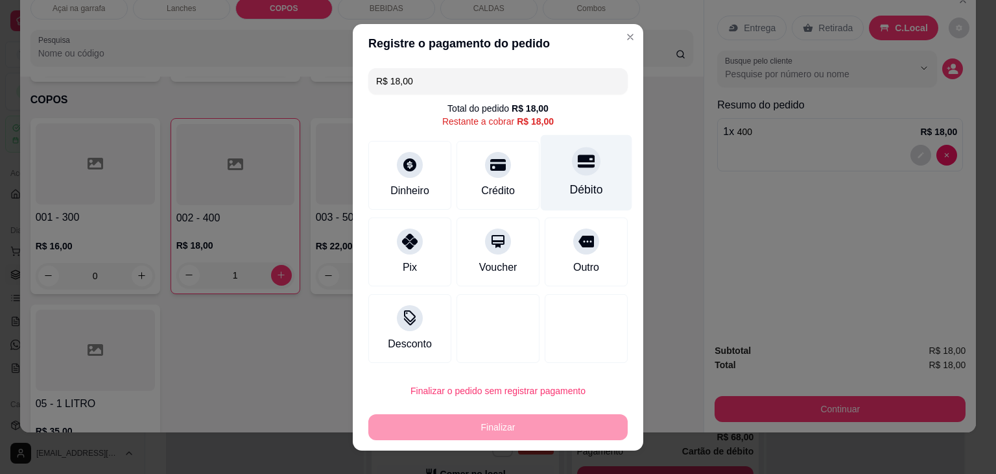
click at [572, 162] on div at bounding box center [586, 161] width 29 height 29
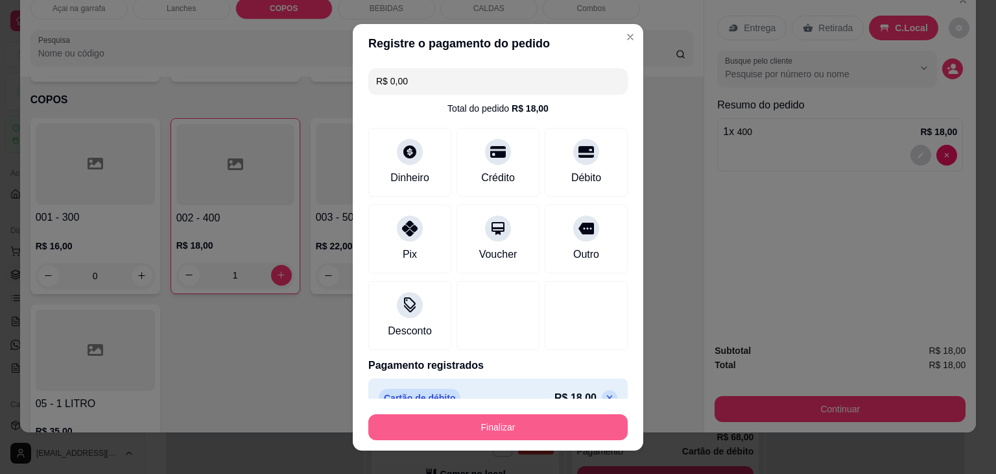
click at [506, 428] on button "Finalizar" at bounding box center [497, 427] width 259 height 26
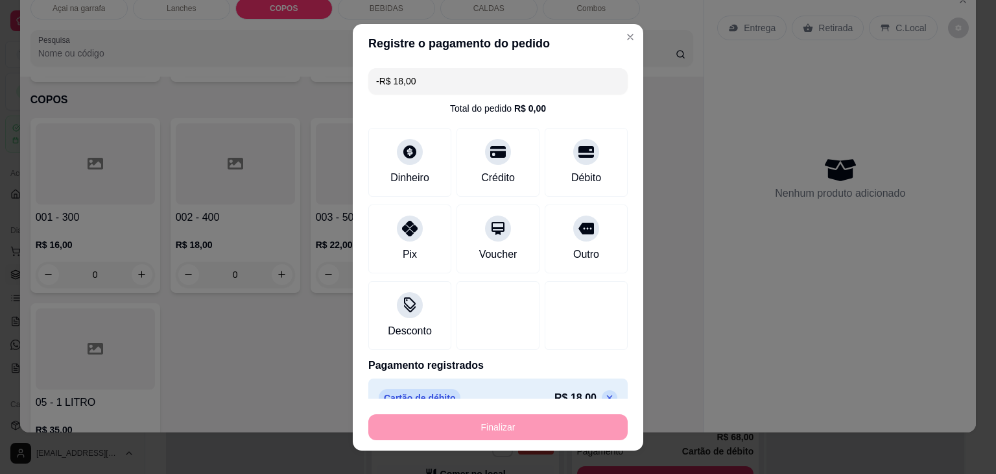
scroll to position [983, 0]
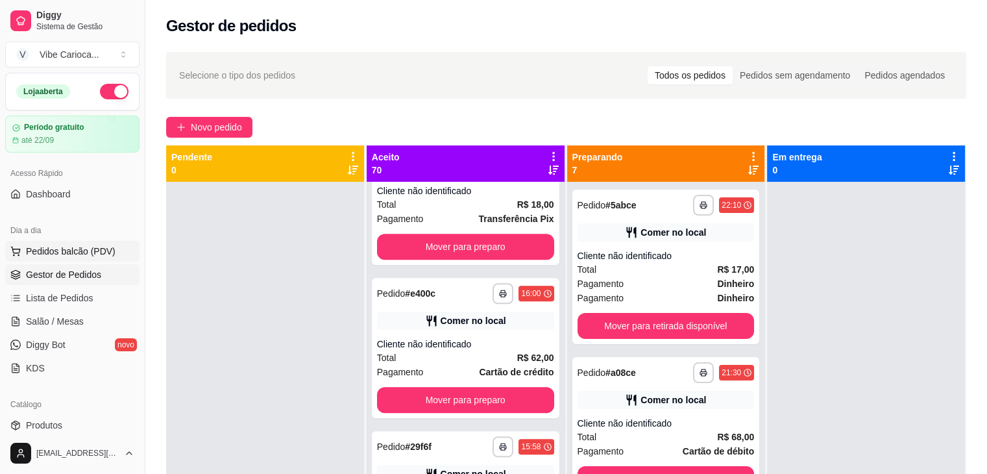
click at [82, 256] on span "Pedidos balcão (PDV)" at bounding box center [71, 251] width 90 height 13
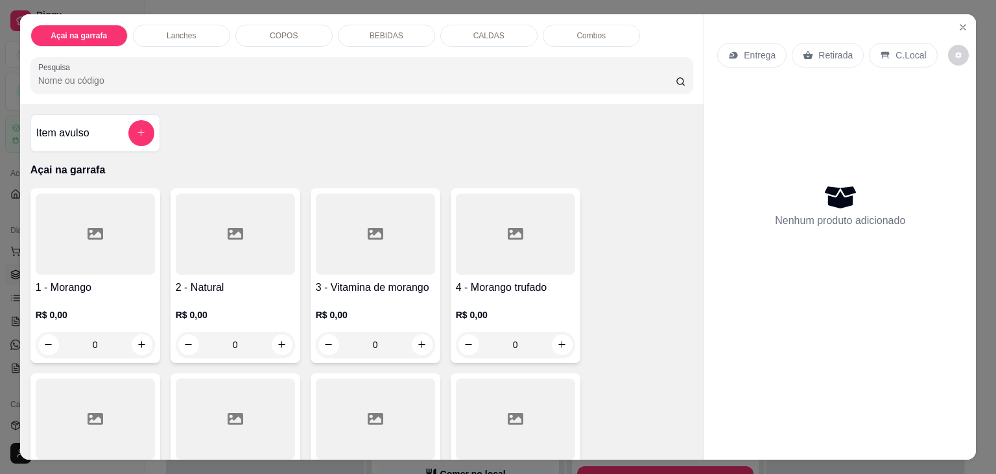
click at [278, 32] on p "COPOS" at bounding box center [284, 35] width 28 height 10
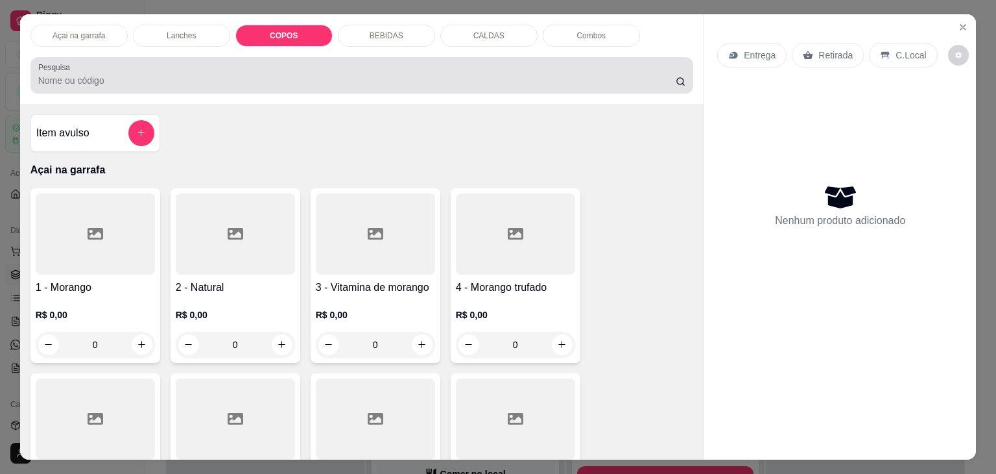
scroll to position [32, 0]
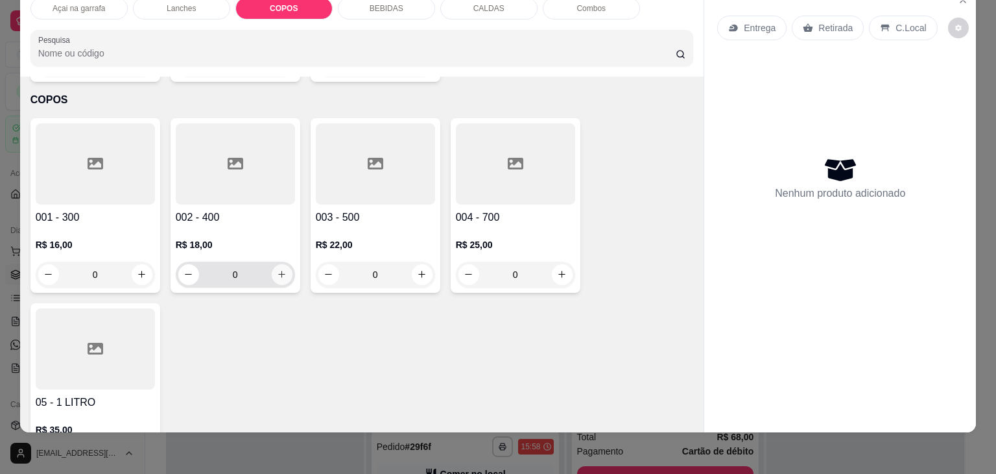
click at [280, 269] on icon "increase-product-quantity" at bounding box center [282, 274] width 10 height 10
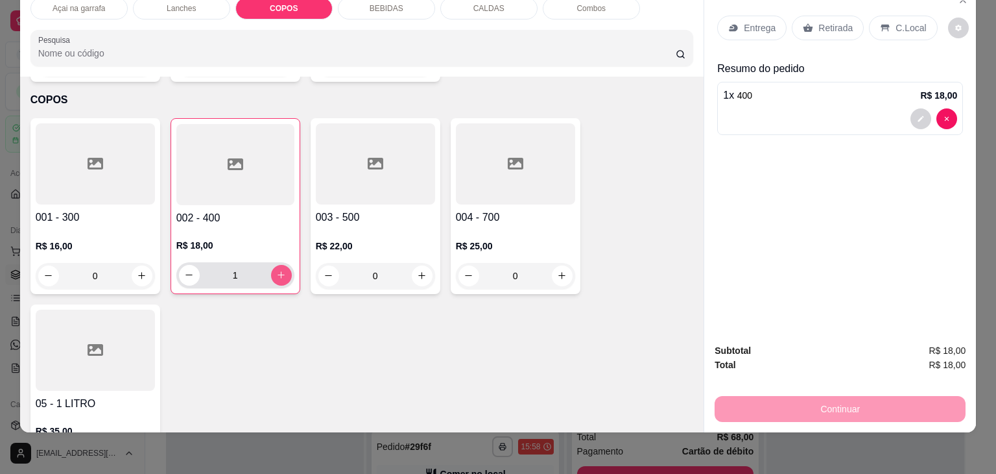
click at [280, 270] on icon "increase-product-quantity" at bounding box center [281, 275] width 10 height 10
click at [896, 21] on p "C.Local" at bounding box center [911, 27] width 30 height 13
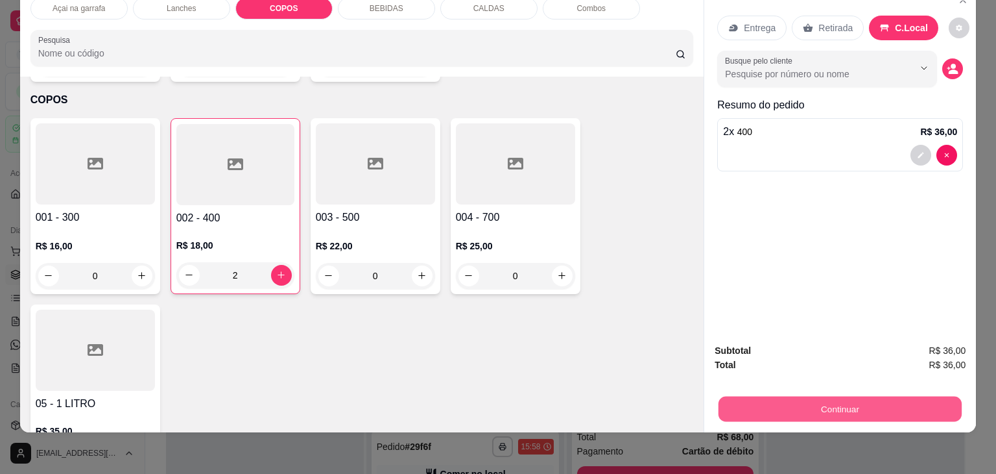
click at [823, 396] on button "Continuar" at bounding box center [840, 408] width 243 height 25
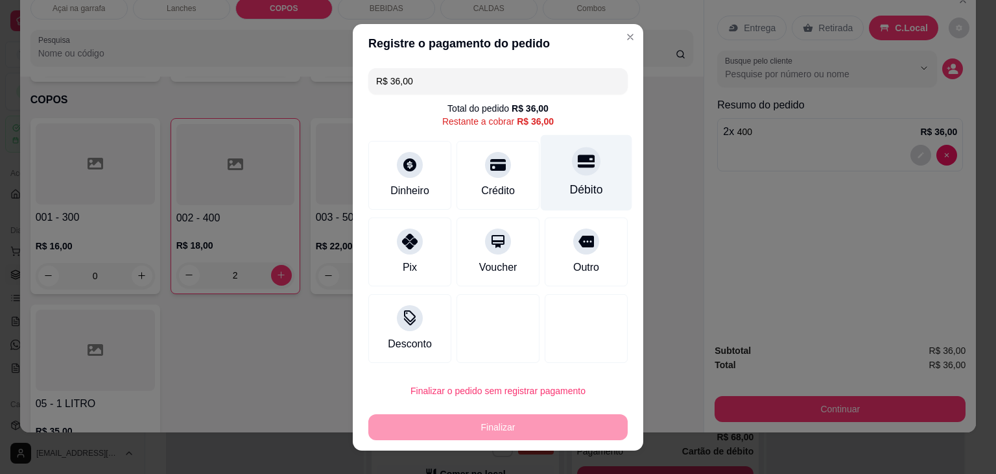
click at [545, 160] on div "Débito" at bounding box center [586, 172] width 91 height 76
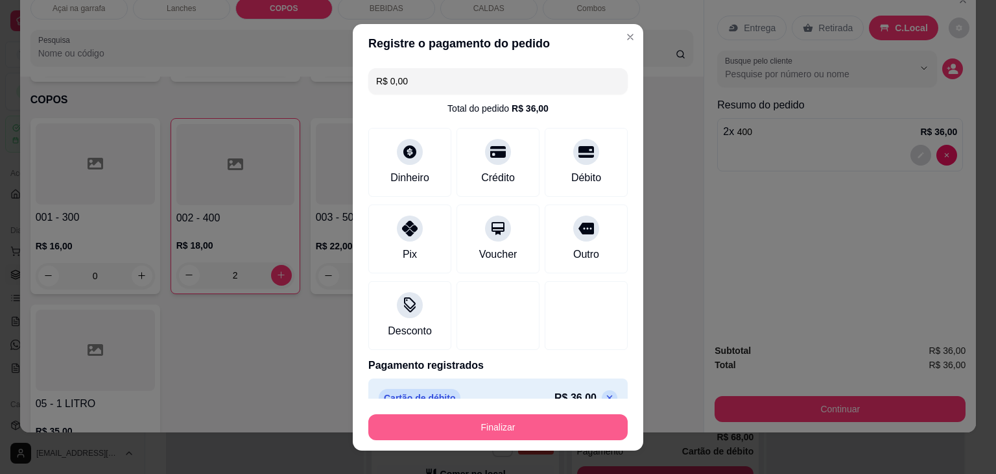
click at [498, 431] on button "Finalizar" at bounding box center [497, 427] width 259 height 26
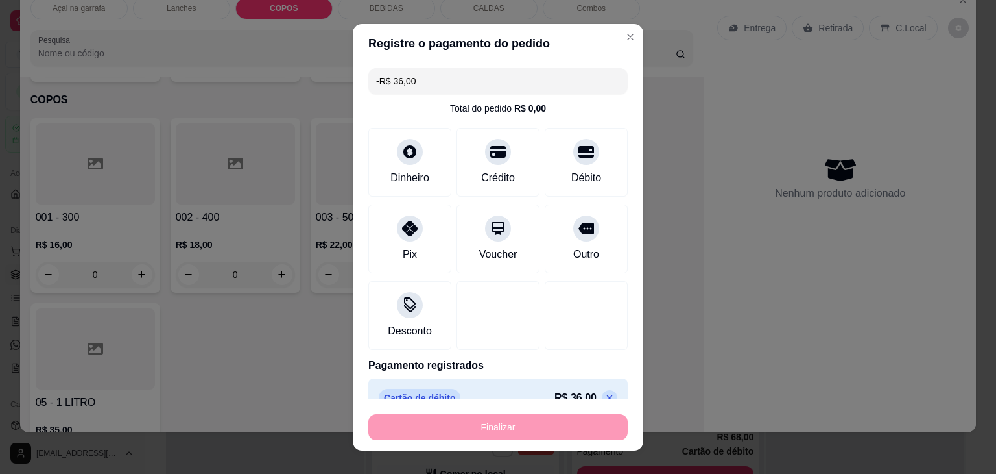
scroll to position [1137, 0]
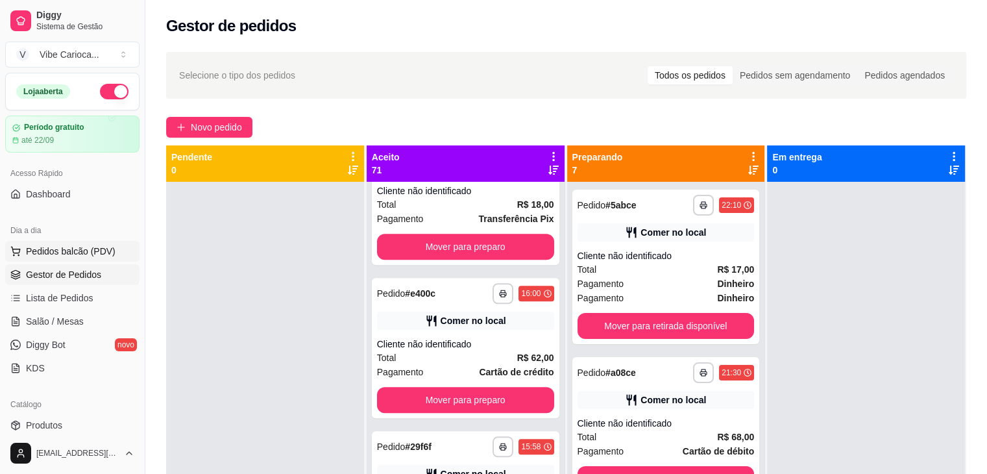
click at [116, 246] on button "Pedidos balcão (PDV)" at bounding box center [72, 251] width 134 height 21
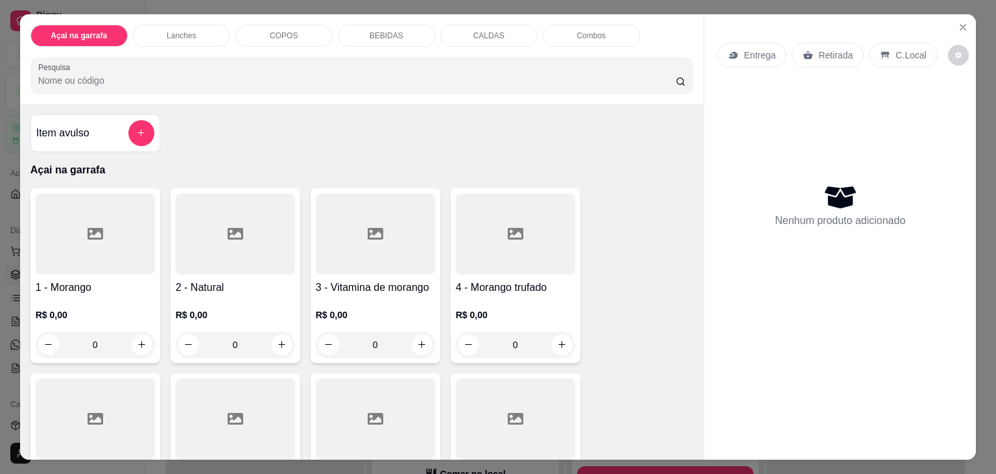
click at [104, 236] on div at bounding box center [95, 233] width 119 height 81
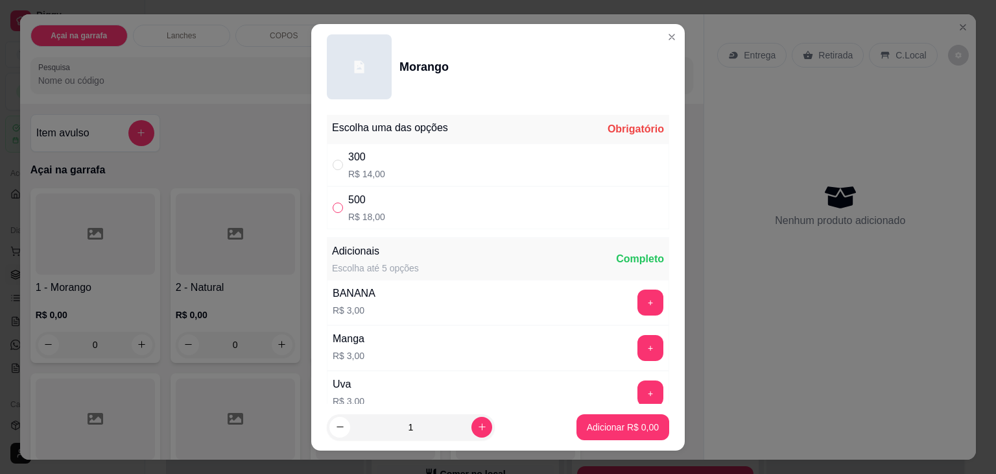
click at [337, 210] on input "" at bounding box center [338, 207] width 10 height 10
click at [613, 429] on p "Adicionar R$ 18,00" at bounding box center [620, 426] width 75 height 12
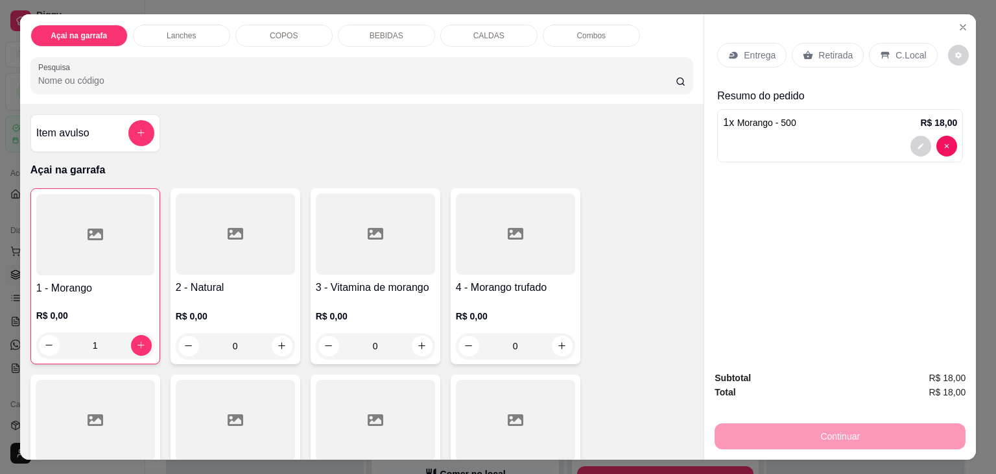
click at [270, 33] on p "COPOS" at bounding box center [284, 35] width 28 height 10
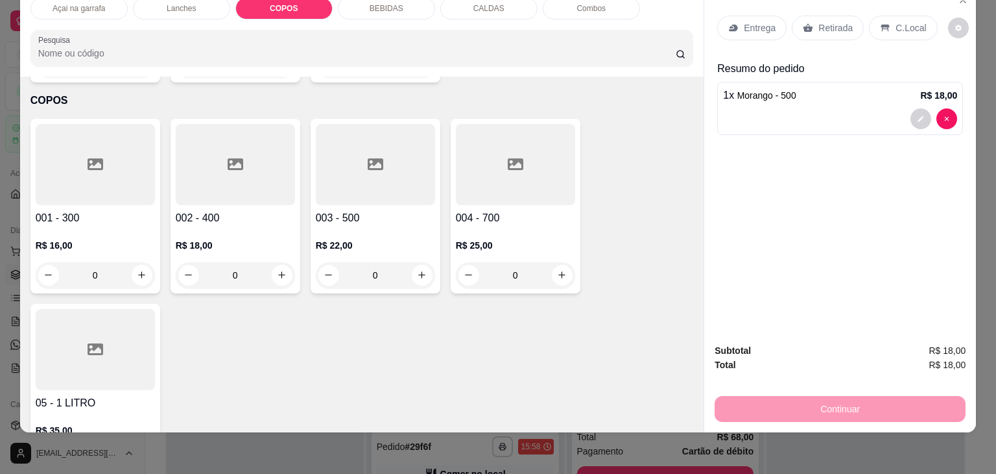
scroll to position [1301, 0]
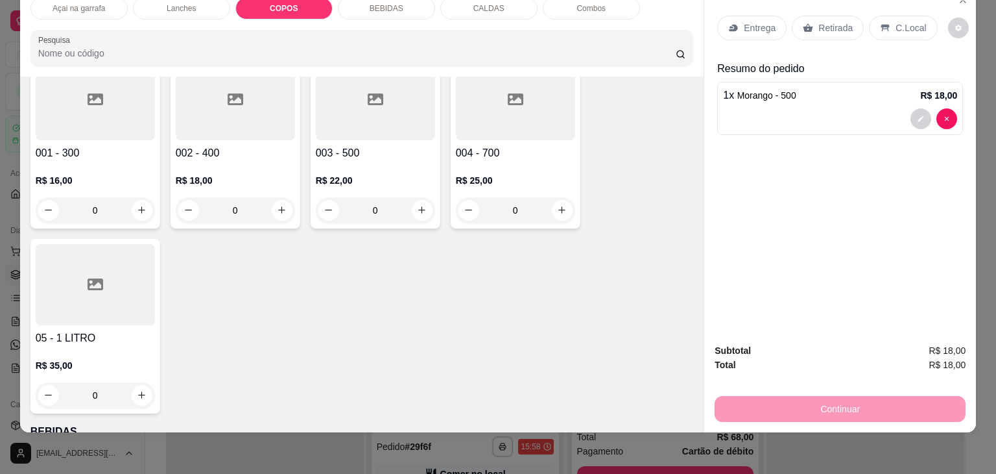
click at [332, 93] on div at bounding box center [375, 99] width 119 height 81
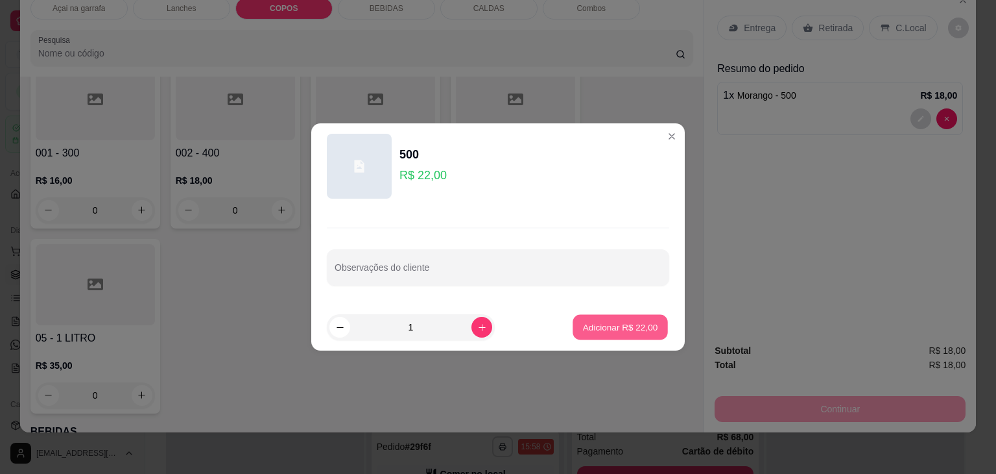
click at [594, 322] on p "Adicionar R$ 22,00" at bounding box center [620, 326] width 75 height 12
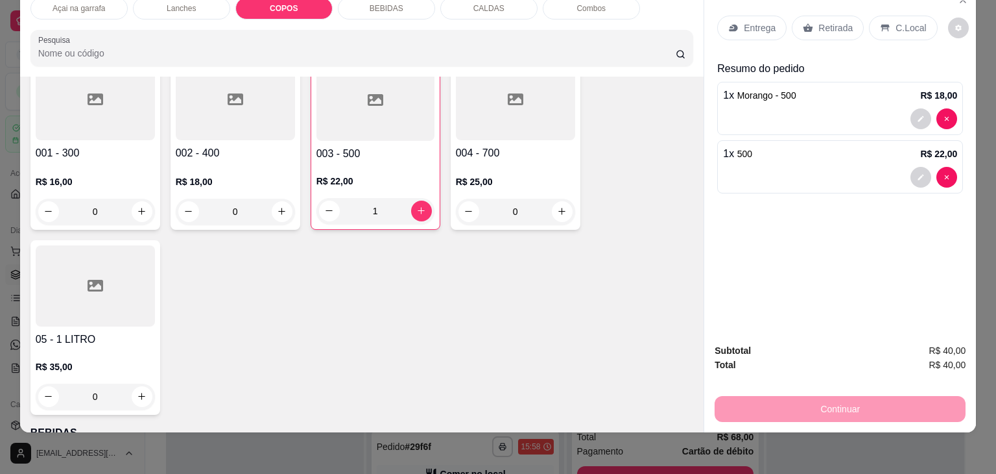
click at [880, 23] on icon at bounding box center [885, 28] width 10 height 10
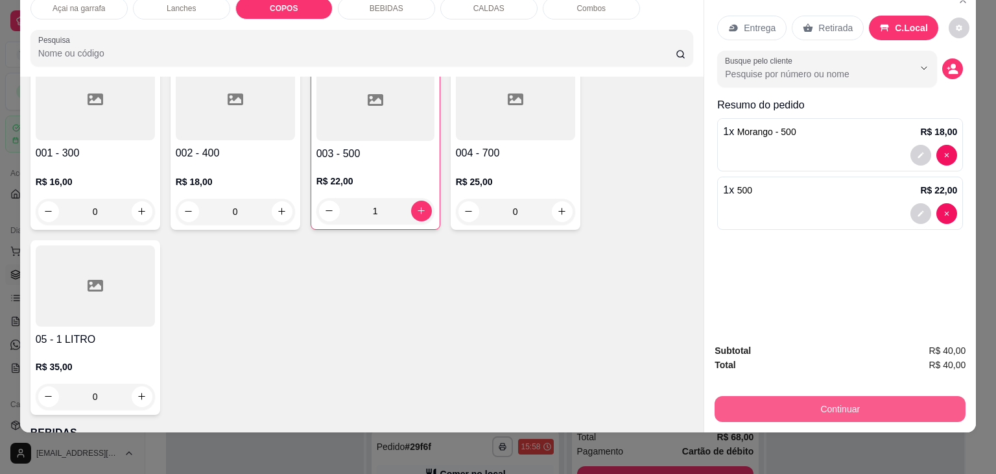
click at [855, 405] on button "Continuar" at bounding box center [840, 409] width 251 height 26
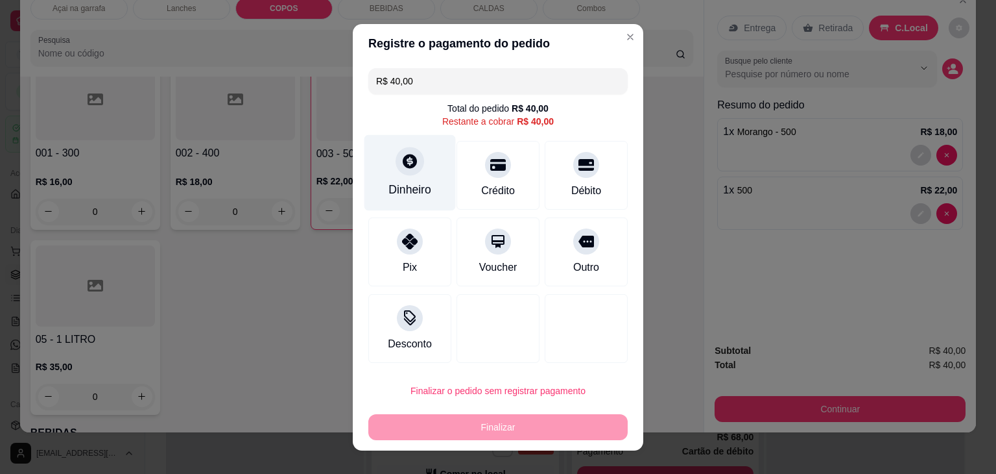
click at [402, 167] on icon at bounding box center [410, 160] width 17 height 17
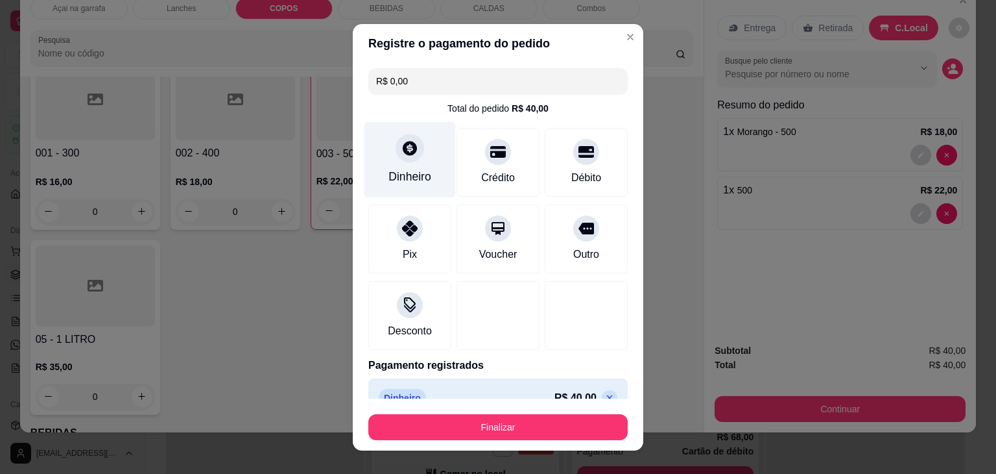
click at [418, 169] on div "Dinheiro" at bounding box center [410, 176] width 43 height 17
click at [403, 149] on icon at bounding box center [410, 148] width 14 height 14
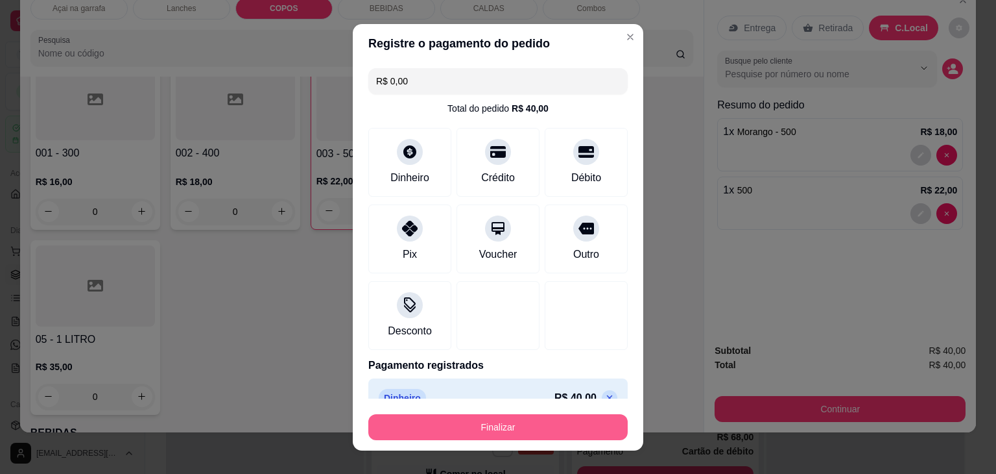
click at [540, 437] on button "Finalizar" at bounding box center [497, 427] width 259 height 26
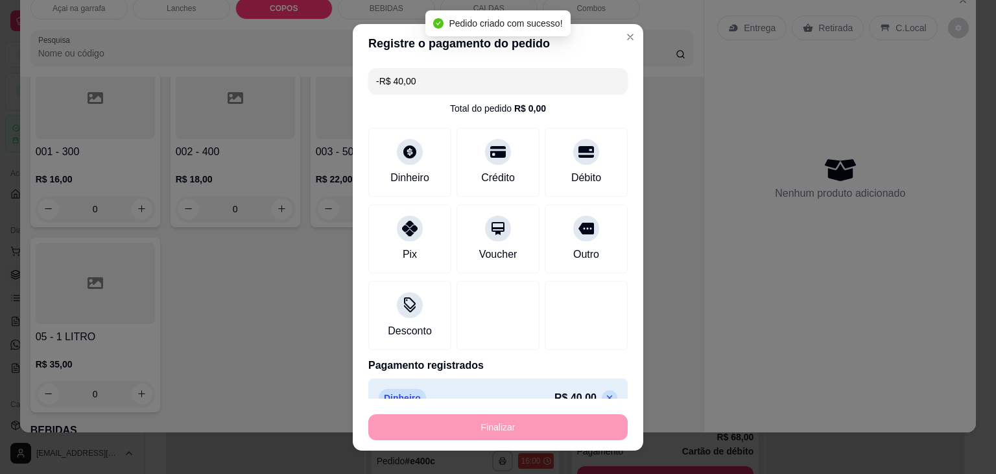
scroll to position [1300, 0]
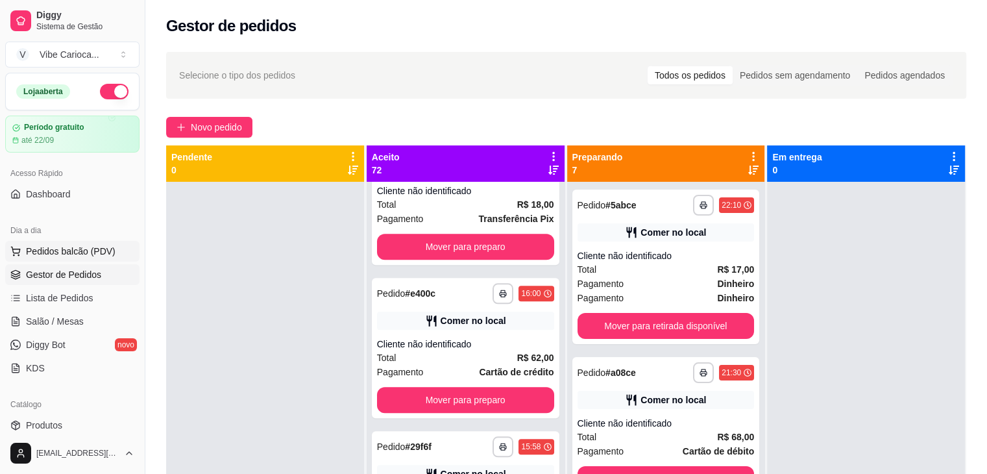
click at [80, 248] on span "Pedidos balcão (PDV)" at bounding box center [71, 251] width 90 height 13
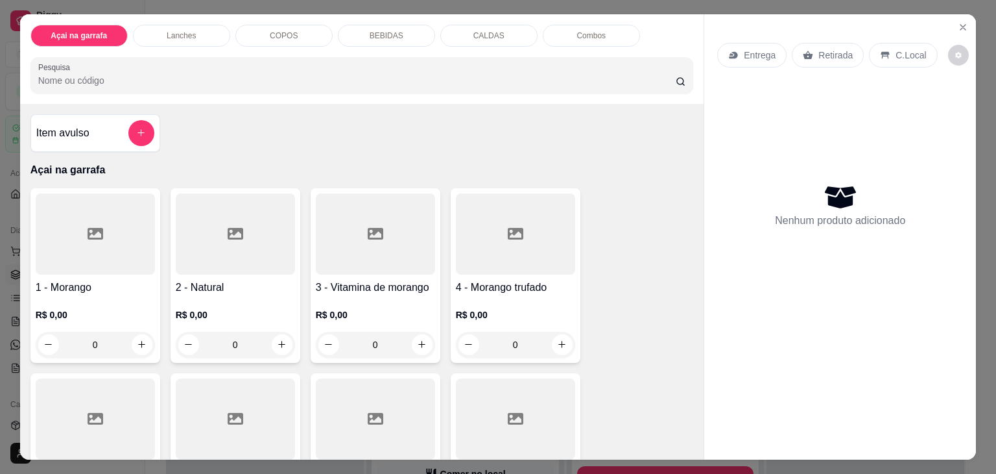
click at [282, 25] on div "COPOS" at bounding box center [283, 36] width 97 height 22
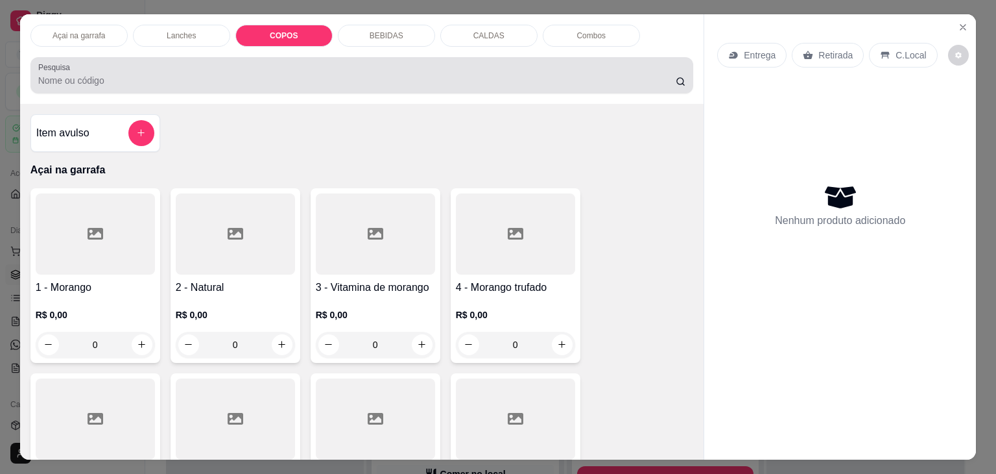
scroll to position [32, 0]
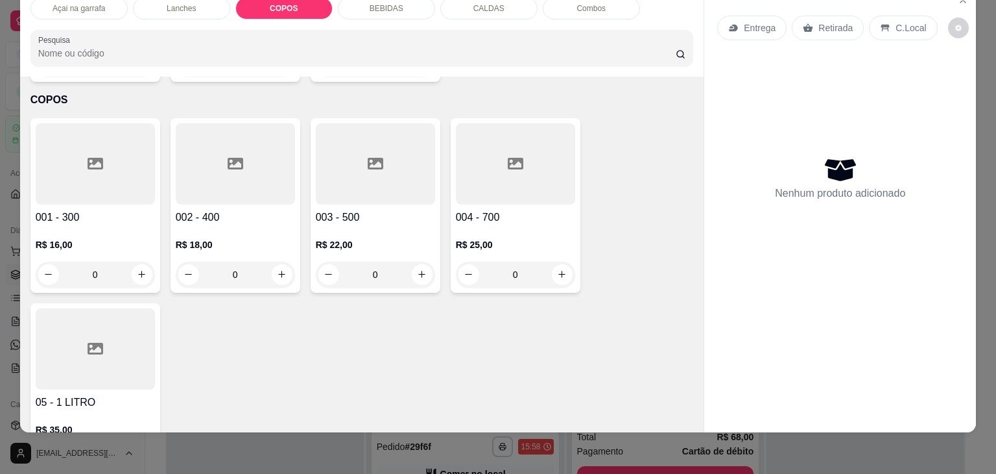
click at [187, 161] on div at bounding box center [235, 163] width 119 height 81
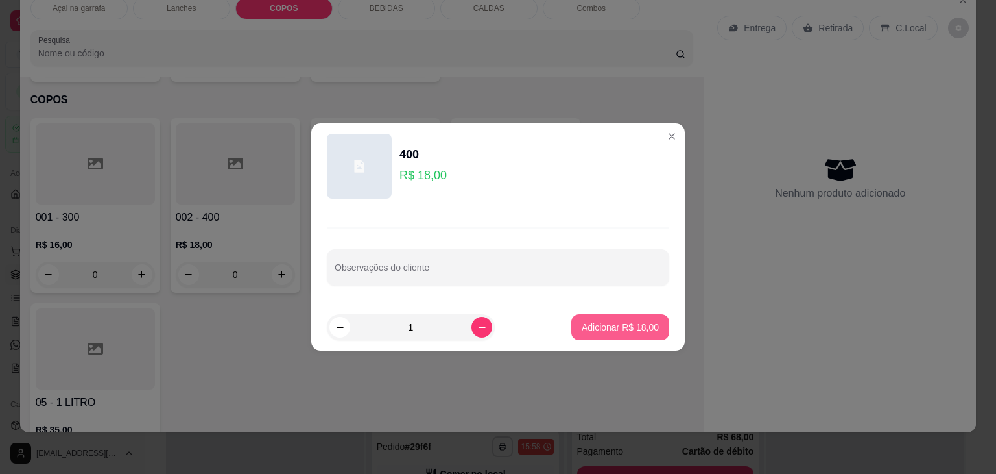
click at [586, 327] on p "Adicionar R$ 18,00" at bounding box center [620, 326] width 77 height 13
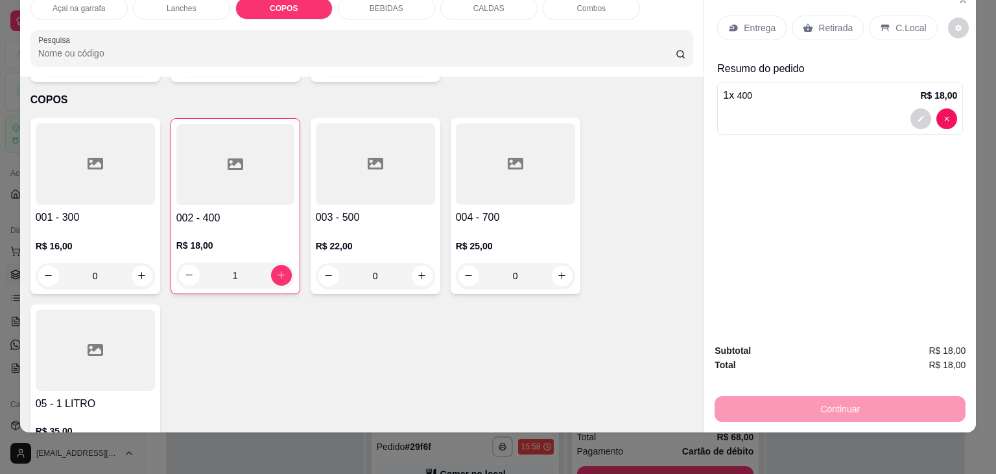
click at [920, 16] on div "C.Local" at bounding box center [903, 28] width 68 height 25
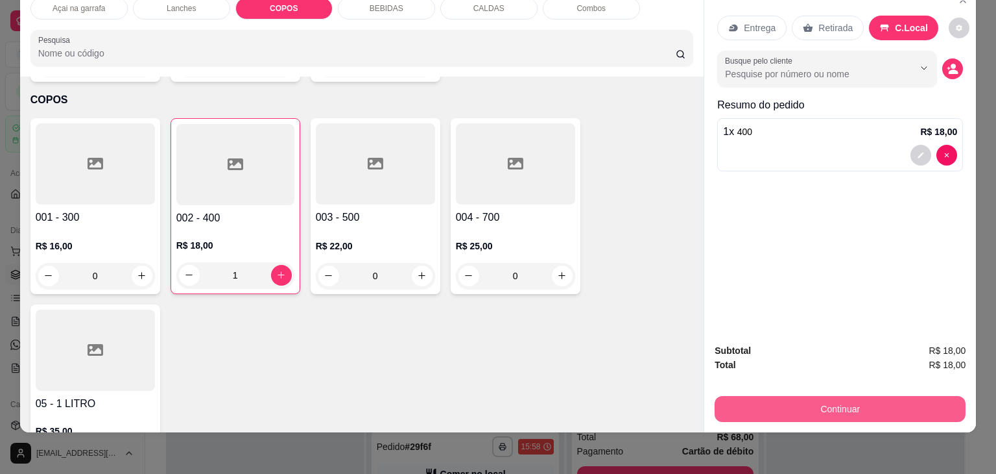
click at [864, 397] on button "Continuar" at bounding box center [840, 409] width 251 height 26
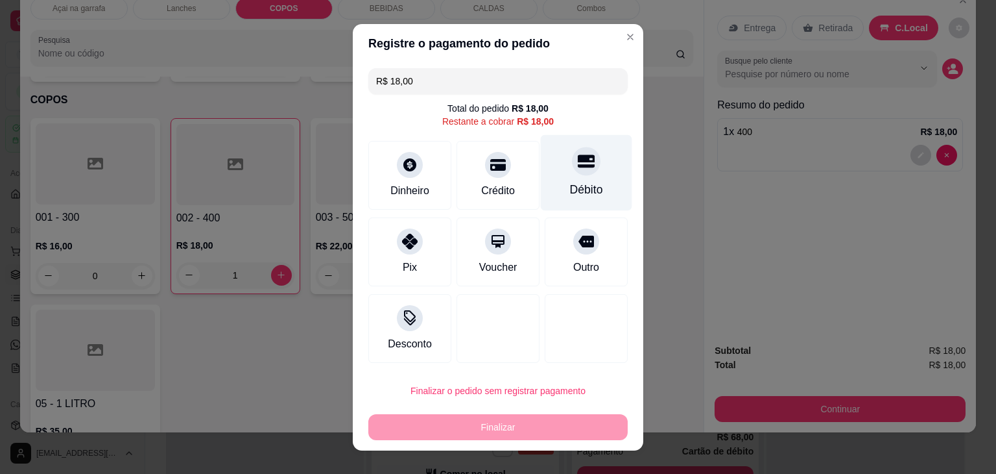
click at [587, 184] on div "Débito" at bounding box center [586, 189] width 33 height 17
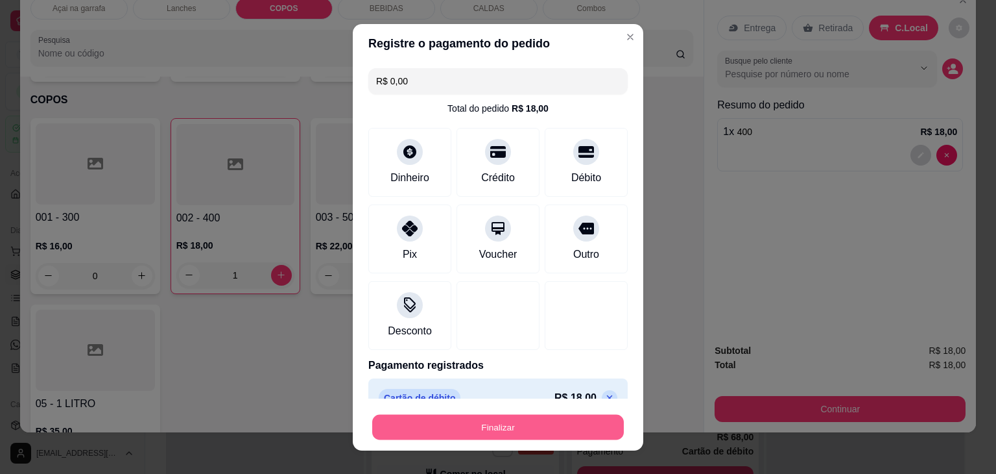
click at [518, 425] on button "Finalizar" at bounding box center [498, 426] width 252 height 25
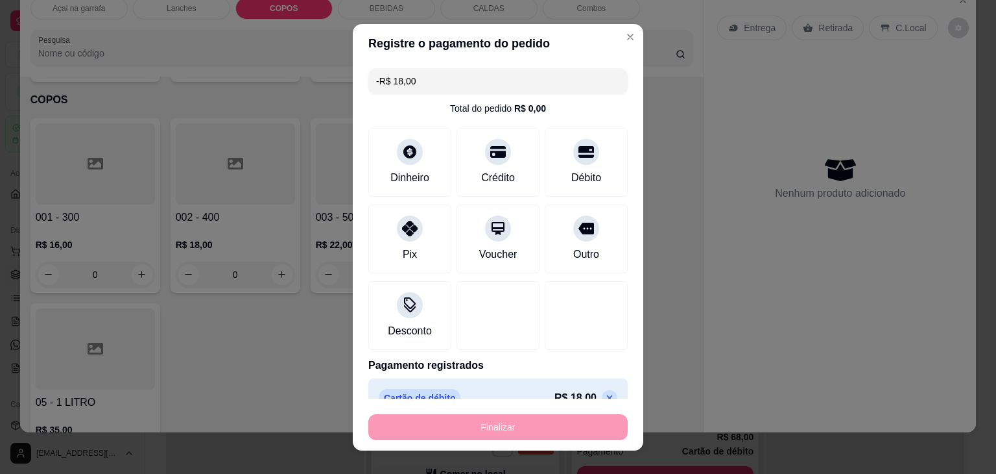
scroll to position [1457, 0]
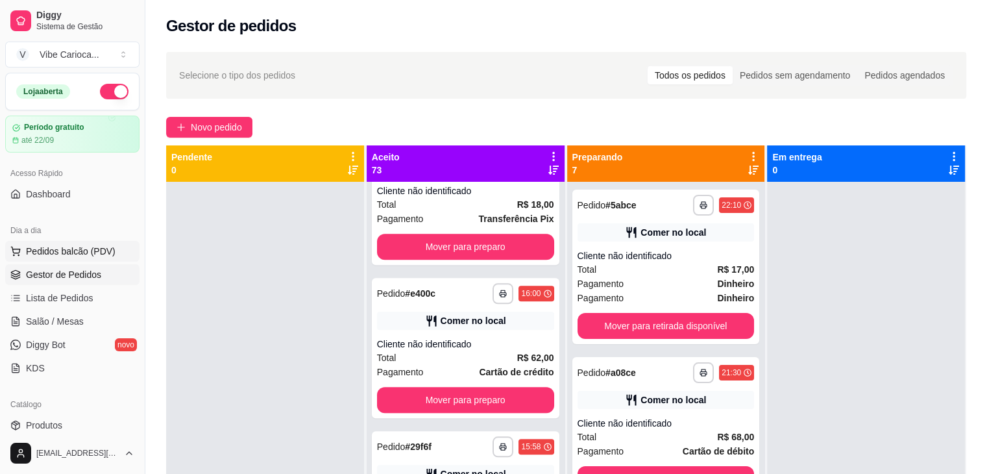
click at [105, 249] on span "Pedidos balcão (PDV)" at bounding box center [71, 251] width 90 height 13
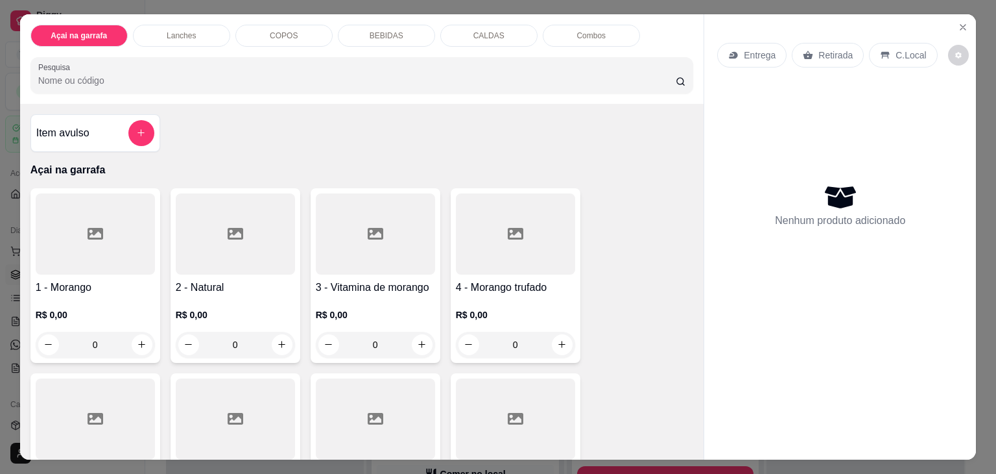
click at [895, 32] on div "Entrega Retirada C.Local" at bounding box center [840, 54] width 246 height 45
click at [885, 48] on div "C.Local" at bounding box center [903, 55] width 68 height 25
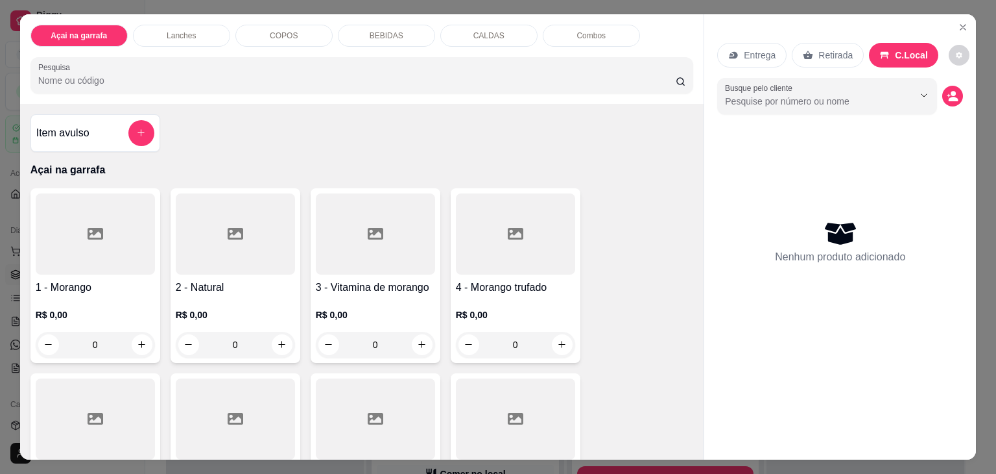
click at [885, 54] on div "C.Local" at bounding box center [903, 55] width 69 height 25
click at [958, 22] on icon "Close" at bounding box center [963, 27] width 10 height 10
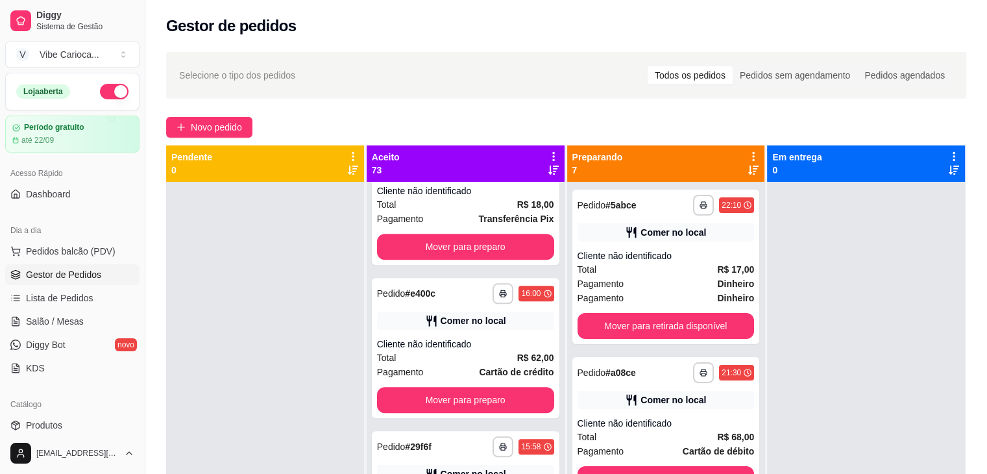
click at [70, 237] on div "Dia a dia" at bounding box center [72, 230] width 134 height 21
click at [69, 248] on span "Pedidos balcão (PDV)" at bounding box center [71, 251] width 90 height 13
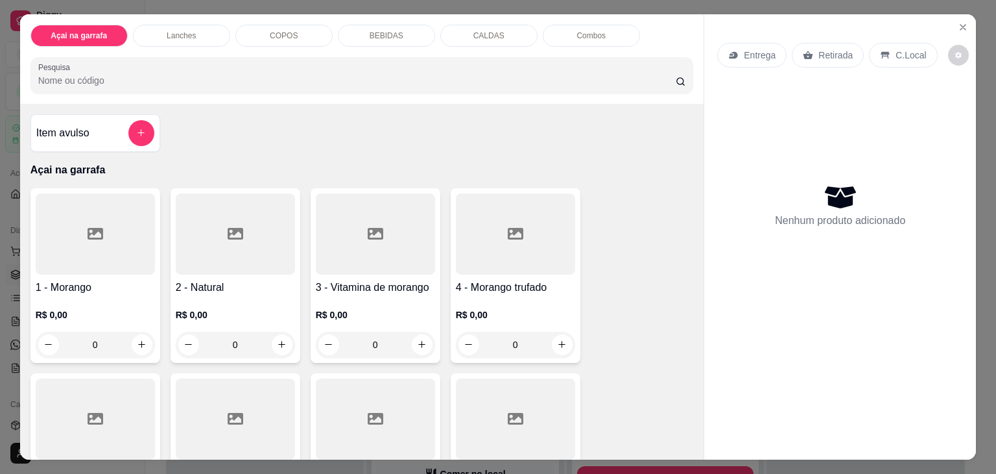
click at [289, 34] on p "COPOS" at bounding box center [284, 35] width 28 height 10
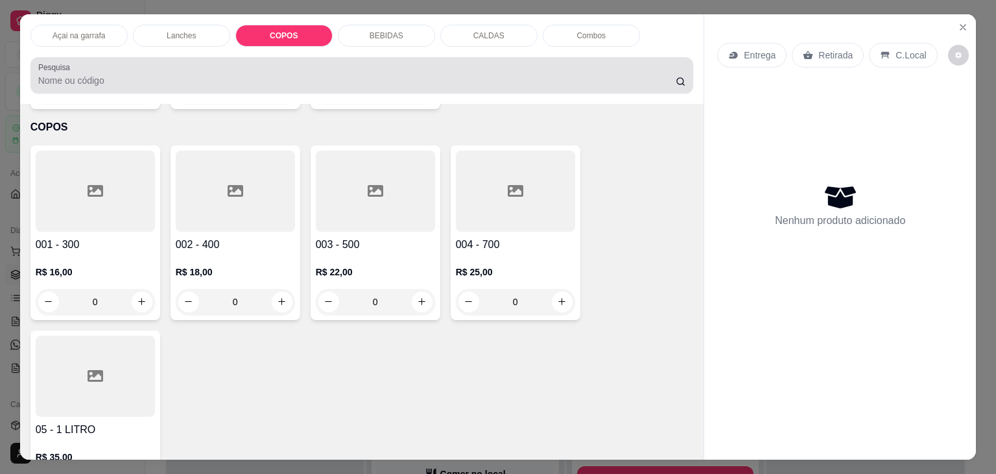
scroll to position [32, 0]
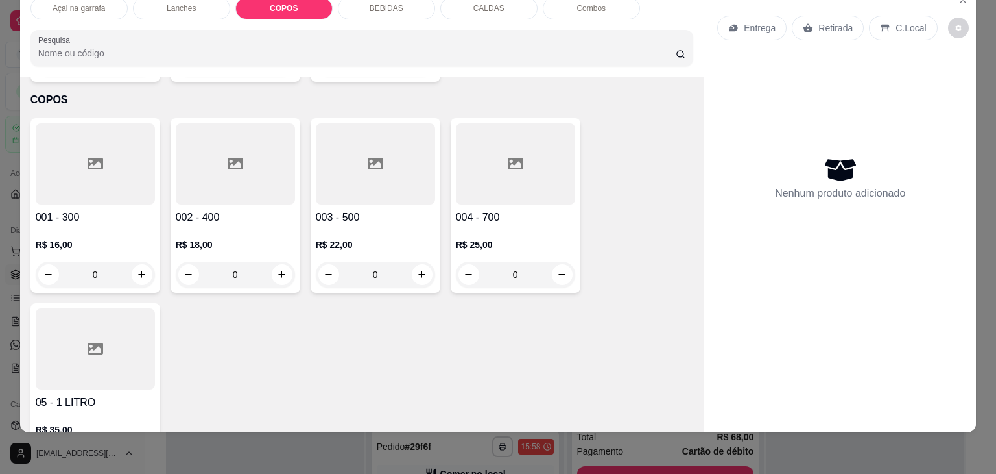
click at [64, 128] on div at bounding box center [95, 163] width 119 height 81
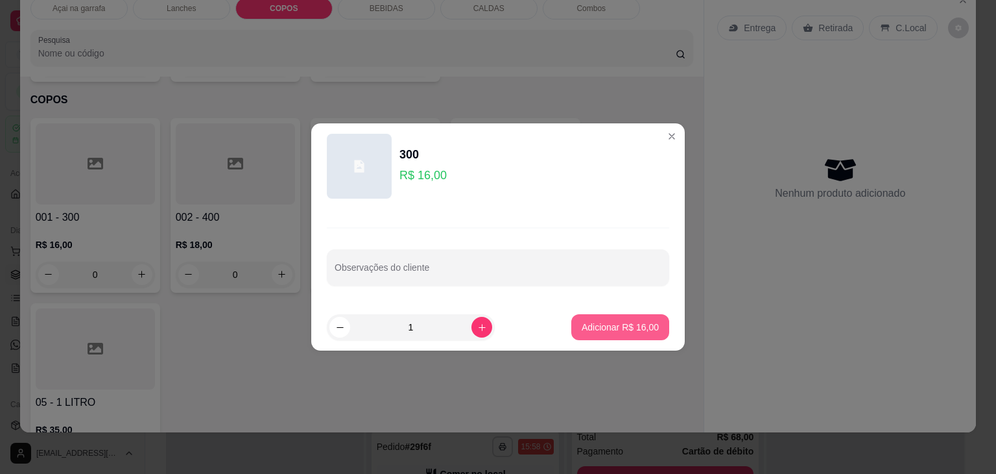
click at [618, 324] on p "Adicionar R$ 16,00" at bounding box center [620, 326] width 77 height 13
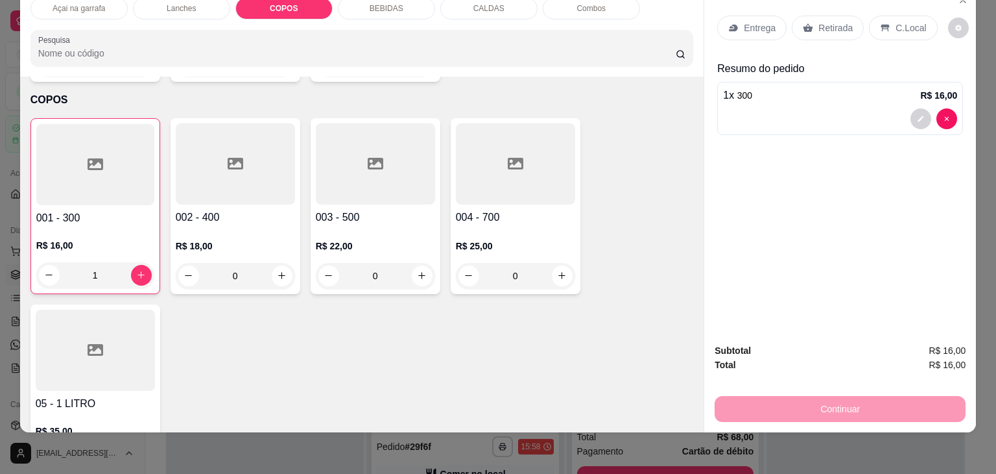
click at [898, 21] on p "C.Local" at bounding box center [911, 27] width 30 height 13
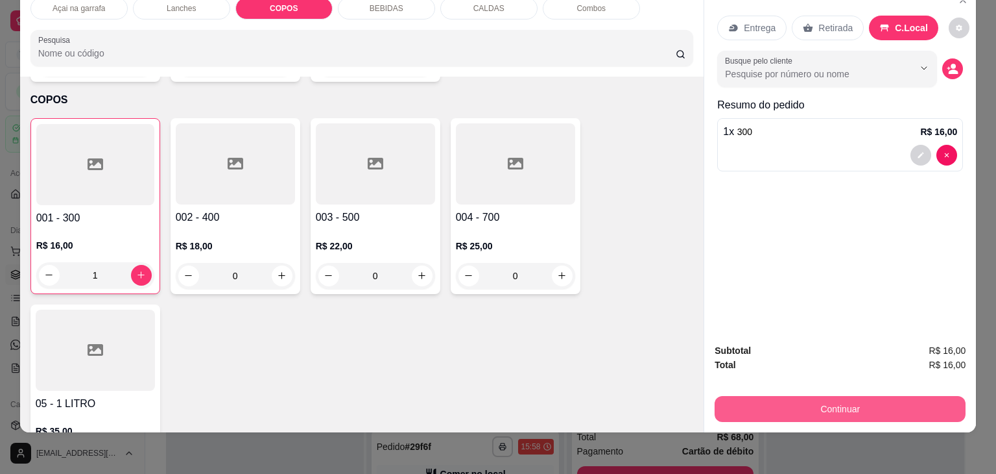
click at [791, 402] on button "Continuar" at bounding box center [840, 409] width 251 height 26
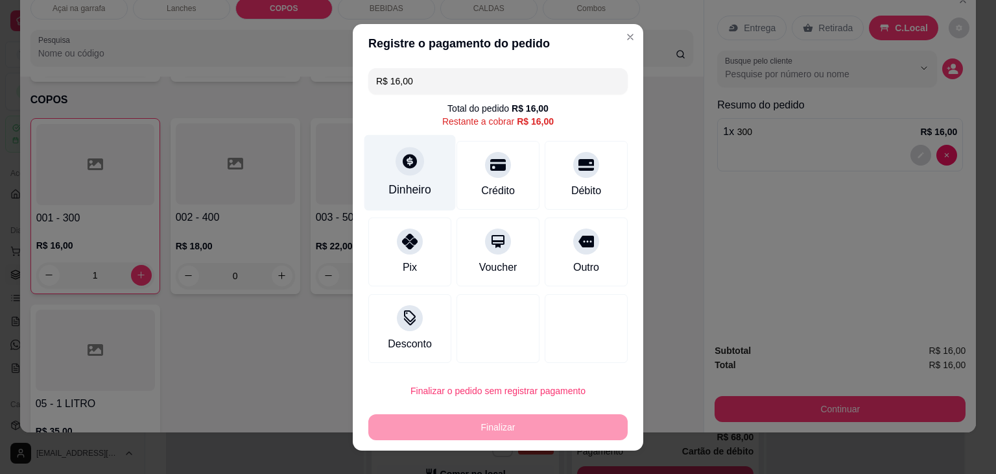
click at [400, 173] on div at bounding box center [410, 161] width 29 height 29
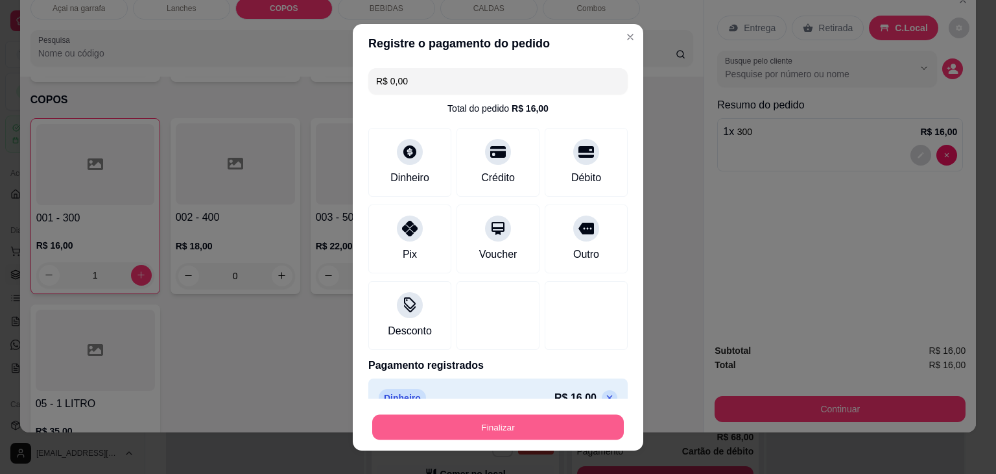
click at [500, 424] on button "Finalizar" at bounding box center [498, 426] width 252 height 25
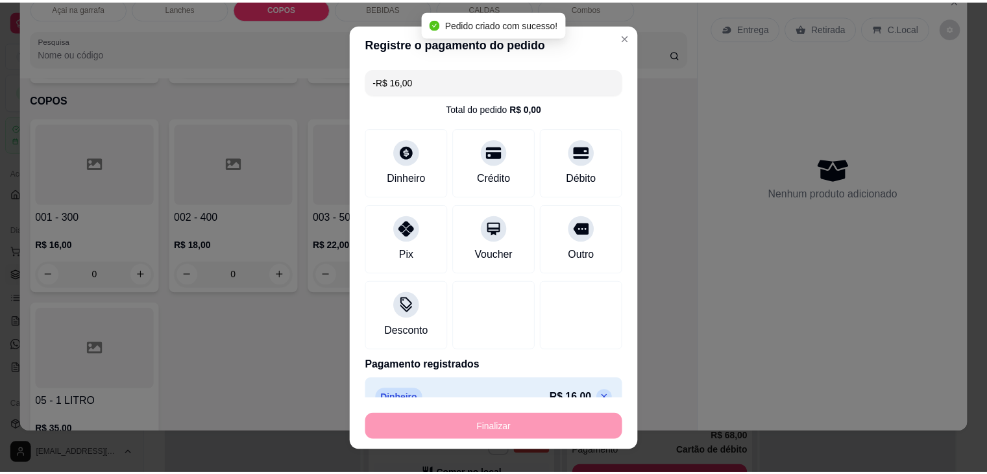
scroll to position [1610, 0]
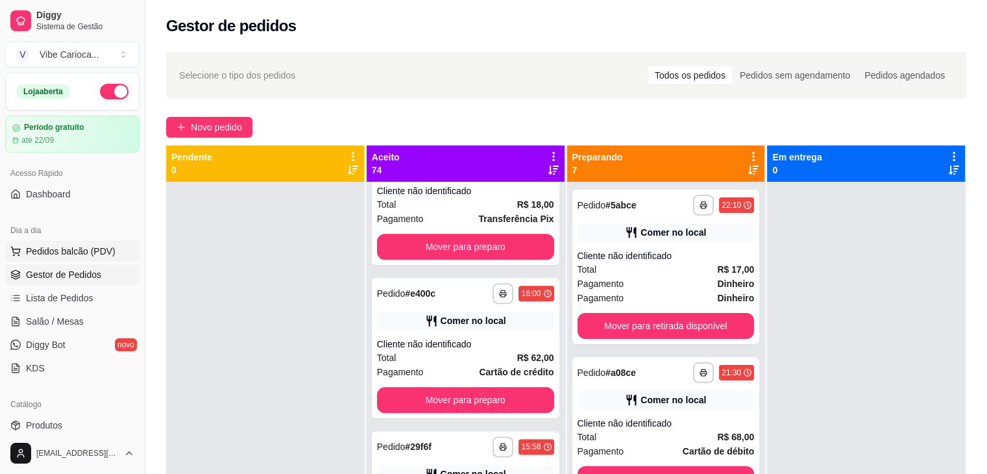
drag, startPoint x: 102, startPoint y: 239, endPoint x: 97, endPoint y: 248, distance: 11.3
click at [102, 239] on div "Dia a dia" at bounding box center [72, 230] width 134 height 21
click at [88, 261] on ul "Pedidos balcão (PDV) Gestor de Pedidos Lista de Pedidos Salão / Mesas Diggy Bot…" at bounding box center [72, 310] width 134 height 138
click at [89, 247] on span "Pedidos balcão (PDV)" at bounding box center [71, 251] width 90 height 13
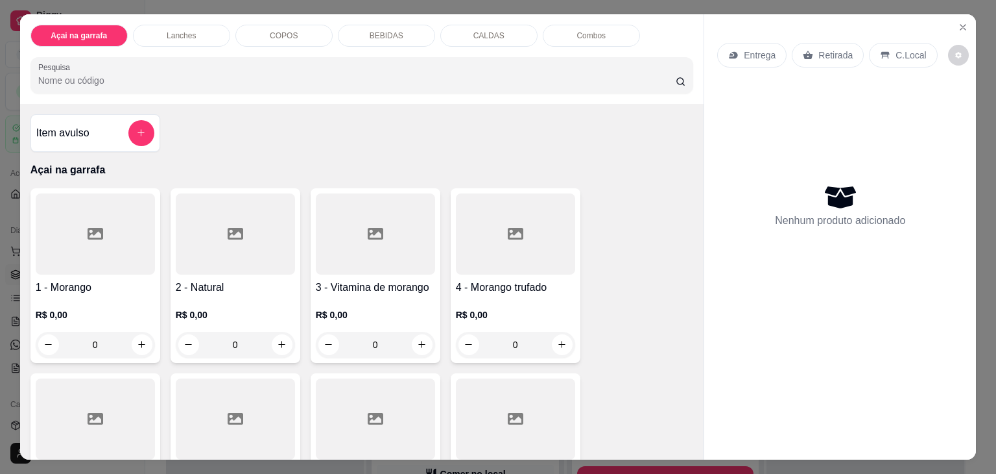
click at [286, 25] on div "COPOS" at bounding box center [283, 36] width 97 height 22
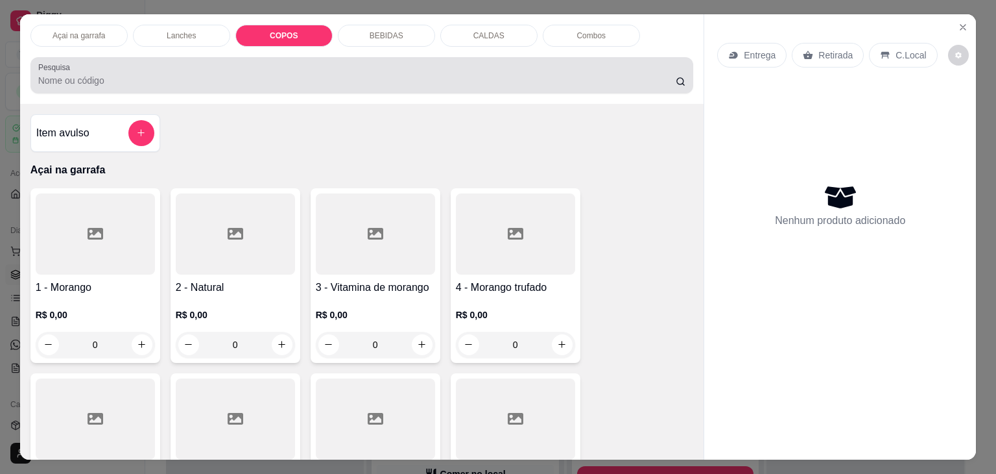
scroll to position [32, 0]
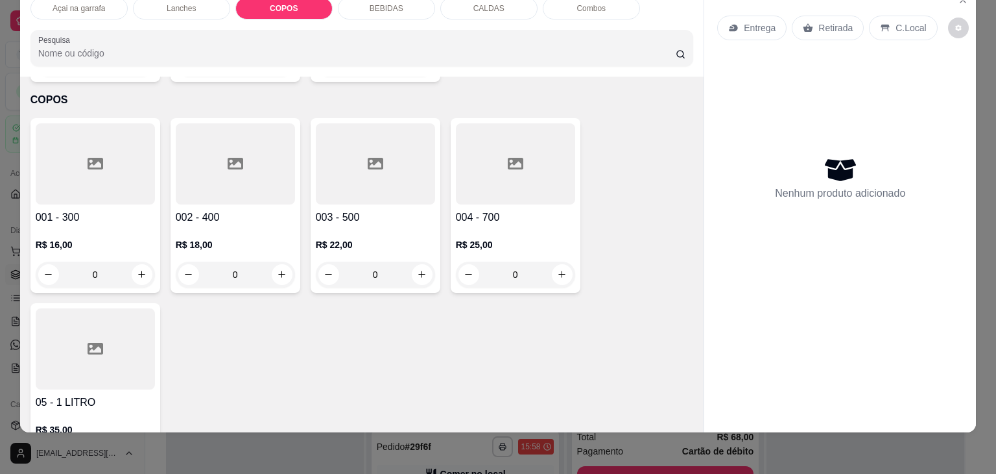
click at [219, 123] on div at bounding box center [235, 163] width 119 height 81
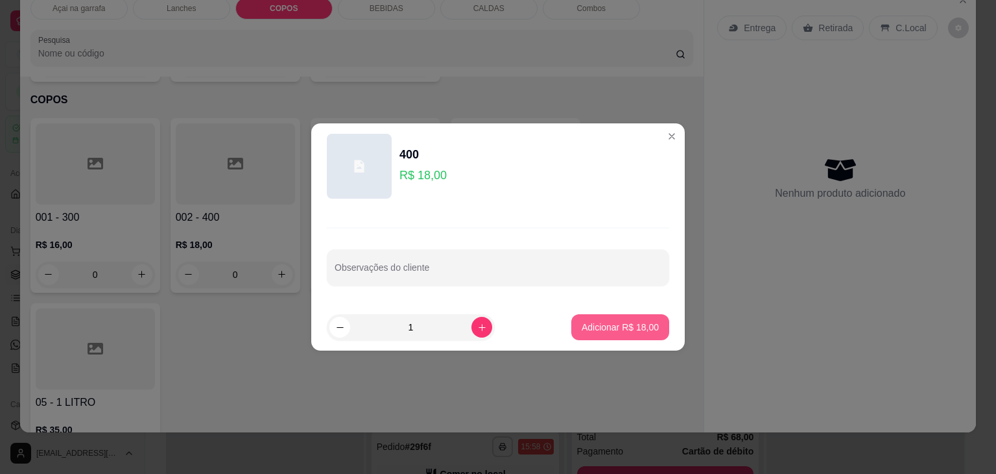
click at [611, 332] on p "Adicionar R$ 18,00" at bounding box center [620, 326] width 77 height 13
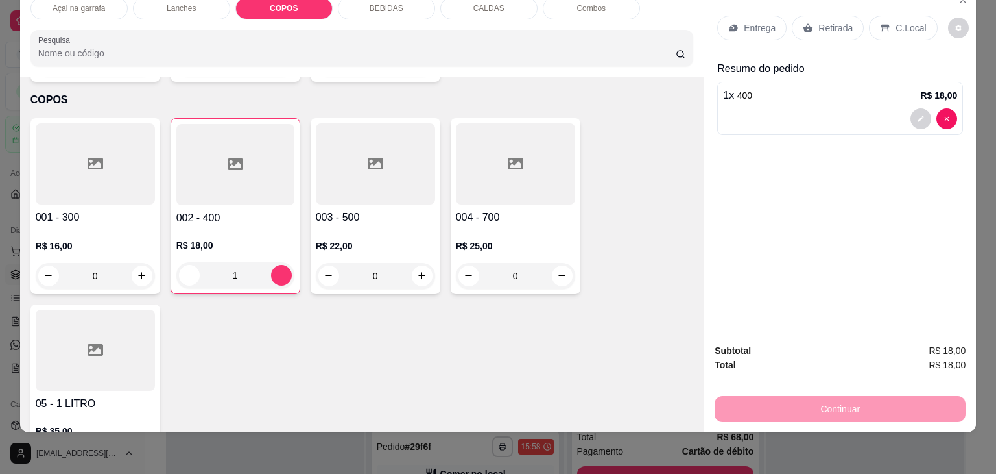
click at [903, 21] on p "C.Local" at bounding box center [911, 27] width 30 height 13
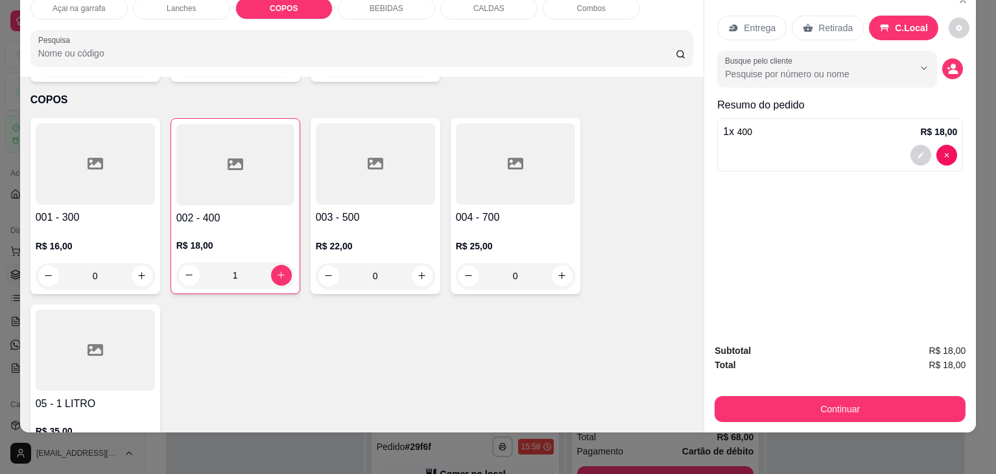
click at [789, 382] on div "Subtotal R$ 18,00 Total R$ 18,00 Continuar" at bounding box center [840, 382] width 251 height 78
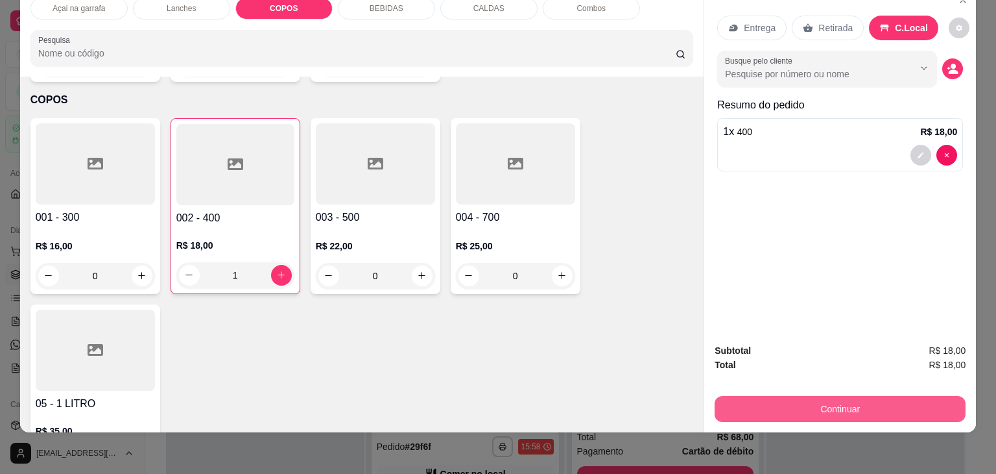
click at [779, 396] on button "Continuar" at bounding box center [840, 409] width 251 height 26
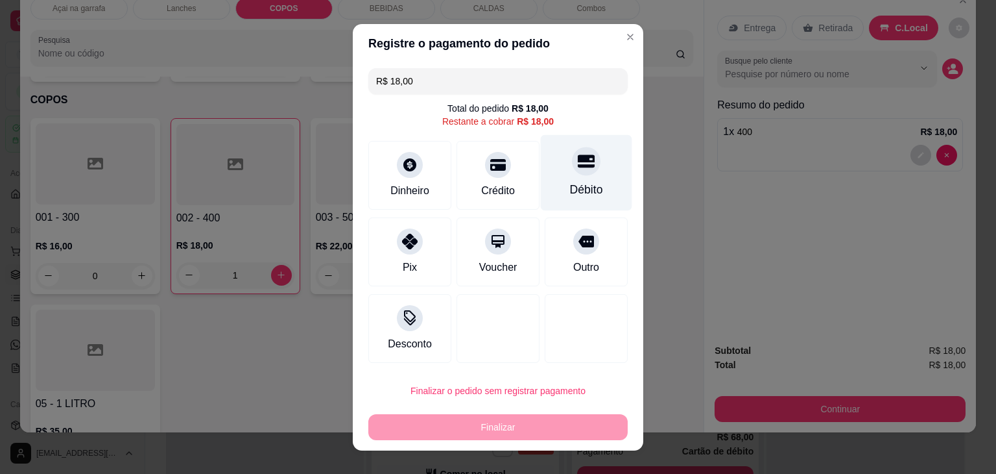
click at [572, 180] on div "Débito" at bounding box center [586, 172] width 91 height 76
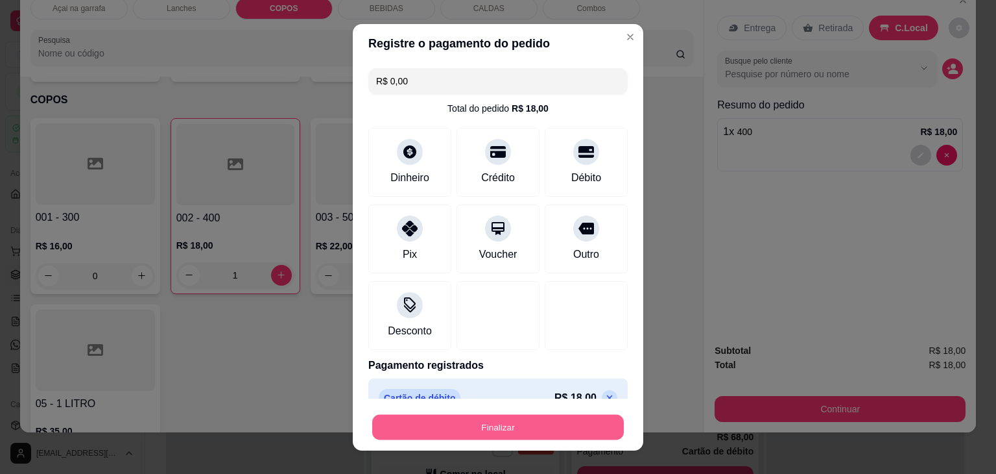
click at [518, 427] on button "Finalizar" at bounding box center [498, 426] width 252 height 25
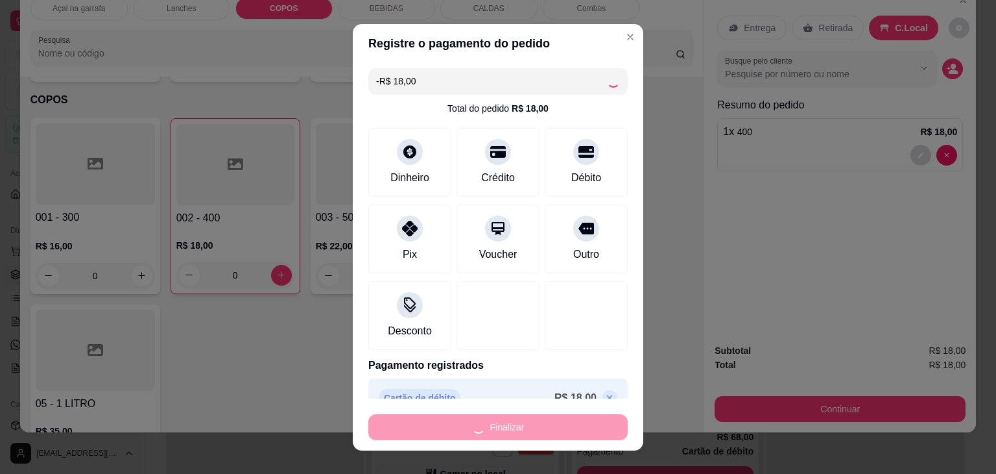
scroll to position [1763, 0]
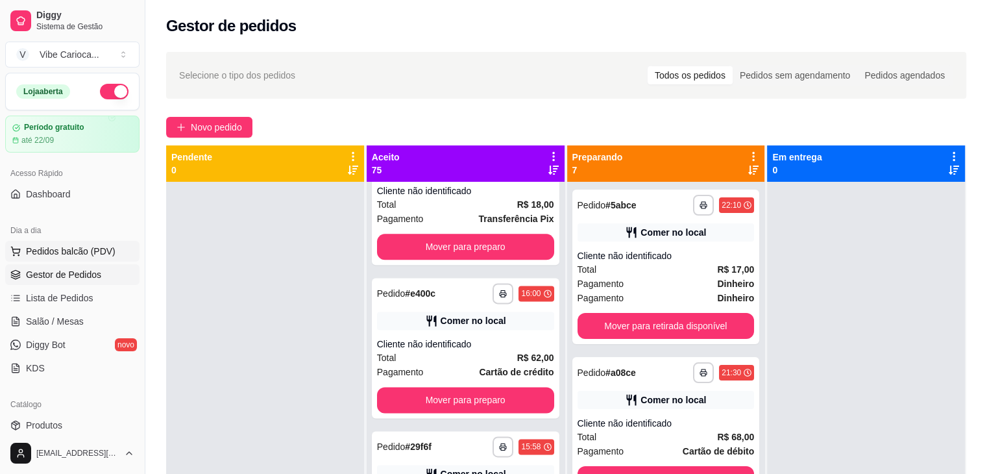
click at [97, 252] on span "Pedidos balcão (PDV)" at bounding box center [71, 251] width 90 height 13
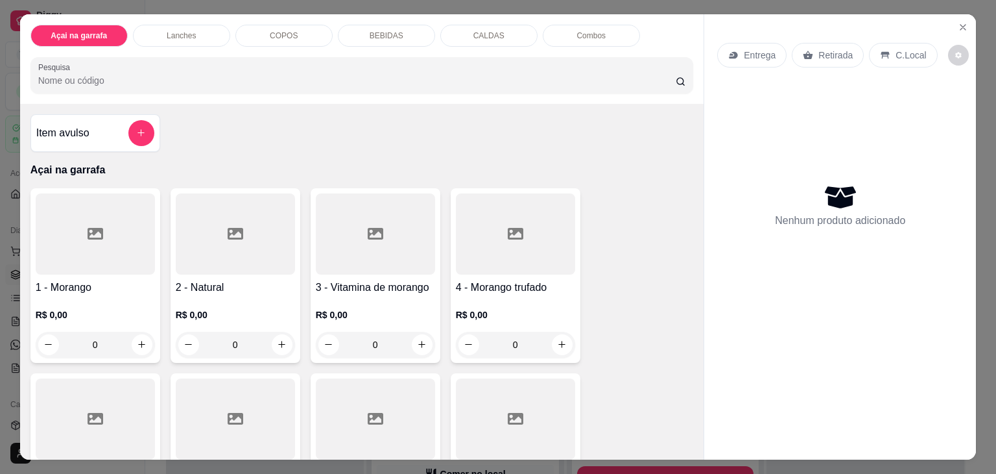
click at [278, 35] on p "COPOS" at bounding box center [284, 35] width 28 height 10
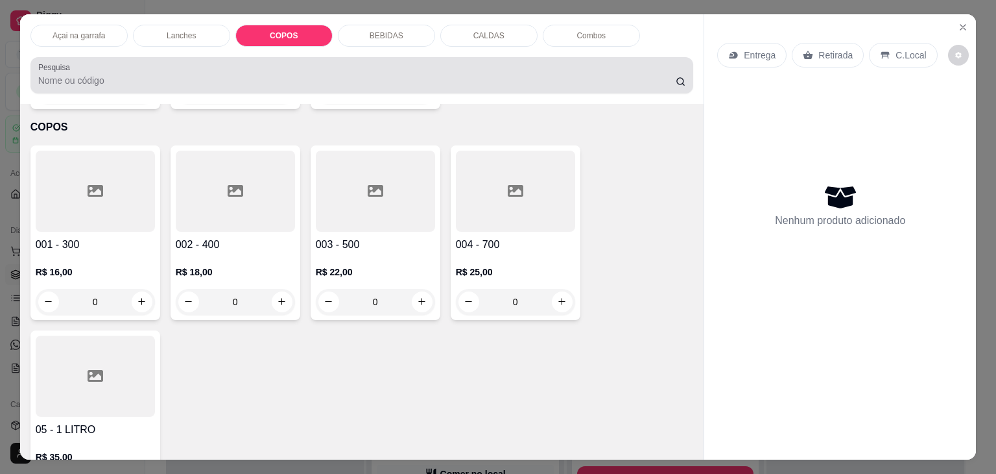
scroll to position [32, 0]
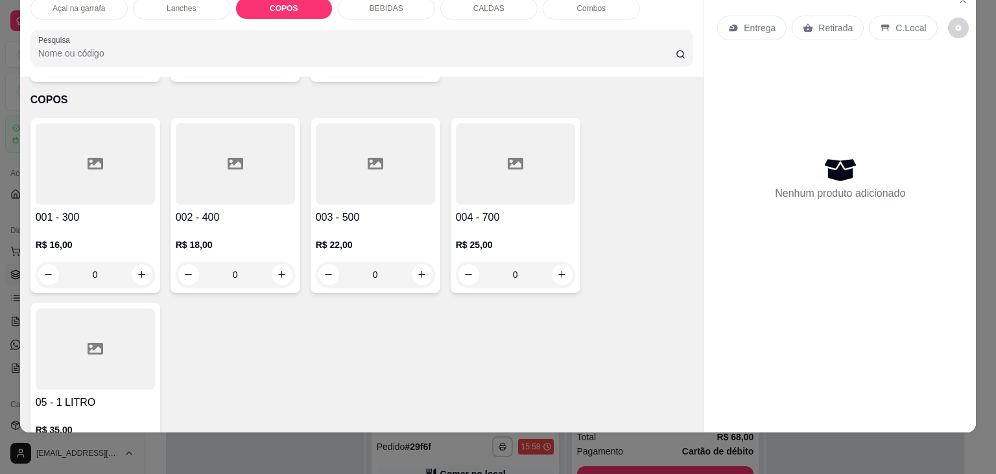
click at [351, 139] on div at bounding box center [375, 163] width 119 height 81
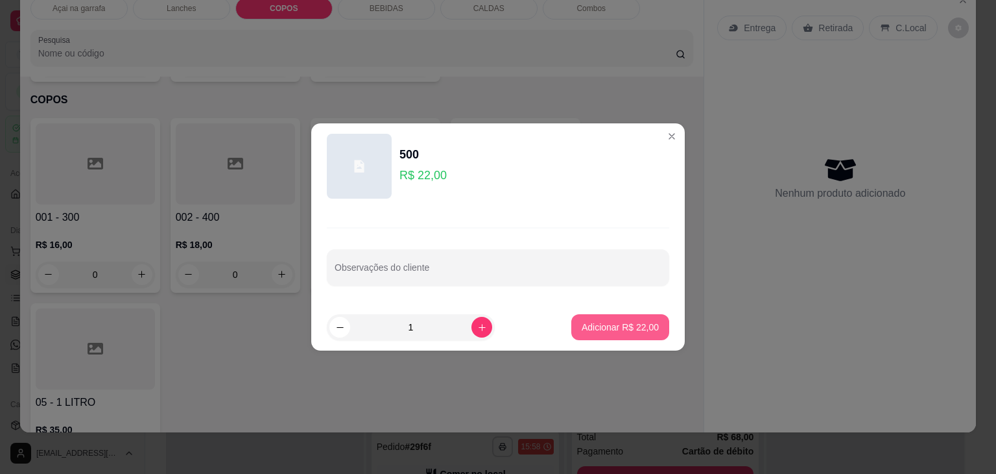
click at [620, 320] on p "Adicionar R$ 22,00" at bounding box center [620, 326] width 77 height 13
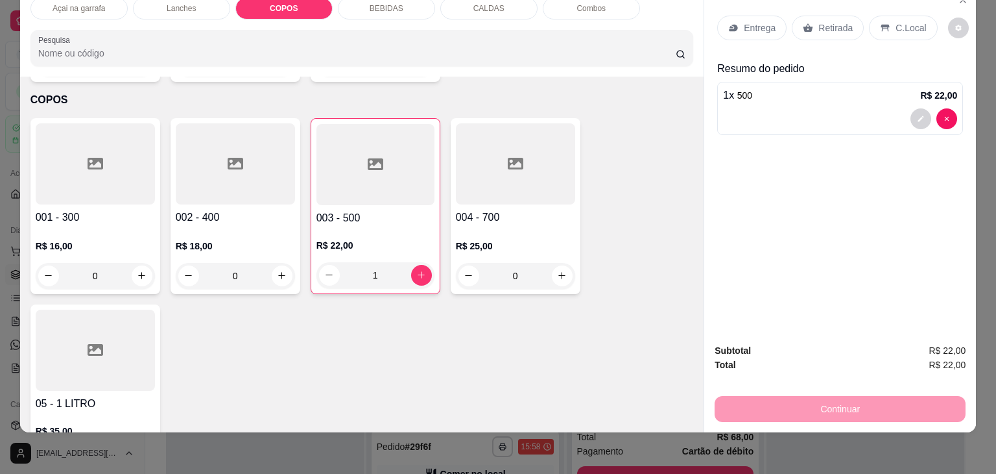
click at [886, 24] on div "C.Local" at bounding box center [903, 28] width 68 height 25
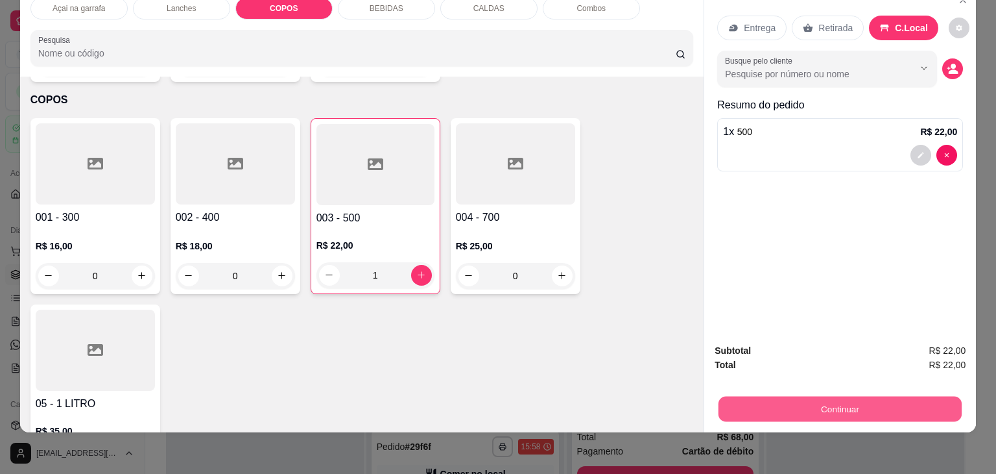
click at [823, 400] on button "Continuar" at bounding box center [840, 408] width 243 height 25
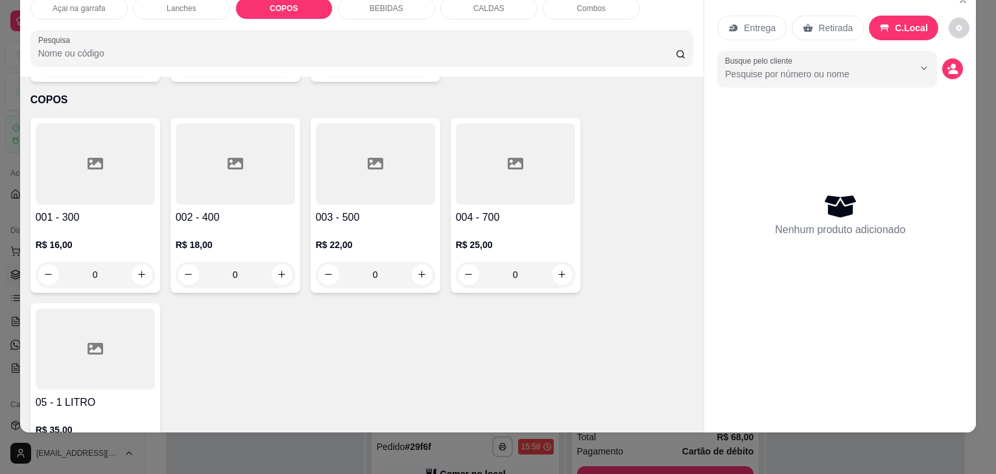
click at [498, 149] on div at bounding box center [515, 163] width 119 height 81
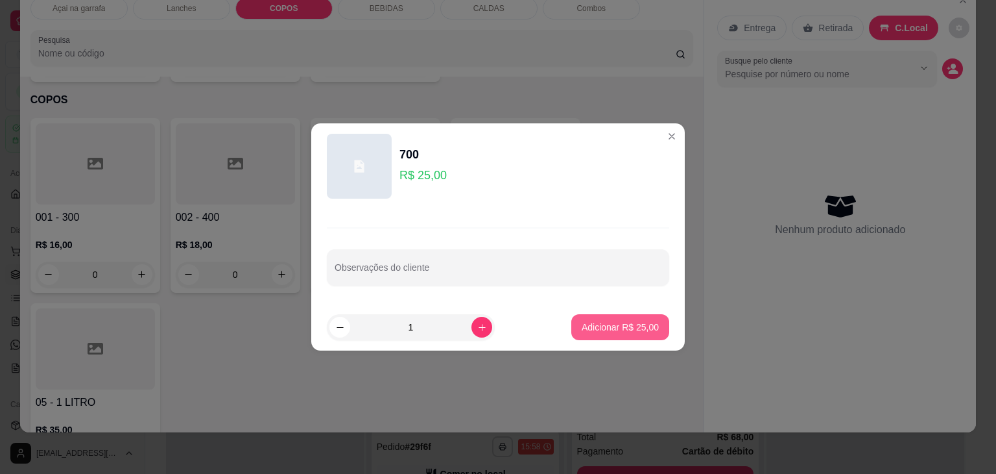
click at [605, 334] on button "Adicionar R$ 25,00" at bounding box center [621, 327] width 98 height 26
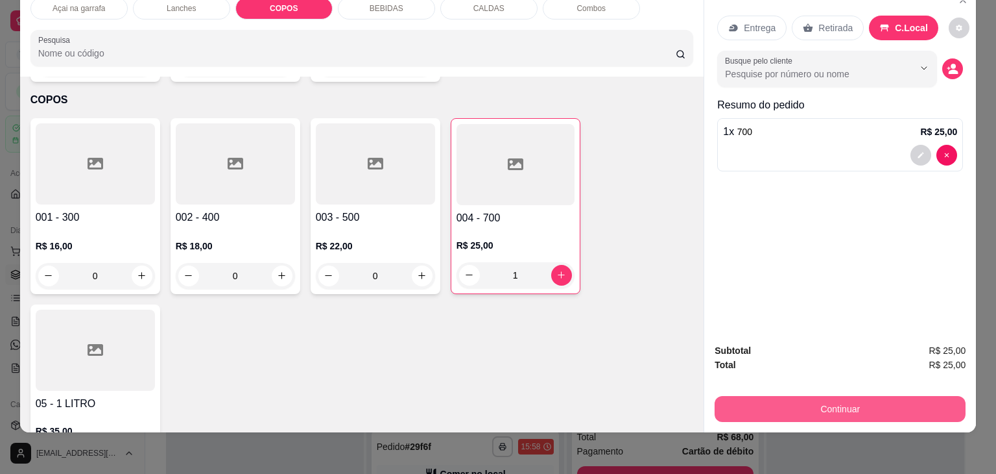
click at [830, 404] on button "Continuar" at bounding box center [840, 409] width 251 height 26
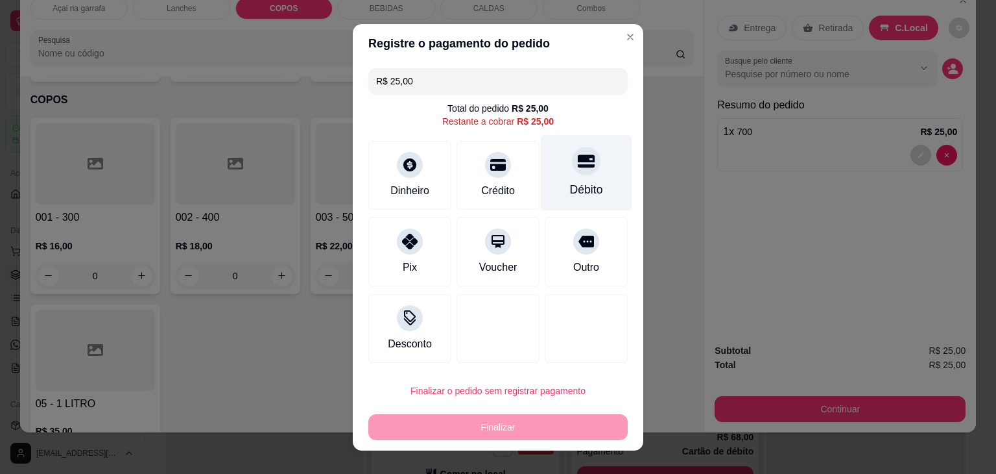
click at [583, 167] on div at bounding box center [586, 161] width 29 height 29
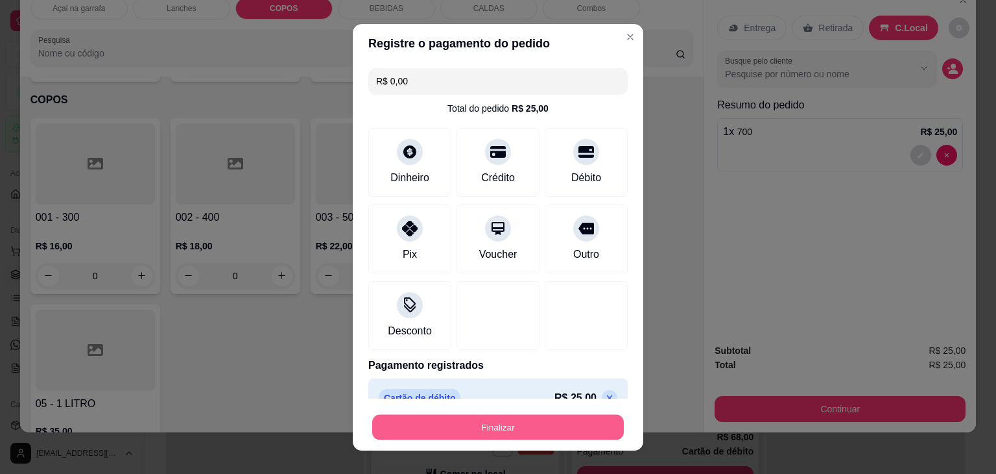
click at [460, 424] on button "Finalizar" at bounding box center [498, 426] width 252 height 25
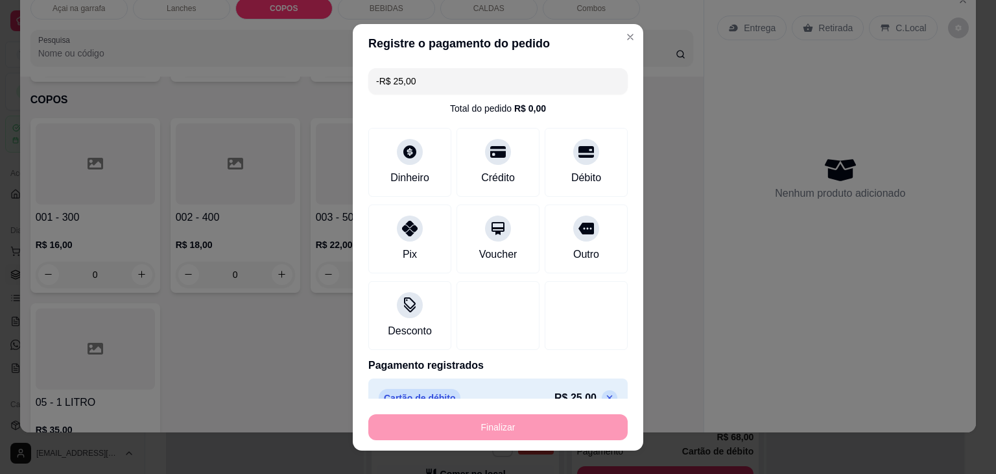
scroll to position [1916, 0]
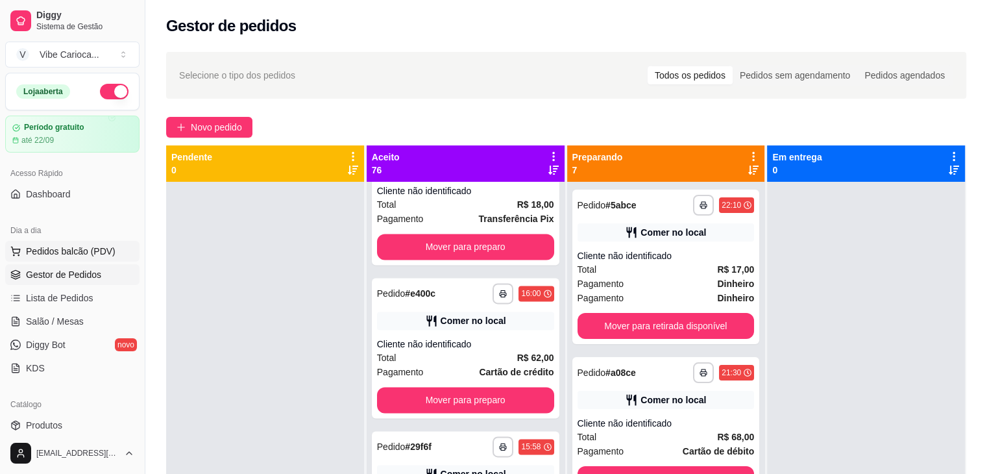
click at [93, 256] on span "Pedidos balcão (PDV)" at bounding box center [71, 251] width 90 height 13
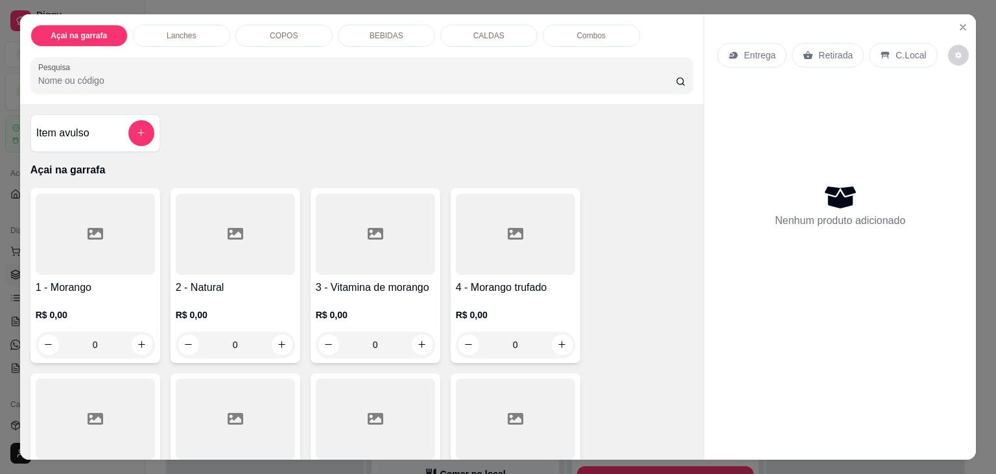
click at [250, 28] on div "COPOS" at bounding box center [283, 36] width 97 height 22
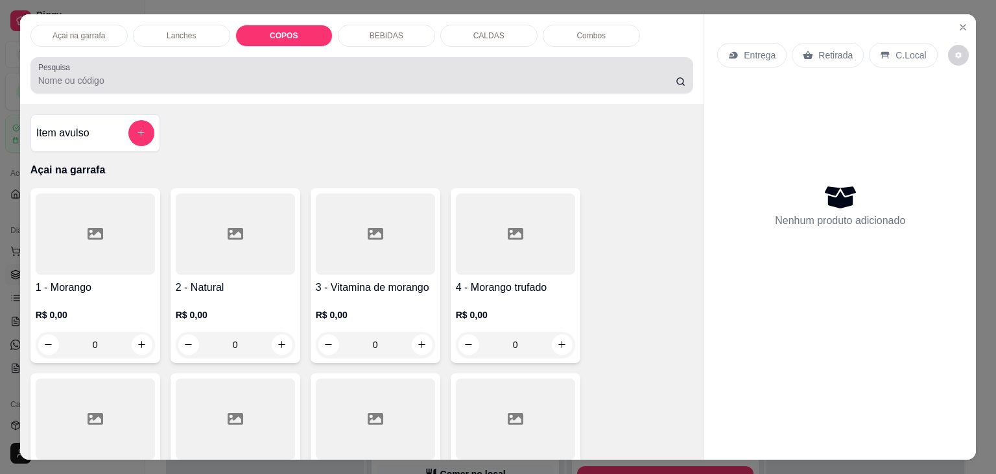
scroll to position [32, 0]
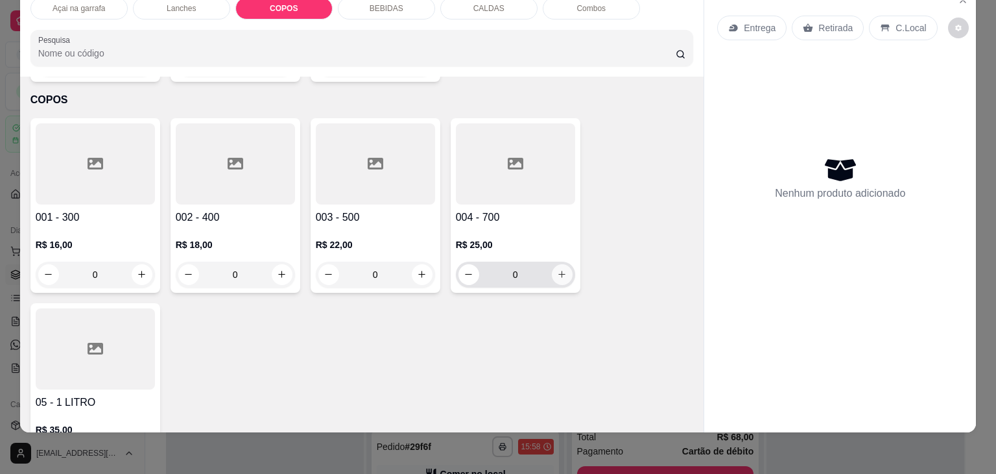
click at [558, 269] on icon "increase-product-quantity" at bounding box center [562, 274] width 10 height 10
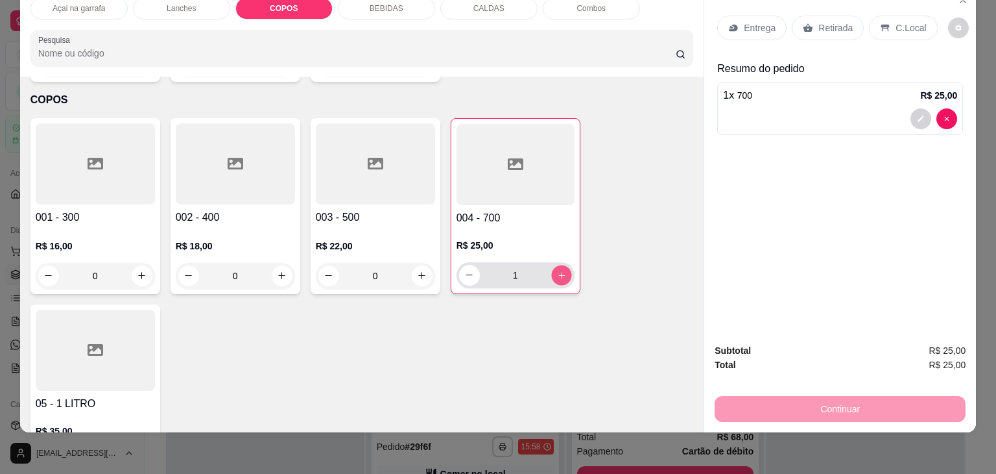
click at [558, 271] on icon "increase-product-quantity" at bounding box center [562, 276] width 10 height 10
click at [884, 16] on div "C.Local" at bounding box center [903, 28] width 68 height 25
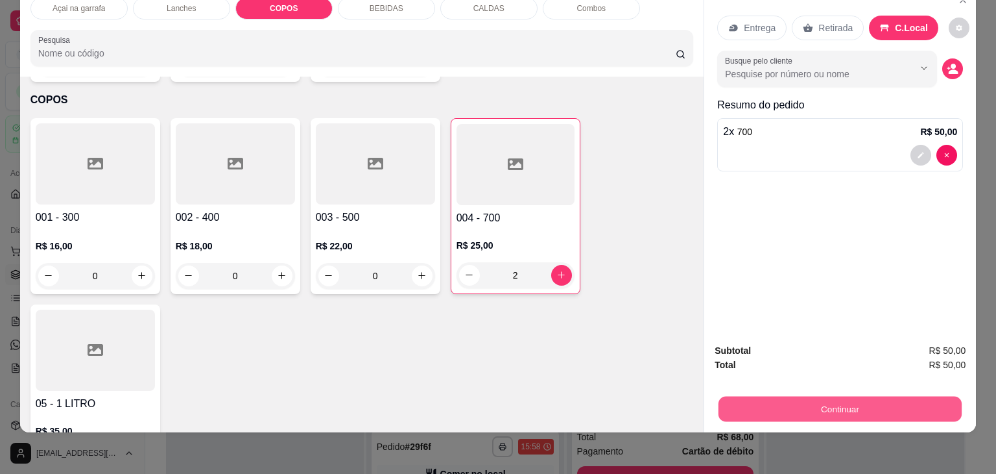
click at [809, 404] on button "Continuar" at bounding box center [840, 408] width 243 height 25
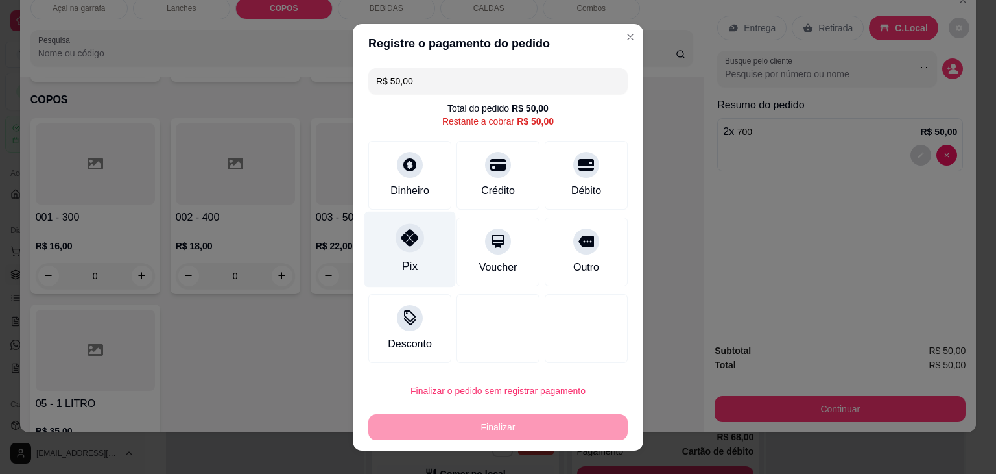
click at [407, 245] on icon at bounding box center [410, 237] width 17 height 17
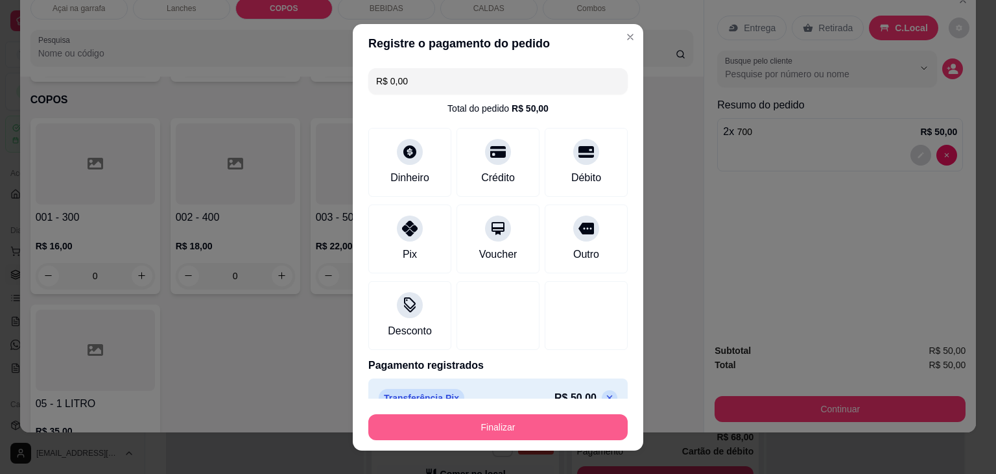
click at [476, 422] on button "Finalizar" at bounding box center [497, 427] width 259 height 26
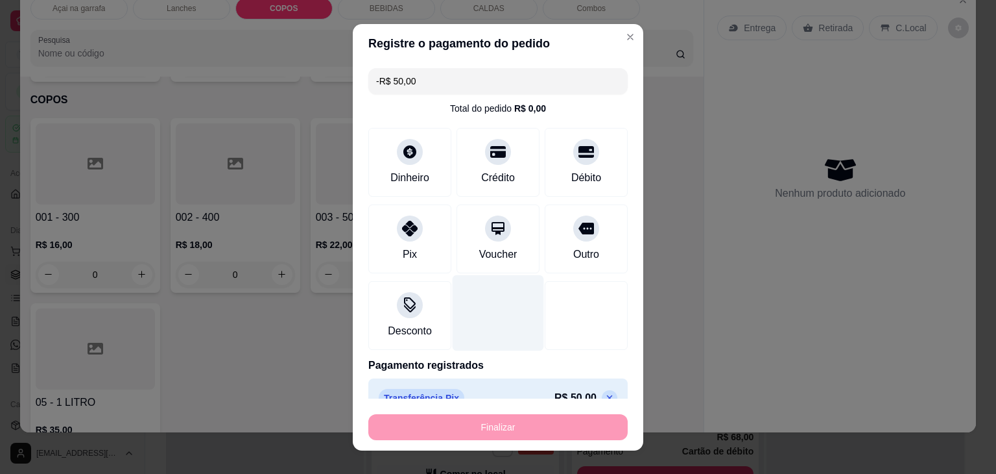
scroll to position [2069, 0]
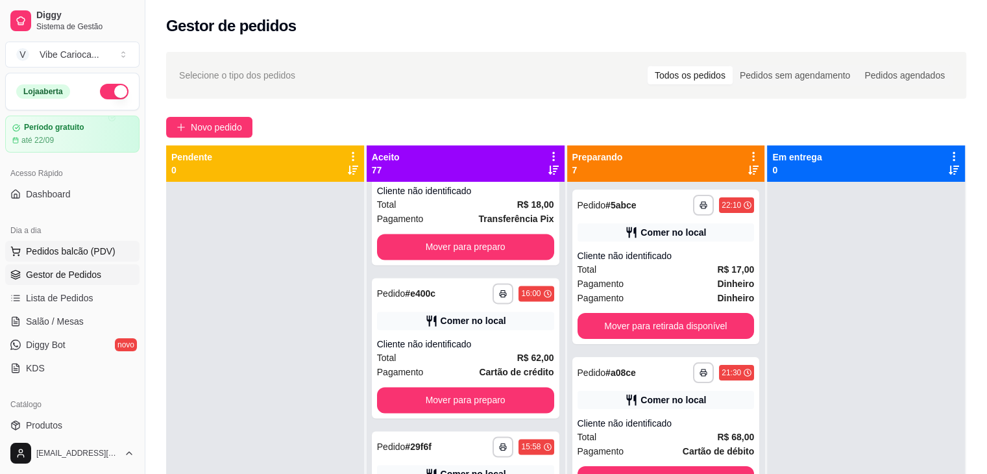
click at [81, 245] on span "Pedidos balcão (PDV)" at bounding box center [71, 251] width 90 height 13
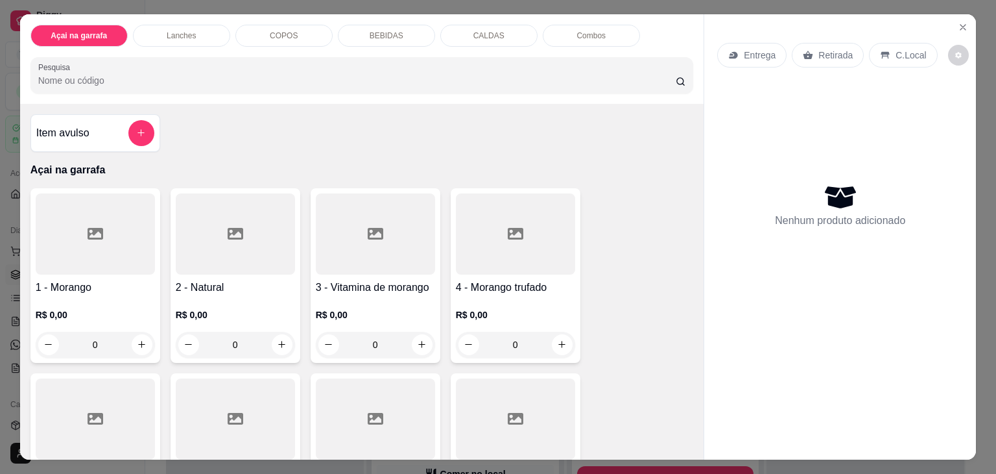
click at [280, 30] on p "COPOS" at bounding box center [284, 35] width 28 height 10
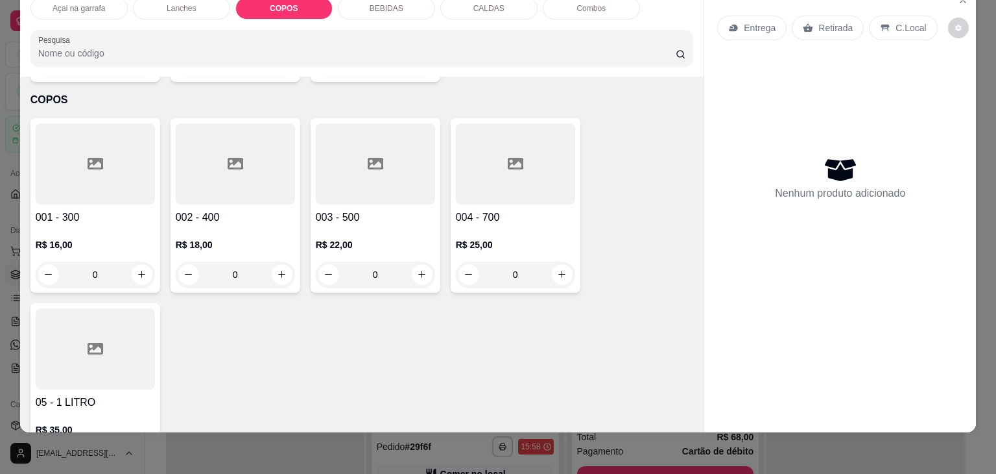
click at [219, 136] on div at bounding box center [235, 163] width 119 height 81
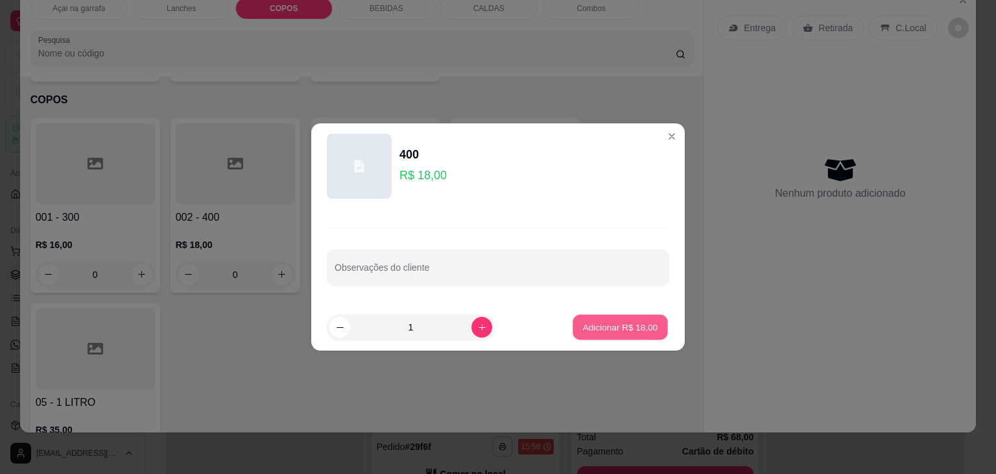
click at [605, 320] on p "Adicionar R$ 18,00" at bounding box center [620, 326] width 75 height 12
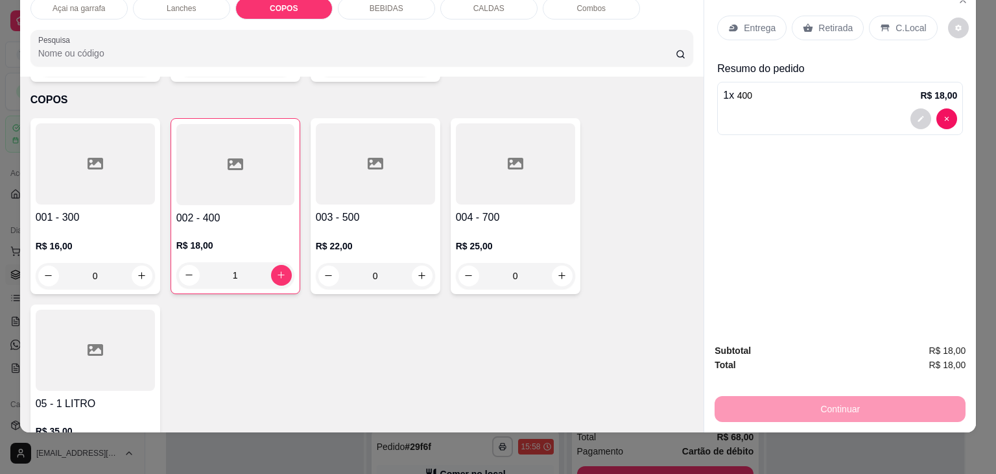
click at [904, 21] on p "C.Local" at bounding box center [911, 27] width 30 height 13
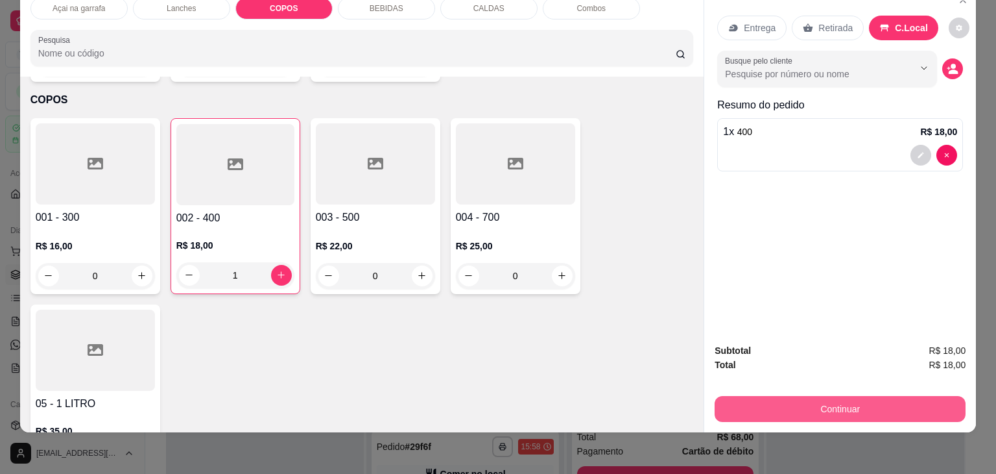
click at [830, 396] on button "Continuar" at bounding box center [840, 409] width 251 height 26
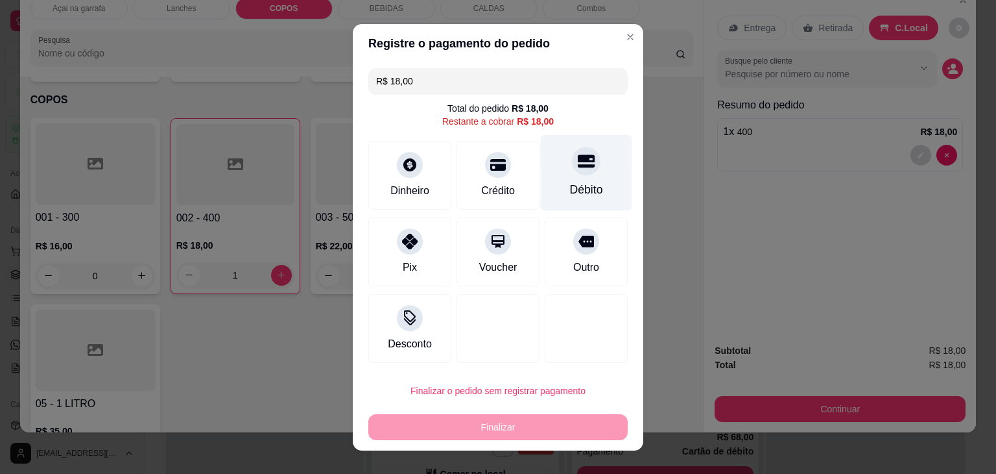
click at [594, 190] on div "Débito" at bounding box center [586, 172] width 91 height 76
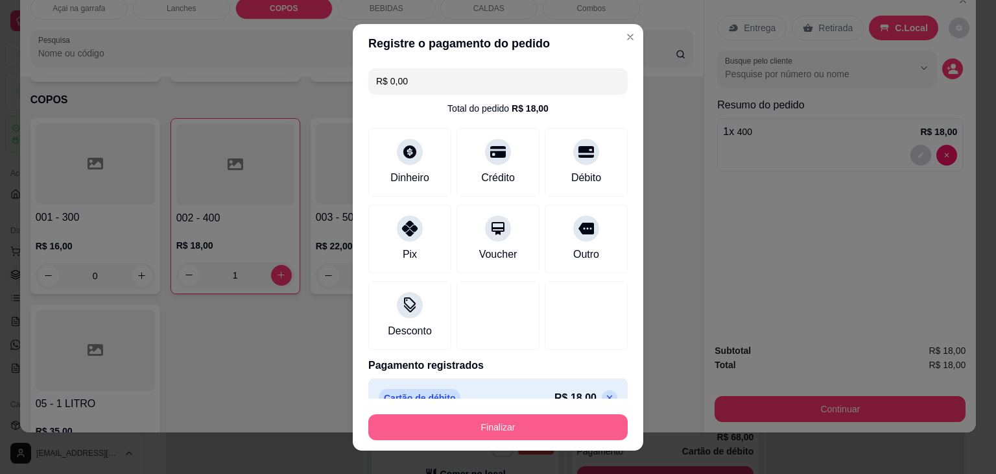
click at [494, 432] on button "Finalizar" at bounding box center [497, 427] width 259 height 26
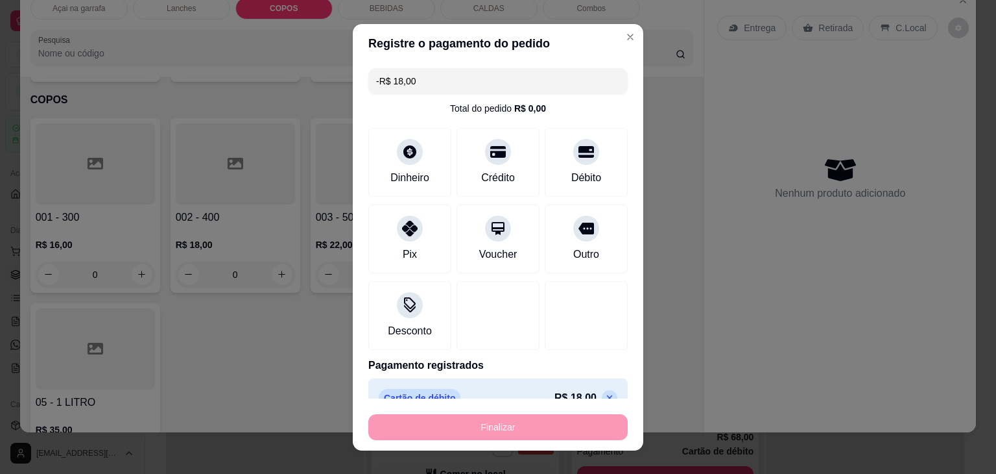
scroll to position [2222, 0]
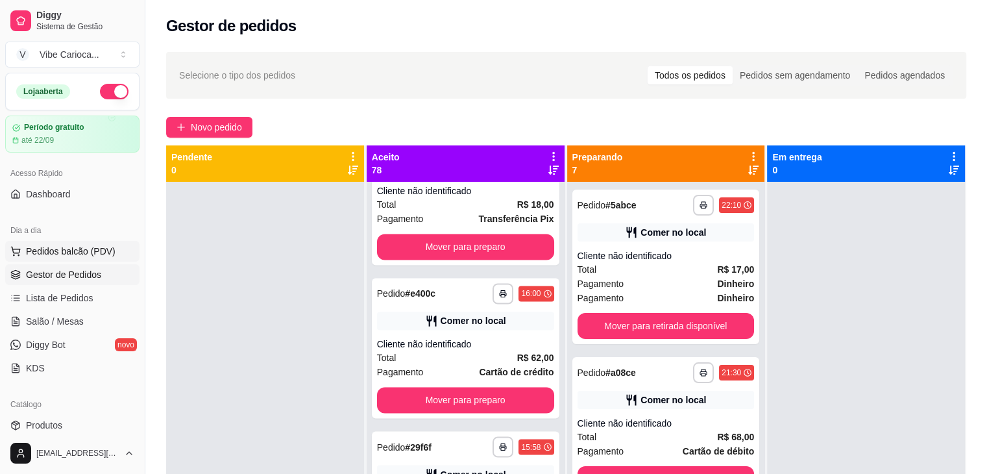
click at [83, 245] on span "Pedidos balcão (PDV)" at bounding box center [71, 251] width 90 height 13
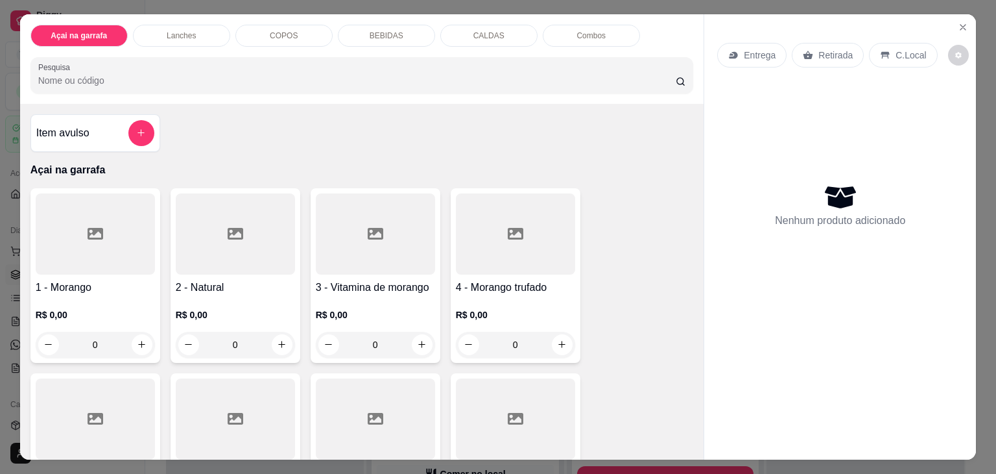
click at [257, 30] on div "COPOS" at bounding box center [283, 36] width 97 height 22
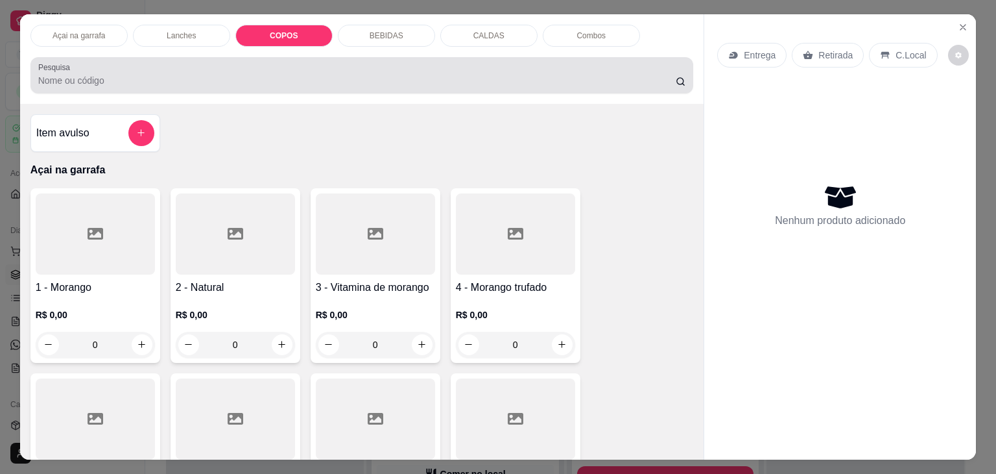
scroll to position [32, 0]
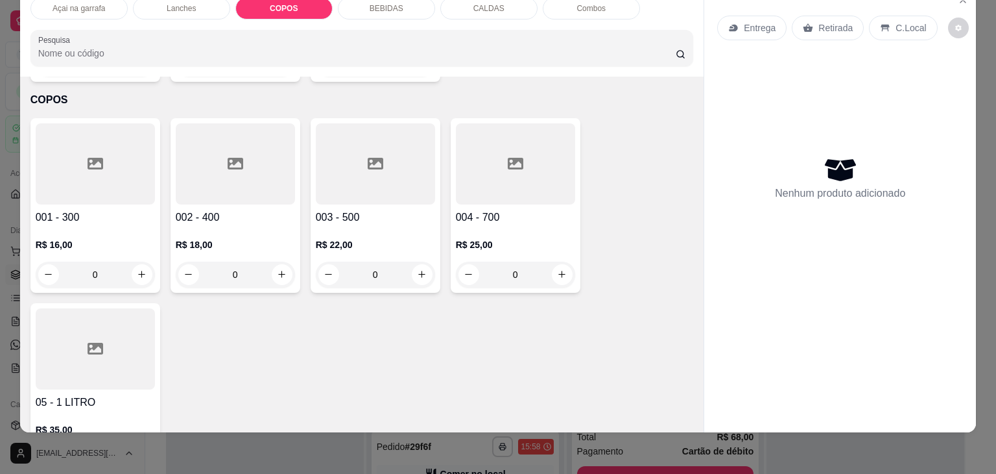
click at [49, 156] on div at bounding box center [95, 163] width 119 height 81
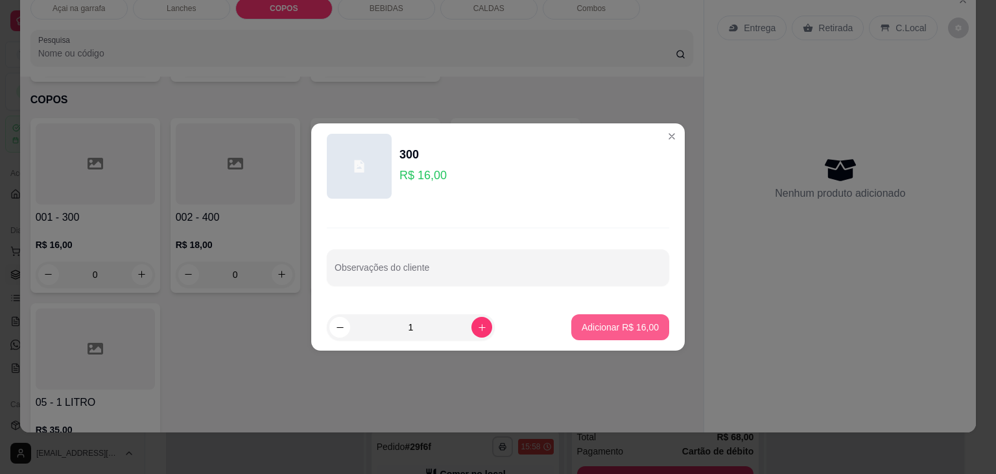
click at [606, 339] on button "Adicionar R$ 16,00" at bounding box center [621, 327] width 98 height 26
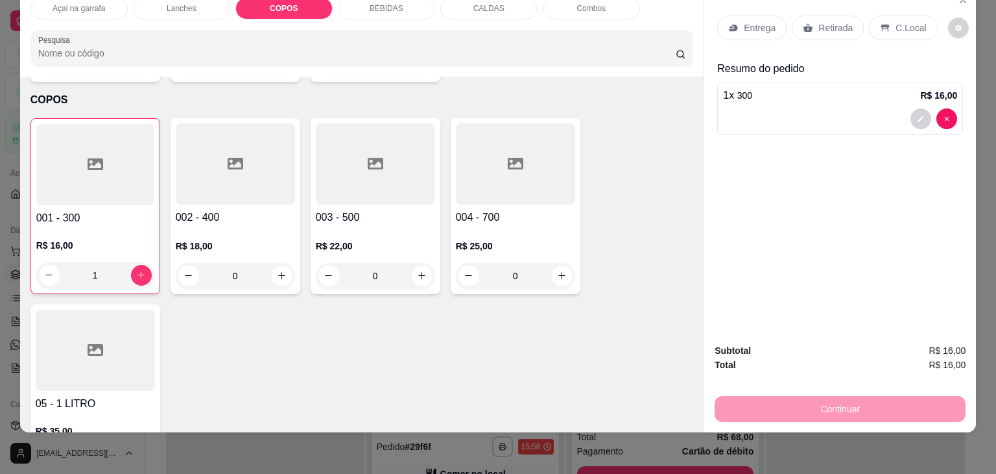
click at [913, 21] on p "C.Local" at bounding box center [911, 27] width 30 height 13
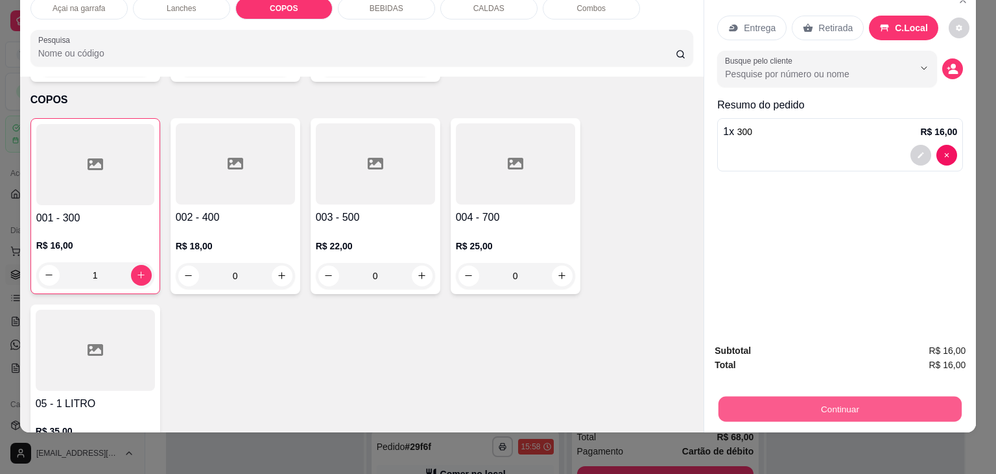
click at [810, 398] on button "Continuar" at bounding box center [840, 408] width 243 height 25
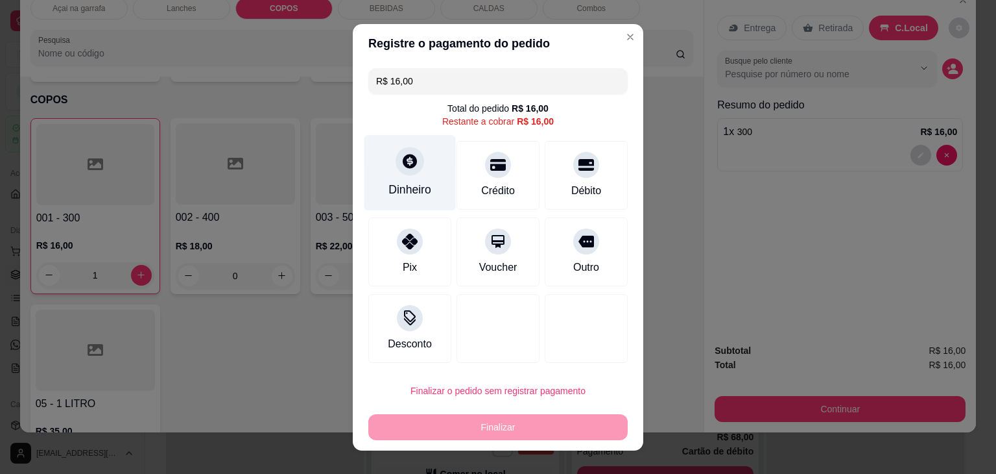
click at [403, 180] on div "Dinheiro" at bounding box center [410, 172] width 91 height 76
click at [396, 169] on div at bounding box center [410, 161] width 29 height 29
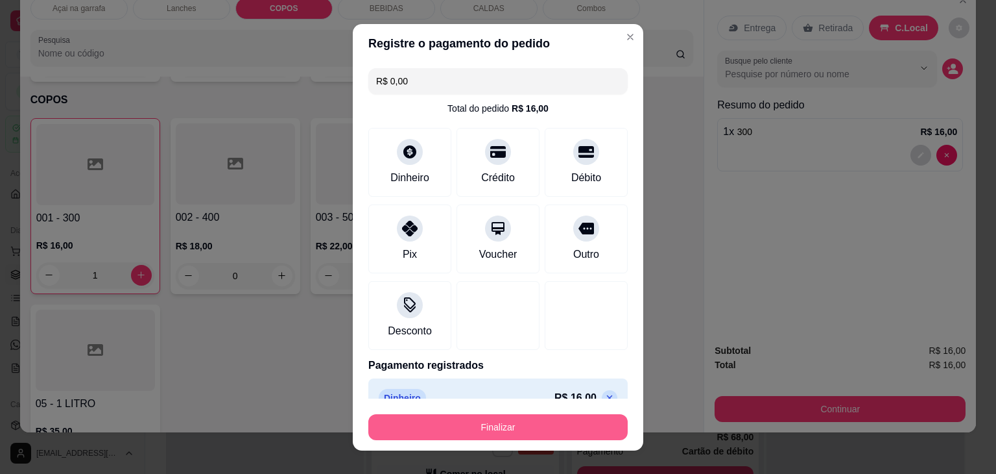
click at [479, 434] on button "Finalizar" at bounding box center [497, 427] width 259 height 26
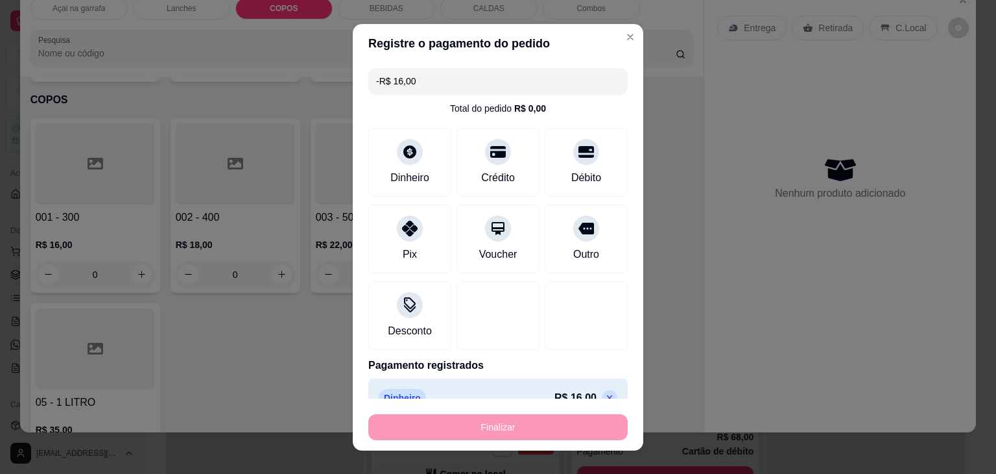
scroll to position [2376, 0]
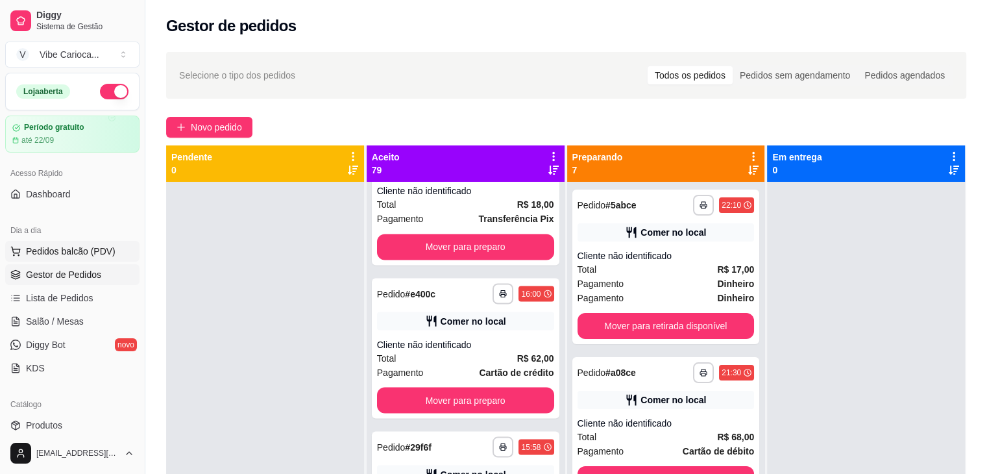
click at [41, 241] on button "Pedidos balcão (PDV)" at bounding box center [72, 251] width 134 height 21
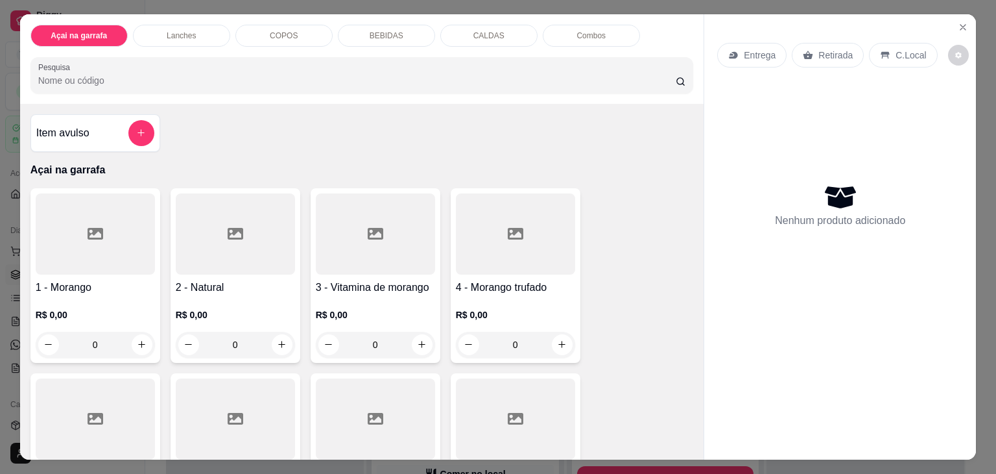
click at [264, 29] on div "COPOS" at bounding box center [283, 36] width 97 height 22
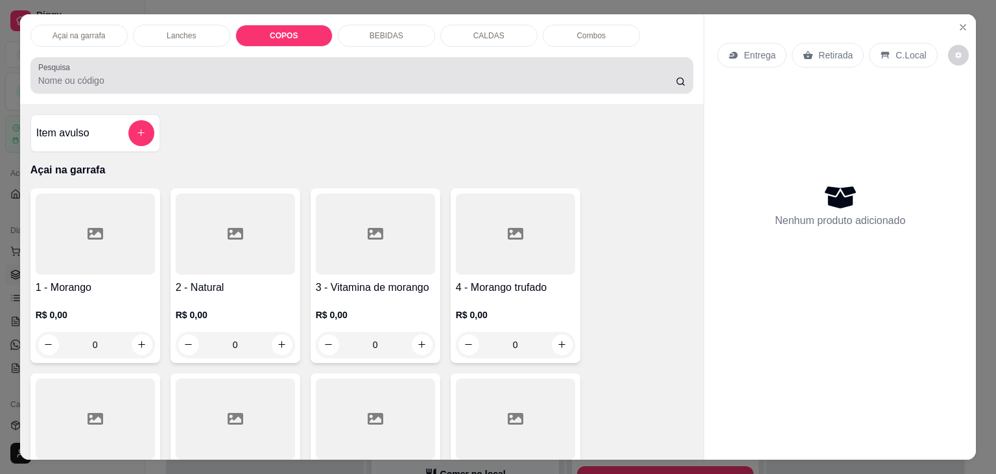
scroll to position [32, 0]
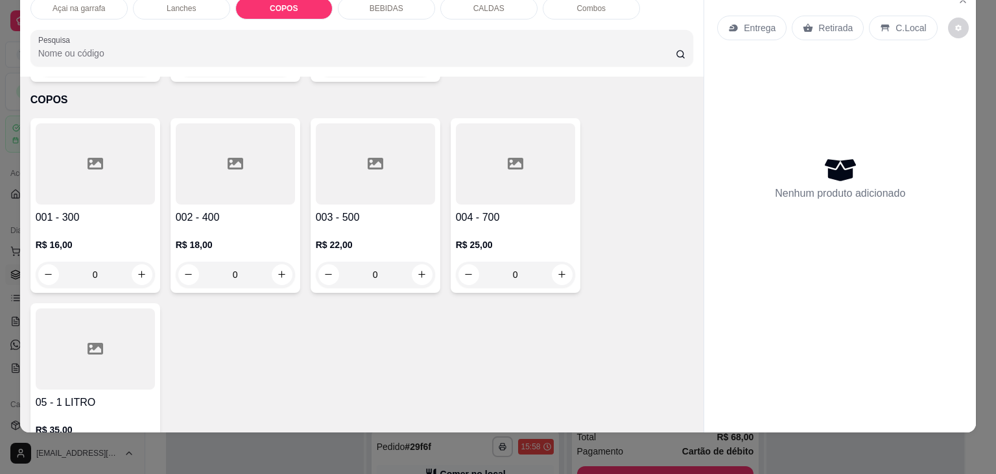
click at [81, 146] on div at bounding box center [95, 163] width 119 height 81
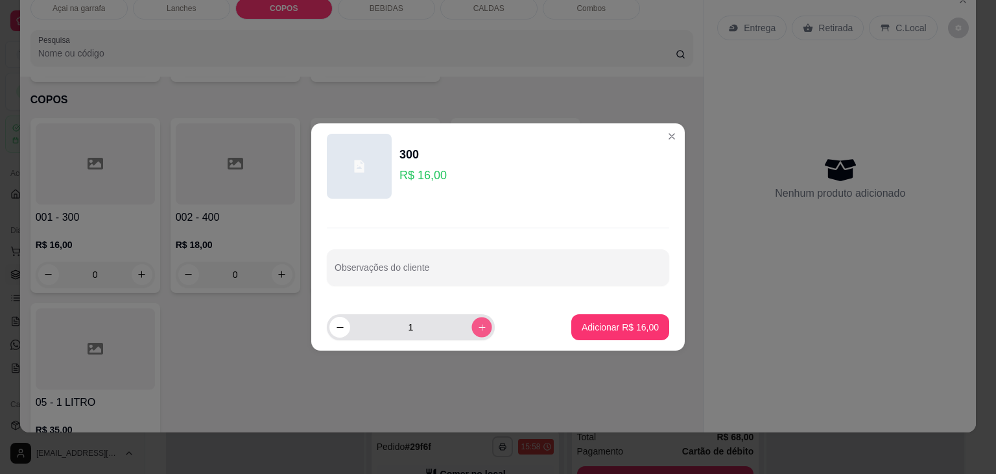
click at [472, 328] on button "increase-product-quantity" at bounding box center [482, 327] width 20 height 20
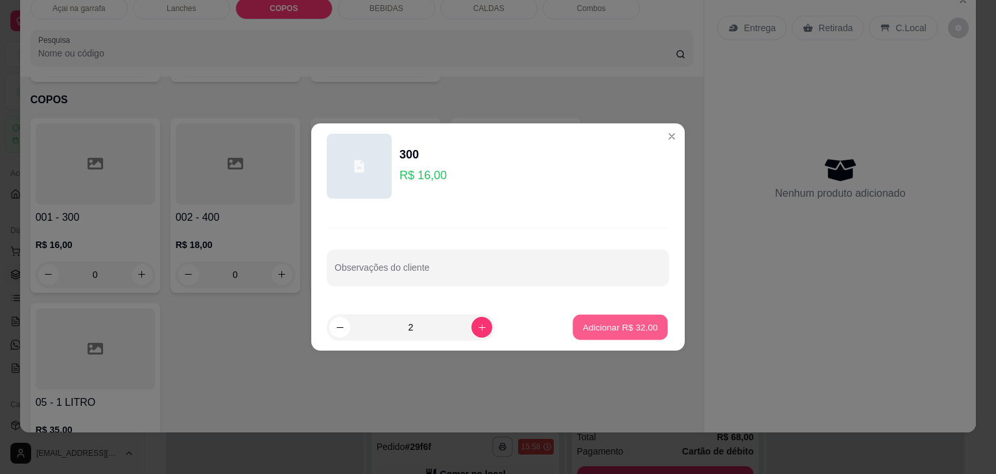
click at [610, 328] on p "Adicionar R$ 32,00" at bounding box center [620, 326] width 75 height 12
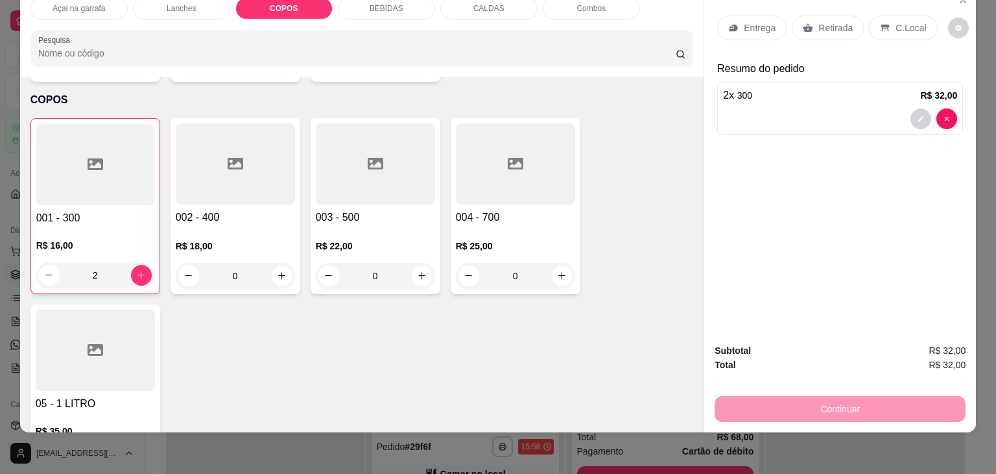
click at [896, 21] on p "C.Local" at bounding box center [911, 27] width 30 height 13
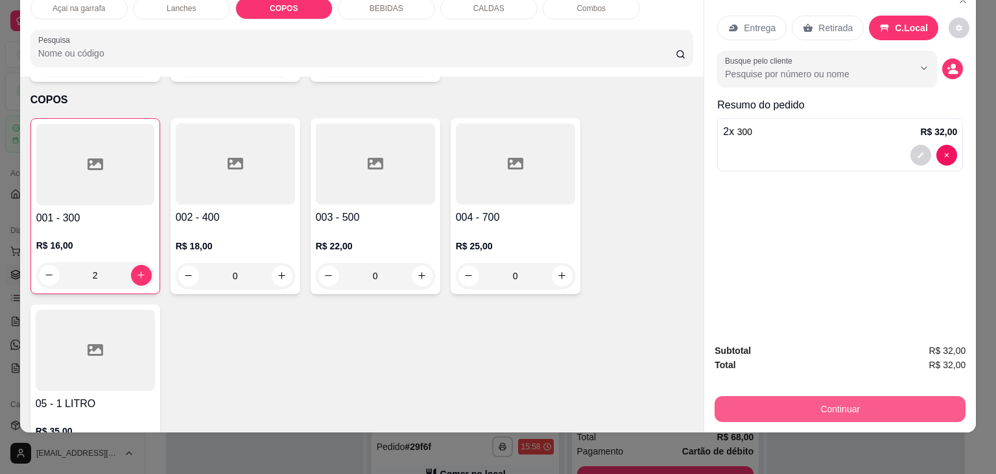
click at [749, 396] on button "Continuar" at bounding box center [840, 409] width 251 height 26
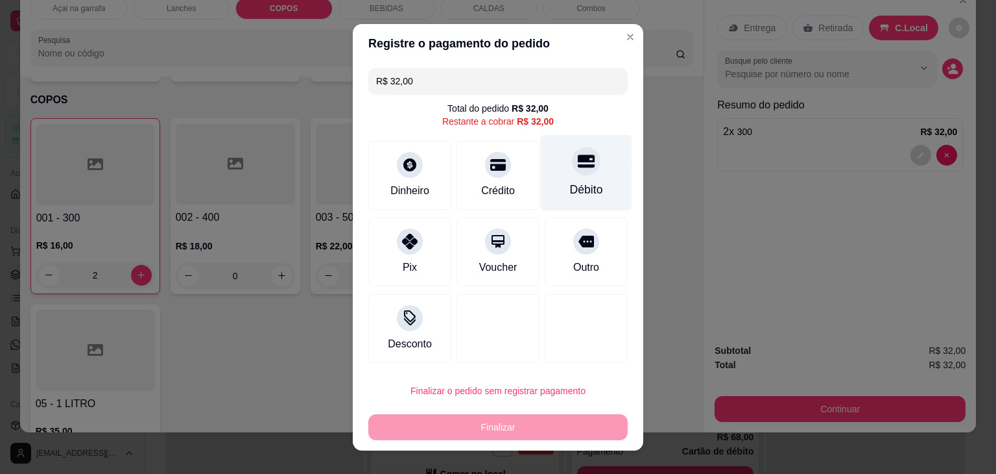
click at [599, 184] on div "Débito" at bounding box center [586, 172] width 91 height 76
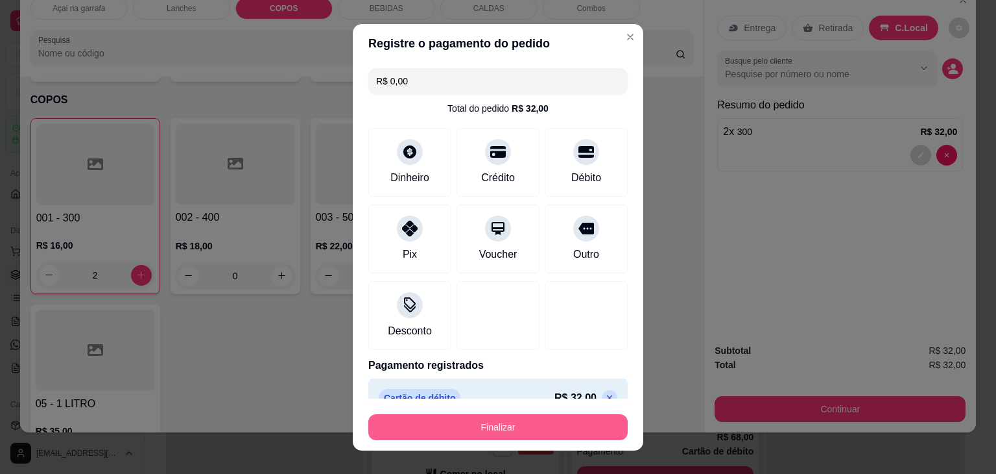
click at [461, 429] on button "Finalizar" at bounding box center [497, 427] width 259 height 26
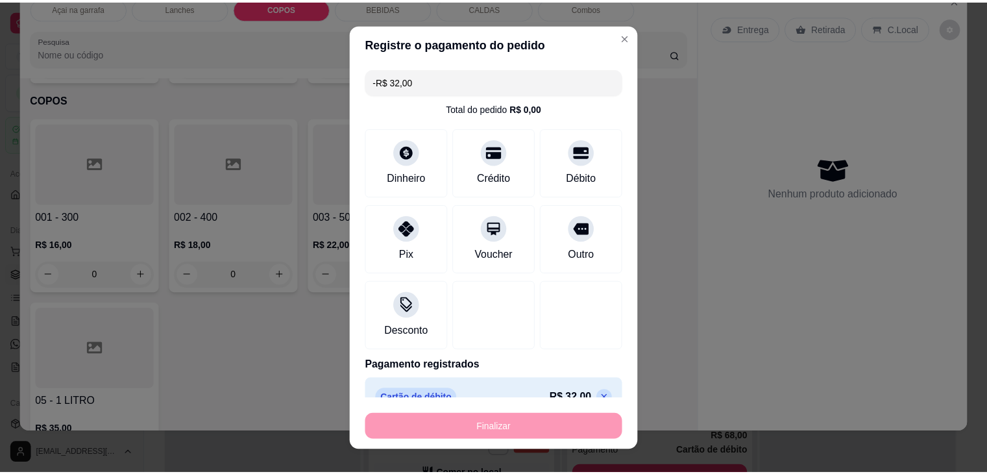
scroll to position [2529, 0]
